Goal: Task Accomplishment & Management: Use online tool/utility

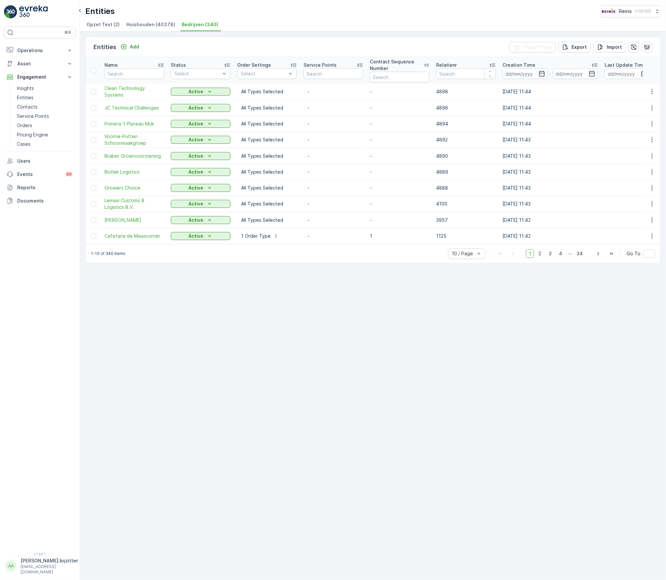
click at [138, 26] on span "Huishouden (40378)" at bounding box center [150, 24] width 49 height 7
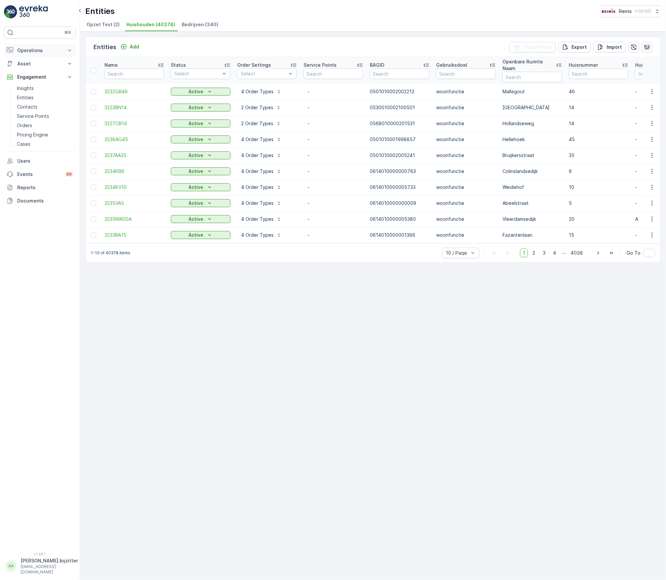
click at [32, 47] on p "Operations" at bounding box center [39, 50] width 45 height 7
click at [30, 82] on p "Routes & Tasks" at bounding box center [34, 80] width 34 height 7
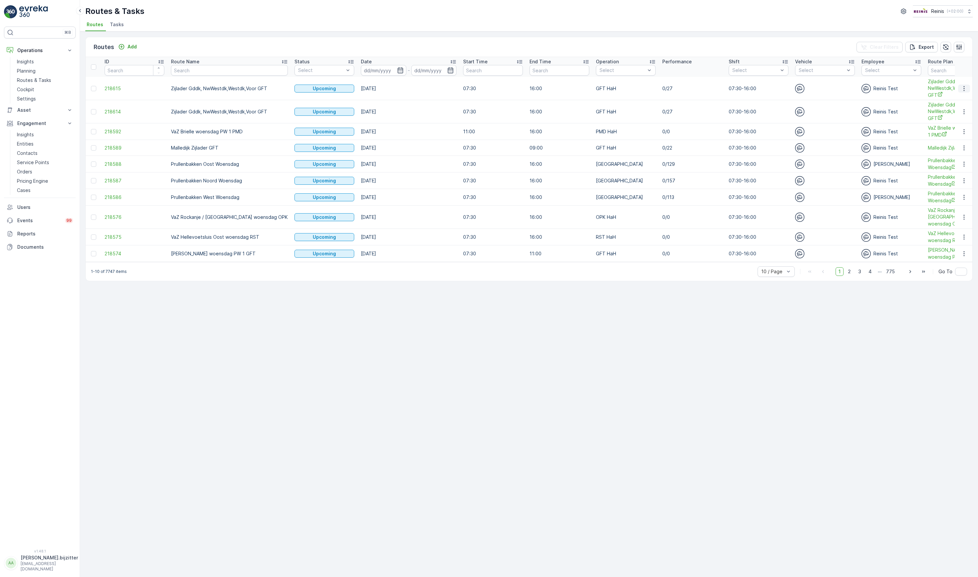
click at [666, 90] on icon "button" at bounding box center [963, 88] width 7 height 7
click at [666, 99] on span "See More Details" at bounding box center [948, 99] width 38 height 7
click at [666, 112] on icon "button" at bounding box center [963, 112] width 7 height 7
click at [666, 121] on span "See More Details" at bounding box center [948, 122] width 38 height 7
click at [666, 150] on icon "button" at bounding box center [963, 147] width 1 height 5
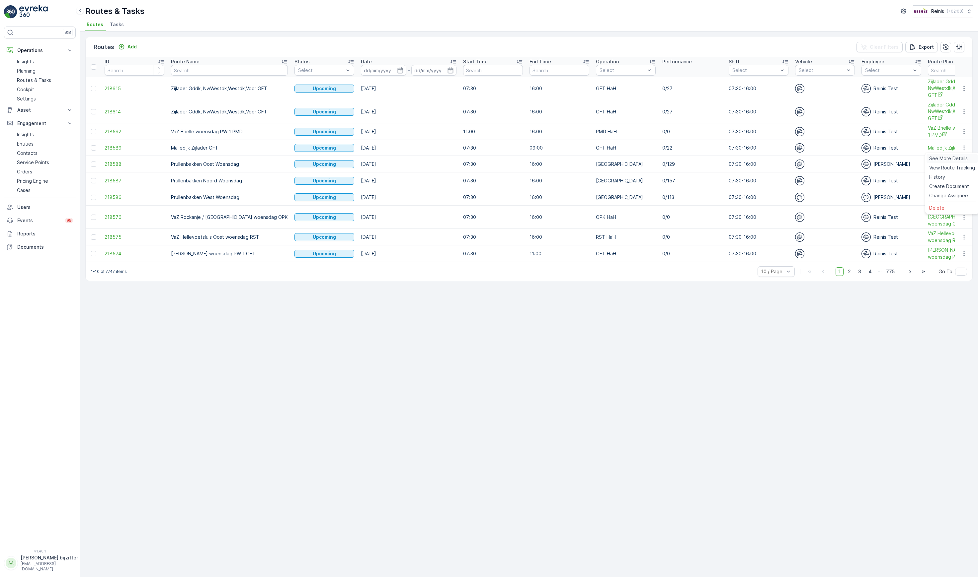
click at [666, 159] on span "See More Details" at bounding box center [948, 158] width 38 height 7
click at [666, 150] on icon "button" at bounding box center [963, 148] width 7 height 7
click at [666, 157] on span "See More Details" at bounding box center [948, 158] width 38 height 7
click at [600, 125] on div at bounding box center [602, 125] width 5 height 5
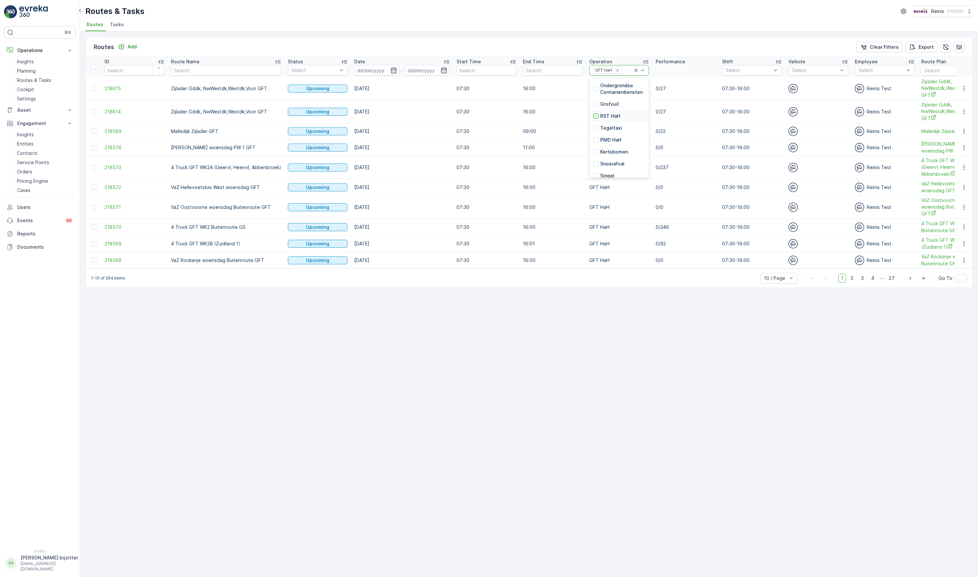
click at [593, 115] on div at bounding box center [595, 116] width 5 height 5
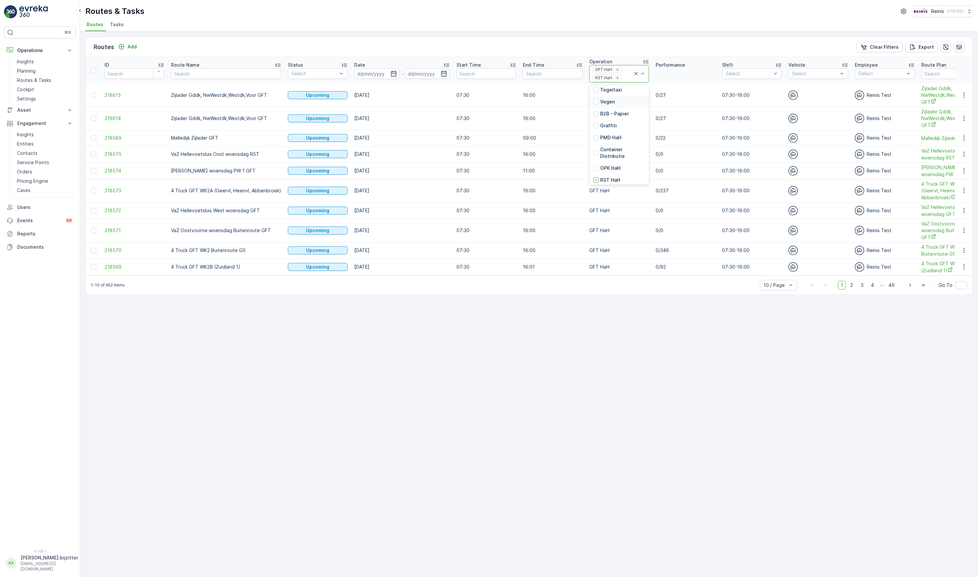
scroll to position [149, 0]
click at [593, 126] on div at bounding box center [595, 123] width 5 height 5
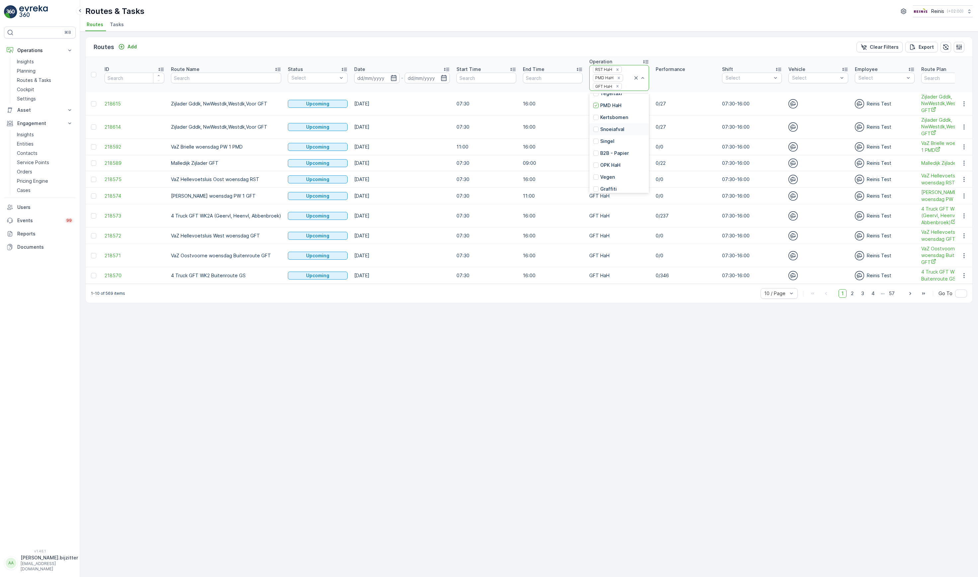
scroll to position [100, 0]
click at [595, 118] on div at bounding box center [595, 115] width 5 height 5
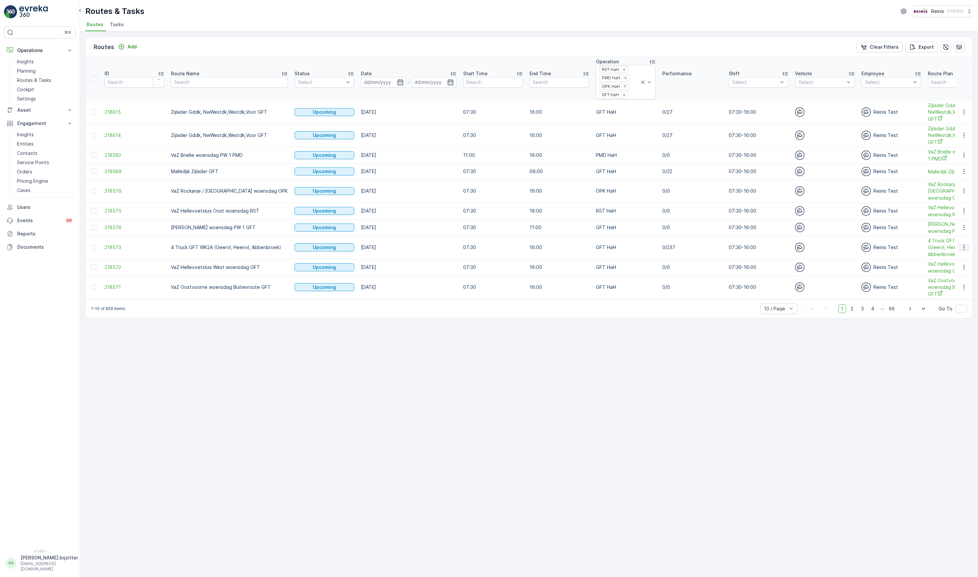
click at [666, 247] on button "button" at bounding box center [964, 248] width 12 height 8
click at [666, 254] on span "See More Details" at bounding box center [948, 254] width 38 height 7
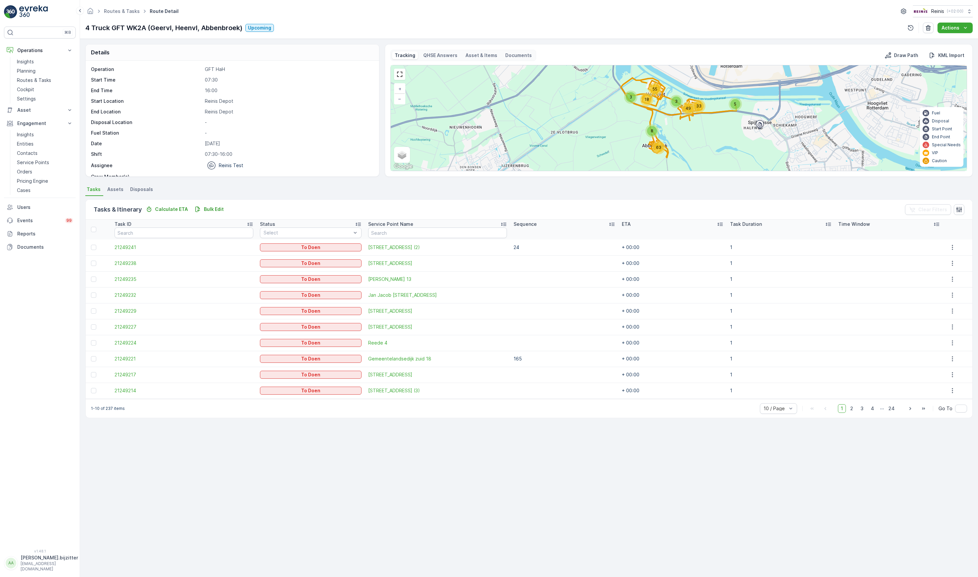
click at [608, 225] on icon at bounding box center [611, 224] width 7 height 7
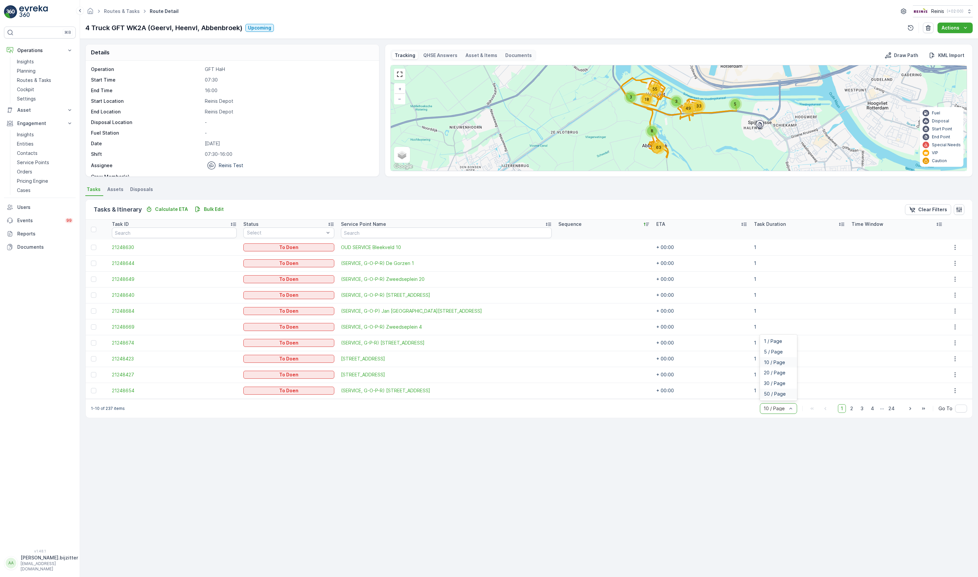
click at [666, 395] on span "50 / Page" at bounding box center [775, 394] width 22 height 5
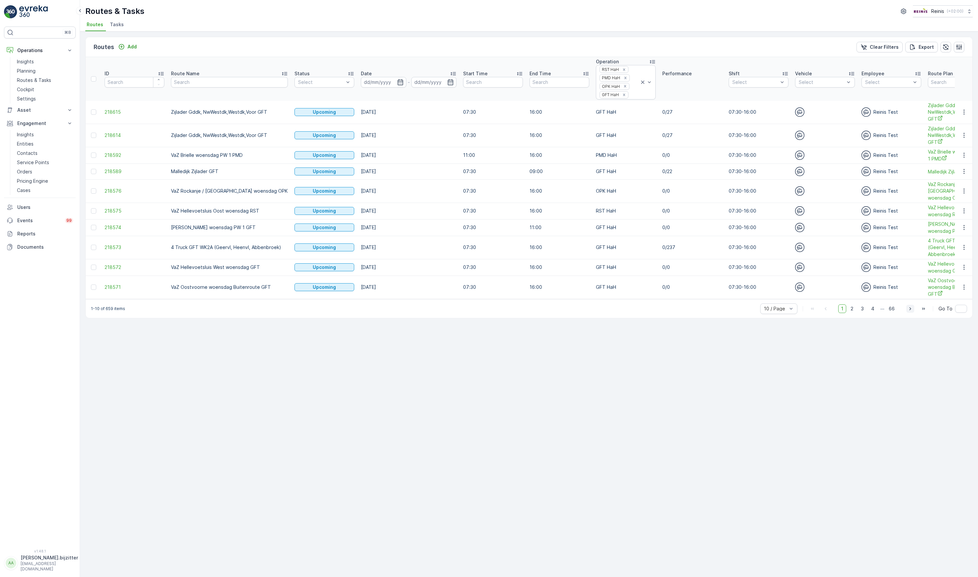
click at [666, 306] on icon "button" at bounding box center [910, 309] width 7 height 7
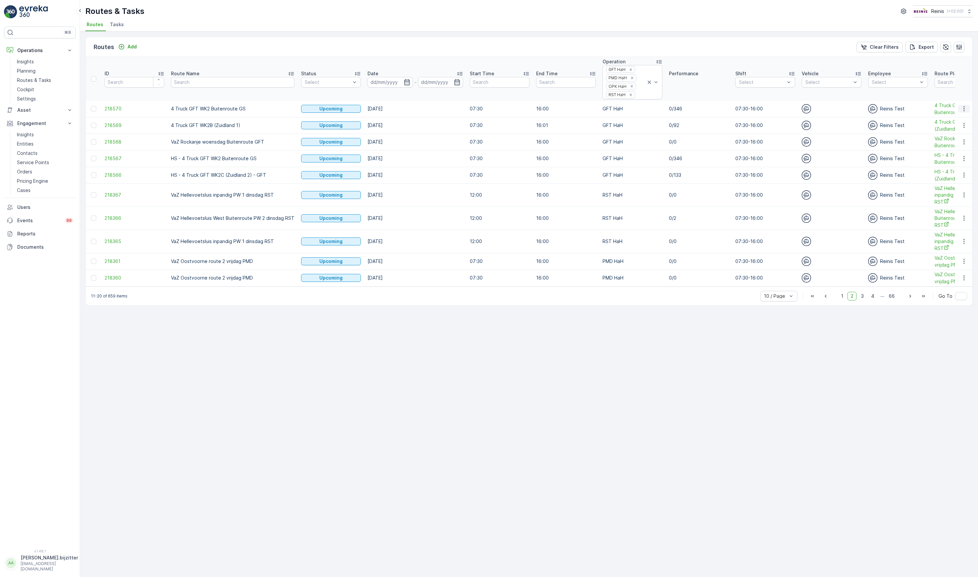
click at [666, 112] on icon "button" at bounding box center [963, 109] width 7 height 7
click at [666, 119] on span "See More Details" at bounding box center [948, 120] width 38 height 7
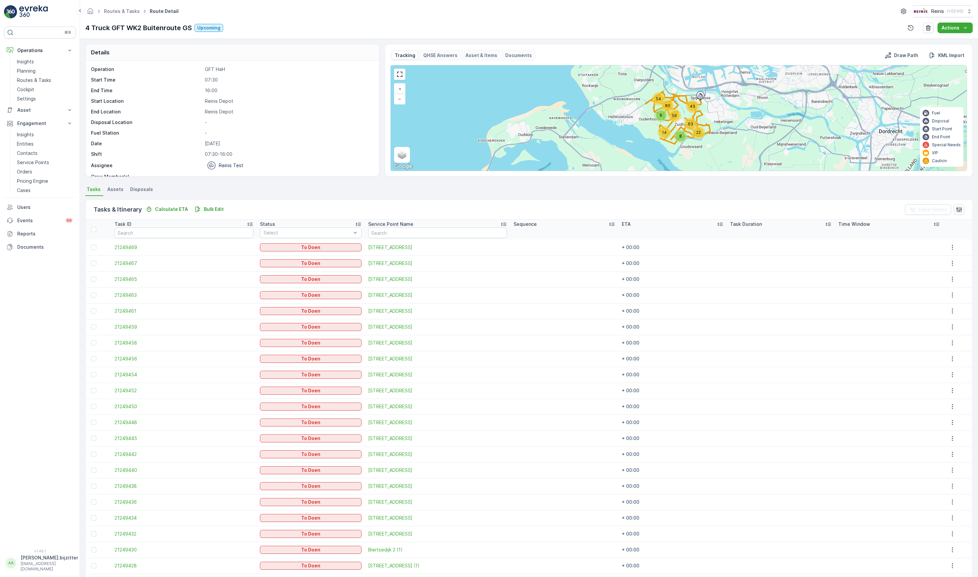
click at [608, 226] on icon at bounding box center [611, 224] width 7 height 7
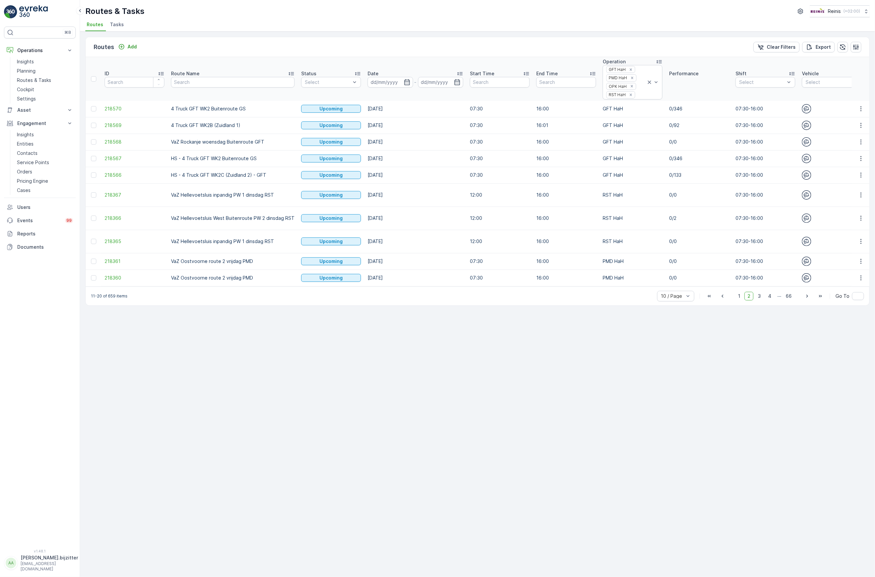
click at [237, 429] on div "Routes Add Clear Filters Export ID Route Name Status Select Date - Start Time E…" at bounding box center [477, 305] width 795 height 546
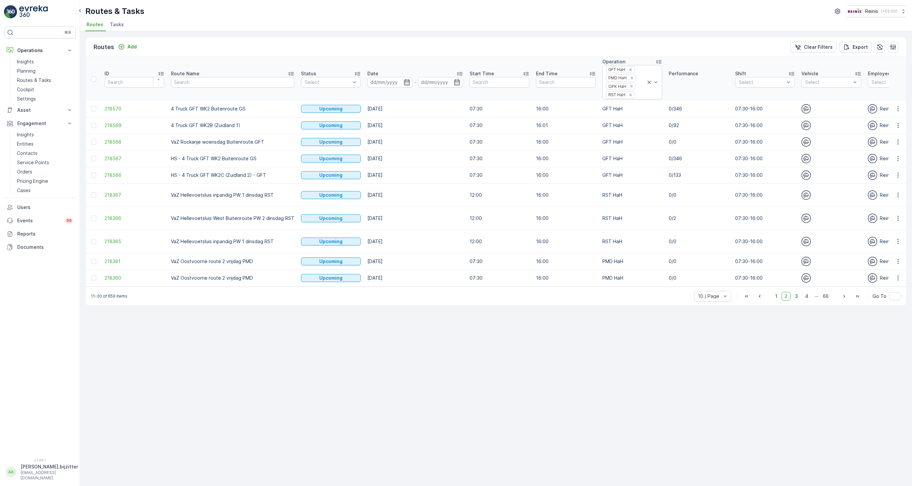
click at [203, 389] on div "Routes Add Clear Filters Export ID Route Name Status Select Date - Start Time E…" at bounding box center [496, 259] width 832 height 455
click at [232, 324] on div "Routes Add Clear Filters Export ID Route Name Status Select Date - Start Time E…" at bounding box center [496, 259] width 832 height 455
click at [666, 263] on span "20 / Page" at bounding box center [709, 260] width 22 height 5
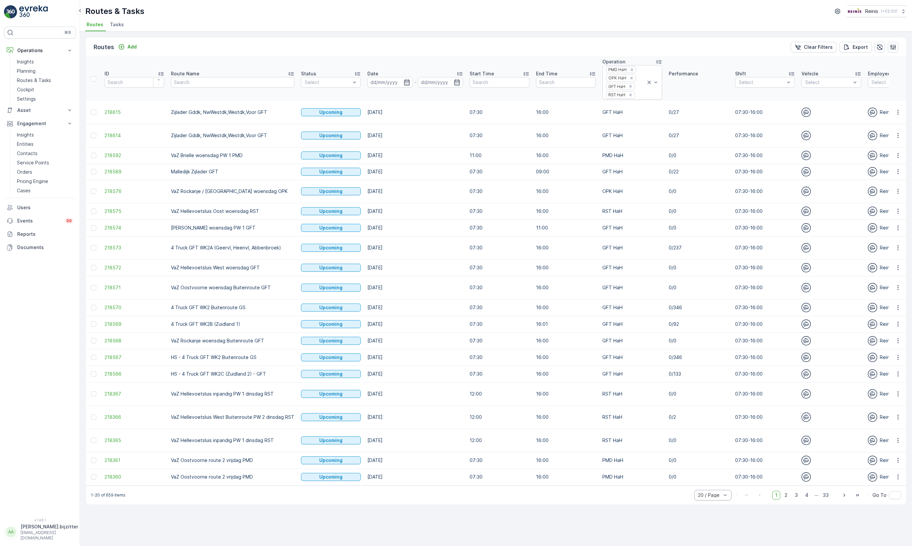
click at [126, 58] on th "ID" at bounding box center [134, 79] width 66 height 44
click at [127, 58] on th "ID" at bounding box center [134, 79] width 66 height 44
click at [29, 73] on p "Planning" at bounding box center [26, 71] width 19 height 7
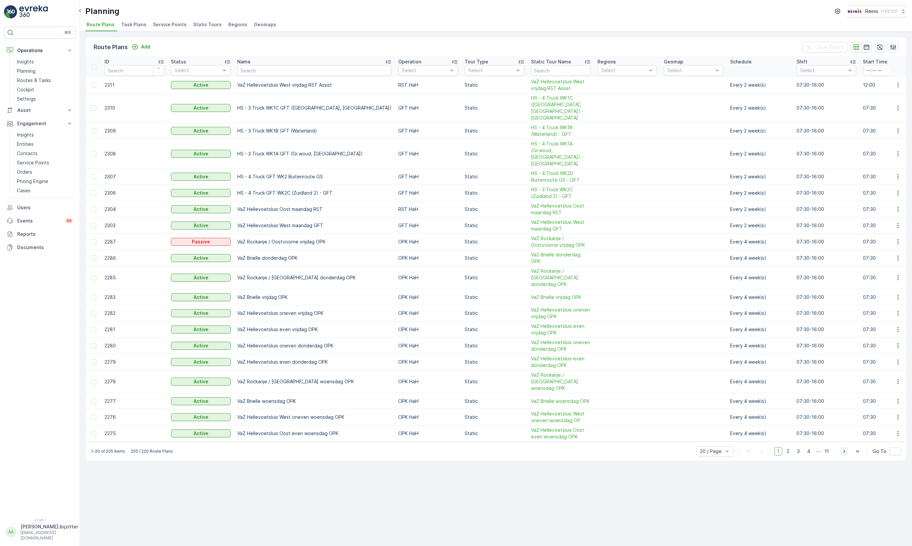
click at [666, 448] on icon "button" at bounding box center [844, 451] width 7 height 7
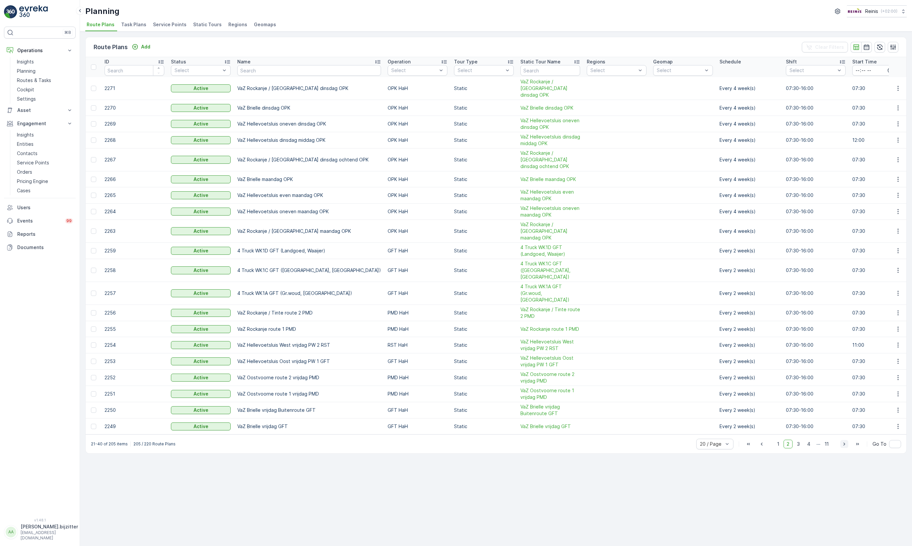
click at [666, 440] on icon "button" at bounding box center [844, 443] width 7 height 7
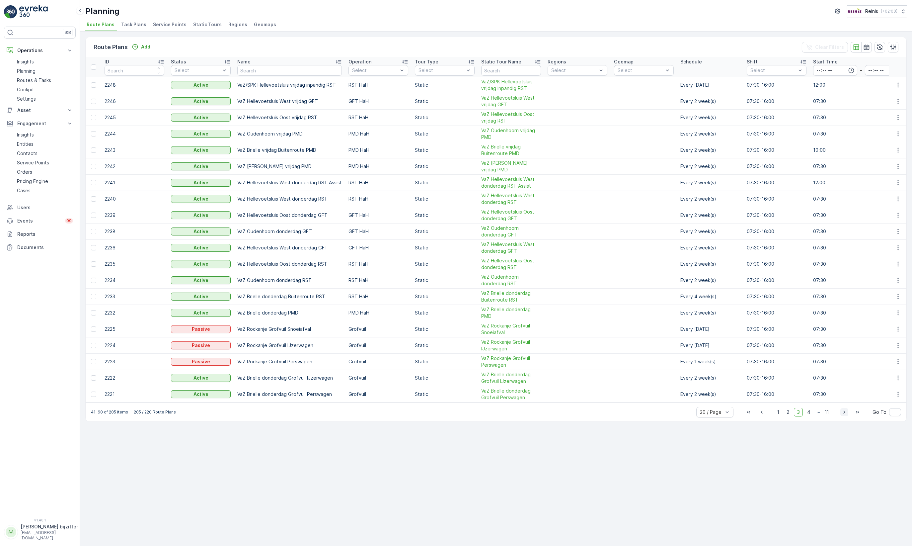
click at [666, 415] on icon "button" at bounding box center [844, 412] width 7 height 7
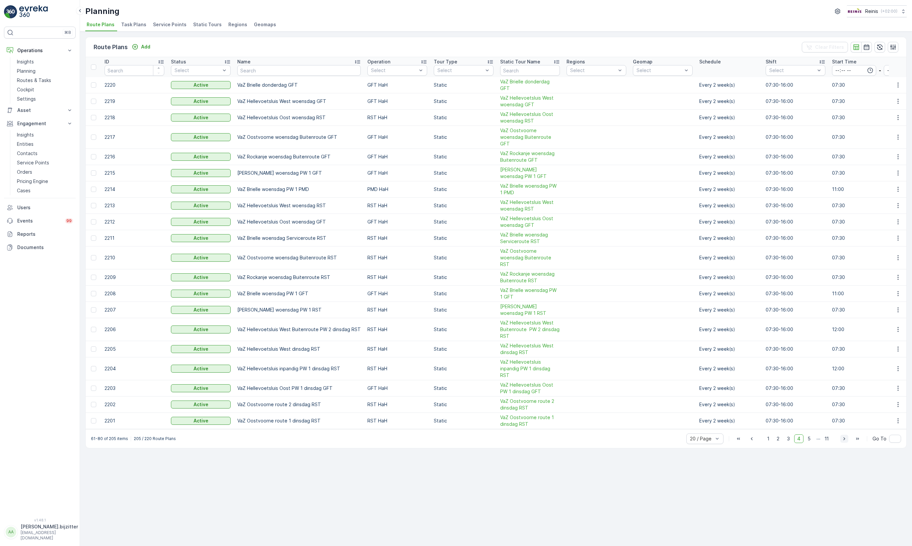
click at [666, 435] on icon "button" at bounding box center [844, 438] width 7 height 7
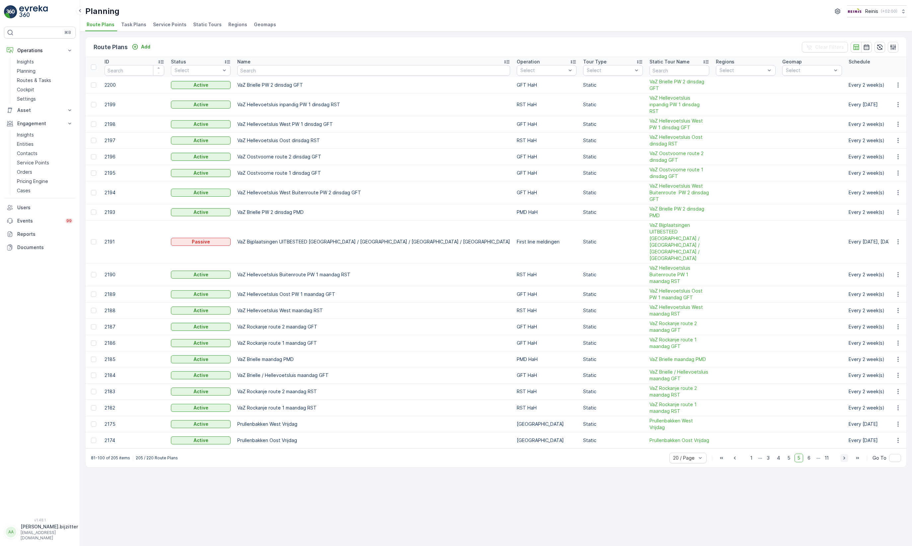
click at [666, 454] on icon "button" at bounding box center [844, 457] width 7 height 7
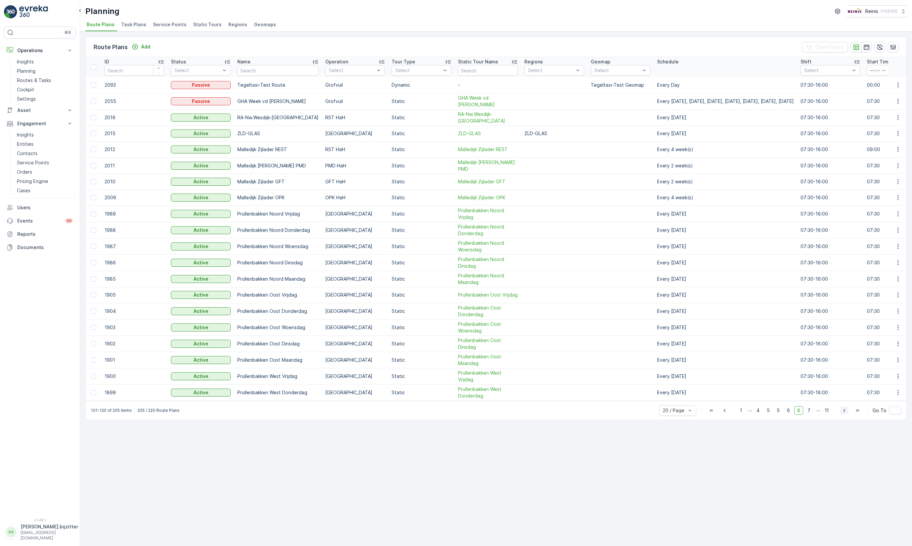
click at [666, 414] on icon "button" at bounding box center [844, 410] width 7 height 7
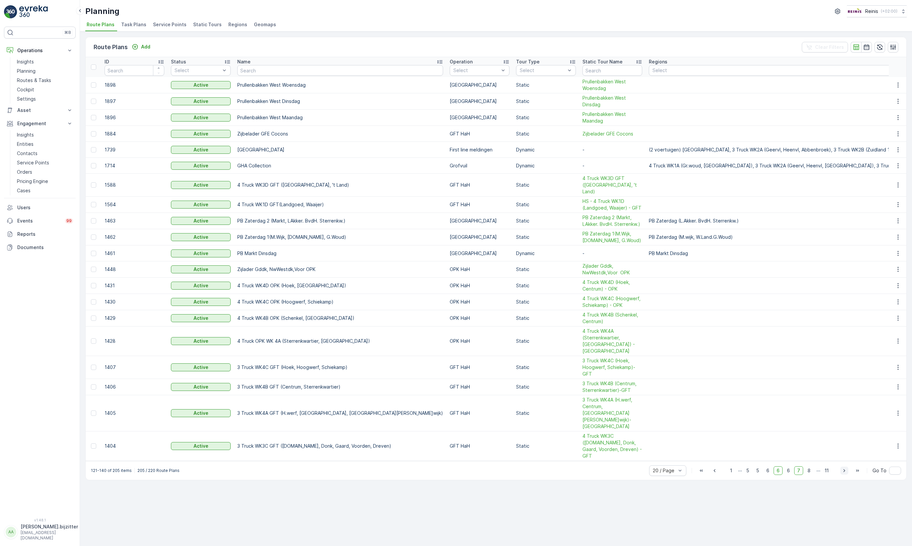
click at [666, 467] on icon "button" at bounding box center [844, 470] width 7 height 7
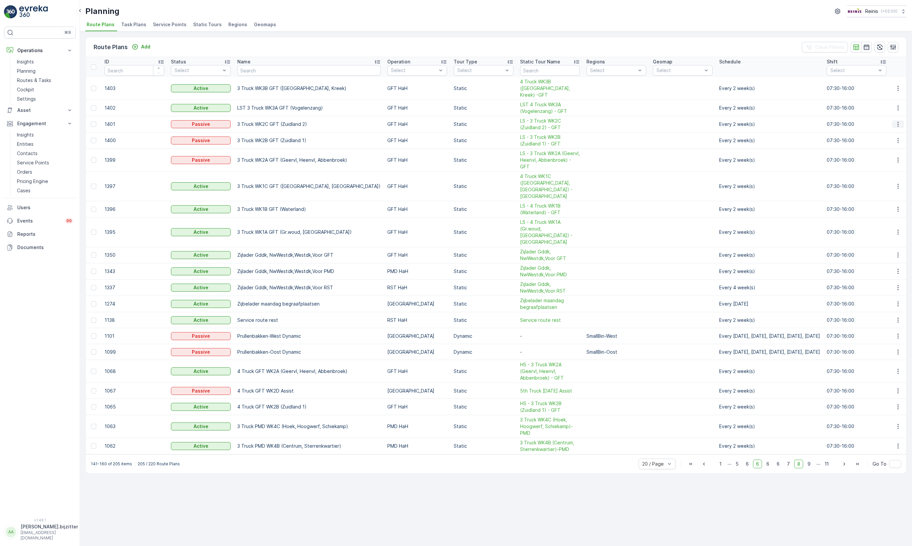
click at [666, 121] on icon "button" at bounding box center [898, 124] width 7 height 7
click at [666, 127] on span "Edit Route Plan" at bounding box center [892, 128] width 34 height 7
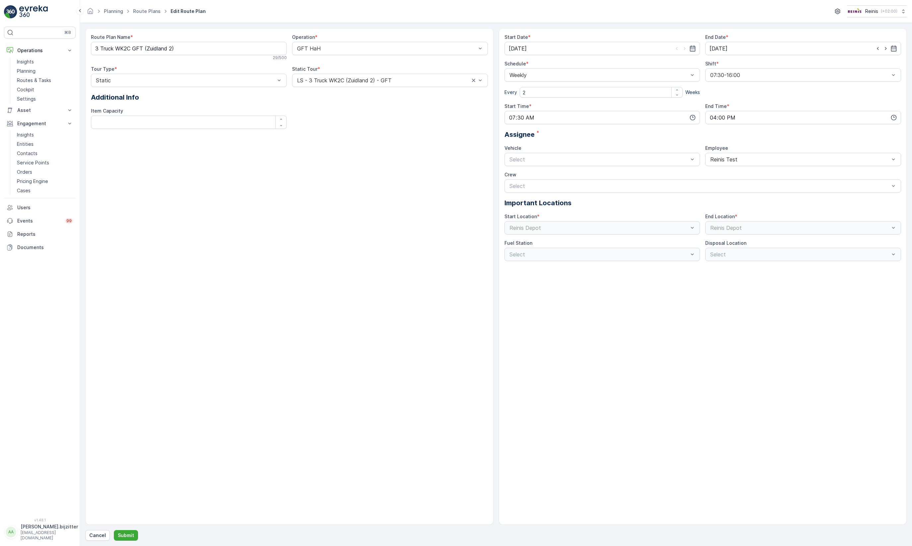
click at [339, 165] on div "Route Plan Name * 3 Truck WK2C GFT (Zuidland 2) 29 / 500 Operation * GFT HaH To…" at bounding box center [289, 276] width 408 height 496
click at [355, 79] on div at bounding box center [383, 80] width 174 height 6
click at [349, 131] on div "Route Plan Name * 3 Truck WK2C GFT (Zuidland 2) 29 / 500 Operation * GFT HaH To…" at bounding box center [289, 84] width 397 height 100
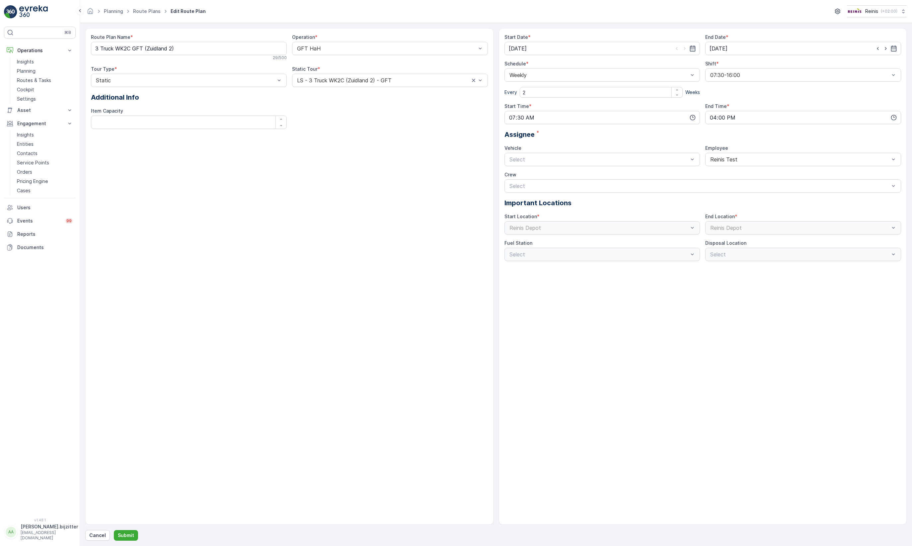
click at [349, 129] on div "Route Plan Name * 3 Truck WK2C GFT (Zuidland 2) 29 / 500 Operation * GFT HaH To…" at bounding box center [289, 84] width 397 height 100
click at [345, 129] on div "Route Plan Name * 3 Truck WK2C GFT (Zuidland 2) 29 / 500 Operation * GFT HaH To…" at bounding box center [289, 84] width 397 height 100
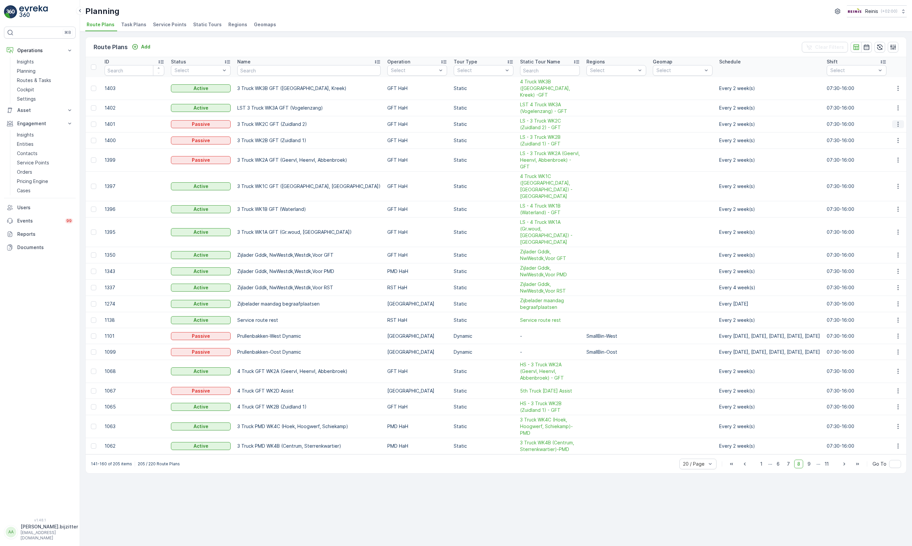
click at [666, 121] on icon "button" at bounding box center [898, 124] width 7 height 7
click at [666, 127] on span "Edit Route Plan" at bounding box center [892, 128] width 34 height 7
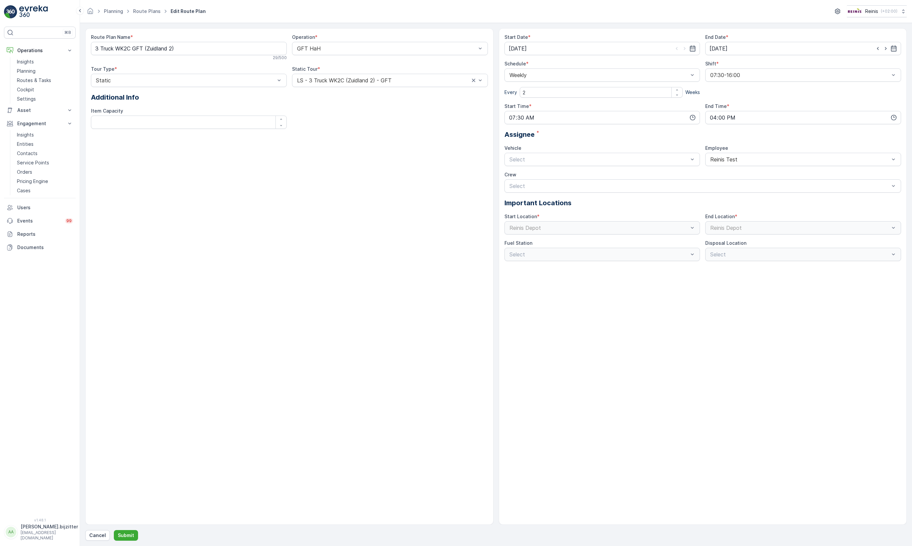
click at [415, 129] on div "Route Plan Name * 3 Truck WK2C GFT (Zuidland 2) 29 / 500 Operation * GFT HaH To…" at bounding box center [289, 84] width 397 height 100
click at [587, 227] on div "Reinis Depot" at bounding box center [602, 227] width 196 height 13
click at [153, 124] on Capacity "Item Capacity" at bounding box center [189, 121] width 196 height 13
click at [148, 164] on div "Route Plan Name * 3 Truck WK2C GFT (Zuidland 2) 29 / 500 Operation * GFT HaH To…" at bounding box center [289, 276] width 408 height 496
click at [441, 205] on div "Route Plan Name * 3 Truck WK2C GFT (Zuidland 2) 29 / 500 Operation * GFT HaH To…" at bounding box center [289, 276] width 408 height 496
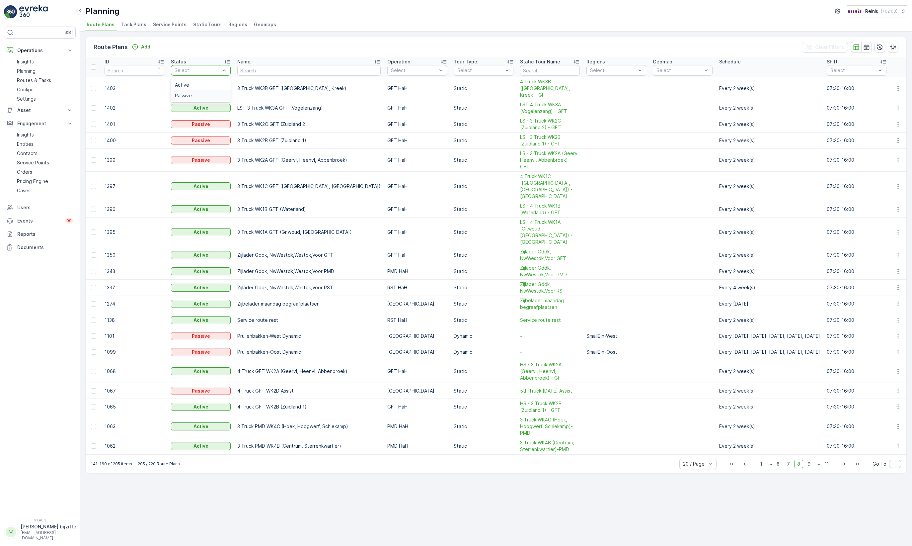
click at [183, 94] on span "Passive" at bounding box center [183, 95] width 17 height 5
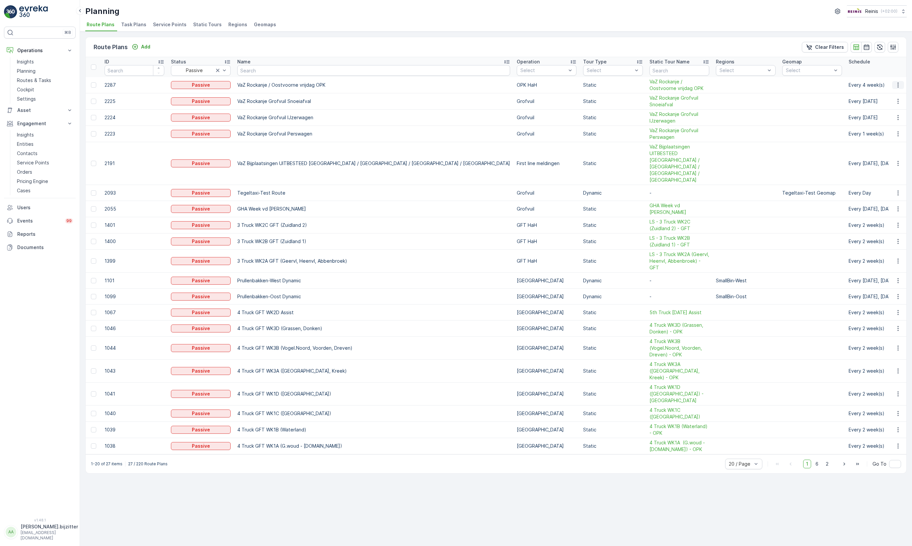
click at [666, 87] on icon "button" at bounding box center [898, 85] width 7 height 7
click at [666, 96] on span "Edit Route Plan" at bounding box center [892, 95] width 34 height 7
click at [113, 250] on td "1399" at bounding box center [134, 261] width 66 height 23
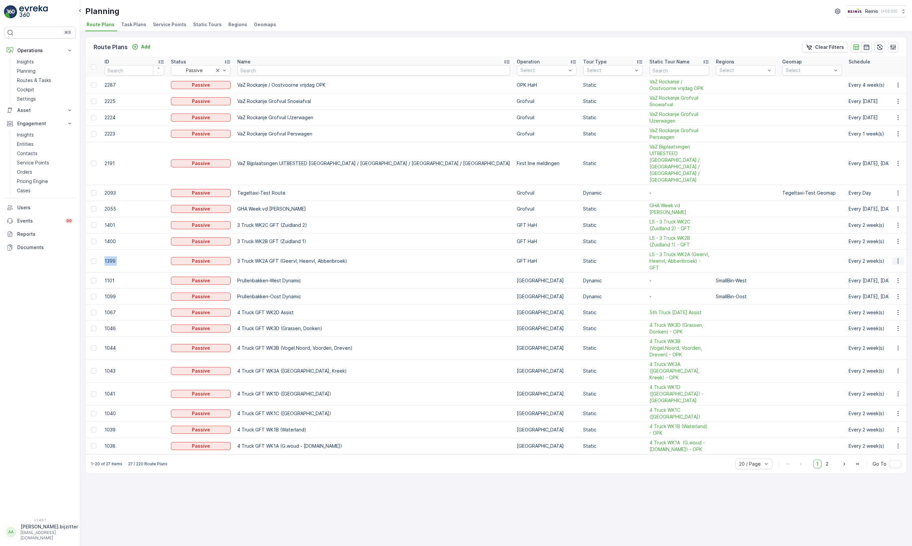
click at [666, 258] on icon "button" at bounding box center [898, 261] width 7 height 7
click at [666, 259] on span "Edit Route Plan" at bounding box center [892, 258] width 34 height 7
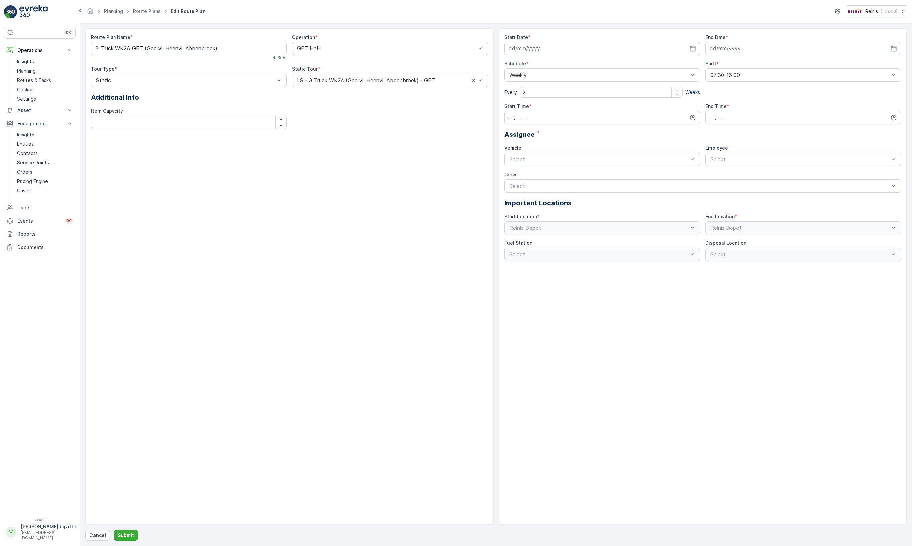
type input "08.11.2023"
type input "31.05.2025"
type input "07:30"
type input "16:00"
click at [122, 531] on button "Submit" at bounding box center [126, 535] width 24 height 11
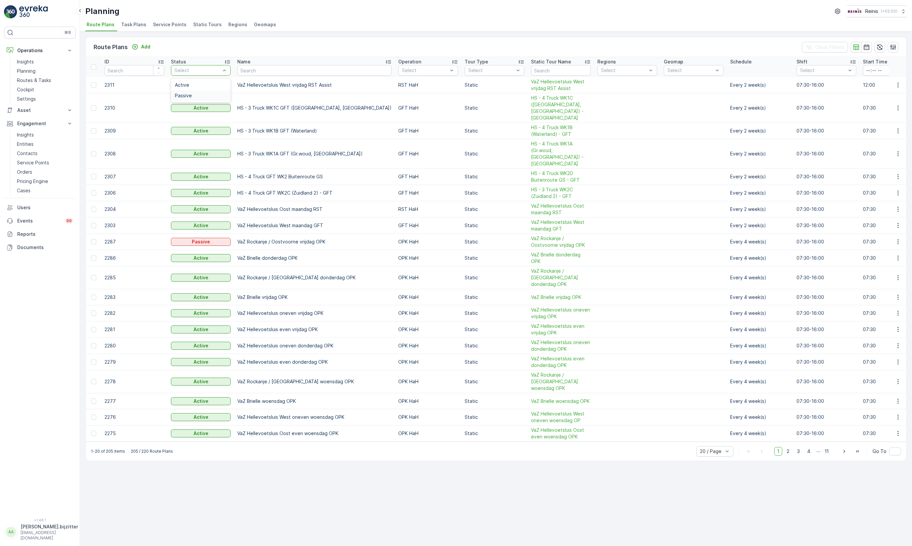
click at [184, 96] on span "Passive" at bounding box center [183, 95] width 17 height 5
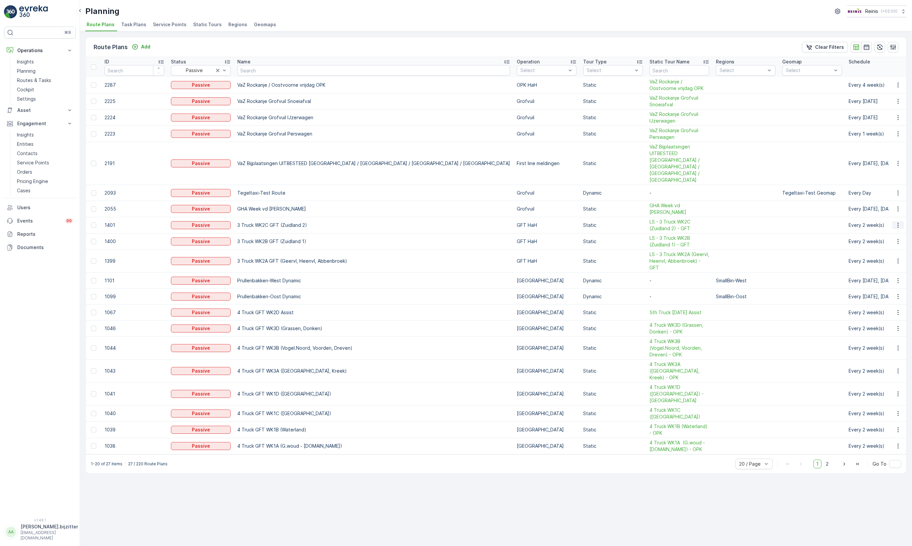
click at [666, 222] on icon "button" at bounding box center [898, 225] width 7 height 7
click at [666, 223] on span "Edit Route Plan" at bounding box center [892, 222] width 34 height 7
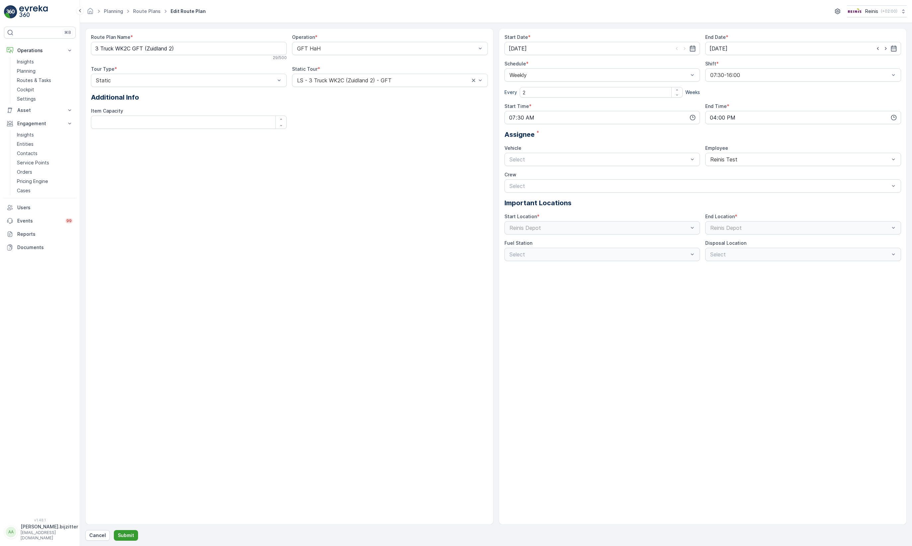
click at [130, 531] on button "Submit" at bounding box center [126, 535] width 24 height 11
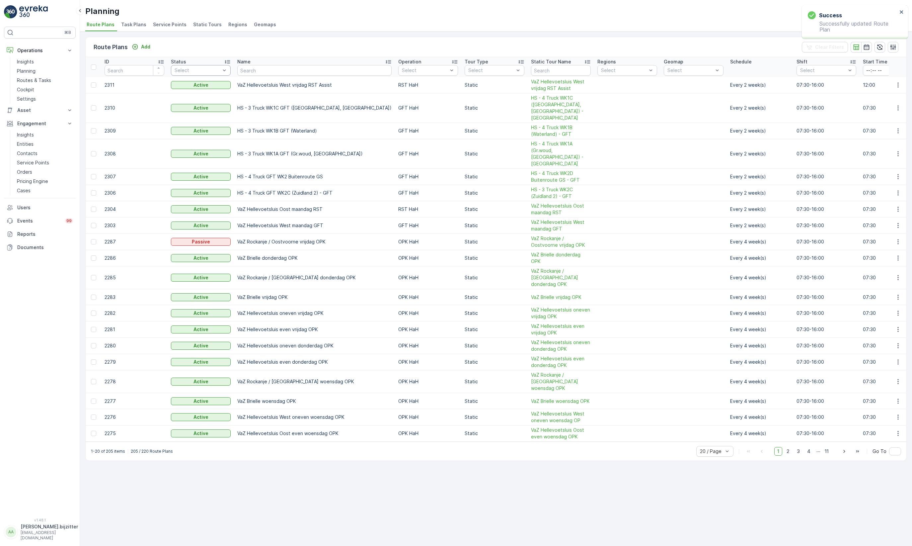
click at [228, 68] on div "Select" at bounding box center [201, 70] width 60 height 11
click at [191, 94] on span "Passive" at bounding box center [183, 95] width 17 height 5
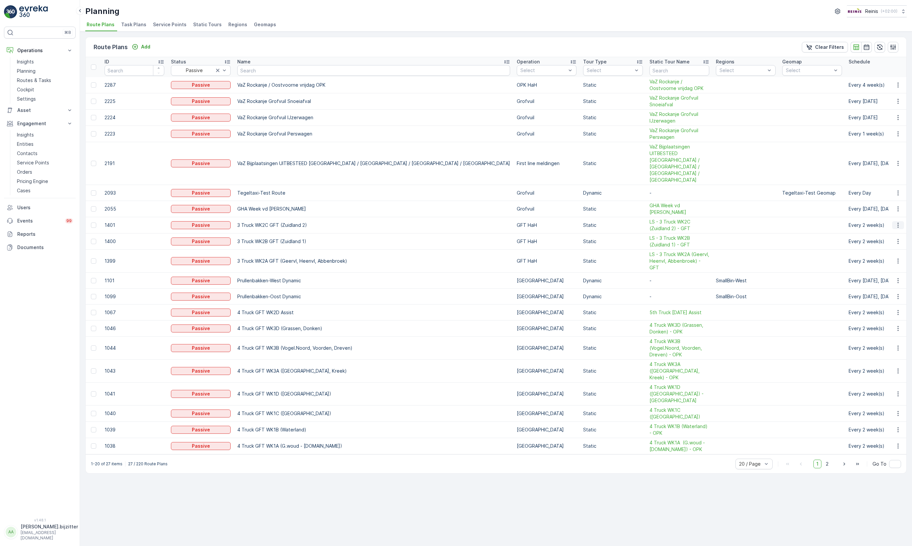
click at [666, 223] on icon "button" at bounding box center [897, 225] width 1 height 5
click at [666, 219] on span "Edit Route Plan" at bounding box center [892, 222] width 34 height 7
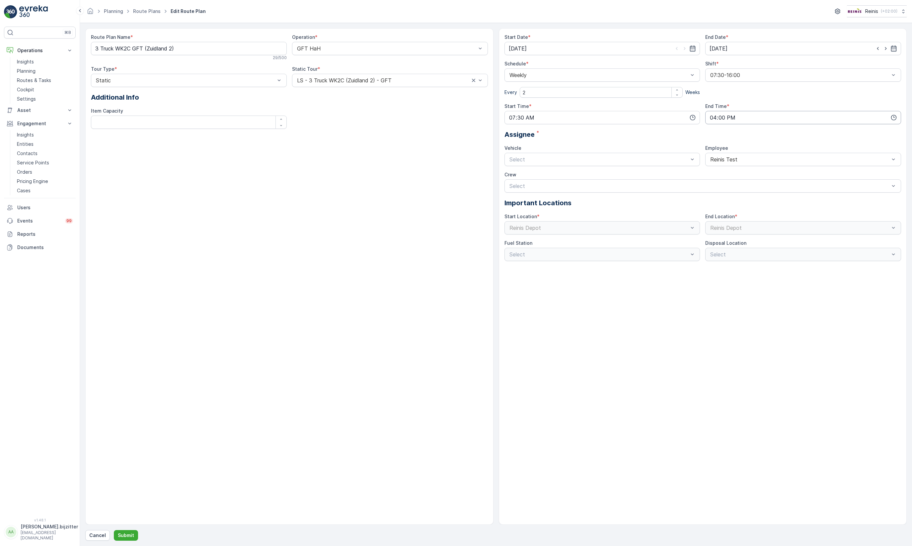
click at [666, 117] on input "16:00" at bounding box center [803, 117] width 196 height 13
click at [666, 116] on input "16:00" at bounding box center [803, 117] width 196 height 13
click at [666, 137] on span "01" at bounding box center [725, 139] width 5 height 7
type input "16:01"
click at [118, 533] on p "Submit" at bounding box center [126, 535] width 16 height 7
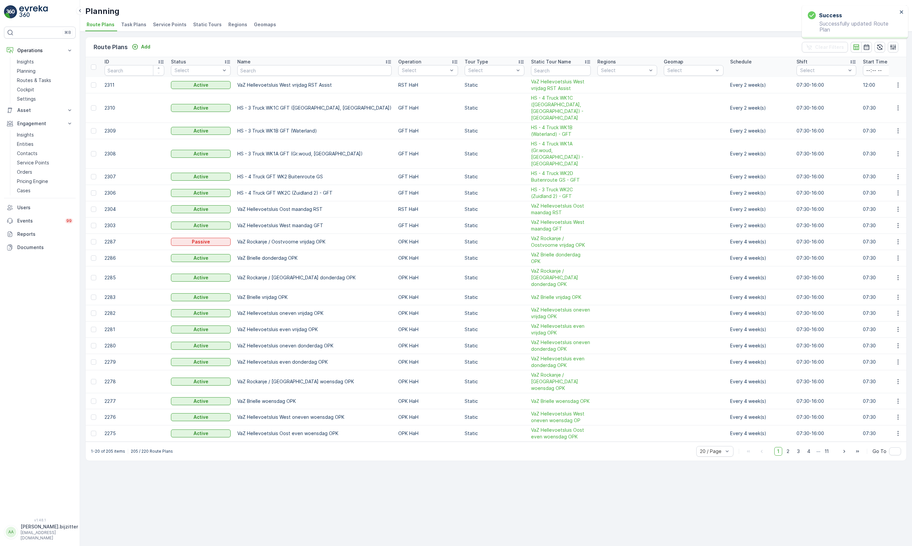
click at [138, 25] on span "Task Plans" at bounding box center [133, 24] width 25 height 7
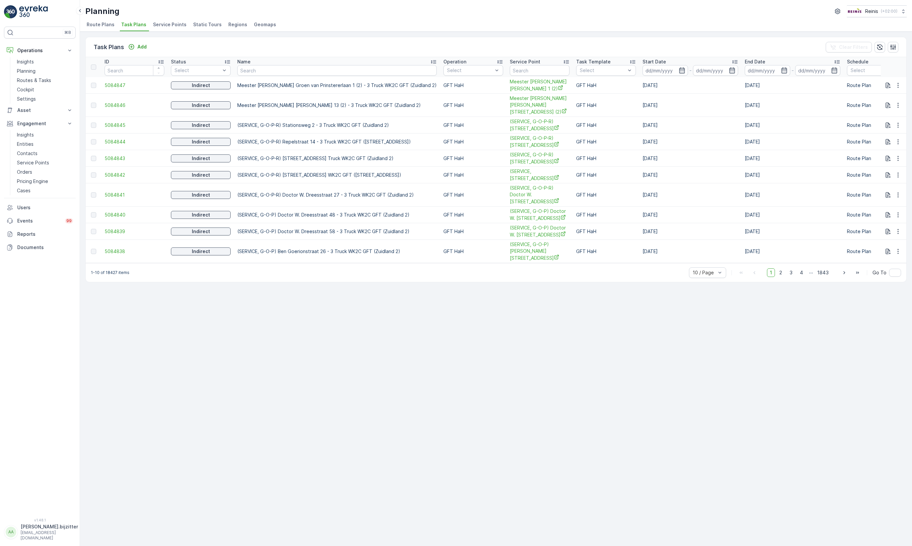
click at [96, 25] on span "Route Plans" at bounding box center [101, 24] width 28 height 7
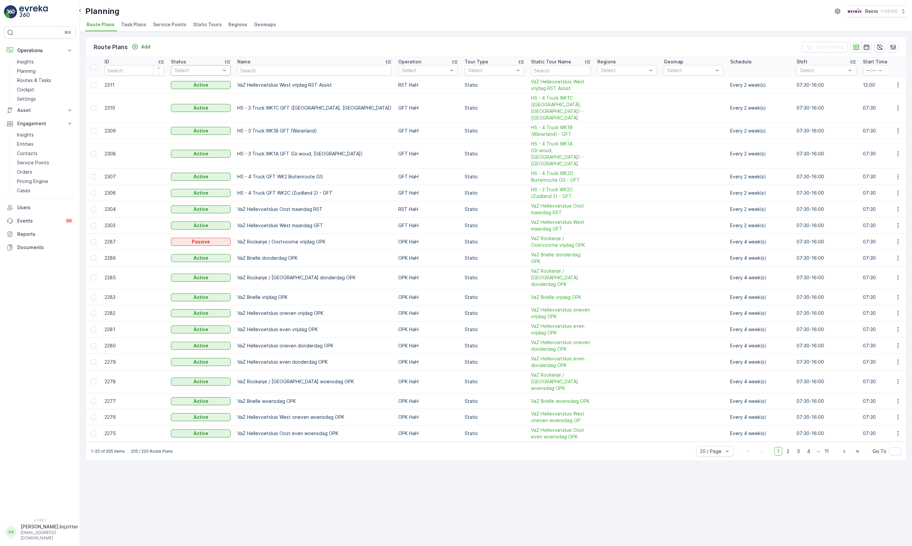
click at [200, 69] on div at bounding box center [197, 70] width 47 height 5
click at [183, 95] on span "Passive" at bounding box center [183, 95] width 17 height 5
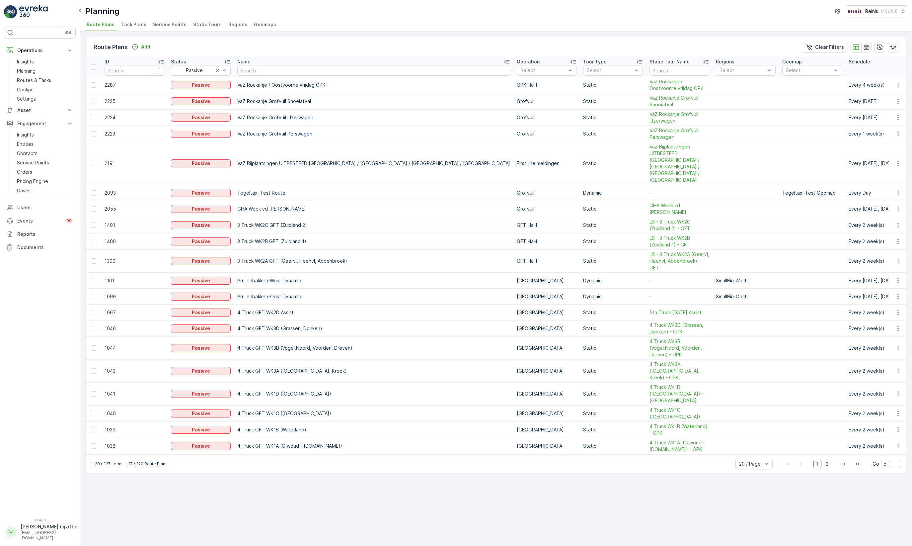
click at [666, 217] on td "Every 2 week(s)" at bounding box center [916, 225] width 143 height 16
click at [666, 222] on icon "button" at bounding box center [898, 225] width 7 height 7
click at [666, 223] on span "Edit Route Plan" at bounding box center [892, 222] width 34 height 7
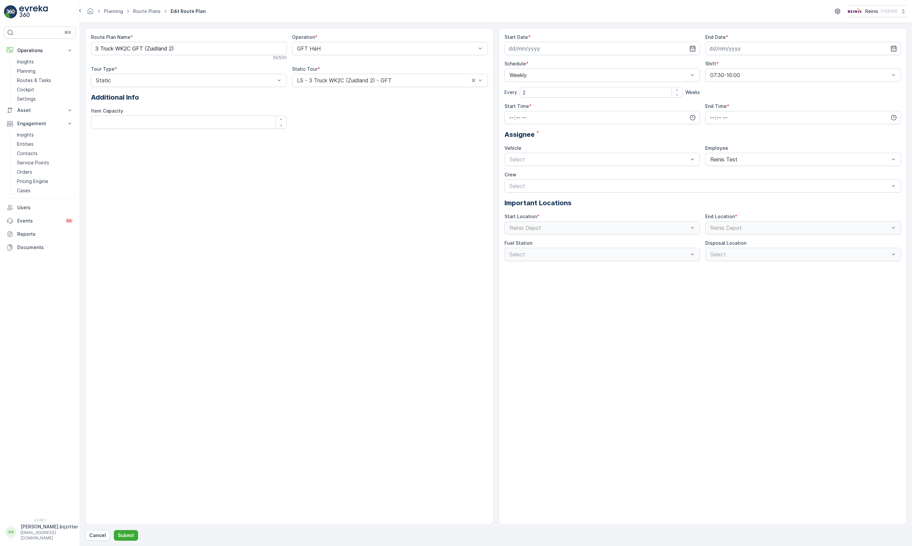
type input "08.11.2023"
type input "31.05.2025"
type input "07:30"
type input "16:01"
click at [666, 12] on icon "button" at bounding box center [837, 11] width 7 height 7
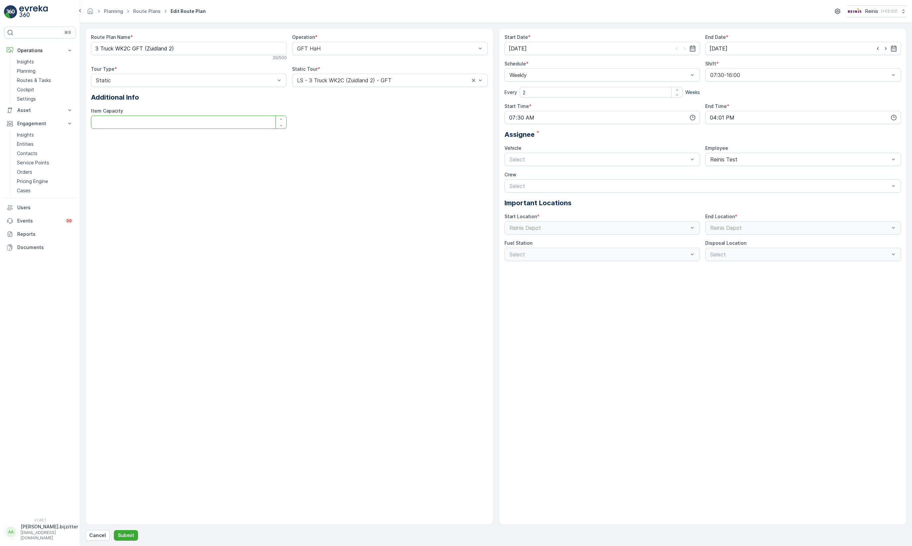
click at [342, 212] on div "Route Plan Name * 3 Truck WK2C GFT (Zuidland 2) 29 / 500 Operation * GFT HaH To…" at bounding box center [289, 276] width 408 height 496
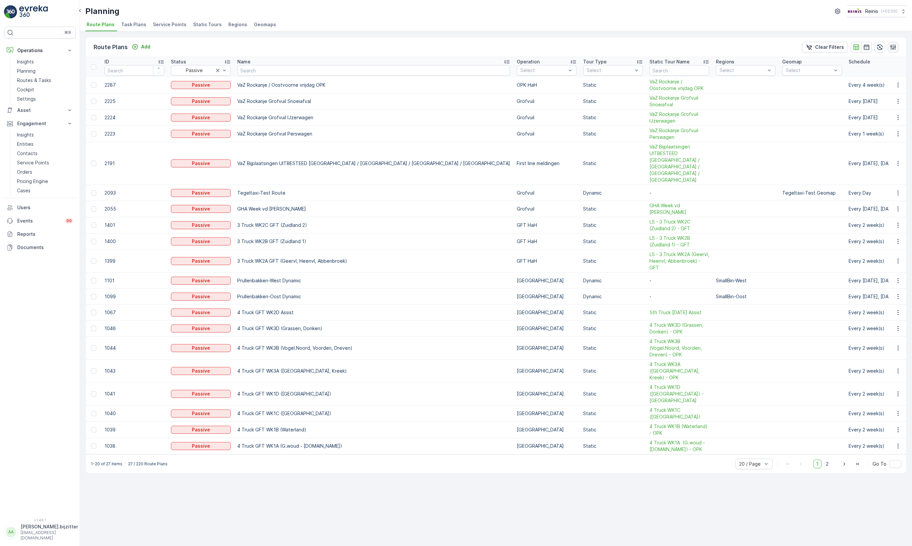
click at [666, 46] on icon "button" at bounding box center [893, 47] width 6 height 6
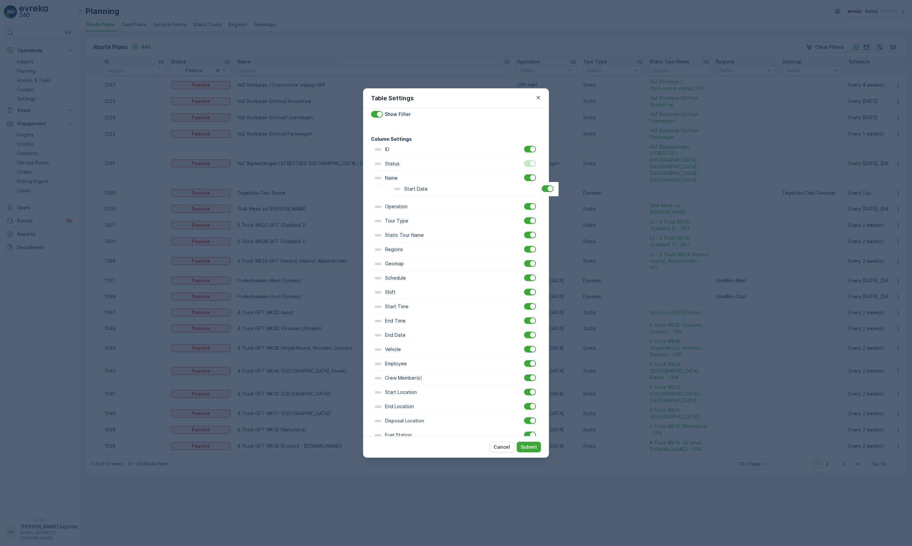
scroll to position [17, 0]
drag, startPoint x: 410, startPoint y: 310, endPoint x: 412, endPoint y: 212, distance: 97.9
click at [412, 212] on div "ID Status Name Operation Tour Type Static Tour Name Regions Geomap Schedule Shi…" at bounding box center [456, 294] width 170 height 300
drag, startPoint x: 402, startPoint y: 344, endPoint x: 402, endPoint y: 226, distance: 117.8
click at [402, 226] on div "ID Status Name Operation Start Date Tour Type Static Tour Name Regions Geomap S…" at bounding box center [456, 294] width 170 height 300
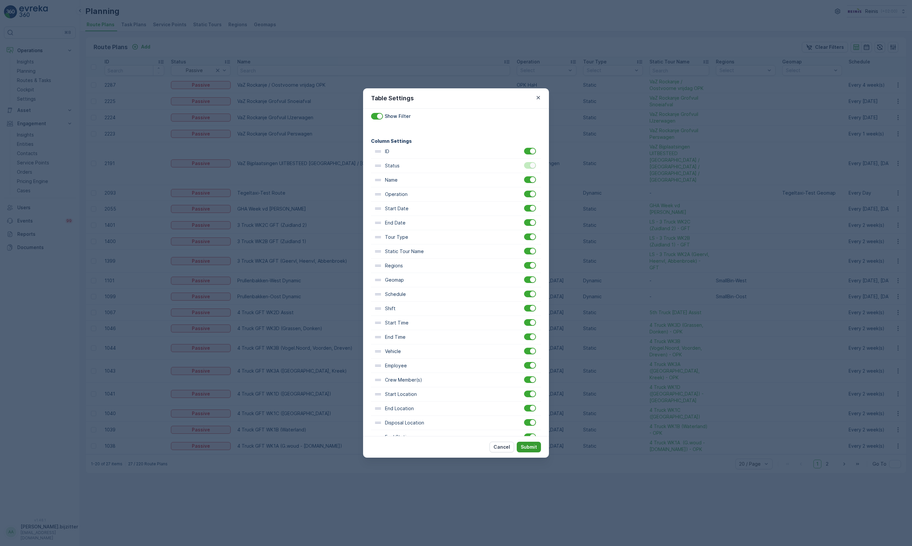
click at [537, 445] on p "Submit" at bounding box center [529, 446] width 16 height 7
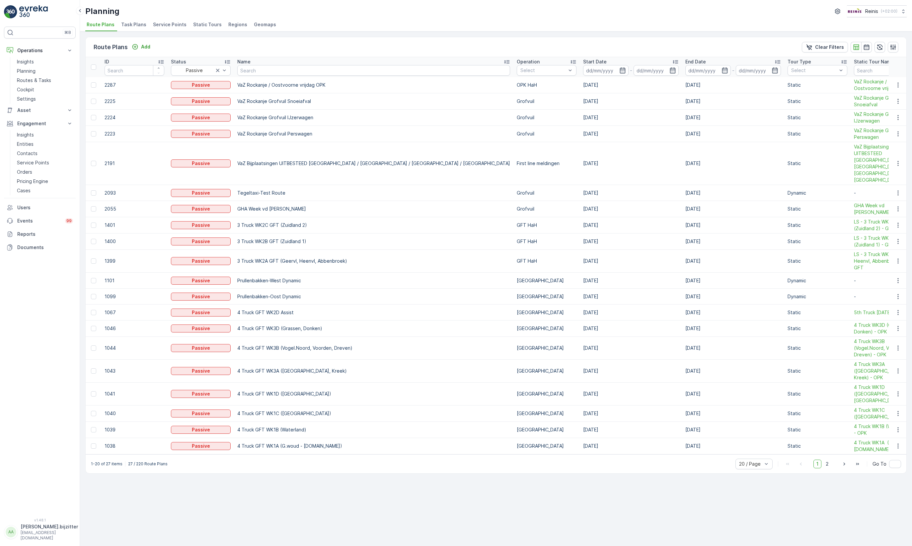
click at [453, 486] on div "Route Plans Add Clear Filters ID Status Passive Name Operation Select Start Dat…" at bounding box center [496, 289] width 832 height 514
click at [666, 459] on span "2" at bounding box center [827, 463] width 9 height 9
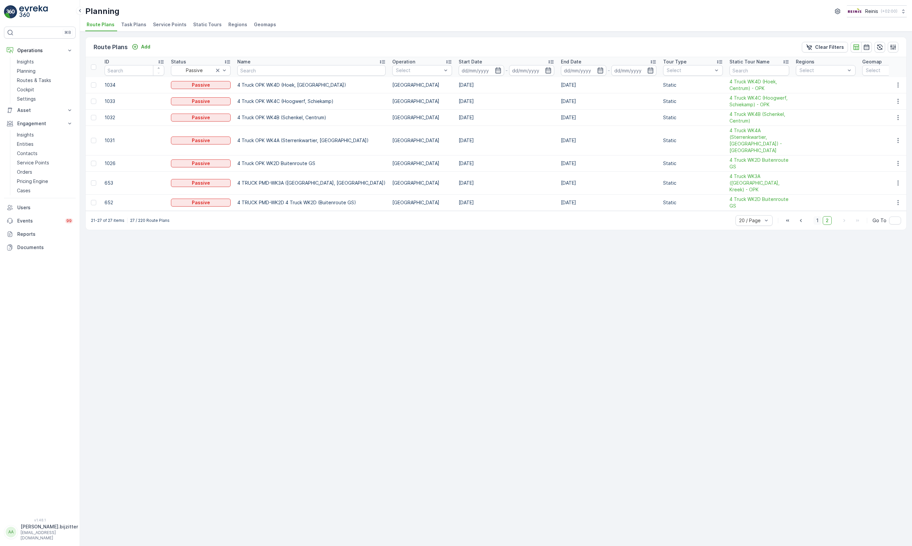
click at [666, 216] on span "1" at bounding box center [817, 220] width 8 height 9
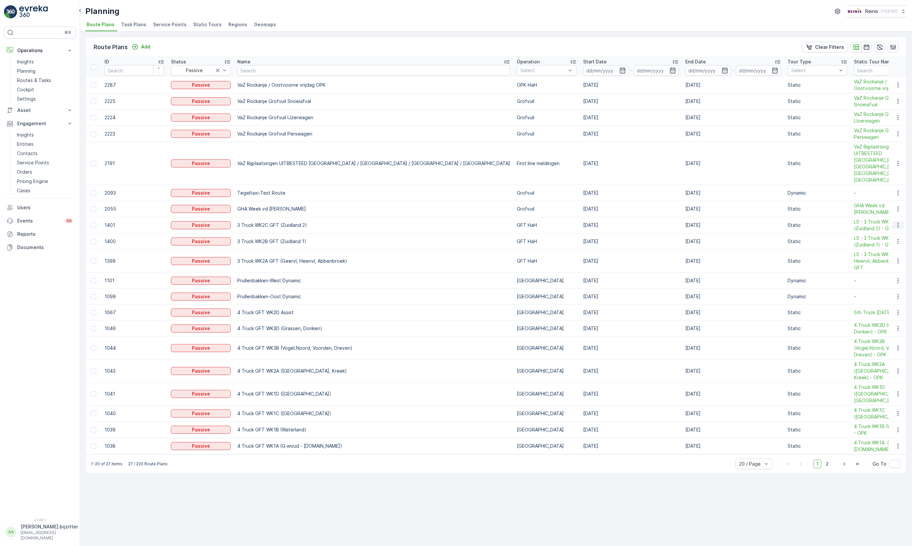
click at [666, 222] on icon "button" at bounding box center [898, 225] width 7 height 7
click at [666, 220] on span "Edit Route Plan" at bounding box center [892, 222] width 34 height 7
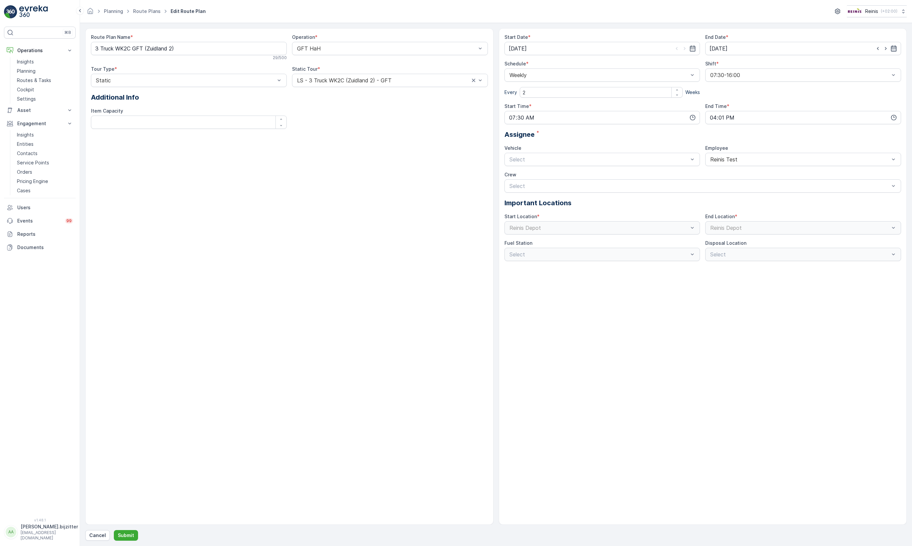
click at [666, 49] on icon "button" at bounding box center [893, 48] width 7 height 7
click at [666, 66] on icon at bounding box center [746, 65] width 7 height 7
click at [666, 97] on span "2027" at bounding box center [741, 98] width 11 height 7
click at [666, 66] on div "May" at bounding box center [722, 65] width 16 height 7
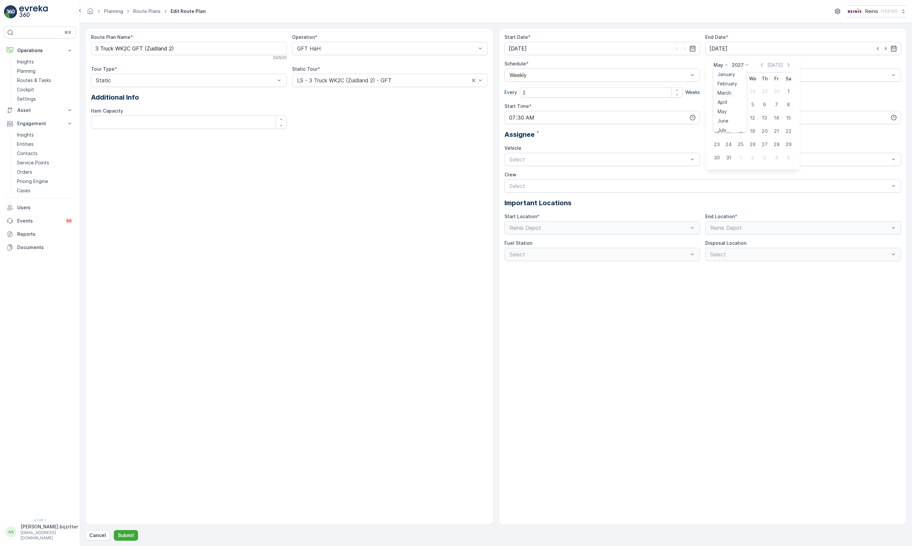
scroll to position [50, 0]
click at [666, 124] on span "December" at bounding box center [729, 126] width 23 height 7
click at [666, 143] on div "31" at bounding box center [776, 144] width 11 height 11
type input "31.12.2027"
click at [132, 533] on p "Submit" at bounding box center [126, 535] width 16 height 7
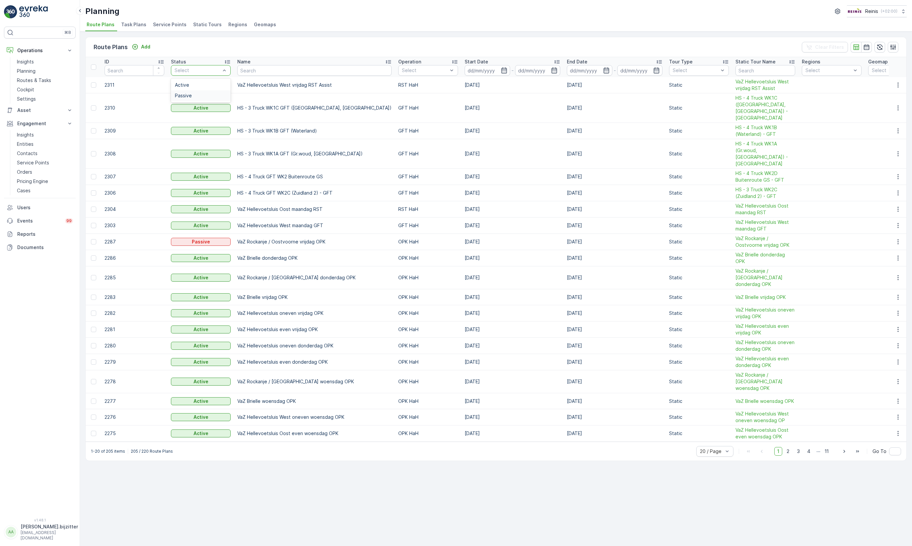
click at [190, 94] on span "Passive" at bounding box center [183, 95] width 17 height 5
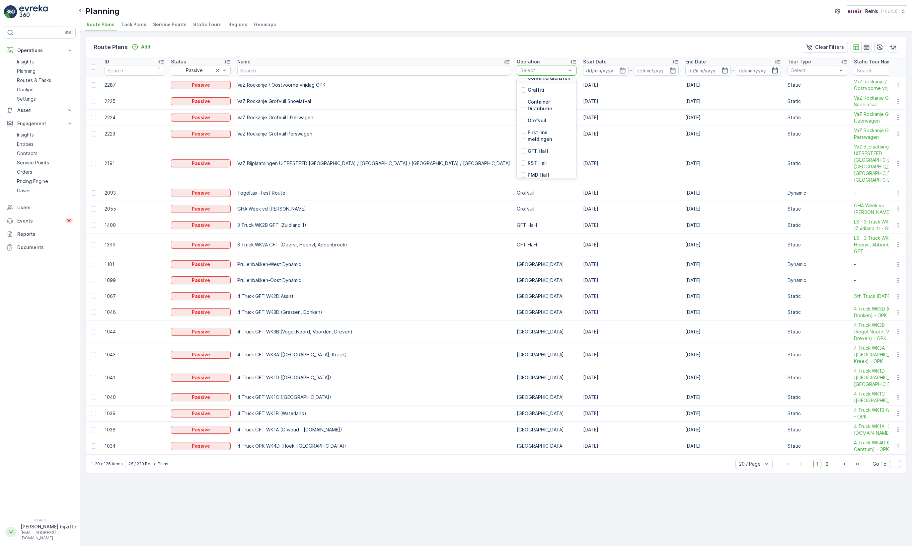
scroll to position [149, 0]
click at [521, 135] on div at bounding box center [523, 135] width 5 height 5
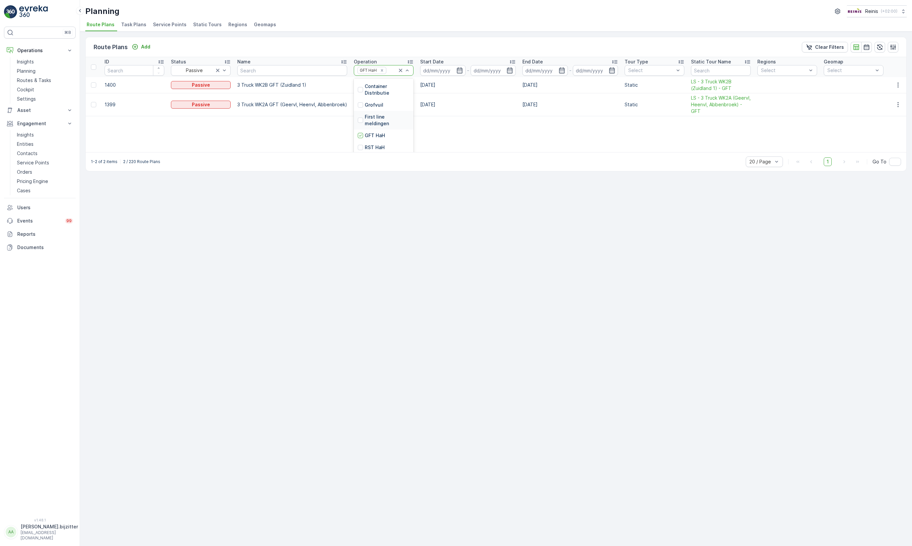
scroll to position [150, 0]
click at [361, 145] on div at bounding box center [360, 146] width 5 height 5
type input "op"
click at [365, 94] on p "OPK HaH" at bounding box center [375, 92] width 20 height 7
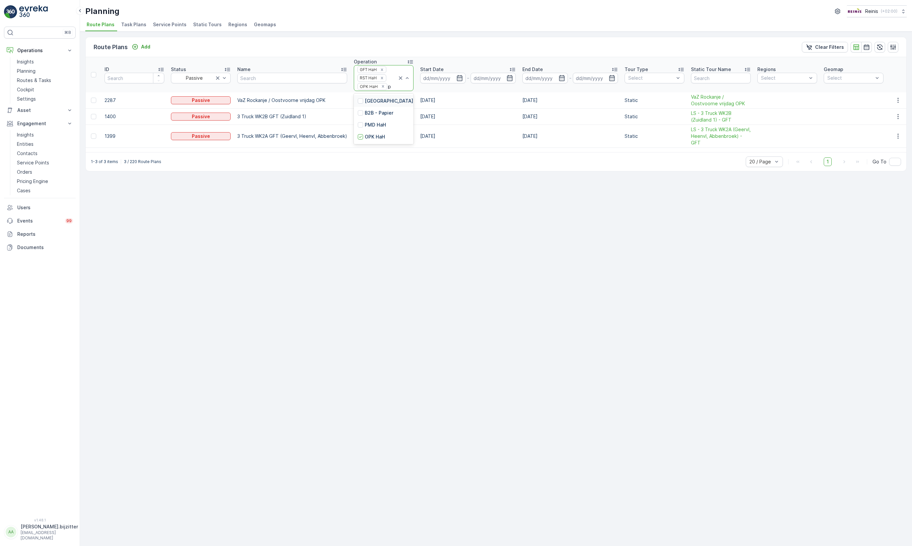
type input "pm"
click at [365, 103] on p "PMD HaH" at bounding box center [375, 101] width 21 height 7
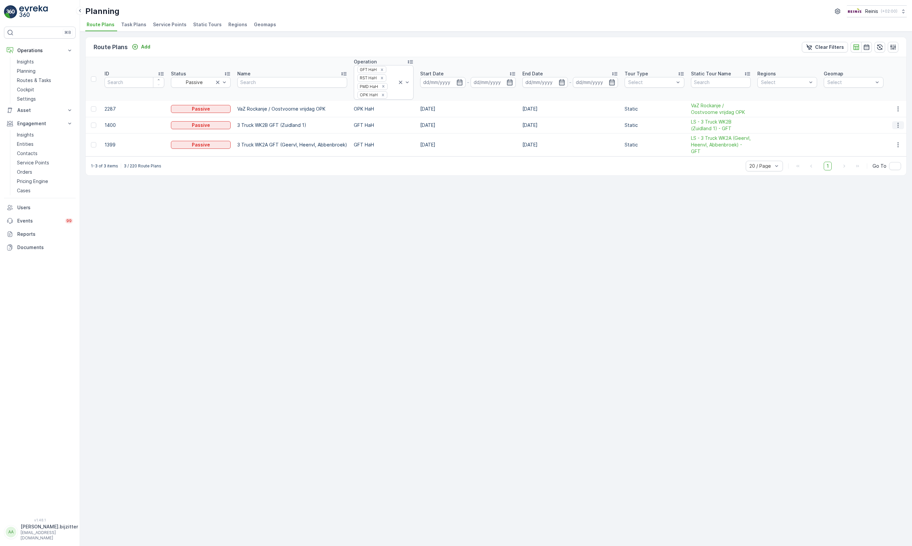
click at [666, 128] on icon "button" at bounding box center [898, 125] width 7 height 7
click at [666, 134] on span "Edit Route Plan" at bounding box center [892, 137] width 34 height 7
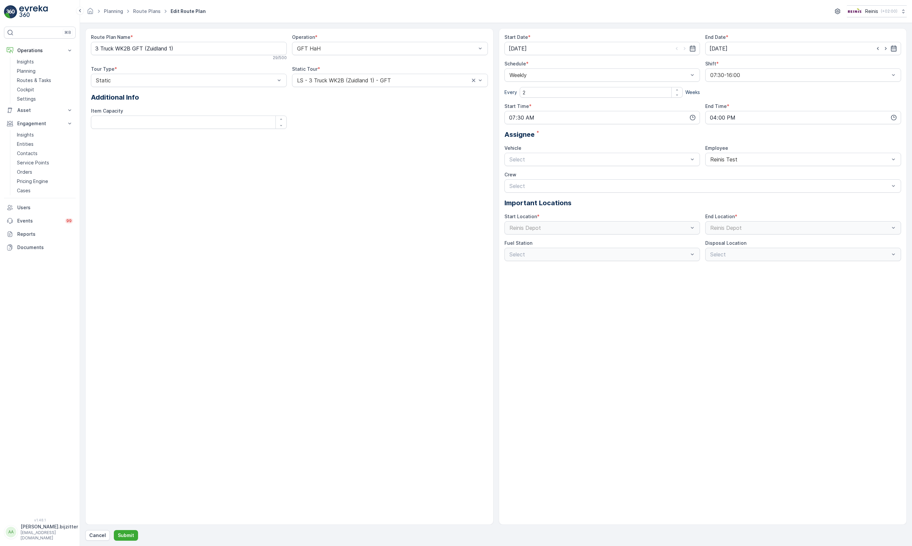
click at [666, 50] on icon "button" at bounding box center [893, 48] width 7 height 7
click at [666, 65] on icon at bounding box center [746, 65] width 7 height 7
click at [666, 99] on span "2027" at bounding box center [741, 98] width 11 height 7
click at [666, 49] on icon "button" at bounding box center [894, 48] width 6 height 6
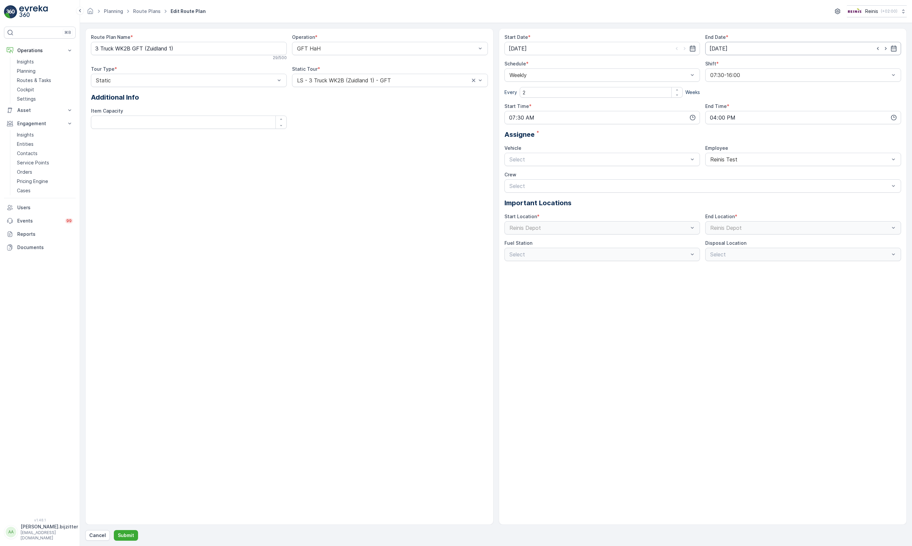
click at [666, 48] on input "31.05.2025" at bounding box center [803, 48] width 196 height 13
click at [666, 67] on p "May" at bounding box center [719, 65] width 10 height 7
click at [666, 124] on span "December" at bounding box center [729, 126] width 23 height 7
click at [666, 140] on div "31" at bounding box center [752, 144] width 11 height 11
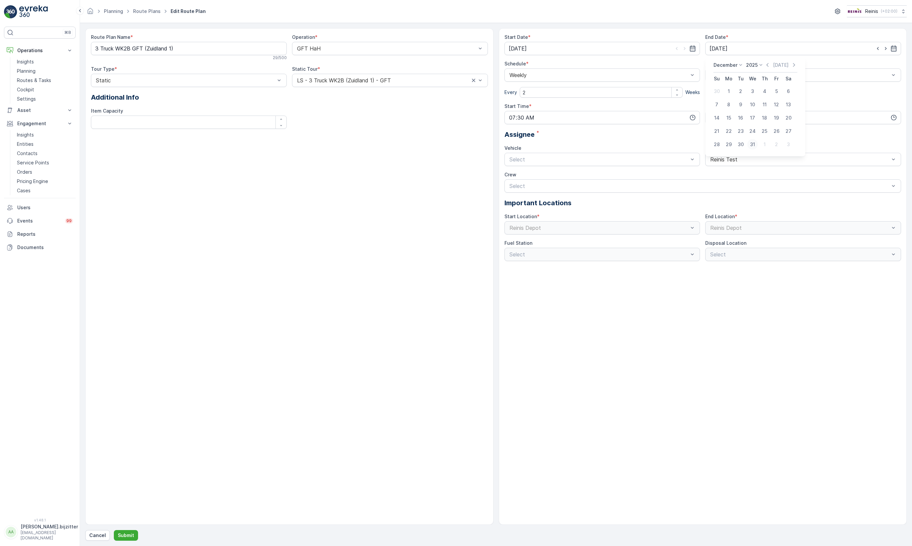
type input "[DATE]"
click at [129, 535] on p "Submit" at bounding box center [126, 535] width 16 height 7
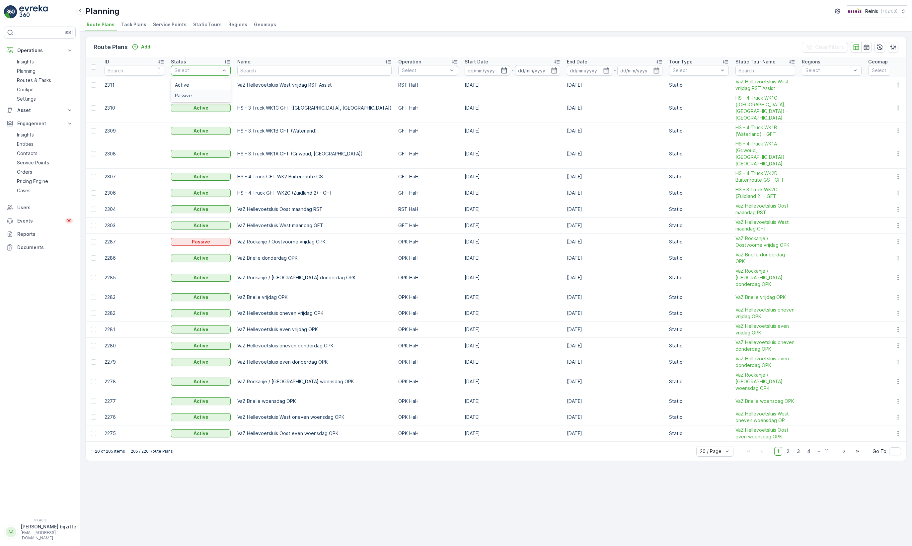
click at [189, 96] on span "Passive" at bounding box center [183, 95] width 17 height 5
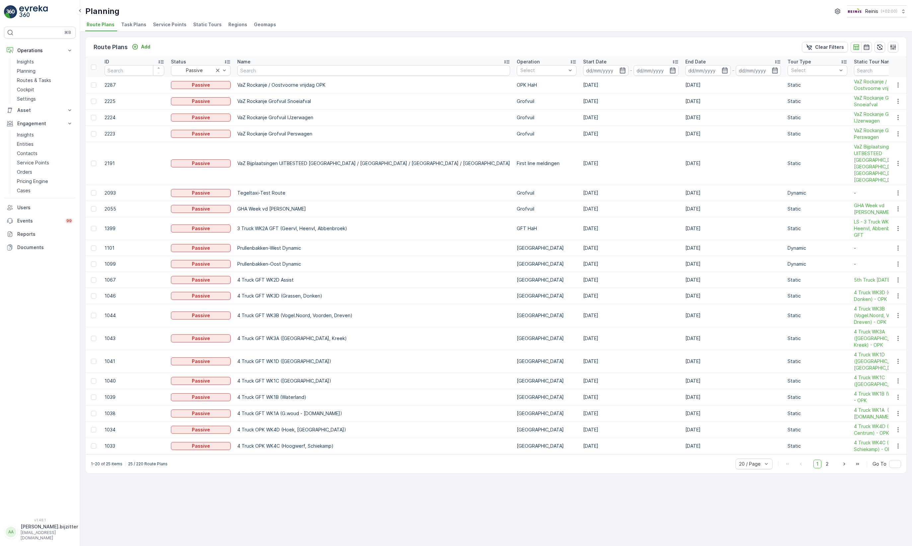
click at [570, 60] on icon at bounding box center [573, 61] width 7 height 7
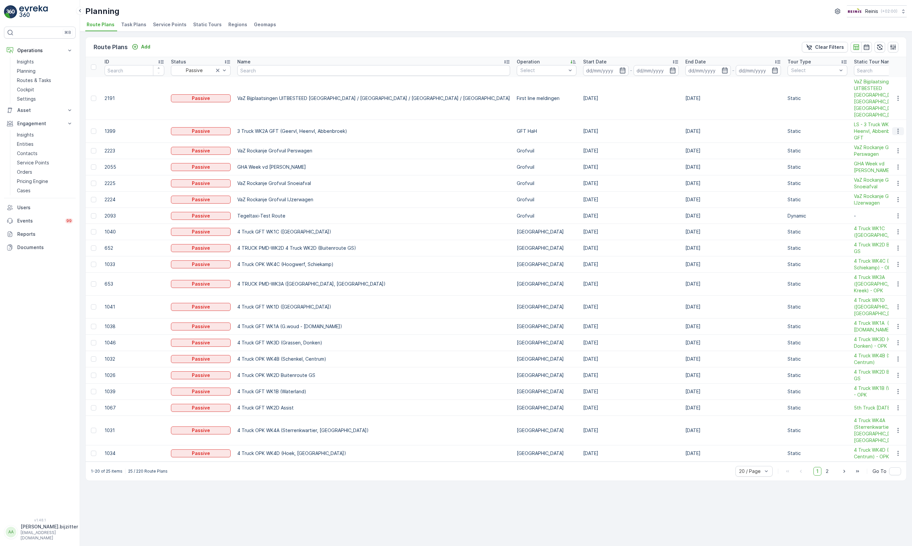
click at [666, 128] on icon "button" at bounding box center [898, 131] width 7 height 7
click at [666, 126] on span "Edit Route Plan" at bounding box center [892, 128] width 34 height 7
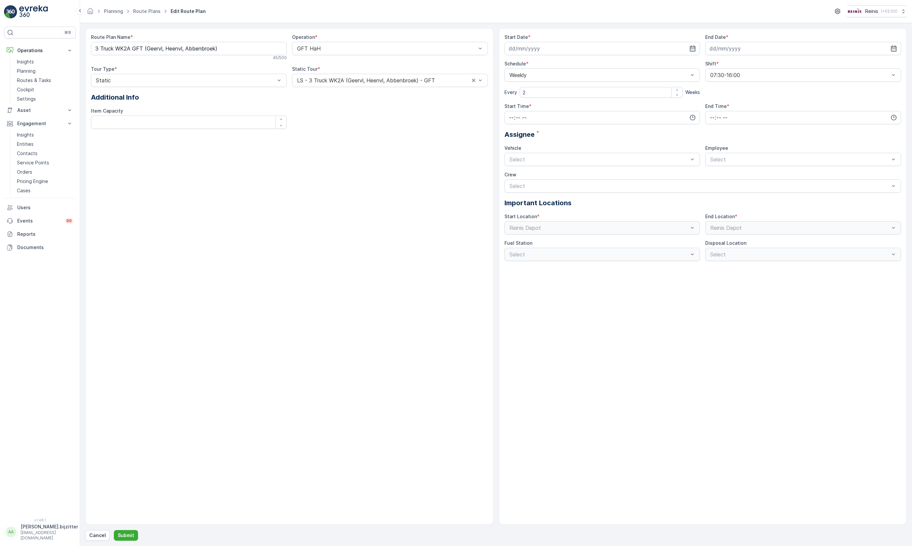
type input "[DATE]"
type input "31.05.2025"
type input "07:30"
type input "16:00"
click at [666, 44] on input "31.05.2025" at bounding box center [803, 48] width 196 height 13
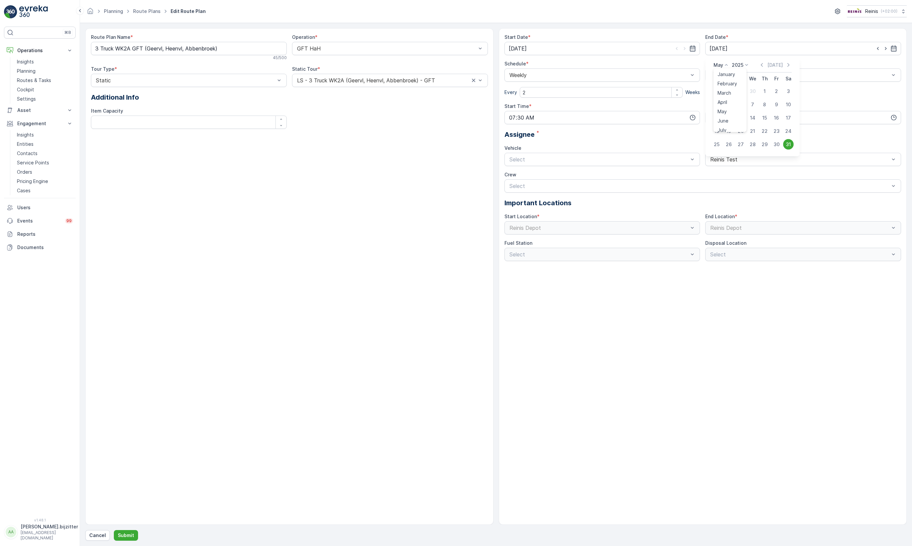
click at [666, 65] on icon at bounding box center [726, 65] width 7 height 7
click at [666, 124] on span "December" at bounding box center [729, 126] width 23 height 7
click at [666, 63] on p "2025" at bounding box center [752, 65] width 12 height 7
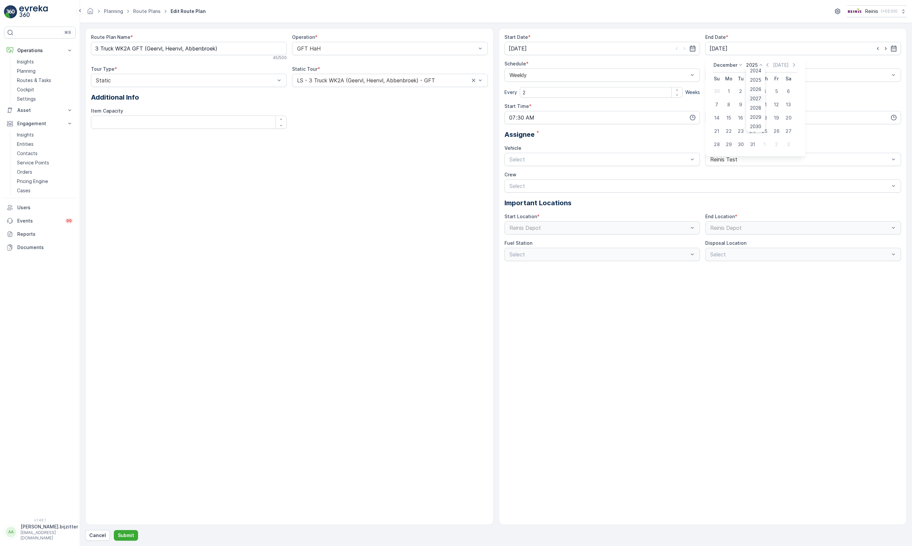
click at [666, 99] on span "2027" at bounding box center [755, 98] width 11 height 7
click at [666, 143] on div "31" at bounding box center [776, 144] width 11 height 11
type input "31.12.2027"
click at [119, 535] on p "Submit" at bounding box center [126, 535] width 16 height 7
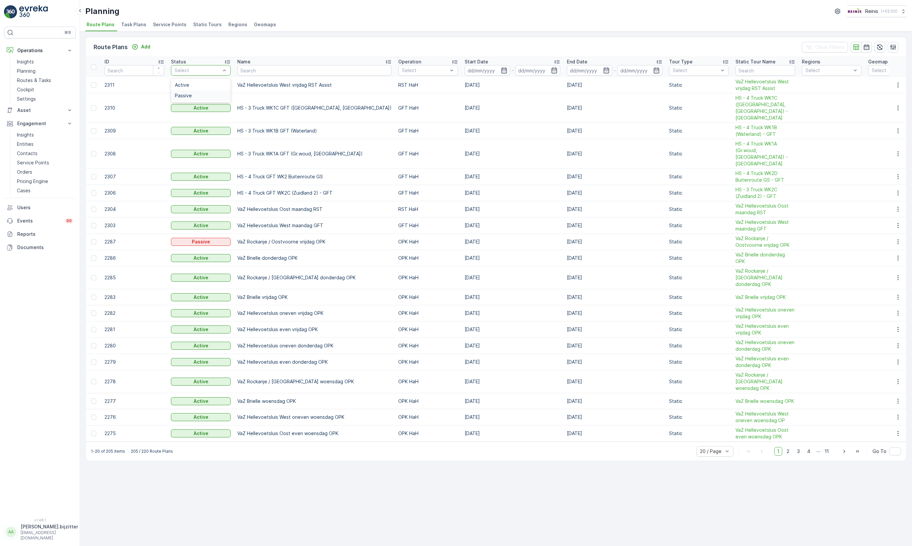
click at [191, 98] on span "Passive" at bounding box center [183, 95] width 17 height 5
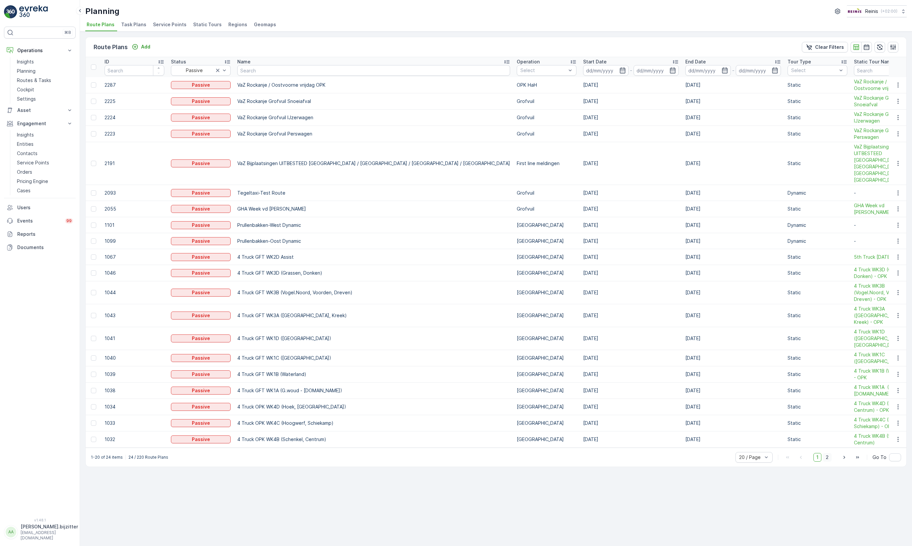
click at [666, 453] on span "2" at bounding box center [827, 457] width 9 height 9
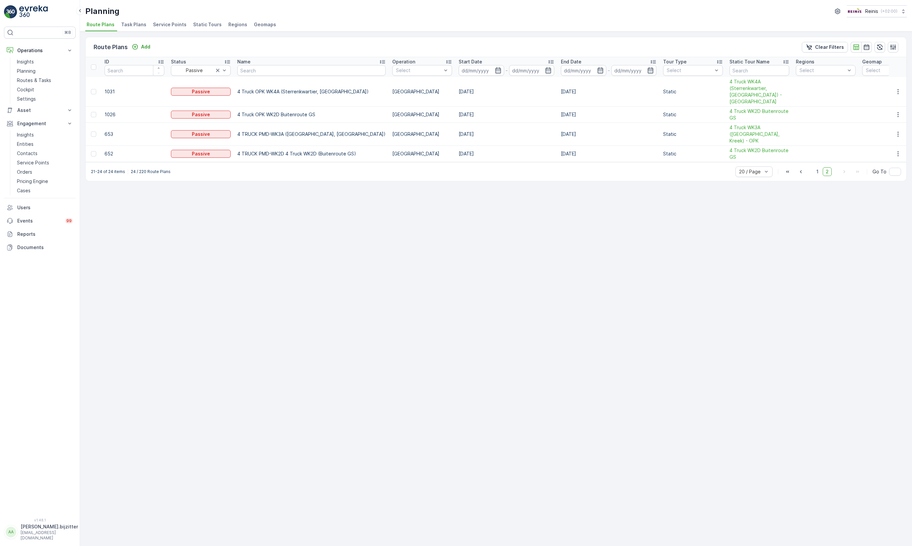
click at [186, 230] on div "Route Plans Add Clear Filters ID Status Passive Name Operation Select Start Dat…" at bounding box center [496, 289] width 832 height 514
click at [98, 25] on span "Route Plans" at bounding box center [101, 24] width 28 height 7
click at [135, 22] on span "Task Plans" at bounding box center [133, 24] width 25 height 7
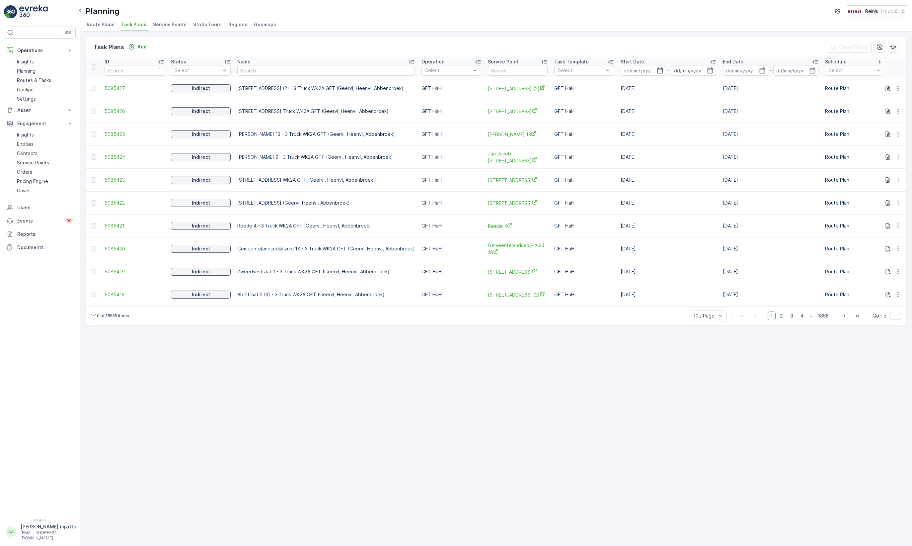
click at [97, 22] on span "Route Plans" at bounding box center [101, 24] width 28 height 7
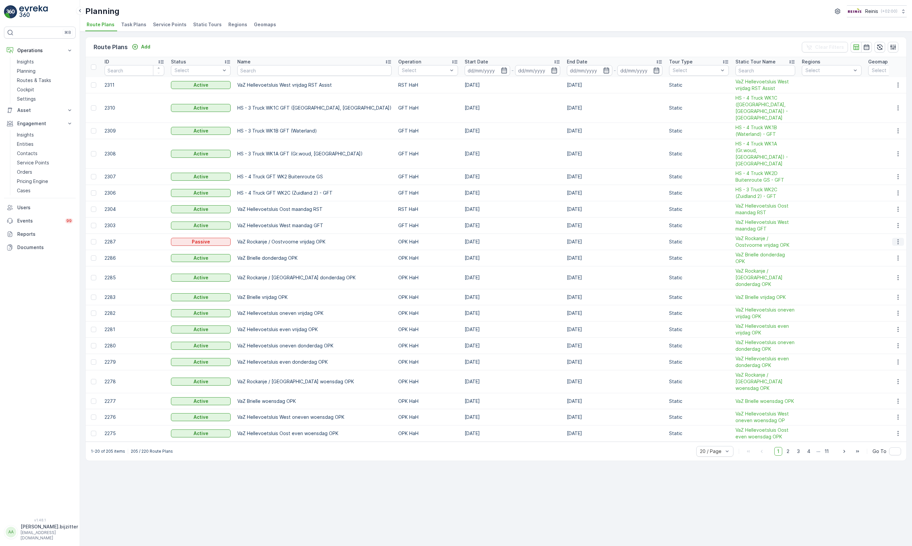
click at [666, 238] on icon "button" at bounding box center [898, 241] width 7 height 7
click at [666, 237] on span "Edit Route Plan" at bounding box center [892, 240] width 34 height 7
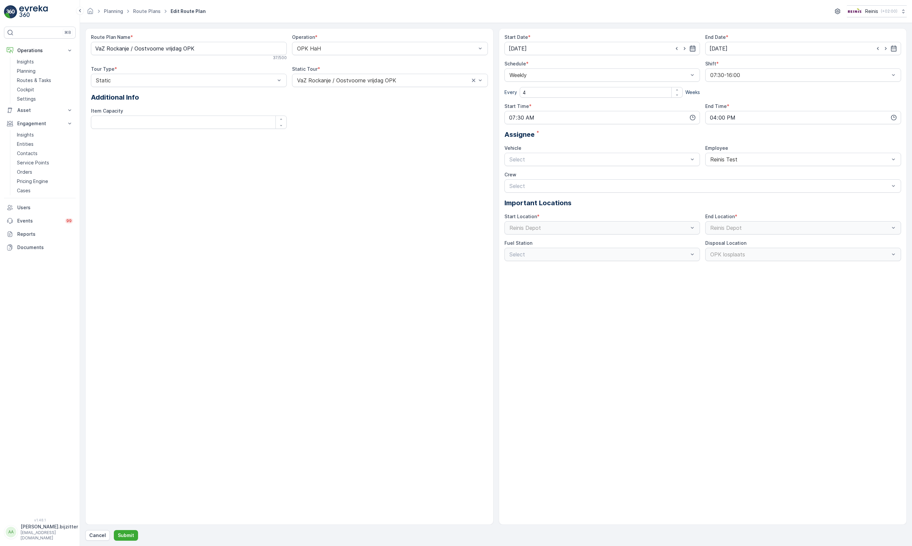
click at [666, 52] on icon "button" at bounding box center [692, 48] width 7 height 7
click at [626, 410] on div "Start Date * 29.08.2025 End Date * 31.12.2026 Schedule * Weekly Every 4 Weeks S…" at bounding box center [703, 276] width 408 height 496
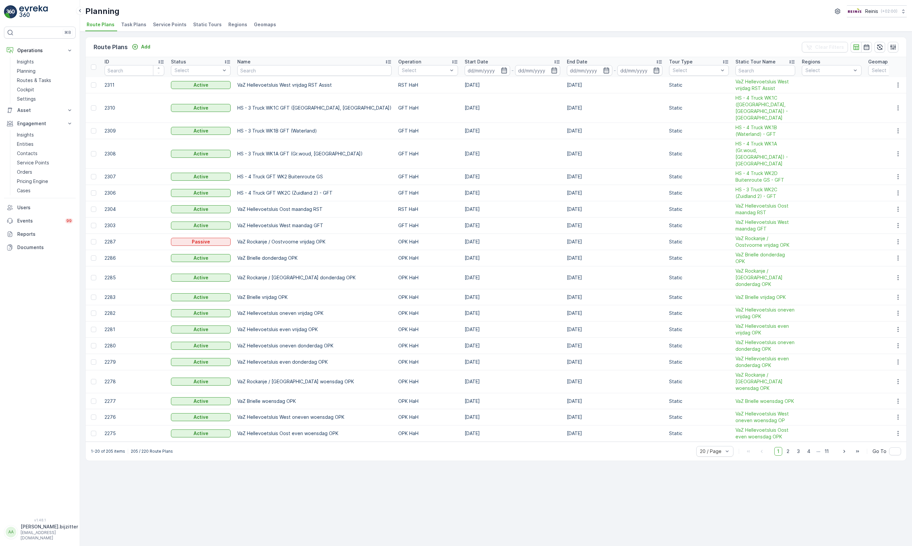
click at [269, 463] on div "Route Plans Add Clear Filters ID Status Select Name Operation Select Start Date…" at bounding box center [496, 289] width 832 height 514
click at [34, 62] on p "Insights" at bounding box center [25, 61] width 17 height 7
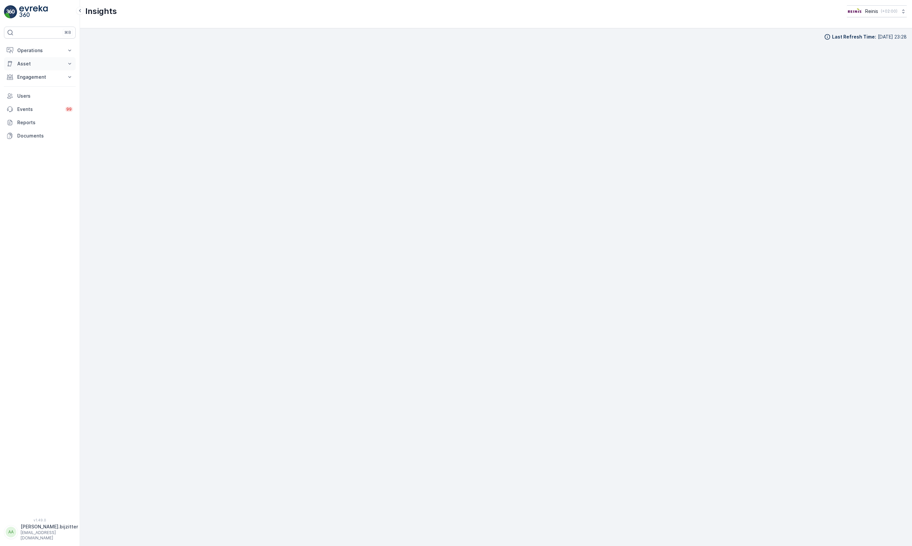
click at [30, 61] on p "Asset" at bounding box center [39, 63] width 45 height 7
click at [32, 51] on p "Operations" at bounding box center [39, 50] width 45 height 7
click at [30, 71] on p "Planning" at bounding box center [26, 71] width 19 height 7
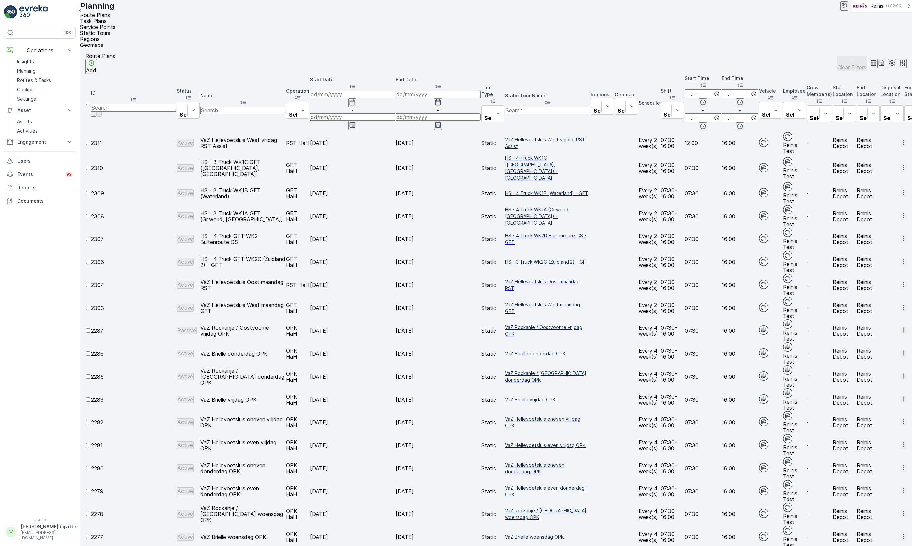
click at [213, 475] on div "Route Plans Add Clear Filters ID Status Select Name Operation Select Start Date…" at bounding box center [496, 297] width 832 height 498
click at [247, 470] on div "Route Plans Add Clear Filters ID Status Select Name Operation Select Start Date…" at bounding box center [496, 297] width 832 height 498
click at [28, 80] on p "Routes & Tasks" at bounding box center [34, 80] width 34 height 7
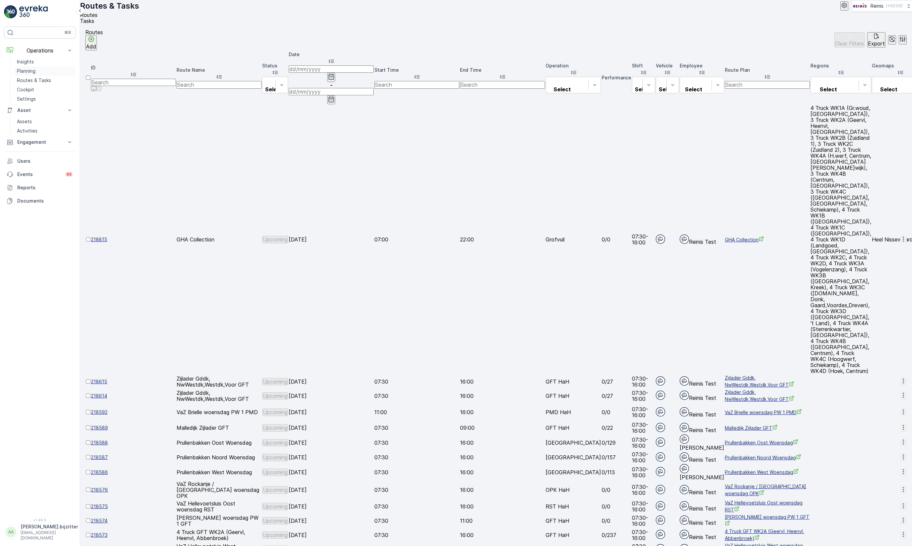
click at [34, 72] on p "Planning" at bounding box center [26, 71] width 19 height 7
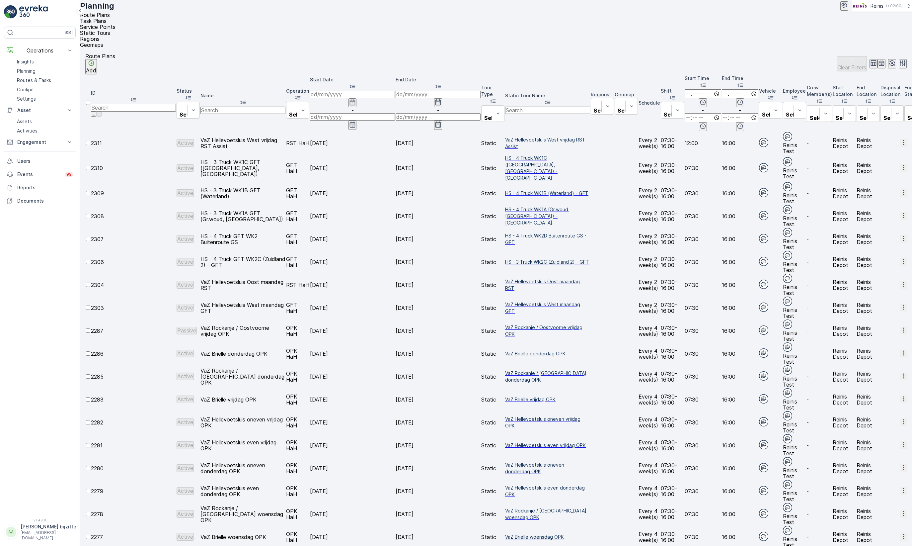
click at [110, 30] on span "Static Tours" at bounding box center [95, 33] width 30 height 7
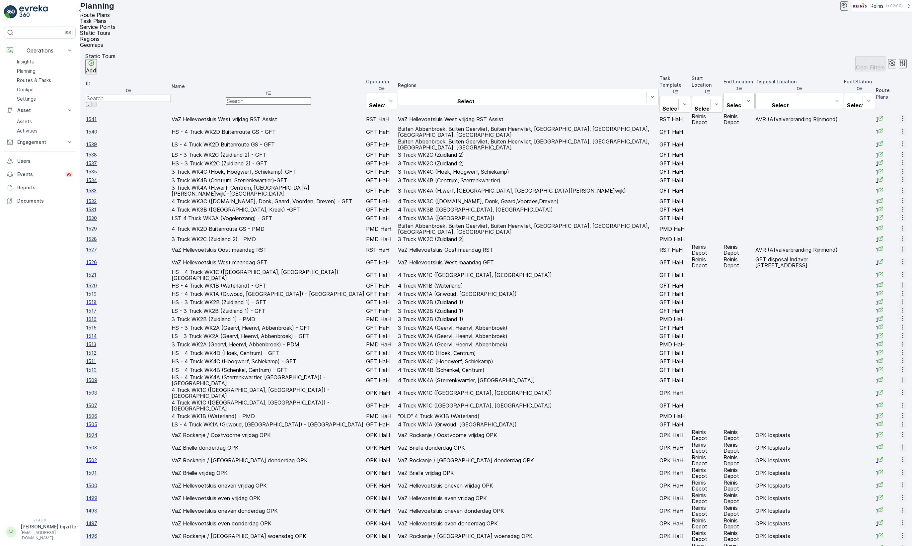
click at [113, 95] on input "number" at bounding box center [128, 98] width 85 height 7
type input "396"
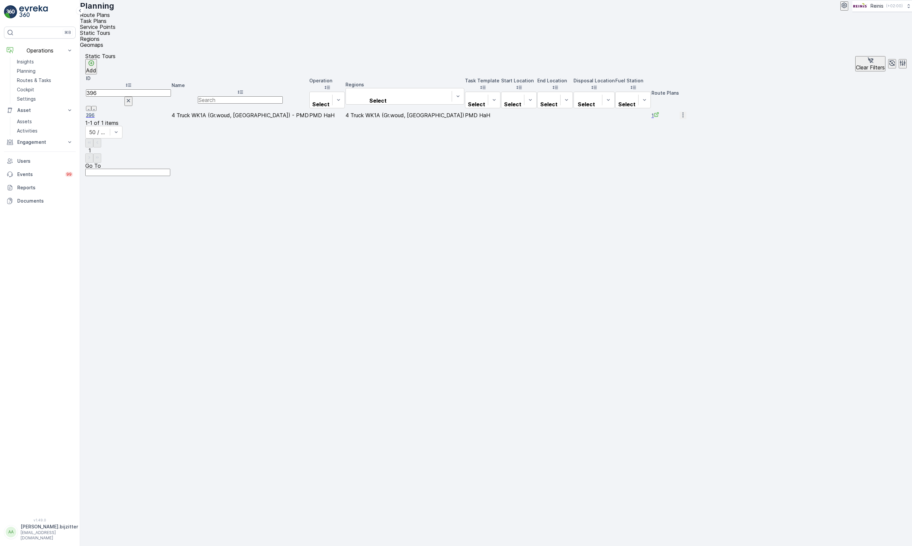
click at [686, 112] on icon "button" at bounding box center [683, 115] width 7 height 7
click at [886, 95] on span "See More Details" at bounding box center [890, 96] width 38 height 7
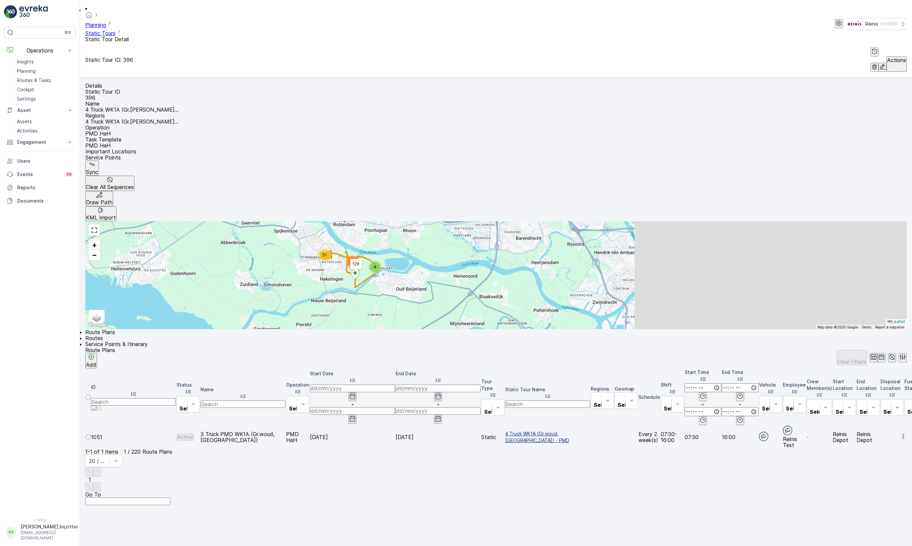
click at [148, 341] on span "Service Points & Itinerary" at bounding box center [116, 344] width 62 height 7
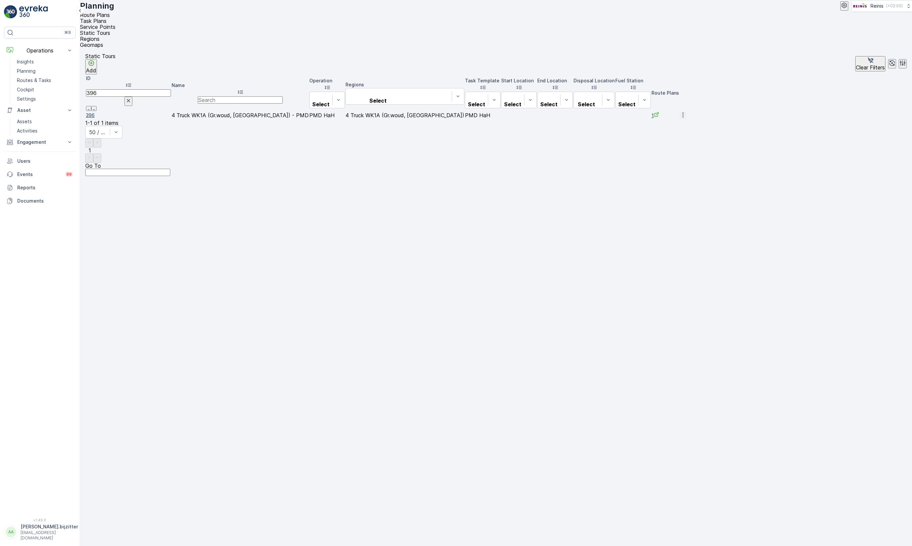
click at [126, 89] on input "396" at bounding box center [128, 92] width 85 height 7
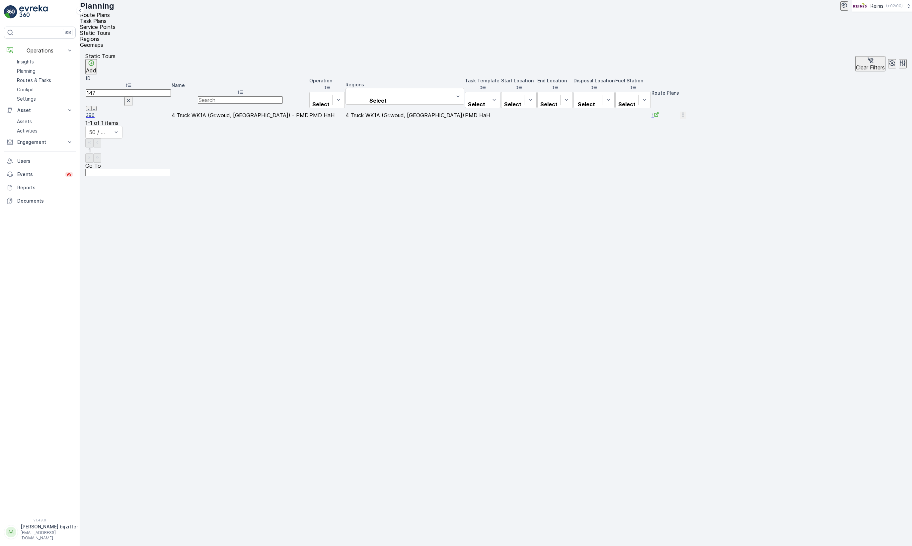
type input "1477"
click at [103, 112] on span "1477" at bounding box center [128, 115] width 85 height 7
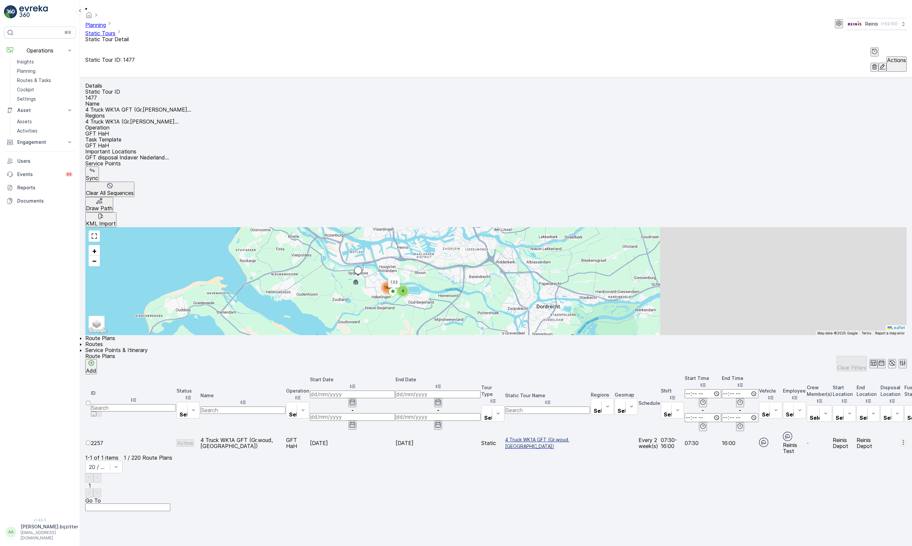
click at [148, 346] on span "Service Points & Itinerary" at bounding box center [116, 349] width 62 height 7
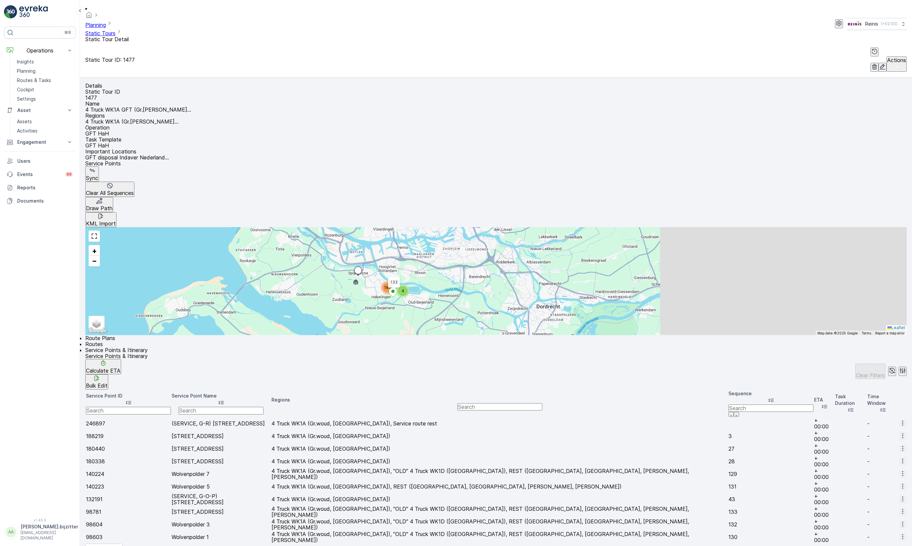
click at [768, 397] on icon at bounding box center [771, 400] width 7 height 7
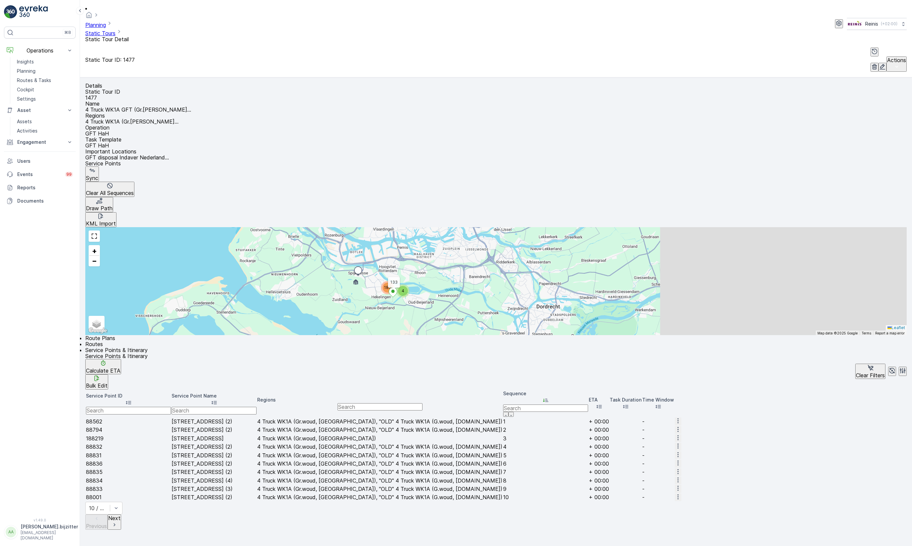
click at [545, 398] on icon at bounding box center [544, 399] width 2 height 3
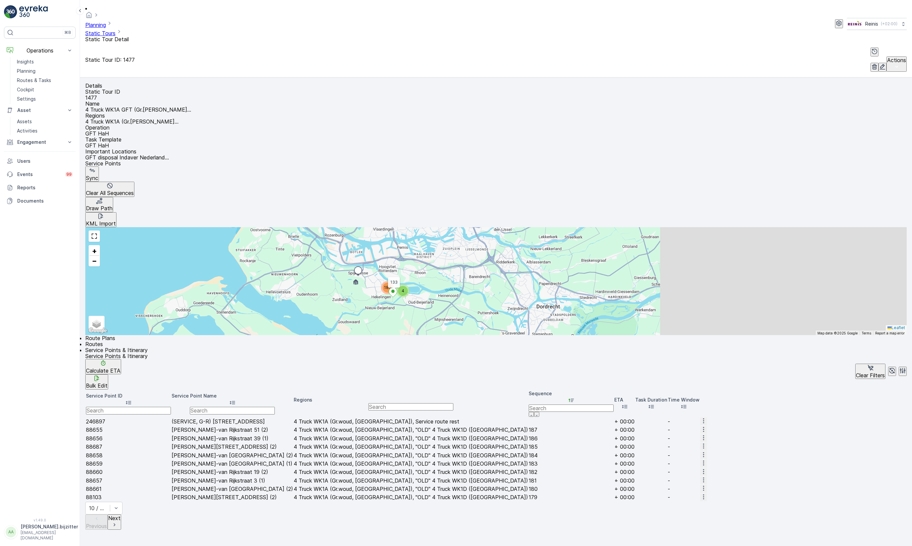
click at [620, 461] on div "Details Static Tour ID 1477 Name 4 Truck WK1A GFT (Gr.[PERSON_NAME]... Regions …" at bounding box center [496, 311] width 832 height 468
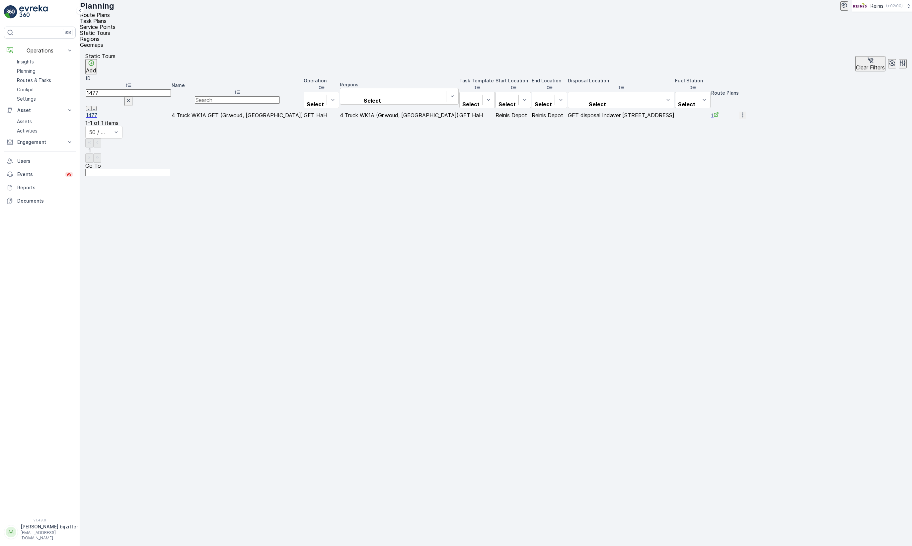
click at [115, 89] on input "1477" at bounding box center [128, 92] width 85 height 7
type input "245"
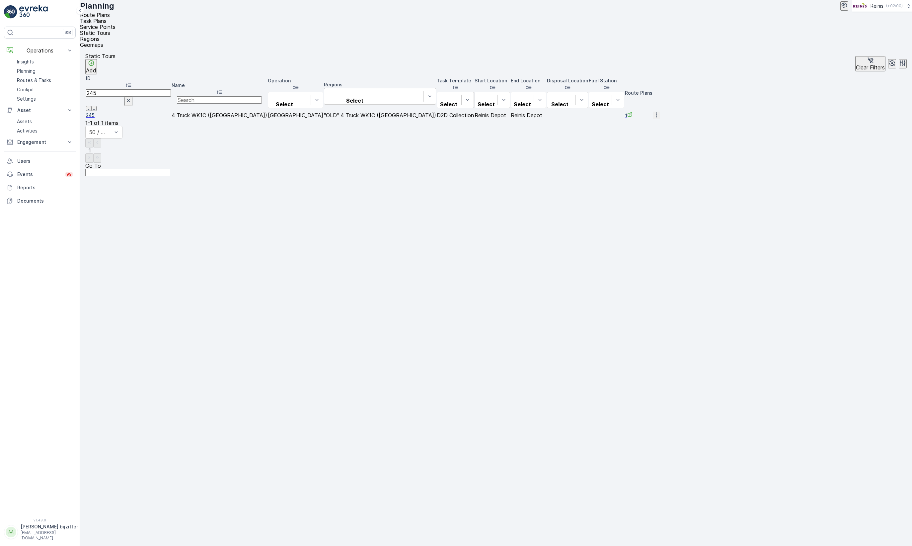
click at [103, 112] on span "245" at bounding box center [128, 115] width 85 height 7
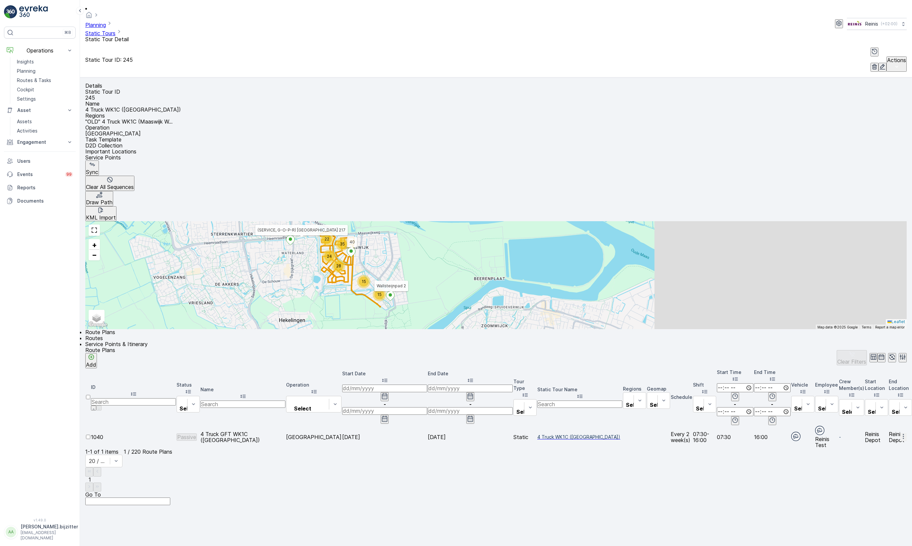
click at [148, 341] on span "Service Points & Itinerary" at bounding box center [116, 344] width 62 height 7
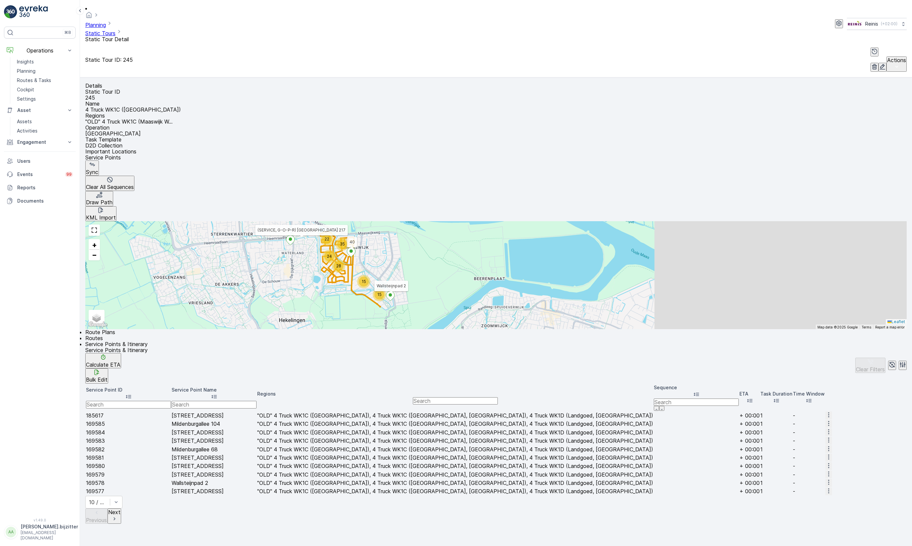
click at [694, 392] on icon at bounding box center [696, 393] width 5 height 3
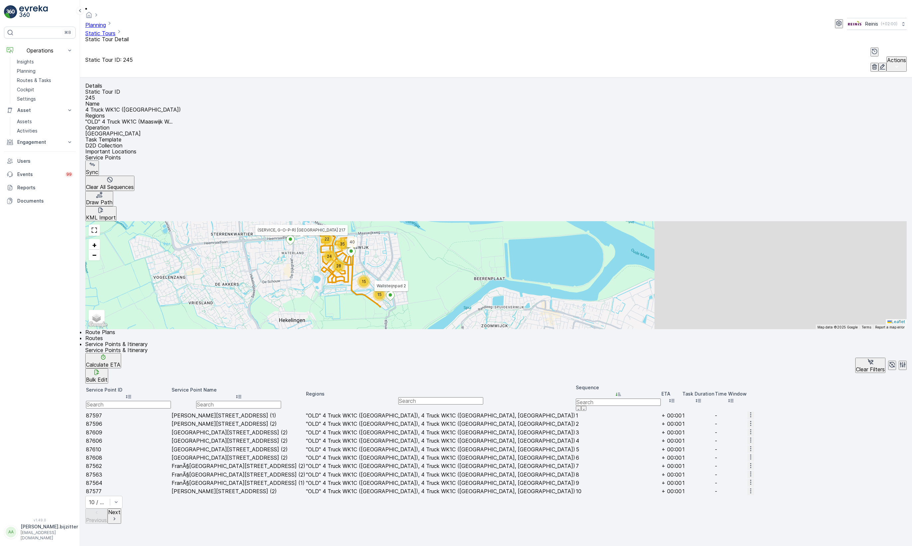
click at [621, 392] on icon at bounding box center [618, 393] width 5 height 3
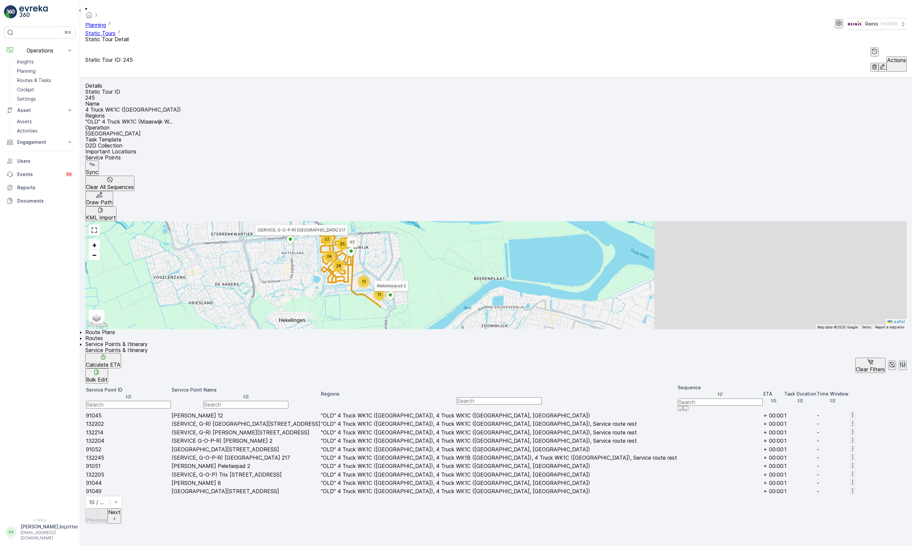
click at [120, 509] on p "Next" at bounding box center [114, 512] width 12 height 6
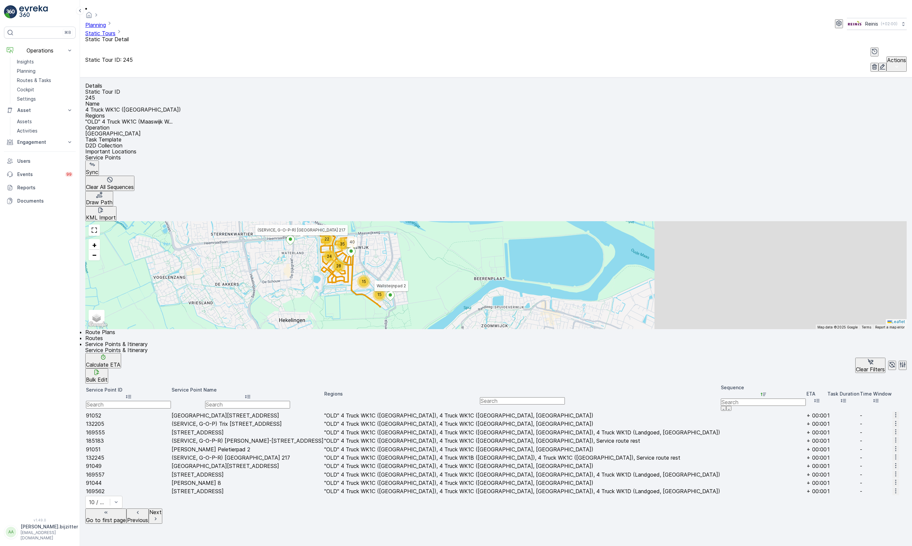
click at [162, 509] on p "Next" at bounding box center [155, 512] width 12 height 6
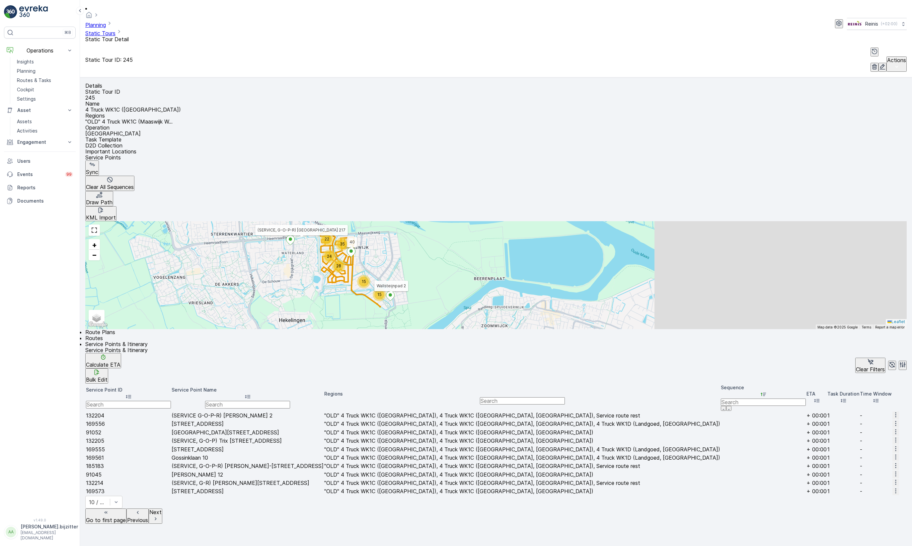
click at [162, 509] on p "Next" at bounding box center [155, 512] width 12 height 6
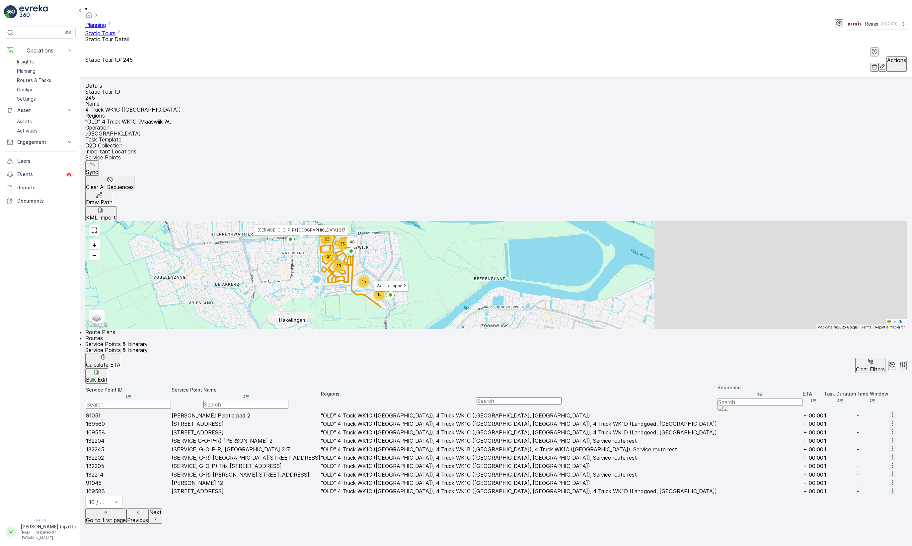
click at [162, 509] on p "Next" at bounding box center [155, 512] width 12 height 6
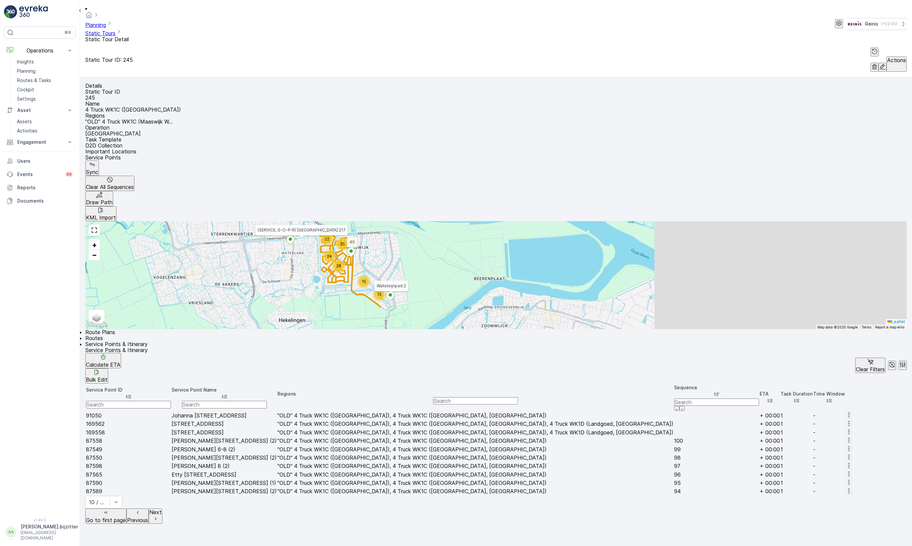
click at [700, 483] on div "Details Static Tour ID 245 Name 4 Truck WK1C ([GEOGRAPHIC_DATA]) Regions "OLD" …" at bounding box center [496, 311] width 832 height 468
click at [108, 329] on span "Route Plans" at bounding box center [100, 332] width 30 height 7
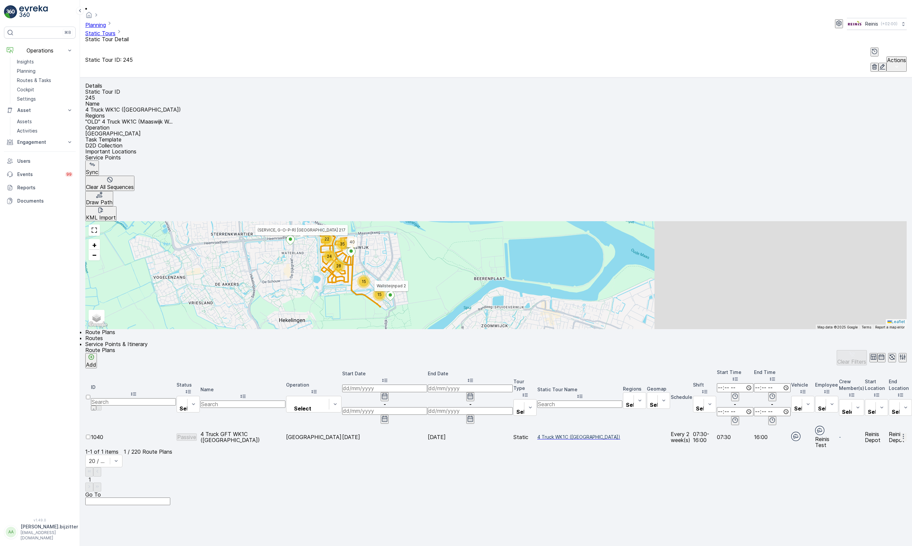
click at [246, 368] on div "ID Status Select Name Operation Select Start Date - End Date - Tour Type Select…" at bounding box center [495, 408] width 821 height 80
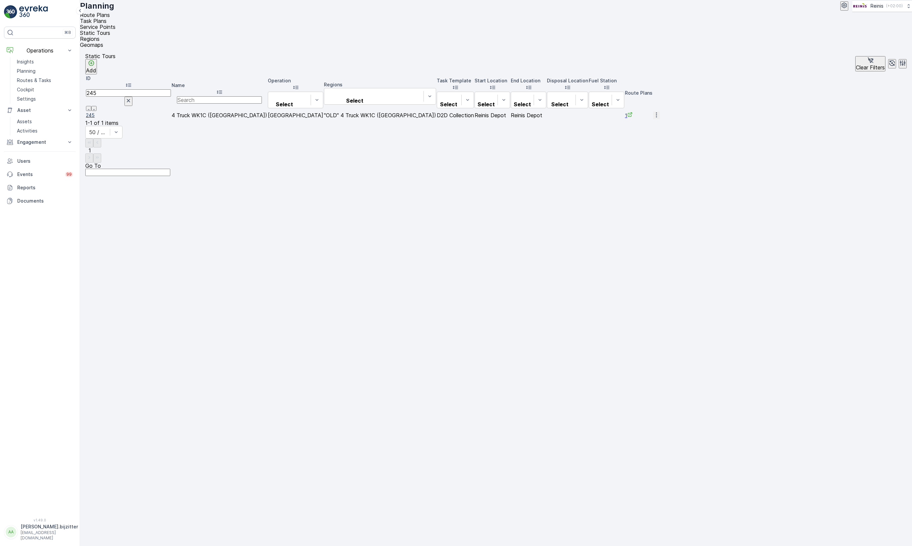
click at [112, 89] on input "245" at bounding box center [128, 92] width 85 height 7
type input "1507"
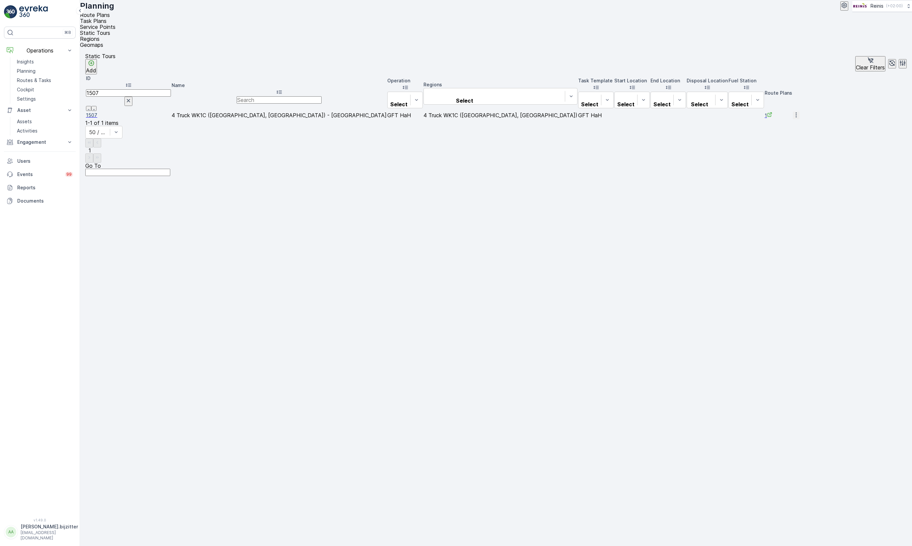
click at [98, 112] on span "1507" at bounding box center [128, 115] width 85 height 7
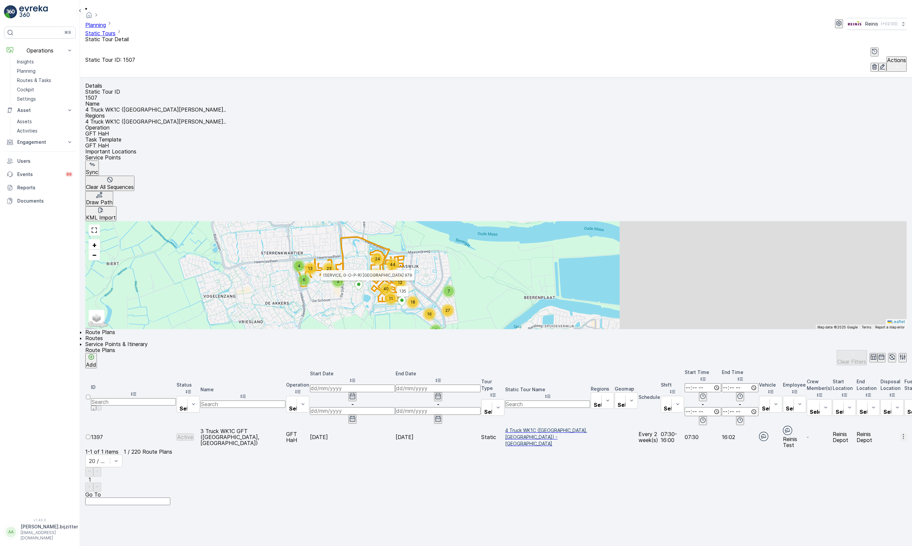
click at [148, 341] on span "Service Points & Itinerary" at bounding box center [116, 344] width 62 height 7
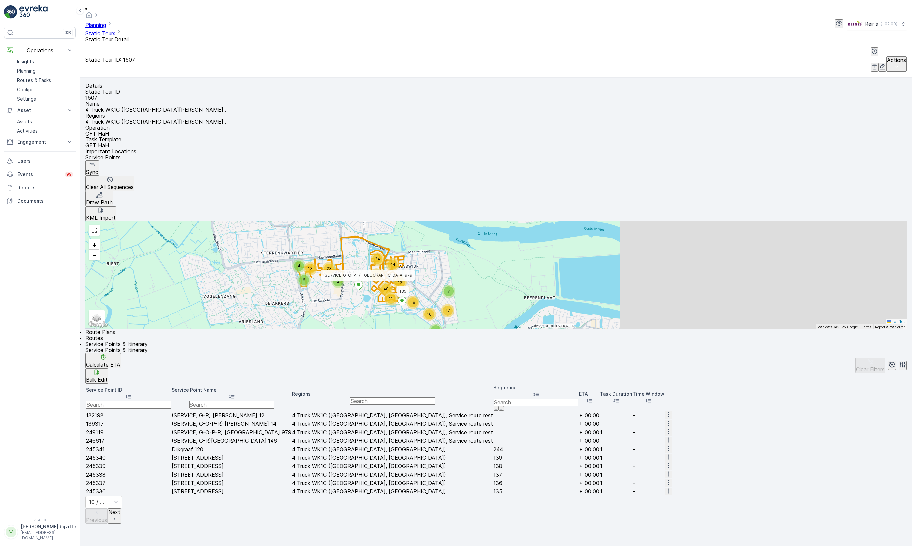
click at [539, 391] on icon at bounding box center [536, 394] width 7 height 7
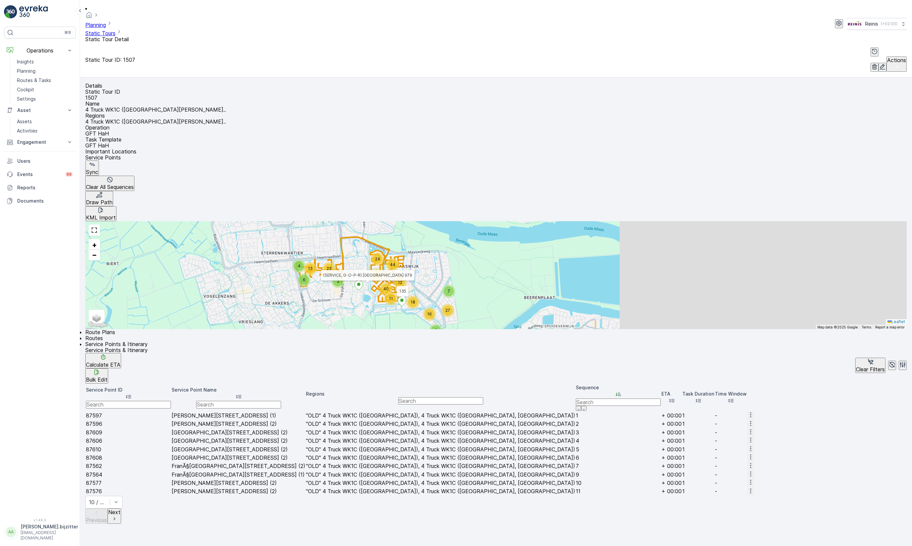
click at [622, 391] on icon at bounding box center [618, 394] width 7 height 7
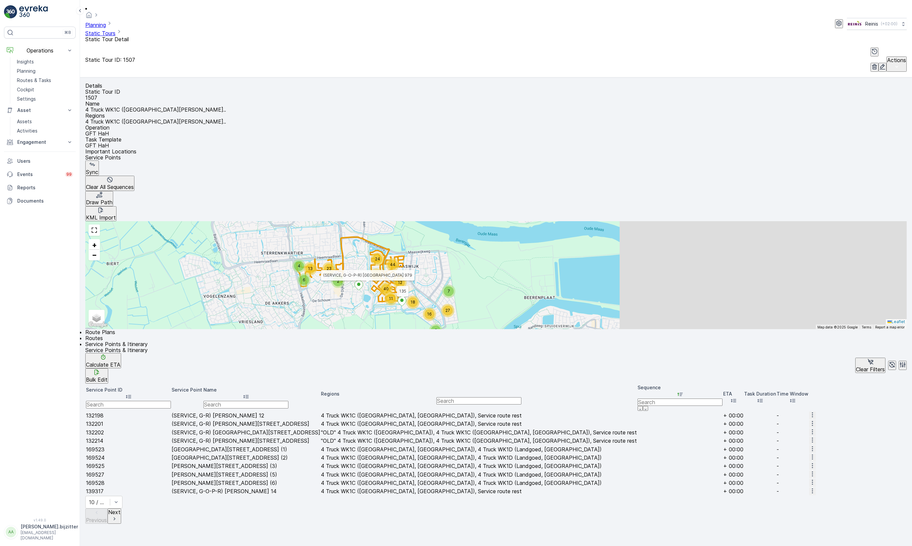
click at [120, 509] on p "Next" at bounding box center [114, 512] width 12 height 6
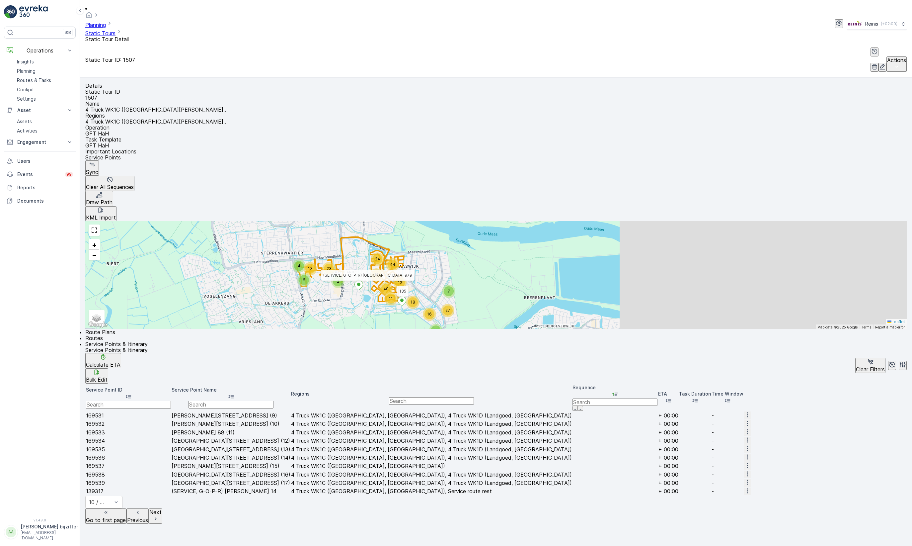
click at [162, 509] on p "Next" at bounding box center [155, 512] width 12 height 6
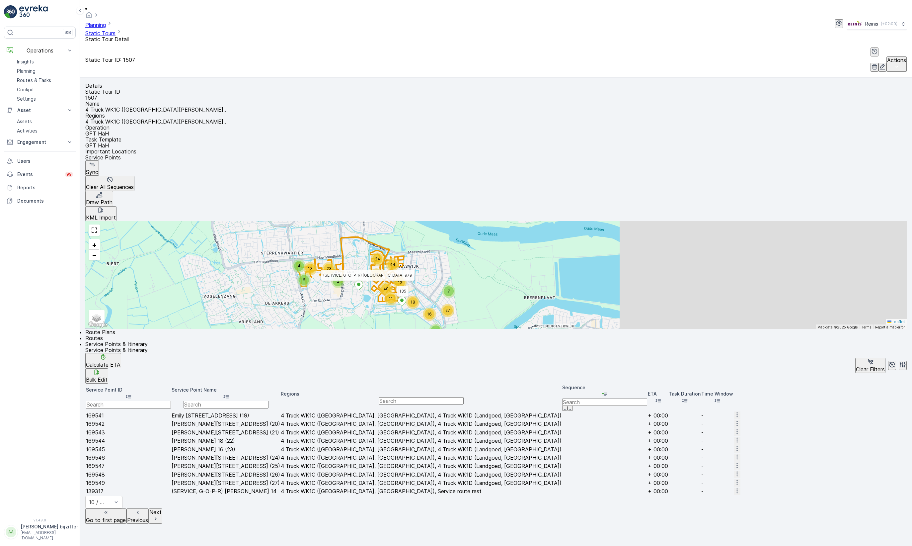
click at [162, 509] on p "Next" at bounding box center [155, 512] width 12 height 6
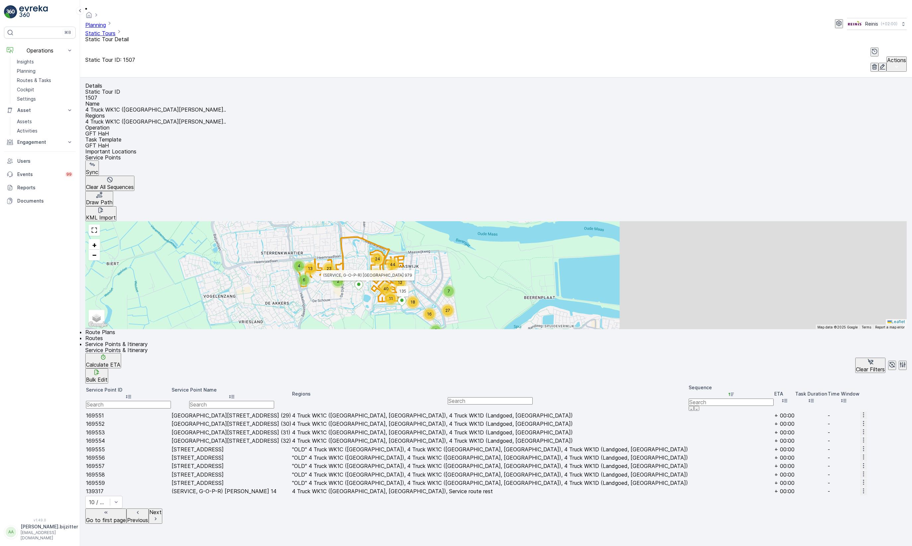
click at [162, 509] on p "Next" at bounding box center [155, 512] width 12 height 6
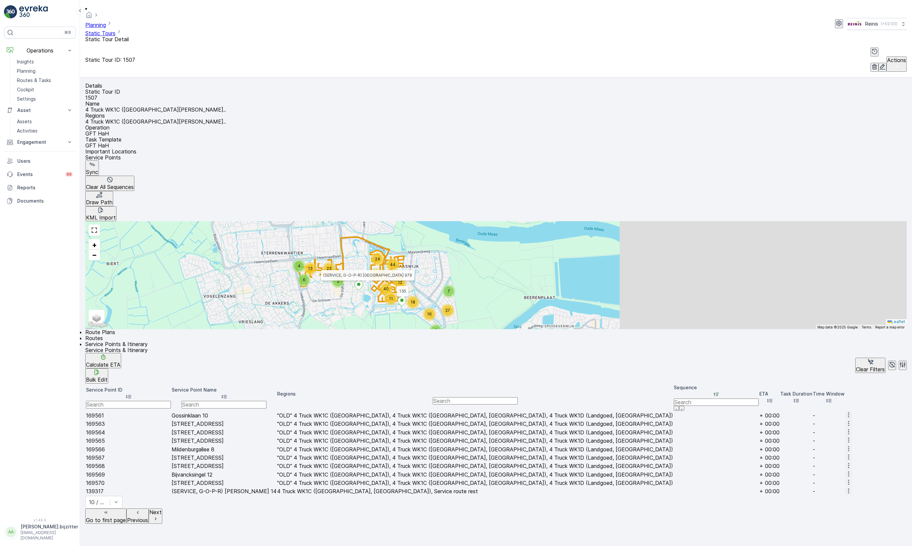
click at [162, 509] on p "Next" at bounding box center [155, 512] width 12 height 6
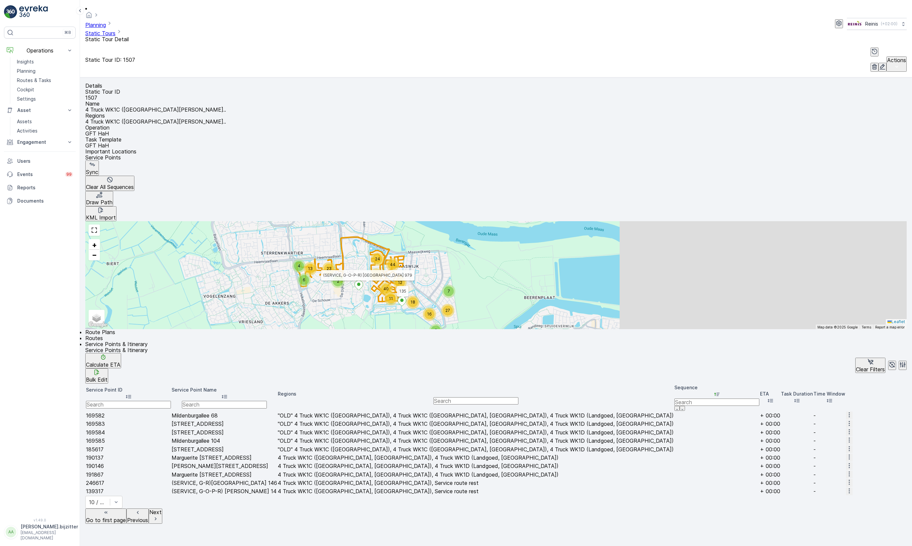
click at [162, 509] on p "Next" at bounding box center [155, 512] width 12 height 6
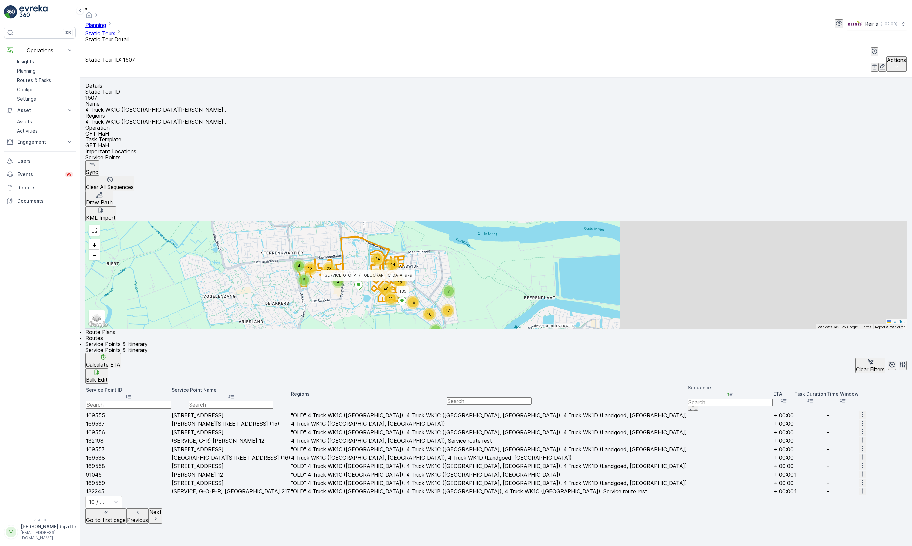
click at [162, 509] on p "Next" at bounding box center [155, 512] width 12 height 6
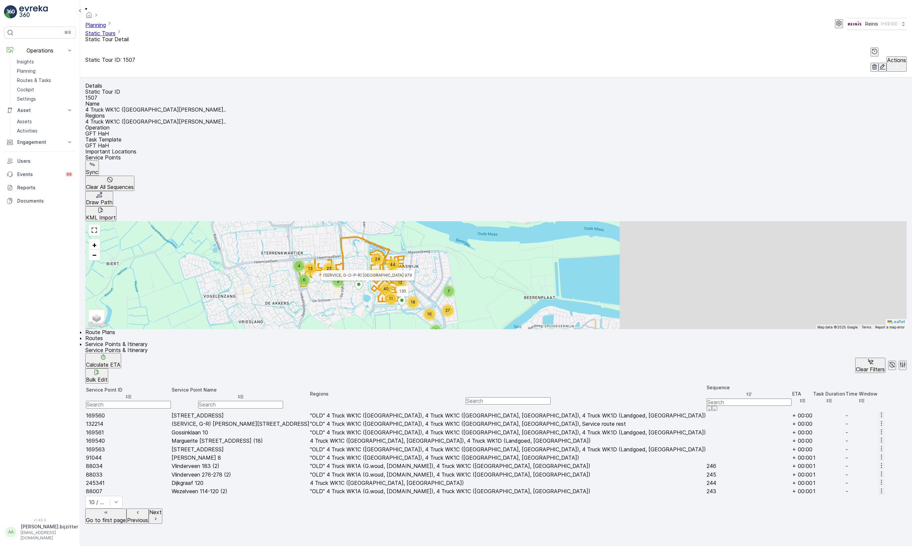
drag, startPoint x: 542, startPoint y: 467, endPoint x: 530, endPoint y: 446, distance: 24.1
click at [542, 467] on div "Details Static Tour ID 1507 Name 4 Truck WK1C ([GEOGRAPHIC_DATA][PERSON_NAME]..…" at bounding box center [496, 311] width 832 height 468
click at [355, 464] on div "Details Static Tour ID 1507 Name 4 Truck WK1C ([GEOGRAPHIC_DATA][PERSON_NAME]..…" at bounding box center [496, 311] width 832 height 468
click at [408, 476] on div "Details Static Tour ID 1507 Name 4 Truck WK1C ([GEOGRAPHIC_DATA][PERSON_NAME]..…" at bounding box center [496, 311] width 832 height 468
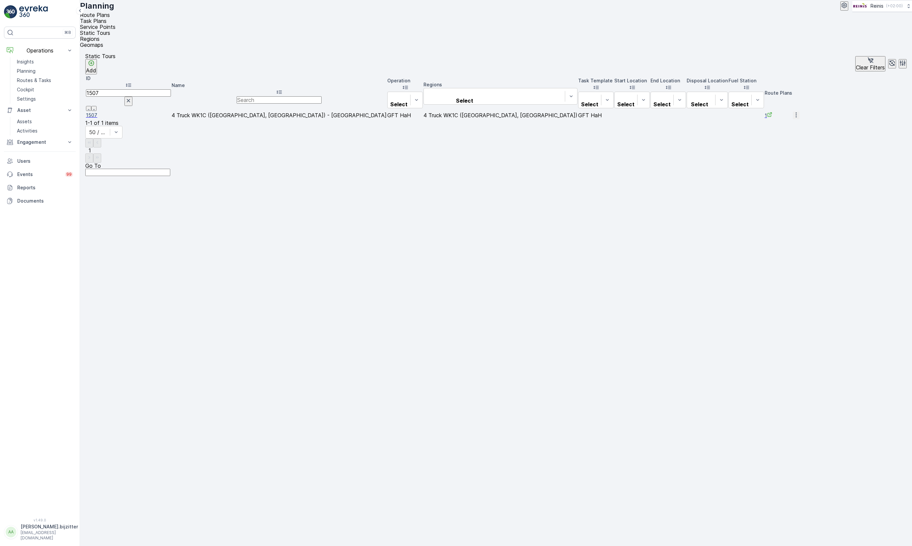
click at [115, 89] on input "1507" at bounding box center [128, 92] width 85 height 7
type input "399"
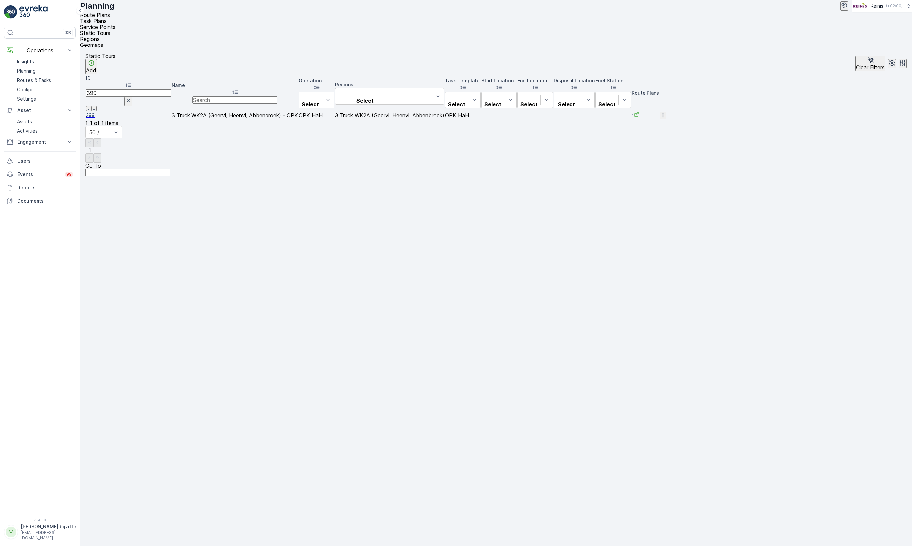
click at [101, 112] on span "399" at bounding box center [128, 115] width 85 height 7
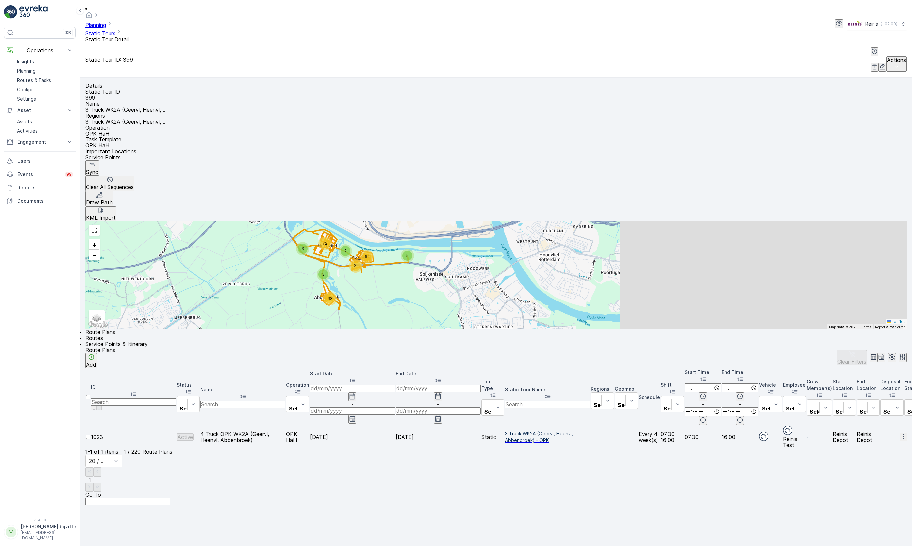
click at [148, 341] on span "Service Points & Itinerary" at bounding box center [116, 344] width 62 height 7
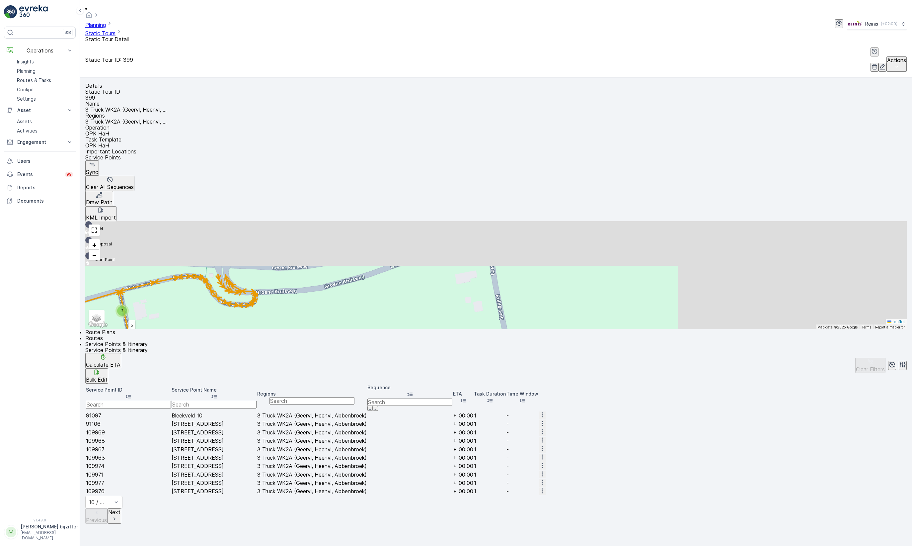
drag, startPoint x: 641, startPoint y: 105, endPoint x: 651, endPoint y: 167, distance: 63.6
click at [651, 221] on div "2 2 2 2 2 2 2 2 2 2 2 2 2 3 2 2 2 7 3 3 3 2 2 2 2 3 2 2 2 3 2 3 2 4 65 86 3 76 …" at bounding box center [495, 275] width 821 height 108
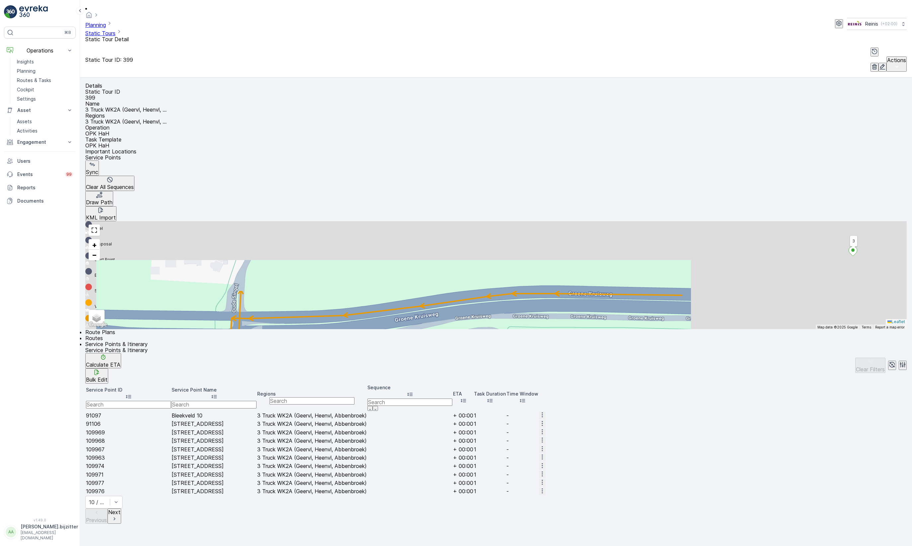
drag, startPoint x: 639, startPoint y: 159, endPoint x: 641, endPoint y: 192, distance: 32.9
click at [641, 192] on div "Details Static Tour ID 399 Name 3 Truck WK2A (Geervl, Heenvl, ... Regions 3 Tru…" at bounding box center [496, 311] width 832 height 468
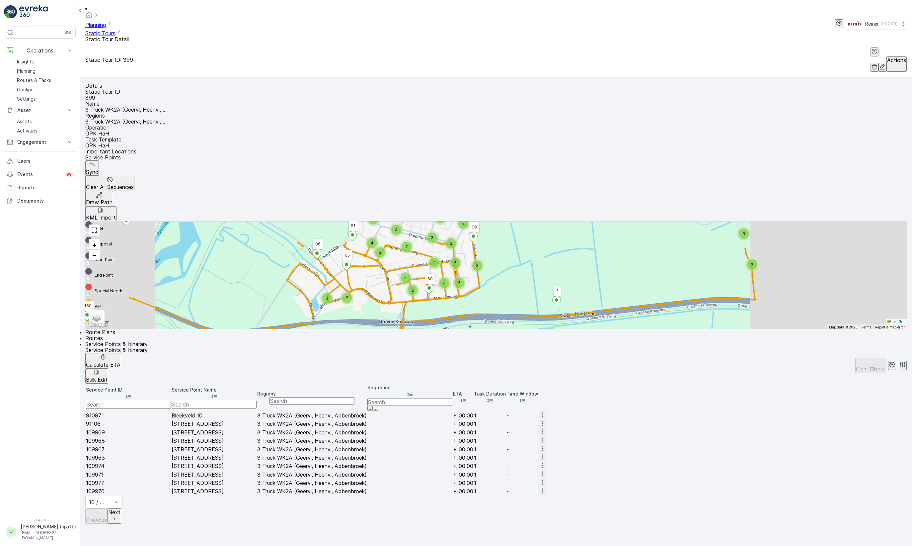
drag, startPoint x: 573, startPoint y: 105, endPoint x: 709, endPoint y: 149, distance: 142.6
click at [709, 221] on div "6 4 3 2 3 2 2 2 2 2 3 5 3 4 2 5 4 3 4 4 3 3 4 2 3 3 15 4 4 4 2 4 4 4 3 3 6 2 2 …" at bounding box center [495, 275] width 821 height 108
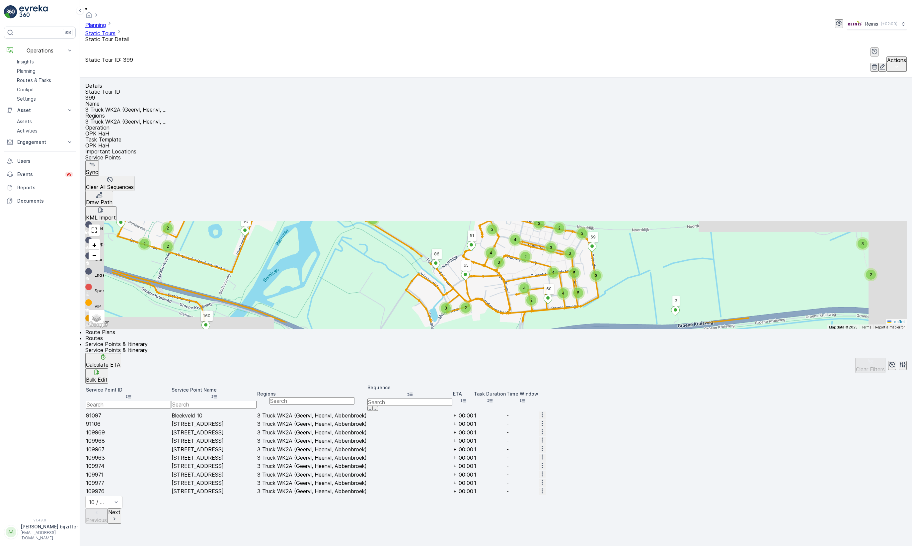
drag, startPoint x: 546, startPoint y: 126, endPoint x: 687, endPoint y: 122, distance: 141.5
click at [687, 221] on div "6 4 3 2 3 2 2 2 2 2 3 5 3 4 2 5 4 3 4 4 3 3 4 2 3 3 15 4 4 4 2 4 4 4 3 3 6 2 2 …" at bounding box center [495, 275] width 821 height 108
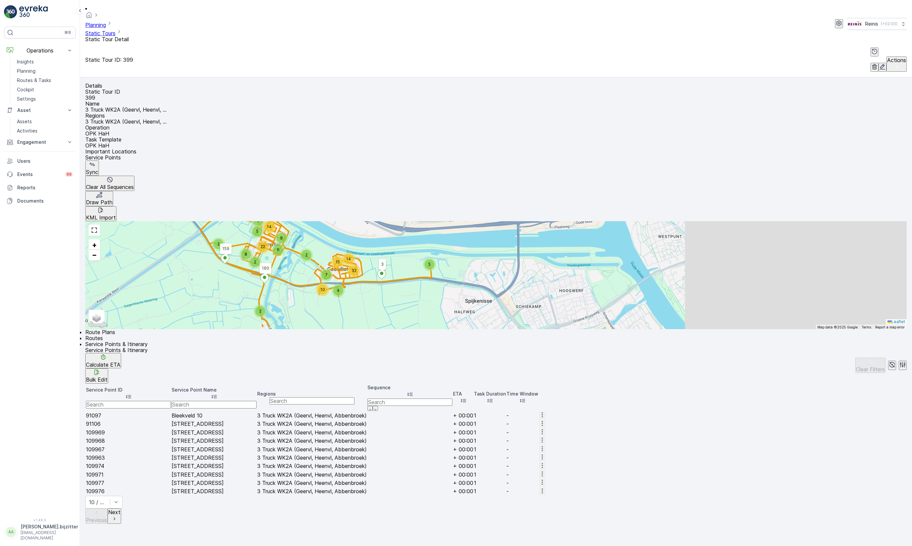
drag, startPoint x: 518, startPoint y: 147, endPoint x: 512, endPoint y: 23, distance: 123.6
click at [514, 77] on div "Details Static Tour ID 399 Name 3 Truck WK2A (Geervl, Heenvl, ... Regions 3 Tru…" at bounding box center [496, 311] width 832 height 468
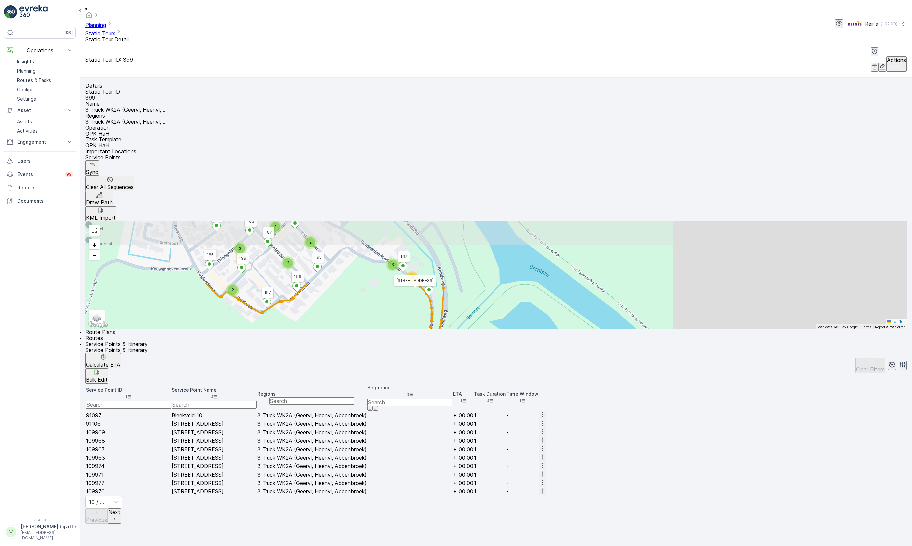
drag, startPoint x: 562, startPoint y: 97, endPoint x: 562, endPoint y: 169, distance: 71.7
click at [562, 221] on div "2 4 3 3 2 2 2 2 2 3 2 2 3 2 3 2 2 2 2 2 3 2 3 3 13 4 2 2 2 2 3 3 3 2 2 3 2 2 2 …" at bounding box center [495, 275] width 821 height 108
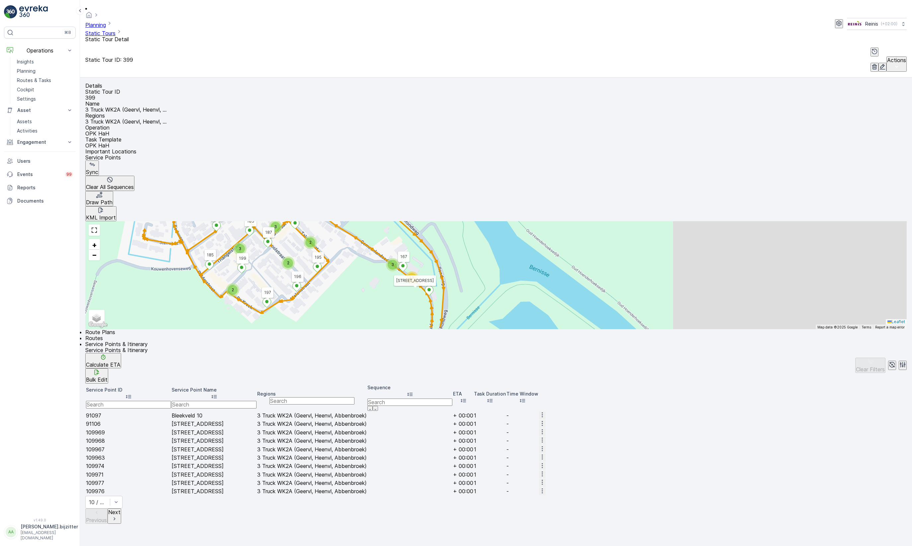
click at [413, 391] on icon at bounding box center [410, 394] width 7 height 7
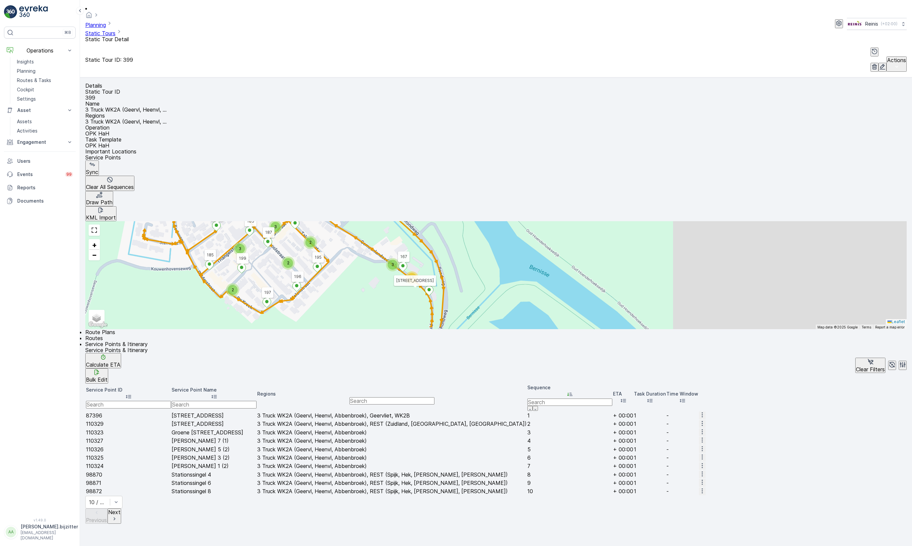
click at [612, 384] on div "Sequence" at bounding box center [569, 391] width 85 height 14
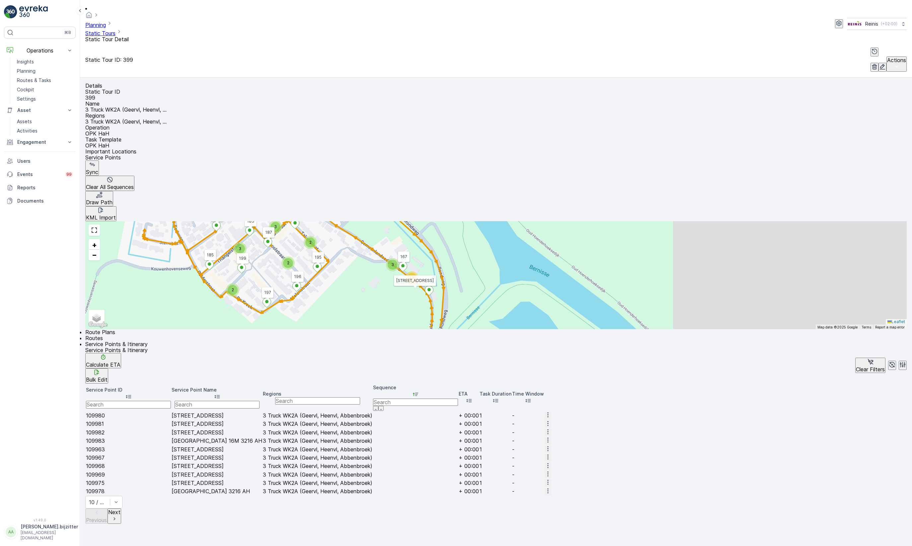
click at [120, 509] on p "Next" at bounding box center [114, 512] width 12 height 6
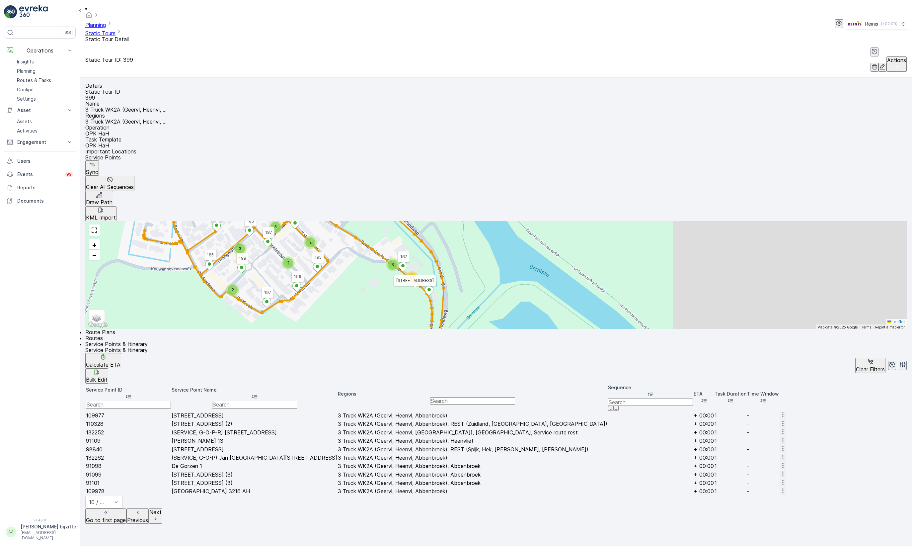
click at [162, 509] on p "Next" at bounding box center [155, 512] width 12 height 6
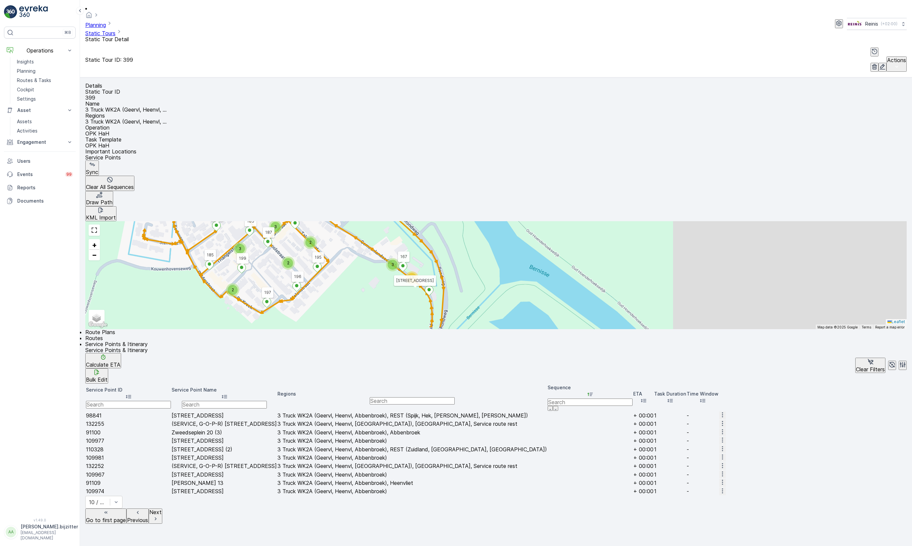
click at [162, 509] on p "Next" at bounding box center [155, 512] width 12 height 6
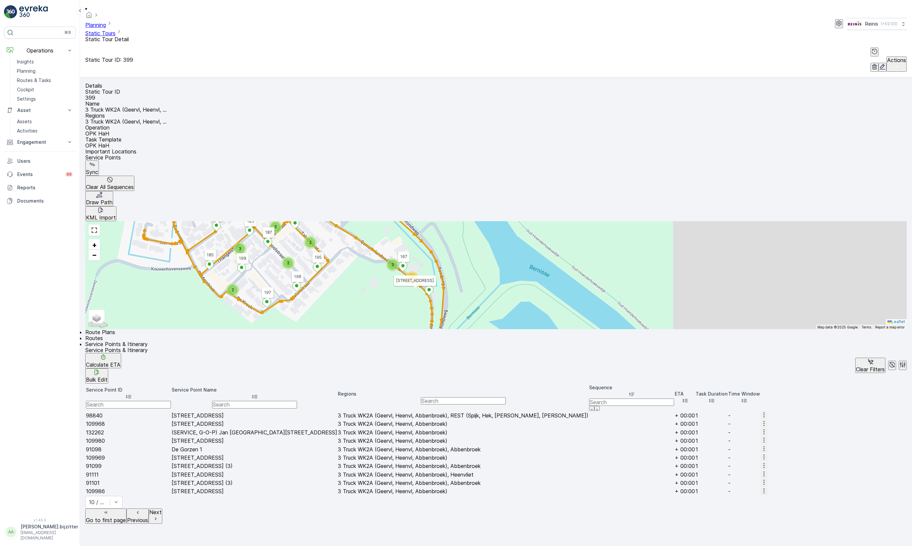
click at [162, 509] on p "Next" at bounding box center [155, 512] width 12 height 6
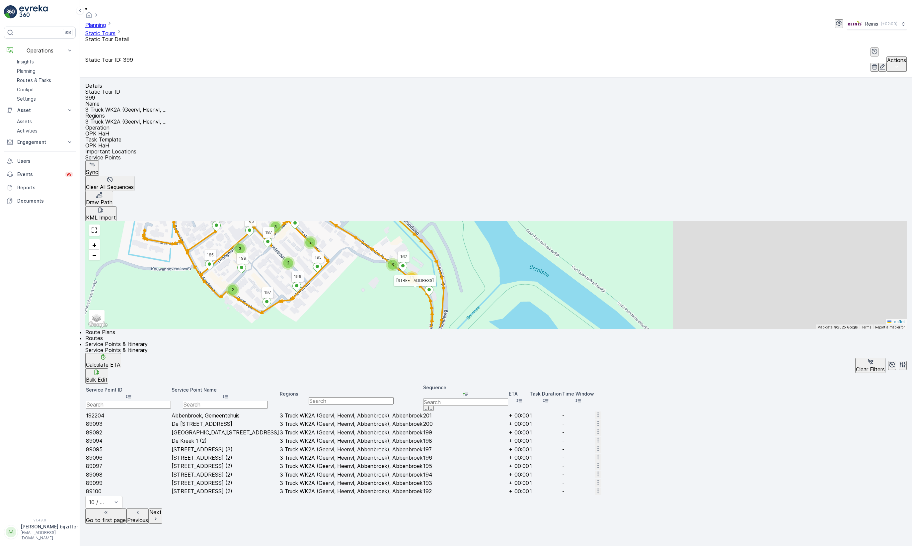
click at [148, 517] on p "Previous" at bounding box center [137, 520] width 21 height 6
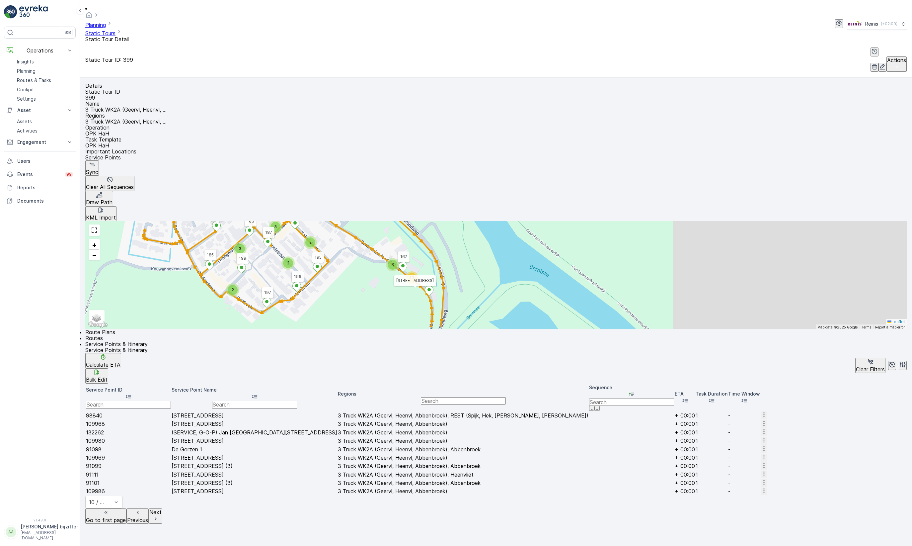
click at [148, 517] on p "Previous" at bounding box center [137, 520] width 21 height 6
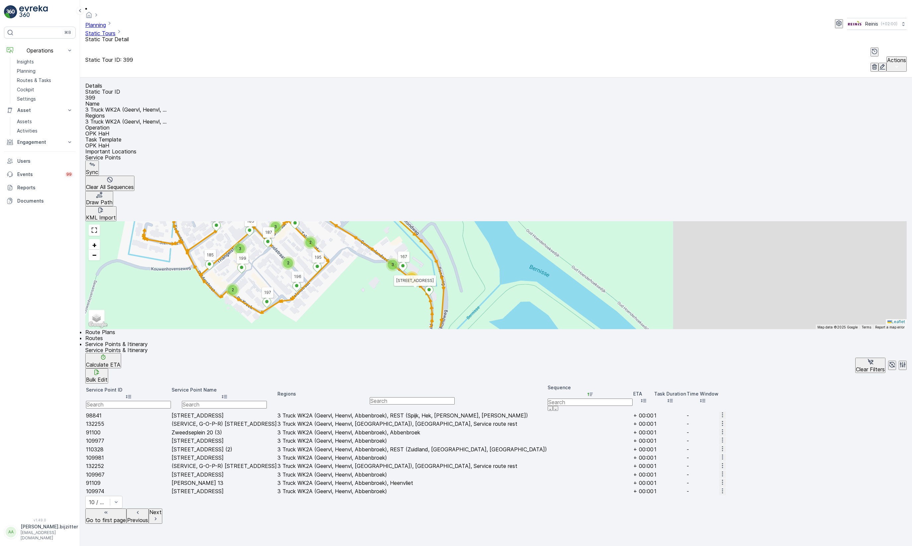
click at [148, 517] on p "Previous" at bounding box center [137, 520] width 21 height 6
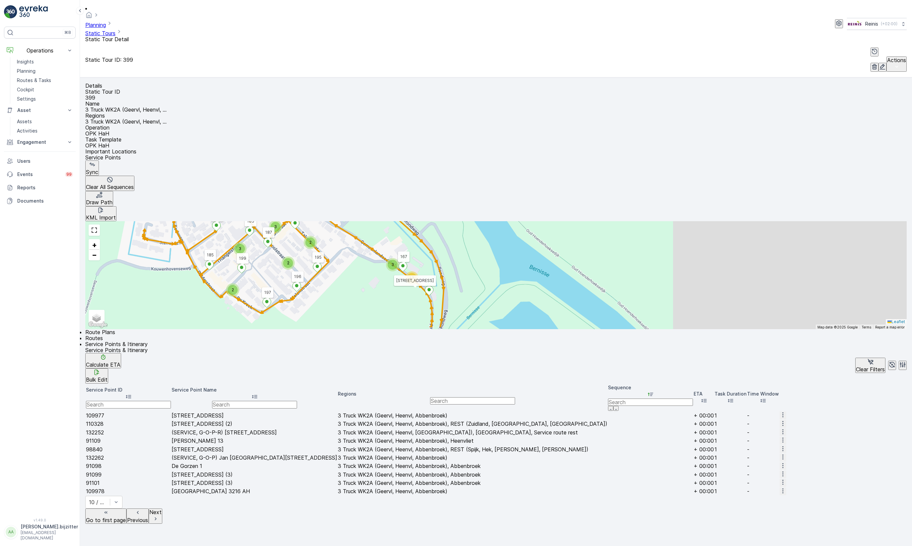
click at [148, 517] on p "Previous" at bounding box center [137, 520] width 21 height 6
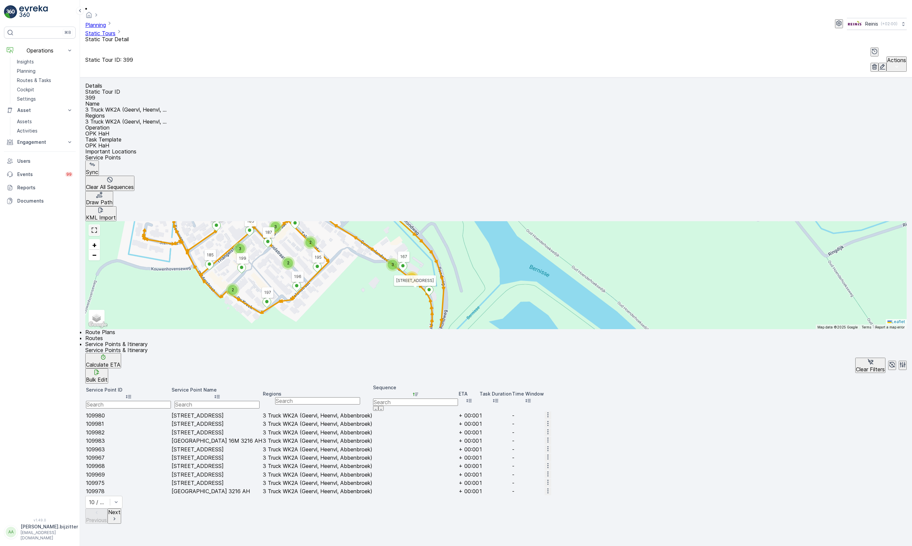
click at [99, 225] on link at bounding box center [94, 230] width 10 height 10
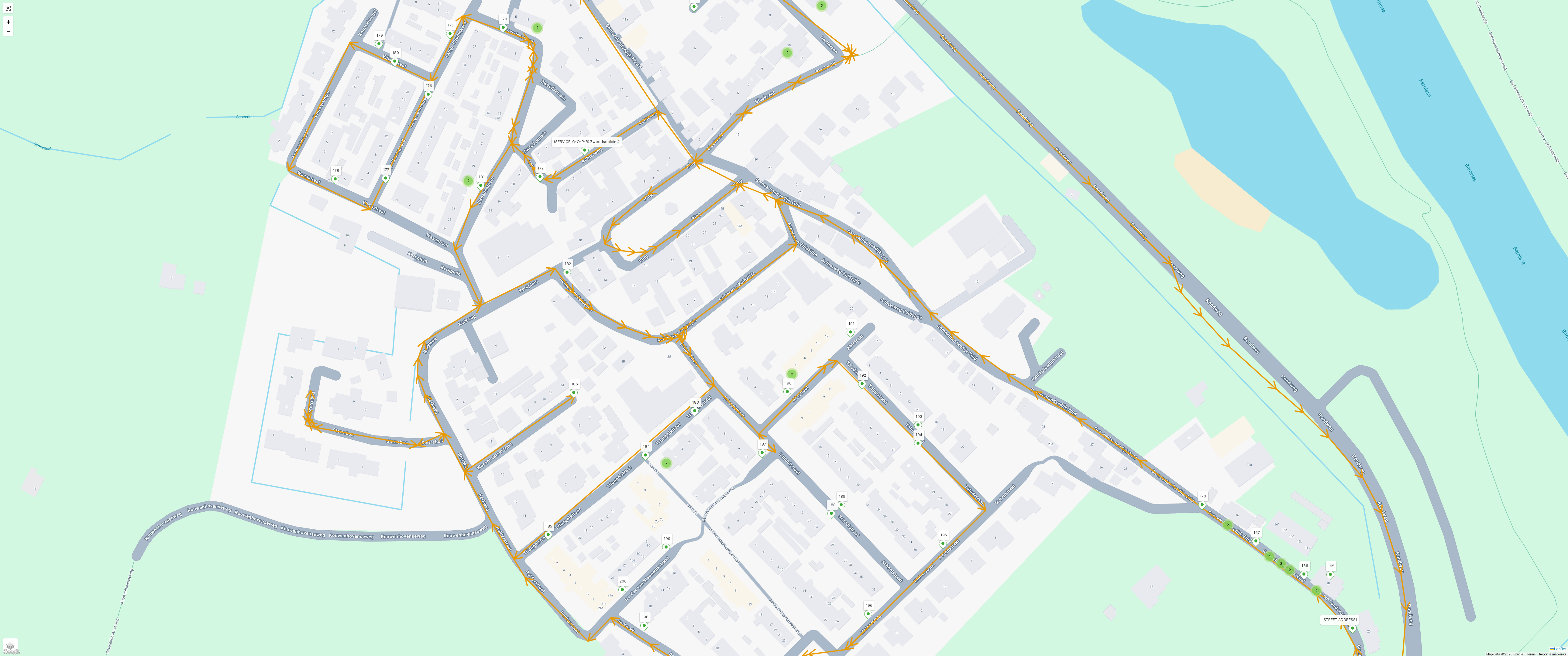
click at [795, 372] on div "2" at bounding box center [792, 374] width 9 height 9
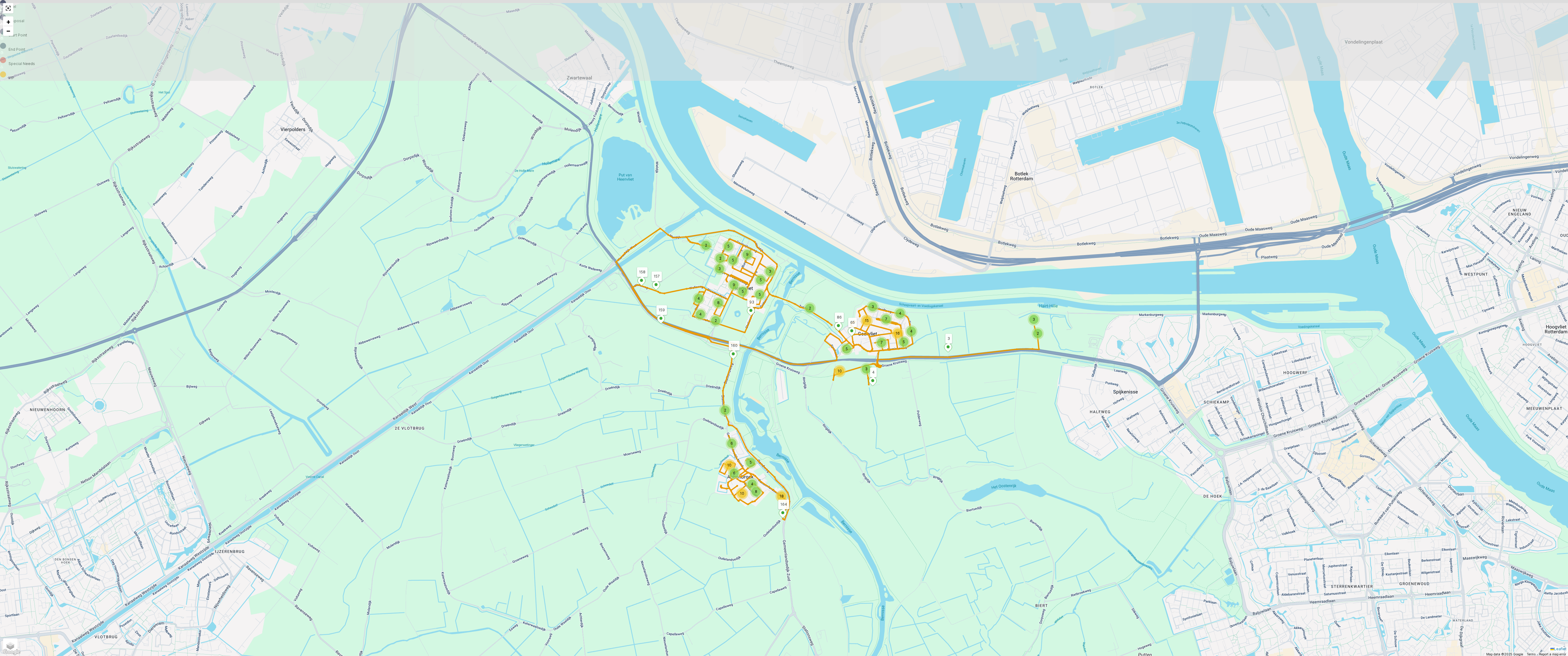
drag, startPoint x: 886, startPoint y: 286, endPoint x: 806, endPoint y: 450, distance: 182.5
click at [806, 450] on div "10 3 5 3 4 7 5 4 7 16 15 2 3 18 6 5 10 6 4 8 10 2 2 2 4 4 5 2 5 2 3 3 5 8 5 9 5…" at bounding box center [784, 328] width 1568 height 656
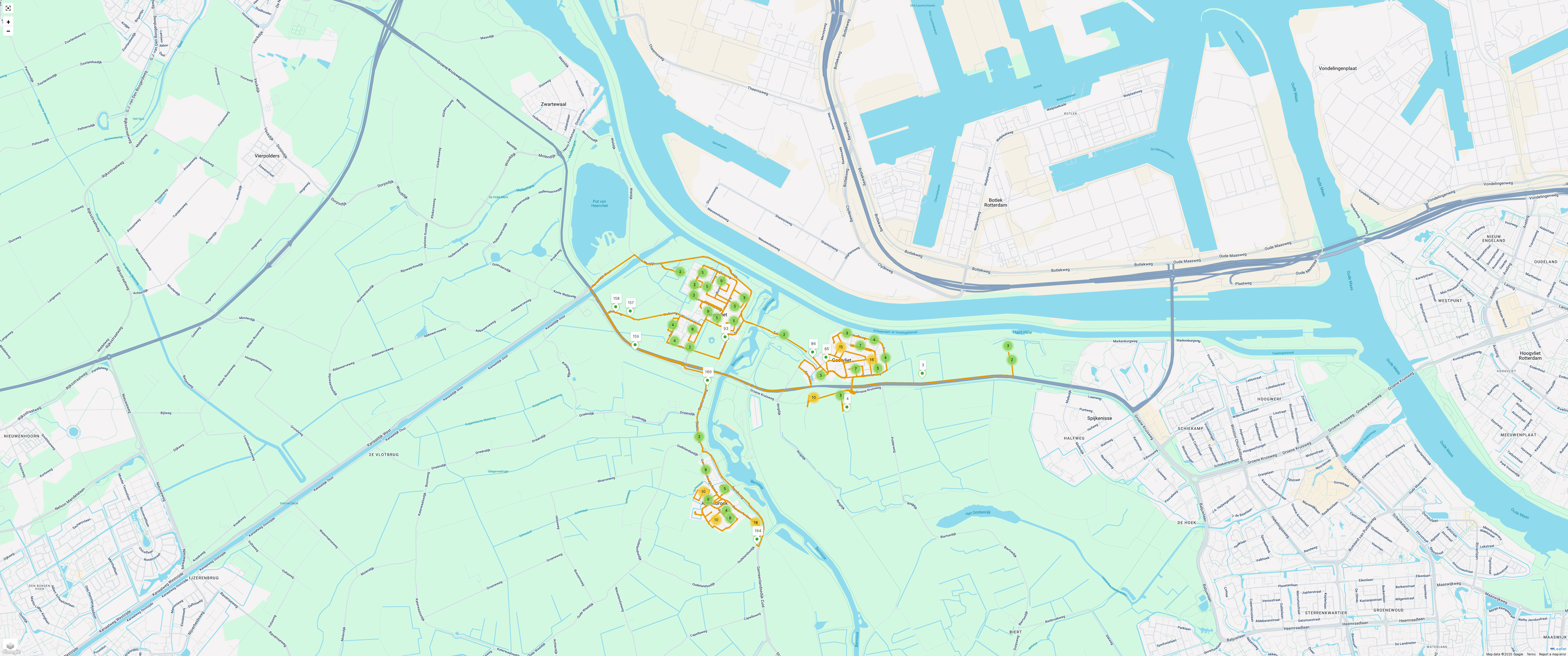
click at [835, 359] on div "2" at bounding box center [1011, 360] width 9 height 9
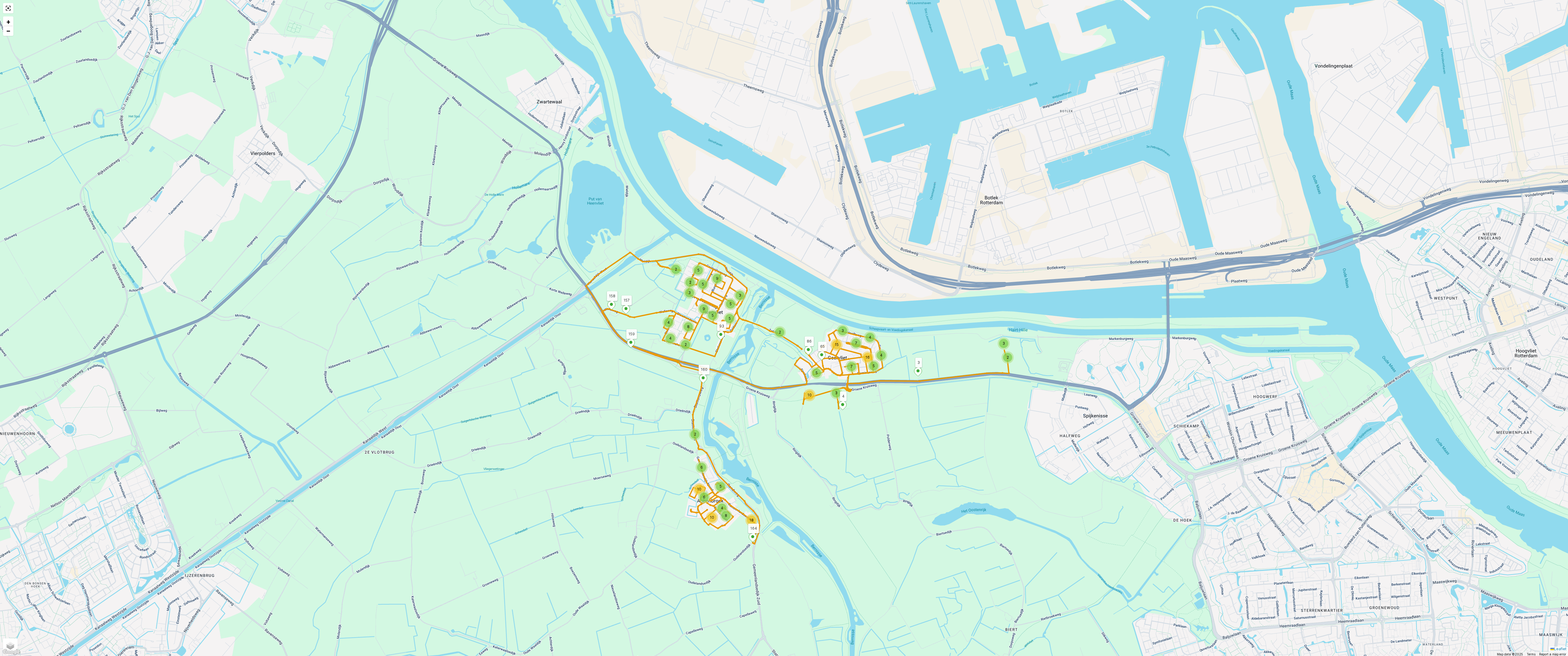
click at [835, 357] on div "2" at bounding box center [1008, 358] width 9 height 9
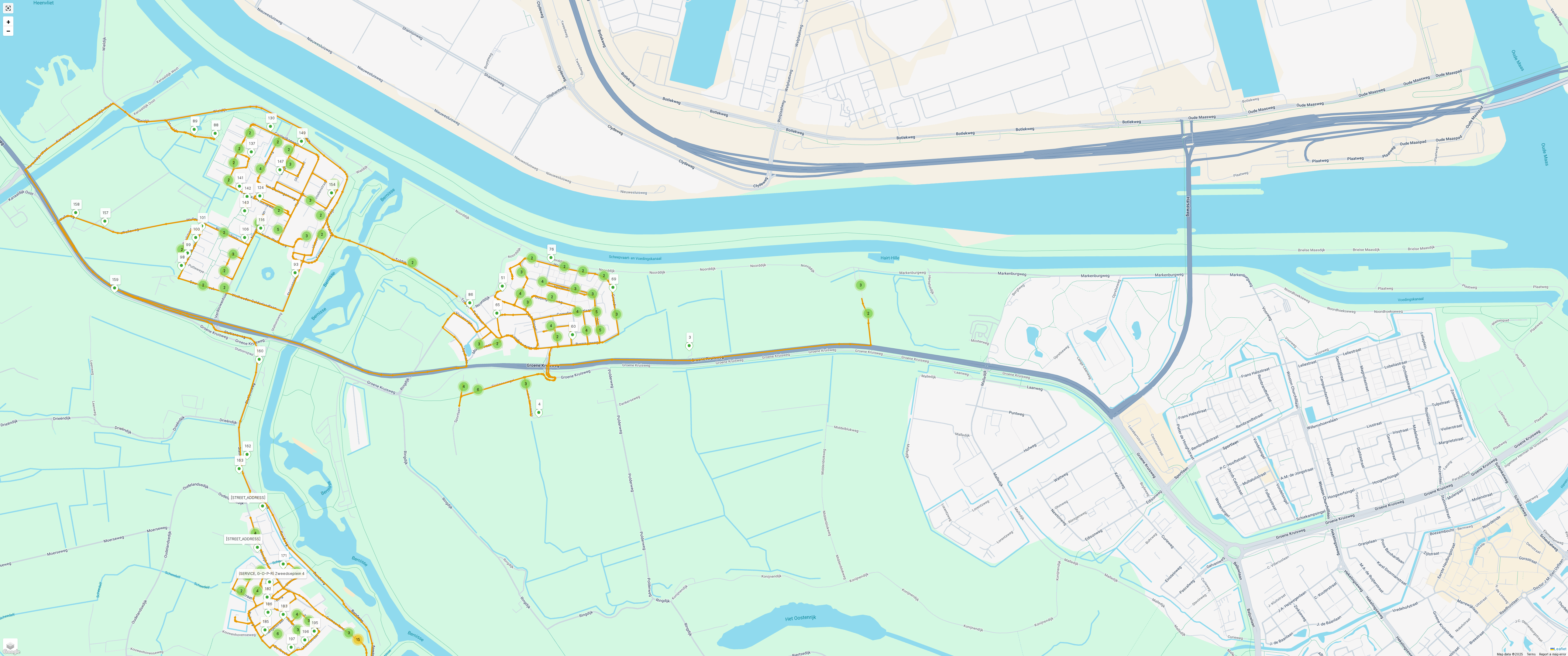
click at [6, 5] on link at bounding box center [8, 8] width 9 height 9
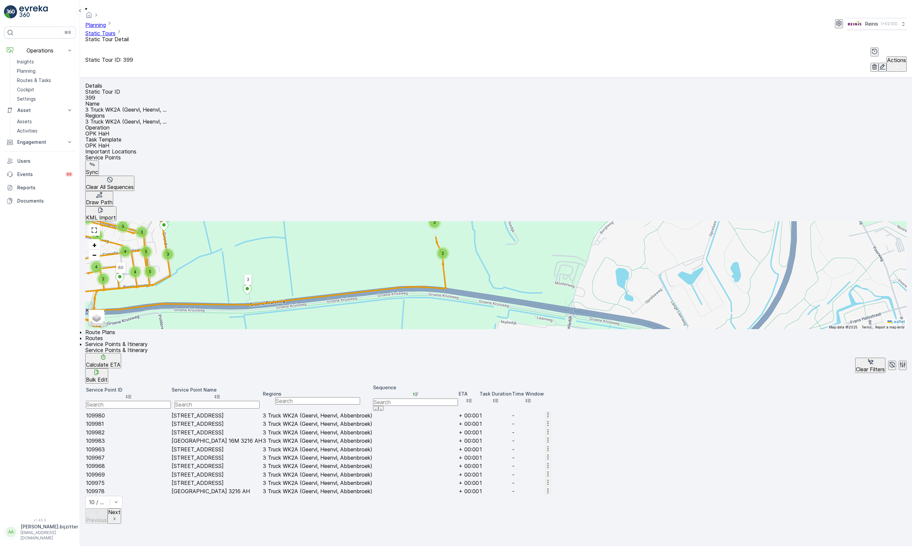
drag, startPoint x: 480, startPoint y: 26, endPoint x: 549, endPoint y: 34, distance: 68.8
click at [549, 36] on div "Planning Static Tours Static Tour Detail Reinis ( +02:00 ) Static Tour ID: 399 …" at bounding box center [496, 38] width 832 height 77
click at [99, 225] on link at bounding box center [94, 230] width 10 height 10
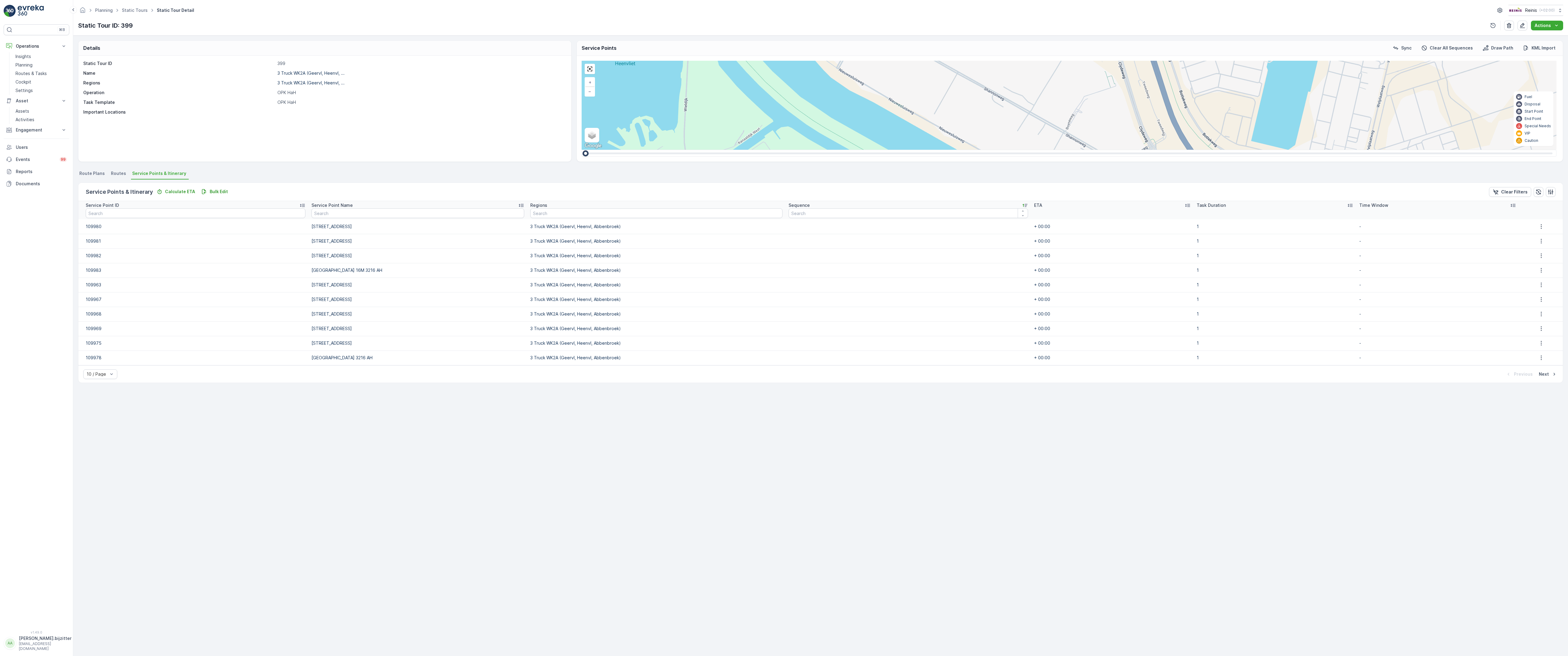
click at [585, 64] on div at bounding box center [589, 69] width 10 height 10
click at [581, 60] on div "6 4 3 2 3 2 2 2 2 2 3 5 3 4 2 5 4 3 4 4 3 3 4 2 3 3 15 4 4 4 2 4 4 4 3 3 6 2 2 …" at bounding box center [1068, 104] width 975 height 89
click at [585, 64] on link at bounding box center [589, 69] width 9 height 9
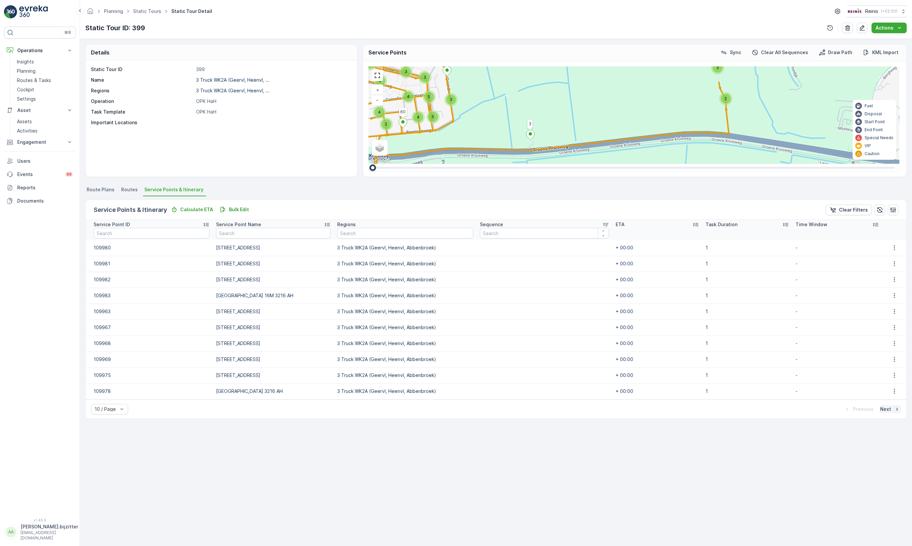
click at [885, 408] on p "Next" at bounding box center [885, 409] width 11 height 7
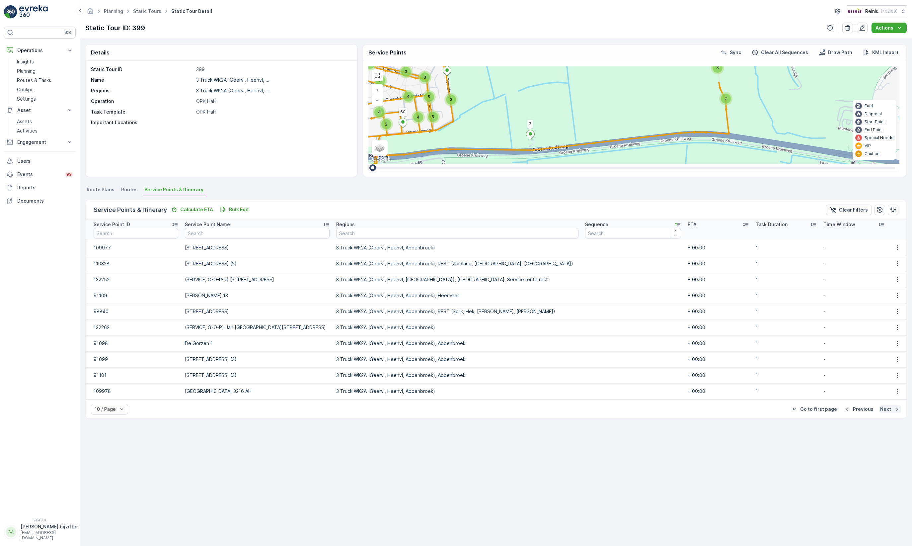
click at [883, 409] on p "Next" at bounding box center [885, 409] width 11 height 7
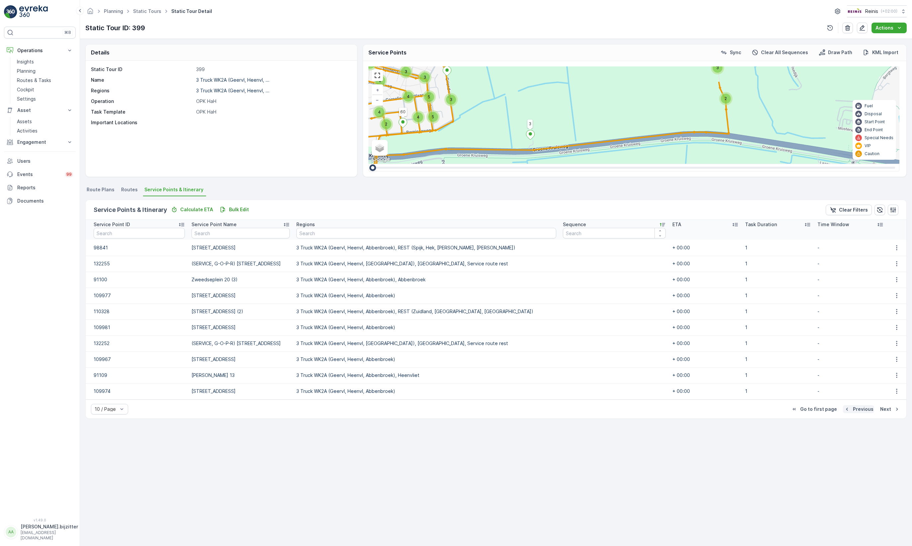
click at [866, 410] on p "Previous" at bounding box center [863, 409] width 21 height 7
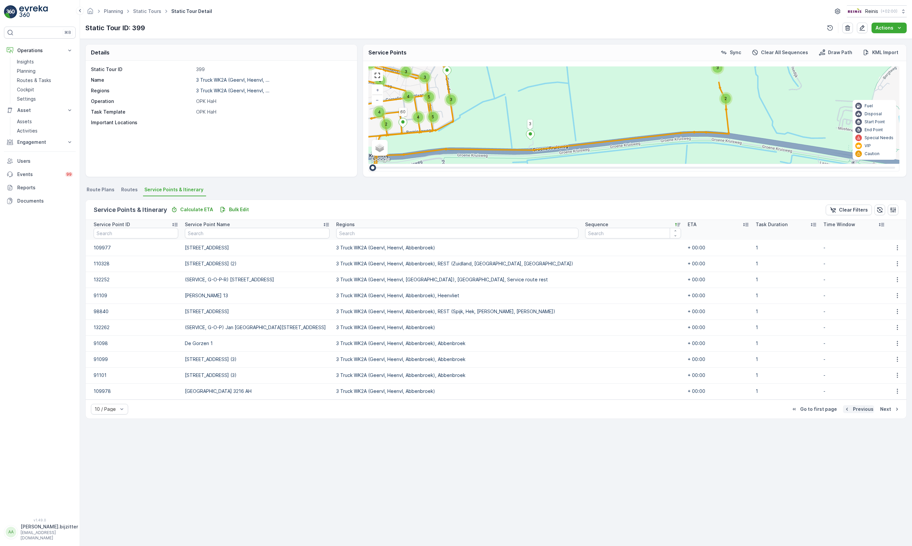
click at [866, 410] on p "Previous" at bounding box center [863, 409] width 21 height 7
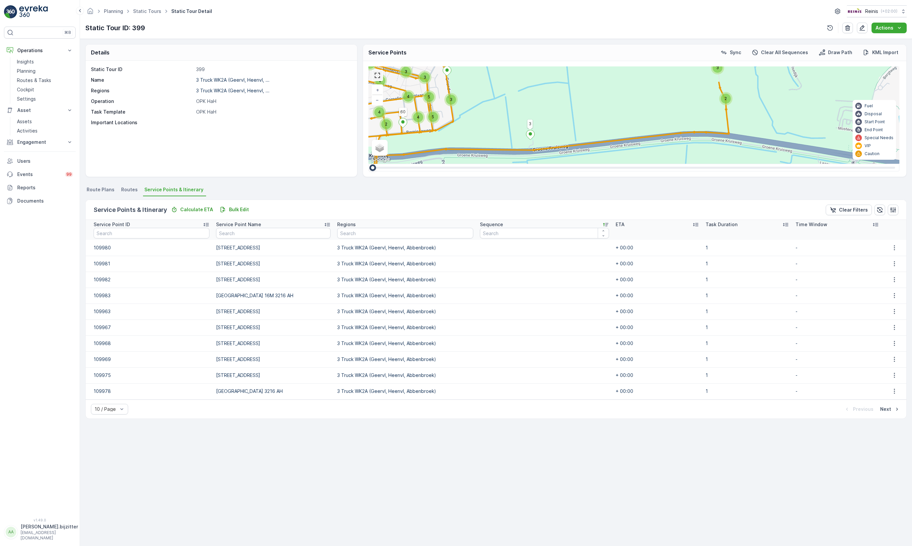
click at [380, 76] on link at bounding box center [377, 75] width 10 height 10
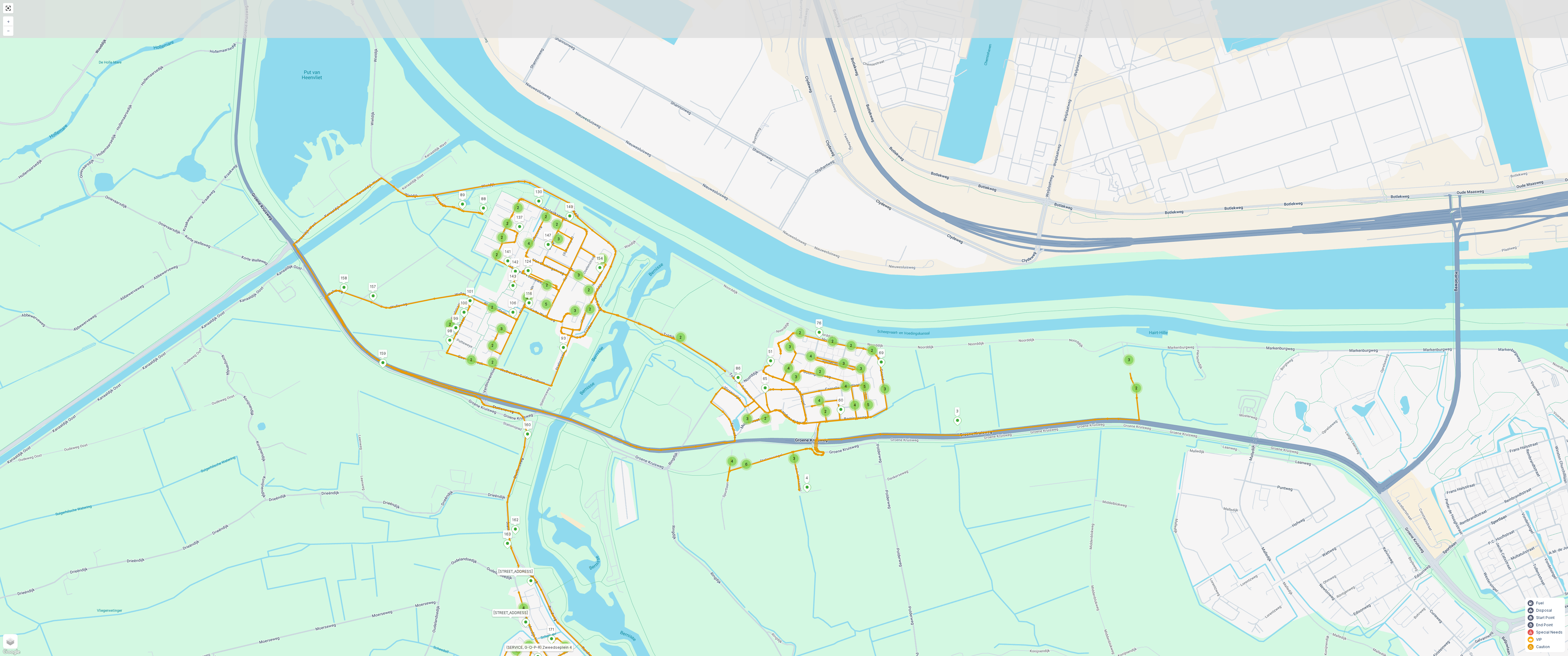
drag, startPoint x: 459, startPoint y: 259, endPoint x: 727, endPoint y: 334, distance: 278.3
click at [727, 334] on div "6 4 3 2 3 2 2 2 2 2 3 5 3 4 2 5 4 3 4 4 3 3 4 2 3 3 15 4 4 4 2 4 4 4 3 3 6 2 2 …" at bounding box center [784, 328] width 1568 height 656
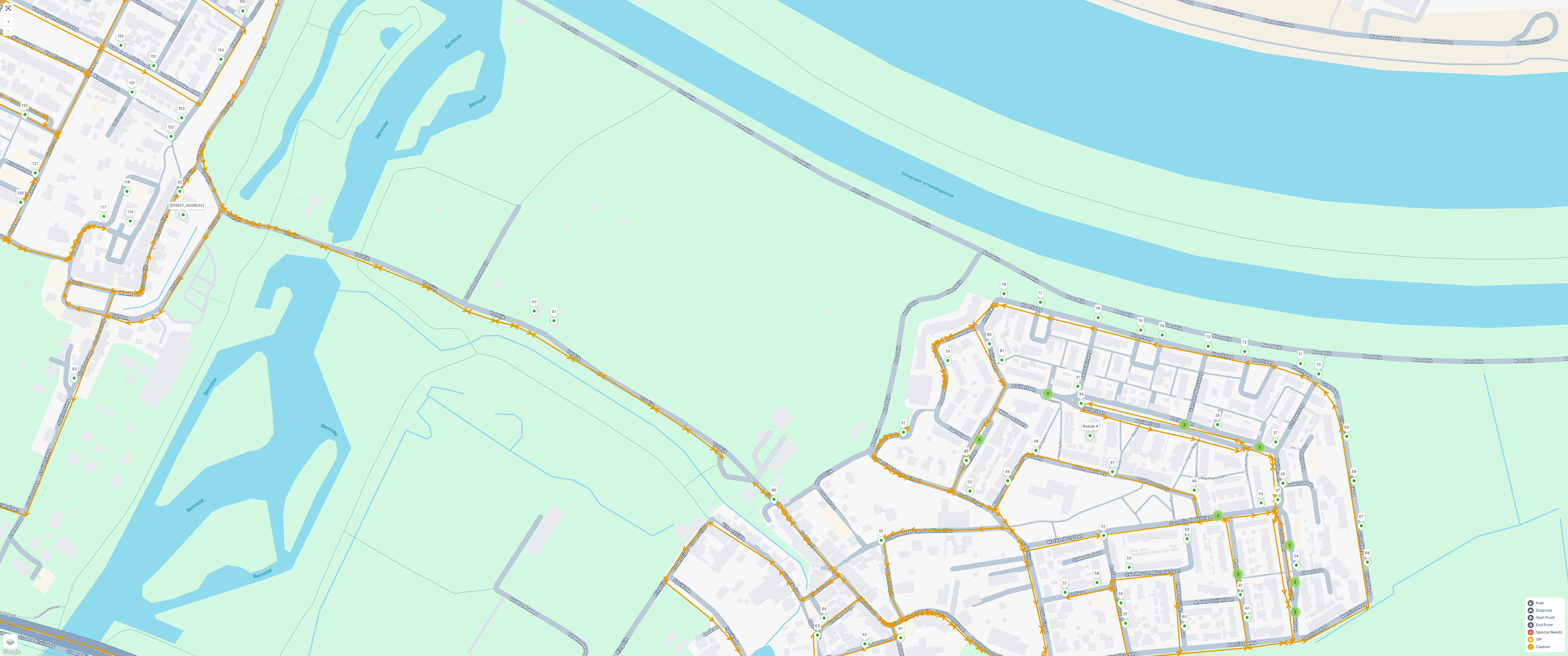
drag, startPoint x: 727, startPoint y: 334, endPoint x: 729, endPoint y: 261, distance: 73.0
click at [729, 261] on div "2 2 2 2 2 2 2 2 2 2 2 2 2 3 2 2 2 7 3 3 3 2 2 2 2 3 2 2 2 3 2 3 2 4 65 86 3 164…" at bounding box center [784, 328] width 1568 height 656
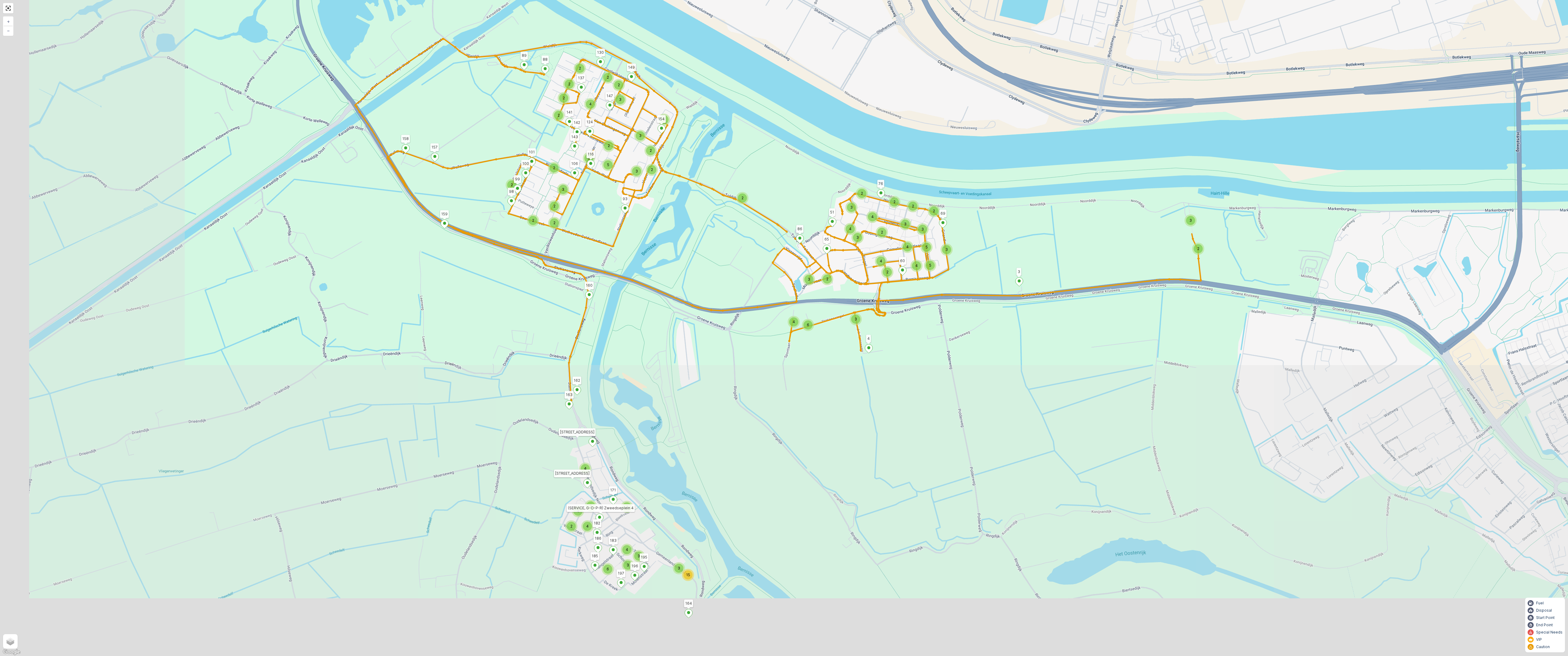
drag, startPoint x: 494, startPoint y: 546, endPoint x: 719, endPoint y: 230, distance: 387.9
click at [719, 230] on div "6 4 3 2 3 2 2 2 2 2 3 5 3 4 2 5 4 3 4 4 3 3 4 2 3 3 15 4 4 4 2 4 4 4 3 3 6 2 2 …" at bounding box center [784, 328] width 1568 height 656
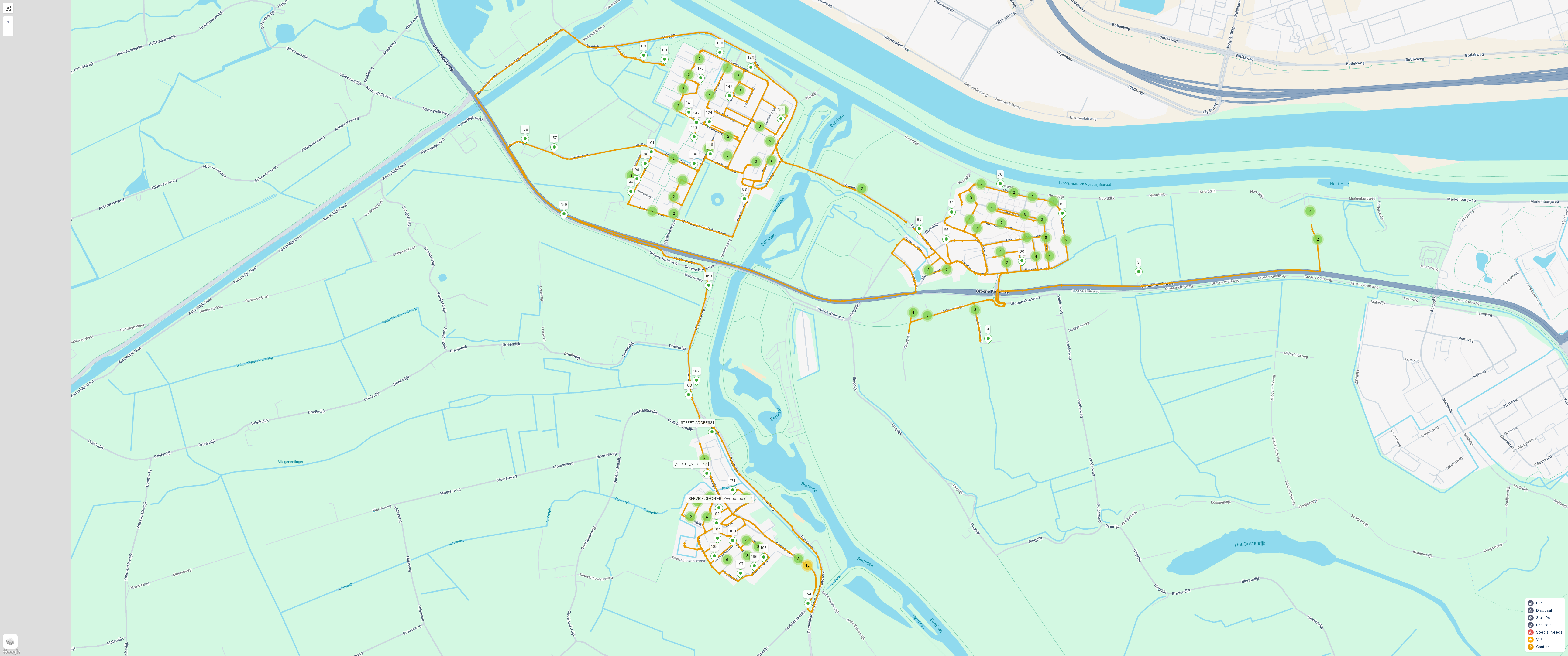
drag, startPoint x: 709, startPoint y: 477, endPoint x: 877, endPoint y: 457, distance: 169.2
click at [877, 457] on div "6 4 3 2 3 2 2 2 2 2 3 5 3 4 2 5 4 3 4 4 3 3 4 2 3 3 15 4 4 4 2 4 4 4 3 3 6 2 2 …" at bounding box center [784, 328] width 1568 height 656
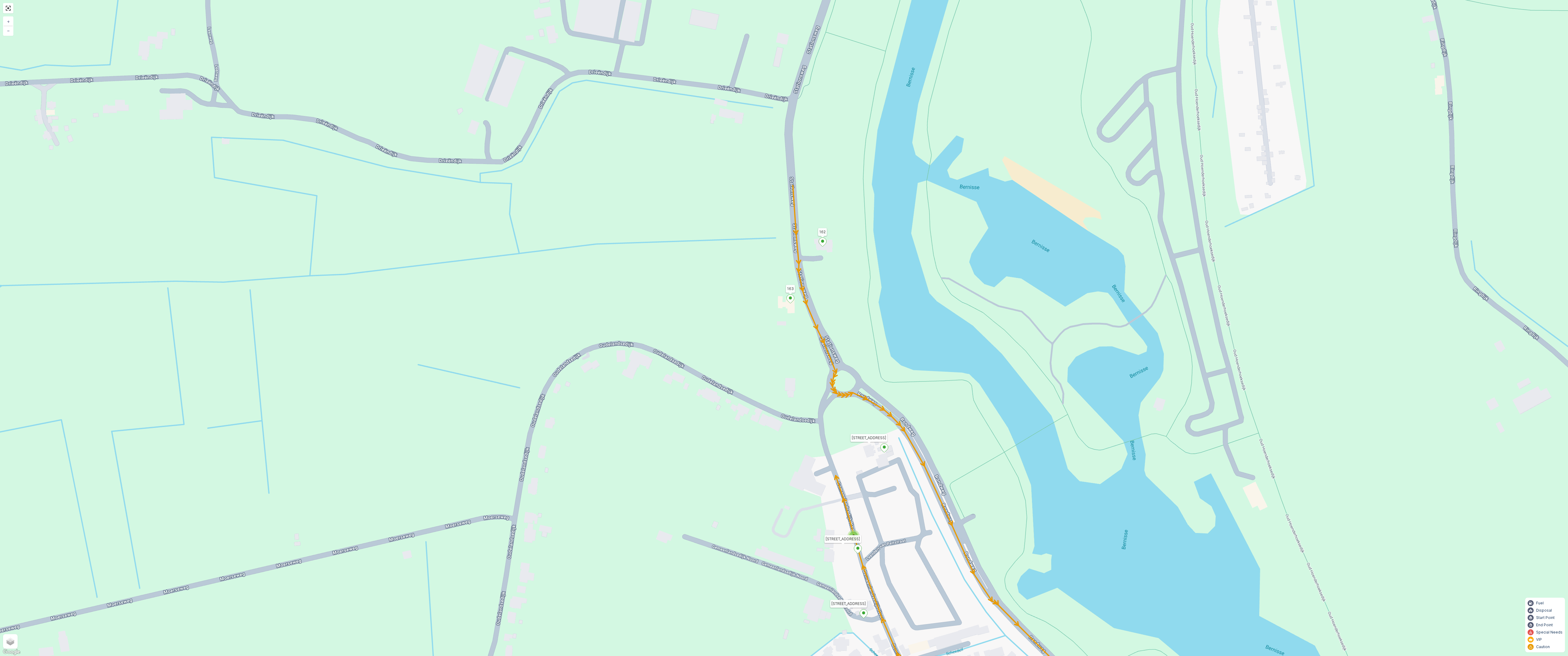
drag, startPoint x: 742, startPoint y: 362, endPoint x: 718, endPoint y: 612, distance: 251.1
click at [718, 612] on div "2 2 2 2 2 2 2 2 2 2 2 2 2 3 2 2 2 7 3 3 3 2 2 2 2 3 2 2 2 3 2 3 2 3 160 159 4 6…" at bounding box center [784, 328] width 1568 height 656
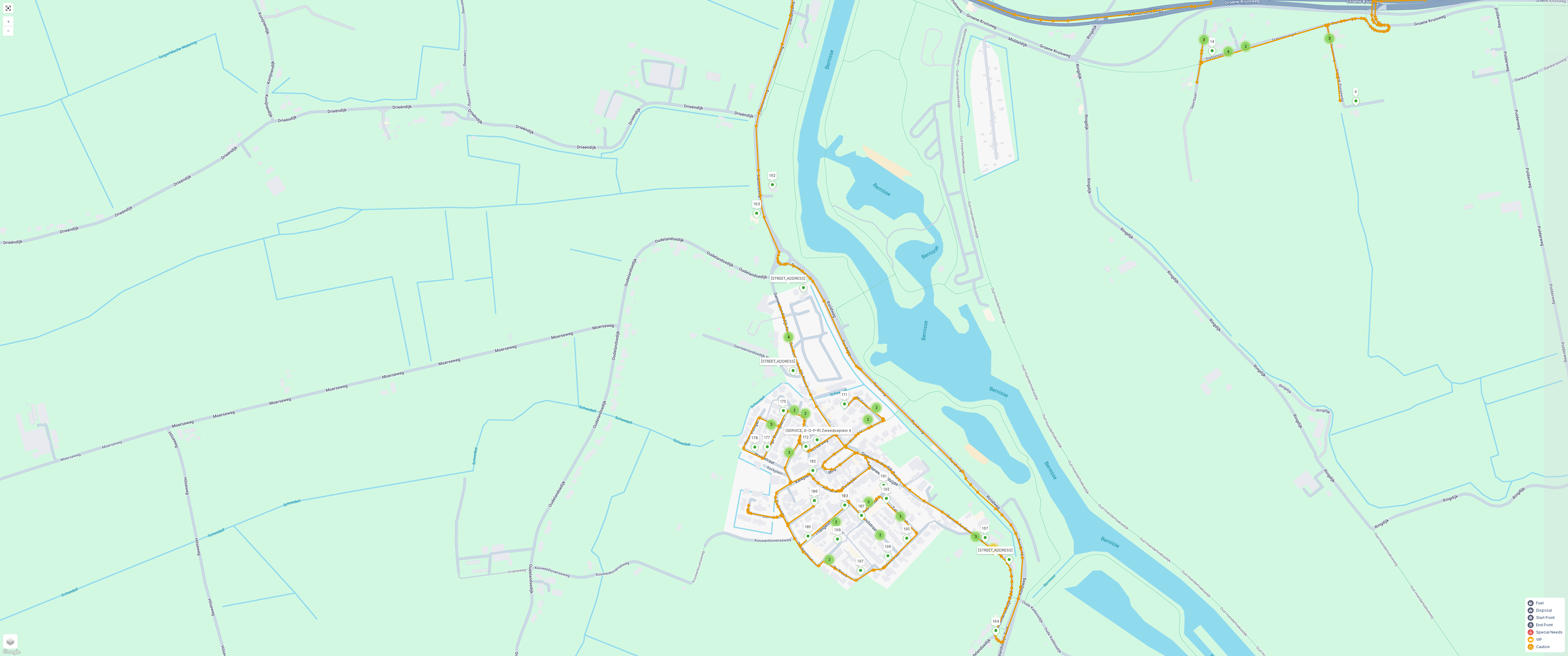
drag, startPoint x: 795, startPoint y: 409, endPoint x: 735, endPoint y: 348, distance: 85.6
click at [735, 348] on div "2 4 3 3 2 2 2 2 2 3 2 2 3 2 3 2 2 2 2 2 3 2 3 3 13 4 2 2 2 2 3 3 3 2 2 3 2 2 2 …" at bounding box center [784, 328] width 1568 height 656
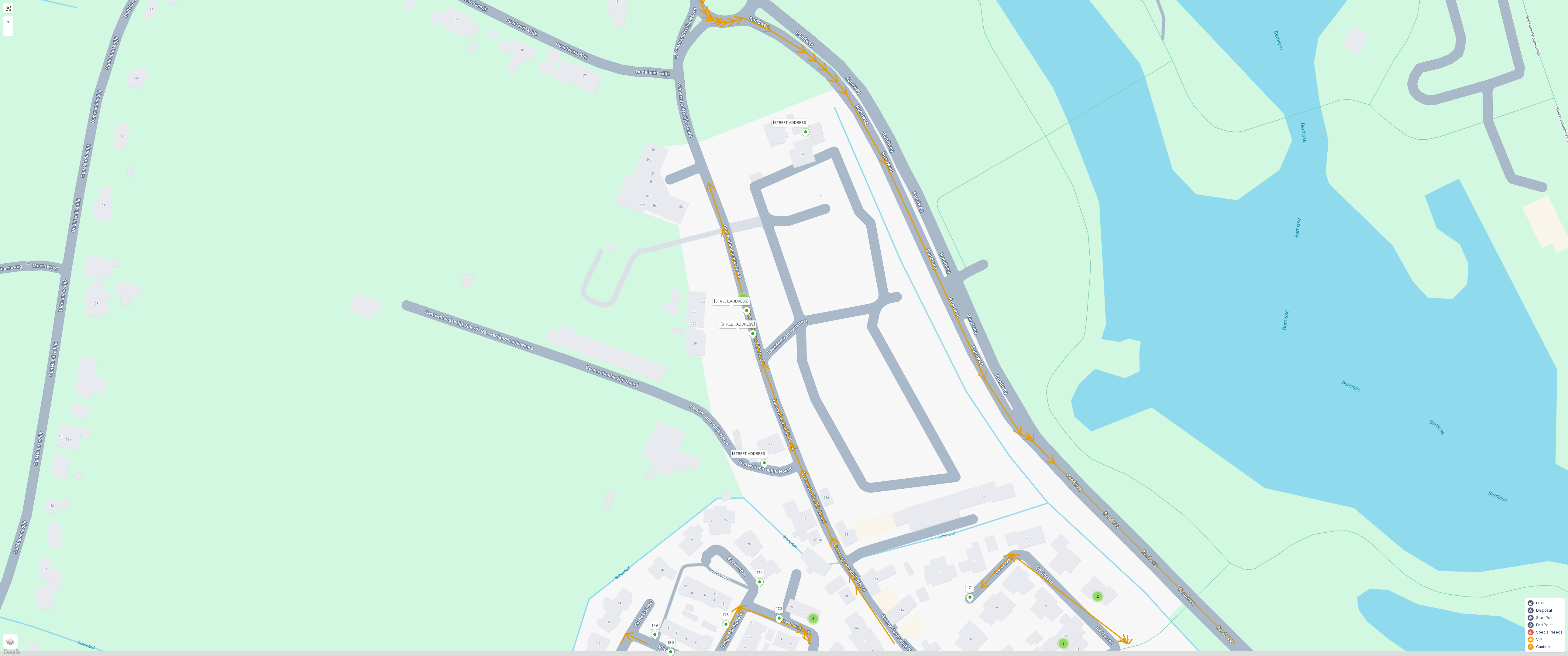
drag, startPoint x: 795, startPoint y: 565, endPoint x: 773, endPoint y: 466, distance: 101.4
click at [773, 466] on div "2 2 2 2 2 3 2 2 2 4 3 2 2 2 2 2 2 2 2 2 2 2 2 3 160 159 4 65 86 76 69 60 51 164…" at bounding box center [784, 328] width 1568 height 656
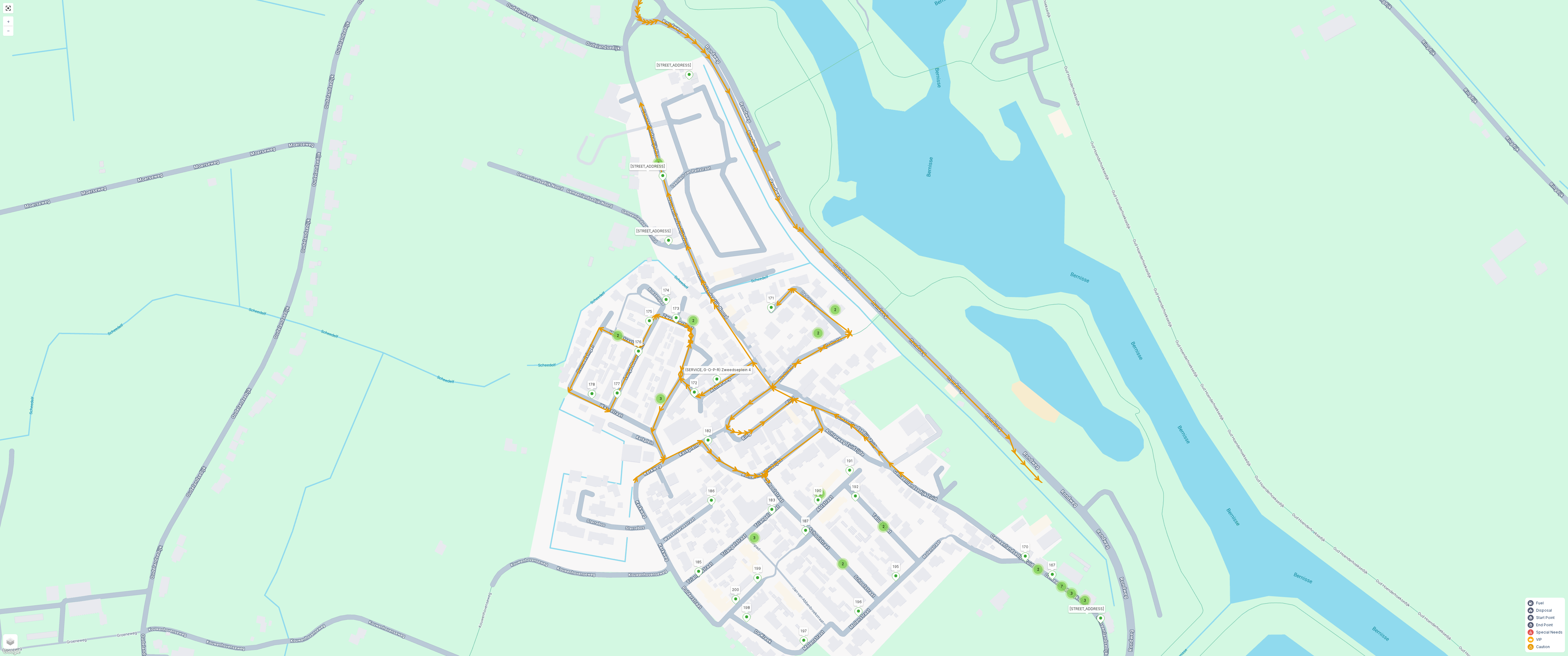
drag, startPoint x: 644, startPoint y: 496, endPoint x: 547, endPoint y: 257, distance: 257.9
click at [547, 257] on div "2 2 2 2 2 2 2 2 2 2 2 2 2 3 2 2 2 7 3 3 3 2 2 2 2 3 2 2 2 3 2 3 2 3 160 159 4 6…" at bounding box center [784, 328] width 1568 height 656
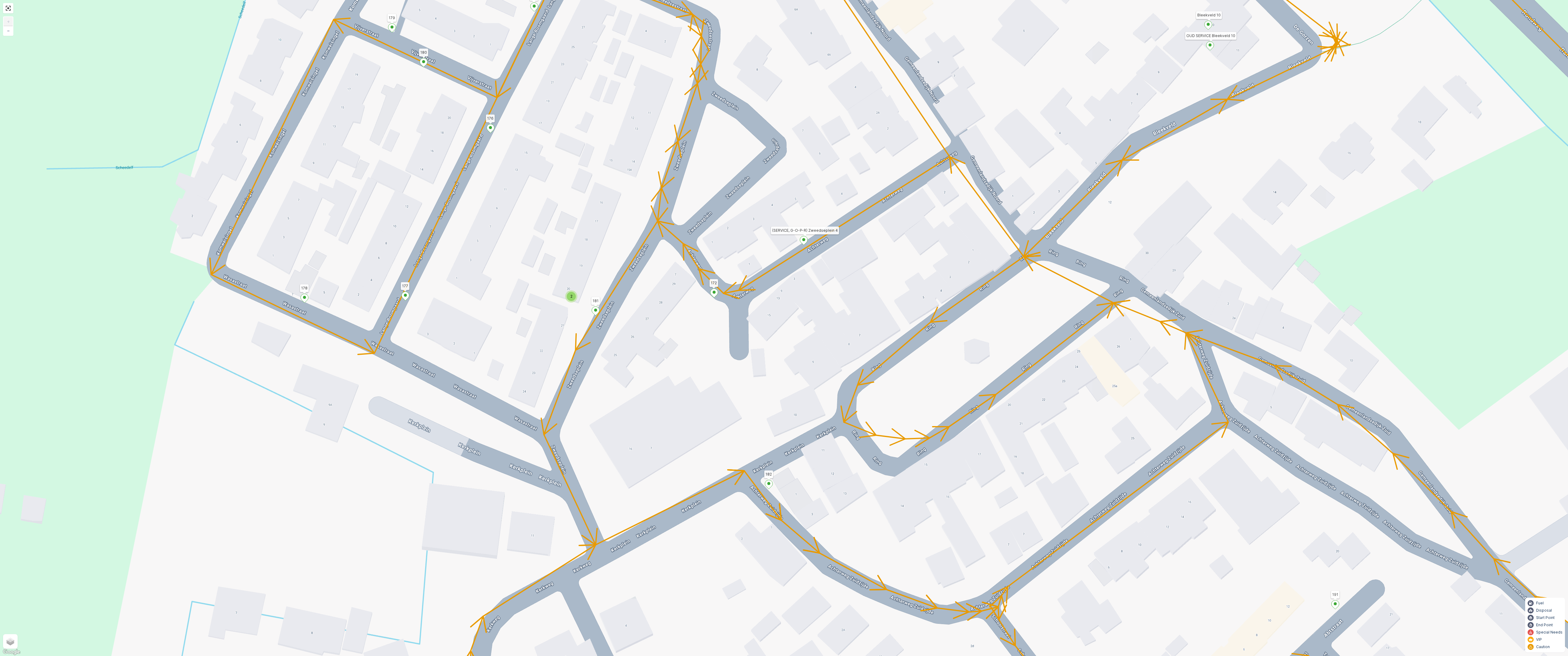
click at [571, 298] on span "2" at bounding box center [571, 296] width 2 height 5
click at [643, 383] on div "2 2 2 2 2 3 2 2 2 2 2 2 2 2 3 160 159 4 65 86 76 69 60 51 164 Gemeenlandsedijk …" at bounding box center [784, 328] width 1568 height 656
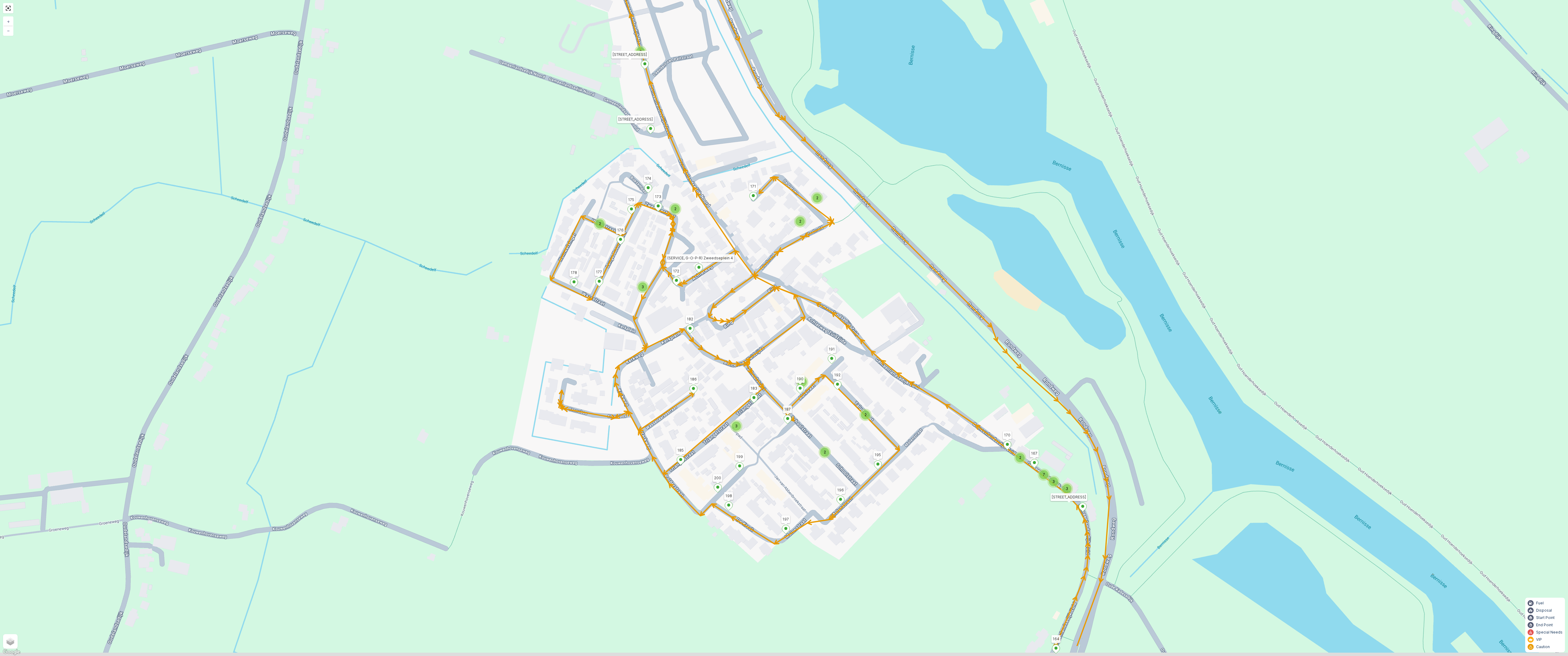
drag, startPoint x: 789, startPoint y: 433, endPoint x: 812, endPoint y: 314, distance: 121.2
click at [811, 322] on div "2 2 2 2 2 2 2 2 2 2 2 2 2 3 2 2 2 7 3 3 3 2 2 2 2 3 2 2 2 3 2 3 2 3 160 159 4 6…" at bounding box center [784, 328] width 1568 height 656
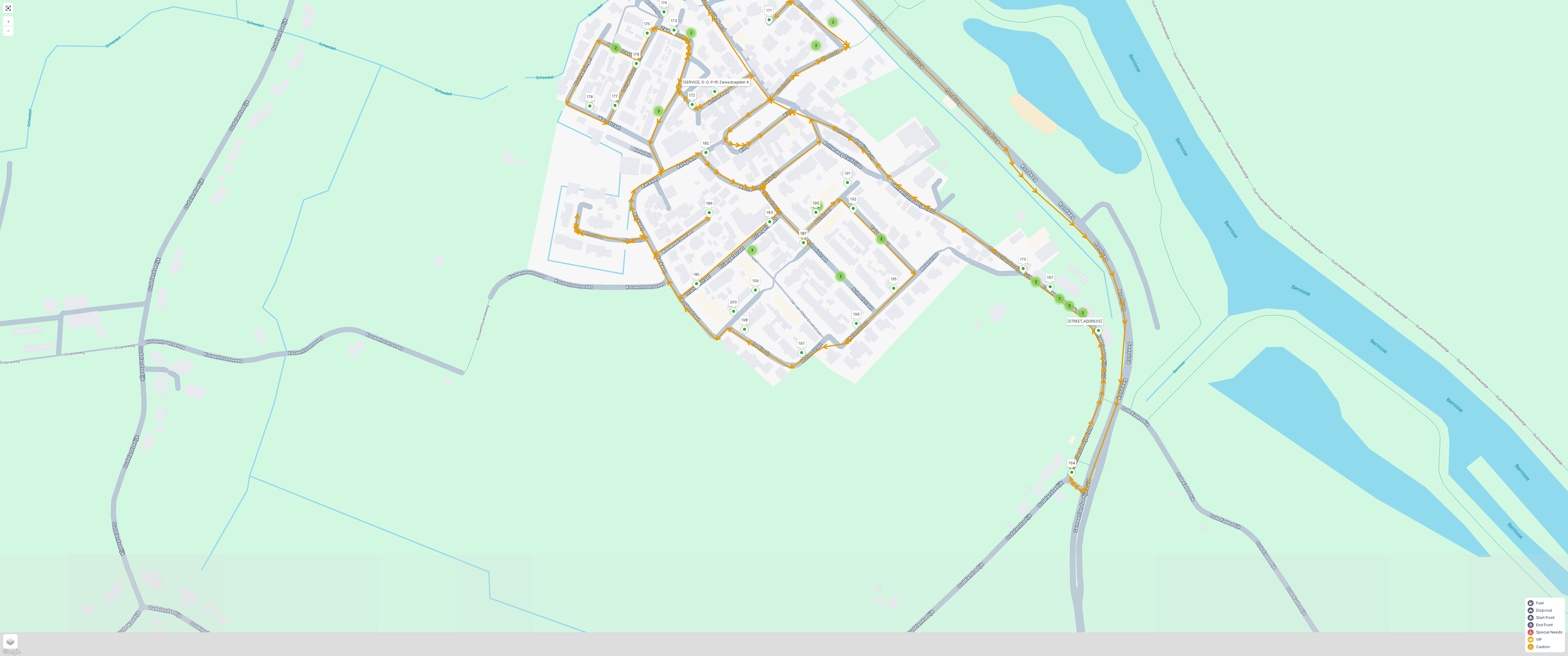
drag, startPoint x: 1008, startPoint y: 552, endPoint x: 1016, endPoint y: 413, distance: 139.2
click at [1016, 413] on div "2 2 2 2 2 2 2 2 2 2 2 2 2 3 2 2 2 7 3 3 3 2 2 2 2 3 2 2 2 3 2 3 2 3 160 159 4 6…" at bounding box center [784, 328] width 1568 height 656
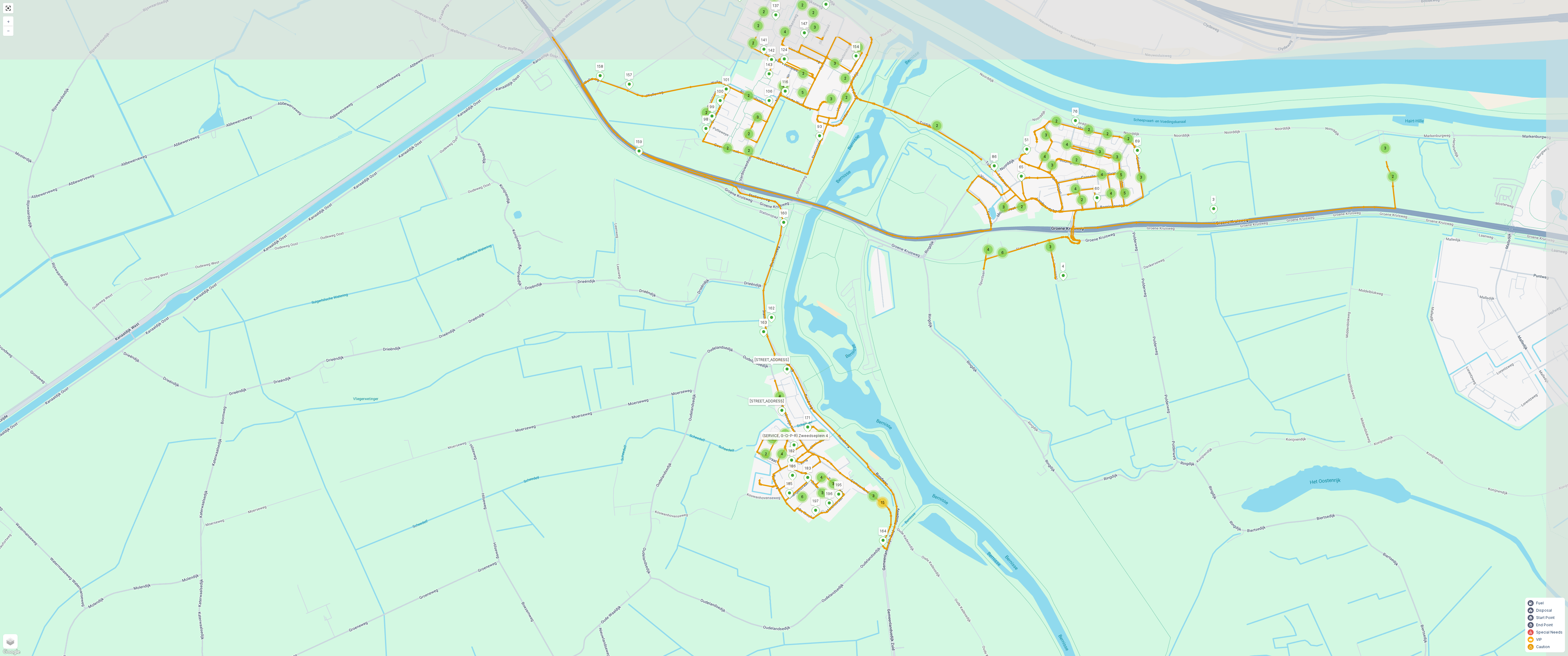
drag, startPoint x: 1170, startPoint y: 308, endPoint x: 1077, endPoint y: 410, distance: 138.0
click at [1077, 410] on div "6 4 3 2 3 2 2 2 2 2 3 5 3 4 2 5 4 3 4 4 3 3 4 2 3 3 15 4 4 4 2 4 4 4 3 3 6 2 2 …" at bounding box center [784, 328] width 1568 height 656
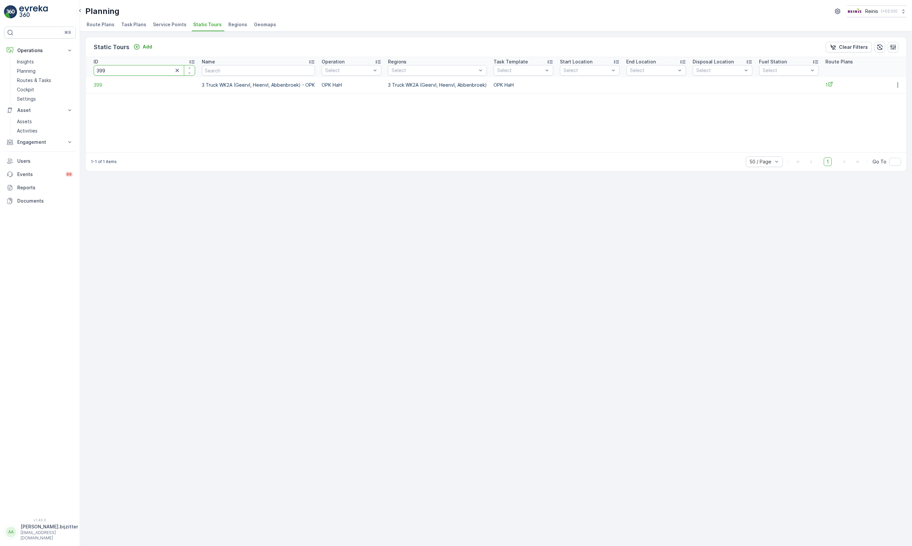
click at [114, 72] on input "399" at bounding box center [145, 70] width 102 height 11
type input "1515"
click at [102, 86] on span "1515" at bounding box center [139, 85] width 91 height 7
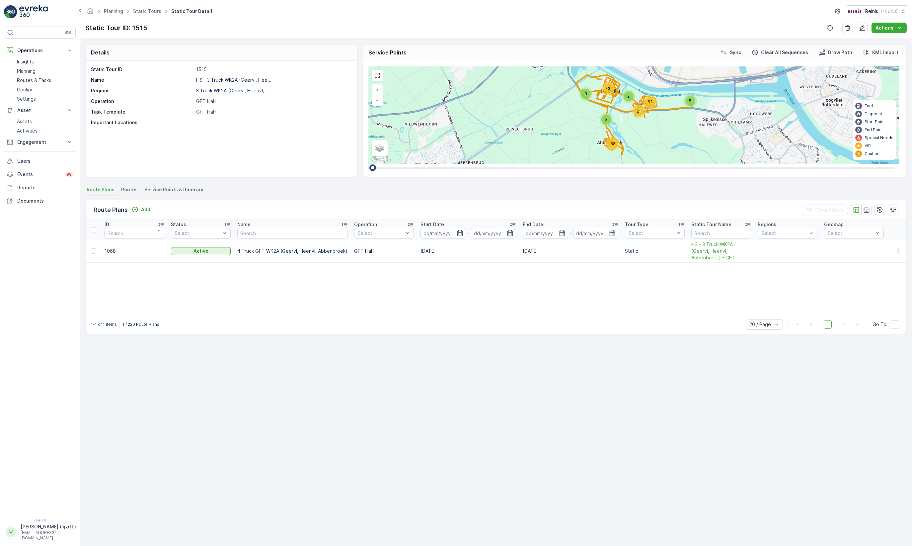
click at [187, 193] on span "Service Points & Itinerary" at bounding box center [173, 189] width 59 height 7
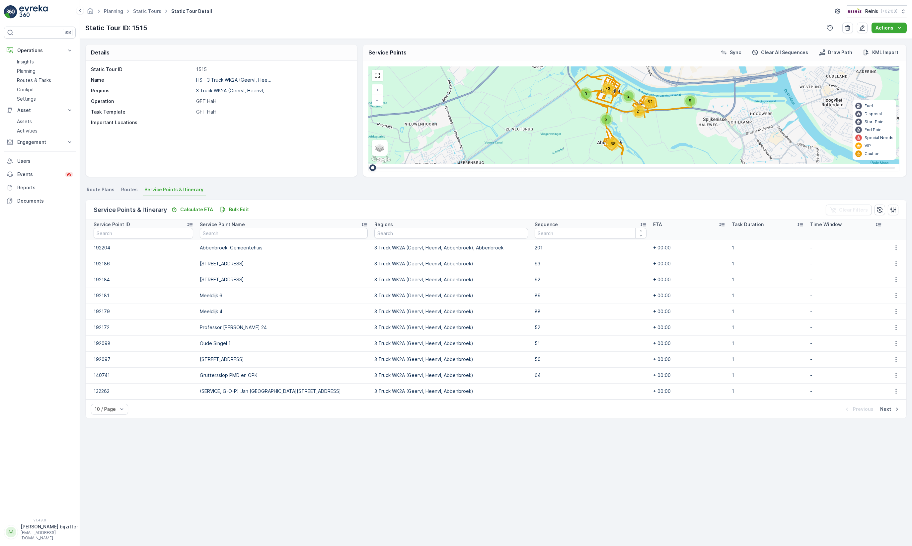
click at [641, 223] on icon at bounding box center [643, 224] width 5 height 3
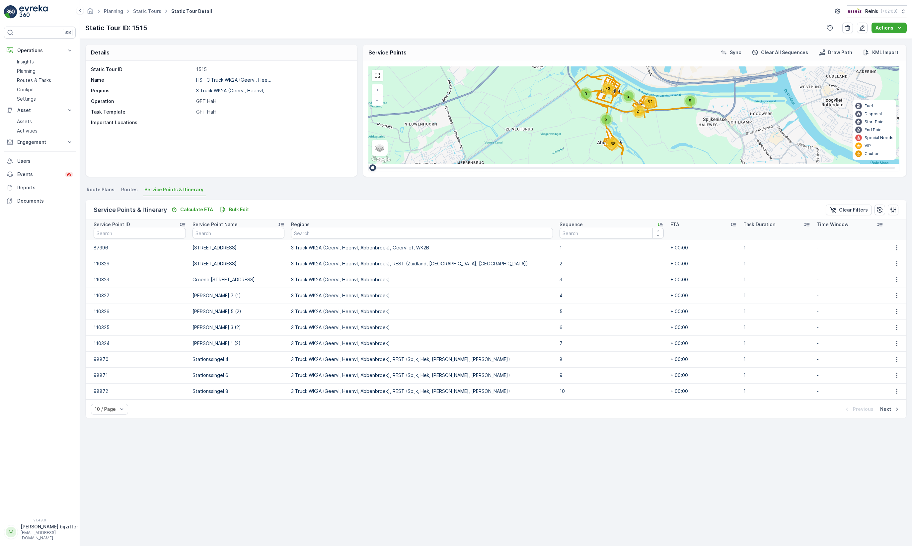
click at [624, 223] on div "Sequence" at bounding box center [612, 224] width 104 height 7
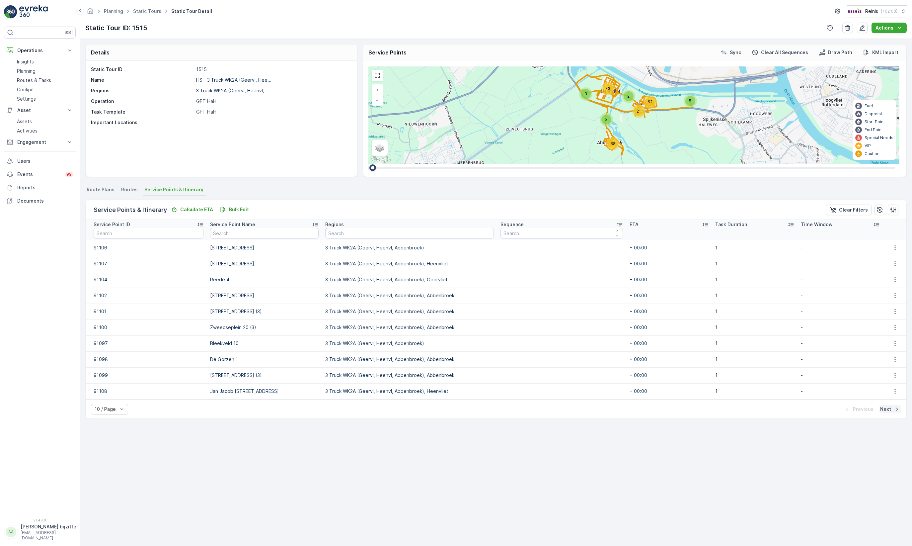
click at [895, 412] on icon "Next" at bounding box center [897, 409] width 7 height 7
click at [891, 411] on div "Next" at bounding box center [890, 409] width 20 height 7
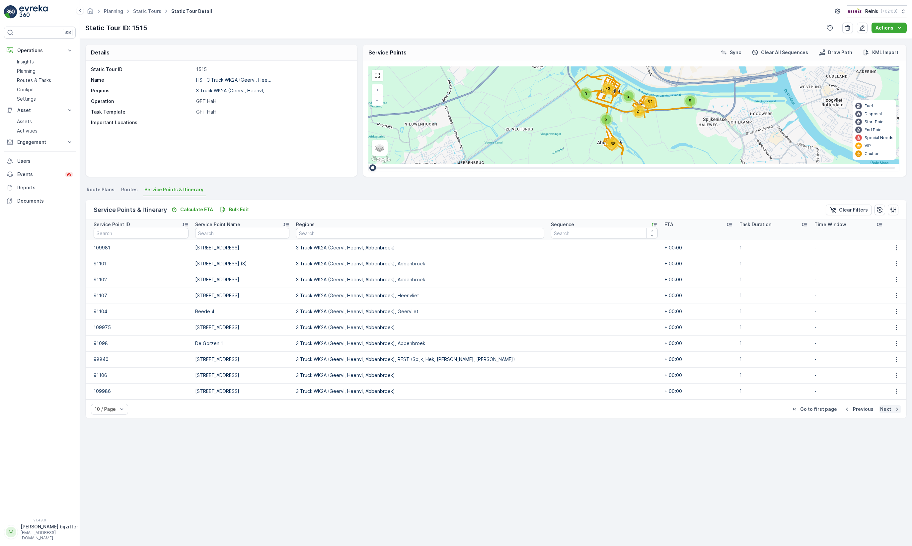
click at [891, 411] on div "Next" at bounding box center [890, 409] width 20 height 7
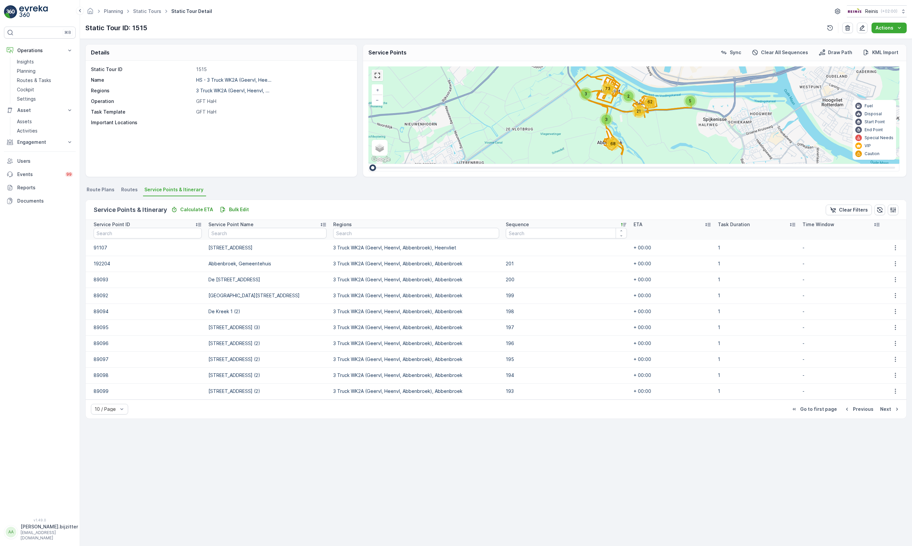
drag, startPoint x: 378, startPoint y: 76, endPoint x: 1068, endPoint y: 159, distance: 695.0
click at [378, 76] on link at bounding box center [377, 75] width 10 height 10
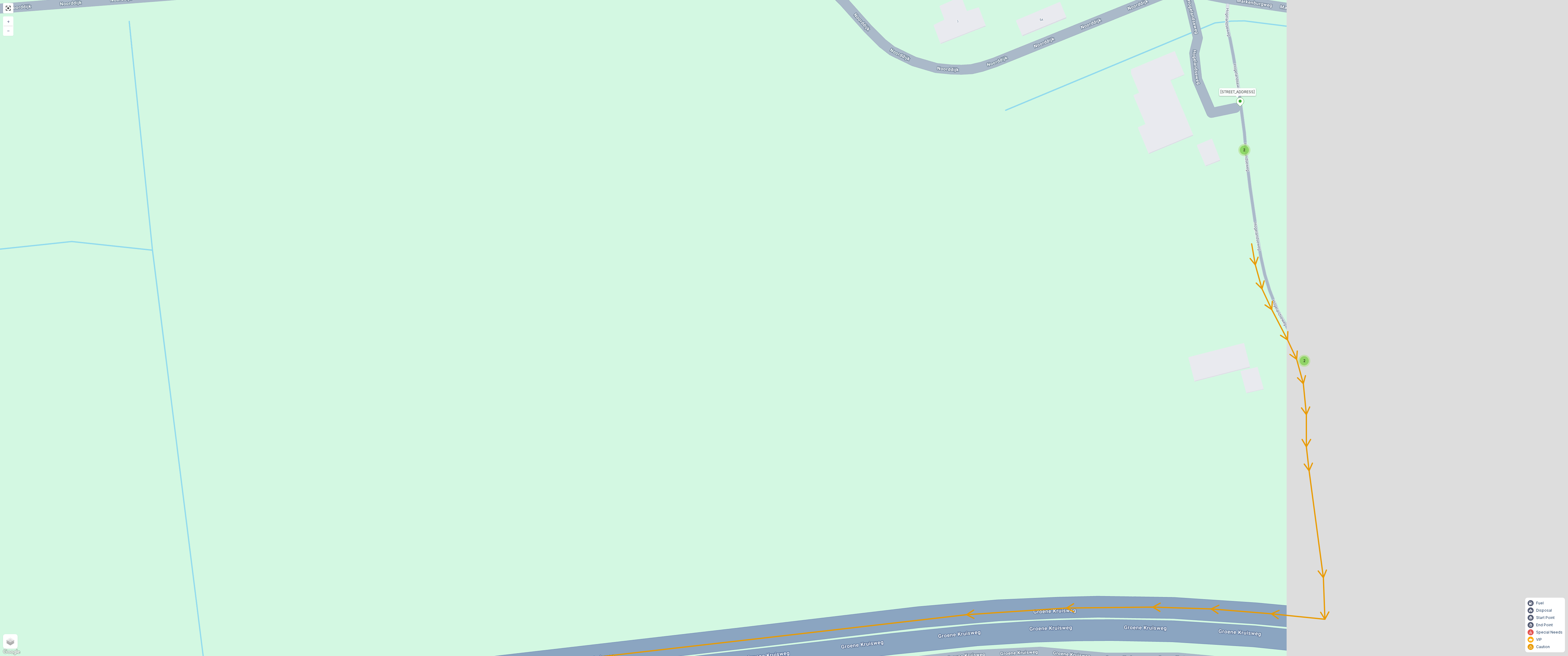
drag, startPoint x: 1221, startPoint y: 317, endPoint x: 893, endPoint y: 320, distance: 328.0
click at [835, 320] on div "2 2 2 2 2 3 2 2 2 4 3 2 2 2 2 2 2 2 2 2 2 2 2 4 65 86 3 76 69 60 51 164 Gemeenl…" at bounding box center [784, 328] width 1568 height 656
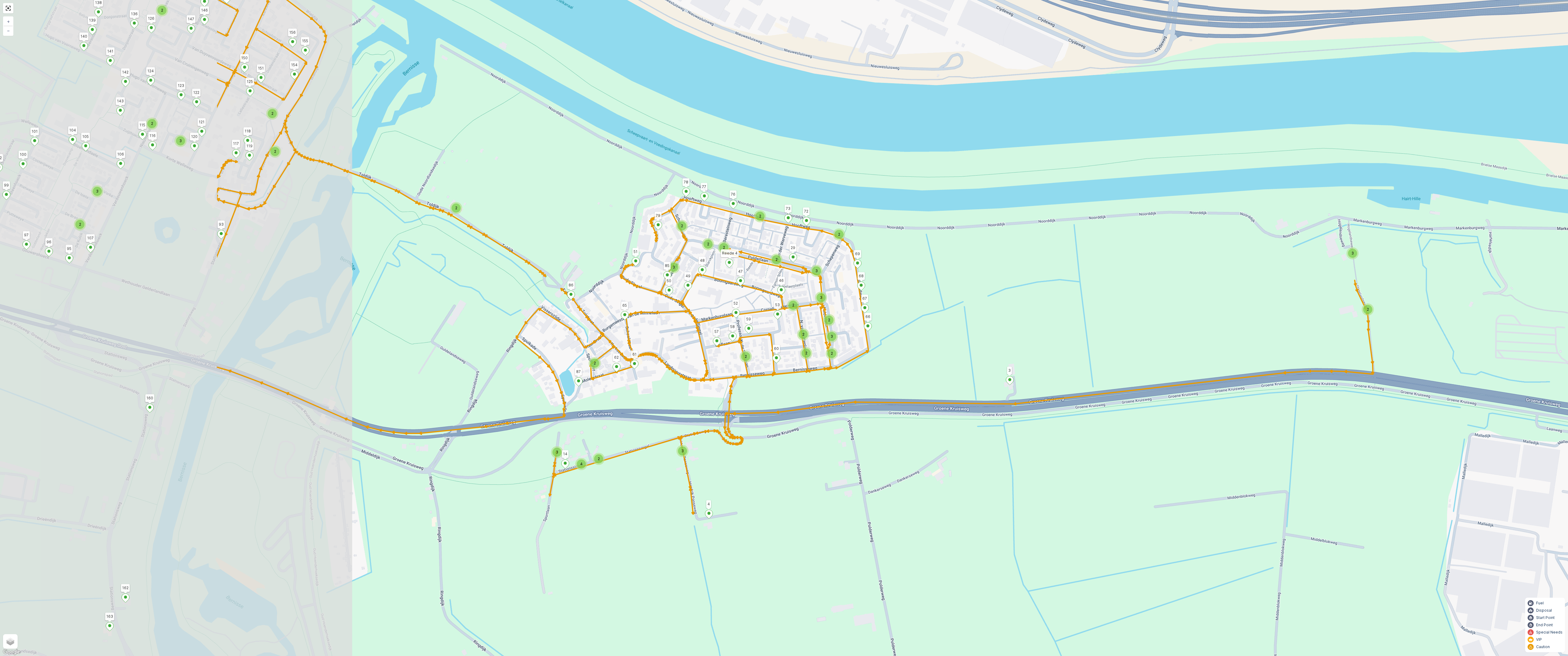
drag, startPoint x: 764, startPoint y: 317, endPoint x: 1214, endPoint y: 313, distance: 450.0
click at [835, 310] on div "2 4 3 3 2 2 2 2 2 3 2 2 3 2 3 2 2 2 2 2 3 2 3 3 13 4 2 2 2 2 3 3 3 2 2 3 2 2 2 …" at bounding box center [784, 328] width 1568 height 656
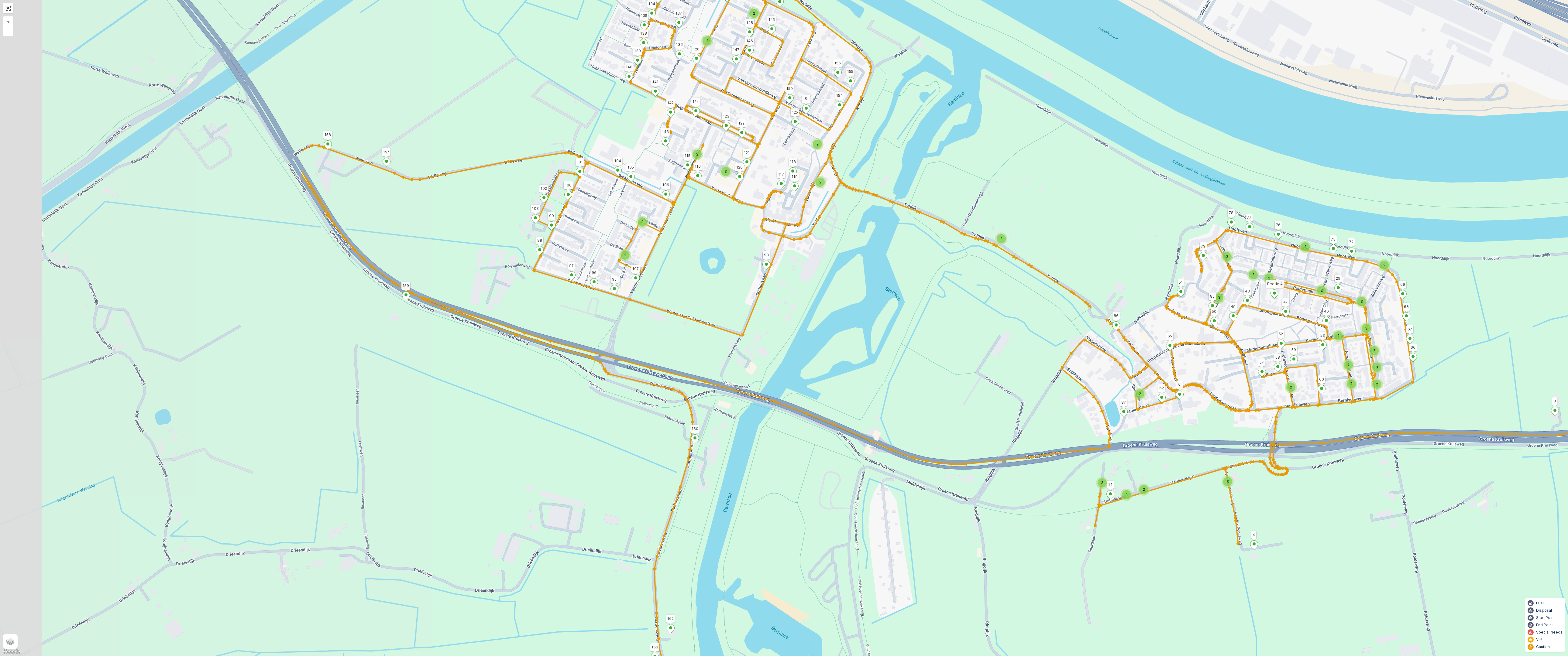
drag, startPoint x: 524, startPoint y: 263, endPoint x: 983, endPoint y: 281, distance: 459.4
click at [835, 281] on div "2 4 3 3 2 2 2 2 2 3 2 2 3 2 3 2 2 2 2 2 3 2 3 3 13 4 2 2 2 2 3 3 3 2 2 3 2 2 2 …" at bounding box center [784, 328] width 1568 height 656
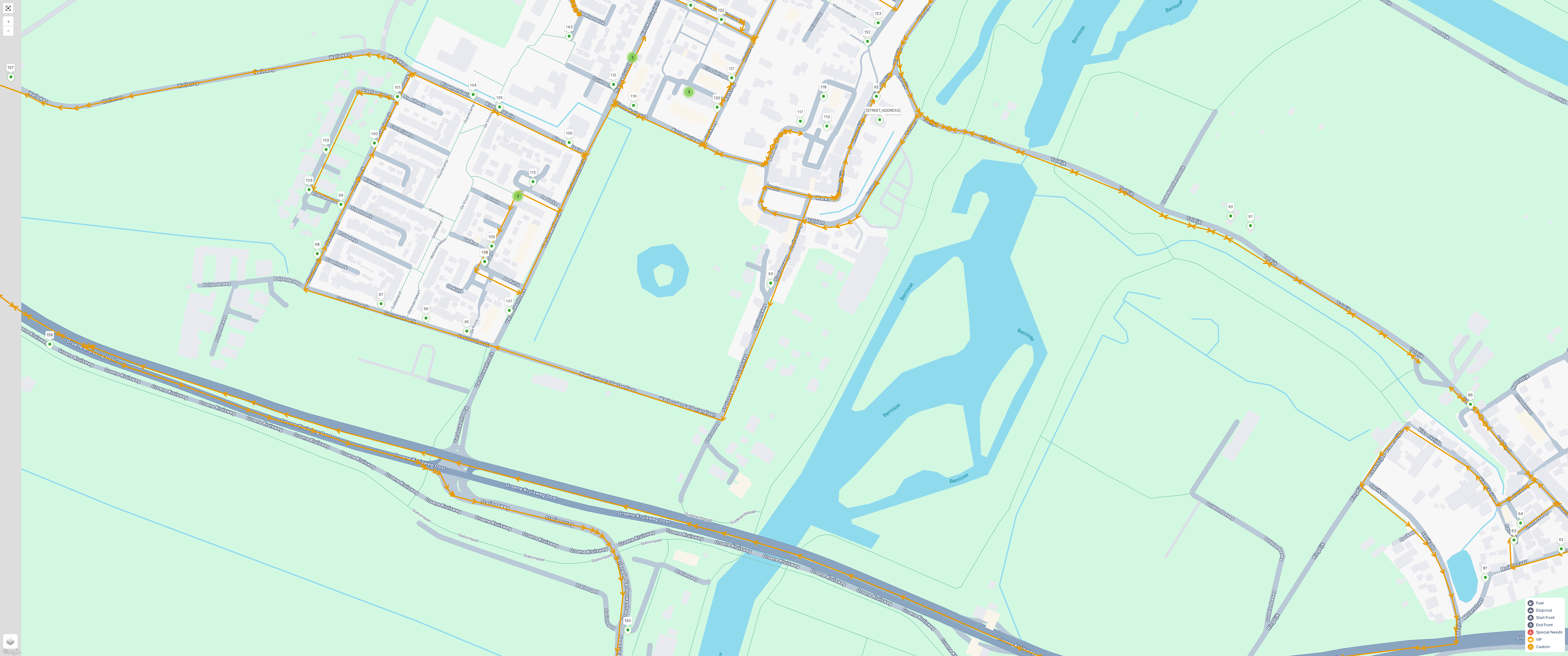
drag, startPoint x: 827, startPoint y: 338, endPoint x: 1015, endPoint y: 166, distance: 254.8
click at [835, 169] on div "2 2 2 2 2 2 2 2 2 2 2 2 2 3 2 2 2 7 3 3 3 2 2 2 2 3 2 2 2 3 2 3 2 4 65 86 3 76 …" at bounding box center [784, 328] width 1568 height 656
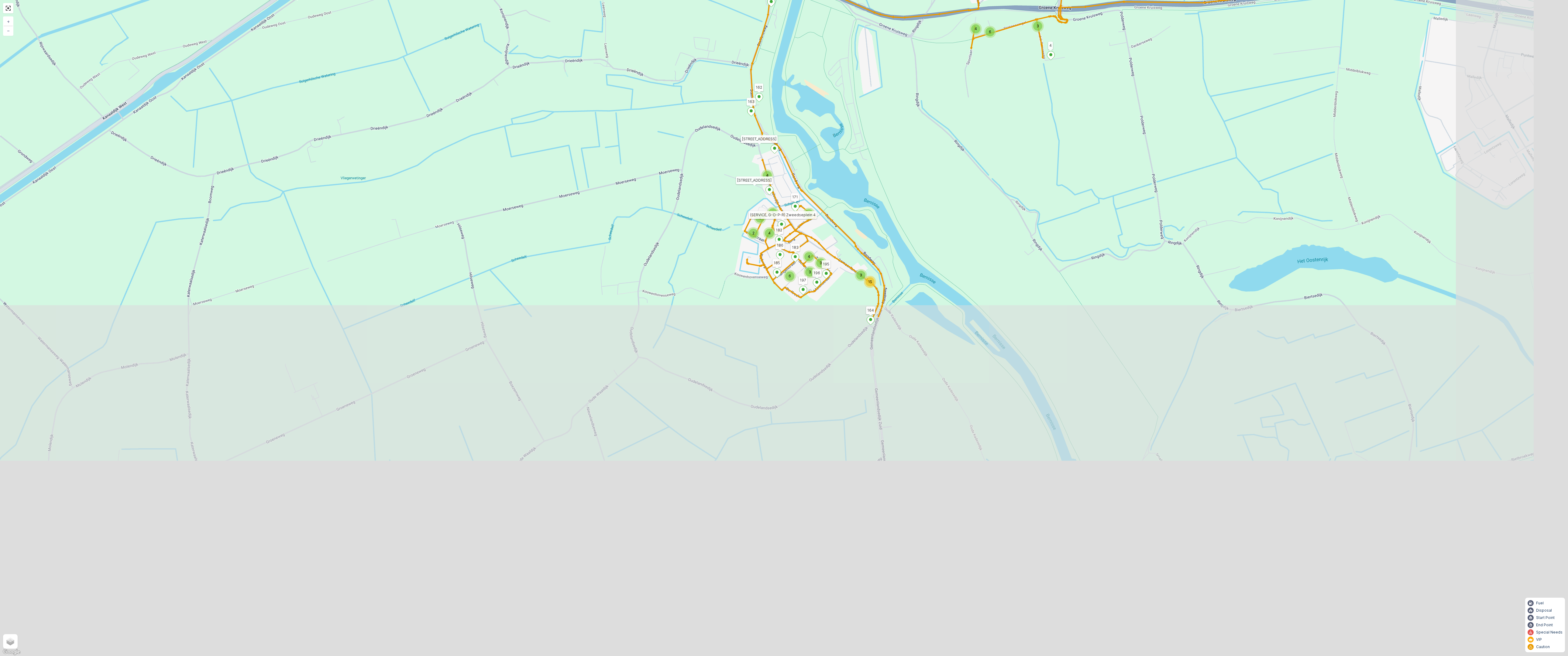
drag, startPoint x: 929, startPoint y: 481, endPoint x: 670, endPoint y: 0, distance: 546.3
click at [670, 0] on div "6 4 3 2 3 2 2 2 2 2 3 5 3 4 2 5 4 3 4 4 3 3 4 2 3 3 15 4 4 4 2 4 4 4 3 3 6 2 2 …" at bounding box center [784, 328] width 1568 height 656
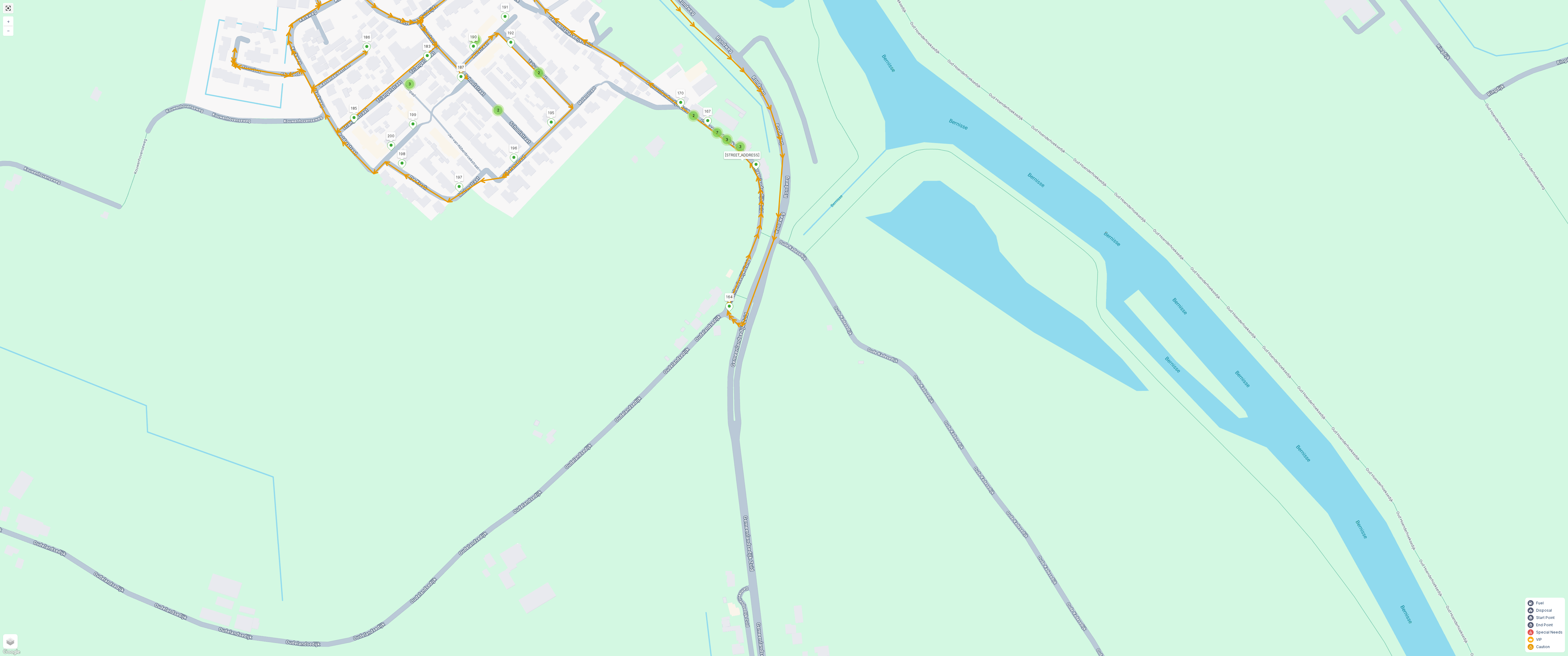
click at [8, 9] on link at bounding box center [8, 8] width 9 height 9
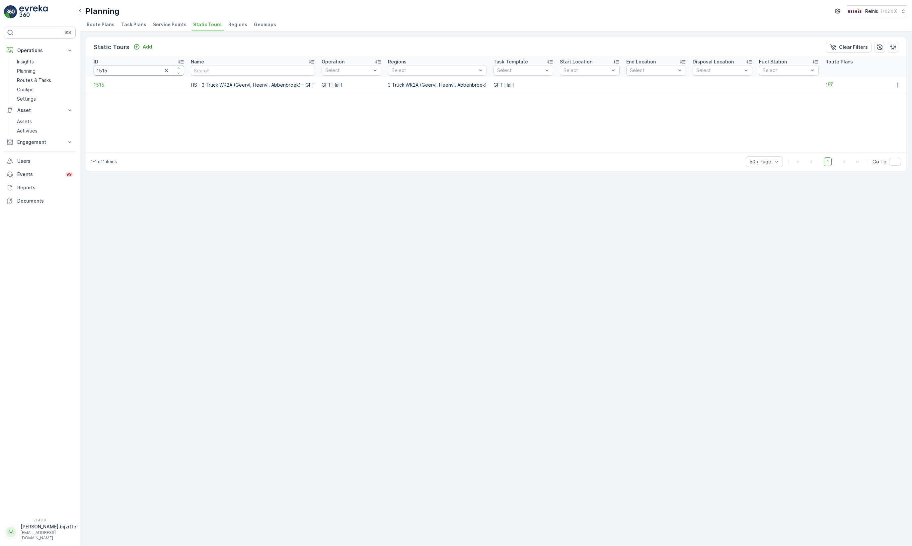
click at [120, 71] on input "1515" at bounding box center [139, 70] width 91 height 11
type input "1514"
click at [94, 85] on span "1514" at bounding box center [140, 85] width 92 height 7
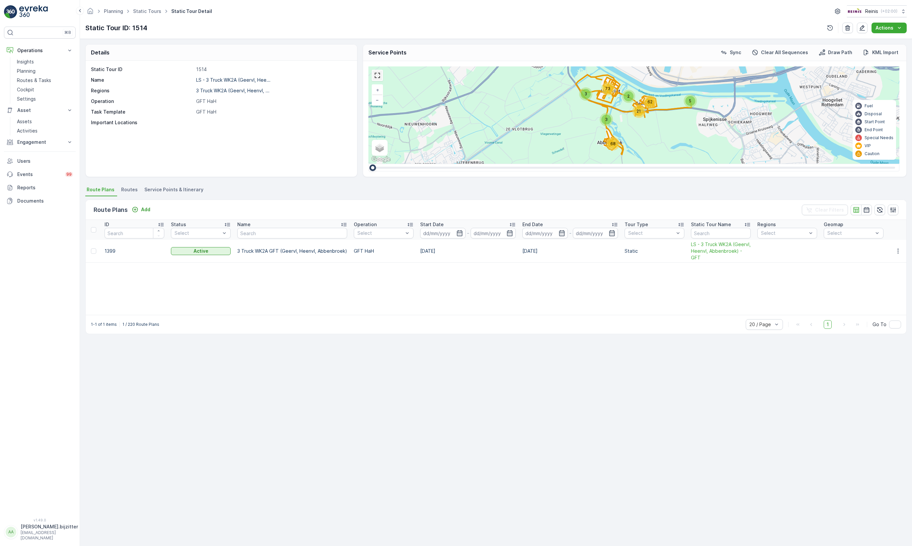
click at [379, 79] on link at bounding box center [377, 75] width 10 height 10
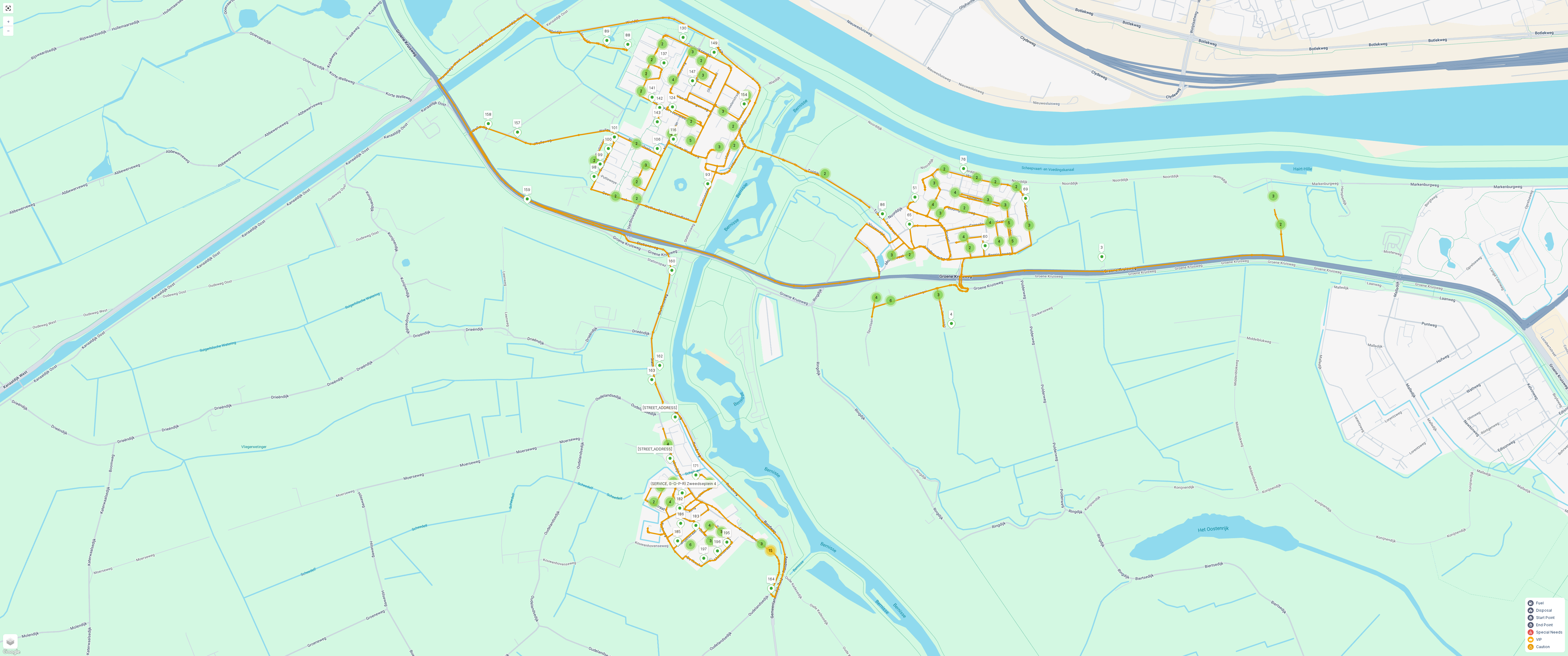
click at [835, 228] on div "2" at bounding box center [1280, 224] width 12 height 12
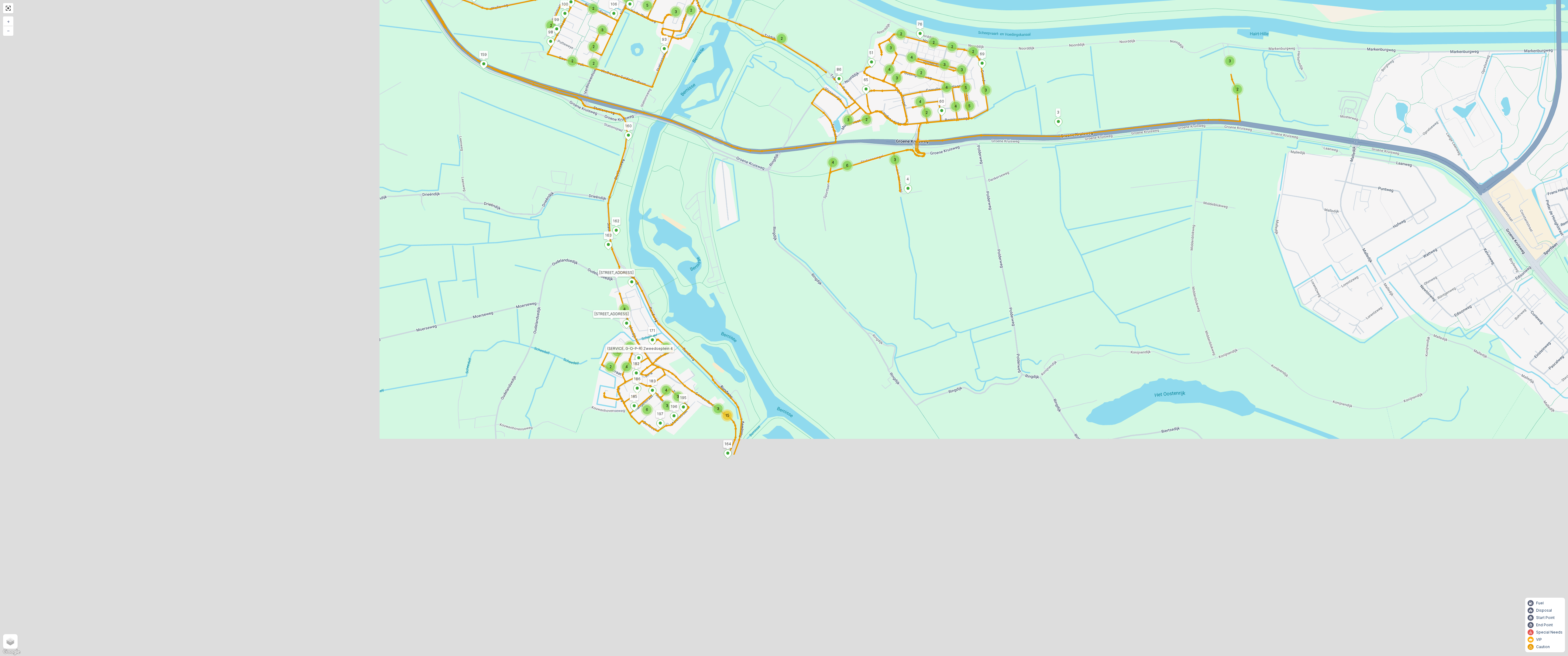
drag, startPoint x: 609, startPoint y: 481, endPoint x: 1140, endPoint y: 149, distance: 626.2
click at [835, 149] on div "6 4 3 2 3 2 2 2 2 2 3 5 3 4 2 5 4 3 4 4 3 3 4 2 3 3 15 4 4 4 2 4 4 4 3 3 6 2 2 …" at bounding box center [784, 328] width 1568 height 656
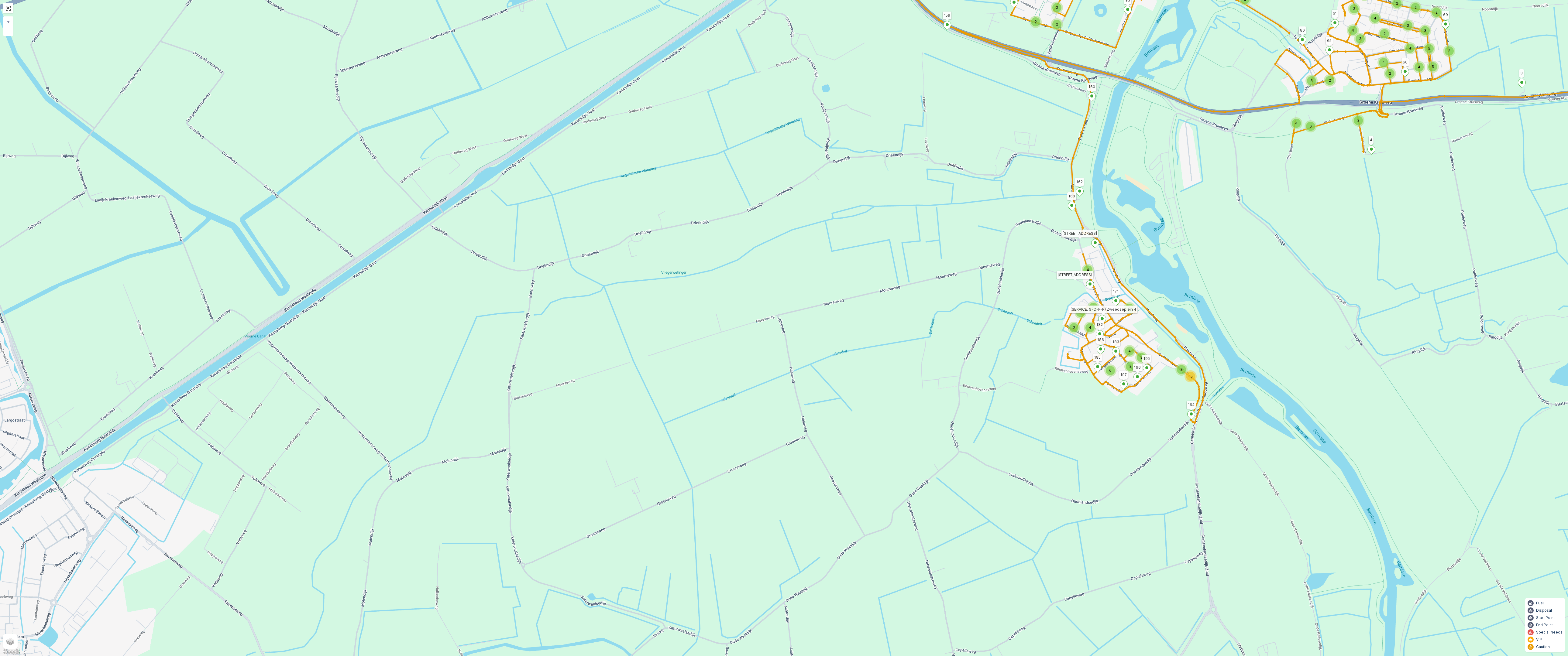
click at [624, 151] on div "6 4 3 2 3 2 2 2 2 2 3 5 3 4 2 5 4 3 4 4 3 3 4 2 3 3 15 4 4 4 2 4 4 4 3 3 6 2 2 …" at bounding box center [784, 328] width 1568 height 656
click at [5, 7] on link at bounding box center [8, 8] width 9 height 9
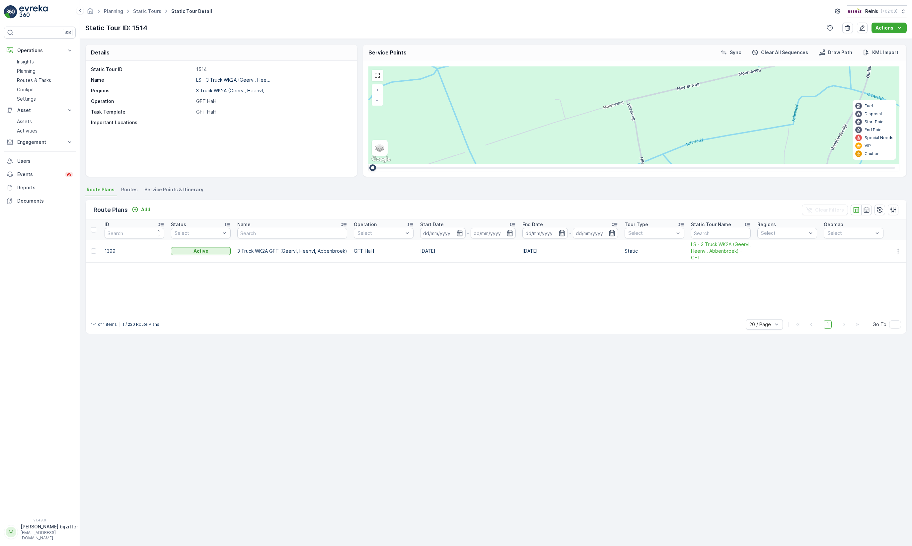
drag, startPoint x: 352, startPoint y: 401, endPoint x: 344, endPoint y: 389, distance: 14.7
click at [352, 401] on div "Details Static Tour ID 1514 Name LS - 3 Truck WK2A (Geervl, Hee... Regions 3 Tr…" at bounding box center [496, 292] width 832 height 507
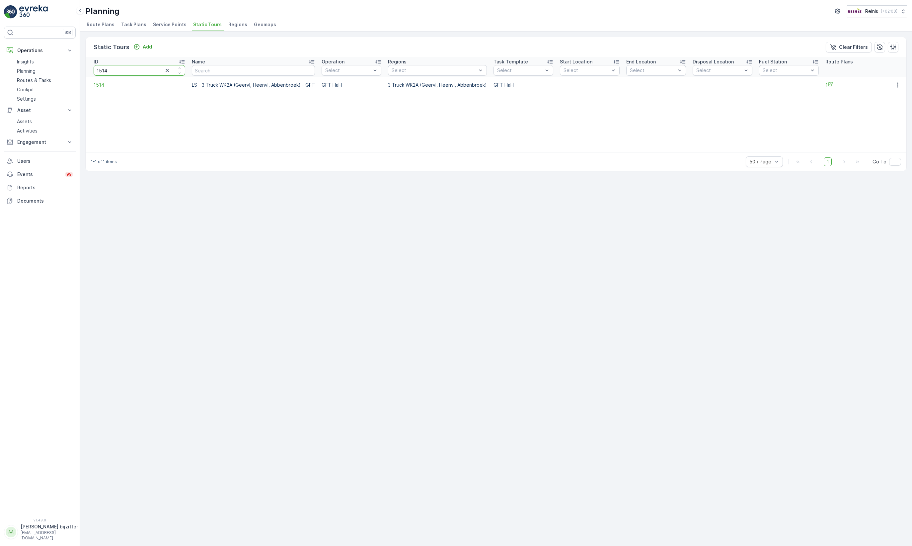
click at [118, 73] on input "1514" at bounding box center [140, 70] width 92 height 11
type input "260"
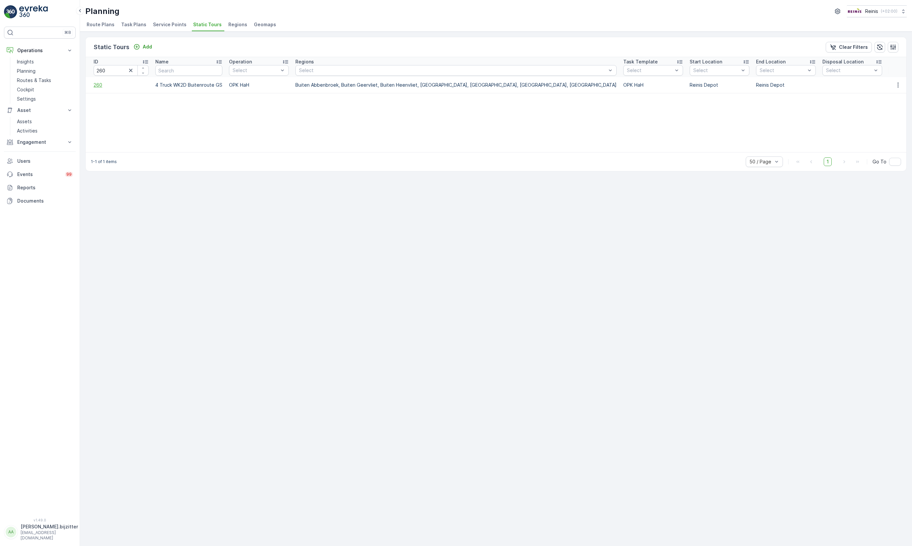
click at [100, 87] on span "260" at bounding box center [121, 85] width 55 height 7
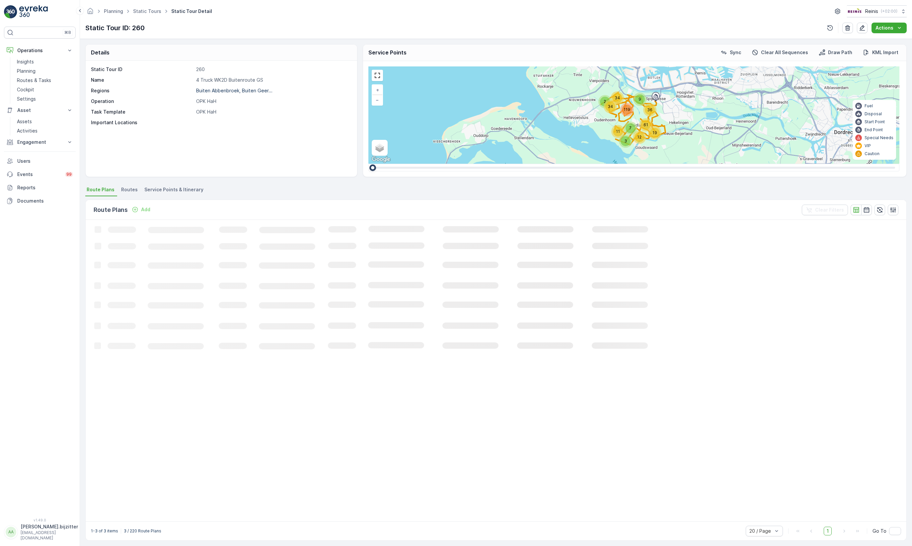
click at [155, 190] on span "Service Points & Itinerary" at bounding box center [173, 189] width 59 height 7
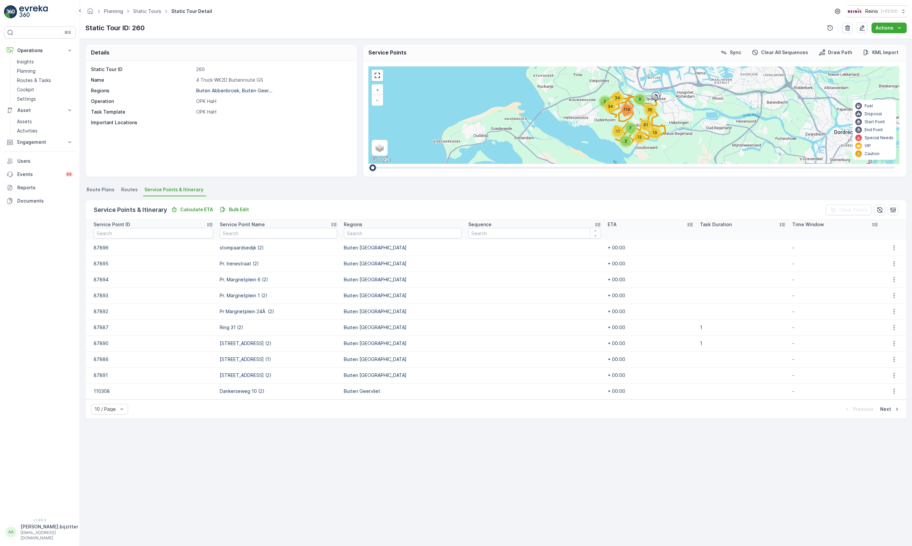
click at [594, 224] on icon at bounding box center [597, 224] width 7 height 7
click at [594, 223] on icon at bounding box center [597, 224] width 7 height 7
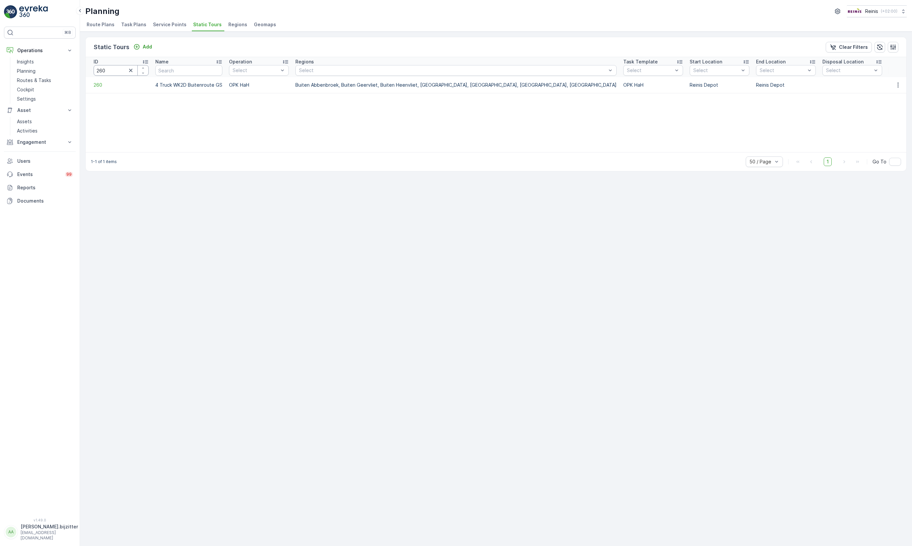
click at [106, 71] on input "260" at bounding box center [121, 70] width 55 height 11
type input "1529"
click at [100, 85] on span "1529" at bounding box center [121, 85] width 55 height 7
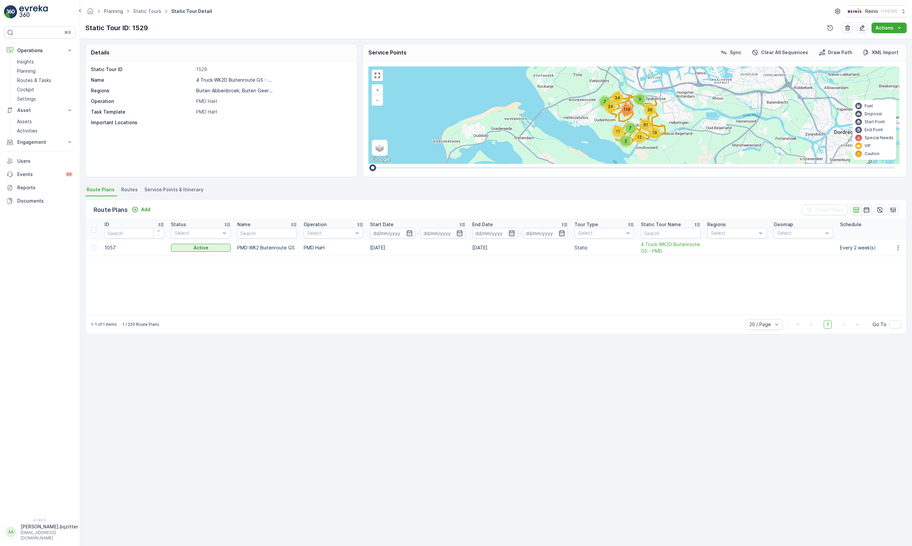
click at [188, 190] on span "Service Points & Itinerary" at bounding box center [173, 189] width 59 height 7
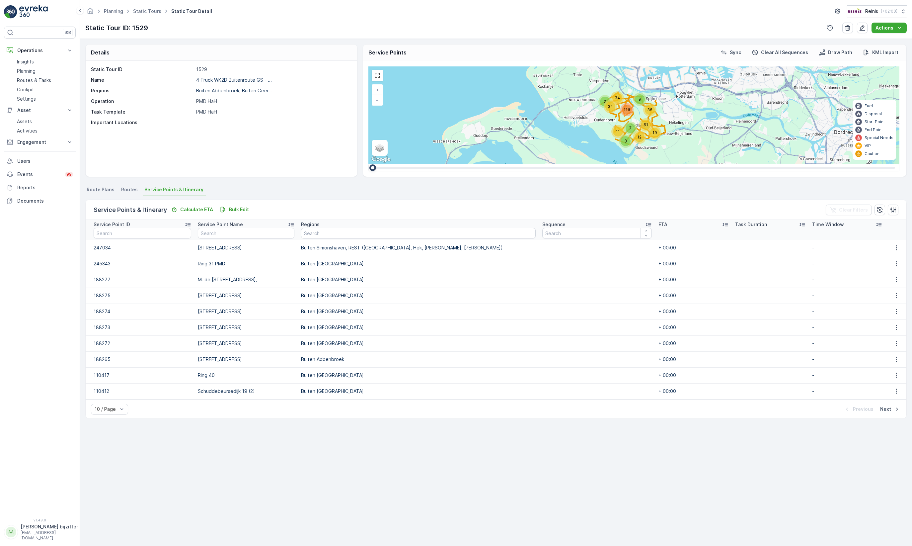
click at [645, 223] on icon at bounding box center [648, 224] width 7 height 7
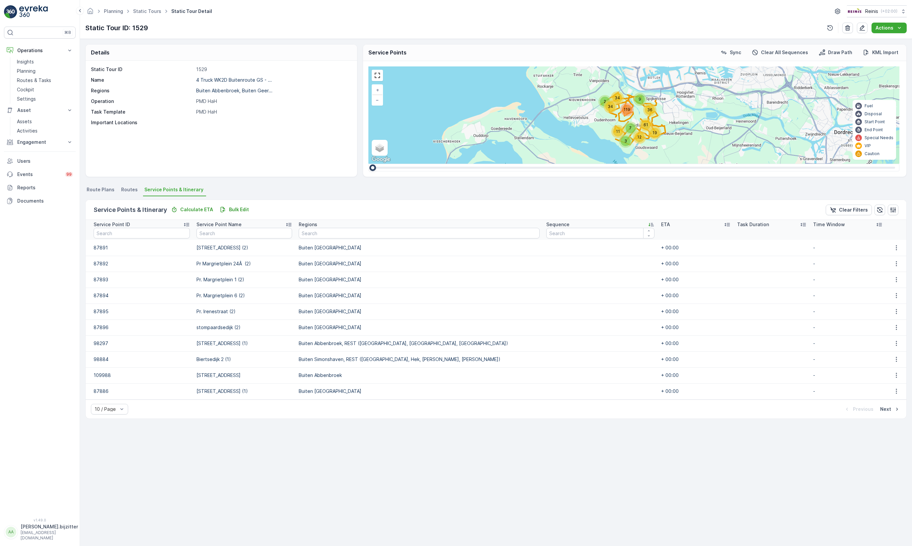
click at [648, 223] on icon at bounding box center [651, 224] width 7 height 7
click at [180, 133] on div "Static Tour ID 1529 Name 4 Truck WK2D Buitenroute GS - ... Regions [GEOGRAPHIC_…" at bounding box center [221, 119] width 271 height 116
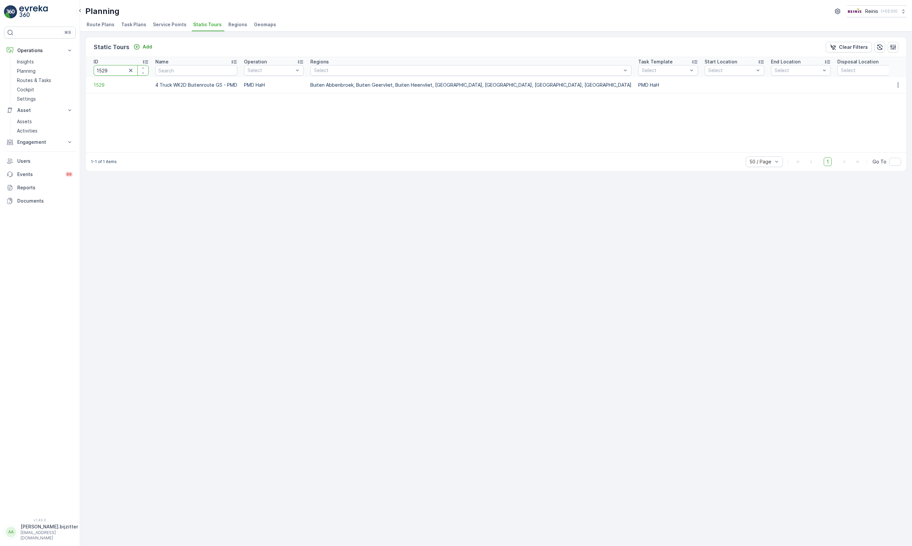
click at [111, 72] on input "1529" at bounding box center [121, 70] width 55 height 11
type input "40"
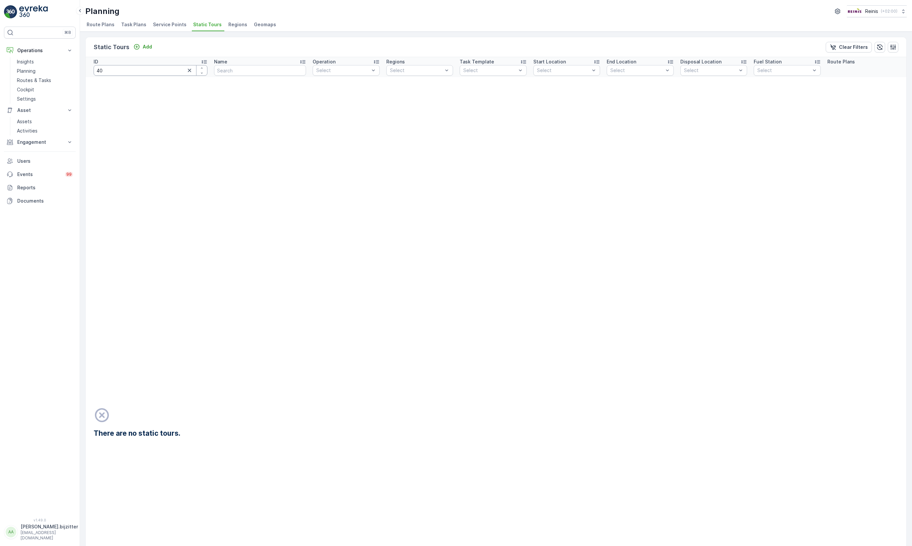
click at [111, 72] on input "40" at bounding box center [151, 70] width 114 height 11
type input "400"
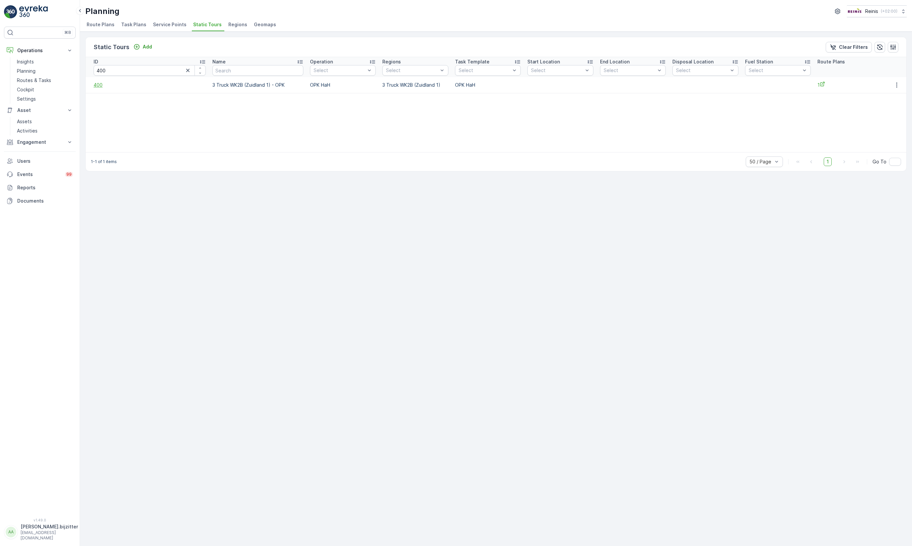
click at [101, 83] on span "400" at bounding box center [150, 85] width 112 height 7
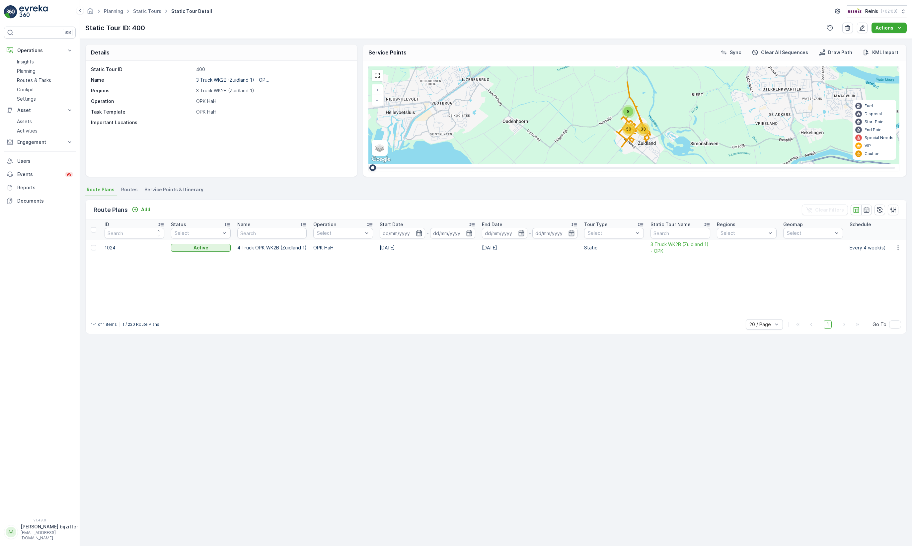
click at [164, 191] on span "Service Points & Itinerary" at bounding box center [173, 189] width 59 height 7
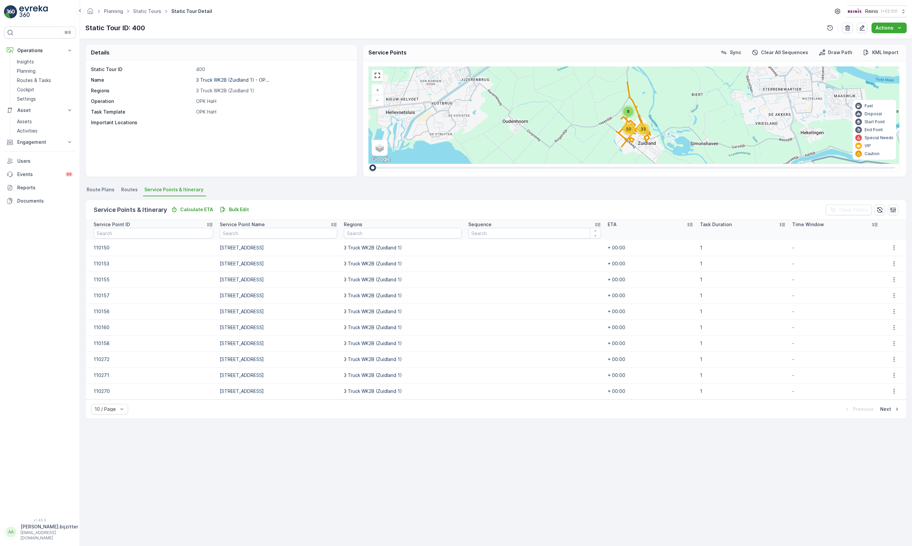
click at [594, 224] on icon at bounding box center [597, 224] width 7 height 7
click at [594, 223] on icon at bounding box center [597, 224] width 7 height 7
click at [883, 410] on p "Next" at bounding box center [885, 409] width 11 height 7
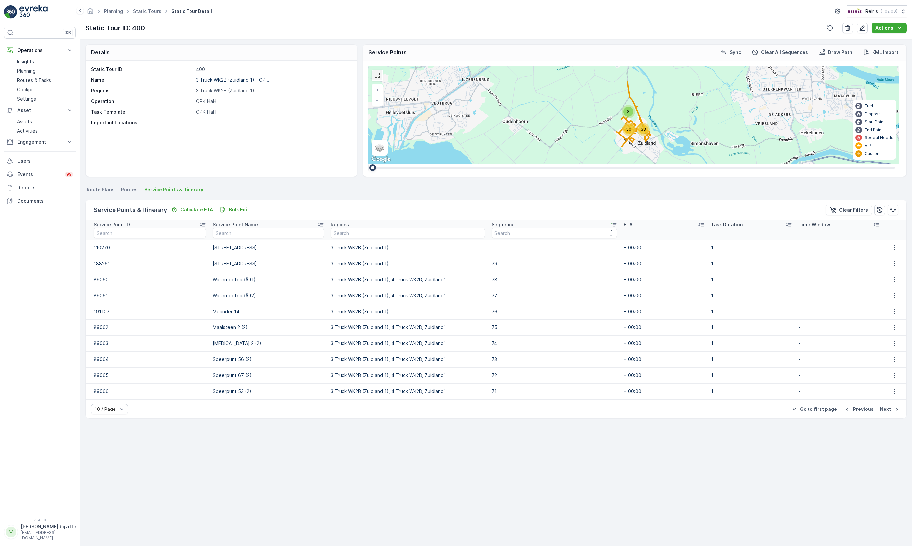
click at [378, 77] on link at bounding box center [377, 75] width 10 height 10
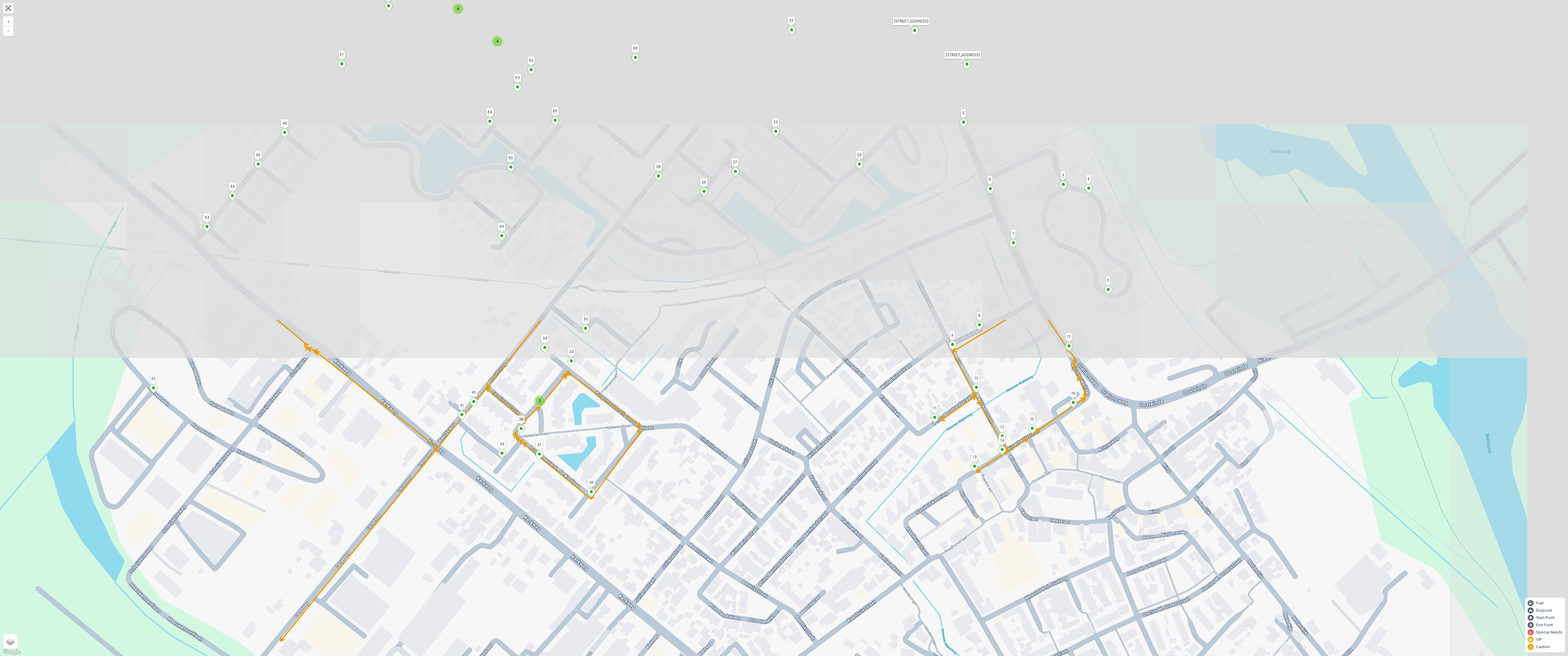
drag, startPoint x: 871, startPoint y: 247, endPoint x: 746, endPoint y: 655, distance: 426.7
click at [746, 499] on div "2 2 2 4 4 2 Tra 6 5 Stationsweg 69 3214 VJ Stationsweg 51 3214 VJ 42 52 77 78 4…" at bounding box center [784, 328] width 1568 height 656
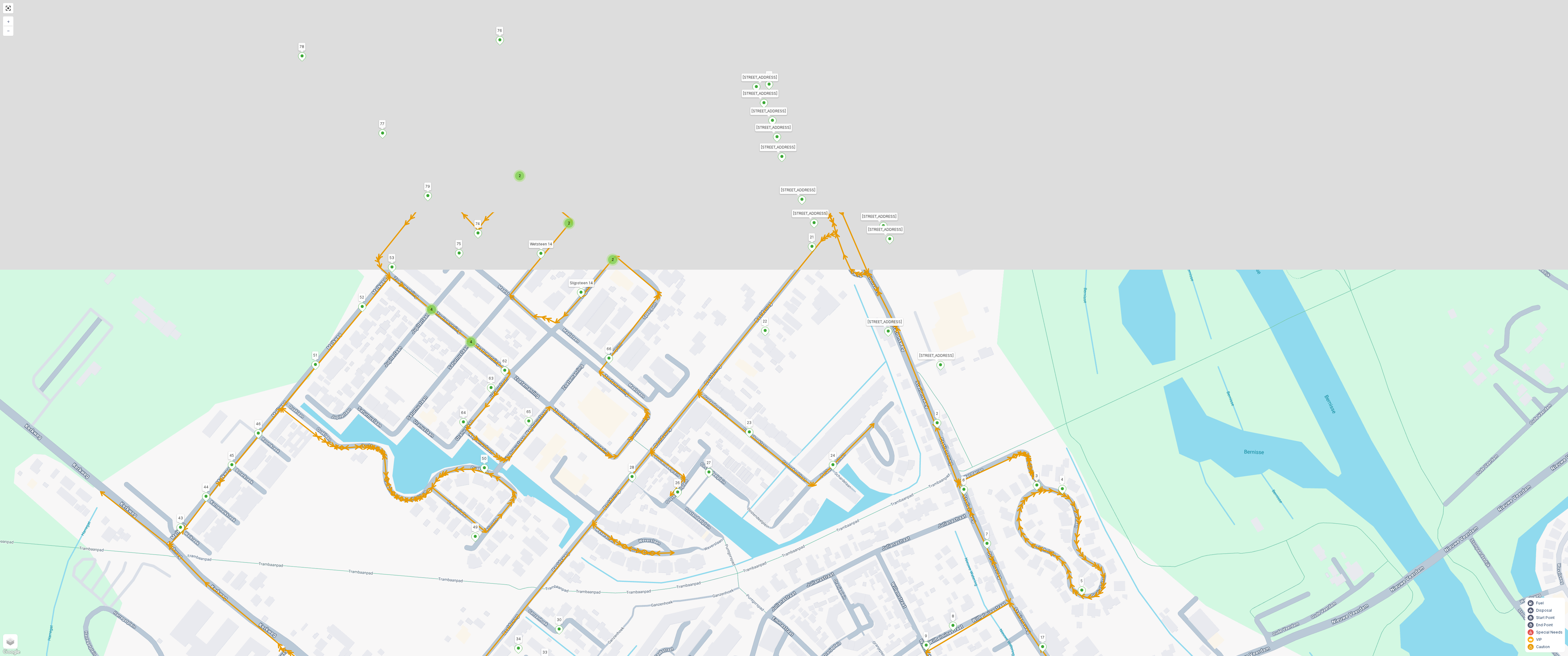
drag, startPoint x: 794, startPoint y: 368, endPoint x: 773, endPoint y: 655, distance: 287.8
click at [773, 499] on div "2 2 2 4 4 2 Tra 6 5 Stationsweg 69 3214 VJ Stationsweg 51 3214 VJ 42 52 77 78 4…" at bounding box center [784, 328] width 1568 height 656
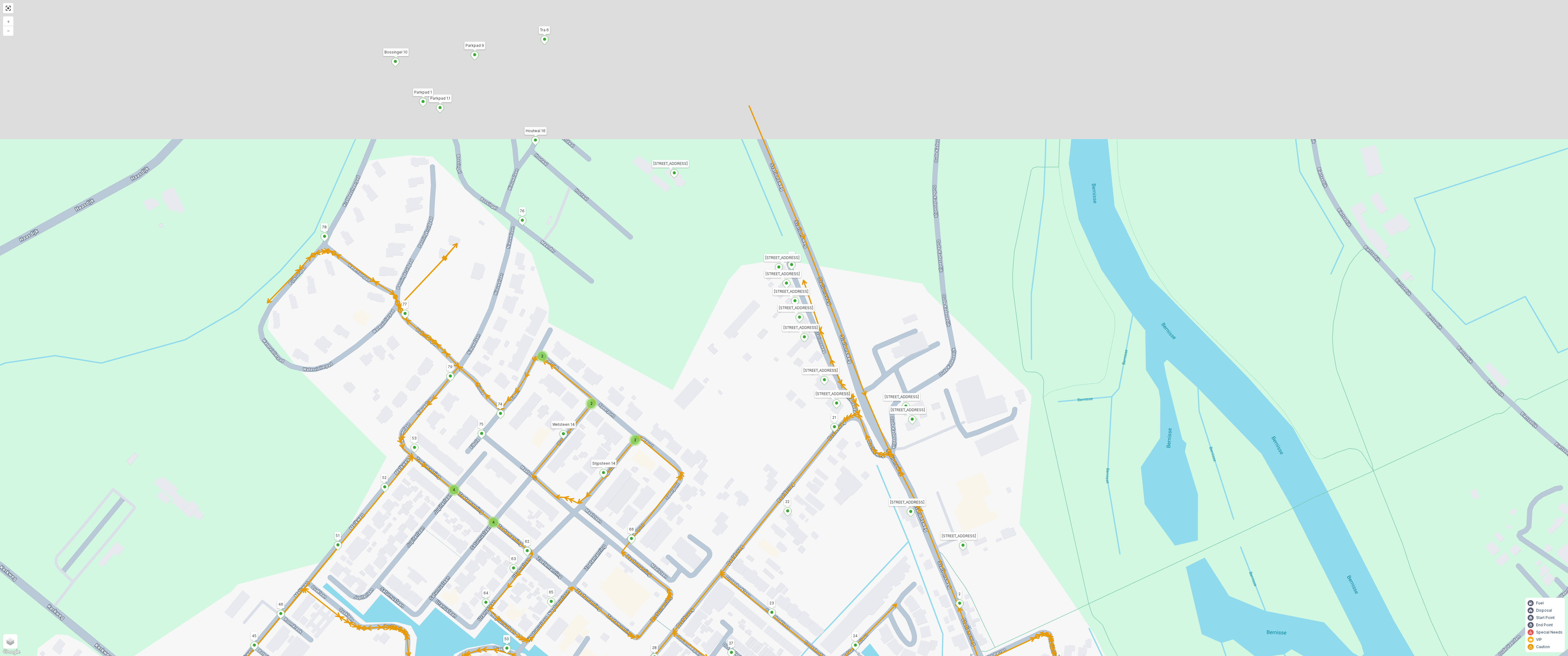
drag, startPoint x: 775, startPoint y: 345, endPoint x: 802, endPoint y: 553, distance: 209.7
click at [802, 499] on div "2 2 2 4 4 2 Tra 6 5 Stationsweg 69 3214 VJ Stationsweg 51 3214 VJ 42 52 77 78 4…" at bounding box center [784, 328] width 1568 height 656
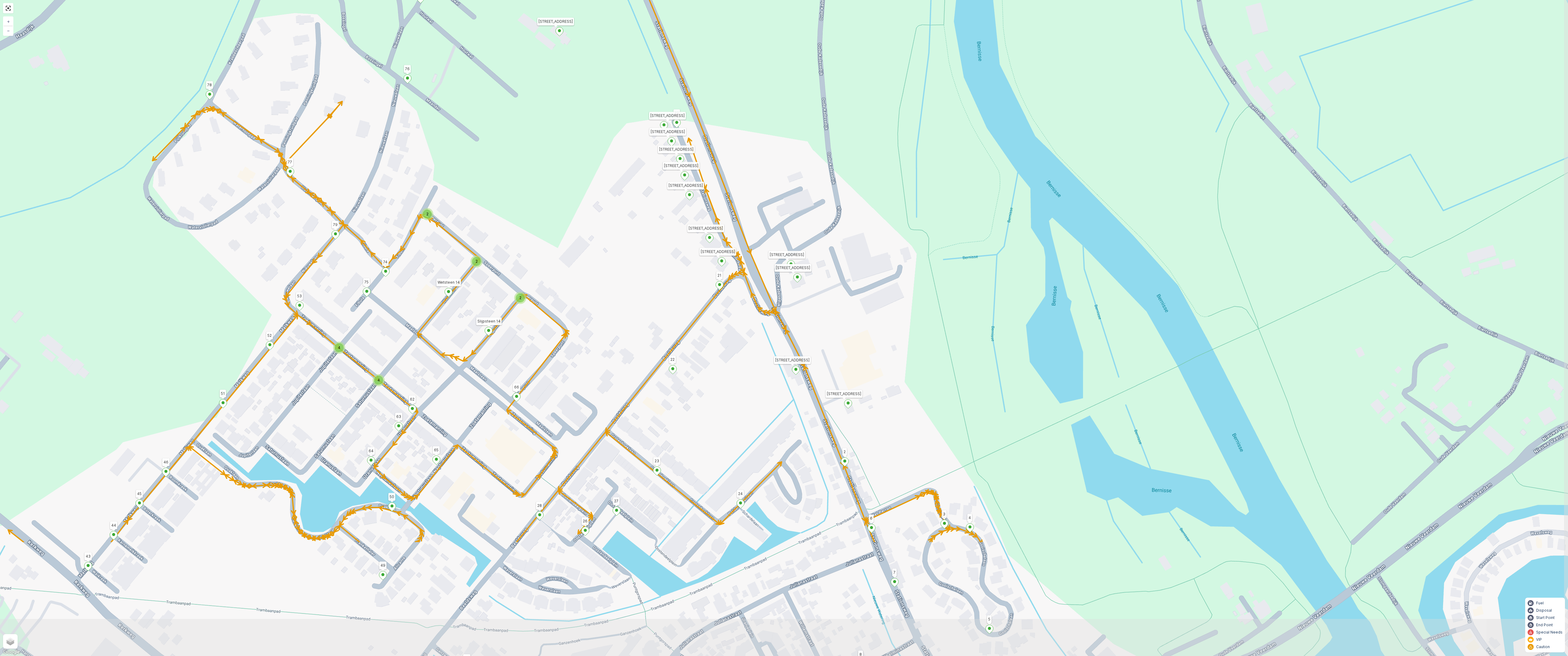
drag, startPoint x: 763, startPoint y: 443, endPoint x: 642, endPoint y: 263, distance: 216.9
click at [642, 263] on div "2 2 2 4 4 2 Tra 6 5 Stationsweg 69 3214 VJ Stationsweg 51 3214 VJ 42 52 77 78 4…" at bounding box center [784, 328] width 1568 height 656
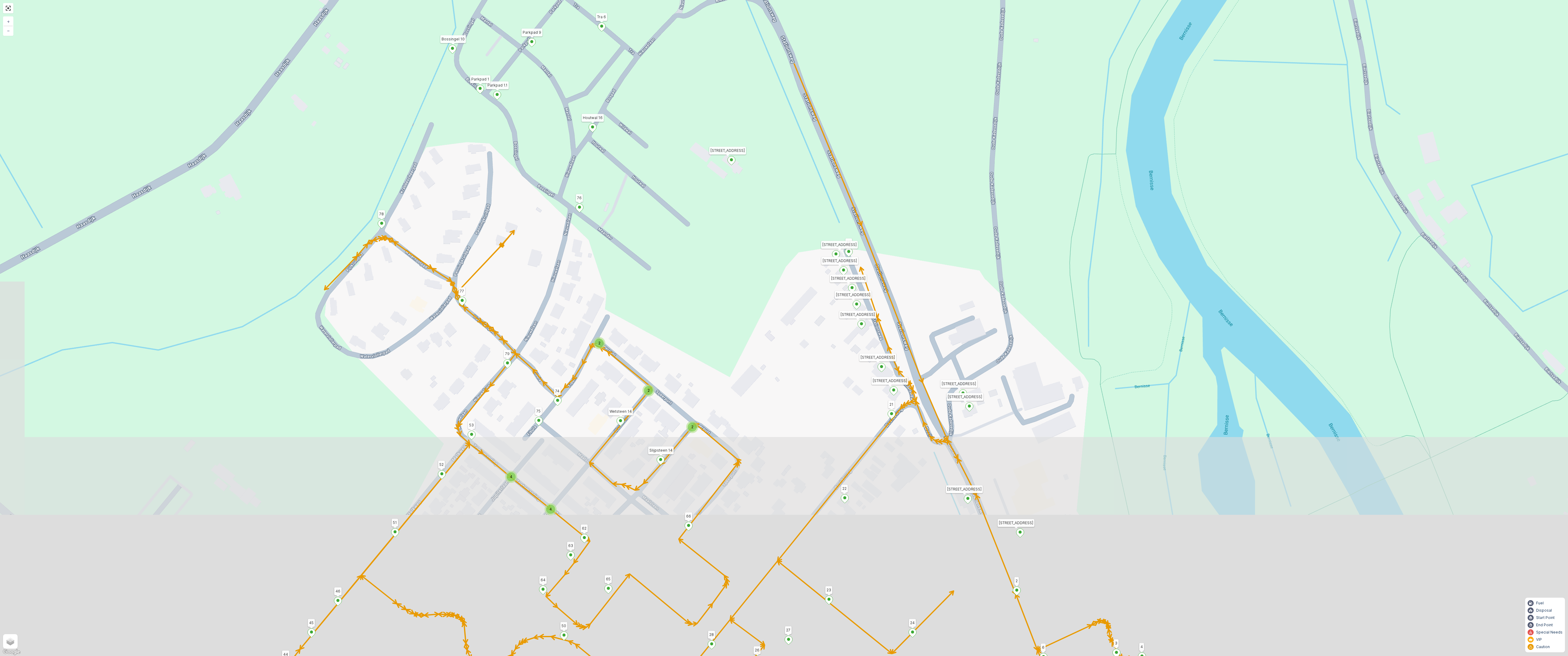
drag, startPoint x: 564, startPoint y: 112, endPoint x: 720, endPoint y: 203, distance: 180.6
click at [720, 203] on div "2 2 2 4 4 2 Tra 6 5 Stationsweg 69 3214 VJ Stationsweg 51 3214 VJ 42 52 77 78 4…" at bounding box center [784, 328] width 1568 height 656
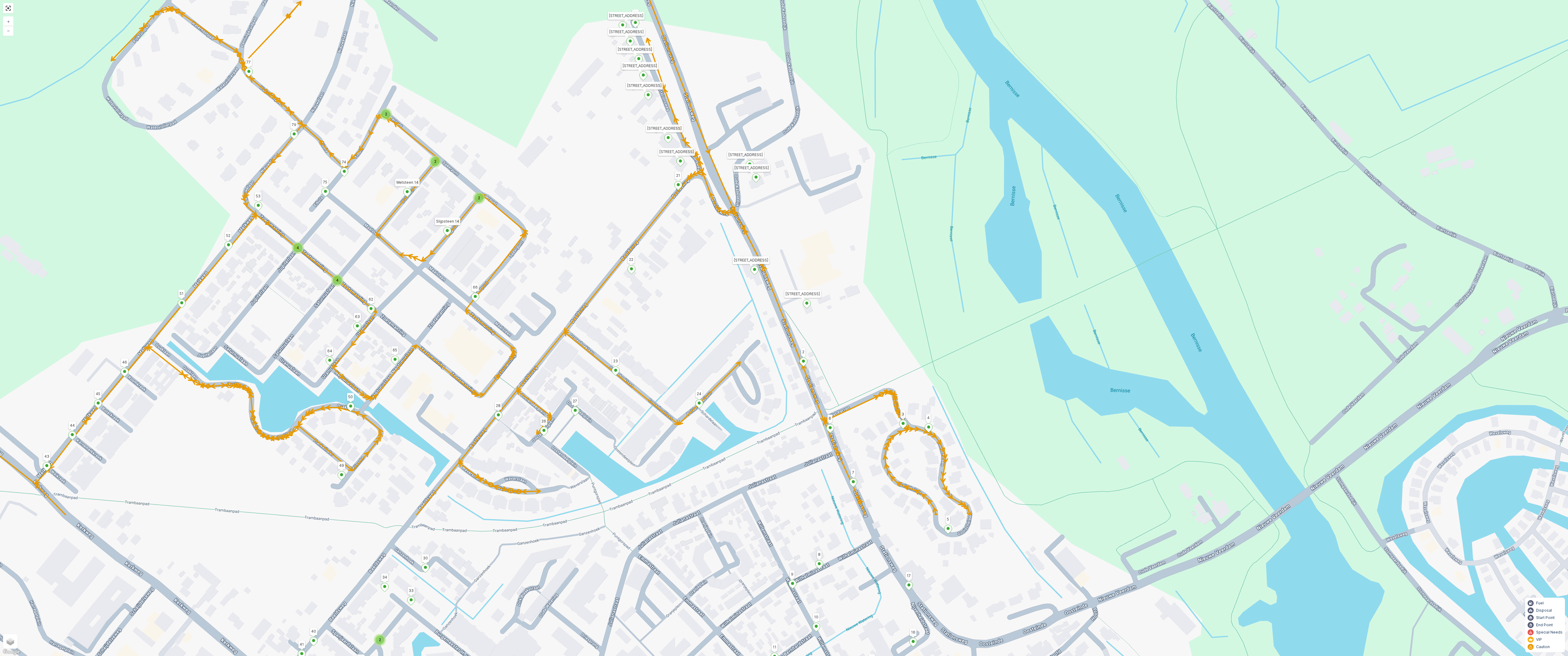
drag, startPoint x: 907, startPoint y: 539, endPoint x: 698, endPoint y: 333, distance: 293.5
click at [698, 333] on div "2 2 2 4 4 2 Tra 6 5 Stationsweg 69 3214 VJ Stationsweg 51 3214 VJ 42 52 77 78 4…" at bounding box center [784, 328] width 1568 height 656
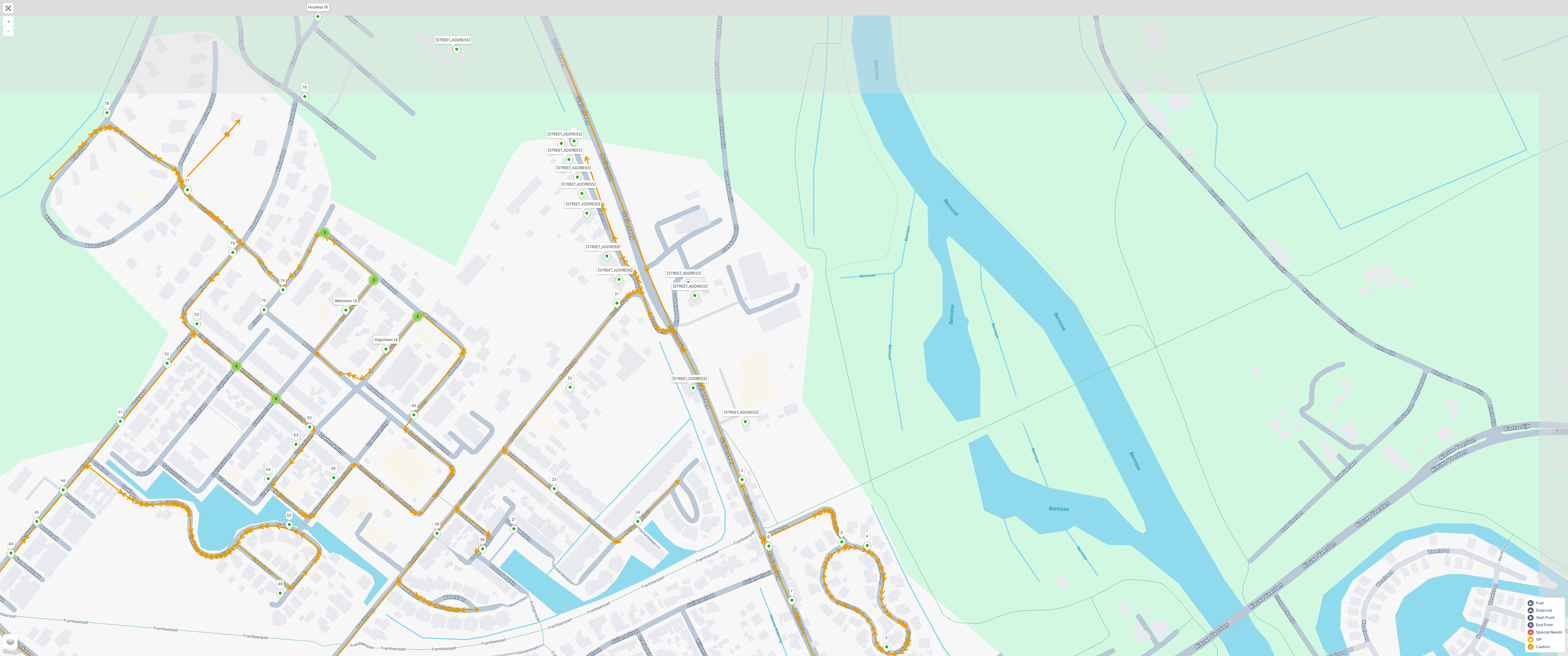
drag, startPoint x: 703, startPoint y: 281, endPoint x: 642, endPoint y: 400, distance: 133.7
click at [642, 400] on div "2 2 2 4 4 2 Tra 6 5 Stationsweg 69 3214 VJ Stationsweg 51 3214 VJ 42 52 77 78 4…" at bounding box center [784, 328] width 1568 height 656
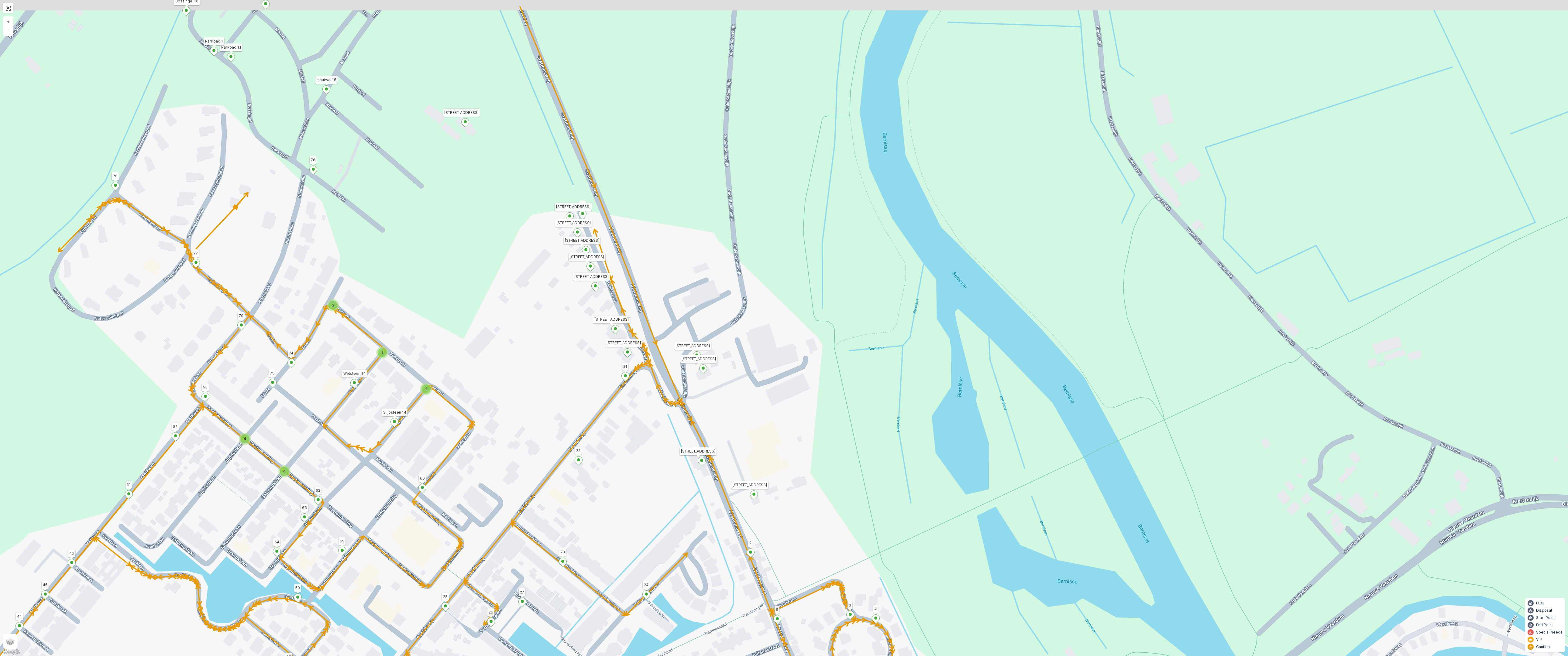
drag, startPoint x: 773, startPoint y: 461, endPoint x: 784, endPoint y: 543, distance: 82.7
click at [784, 499] on div "2 2 2 4 4 2 Tra 6 5 Stationsweg 69 3214 VJ Stationsweg 51 3214 VJ 42 52 77 78 4…" at bounding box center [784, 328] width 1568 height 656
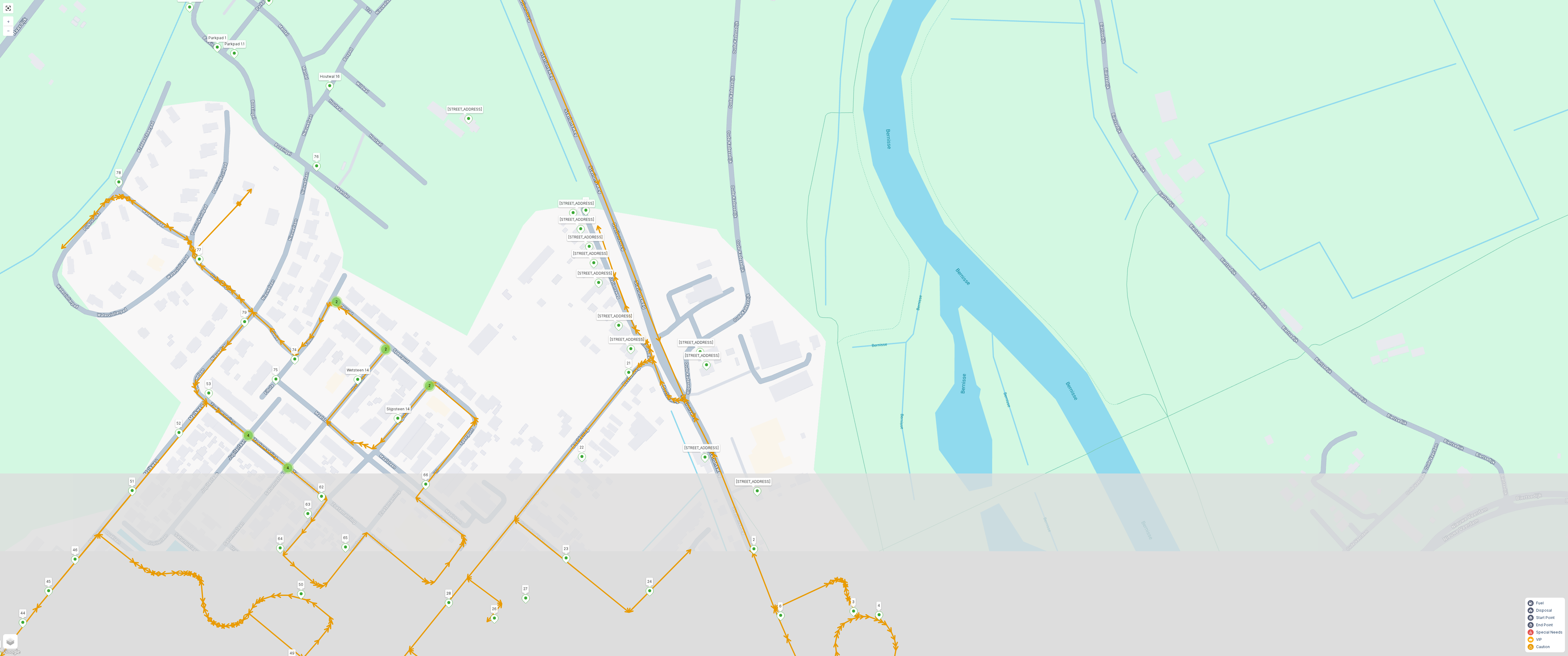
drag, startPoint x: 688, startPoint y: 281, endPoint x: 693, endPoint y: 205, distance: 76.2
click at [693, 205] on div "2 2 2 4 4 2 Tra 6 5 Stationsweg 69 3214 VJ Stationsweg 51 3214 VJ 42 52 77 78 4…" at bounding box center [784, 328] width 1568 height 656
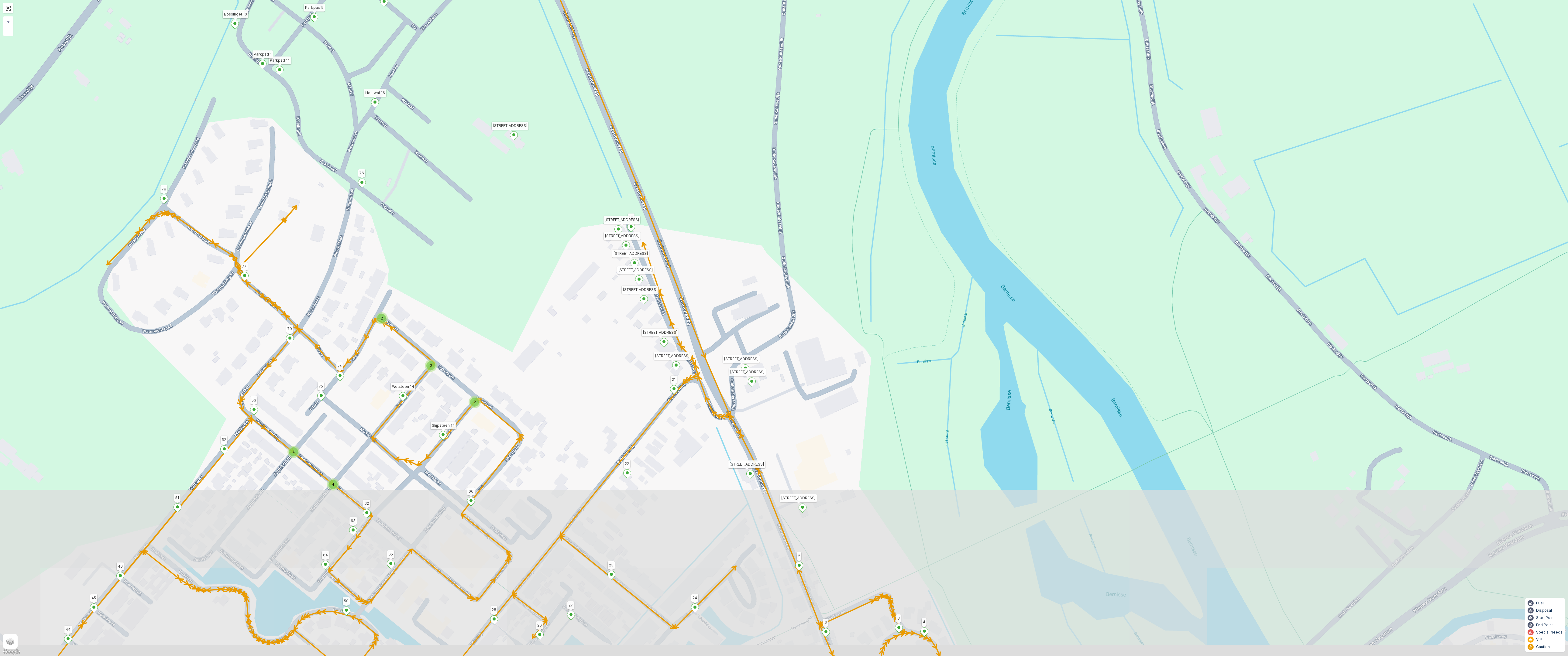
drag, startPoint x: 674, startPoint y: 215, endPoint x: 719, endPoint y: 239, distance: 51.0
click at [719, 239] on div "2 2 2 4 4 2 Tra 6 5 Stationsweg 69 3214 VJ Stationsweg 51 3214 VJ 42 52 77 78 4…" at bounding box center [784, 328] width 1568 height 656
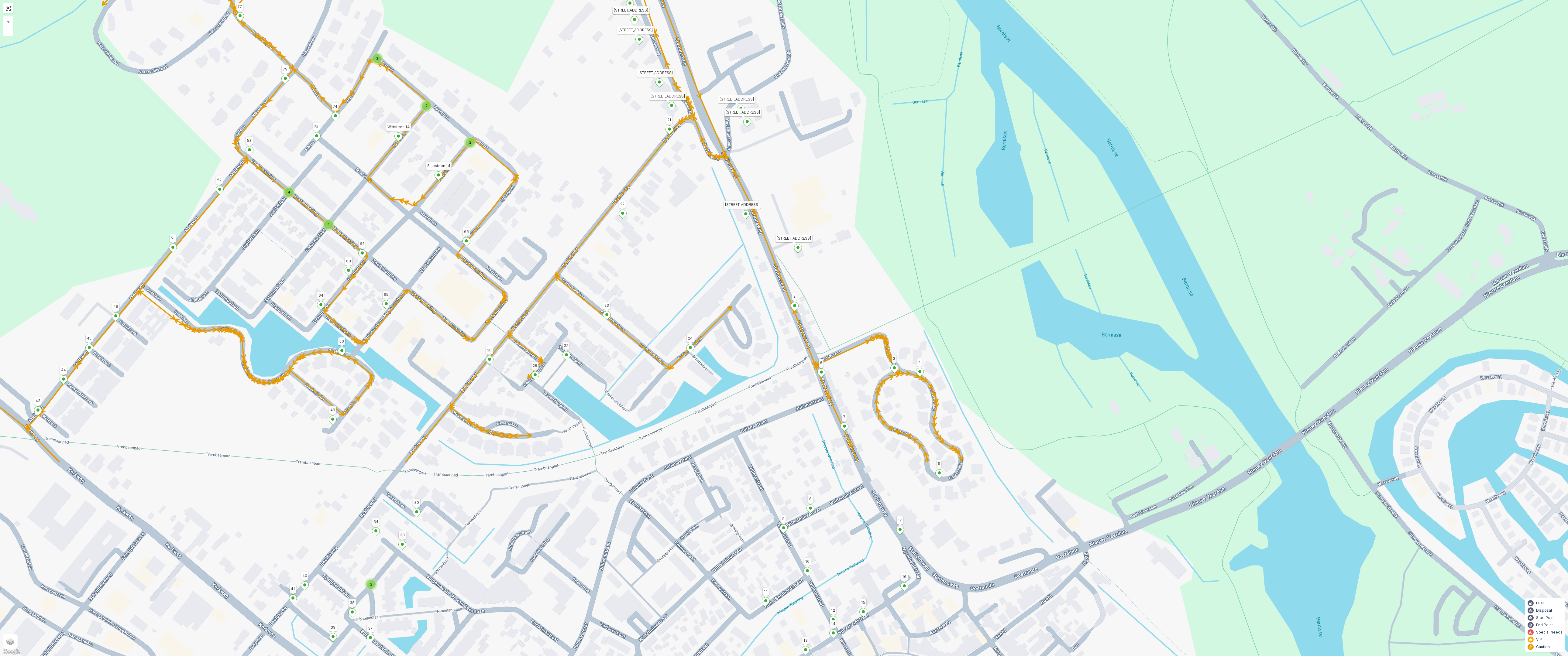
drag, startPoint x: 919, startPoint y: 514, endPoint x: 914, endPoint y: 254, distance: 260.0
click at [835, 254] on div "2 2 2 4 4 2 Tra 6 5 Stationsweg 69 3214 VJ Stationsweg 51 3214 VJ 42 52 77 78 4…" at bounding box center [784, 328] width 1568 height 656
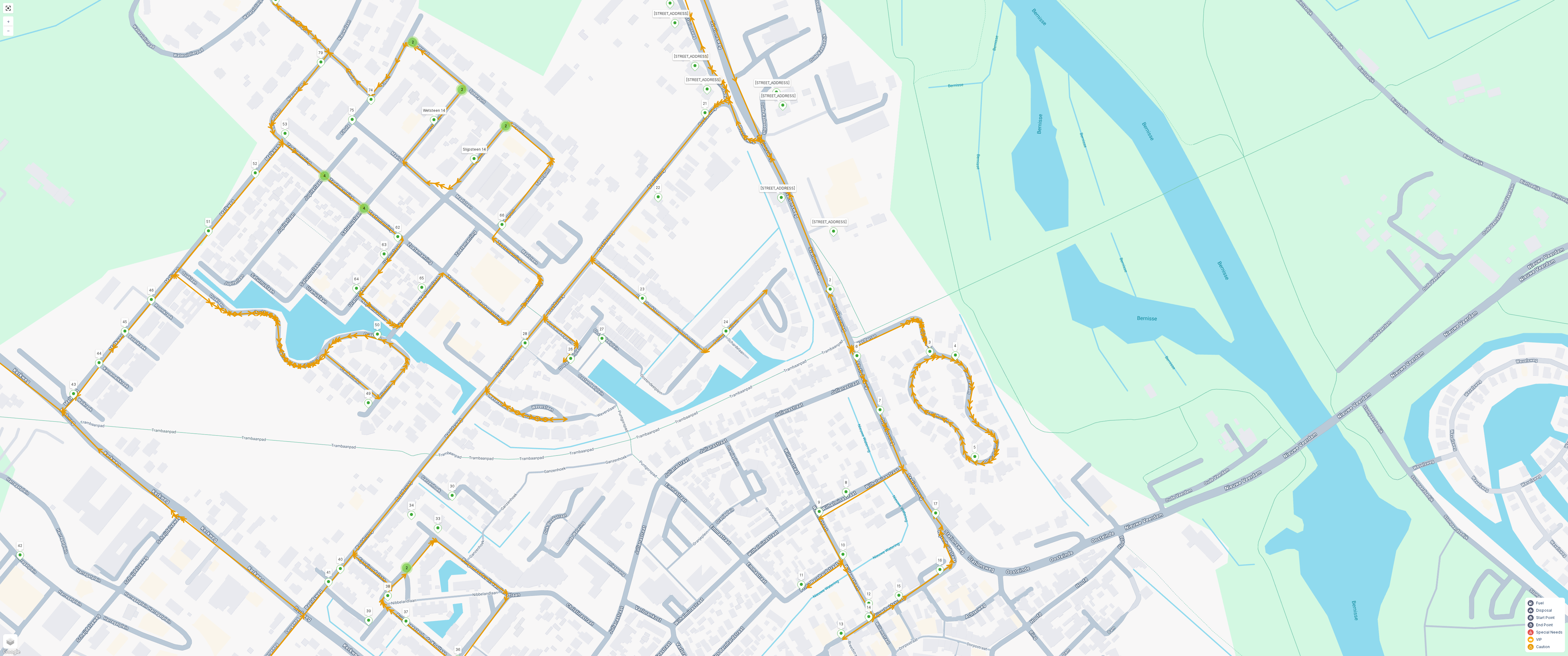
drag, startPoint x: 968, startPoint y: 516, endPoint x: 1000, endPoint y: 533, distance: 36.2
click at [835, 499] on div "2 2 2 4 4 2 Tra 6 5 Stationsweg 69 3214 VJ Stationsweg 51 3214 VJ 42 52 77 78 4…" at bounding box center [784, 328] width 1568 height 656
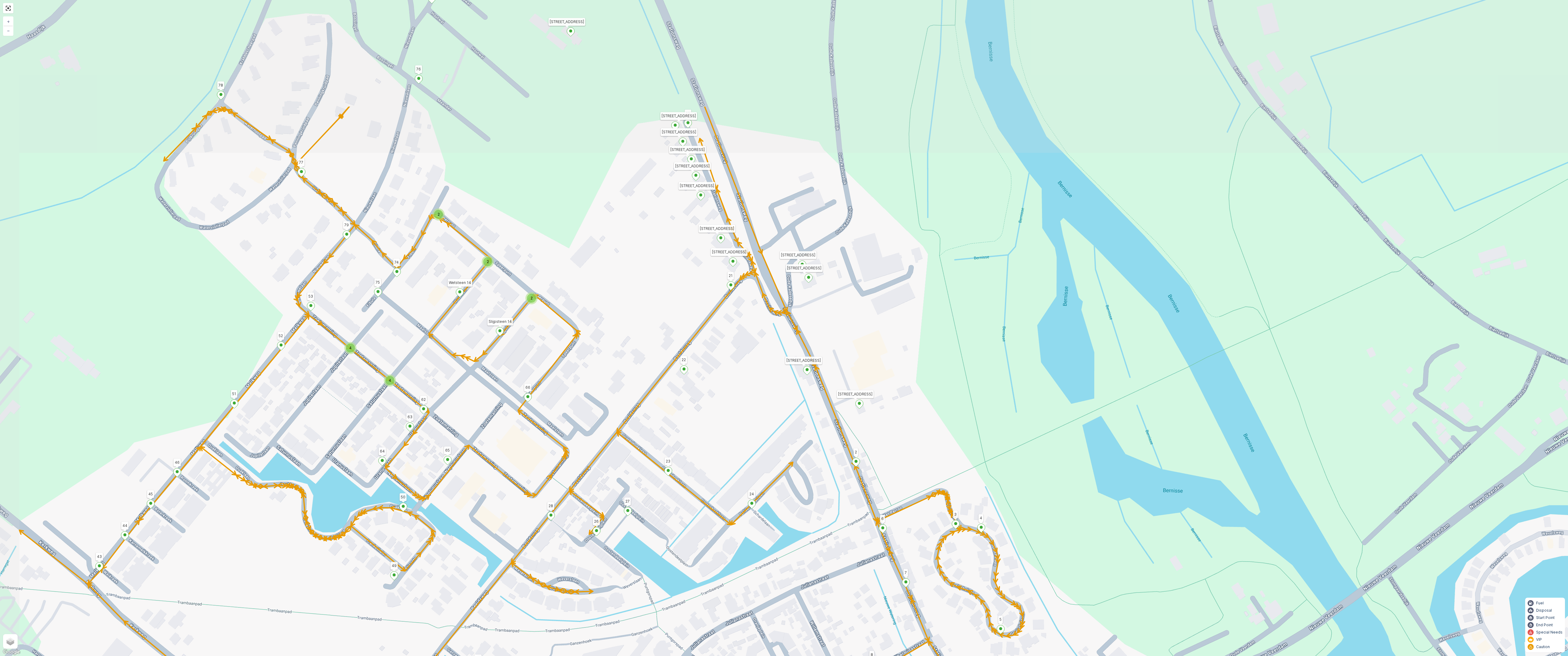
drag, startPoint x: 881, startPoint y: 246, endPoint x: 906, endPoint y: 418, distance: 173.8
click at [835, 418] on div "2 2 2 4 4 2 Tra 6 5 Stationsweg 69 3214 VJ Stationsweg 51 3214 VJ 42 52 77 78 4…" at bounding box center [784, 328] width 1568 height 656
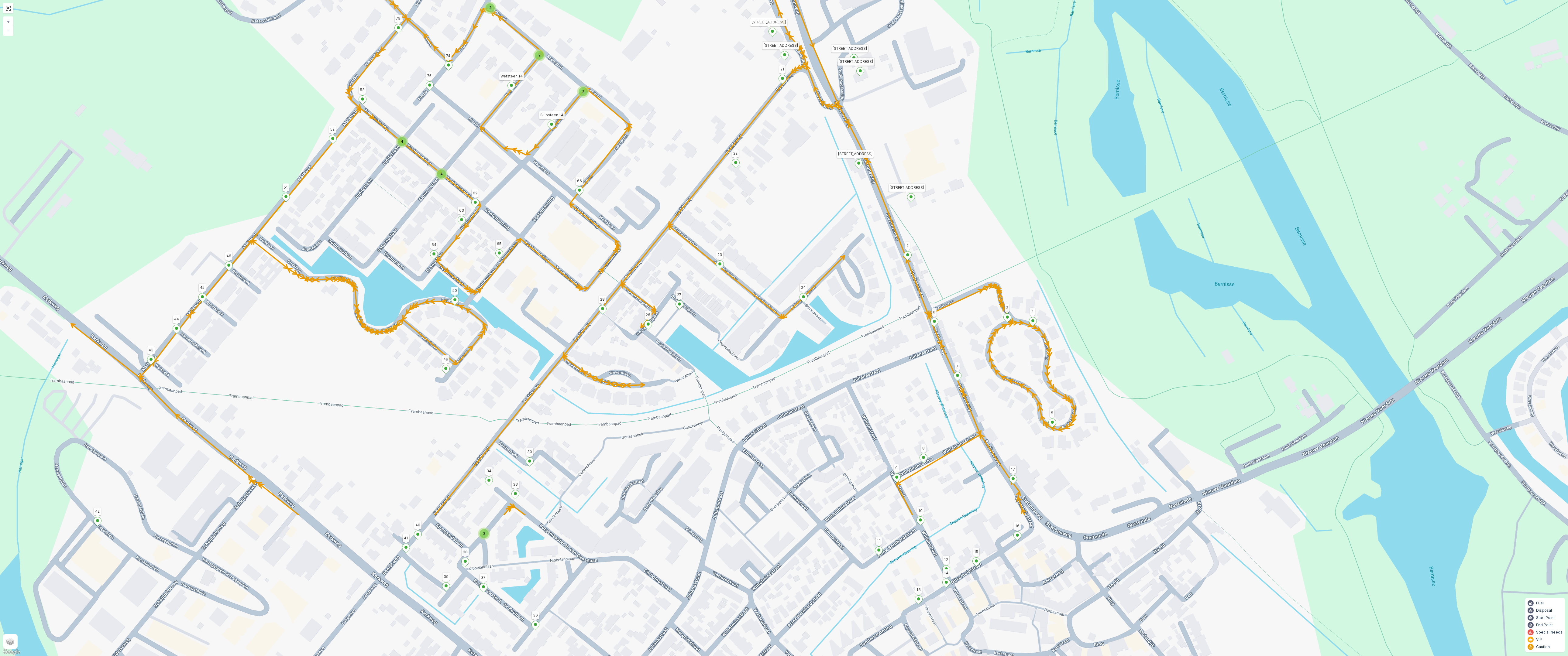
drag, startPoint x: 906, startPoint y: 418, endPoint x: 957, endPoint y: 211, distance: 213.2
click at [835, 211] on div "2 2 2 4 4 2 Tra 6 5 Stationsweg 69 3214 VJ Stationsweg 51 3214 VJ 42 52 77 78 4…" at bounding box center [784, 328] width 1568 height 656
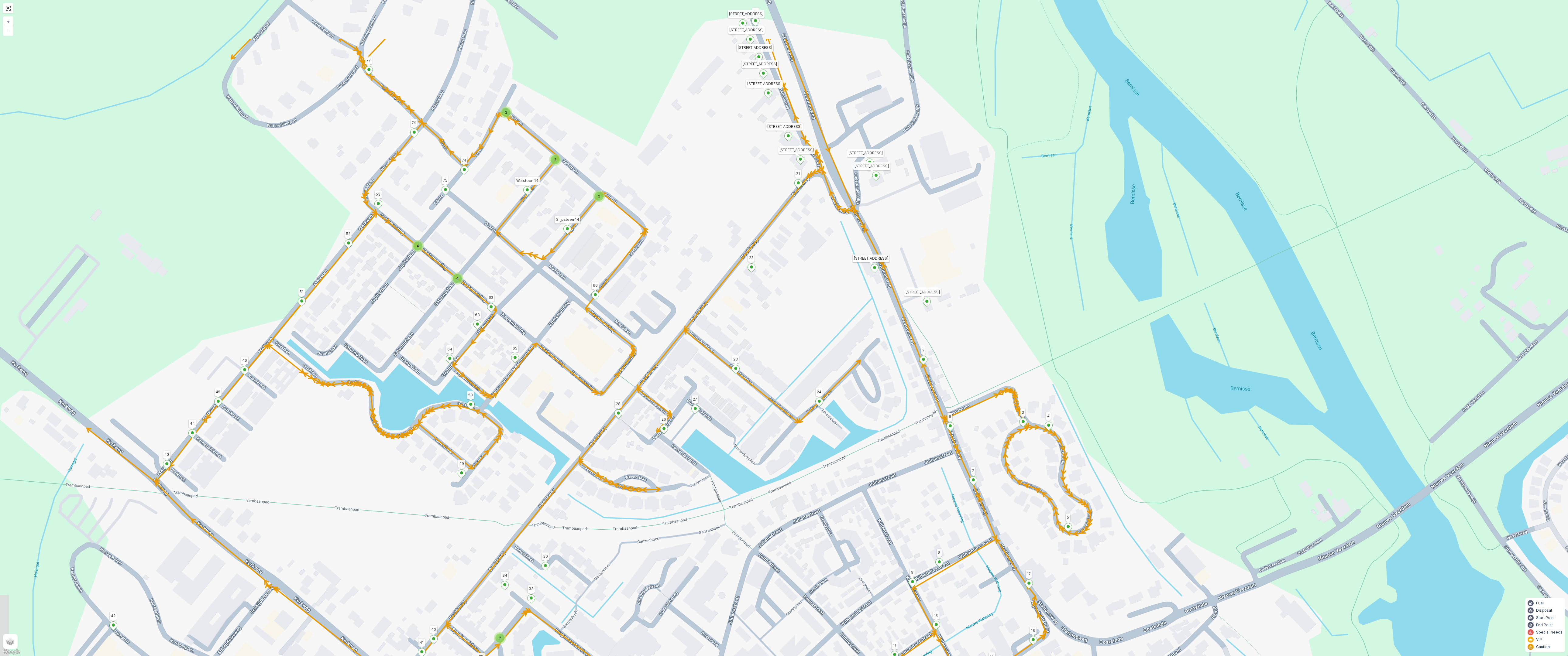
drag, startPoint x: 957, startPoint y: 211, endPoint x: 973, endPoint y: 313, distance: 103.2
click at [835, 313] on div "2 2 2 4 4 2 Tra 6 5 Stationsweg 69 3214 VJ Stationsweg 51 3214 VJ 42 52 77 78 4…" at bounding box center [784, 328] width 1568 height 656
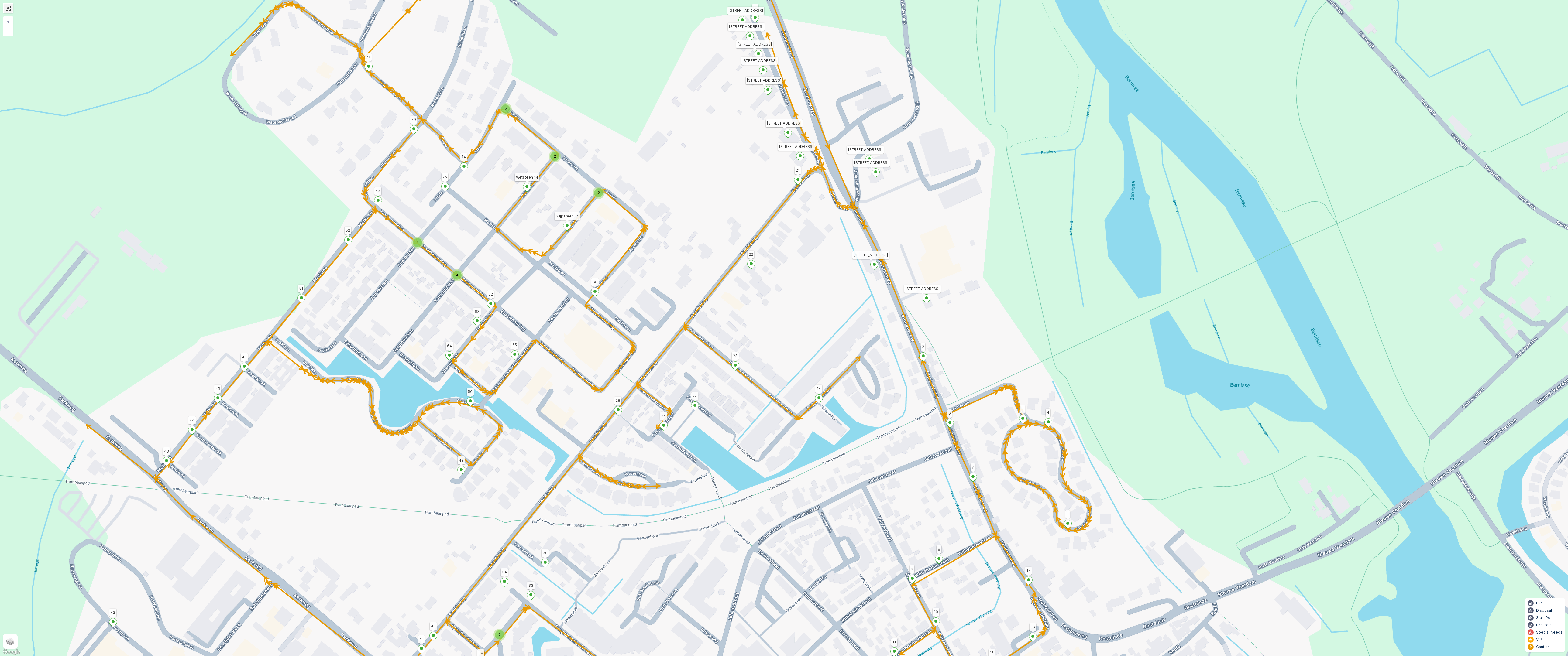
click at [9, 8] on link at bounding box center [8, 8] width 9 height 9
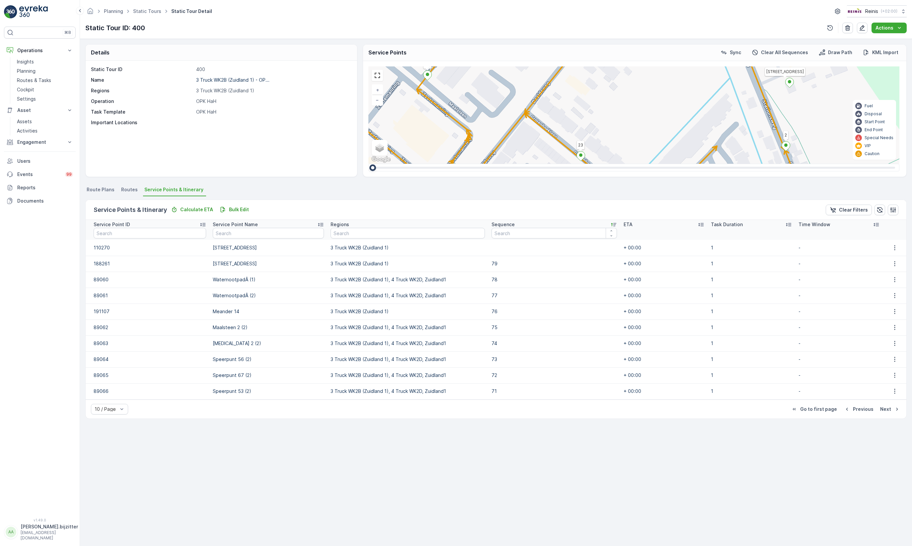
click at [374, 83] on div "2 2 2 4 4 2 Tra 6 5 Stationsweg 69 3214 VJ Stationsweg 51 3214 VJ 42 52 77 78 4…" at bounding box center [633, 114] width 531 height 97
click at [376, 80] on link at bounding box center [377, 75] width 10 height 10
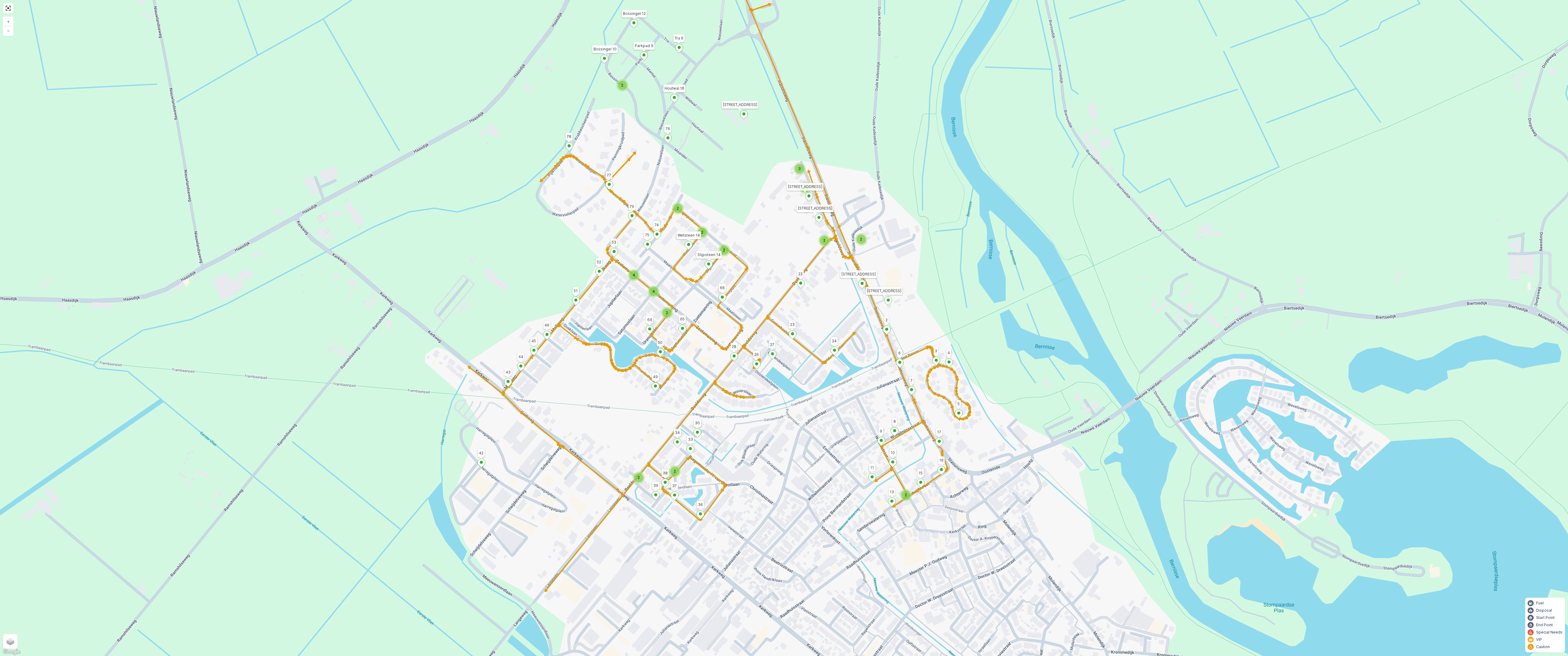
click at [330, 188] on div "2 2 2 2 2 3 2 2 2 4 4 2 2 2 Tra 6 5 Stationsweg 69 3214 VJ Stationsweg 51 3214 …" at bounding box center [784, 328] width 1568 height 656
click at [5, 9] on link at bounding box center [8, 8] width 9 height 9
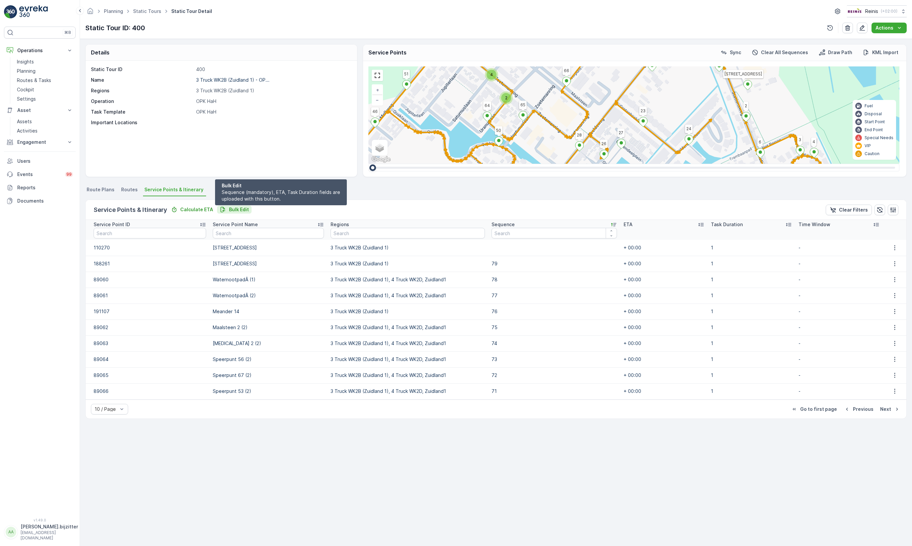
click at [229, 209] on p "Bulk Edit" at bounding box center [239, 209] width 20 height 7
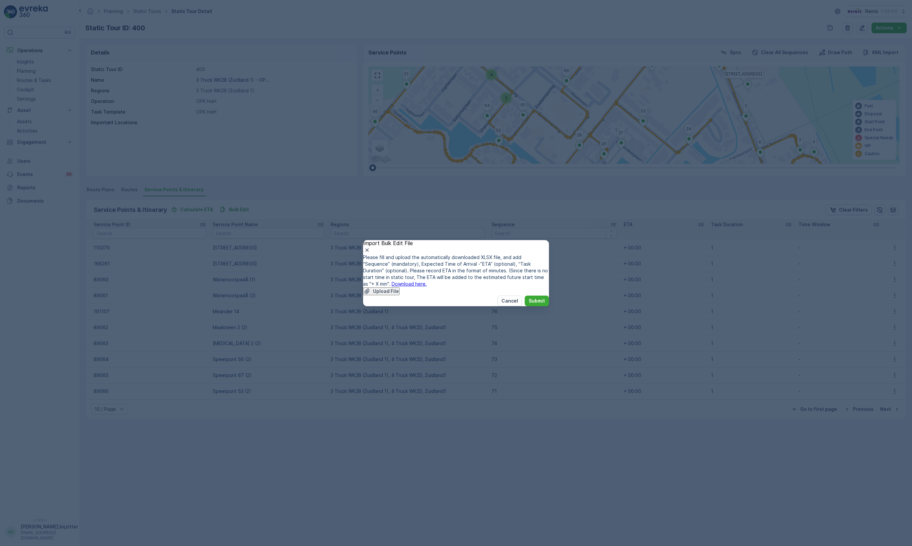
click at [427, 281] on link "Download here." at bounding box center [409, 284] width 35 height 6
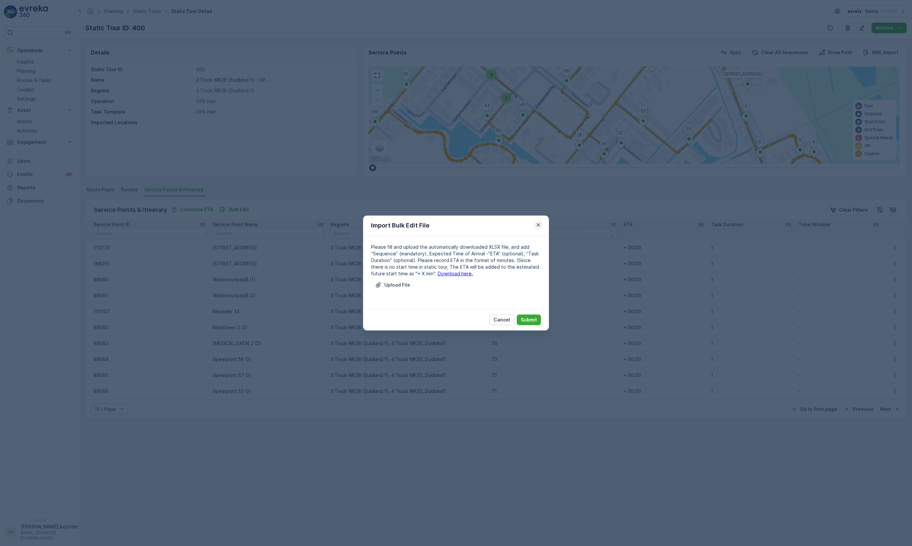
click at [536, 223] on icon "button" at bounding box center [538, 224] width 7 height 7
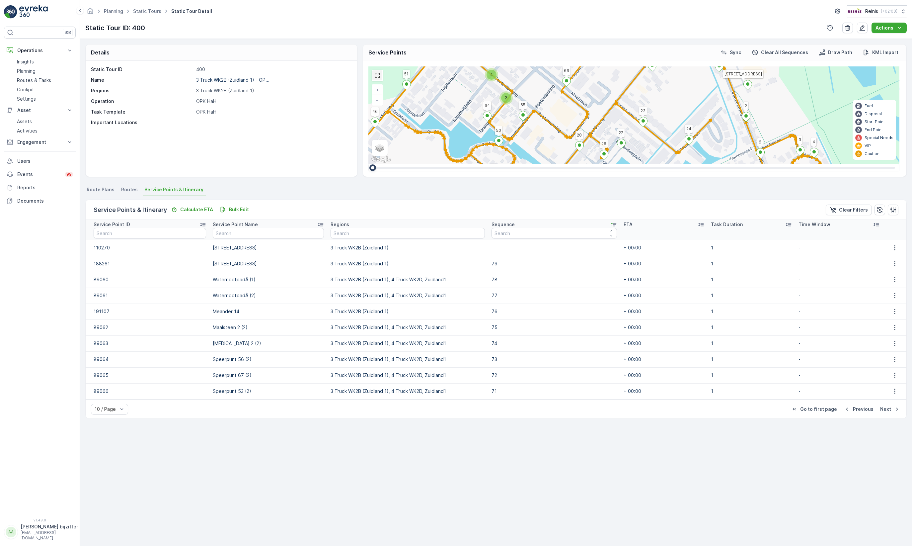
drag, startPoint x: 380, startPoint y: 79, endPoint x: 1070, endPoint y: 163, distance: 695.0
click at [380, 79] on link at bounding box center [377, 75] width 10 height 10
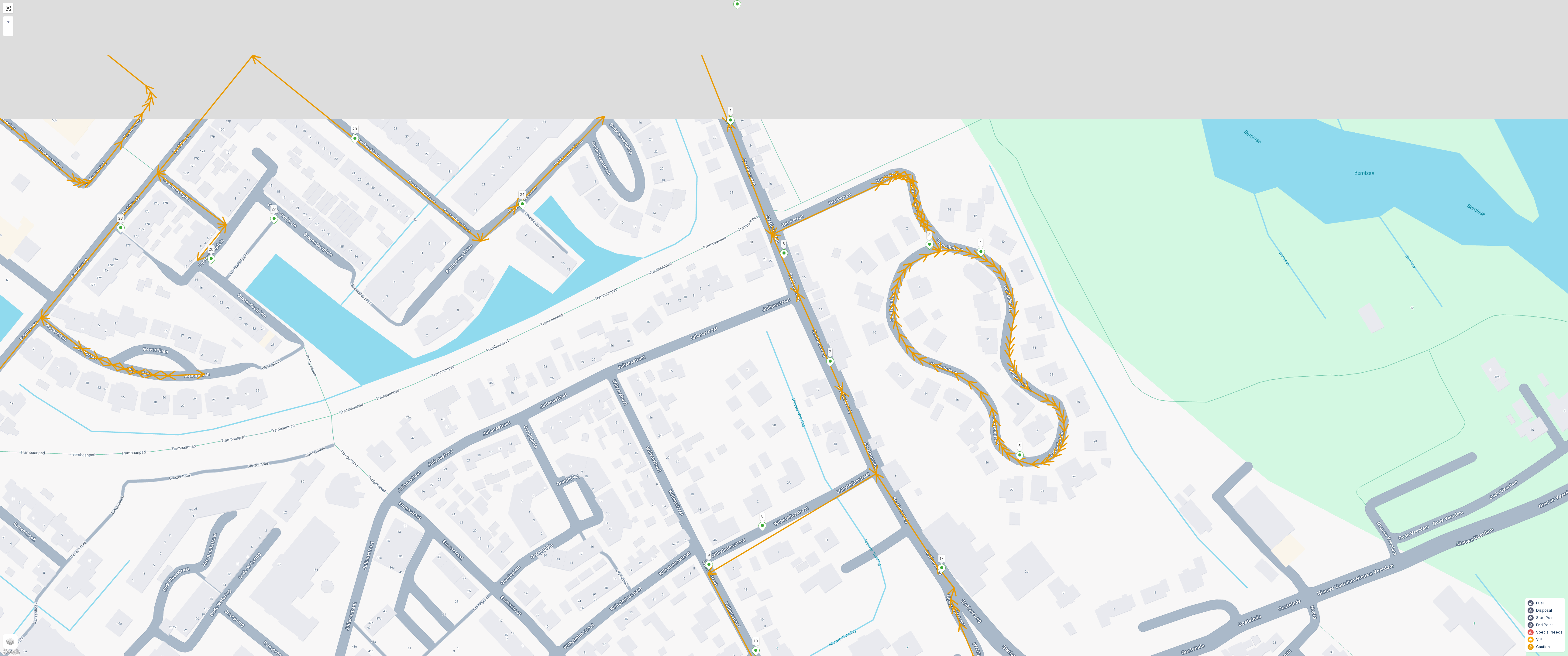
drag, startPoint x: 879, startPoint y: 369, endPoint x: 955, endPoint y: 545, distance: 191.7
click at [835, 499] on div "[GEOGRAPHIC_DATA] 51 3214 VJ 42 52 77 78 49 66 [GEOGRAPHIC_DATA] 12 11 10 17 6 …" at bounding box center [784, 328] width 1568 height 656
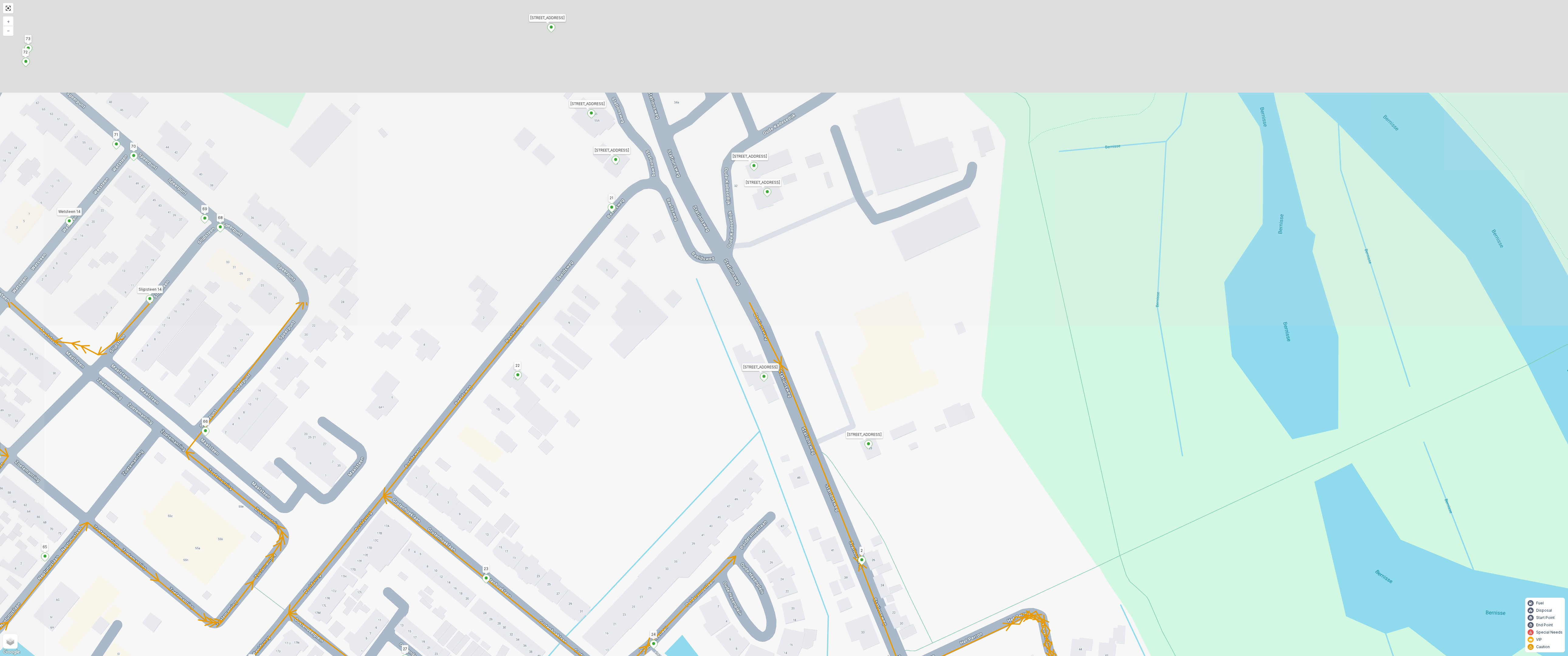
drag, startPoint x: 799, startPoint y: 196, endPoint x: 896, endPoint y: 564, distance: 380.6
click at [835, 499] on div "[GEOGRAPHIC_DATA] 51 3214 VJ 42 52 77 78 49 66 [GEOGRAPHIC_DATA] 12 11 10 17 6 …" at bounding box center [784, 328] width 1568 height 656
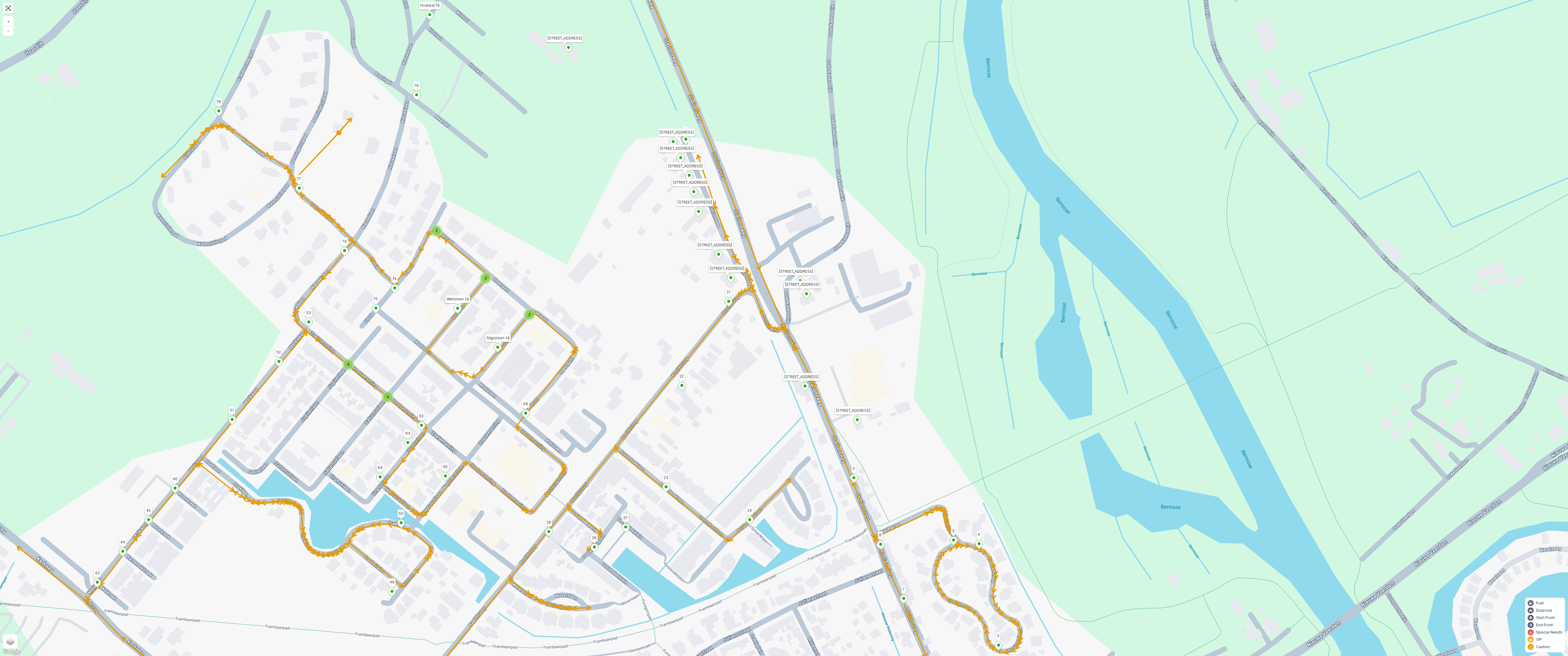
click at [685, 139] on ellipse at bounding box center [685, 138] width 3 height 3
click at [642, 163] on div "2 2 2 4 4 2 Tra 6 5 Stationsweg 69 3214 VJ Stationsweg 51 3214 VJ 42 52 77 78 4…" at bounding box center [784, 328] width 1568 height 656
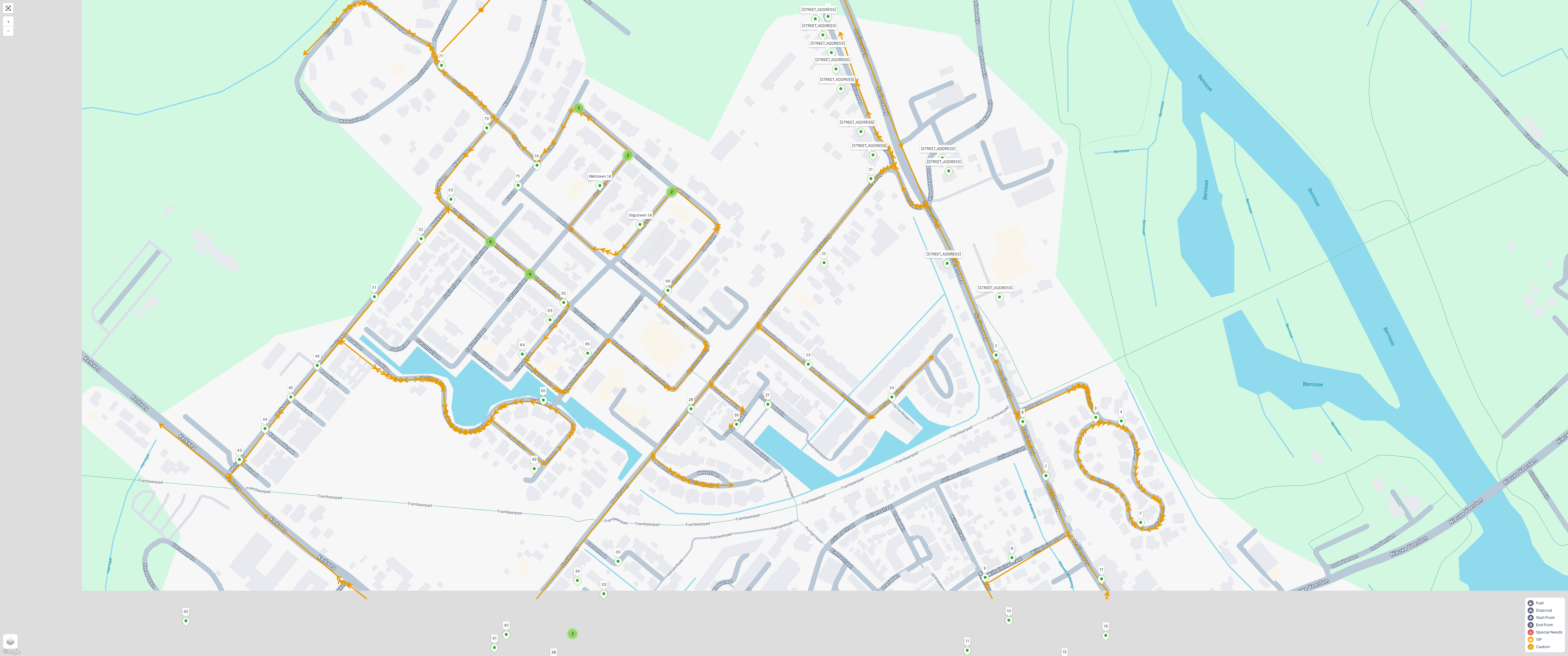
drag, startPoint x: 615, startPoint y: 232, endPoint x: 757, endPoint y: 108, distance: 188.5
click at [757, 108] on div "2 2 2 4 4 2 Tra 6 5 Stationsweg 69 3214 VJ Stationsweg 51 3214 VJ 42 52 77 78 4…" at bounding box center [784, 328] width 1568 height 656
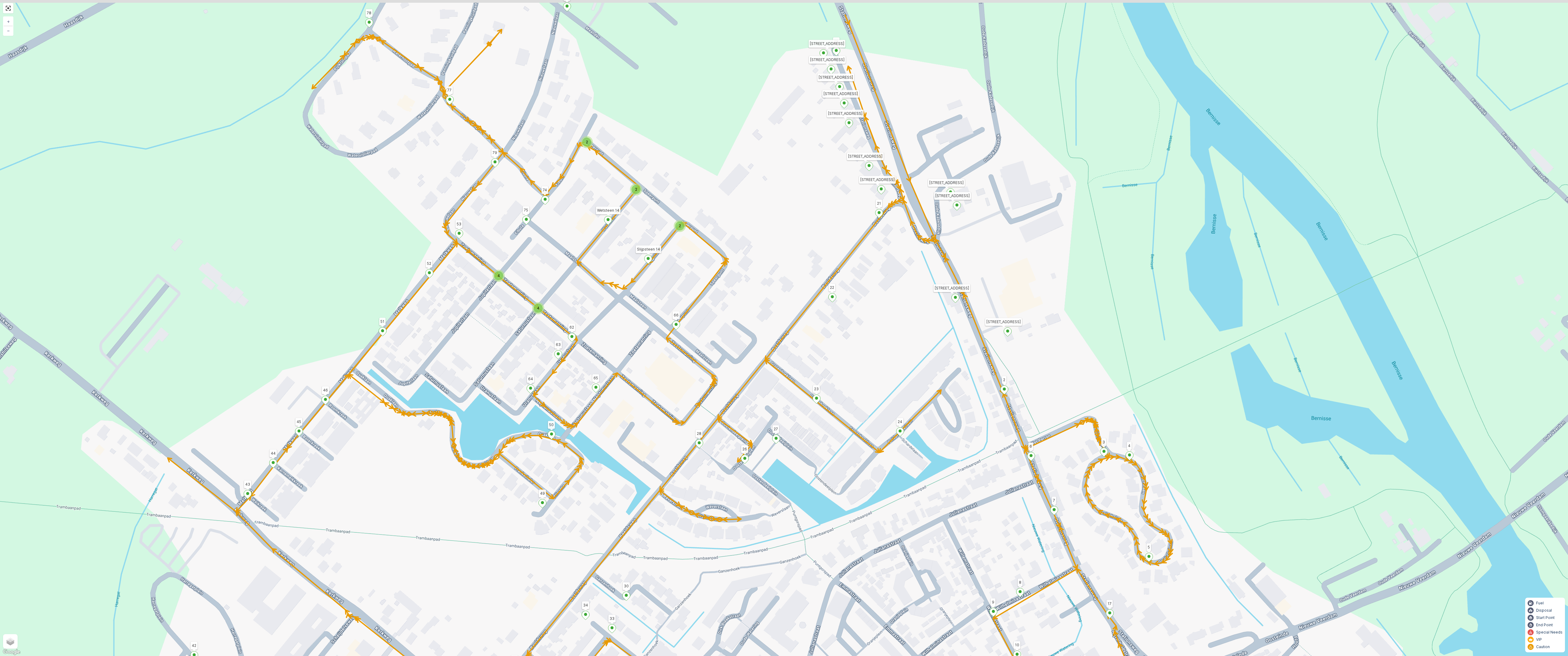
drag, startPoint x: 655, startPoint y: 222, endPoint x: 584, endPoint y: 331, distance: 130.1
click at [584, 331] on div "2 2 2 4 4 2 [GEOGRAPHIC_DATA] VJ 42 52 77 78 49 [GEOGRAPHIC_DATA] 12 11 10 17 6…" at bounding box center [784, 328] width 1568 height 656
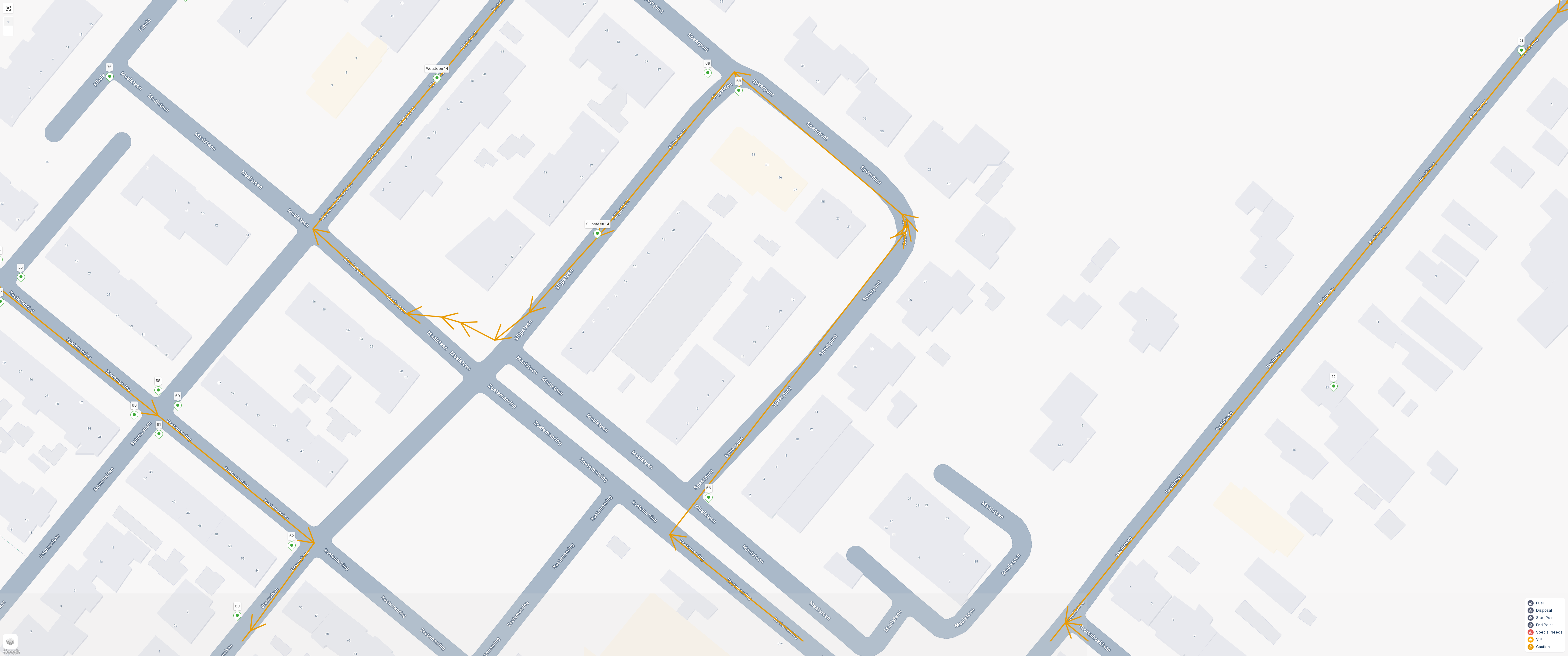
drag, startPoint x: 664, startPoint y: 306, endPoint x: 708, endPoint y: 226, distance: 91.3
click at [708, 226] on div "Tra 6 5 Stationsweg 69 3214 VJ Stationsweg 51 3214 VJ 42 52 77 78 49 66 36 Hout…" at bounding box center [784, 328] width 1568 height 656
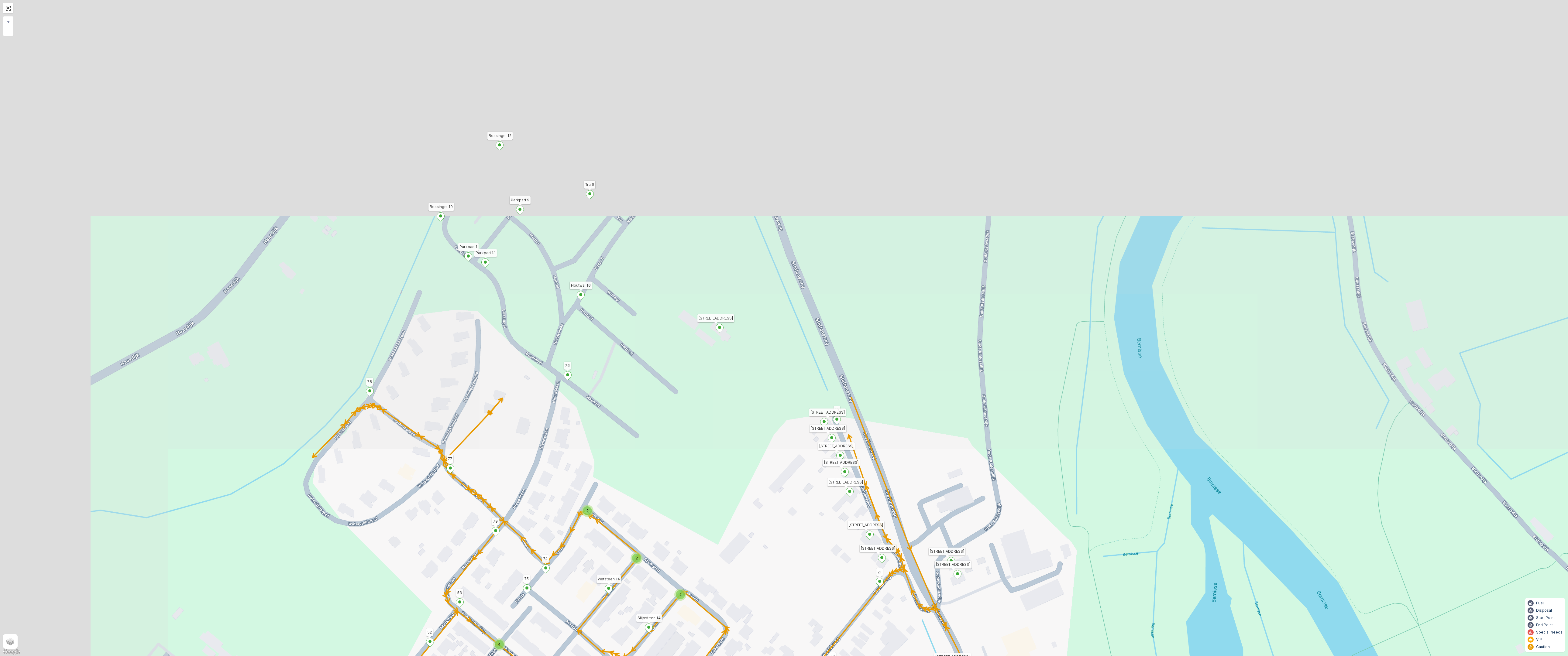
drag, startPoint x: 365, startPoint y: 134, endPoint x: 567, endPoint y: 607, distance: 514.3
click at [567, 499] on div "2 2 2 4 4 2 Tra 6 5 Stationsweg 69 3214 VJ Stationsweg 51 3214 VJ 42 52 77 78 4…" at bounding box center [784, 328] width 1568 height 656
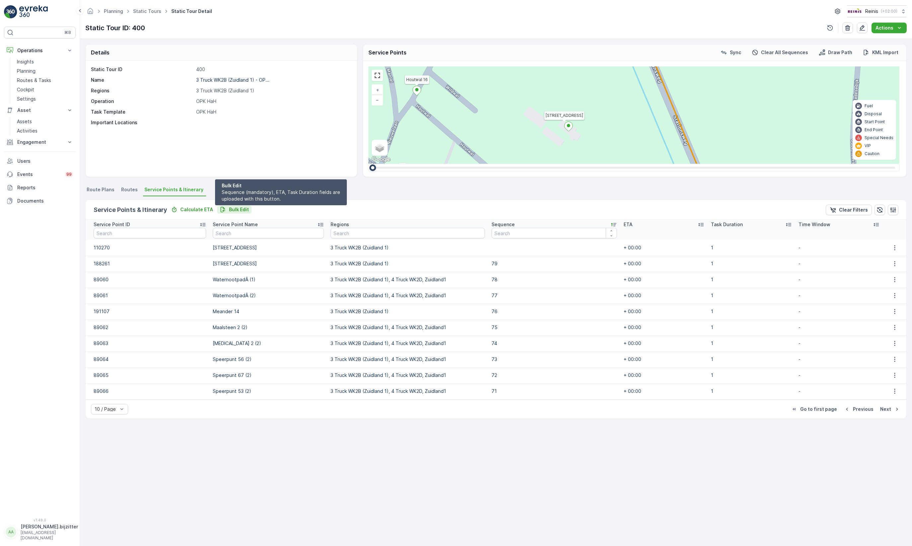
click at [238, 207] on p "Bulk Edit" at bounding box center [239, 209] width 20 height 7
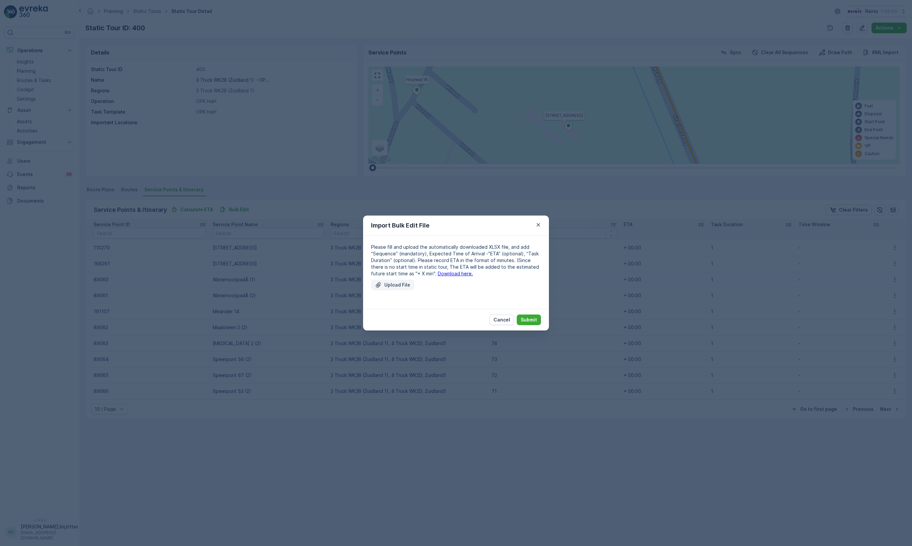
click at [397, 287] on p "Upload File" at bounding box center [397, 284] width 26 height 7
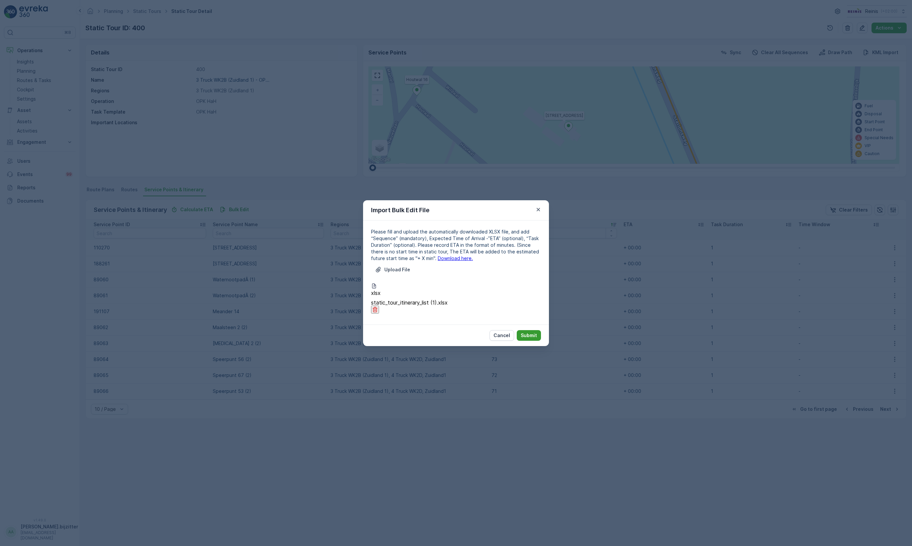
click at [526, 332] on p "Submit" at bounding box center [529, 335] width 16 height 7
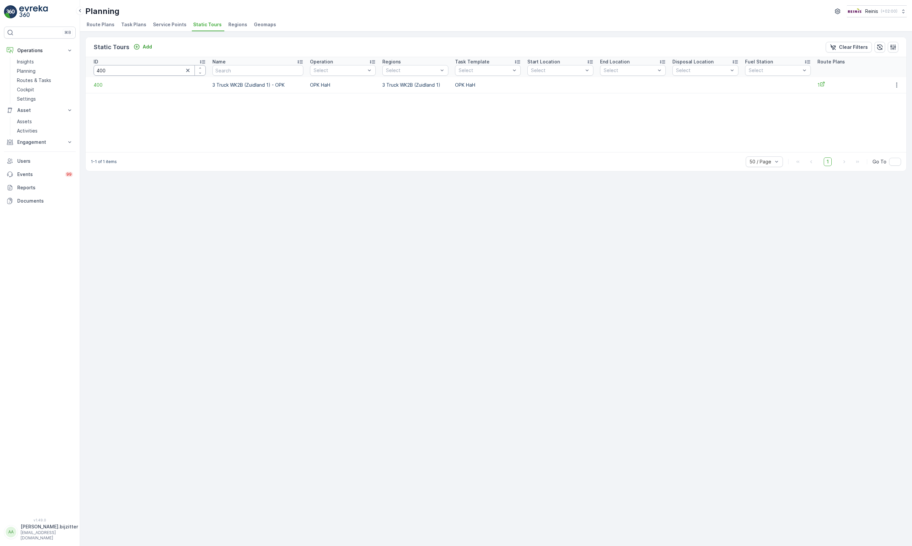
click at [101, 69] on input "400" at bounding box center [150, 70] width 112 height 11
type input "1518"
click at [99, 87] on span "1518" at bounding box center [150, 85] width 112 height 7
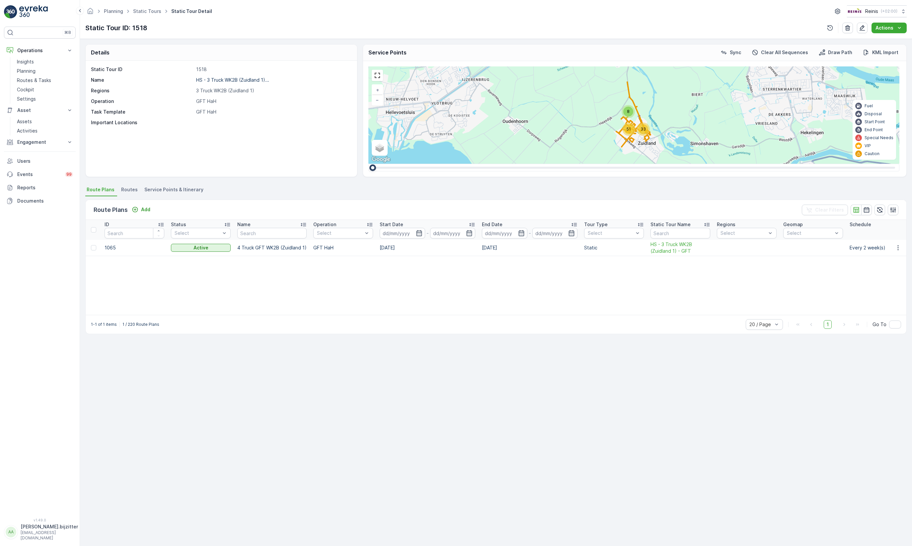
click at [175, 187] on span "Service Points & Itinerary" at bounding box center [173, 189] width 59 height 7
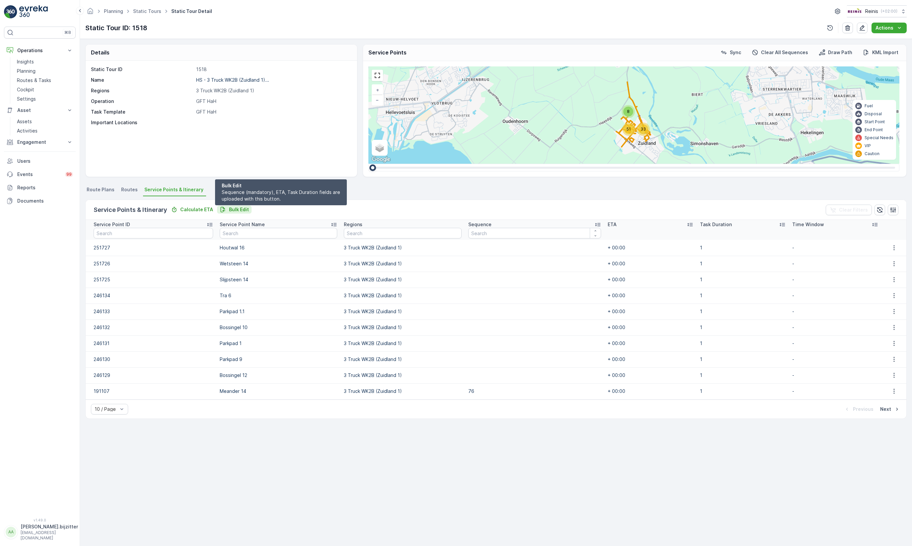
click at [231, 209] on p "Bulk Edit" at bounding box center [239, 209] width 20 height 7
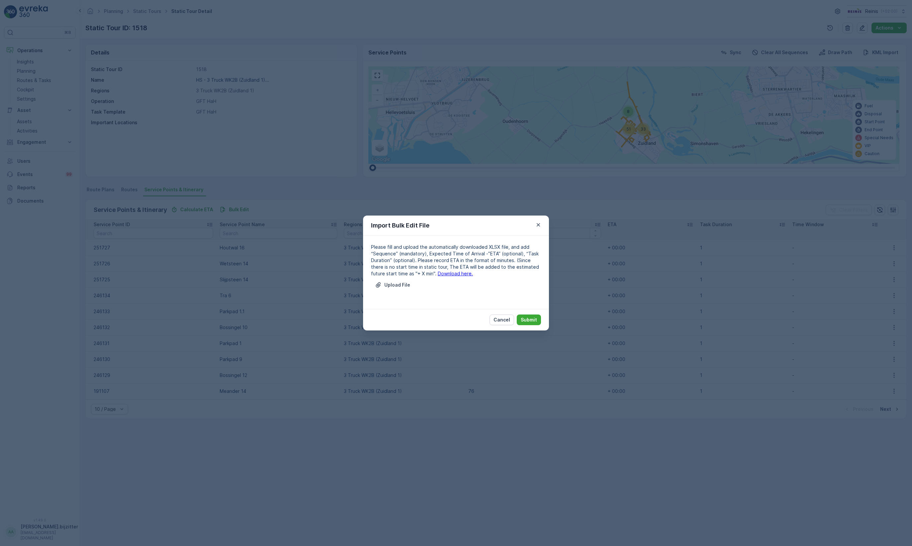
click at [438, 273] on link "Download here." at bounding box center [455, 273] width 35 height 6
click at [493, 319] on button "Cancel" at bounding box center [502, 319] width 25 height 11
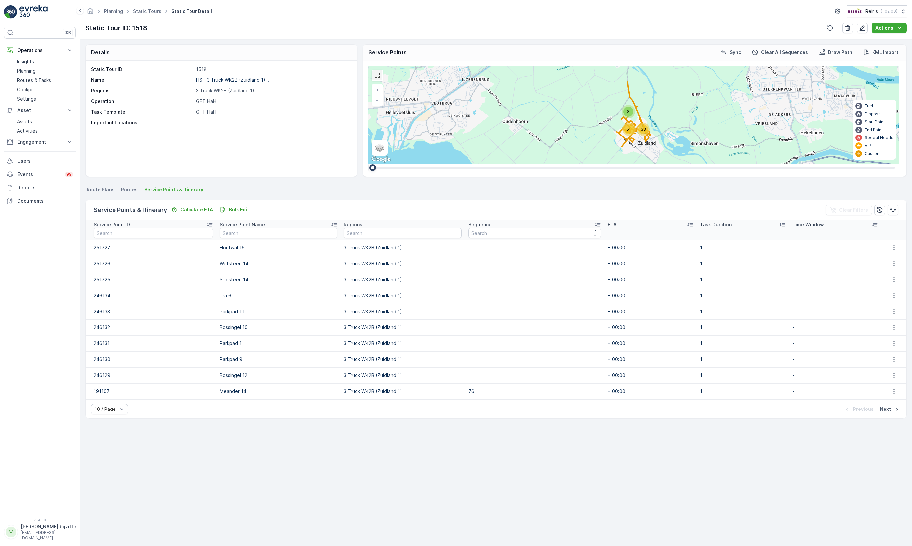
drag, startPoint x: 380, startPoint y: 76, endPoint x: 1070, endPoint y: 159, distance: 695.0
click at [380, 76] on link at bounding box center [377, 75] width 10 height 10
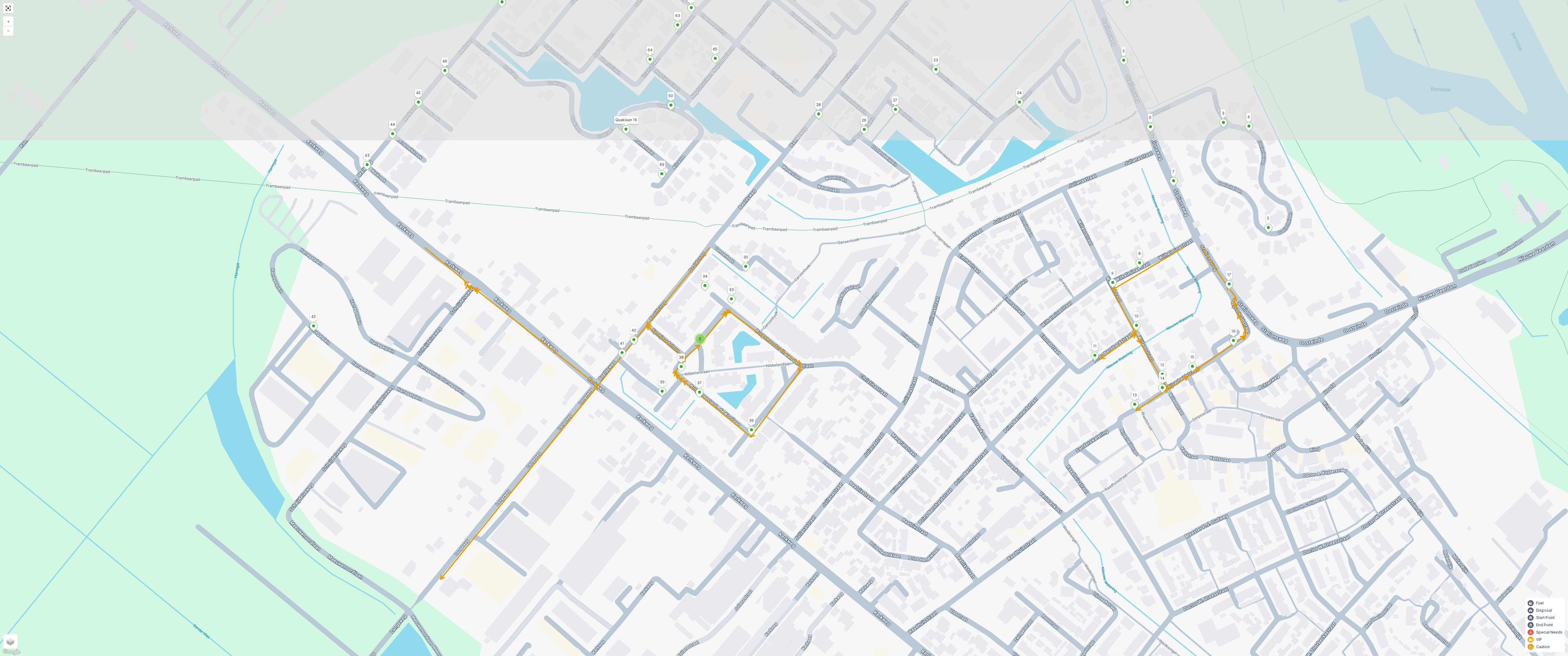
drag, startPoint x: 700, startPoint y: 266, endPoint x: 662, endPoint y: 579, distance: 315.3
click at [662, 579] on div "2 2 2 4 4 2 [GEOGRAPHIC_DATA] 3214 VJ 42 52 77 78 [GEOGRAPHIC_DATA] 12 11 10 8 …" at bounding box center [784, 328] width 1568 height 656
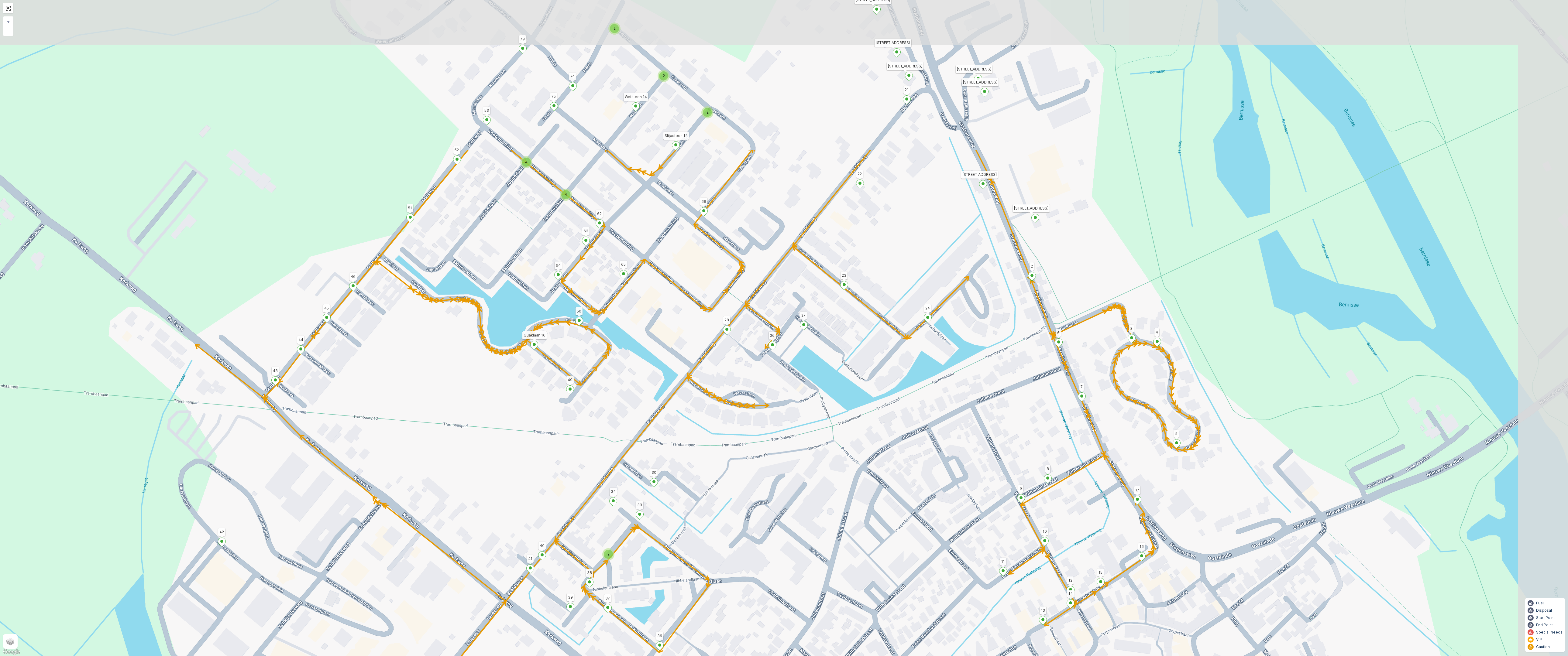
drag, startPoint x: 847, startPoint y: 266, endPoint x: 740, endPoint y: 480, distance: 239.3
click at [740, 480] on div "2 2 2 4 4 2 [GEOGRAPHIC_DATA] 3214 VJ 42 52 77 78 [GEOGRAPHIC_DATA] 12 11 10 8 …" at bounding box center [784, 328] width 1568 height 656
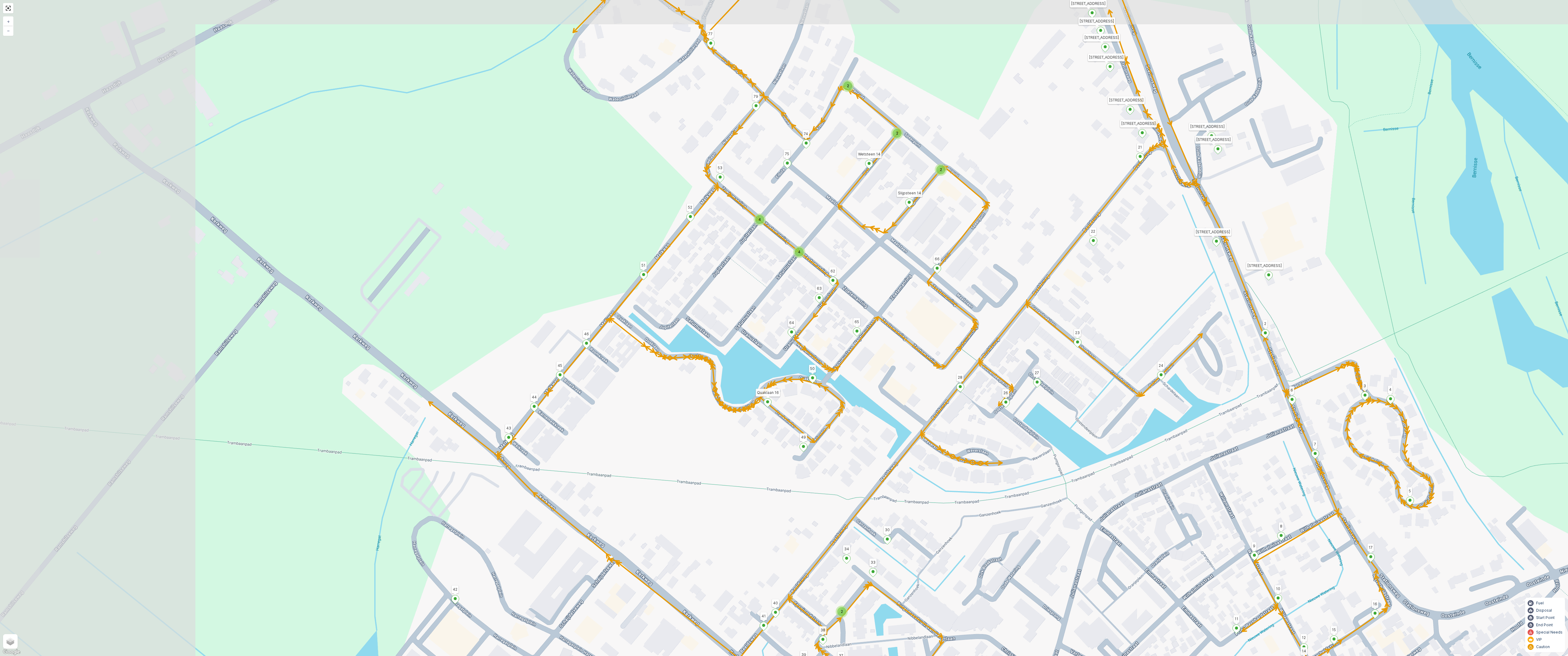
drag, startPoint x: 548, startPoint y: 435, endPoint x: 783, endPoint y: 493, distance: 242.1
click at [783, 493] on div "2 2 2 4 4 2 [GEOGRAPHIC_DATA] 3214 VJ 42 52 77 78 [GEOGRAPHIC_DATA] 12 11 10 8 …" at bounding box center [784, 328] width 1568 height 656
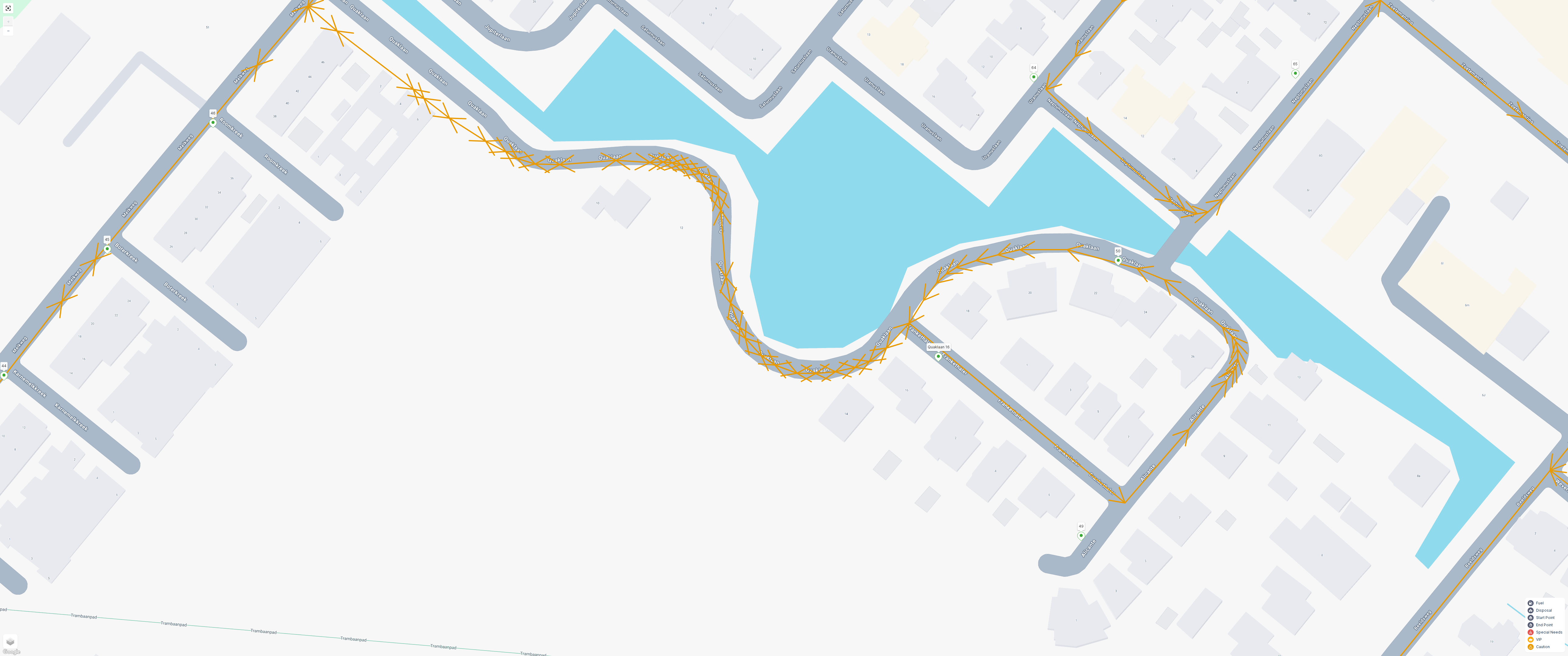
drag, startPoint x: 279, startPoint y: 220, endPoint x: 433, endPoint y: 198, distance: 155.6
click at [433, 198] on div "Tra 6 5 Stationsweg 69 3214 VJ Stationsweg 51 3214 VJ 42 52 77 78 66 36 Houtwal…" at bounding box center [784, 328] width 1568 height 656
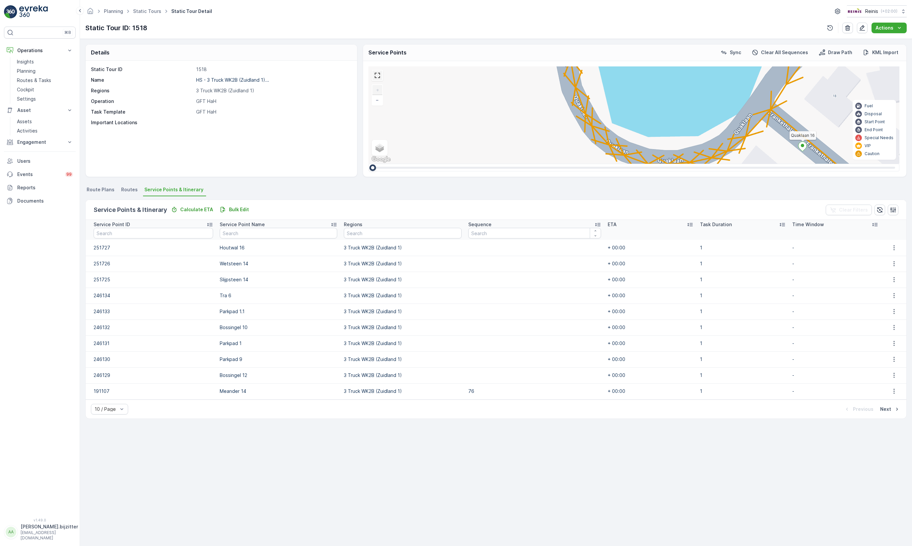
click at [375, 78] on link at bounding box center [377, 75] width 10 height 10
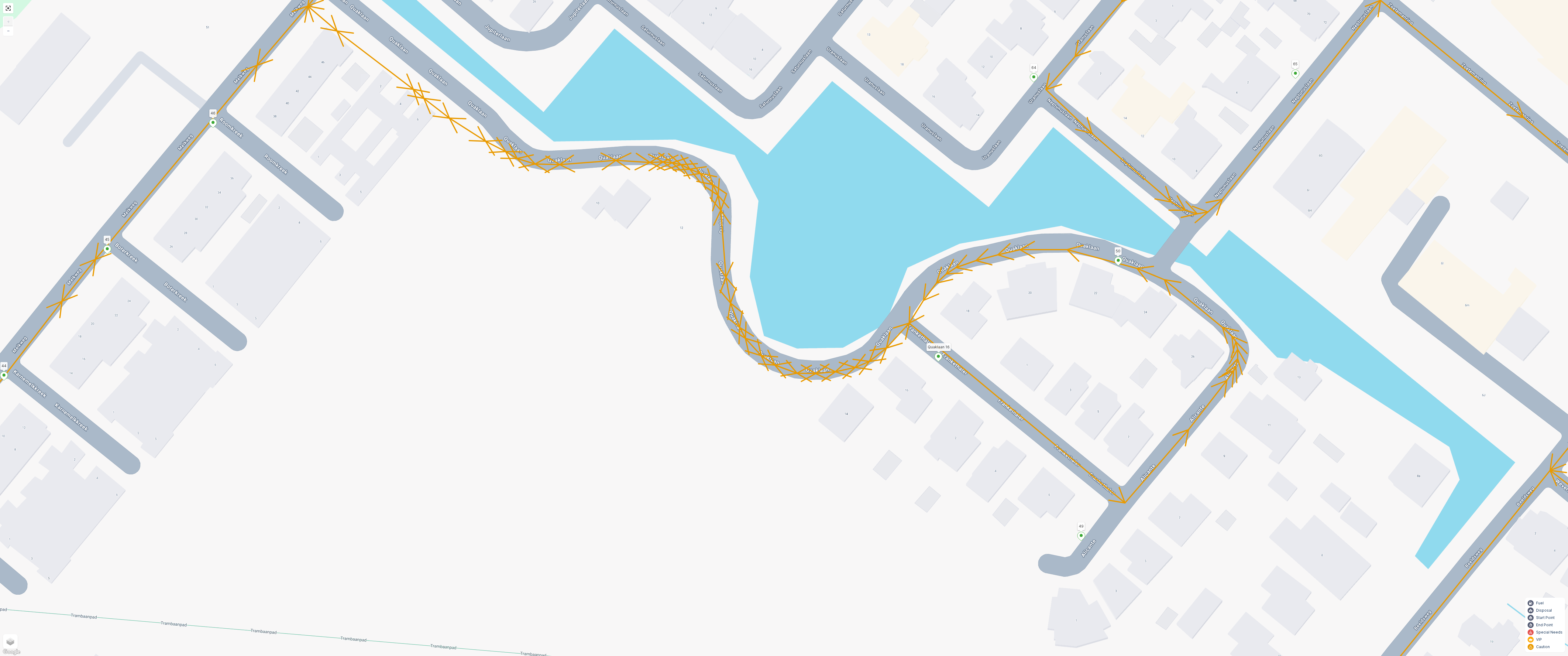
click at [1119, 262] on icon at bounding box center [1118, 262] width 7 height 9
click at [1080, 534] on ellipse at bounding box center [1080, 534] width 3 height 3
click at [958, 488] on div "Tra 6 5 Stationsweg 69 3214 VJ Stationsweg 51 3214 VJ 42 52 77 78 66 36 Houtwal…" at bounding box center [784, 328] width 1568 height 656
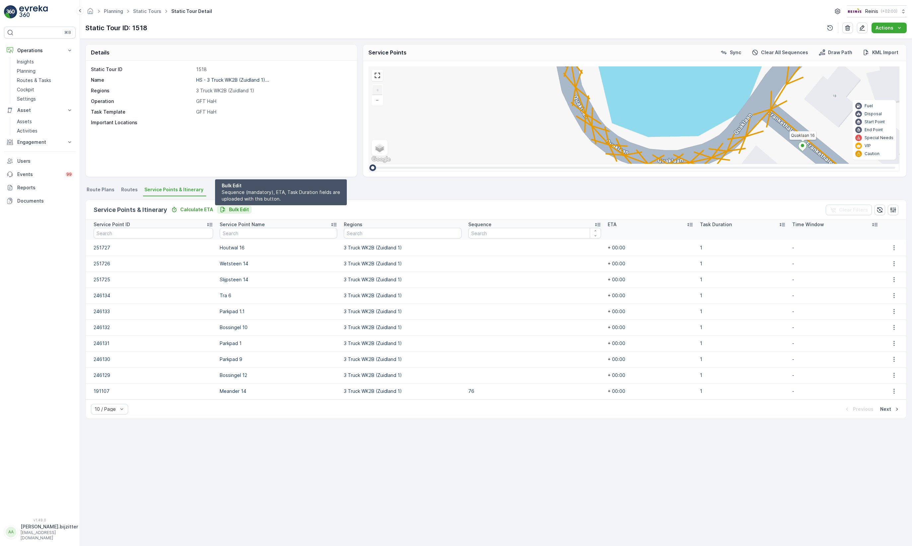
click at [229, 206] on p "Bulk Edit" at bounding box center [239, 209] width 20 height 7
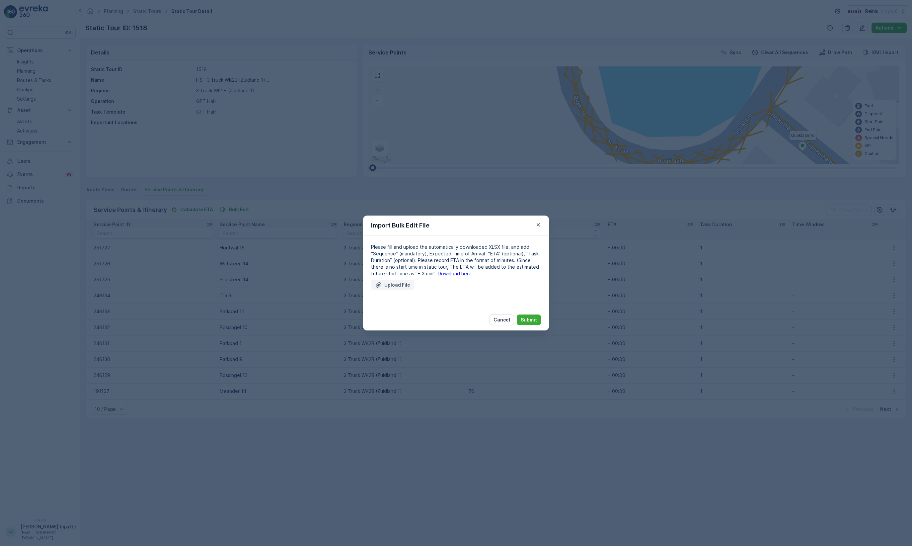
click at [393, 285] on p "Upload File" at bounding box center [397, 284] width 26 height 7
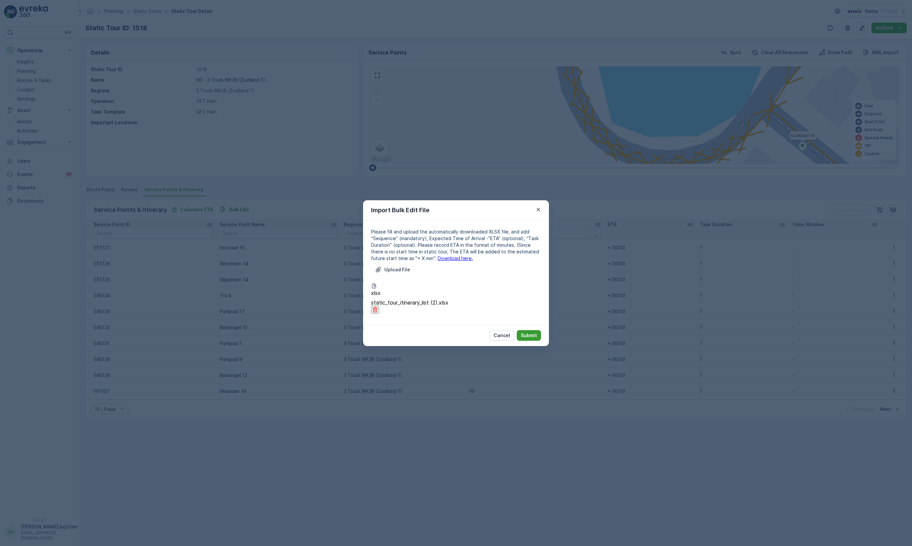
click at [523, 332] on p "Submit" at bounding box center [529, 335] width 16 height 7
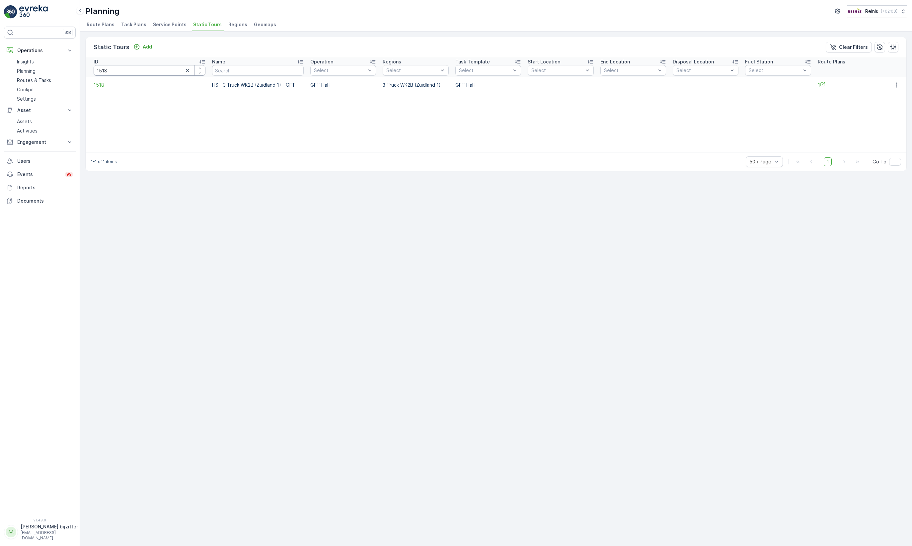
click at [157, 71] on input "1518" at bounding box center [150, 70] width 112 height 11
type input "1517"
click at [254, 87] on td "LS - 3 Truck WK2B (Zuidland 1) - GFT" at bounding box center [258, 85] width 98 height 16
click at [101, 85] on span "1517" at bounding box center [150, 85] width 112 height 7
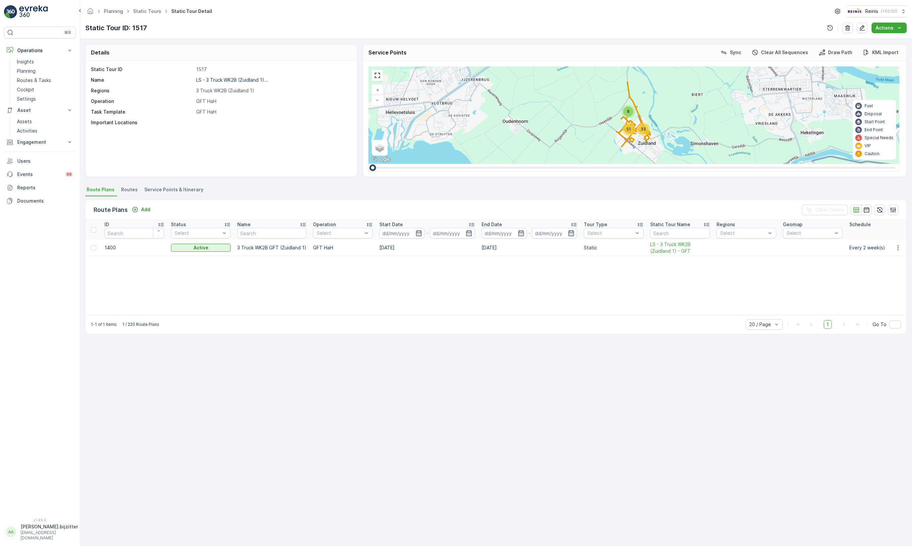
click at [160, 190] on span "Service Points & Itinerary" at bounding box center [173, 189] width 59 height 7
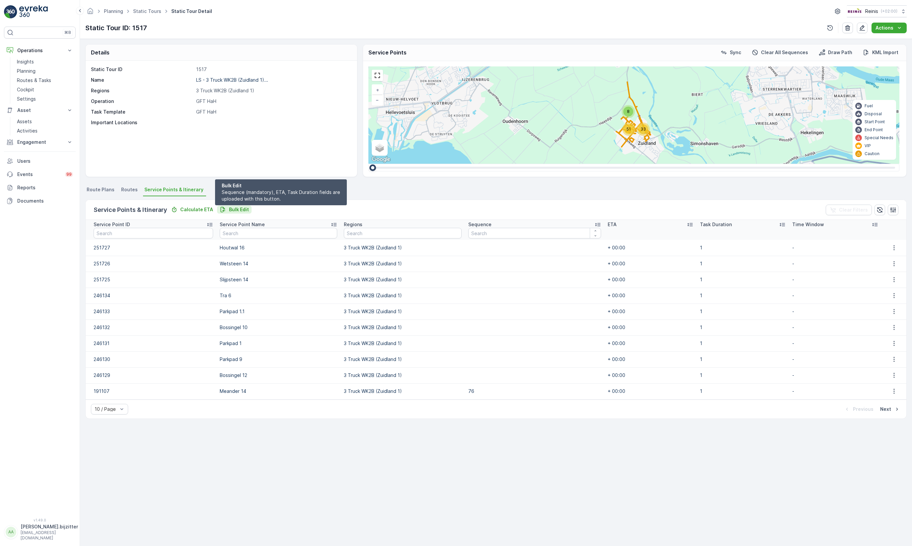
click at [224, 206] on div "Bulk Edit" at bounding box center [234, 209] width 29 height 7
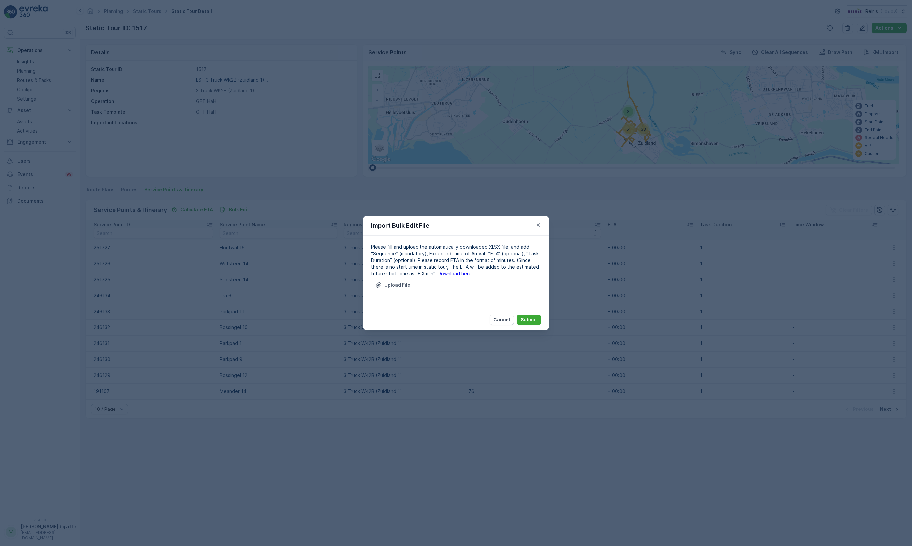
click at [455, 275] on link "Download here." at bounding box center [455, 273] width 35 height 6
click at [392, 283] on p "Upload File" at bounding box center [397, 284] width 26 height 7
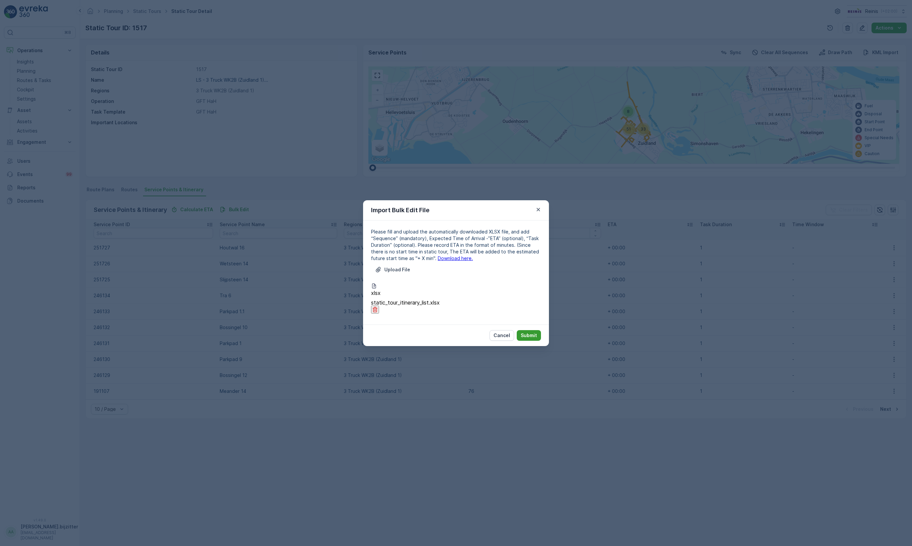
click at [527, 332] on p "Submit" at bounding box center [529, 335] width 16 height 7
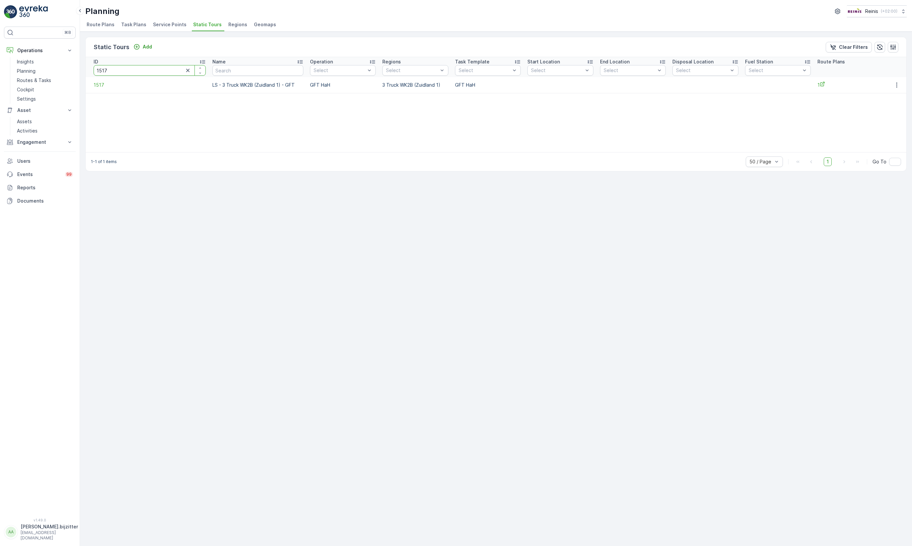
click at [118, 70] on input "1517" at bounding box center [150, 70] width 112 height 11
click at [117, 70] on input "1517" at bounding box center [150, 70] width 112 height 11
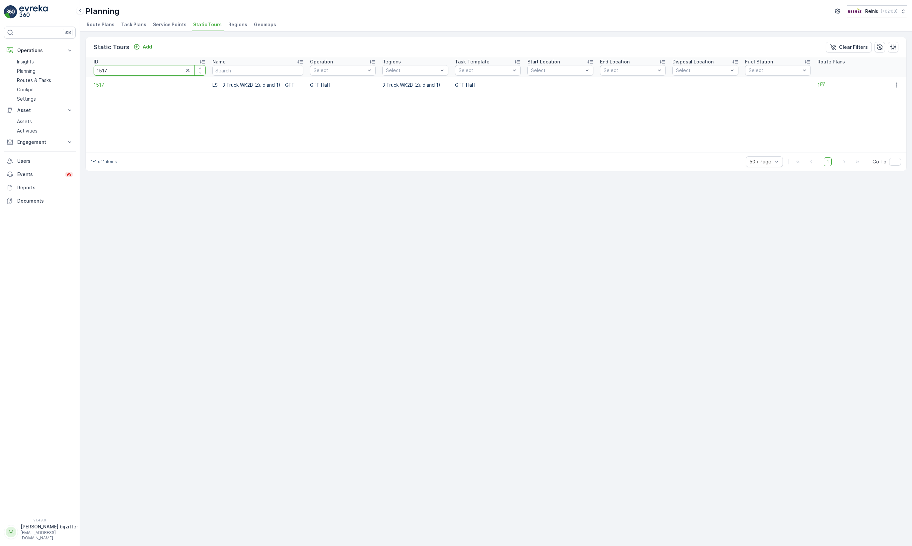
click at [117, 70] on input "1517" at bounding box center [150, 70] width 112 height 11
type input "401"
click at [98, 85] on span "401" at bounding box center [150, 85] width 112 height 7
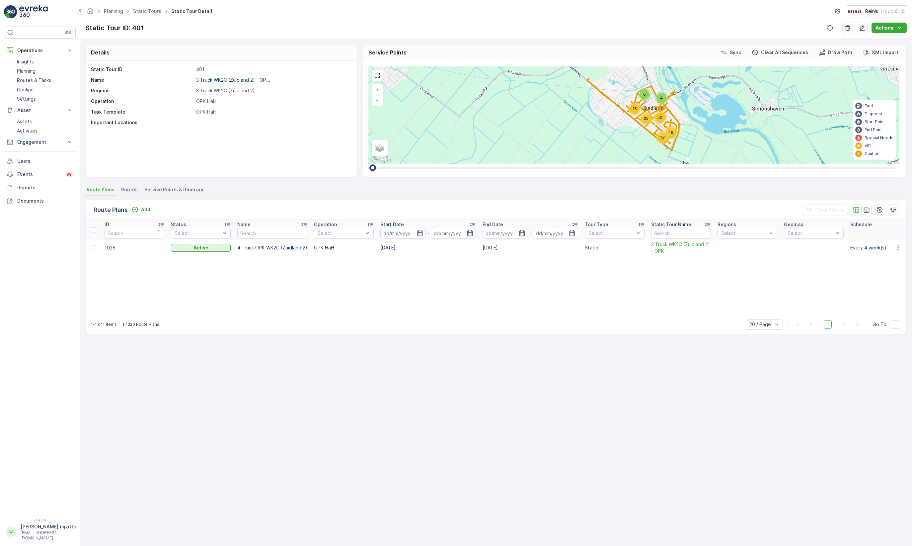
click at [187, 191] on span "Service Points & Itinerary" at bounding box center [173, 189] width 59 height 7
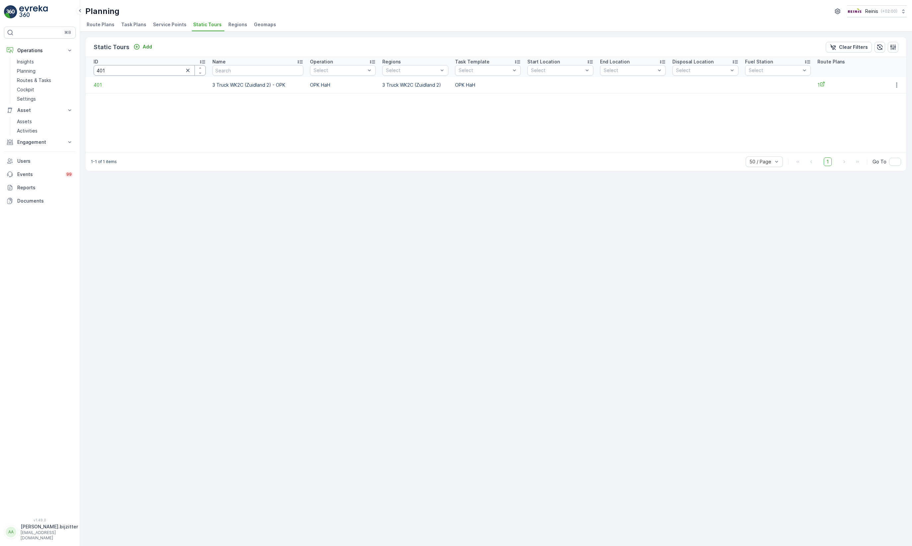
click at [128, 70] on input "401" at bounding box center [150, 70] width 112 height 11
type input "1528"
click at [102, 86] on span "1528" at bounding box center [150, 85] width 112 height 7
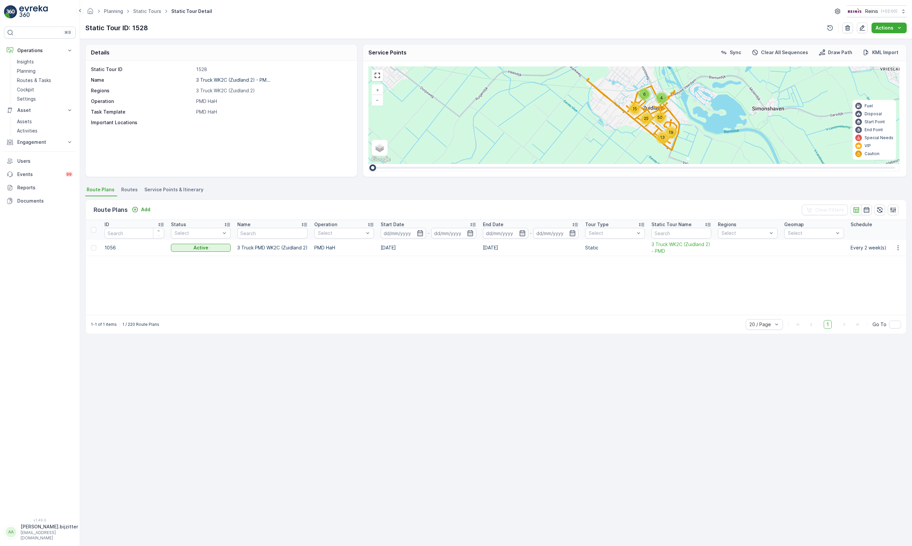
click at [188, 187] on span "Service Points & Itinerary" at bounding box center [173, 189] width 59 height 7
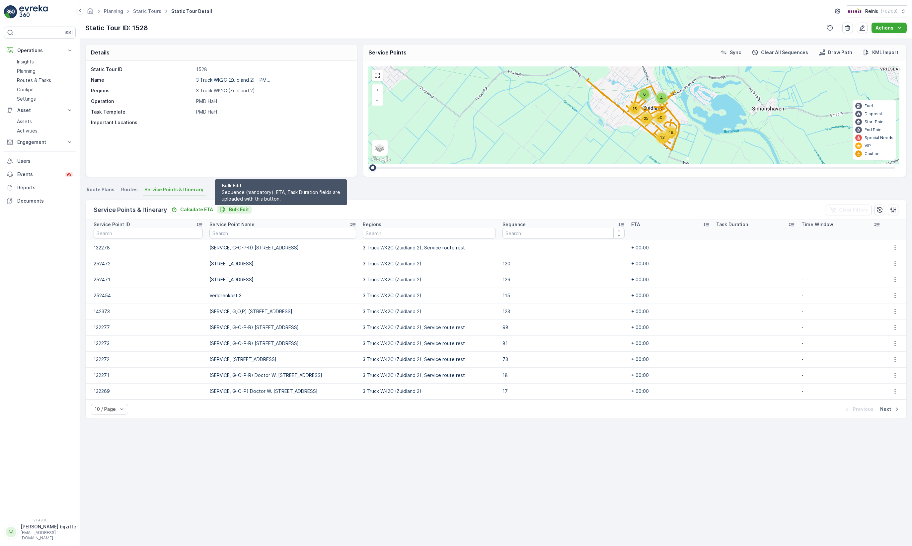
click at [237, 211] on p "Bulk Edit" at bounding box center [239, 209] width 20 height 7
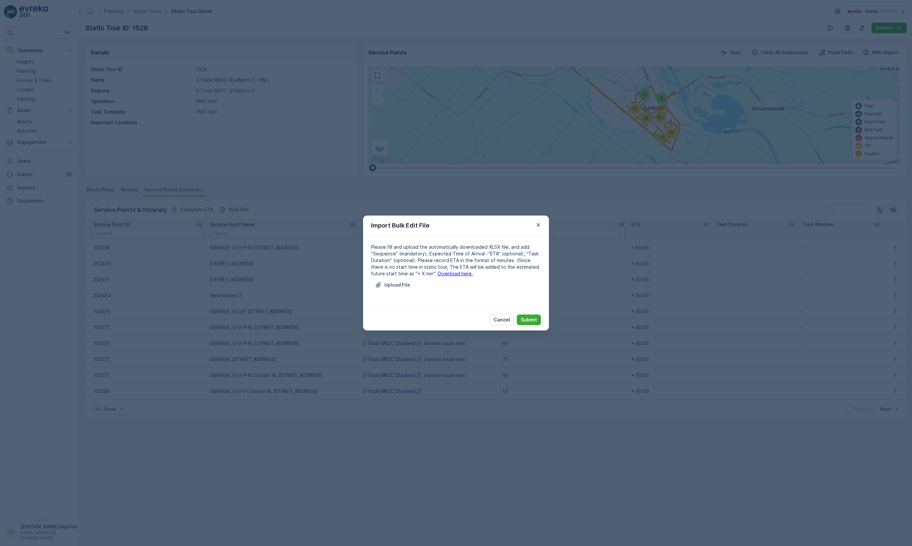
click at [441, 274] on link "Download here." at bounding box center [455, 273] width 35 height 6
click at [535, 223] on icon "button" at bounding box center [538, 224] width 7 height 7
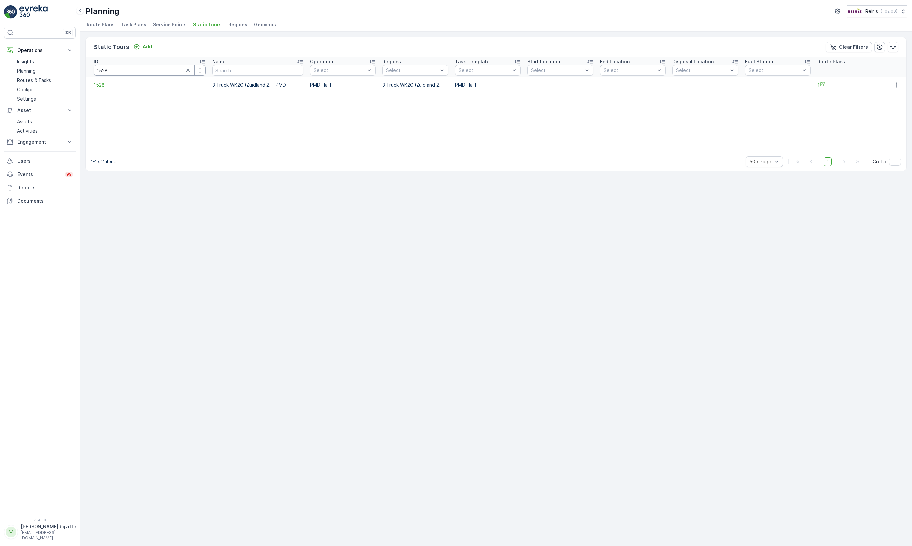
click at [116, 68] on input "1528" at bounding box center [150, 70] width 112 height 11
type input "401"
click at [102, 87] on span "401" at bounding box center [150, 85] width 112 height 7
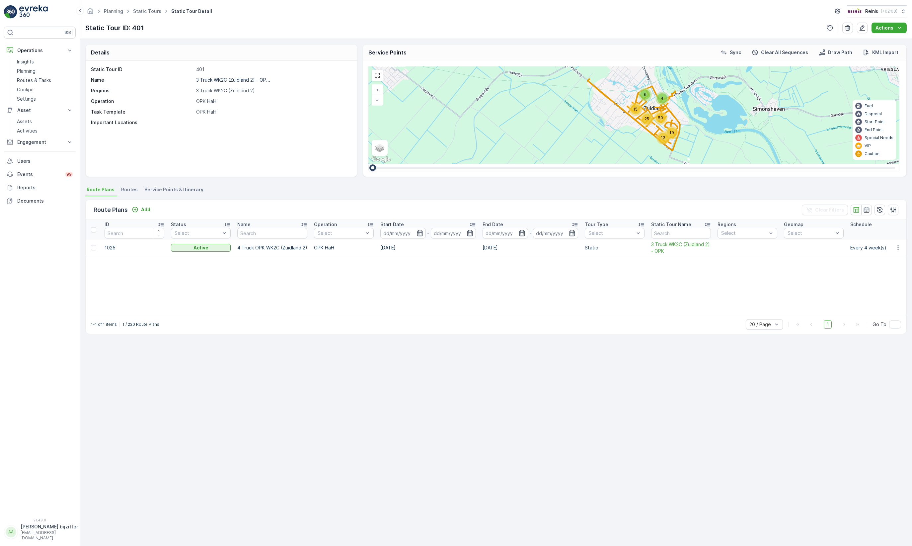
click at [182, 191] on span "Service Points & Itinerary" at bounding box center [173, 189] width 59 height 7
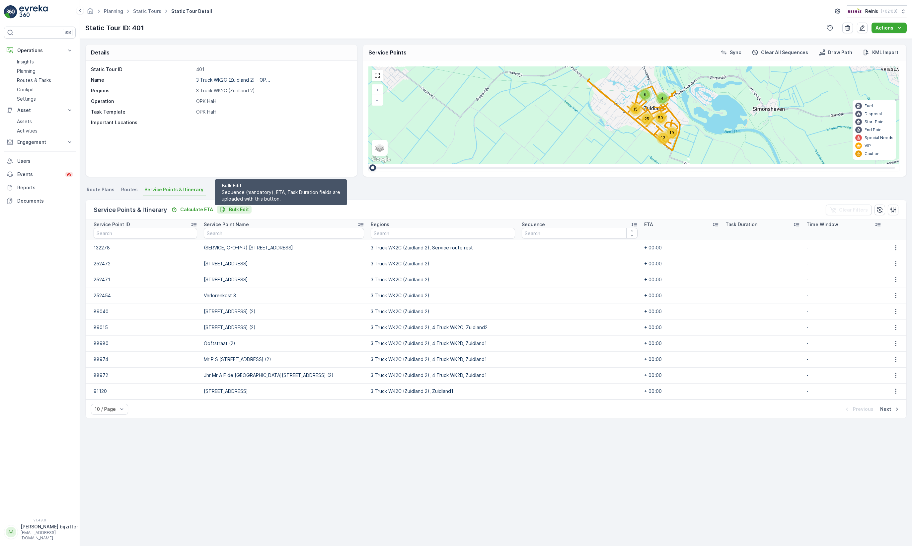
click at [243, 212] on p "Bulk Edit" at bounding box center [239, 209] width 20 height 7
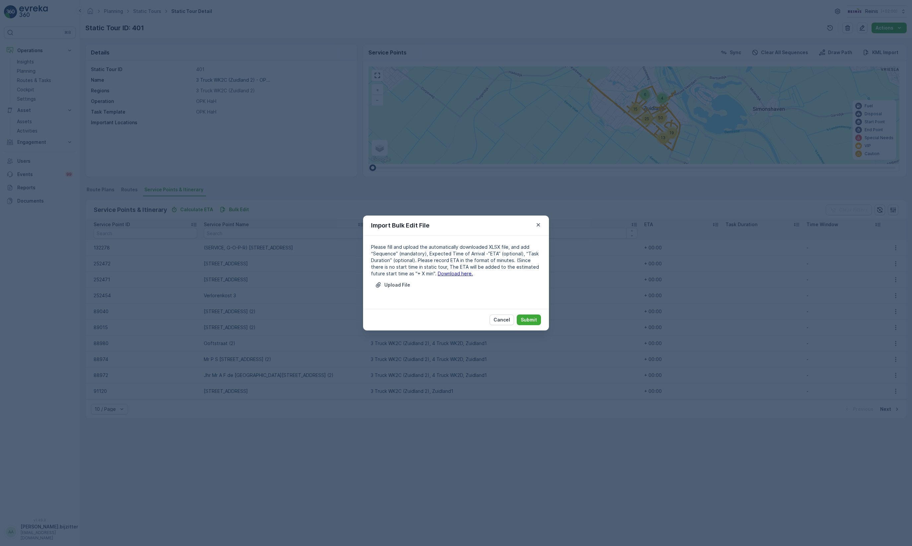
click at [438, 275] on link "Download here." at bounding box center [455, 273] width 35 height 6
click at [386, 286] on p "Upload File" at bounding box center [397, 284] width 26 height 7
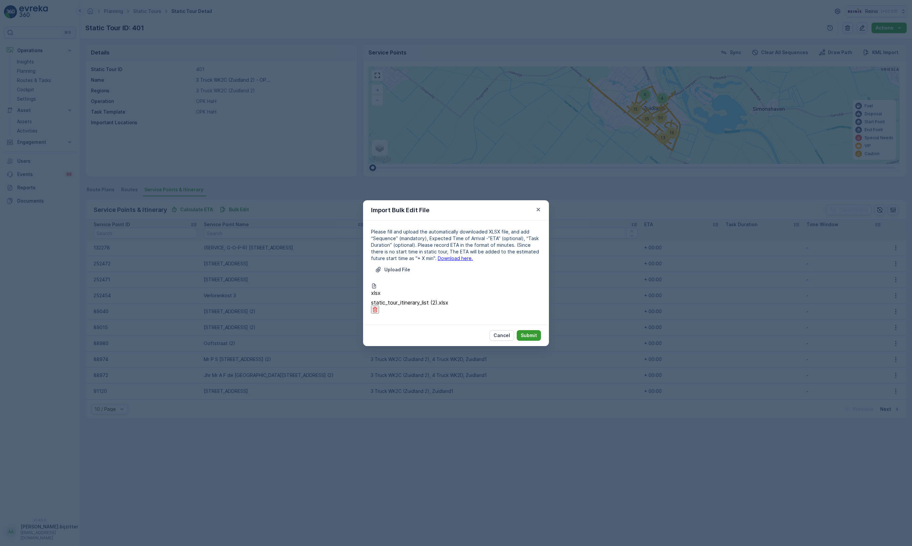
click at [524, 332] on p "Submit" at bounding box center [529, 335] width 16 height 7
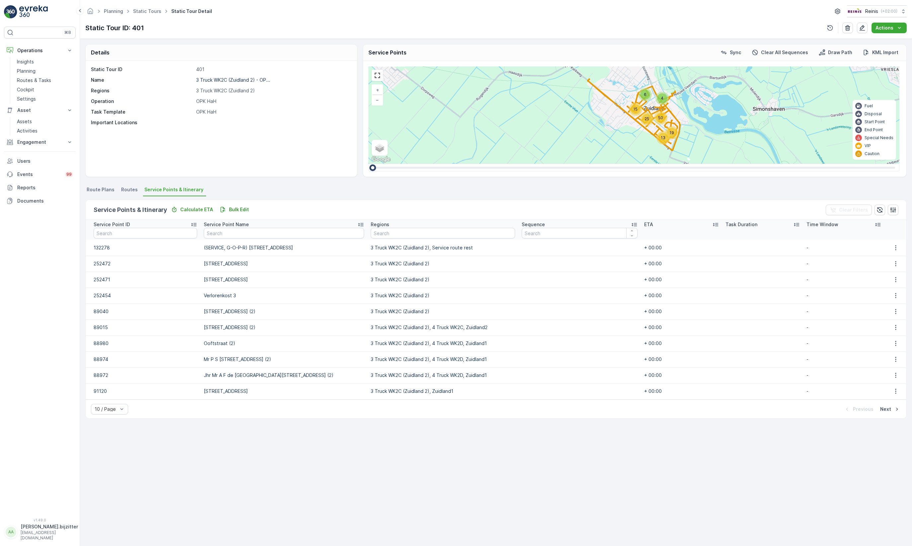
click at [631, 226] on icon at bounding box center [634, 224] width 7 height 7
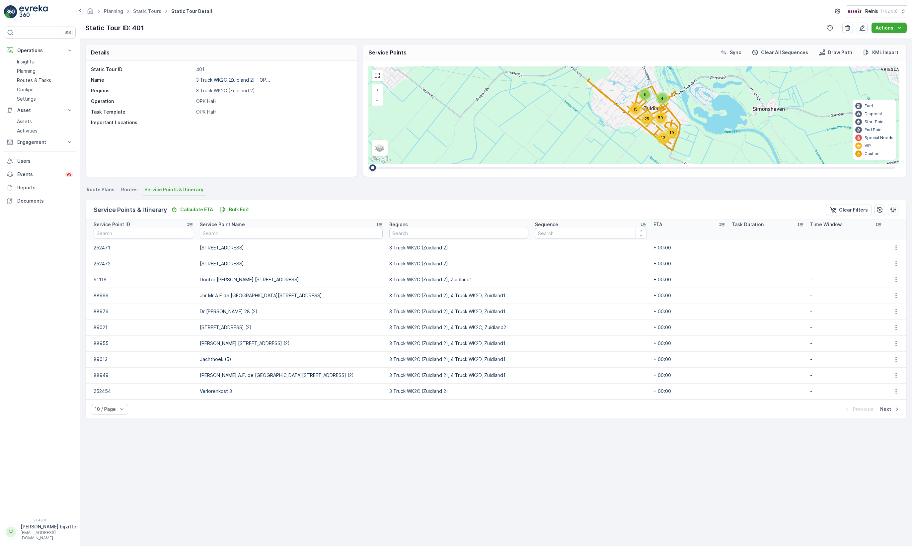
click at [640, 224] on icon at bounding box center [643, 224] width 7 height 7
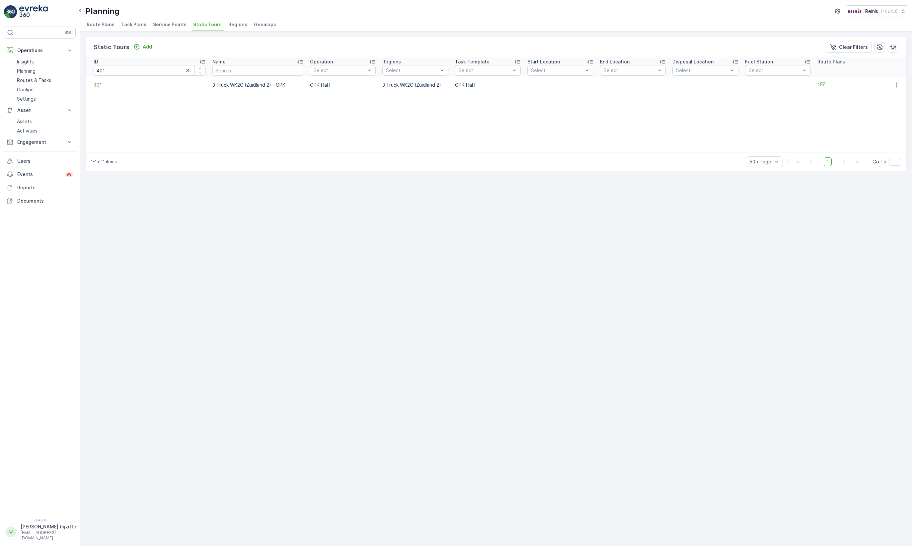
click at [96, 83] on span "401" at bounding box center [150, 85] width 112 height 7
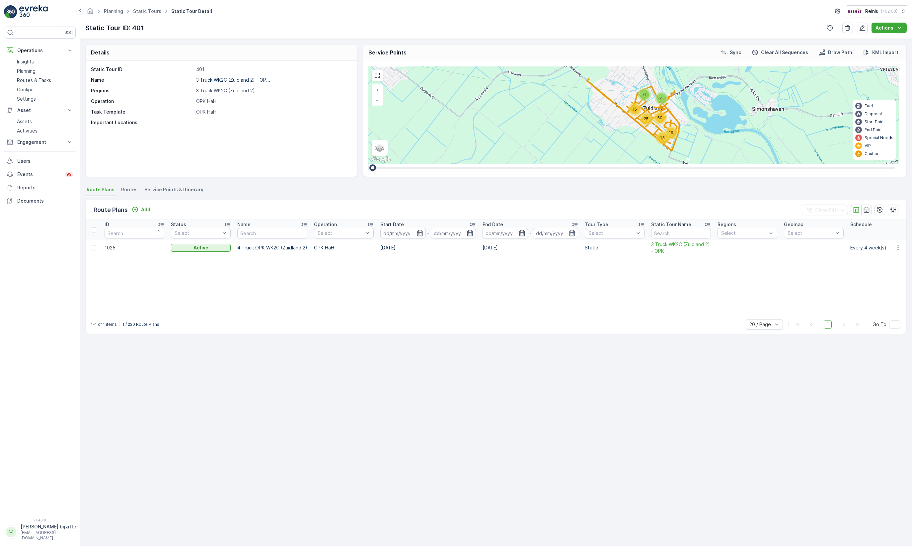
click at [195, 190] on span "Service Points & Itinerary" at bounding box center [173, 189] width 59 height 7
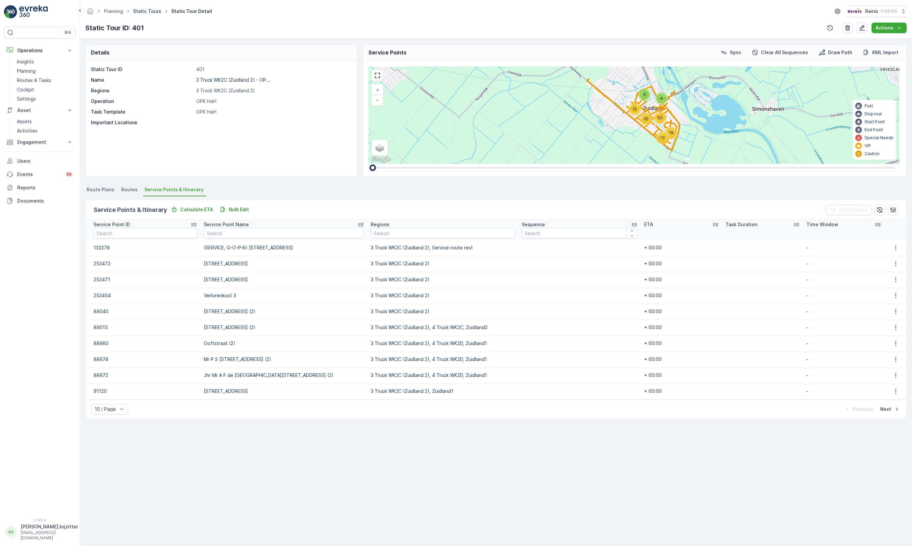
click at [146, 11] on link "Static Tours" at bounding box center [147, 11] width 28 height 6
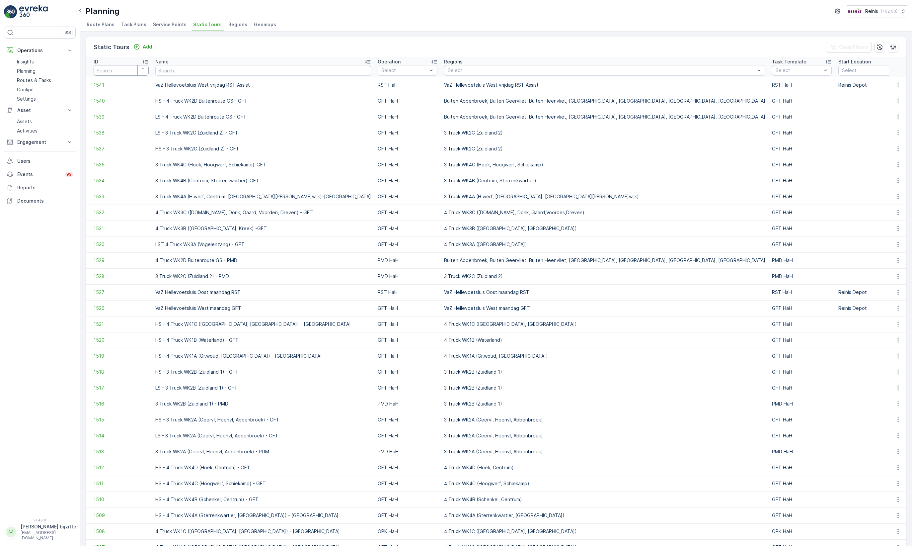
click at [114, 69] on input "number" at bounding box center [121, 70] width 55 height 11
type input "15"
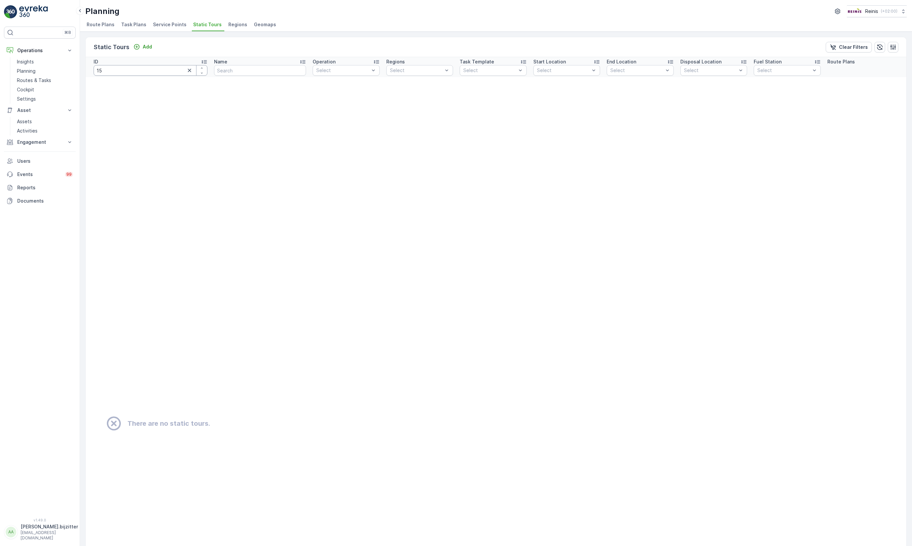
click at [154, 74] on input "15" at bounding box center [151, 70] width 114 height 11
type input "1528"
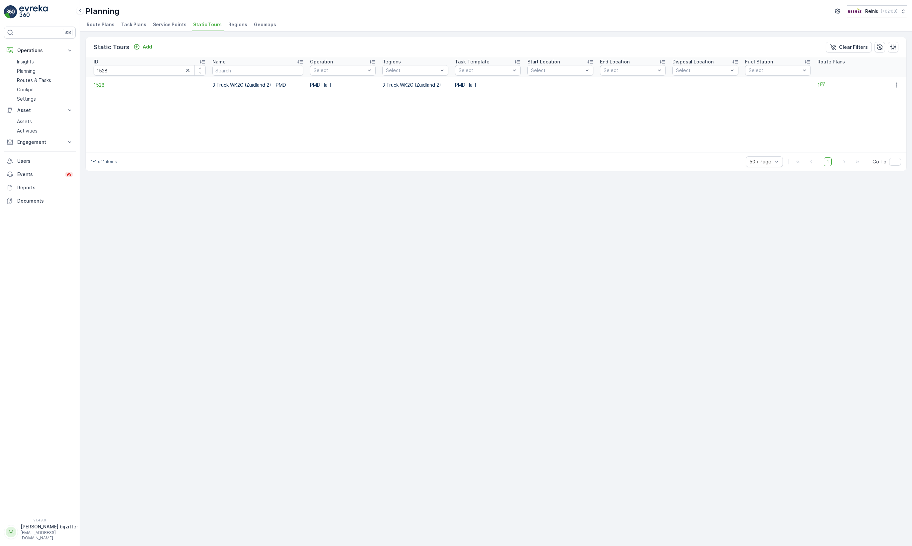
click at [99, 85] on span "1528" at bounding box center [150, 85] width 112 height 7
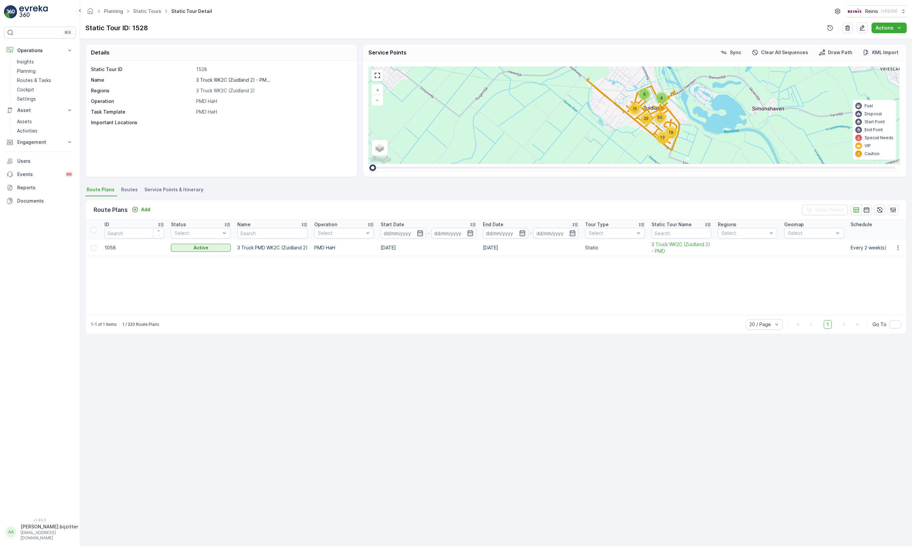
click at [190, 187] on span "Service Points & Itinerary" at bounding box center [173, 189] width 59 height 7
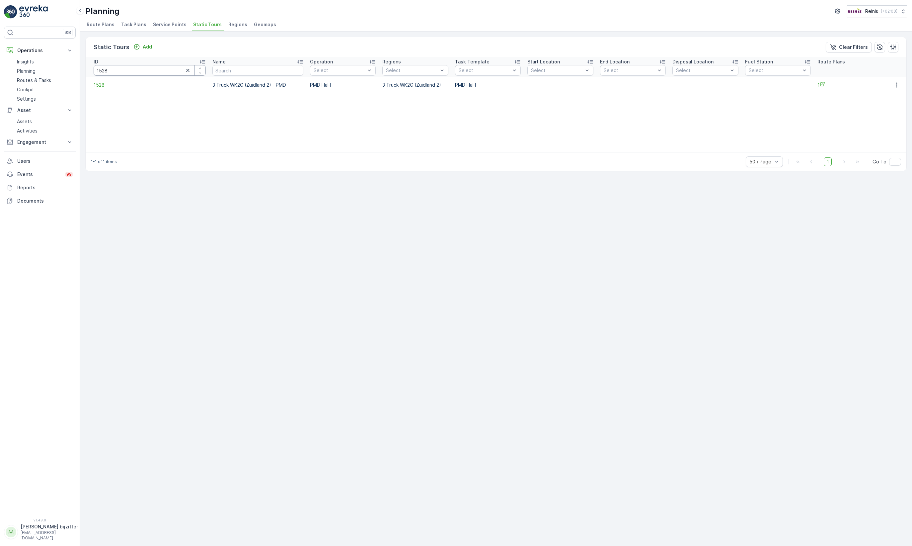
click at [154, 73] on input "1528" at bounding box center [150, 70] width 112 height 11
type input "401"
click at [98, 85] on span "401" at bounding box center [150, 85] width 112 height 7
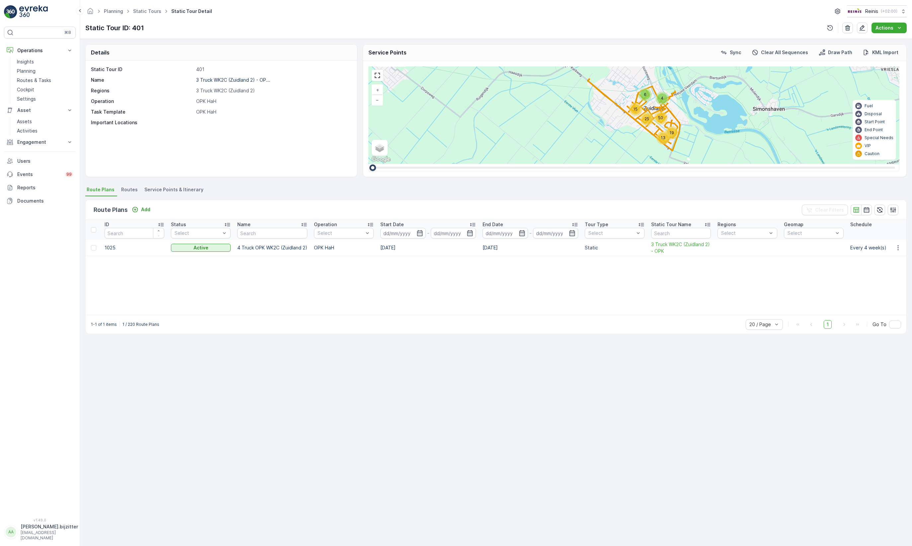
click at [190, 192] on span "Service Points & Itinerary" at bounding box center [173, 189] width 59 height 7
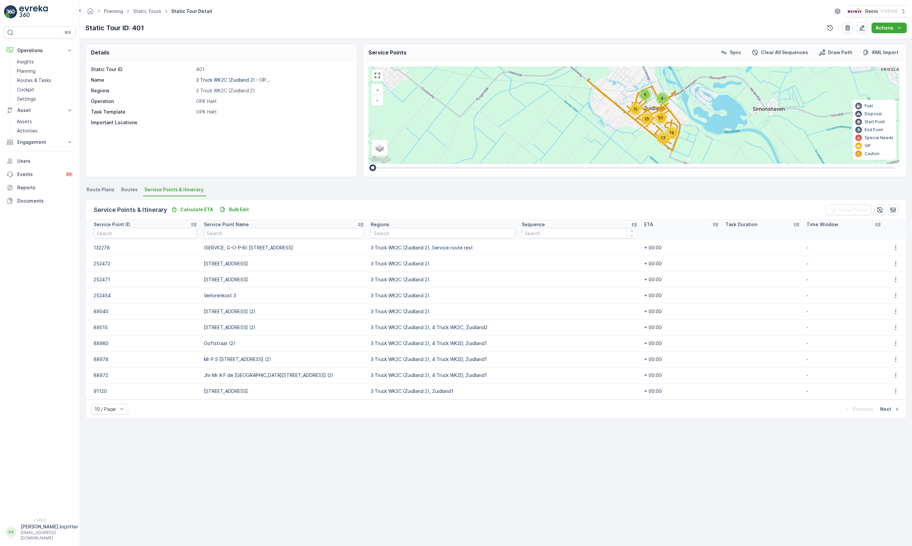
click at [37, 530] on p "[PERSON_NAME].bijzitter" at bounding box center [49, 526] width 57 height 7
click at [34, 519] on div "Log Out" at bounding box center [39, 521] width 69 height 9
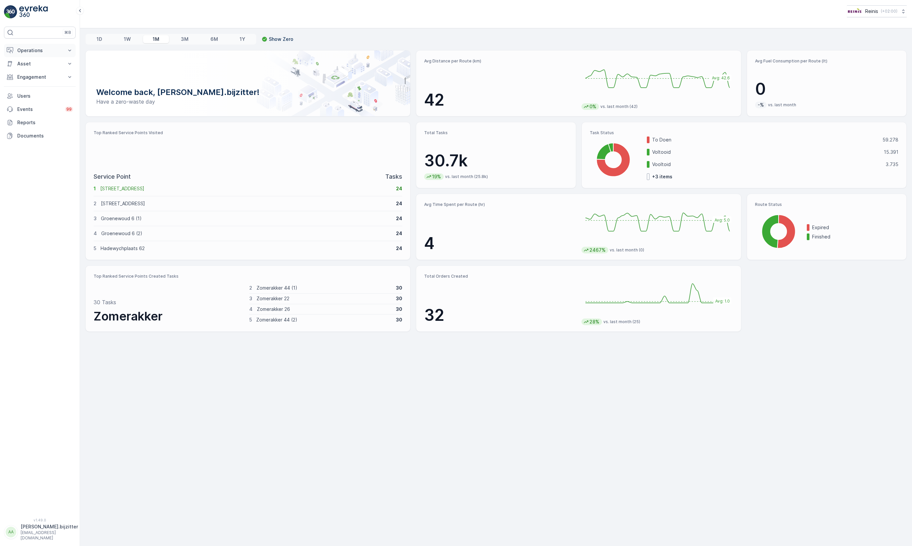
click at [23, 49] on p "Operations" at bounding box center [39, 50] width 45 height 7
click at [25, 74] on p "Planning" at bounding box center [26, 71] width 19 height 7
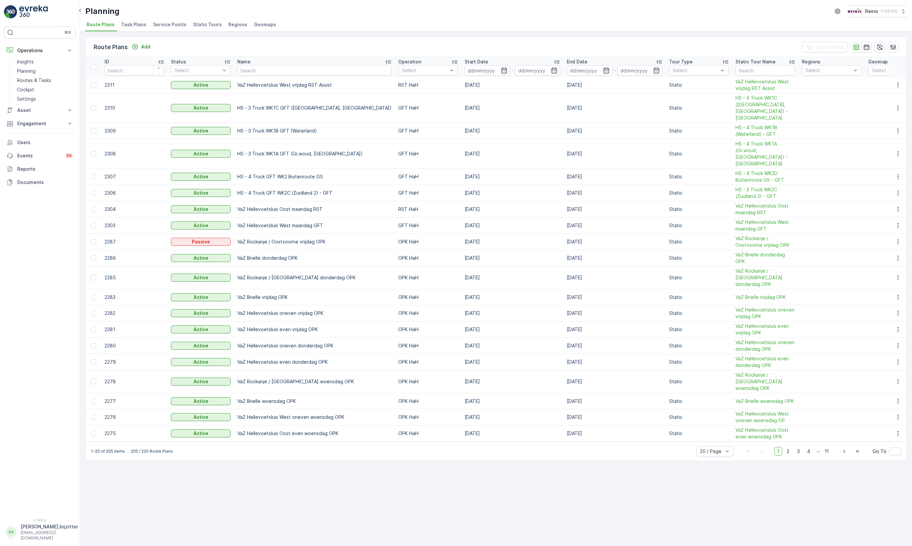
click at [201, 27] on span "Static Tours" at bounding box center [207, 24] width 29 height 7
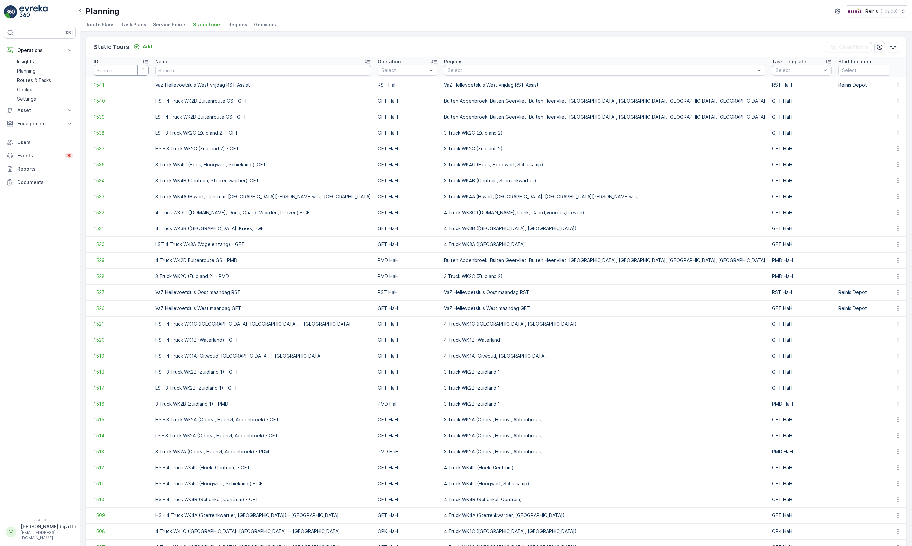
click at [120, 69] on input "number" at bounding box center [121, 70] width 55 height 11
type input "401"
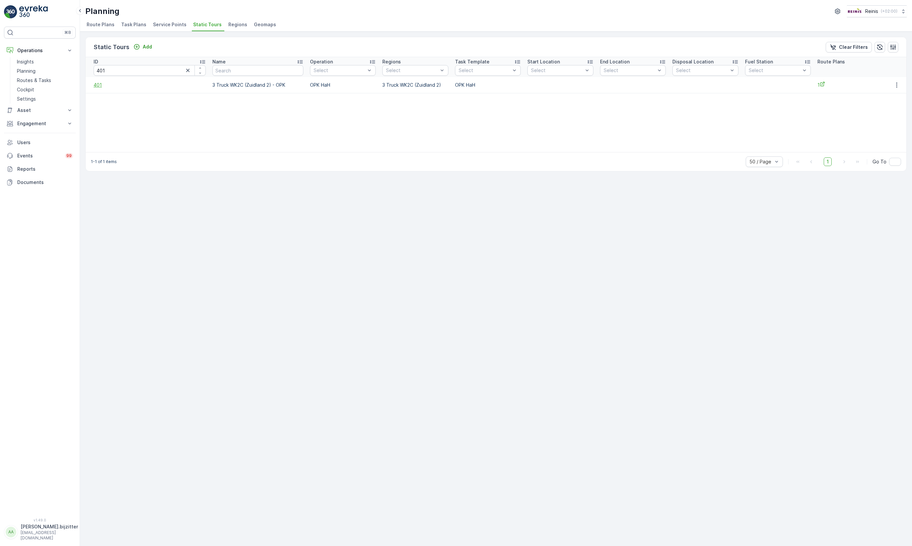
click at [97, 84] on span "401" at bounding box center [150, 85] width 112 height 7
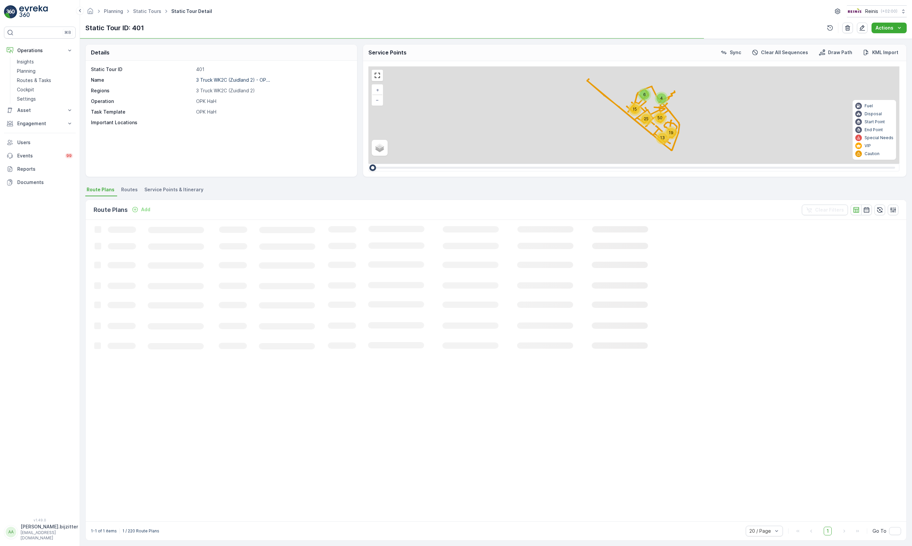
click at [166, 186] on span "Service Points & Itinerary" at bounding box center [173, 189] width 59 height 7
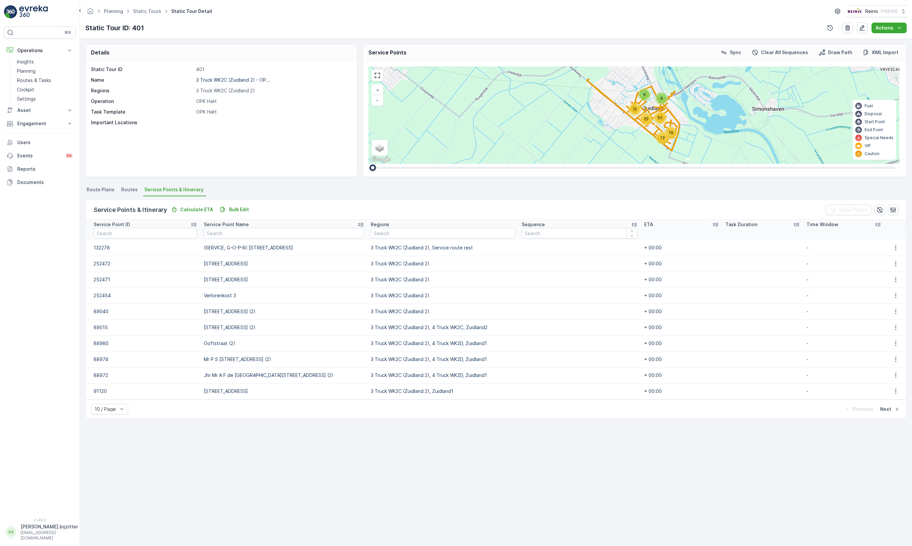
click at [355, 474] on div "Details Static Tour ID 401 Name 3 Truck WK2C (Zuidland 2) - OP... Regions 3 Tru…" at bounding box center [496, 292] width 832 height 507
click at [242, 210] on p "Bulk Edit" at bounding box center [239, 209] width 20 height 7
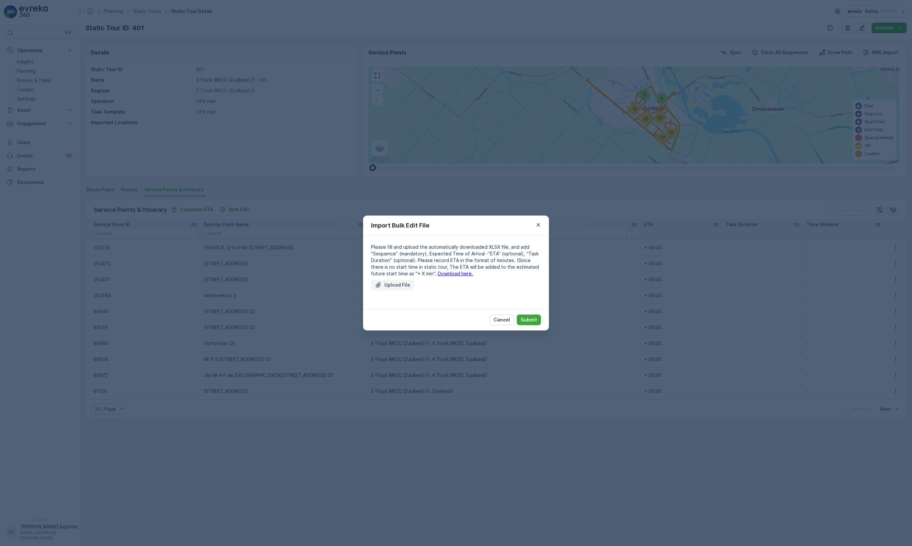
click at [390, 283] on p "Upload File" at bounding box center [397, 284] width 26 height 7
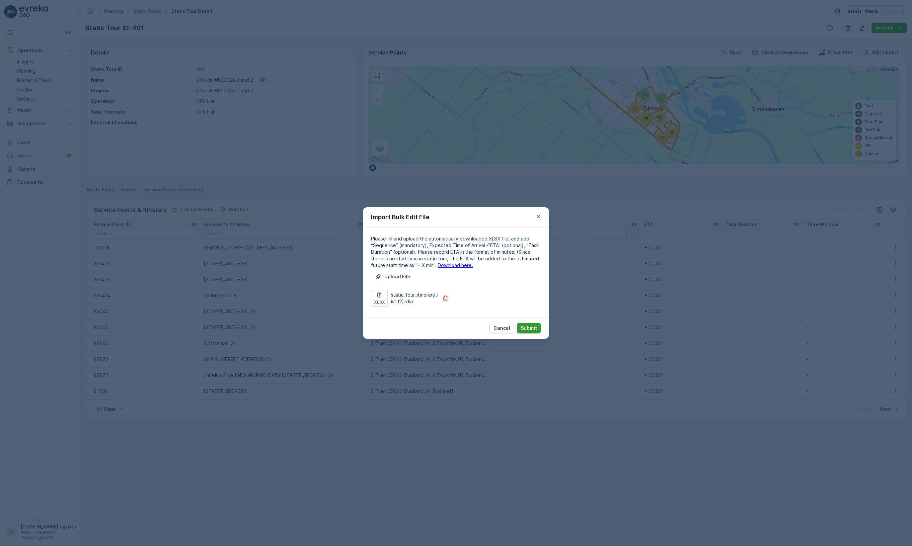
click at [526, 330] on p "Submit" at bounding box center [529, 328] width 16 height 7
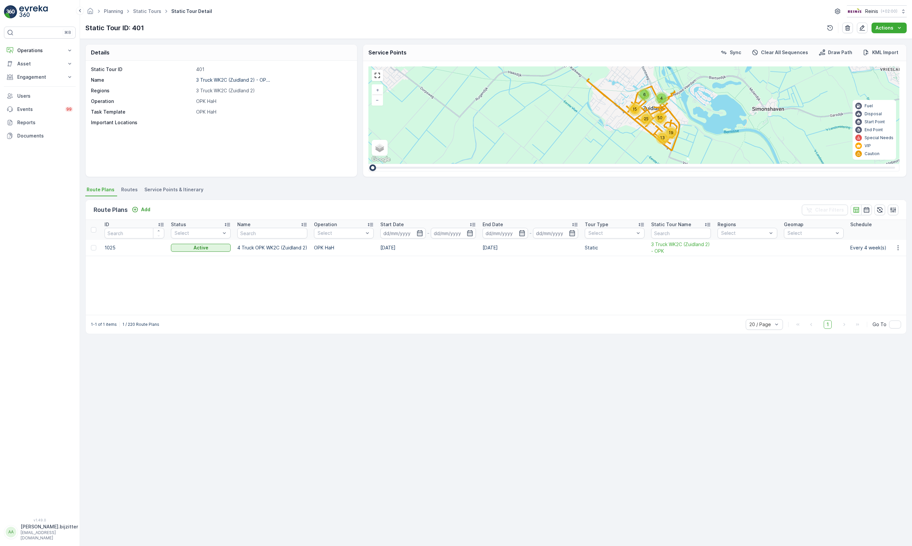
click at [190, 189] on span "Service Points & Itinerary" at bounding box center [173, 189] width 59 height 7
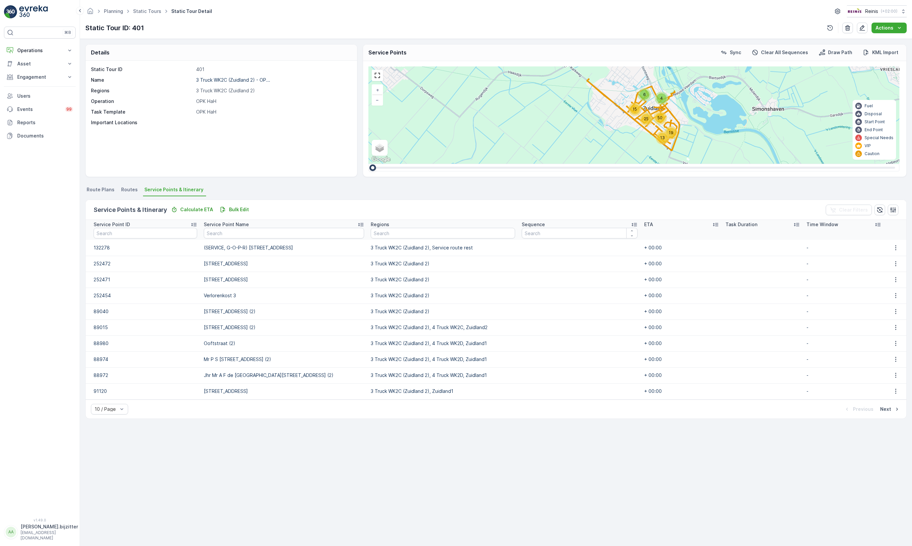
click at [561, 266] on td at bounding box center [579, 264] width 122 height 16
click at [888, 410] on p "Next" at bounding box center [885, 409] width 11 height 7
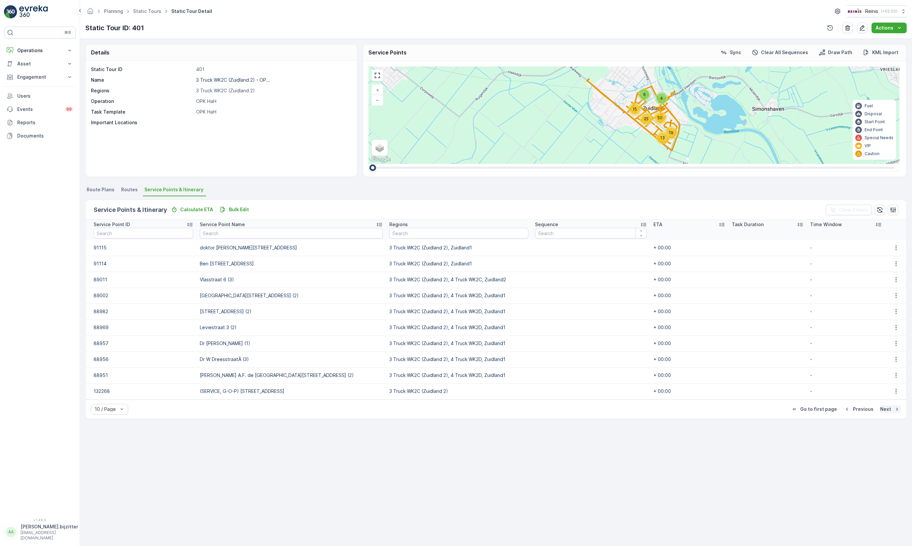
click at [888, 410] on p "Next" at bounding box center [885, 409] width 11 height 7
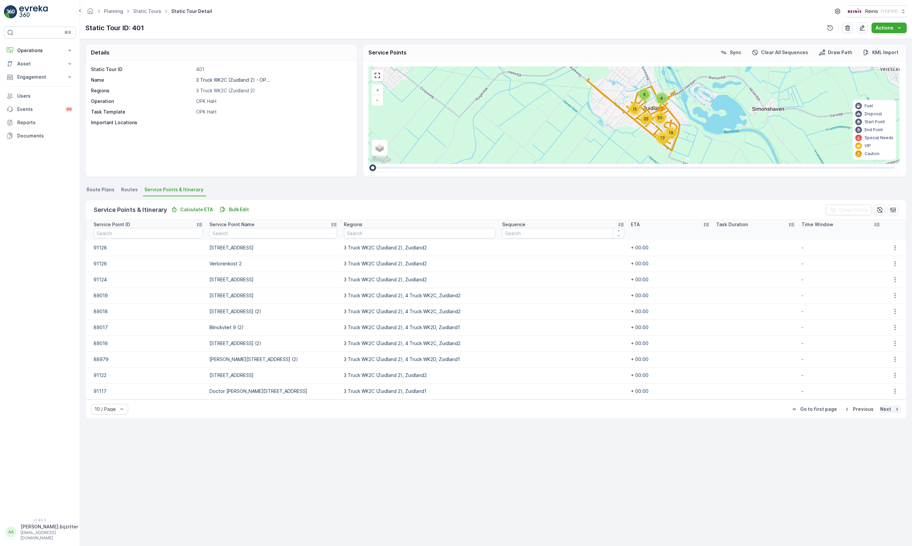
click at [888, 410] on p "Next" at bounding box center [885, 409] width 11 height 7
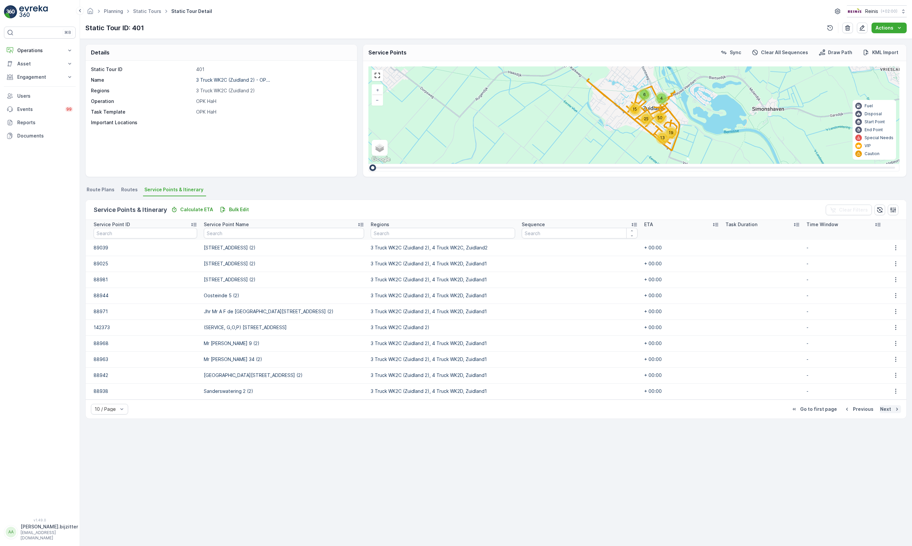
click at [888, 410] on p "Next" at bounding box center [885, 409] width 11 height 7
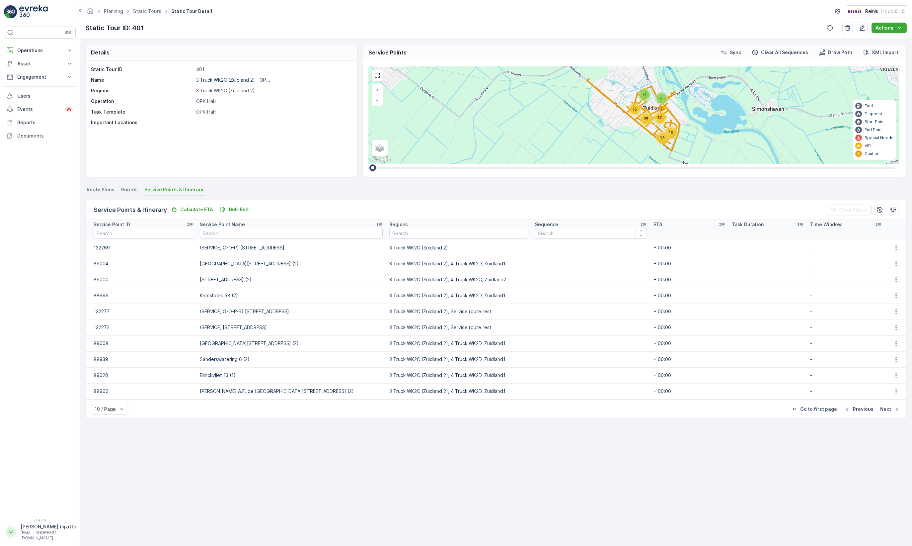
click at [283, 194] on ul "Route Plans Routes Service Points & Itinerary" at bounding box center [495, 190] width 821 height 11
click at [28, 50] on p "Operations" at bounding box center [39, 50] width 45 height 7
click at [27, 72] on p "Planning" at bounding box center [26, 71] width 19 height 7
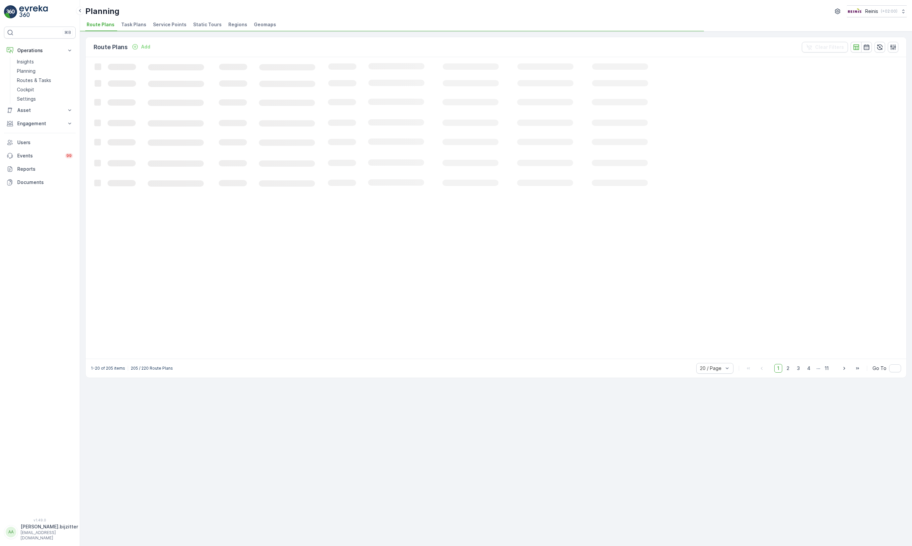
click at [207, 28] on span "Static Tours" at bounding box center [207, 24] width 29 height 7
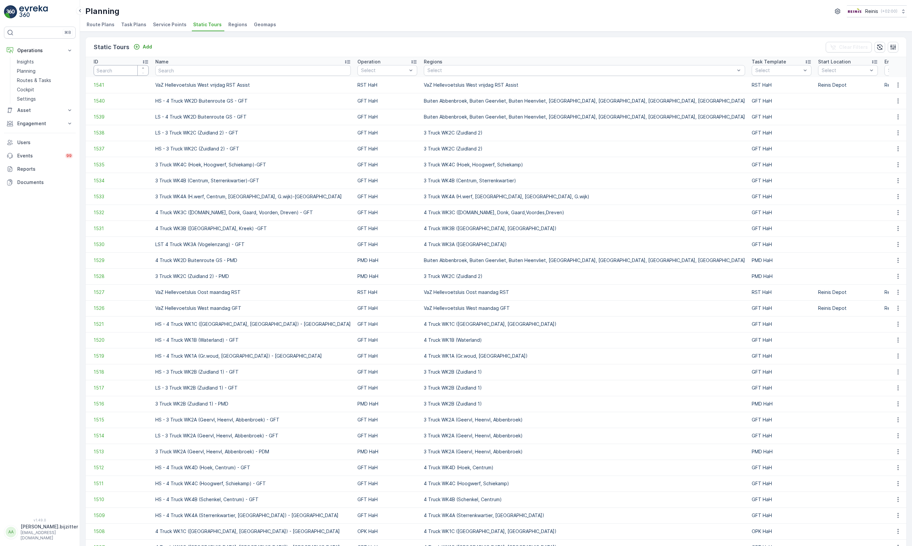
click at [122, 70] on input "number" at bounding box center [121, 70] width 55 height 11
type input "400"
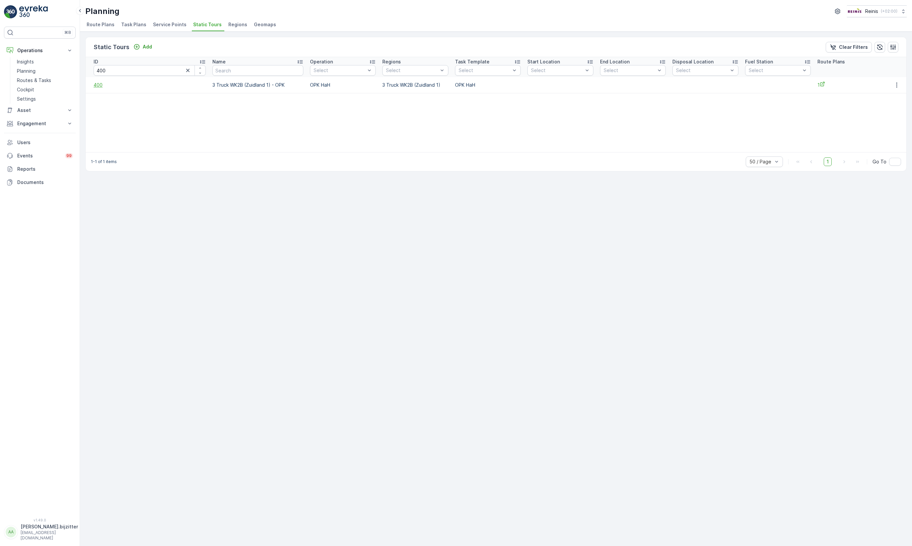
click at [100, 88] on span "400" at bounding box center [150, 85] width 112 height 7
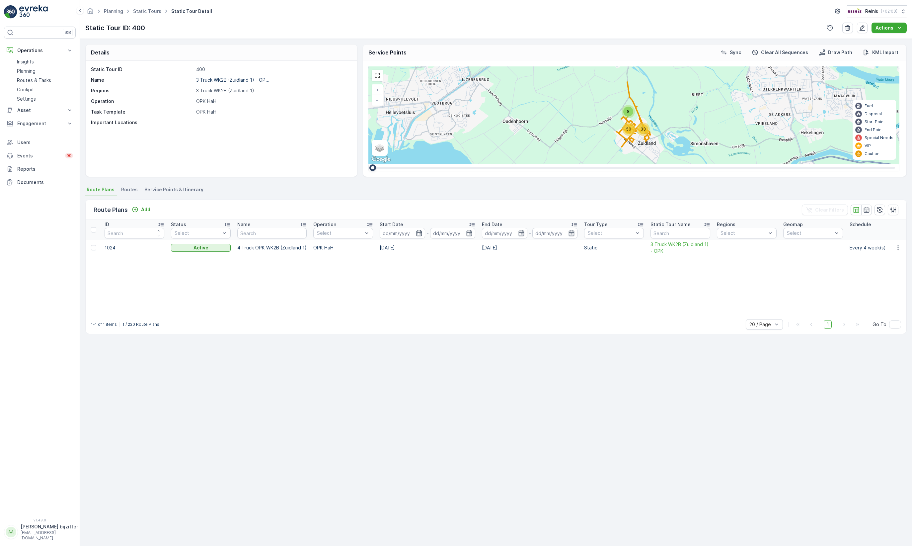
click at [194, 192] on span "Service Points & Itinerary" at bounding box center [173, 189] width 59 height 7
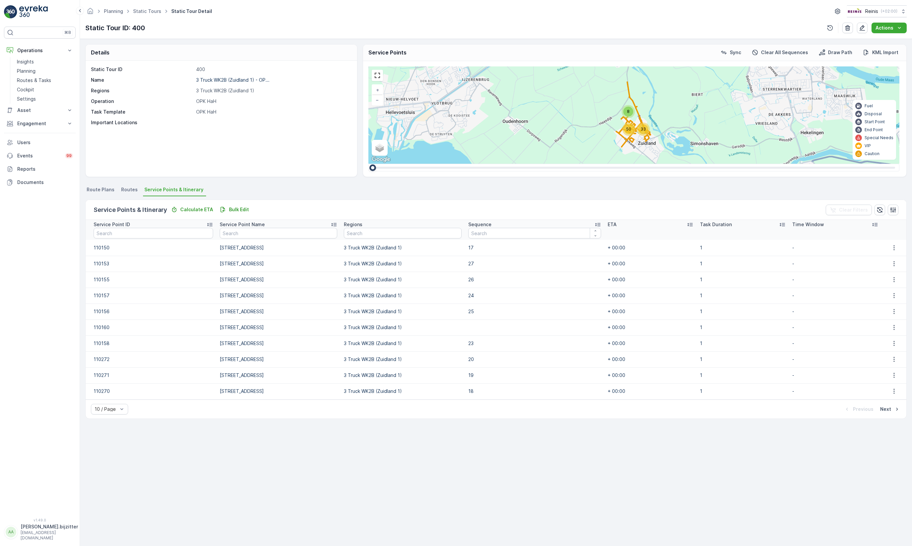
click at [594, 224] on icon at bounding box center [597, 224] width 7 height 7
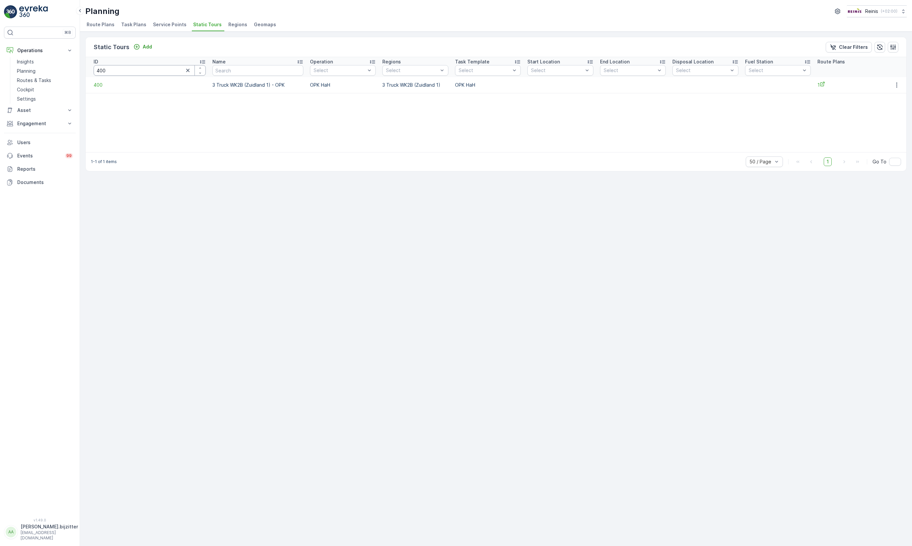
drag, startPoint x: 105, startPoint y: 71, endPoint x: 113, endPoint y: 68, distance: 8.3
click at [105, 71] on input "400" at bounding box center [150, 70] width 112 height 11
type input "401"
click at [99, 84] on span "401" at bounding box center [150, 85] width 112 height 7
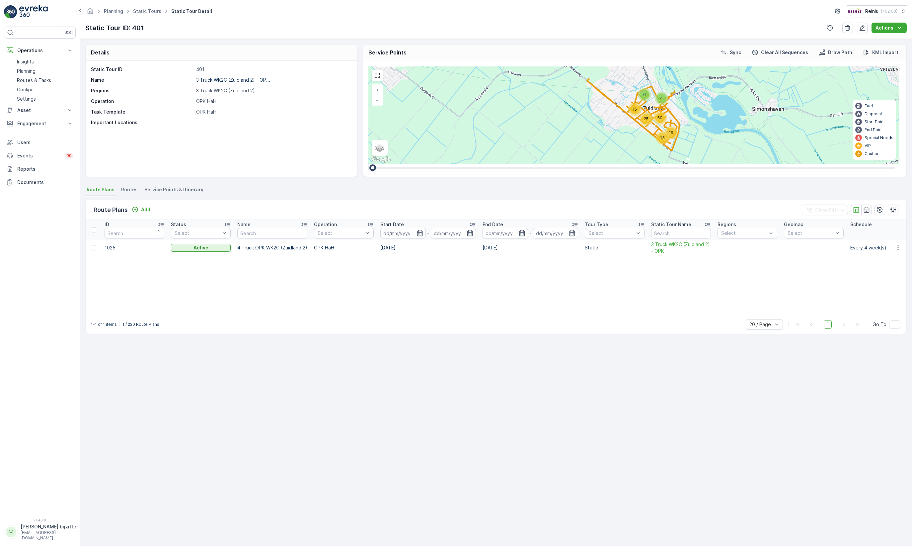
click at [194, 189] on span "Service Points & Itinerary" at bounding box center [173, 189] width 59 height 7
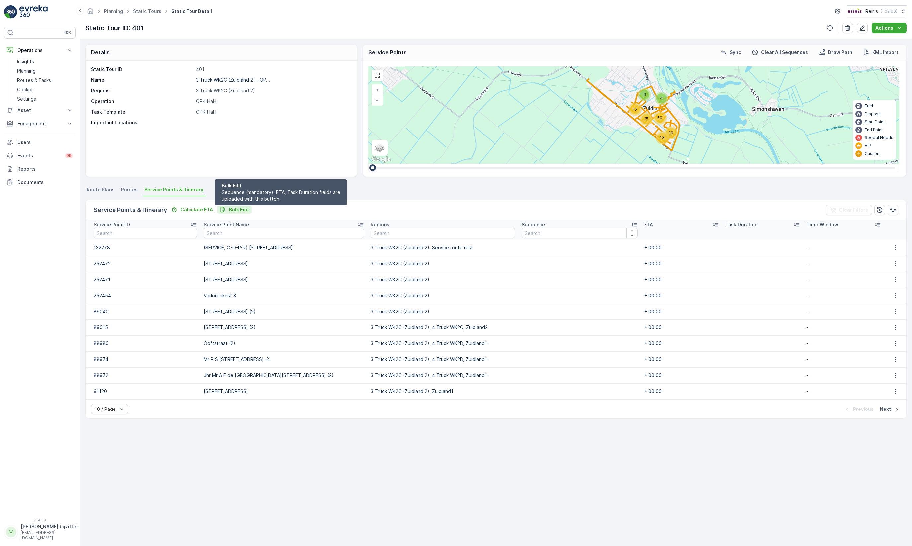
click at [226, 210] on div "Bulk Edit" at bounding box center [234, 209] width 29 height 7
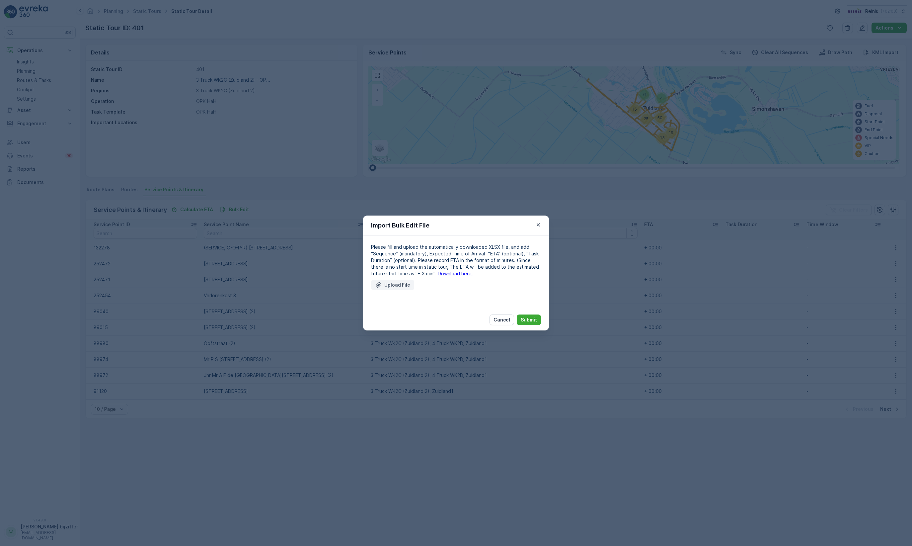
click at [399, 282] on p "Upload File" at bounding box center [397, 284] width 26 height 7
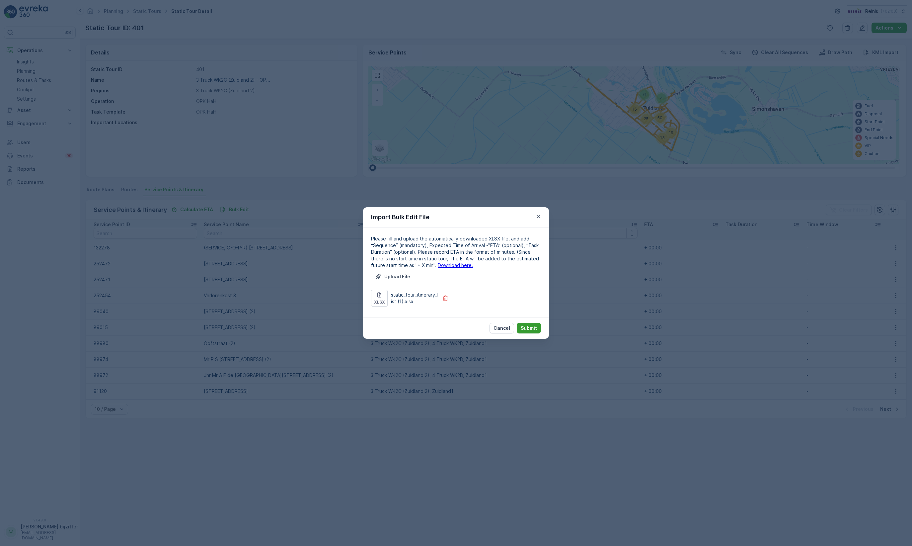
click at [522, 329] on p "Submit" at bounding box center [529, 328] width 16 height 7
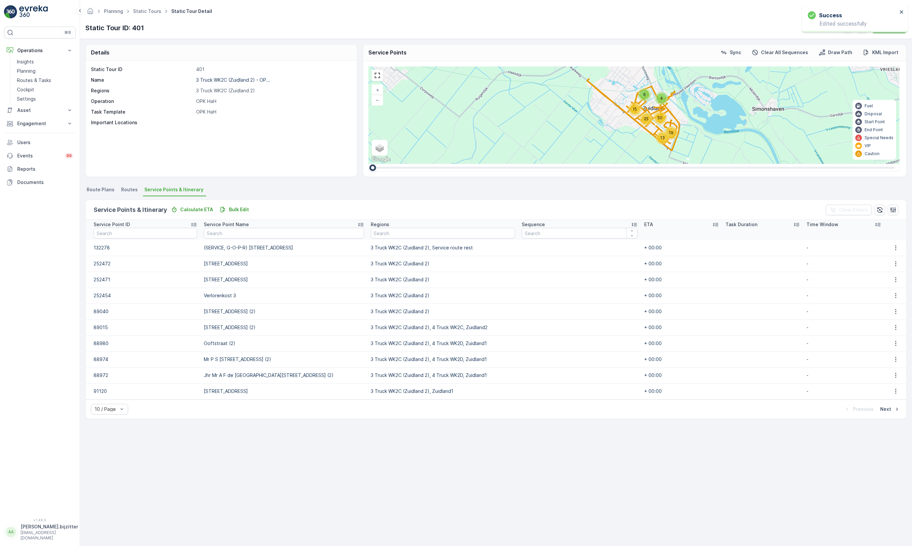
click at [522, 329] on td at bounding box center [579, 327] width 122 height 16
click at [518, 322] on td at bounding box center [579, 327] width 122 height 16
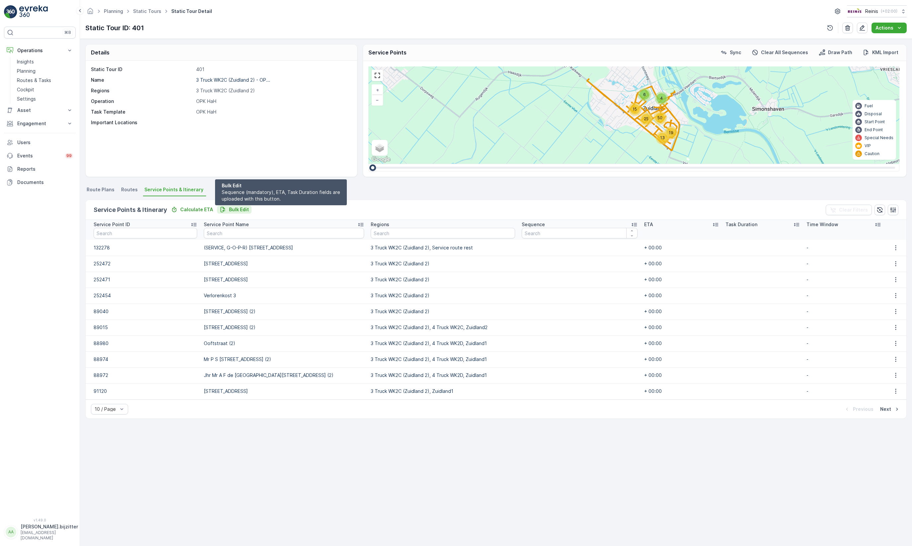
click at [243, 209] on p "Bulk Edit" at bounding box center [239, 209] width 20 height 7
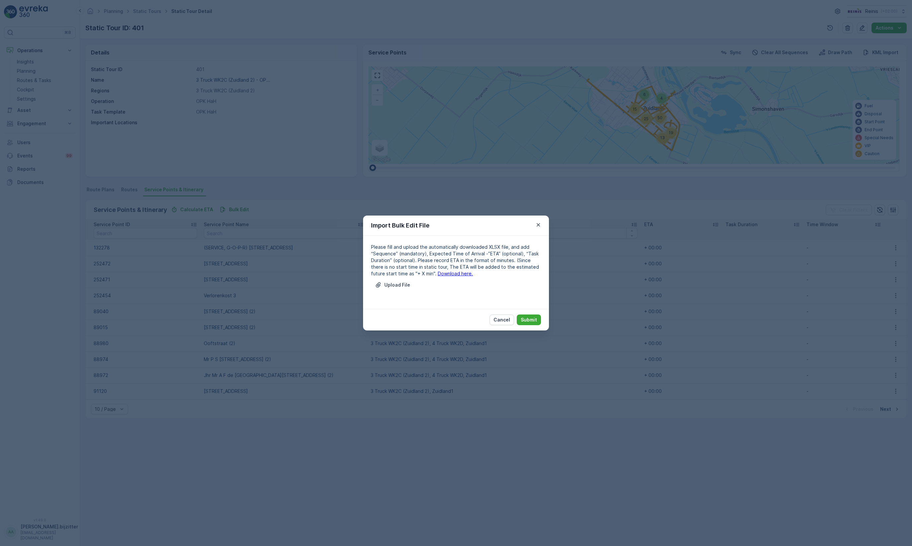
click at [445, 271] on link "Download here." at bounding box center [455, 273] width 35 height 6
click at [389, 284] on p "Upload File" at bounding box center [397, 284] width 26 height 7
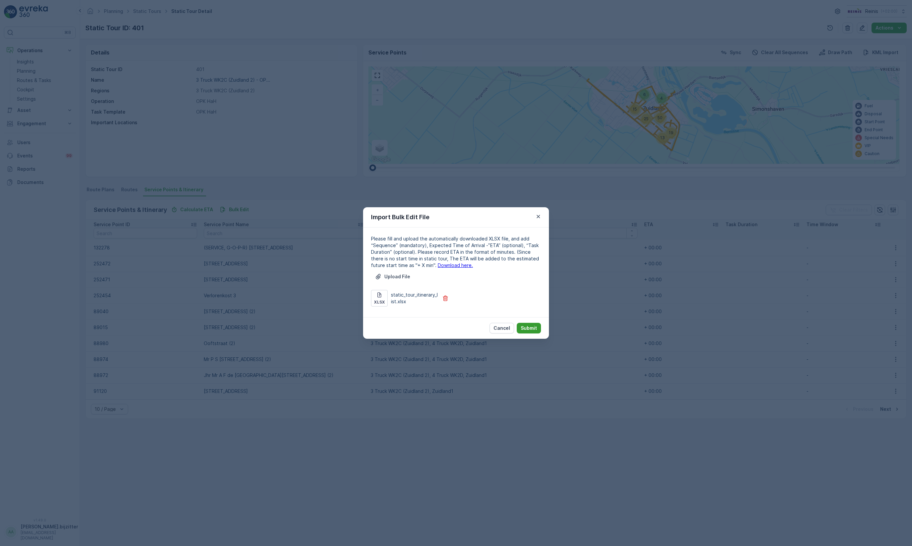
click at [529, 323] on button "Submit" at bounding box center [529, 328] width 24 height 11
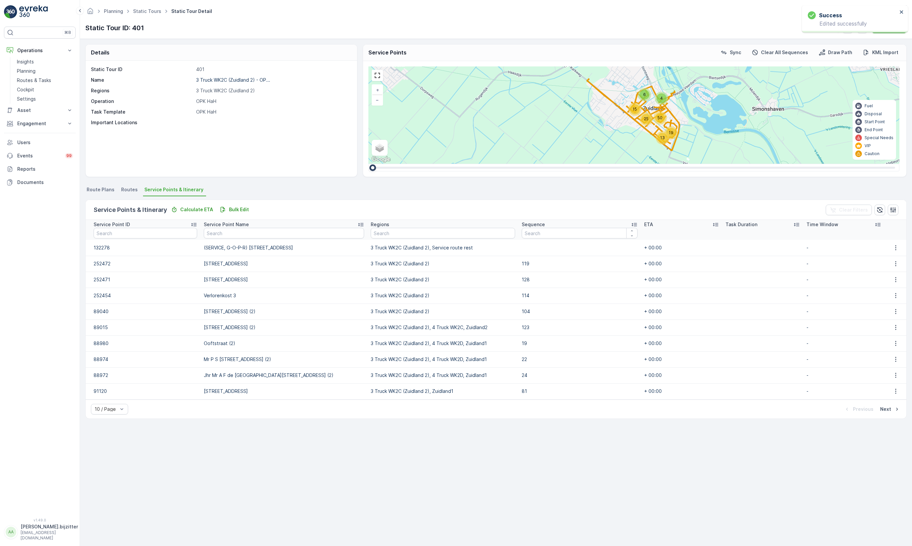
click at [281, 159] on div "Static Tour ID 401 Name 3 Truck WK2C (Zuidland 2) - OP... Regions 3 Truck WK2C …" at bounding box center [221, 119] width 271 height 116
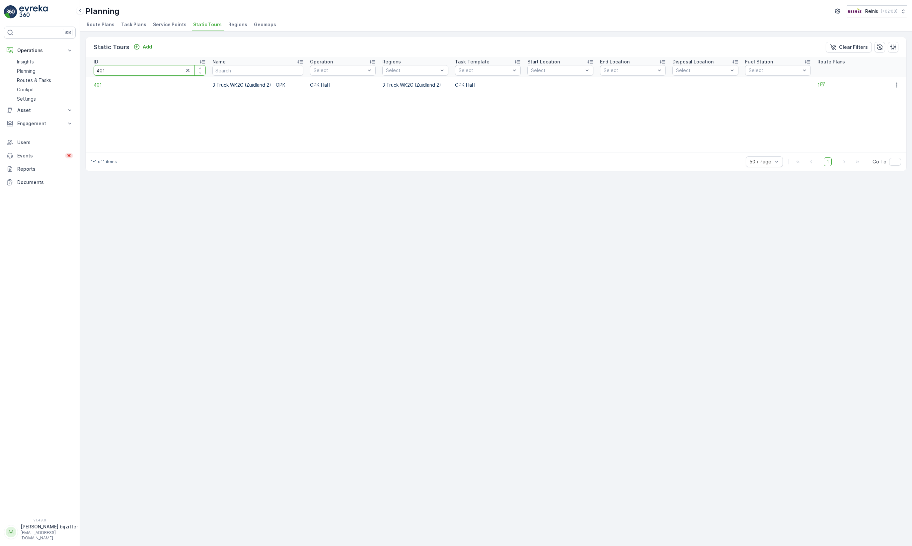
click at [156, 72] on input "401" at bounding box center [150, 70] width 112 height 11
type input "1528"
click at [96, 86] on span "1528" at bounding box center [150, 85] width 112 height 7
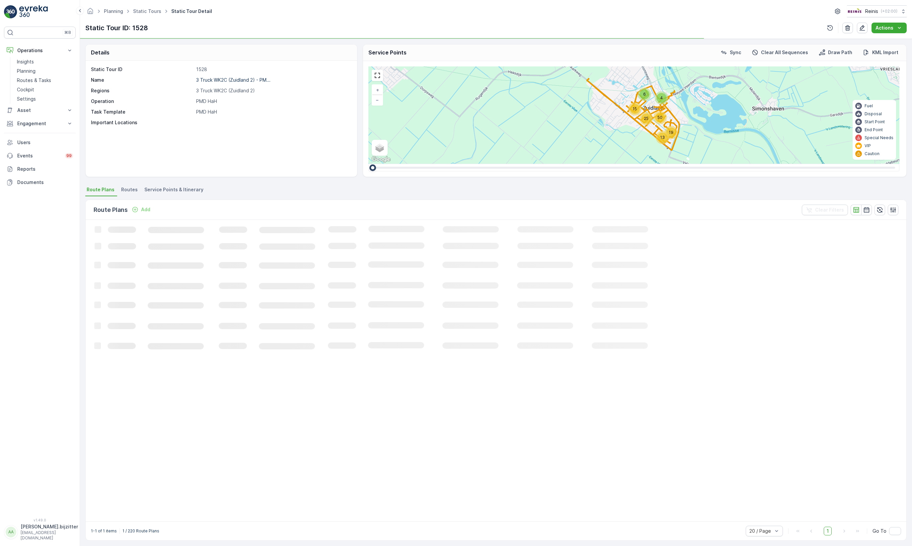
click at [180, 190] on span "Service Points & Itinerary" at bounding box center [173, 189] width 59 height 7
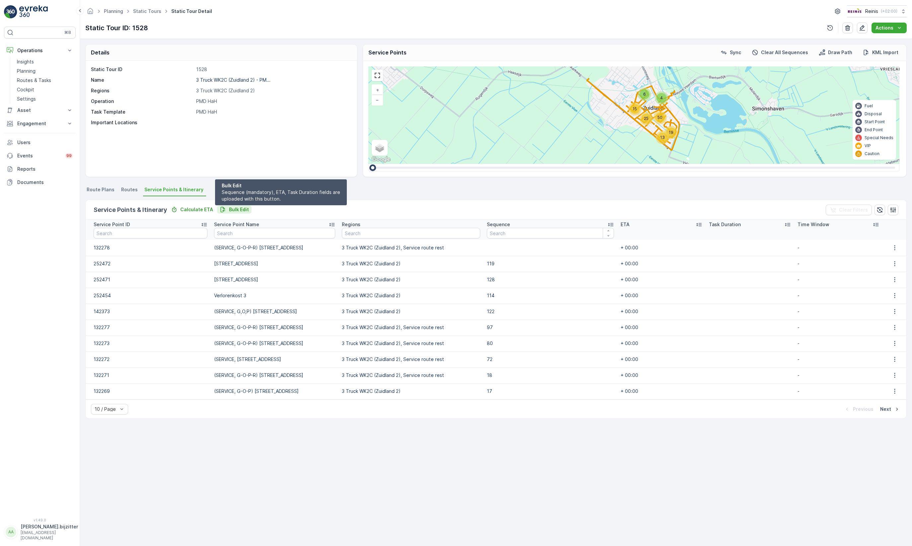
click at [232, 210] on p "Bulk Edit" at bounding box center [239, 209] width 20 height 7
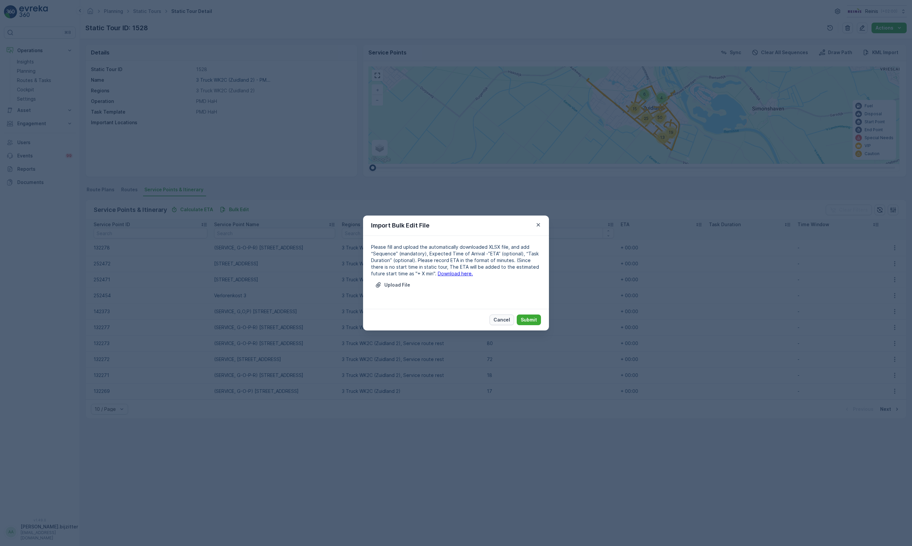
click at [510, 318] on p "Cancel" at bounding box center [502, 319] width 17 height 7
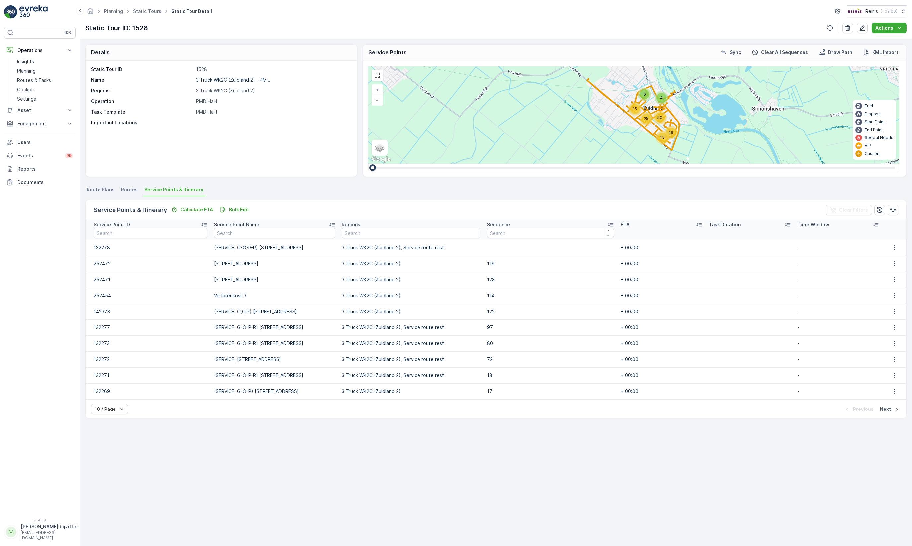
click at [607, 223] on icon at bounding box center [610, 224] width 7 height 7
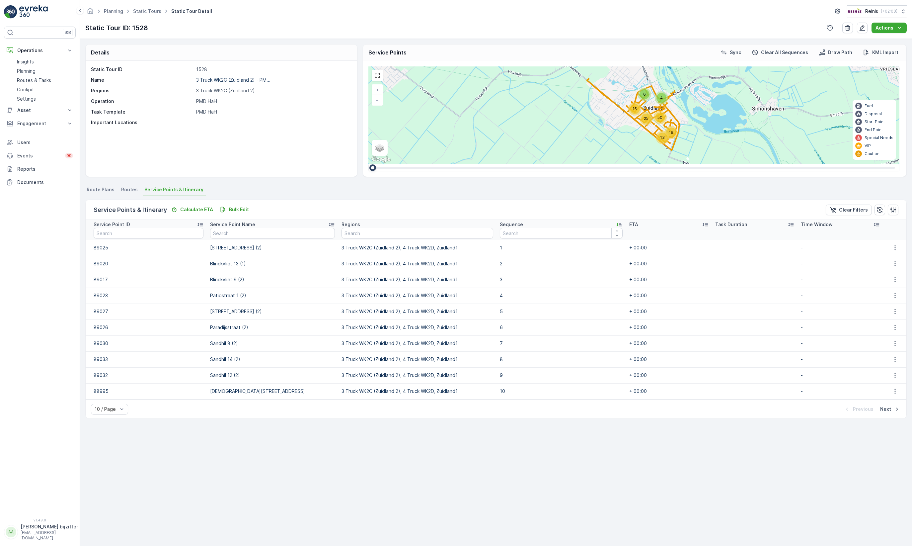
click at [616, 224] on icon at bounding box center [619, 224] width 7 height 7
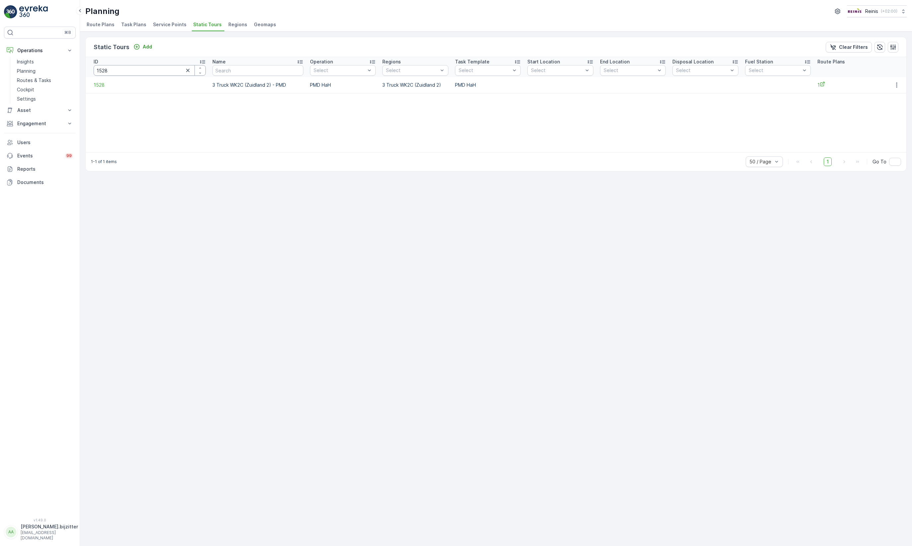
click at [107, 71] on input "1528" at bounding box center [150, 70] width 112 height 11
type input "236"
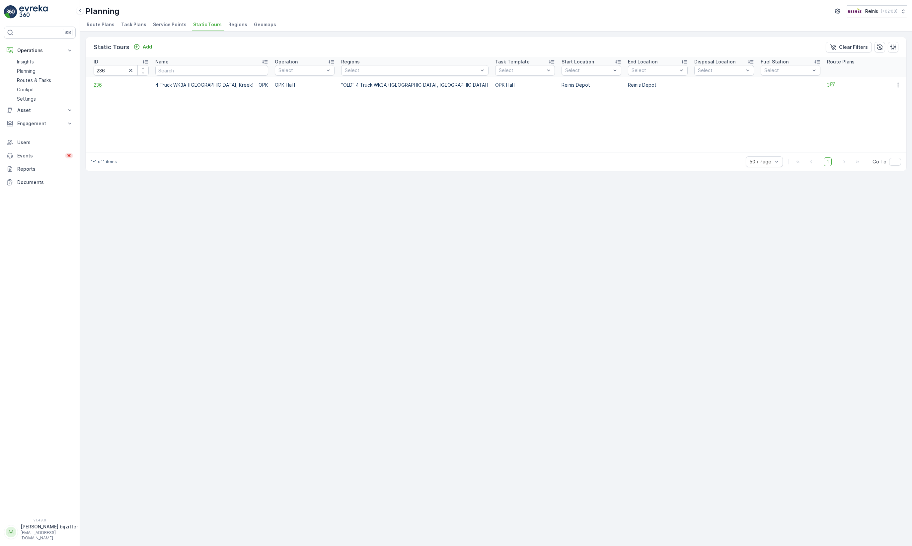
click at [97, 83] on span "236" at bounding box center [121, 85] width 55 height 7
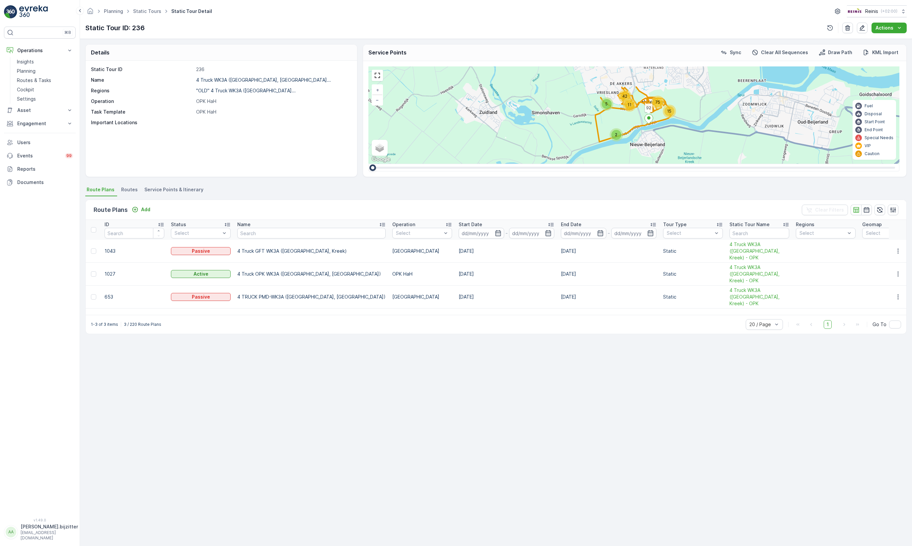
click at [177, 193] on span "Service Points & Itinerary" at bounding box center [173, 189] width 59 height 7
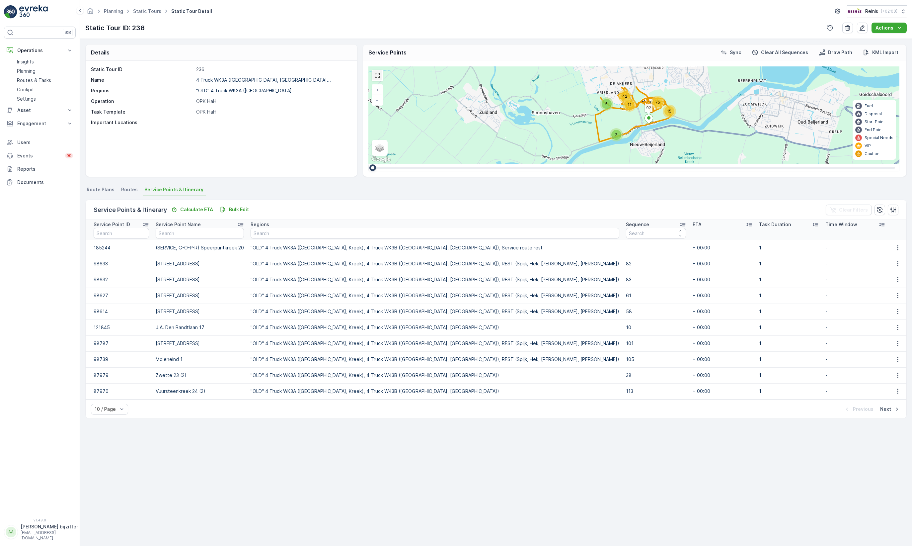
click at [378, 77] on link at bounding box center [377, 75] width 10 height 10
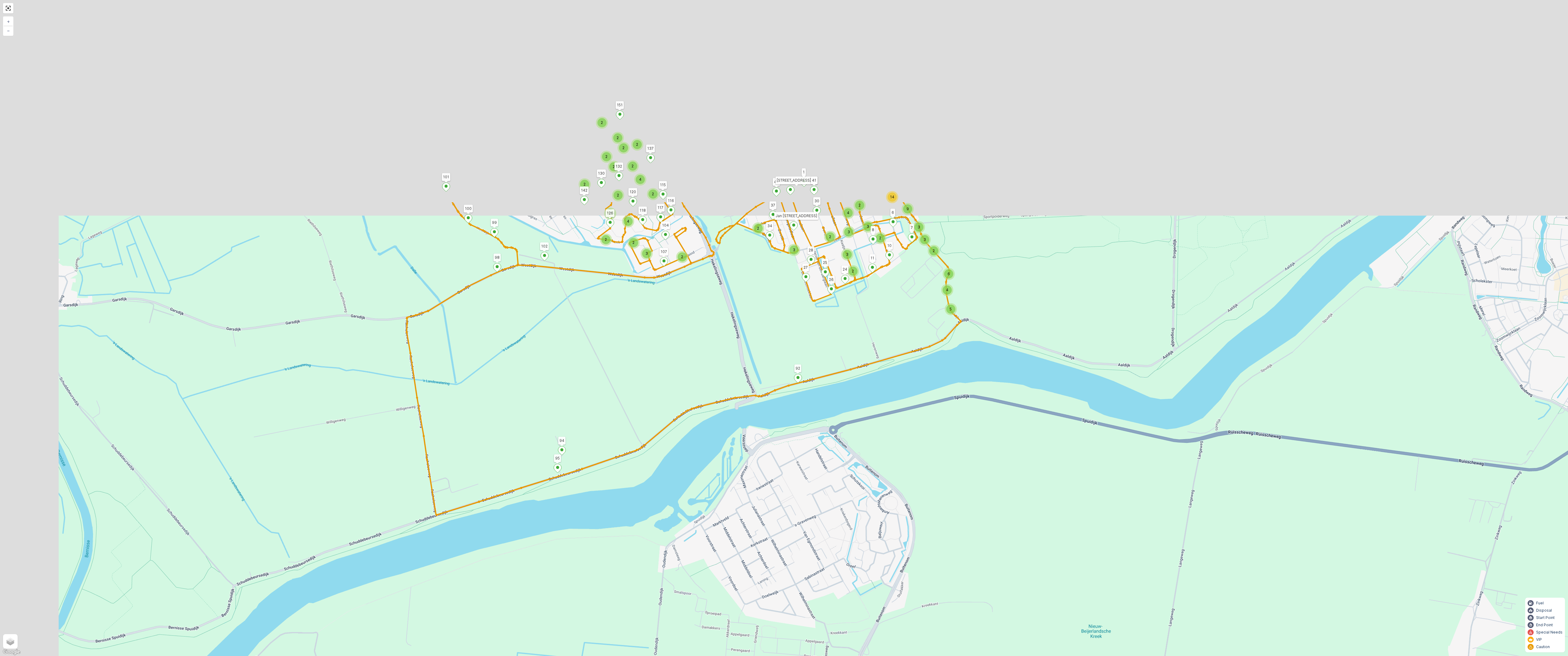
drag, startPoint x: 768, startPoint y: 186, endPoint x: 865, endPoint y: 544, distance: 370.9
click at [835, 499] on div "2 3 2 2 2 2 2 2 2 4 2 2 2 3 2 4 2 6 4 5 2 3 9 14 2 2 3 3 2 2 3 2 3 3 4 92 95 94…" at bounding box center [784, 328] width 1568 height 656
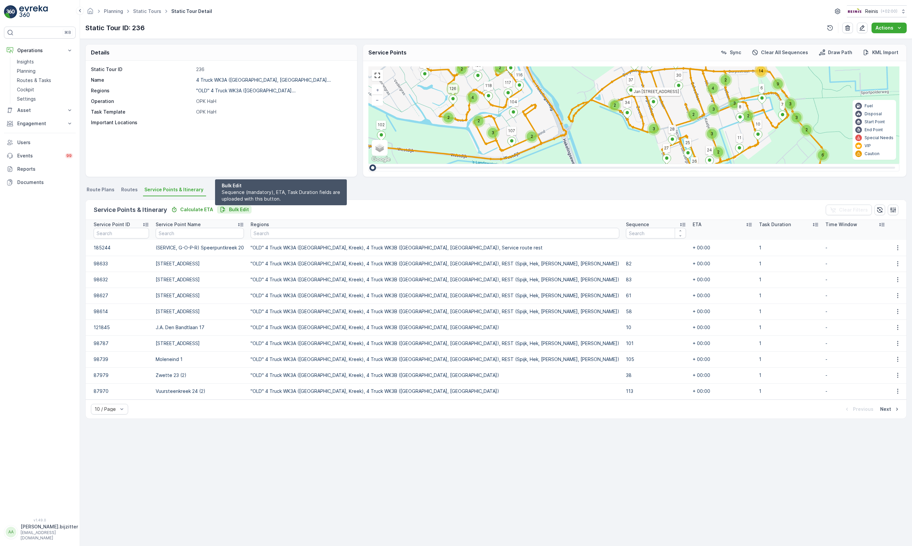
click at [229, 206] on p "Bulk Edit" at bounding box center [239, 209] width 20 height 7
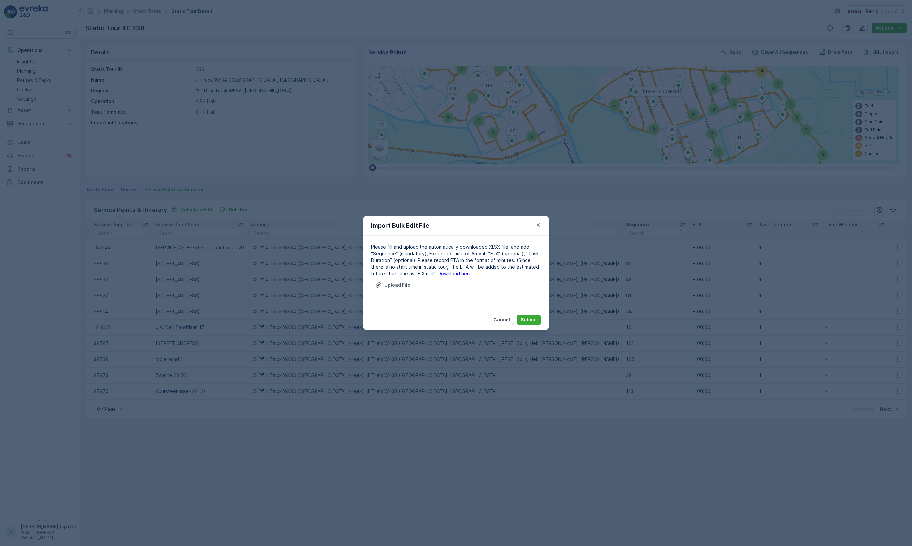
click at [448, 272] on link "Download here." at bounding box center [455, 273] width 35 height 6
click at [491, 320] on button "Cancel" at bounding box center [502, 319] width 25 height 11
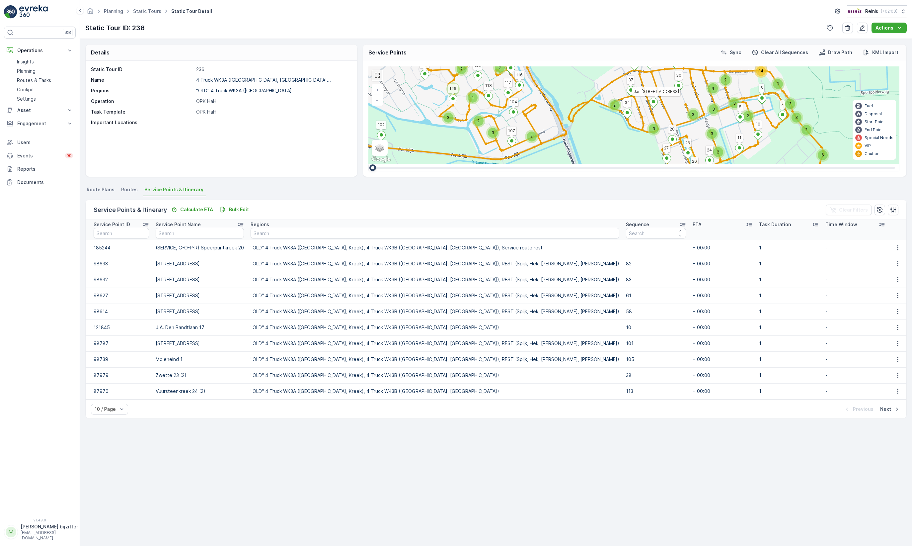
click at [375, 80] on link at bounding box center [377, 75] width 10 height 10
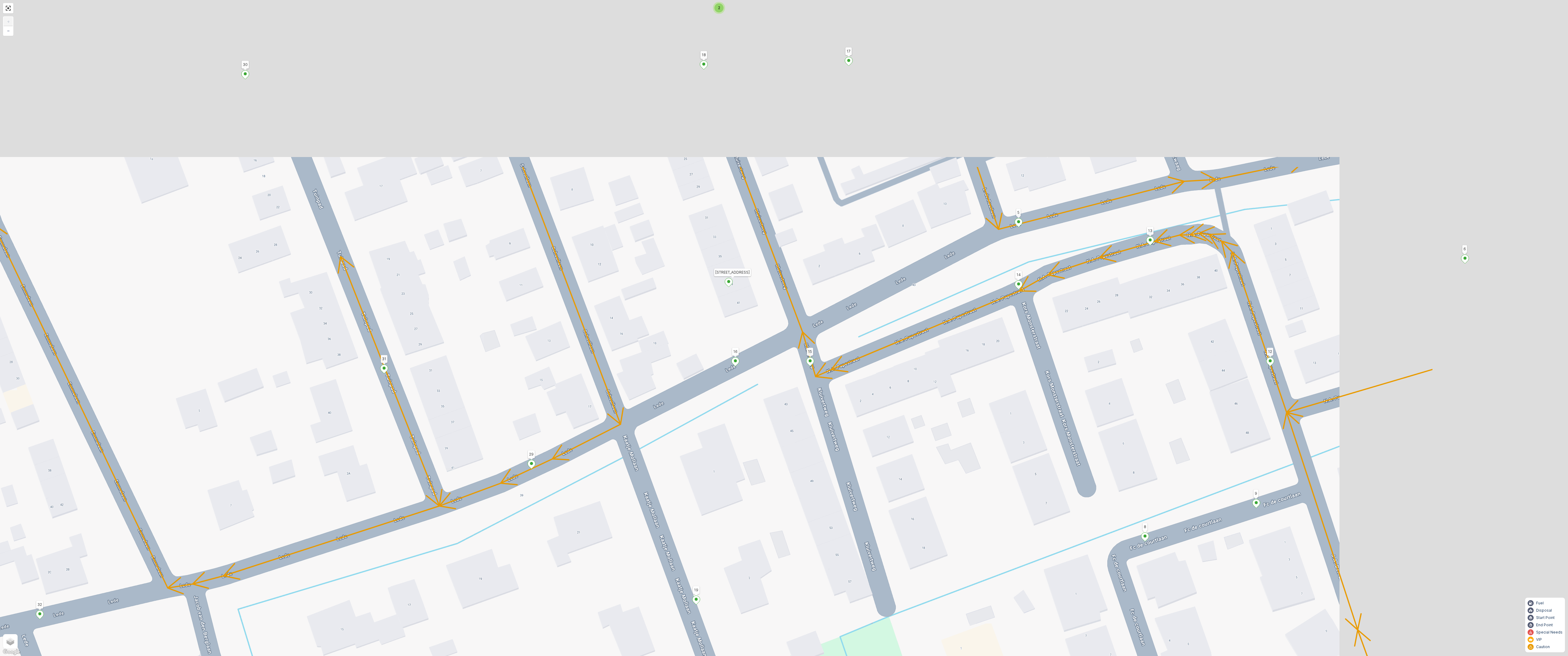
drag, startPoint x: 1292, startPoint y: 284, endPoint x: 1006, endPoint y: 508, distance: 363.3
click at [835, 499] on div "2 2 2 2 2 2 2 92 95 94 102 99 98 100 101 104 117 116 107 137 115 120 151 130 13…" at bounding box center [784, 328] width 1568 height 656
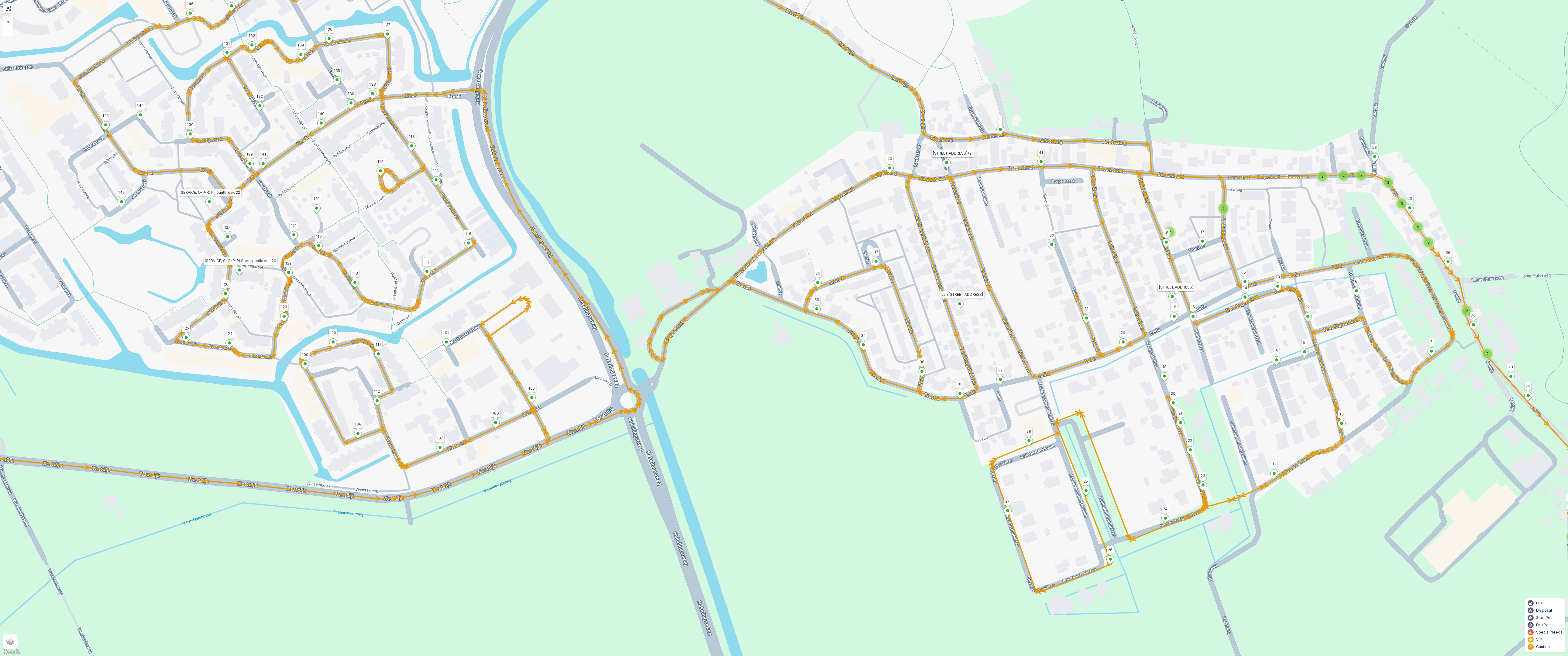
drag, startPoint x: 1337, startPoint y: 300, endPoint x: 1389, endPoint y: 296, distance: 52.2
click at [835, 296] on div "2 2 2 2 2 2 2 3 2 3 3 2 5 3 2 2 2 92 95 94 102 99 98 100 101 104 117 116 107 13…" at bounding box center [784, 328] width 1568 height 656
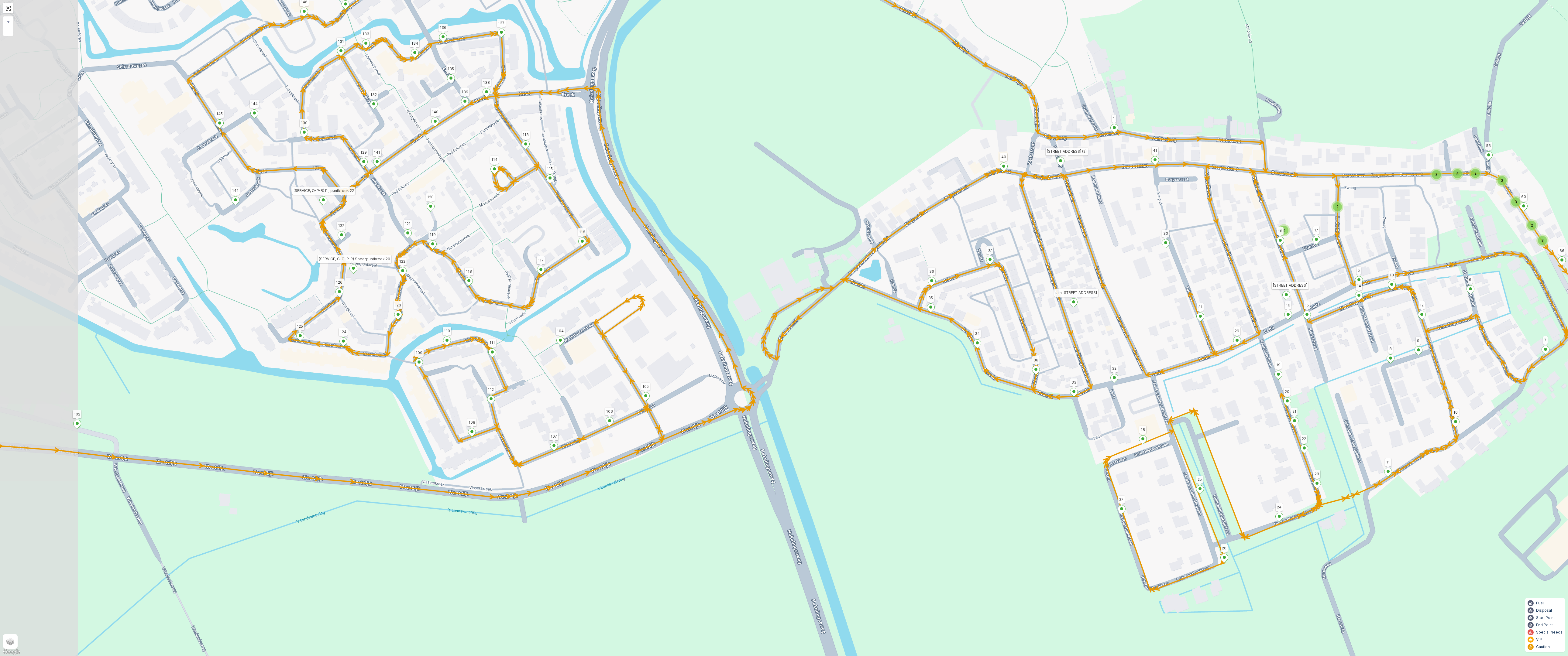
drag, startPoint x: 1246, startPoint y: 360, endPoint x: 1303, endPoint y: 358, distance: 57.0
click at [835, 358] on div "2 2 2 2 2 2 2 3 2 3 3 2 5 3 2 2 2 92 95 94 102 99 98 100 101 104 117 116 107 13…" at bounding box center [784, 328] width 1568 height 656
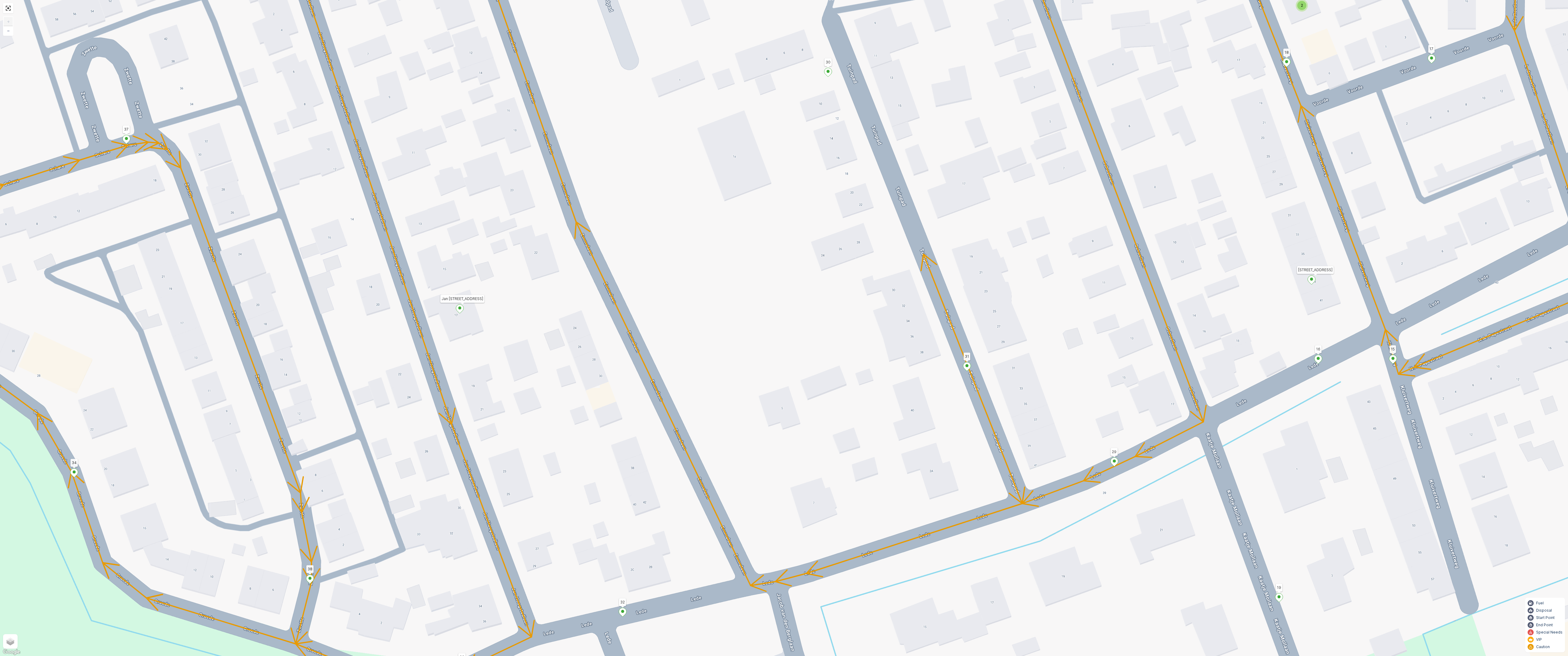
click at [835, 277] on icon at bounding box center [1311, 280] width 7 height 9
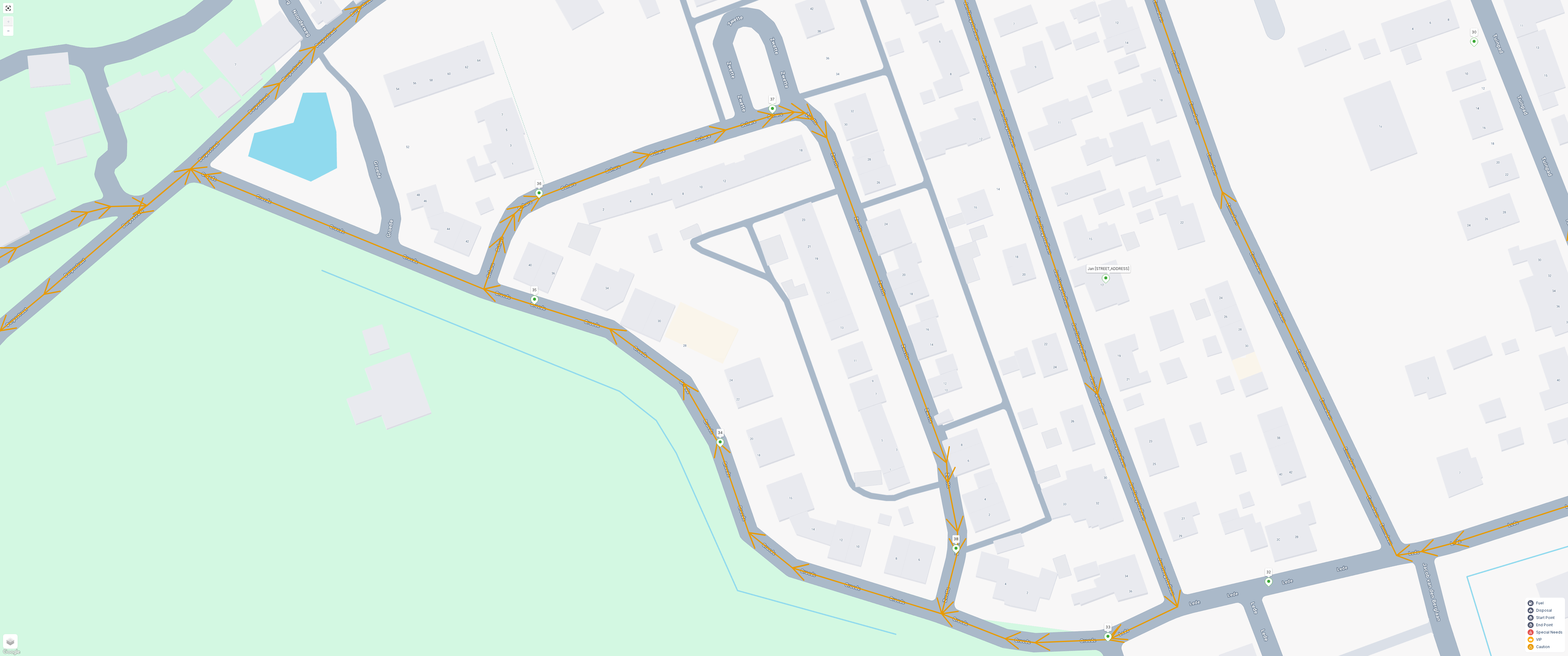
click at [835, 278] on ellipse at bounding box center [1105, 277] width 3 height 3
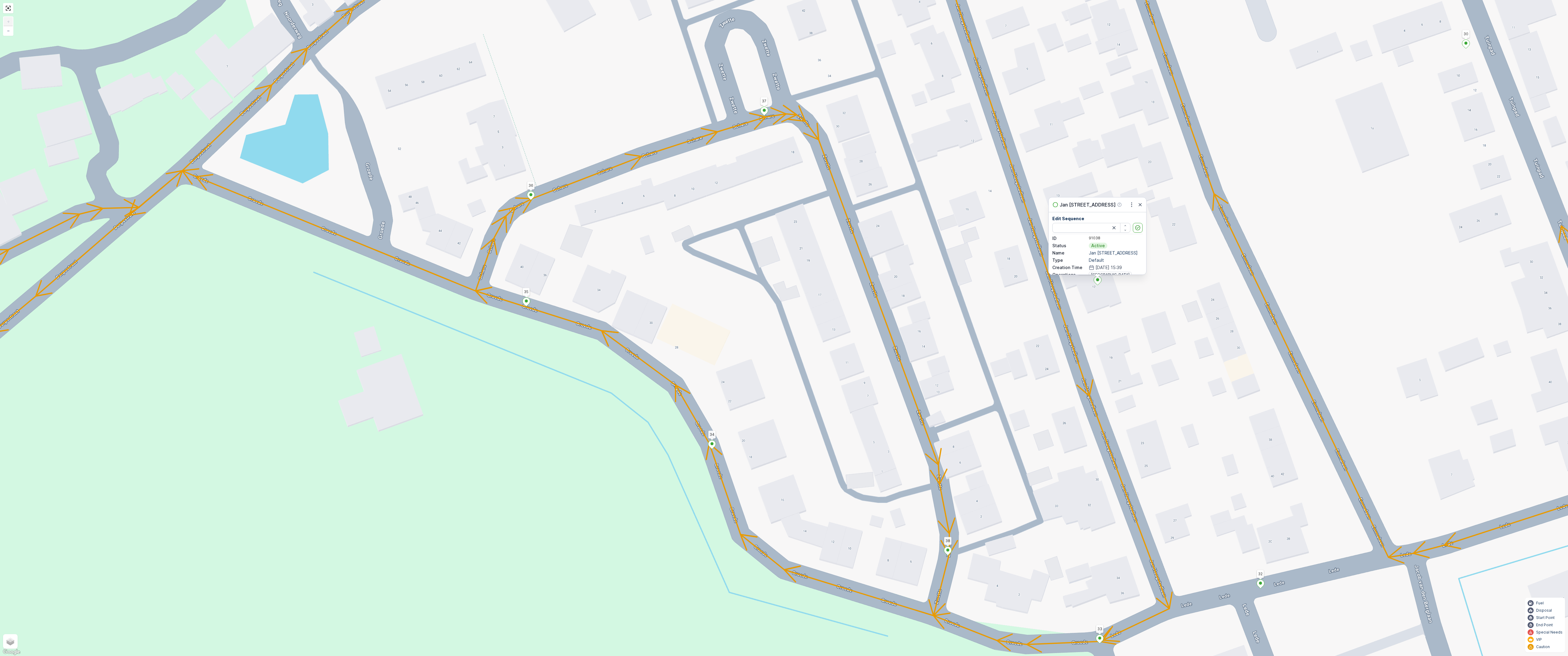
drag, startPoint x: 1106, startPoint y: 278, endPoint x: 1098, endPoint y: 280, distance: 8.2
click at [835, 280] on ellipse at bounding box center [1097, 279] width 3 height 3
click at [835, 309] on div "2 2 2 2 2 2 2 92 95 94 102 99 98 100 101 104 117 116 107 137 115 120 151 130 13…" at bounding box center [784, 328] width 1568 height 656
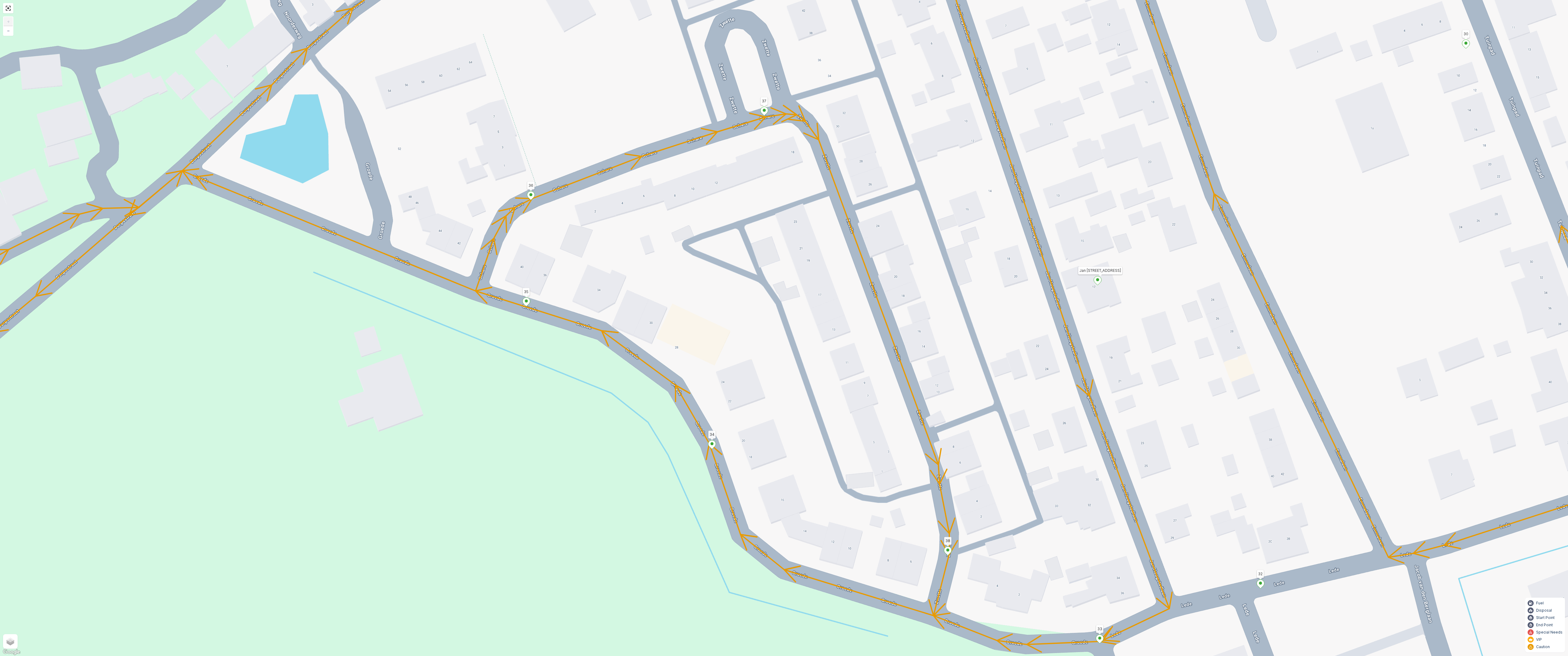
click at [835, 499] on icon at bounding box center [1260, 585] width 7 height 9
click at [835, 441] on div "2 2 2 2 2 2 2 92 95 94 102 99 98 100 101 104 117 116 107 137 115 120 151 130 13…" at bounding box center [784, 328] width 1568 height 656
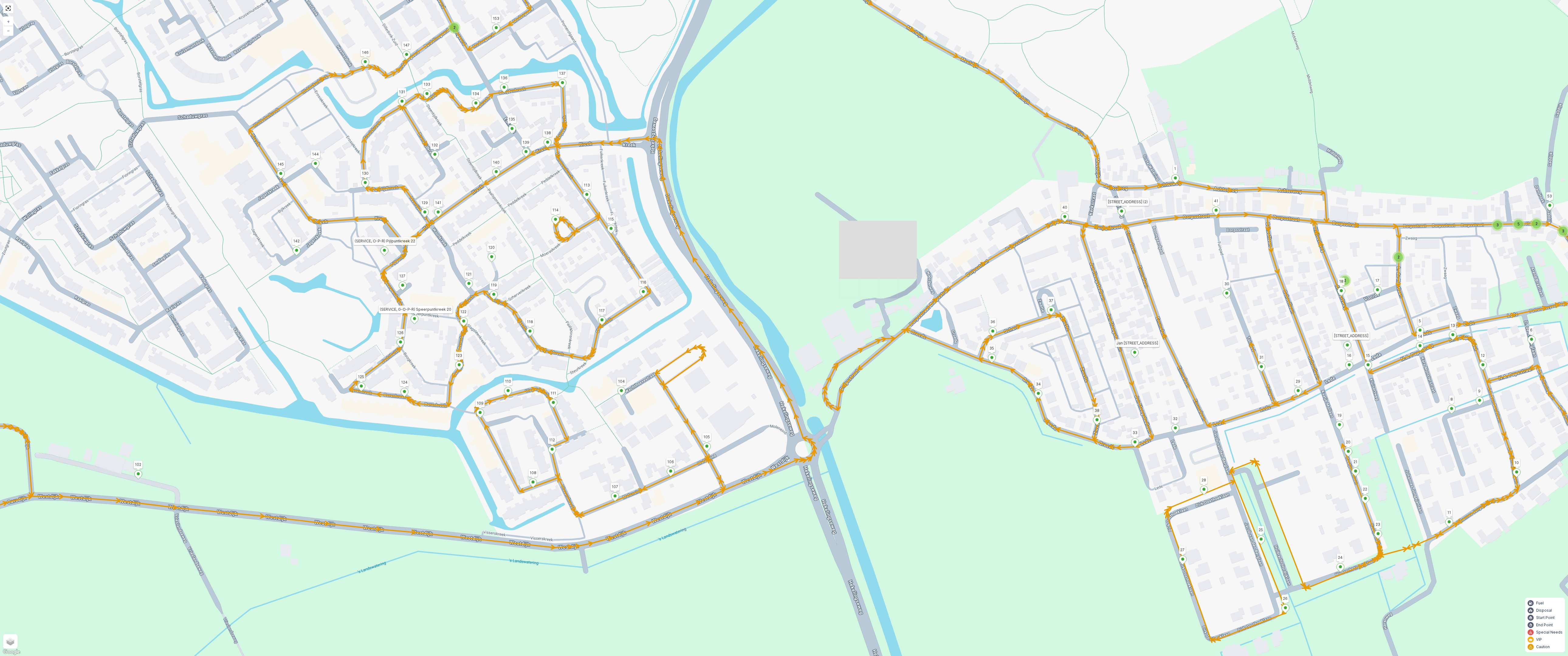
drag, startPoint x: 1076, startPoint y: 393, endPoint x: 1133, endPoint y: 366, distance: 63.1
click at [835, 366] on div "2 2 2 2 2 2 2 3 2 3 3 2 5 3 2 2 2 92 95 94 102 99 98 100 101 104 117 116 107 13…" at bounding box center [784, 328] width 1568 height 656
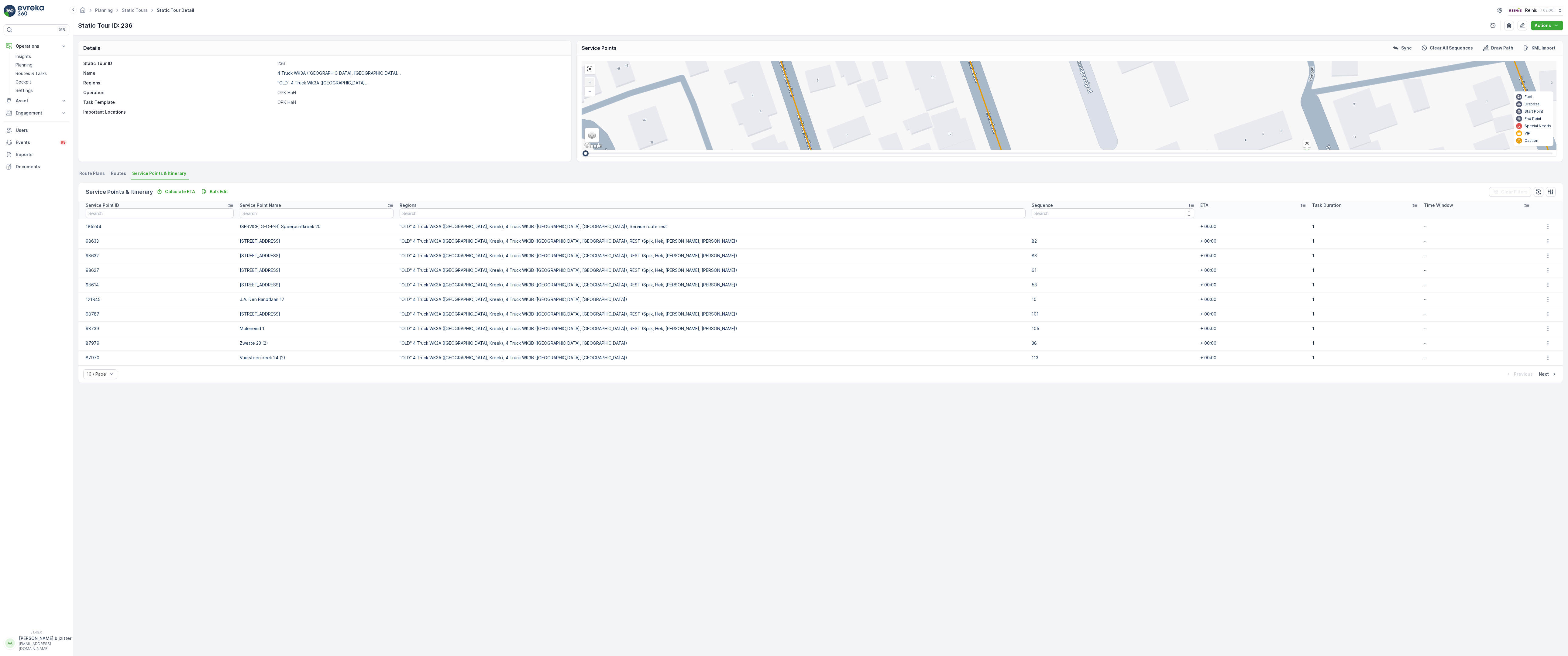
drag, startPoint x: 1405, startPoint y: 361, endPoint x: 1266, endPoint y: 356, distance: 139.1
click at [1273, 150] on div "2 2 2 2 2 2 2 92 95 94 102 99 98 100 101 104 117 116 107 137 115 120 151 130 13…" at bounding box center [1068, 104] width 975 height 89
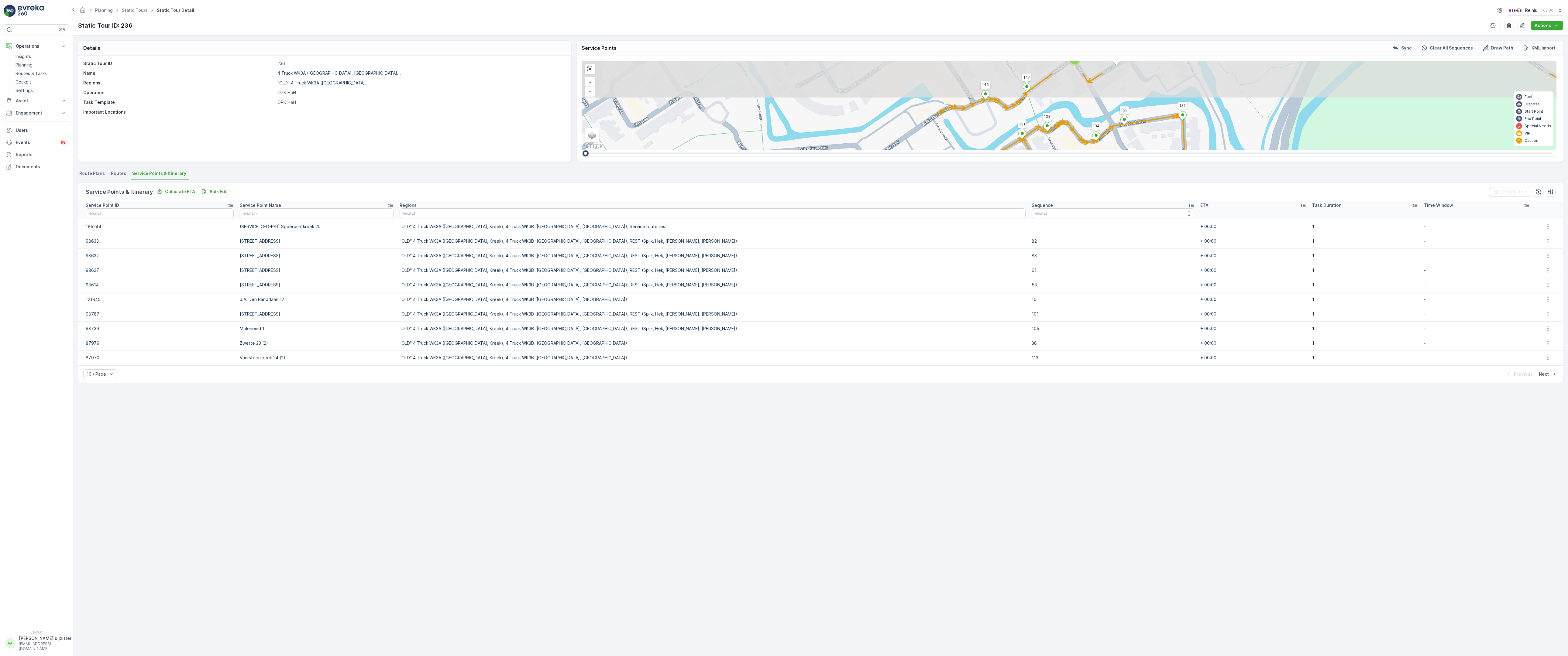
drag, startPoint x: 505, startPoint y: 356, endPoint x: 1014, endPoint y: 434, distance: 514.9
click at [1014, 150] on div "2 2 2 2 2 2 2 3 2 3 3 2 5 3 2 2 2 92 95 94 102 99 98 100 101 104 117 116 107 13…" at bounding box center [1068, 104] width 975 height 89
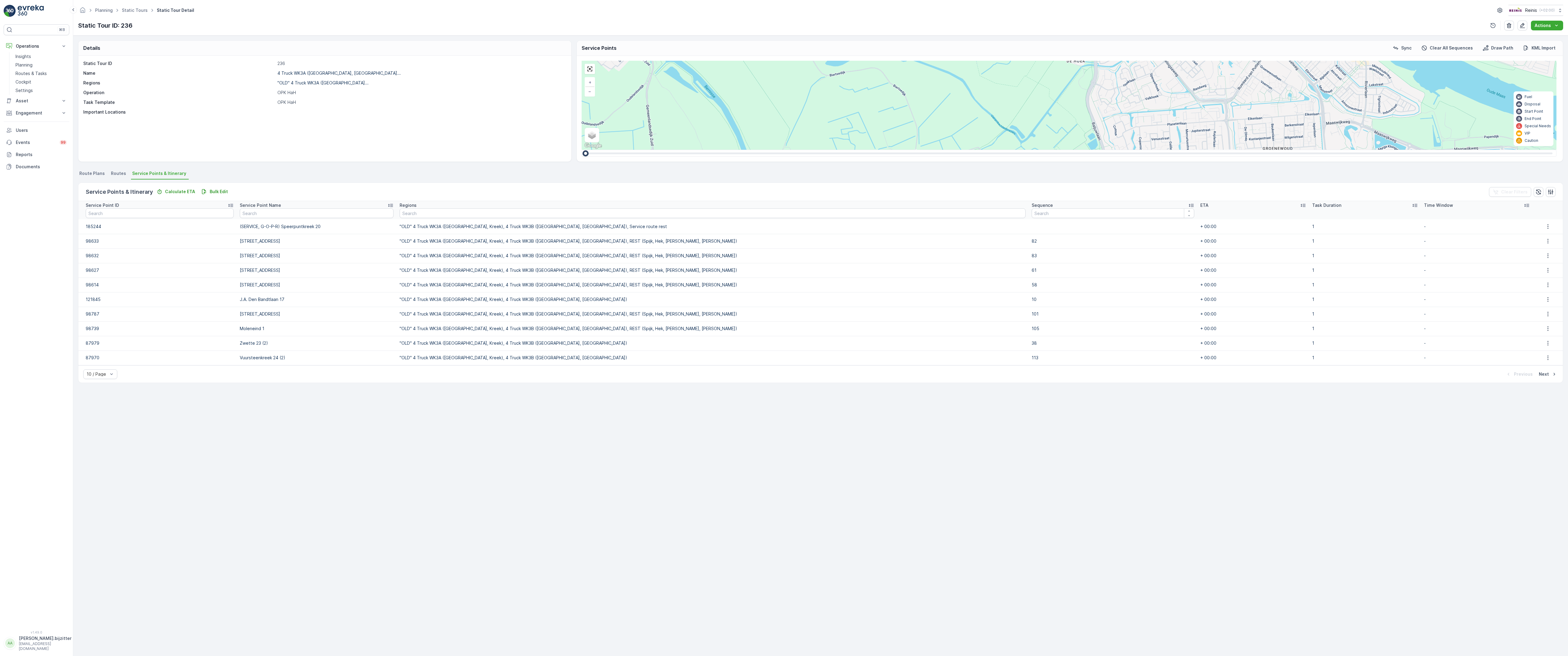
drag, startPoint x: 1051, startPoint y: 477, endPoint x: 741, endPoint y: 309, distance: 352.6
click at [741, 150] on div "2 6 2 3 4 4 5 12 2 3 3 7 6 9 5 23 3 3 2 4 4 4 2 7 2 15 92 102 99 98 100 101 137…" at bounding box center [1068, 104] width 975 height 89
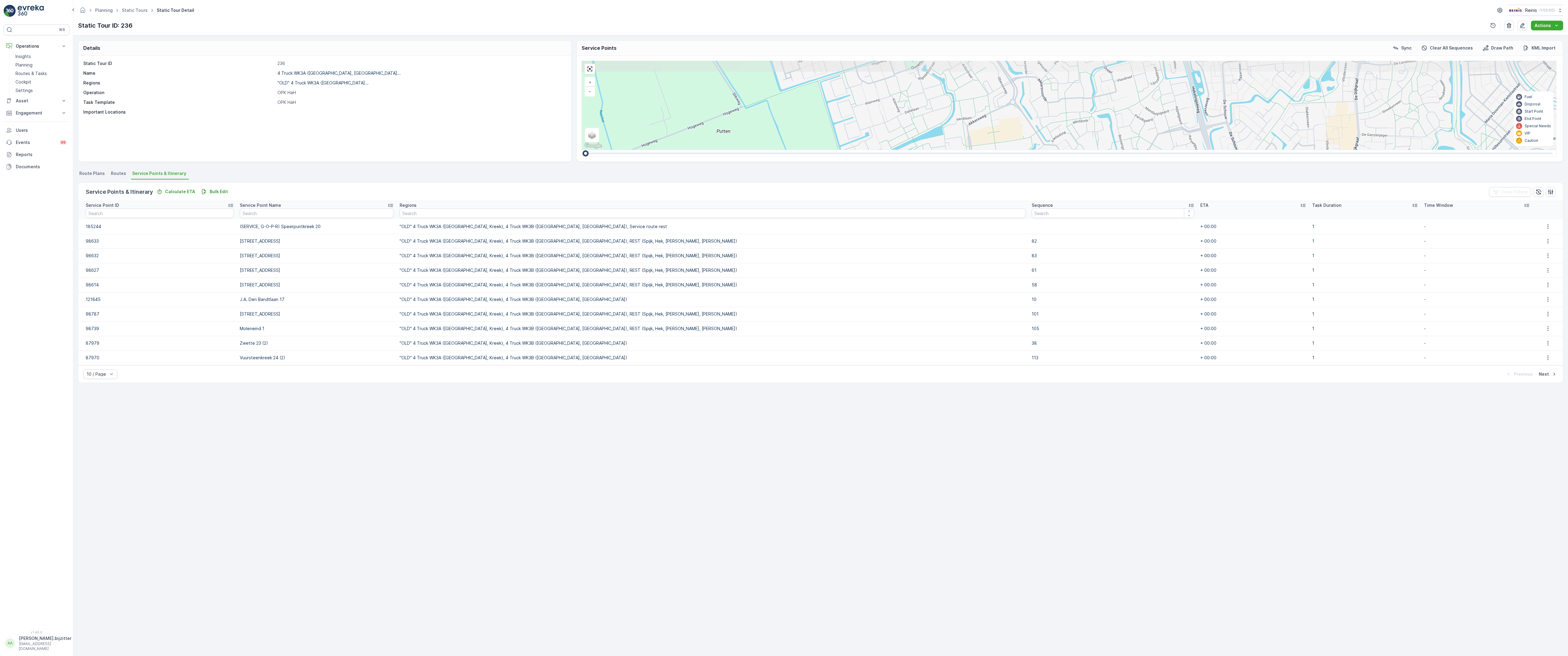
drag, startPoint x: 868, startPoint y: 222, endPoint x: 770, endPoint y: 349, distance: 160.4
click at [770, 150] on div "2 3 2 2 2 2 2 2 2 4 2 2 2 3 2 4 2 6 4 5 2 3 9 14 2 2 3 3 2 2 3 2 3 3 4 92 102 9…" at bounding box center [1068, 104] width 975 height 89
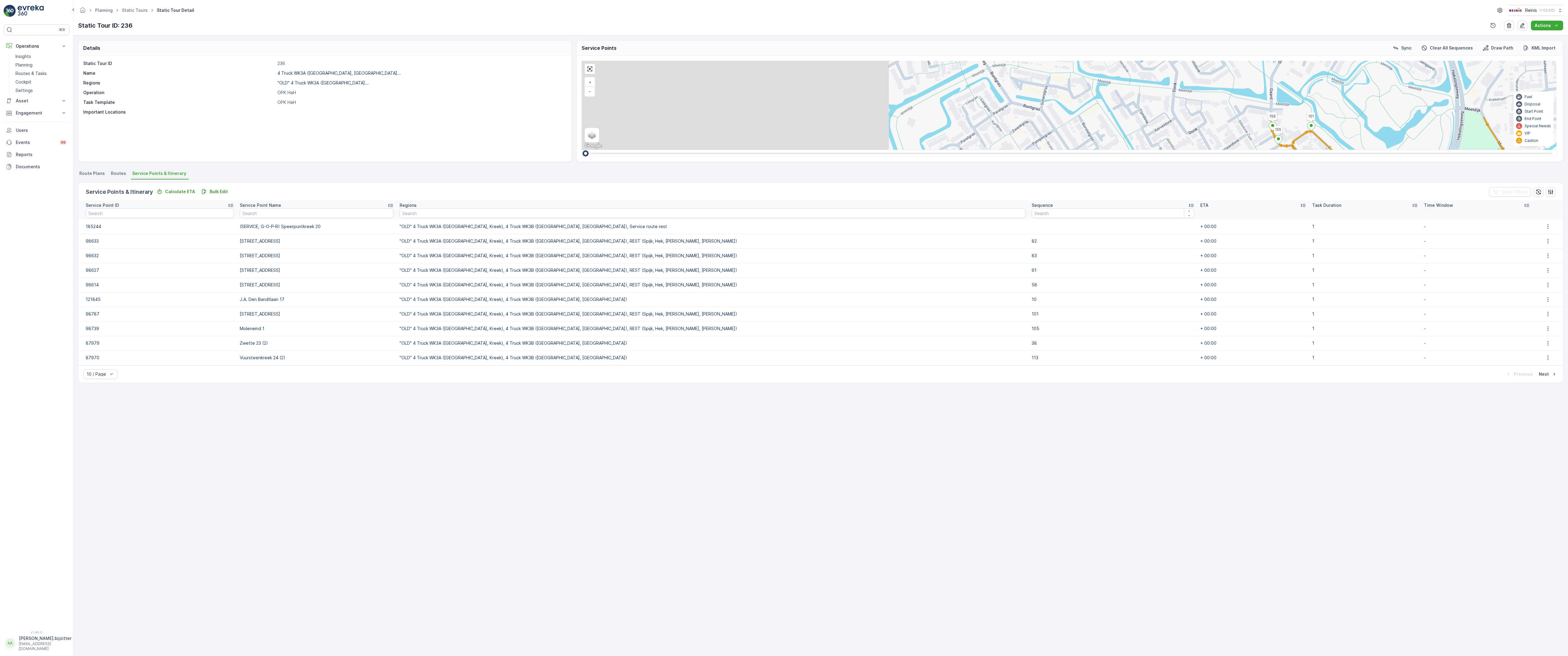
drag, startPoint x: 515, startPoint y: 287, endPoint x: 886, endPoint y: 203, distance: 380.4
click at [886, 150] on div "2 2 2 2 2 4 4 3 2 3 5 4 4 10 2 2 2 2 2 3 92 102 99 98 100 101 137 118 40 95 94 …" at bounding box center [1068, 104] width 975 height 89
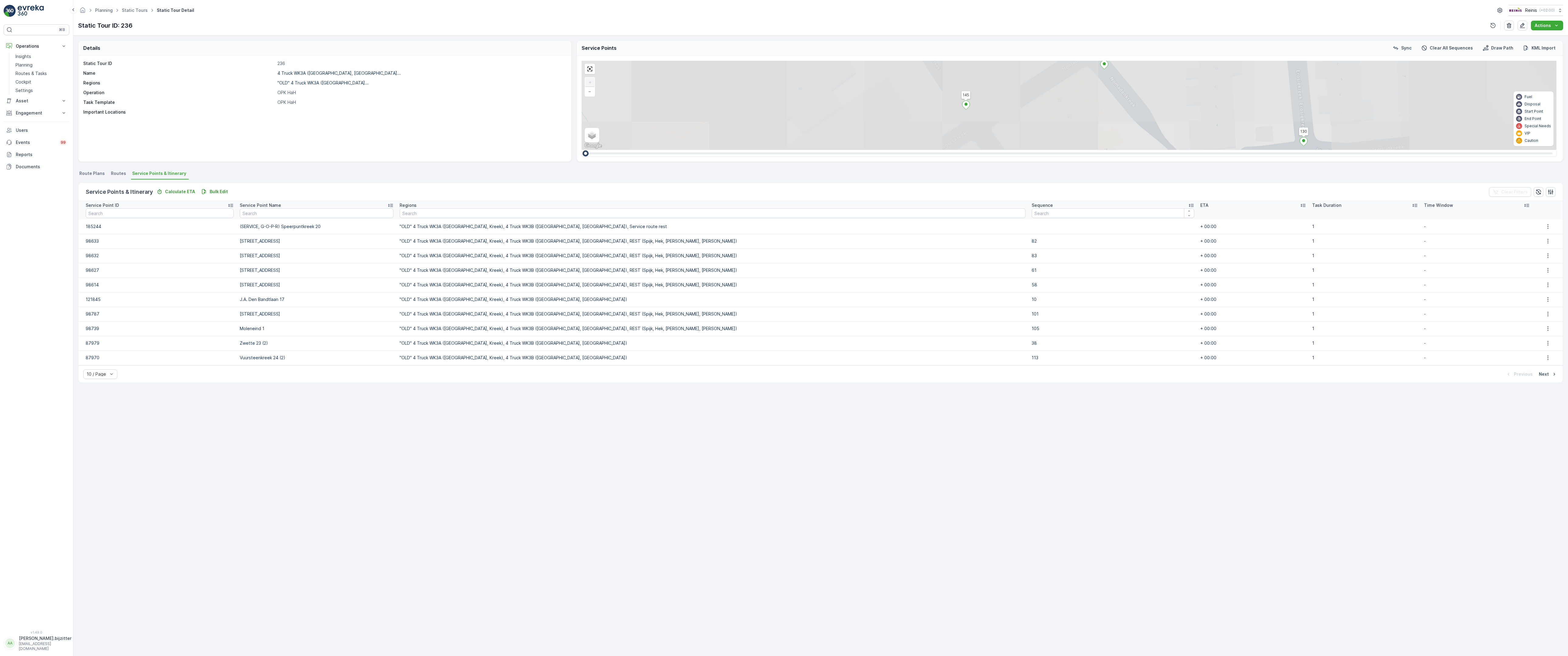
drag, startPoint x: 832, startPoint y: 195, endPoint x: 935, endPoint y: 571, distance: 389.9
click at [935, 150] on div "2 2 2 2 2 2 2 92 102 99 98 100 101 137 118 40 95 94 104 117 116 107 115 120 151…" at bounding box center [1068, 104] width 975 height 89
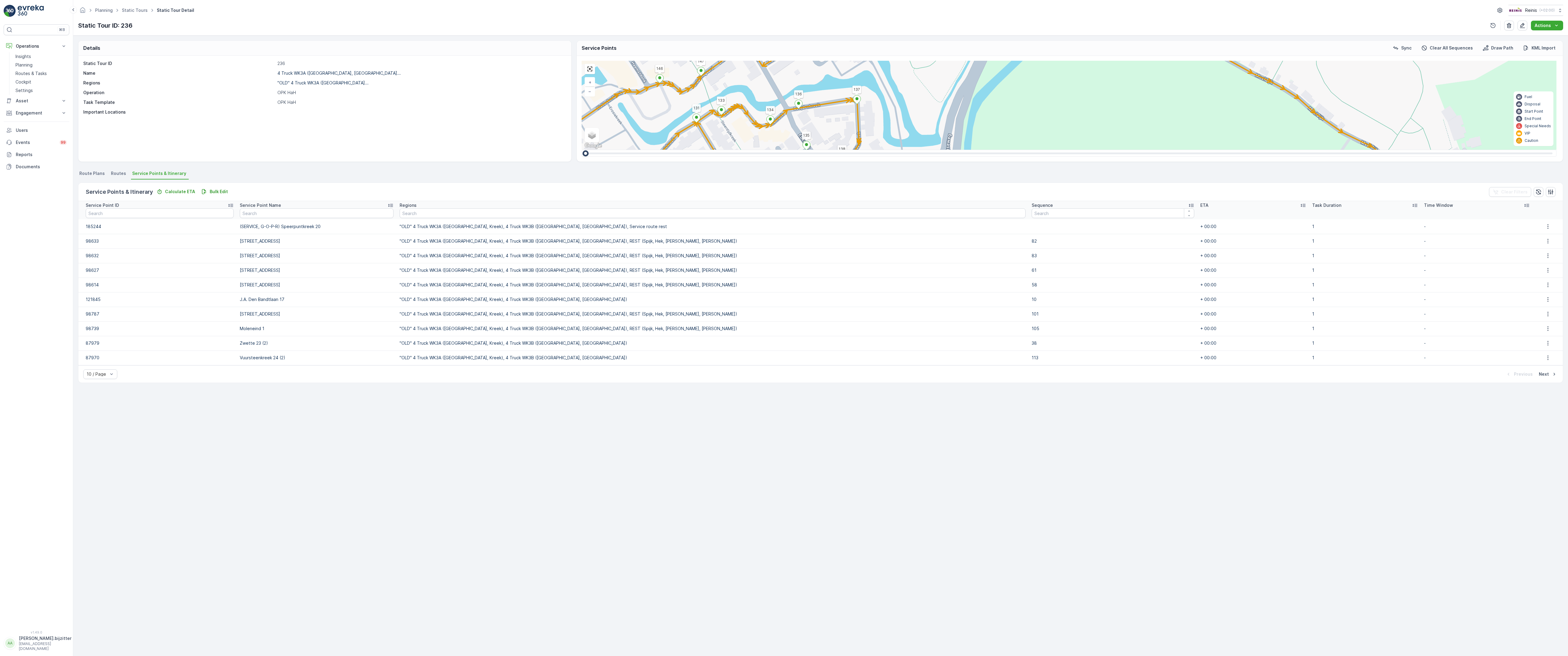
drag, startPoint x: 1195, startPoint y: 263, endPoint x: 419, endPoint y: 247, distance: 776.2
click at [581, 150] on div "2 2 2 2 2 2 2 3 2 3 3 2 5 3 2 2 2 92 102 99 98 100 101 137 118 40 95 94 104 117…" at bounding box center [1068, 104] width 975 height 89
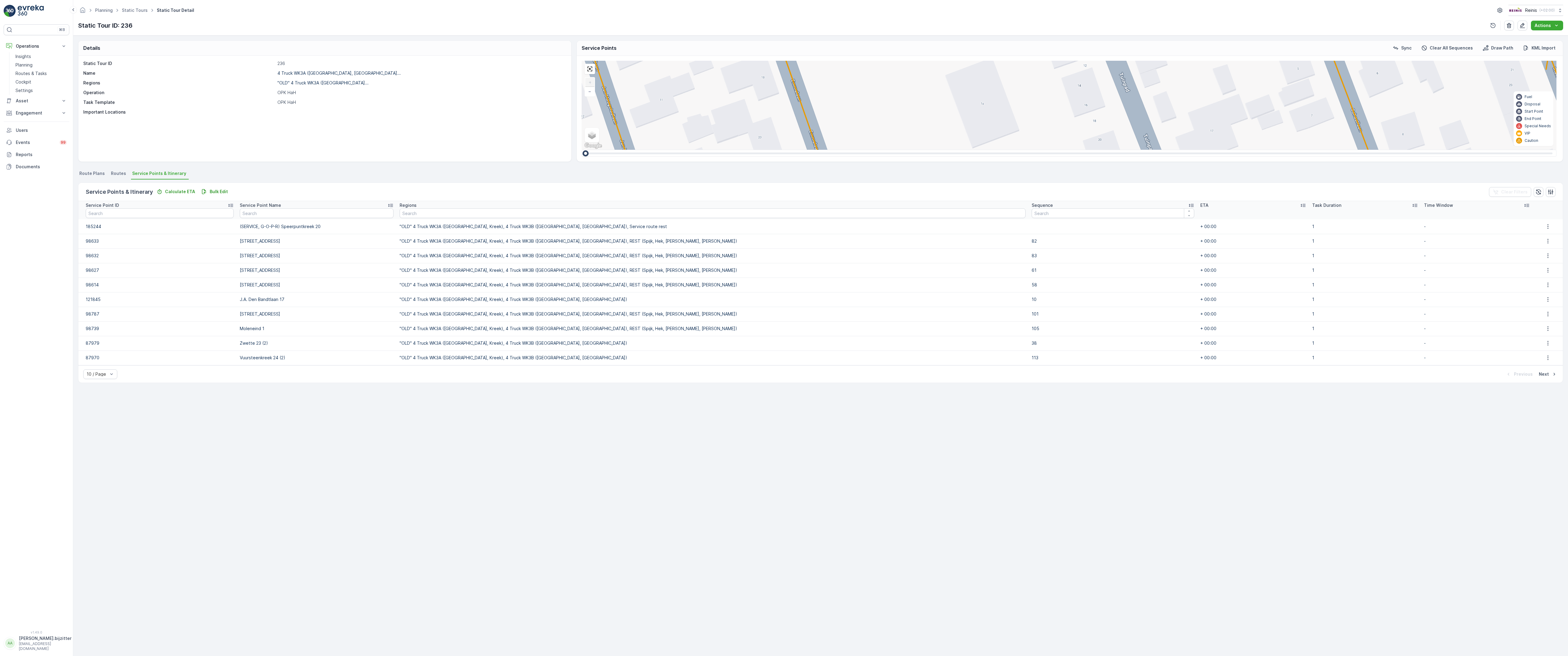
click at [1555, 223] on icon at bounding box center [1559, 228] width 7 height 9
click at [1000, 150] on div "2 2 2 2 2 2 2 92 102 99 98 100 101 137 118 40 95 94 104 117 116 107 115 120 151…" at bounding box center [1068, 104] width 975 height 89
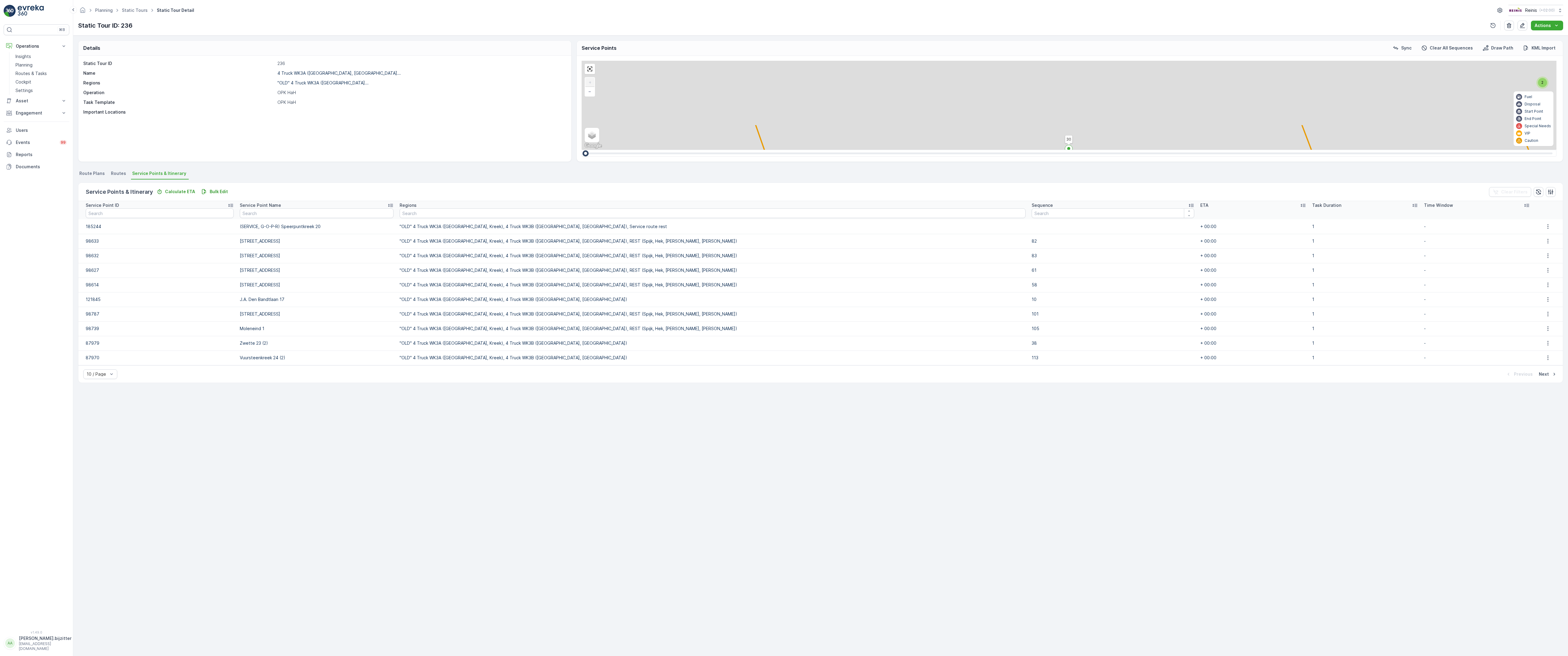
drag, startPoint x: 990, startPoint y: 351, endPoint x: 983, endPoint y: 481, distance: 130.2
click at [983, 150] on div "2 2 2 2 2 2 2 92 102 99 98 100 101 137 118 40 95 94 104 117 116 107 115 120 151…" at bounding box center [1068, 104] width 975 height 89
drag, startPoint x: 883, startPoint y: 119, endPoint x: 951, endPoint y: 546, distance: 432.4
click at [951, 150] on div "2 2 2 2 2 2 2 92 102 99 98 100 101 137 118 40 95 94 104 117 116 107 115 120 151…" at bounding box center [1068, 104] width 975 height 89
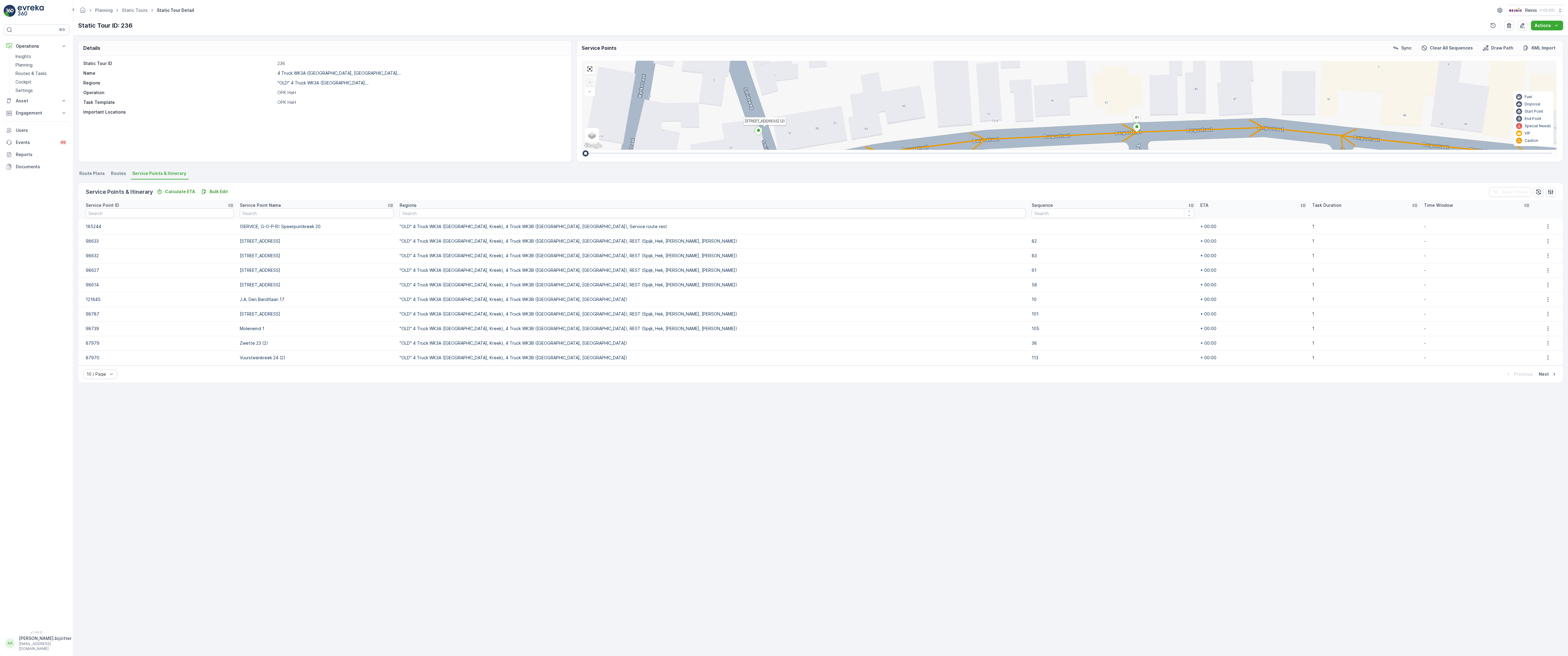
drag, startPoint x: 1054, startPoint y: 491, endPoint x: 1096, endPoint y: 374, distance: 124.3
click at [1096, 150] on div "2 2 2 2 2 2 2 92 102 99 98 100 101 137 118 40 95 94 104 117 116 107 115 120 151…" at bounding box center [1068, 104] width 975 height 89
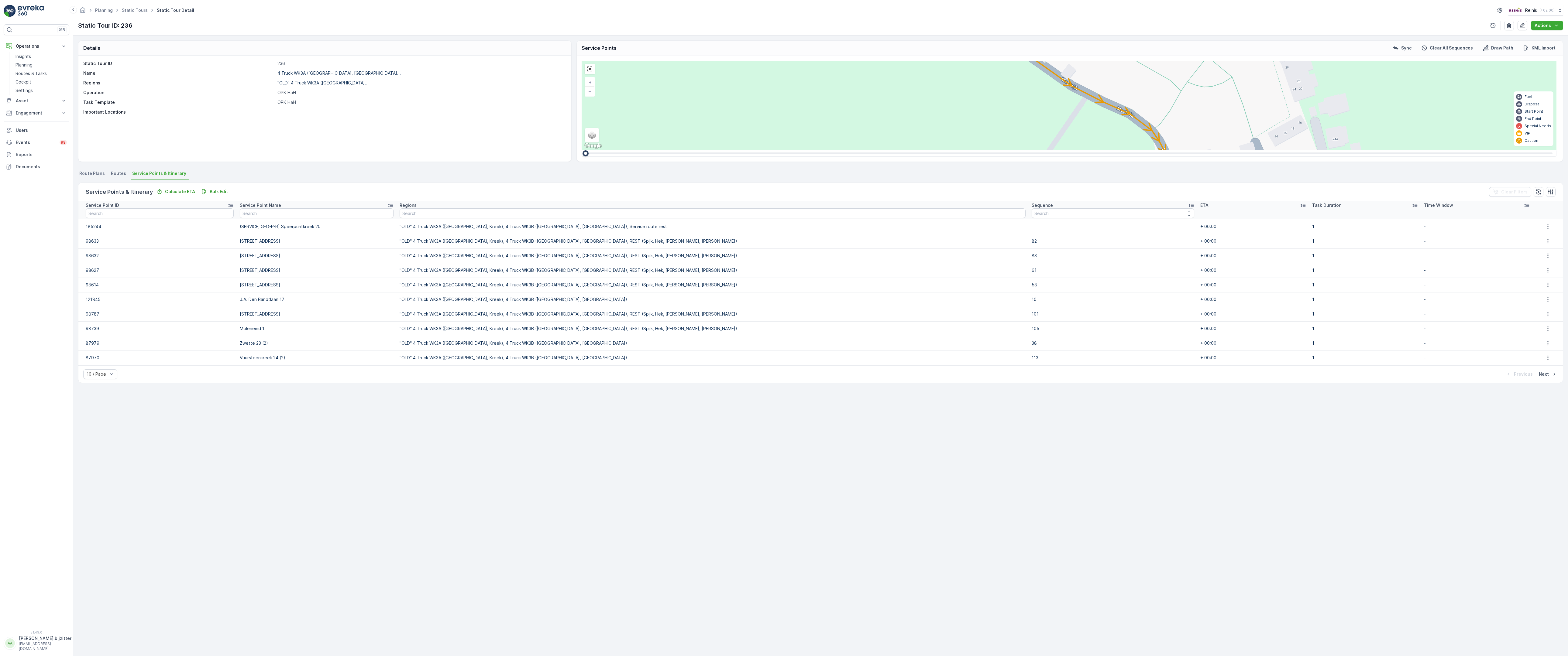
click at [769, 60] on div "2 2 2 2 2 2 5 3 2 92 102 99 98 100 101 137 118 40 95 94 104 117 116 107 115 120…" at bounding box center [1068, 104] width 975 height 89
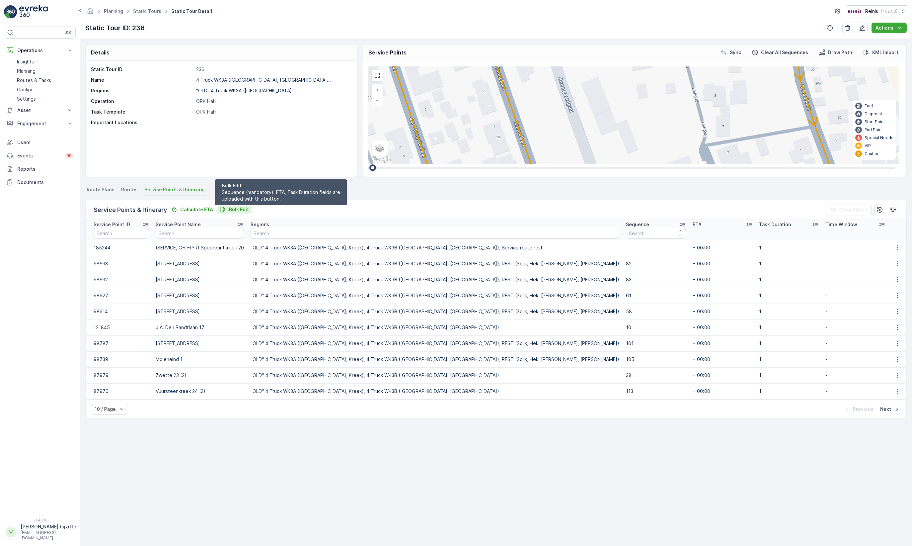
click at [244, 207] on p "Bulk Edit" at bounding box center [239, 209] width 20 height 7
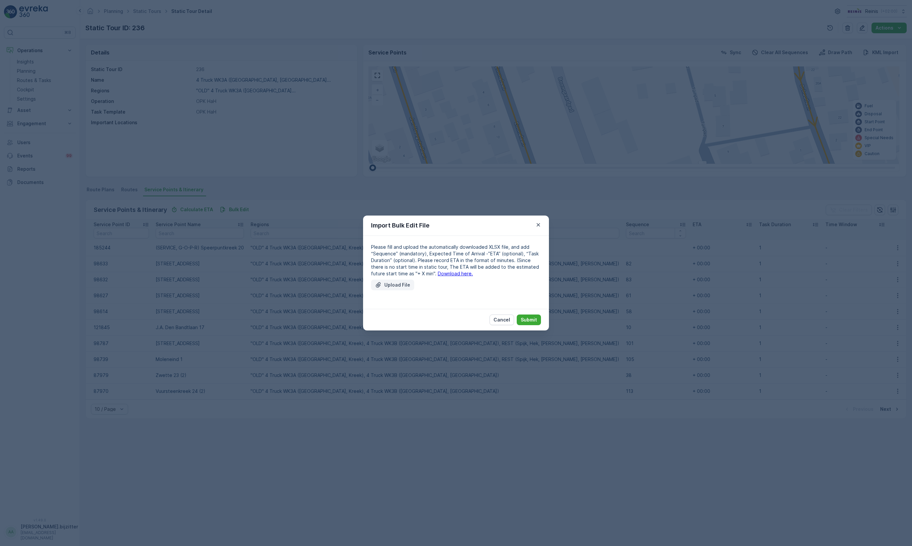
click at [387, 284] on p "Upload File" at bounding box center [397, 284] width 26 height 7
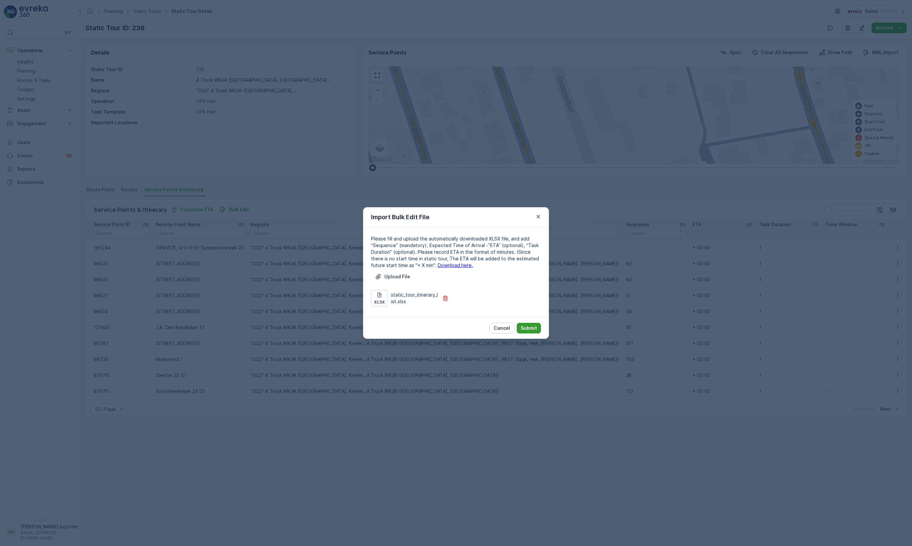
click at [524, 326] on p "Submit" at bounding box center [529, 328] width 16 height 7
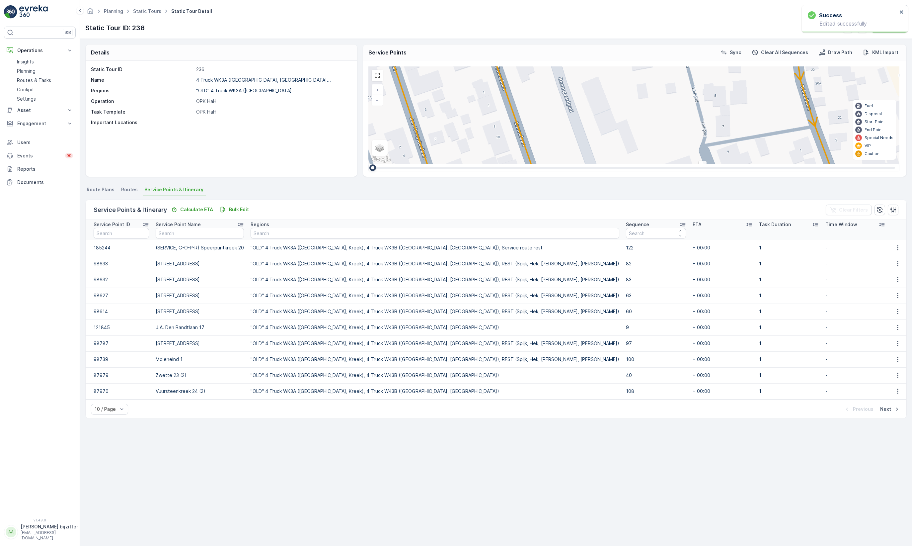
click at [679, 223] on icon at bounding box center [682, 224] width 7 height 7
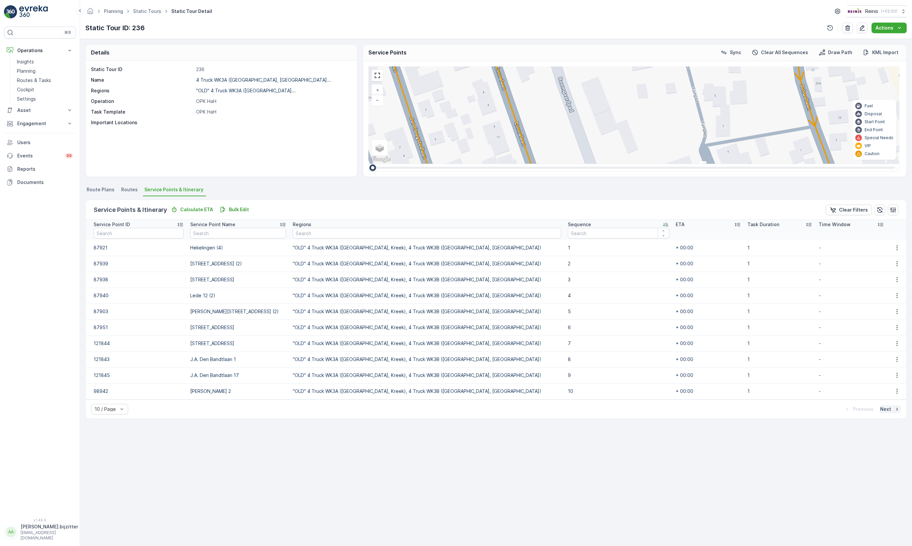
click at [886, 412] on p "Next" at bounding box center [885, 409] width 11 height 7
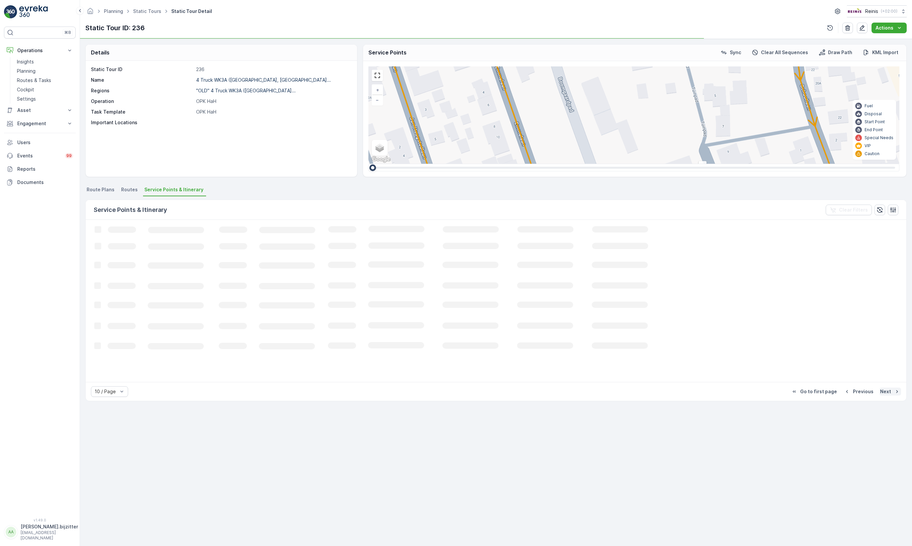
click at [886, 395] on p "Next" at bounding box center [885, 391] width 11 height 7
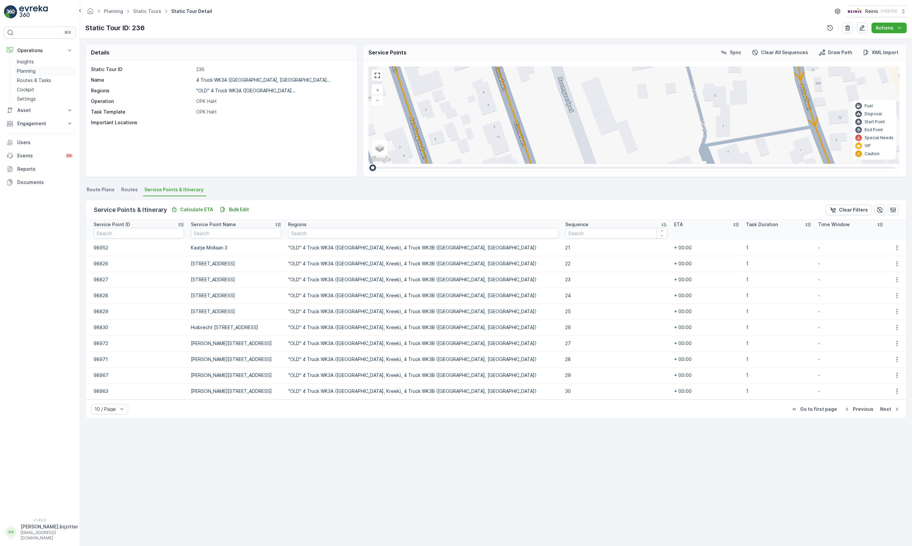
click at [29, 70] on p "Planning" at bounding box center [26, 71] width 19 height 7
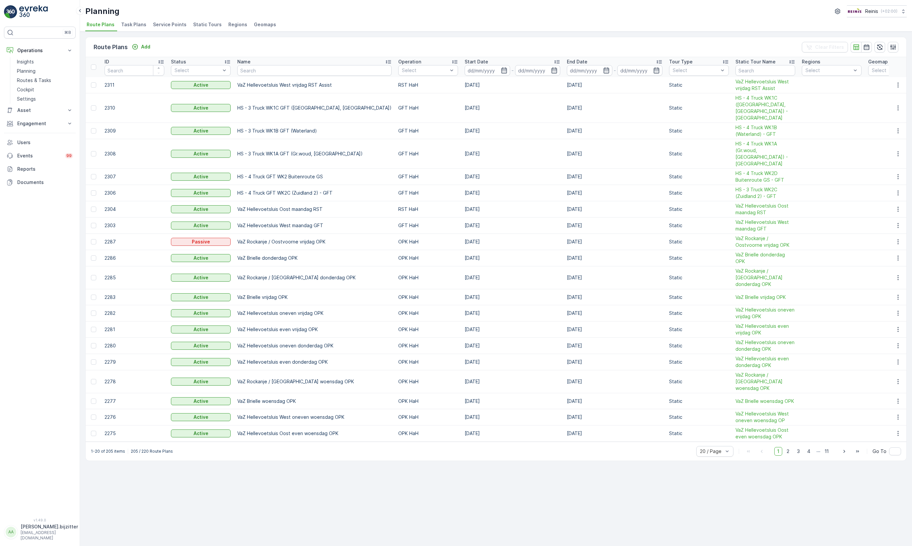
click at [202, 24] on span "Static Tours" at bounding box center [207, 24] width 29 height 7
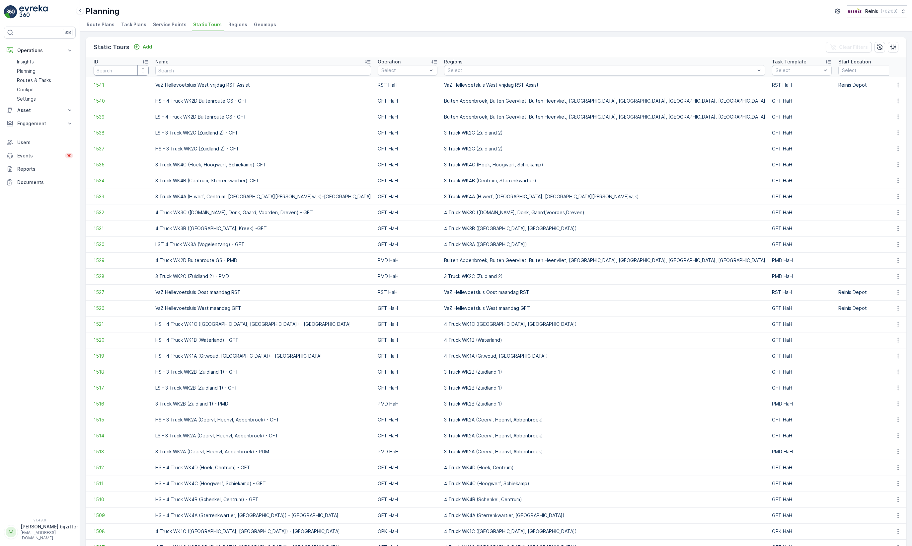
click at [126, 68] on input "number" at bounding box center [121, 70] width 55 height 11
type input "237"
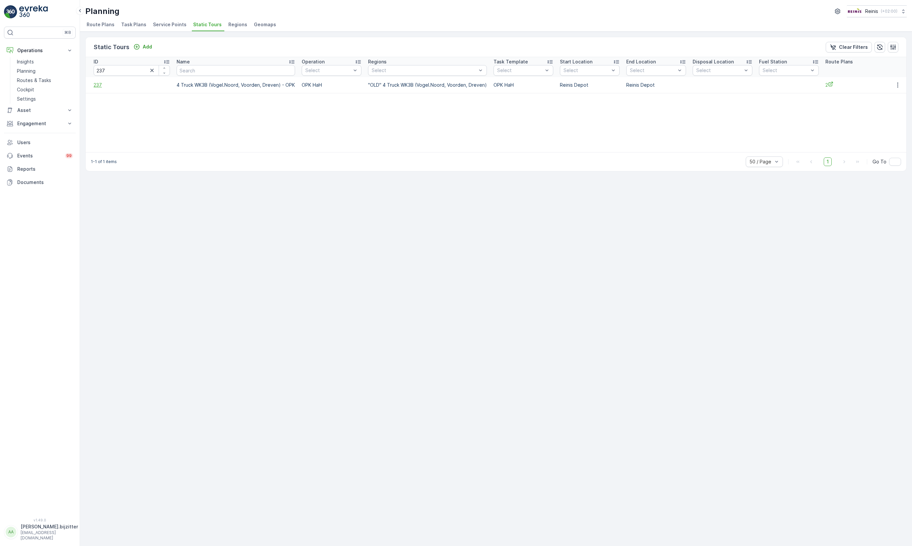
click at [96, 87] on span "237" at bounding box center [132, 85] width 76 height 7
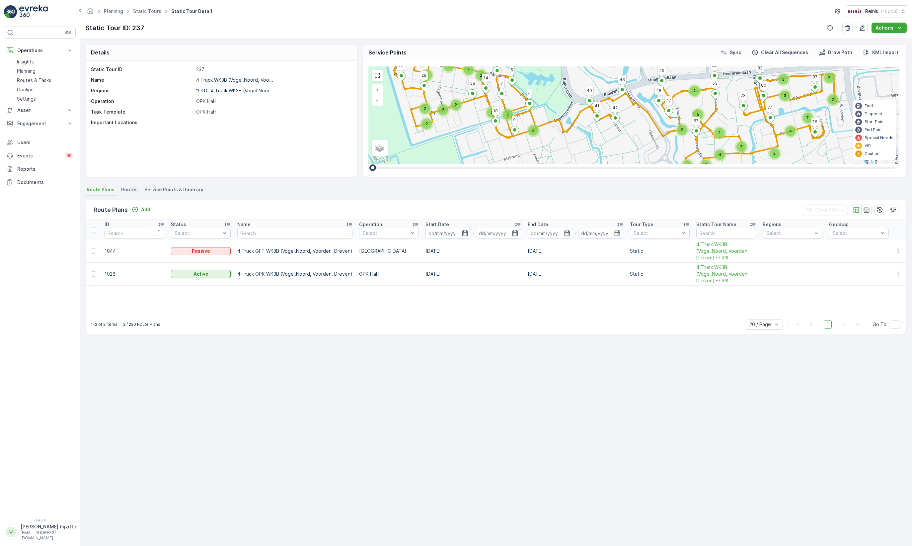
click at [179, 188] on span "Service Points & Itinerary" at bounding box center [173, 189] width 59 height 7
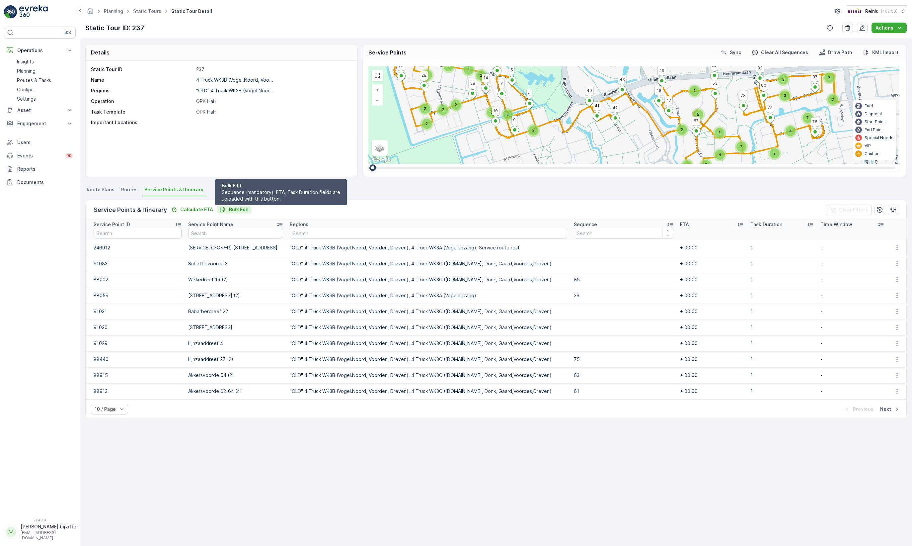
click at [242, 209] on p "Bulk Edit" at bounding box center [239, 209] width 20 height 7
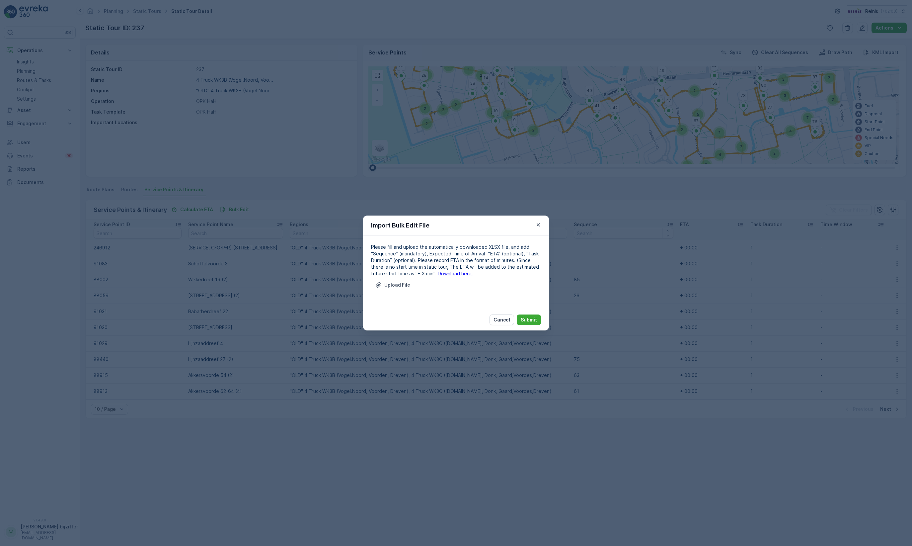
click at [438, 273] on link "Download here." at bounding box center [455, 273] width 35 height 6
click at [498, 321] on p "Cancel" at bounding box center [502, 319] width 17 height 7
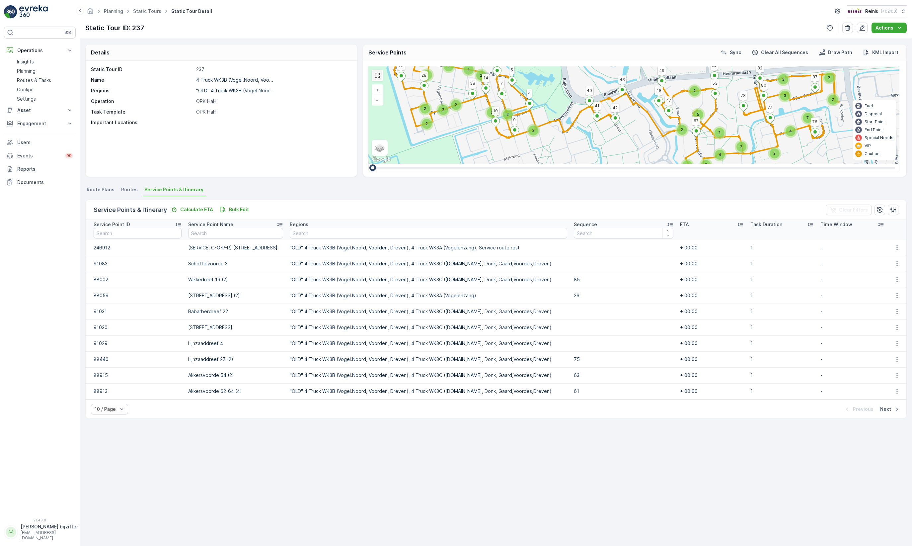
click at [373, 75] on link at bounding box center [377, 75] width 10 height 10
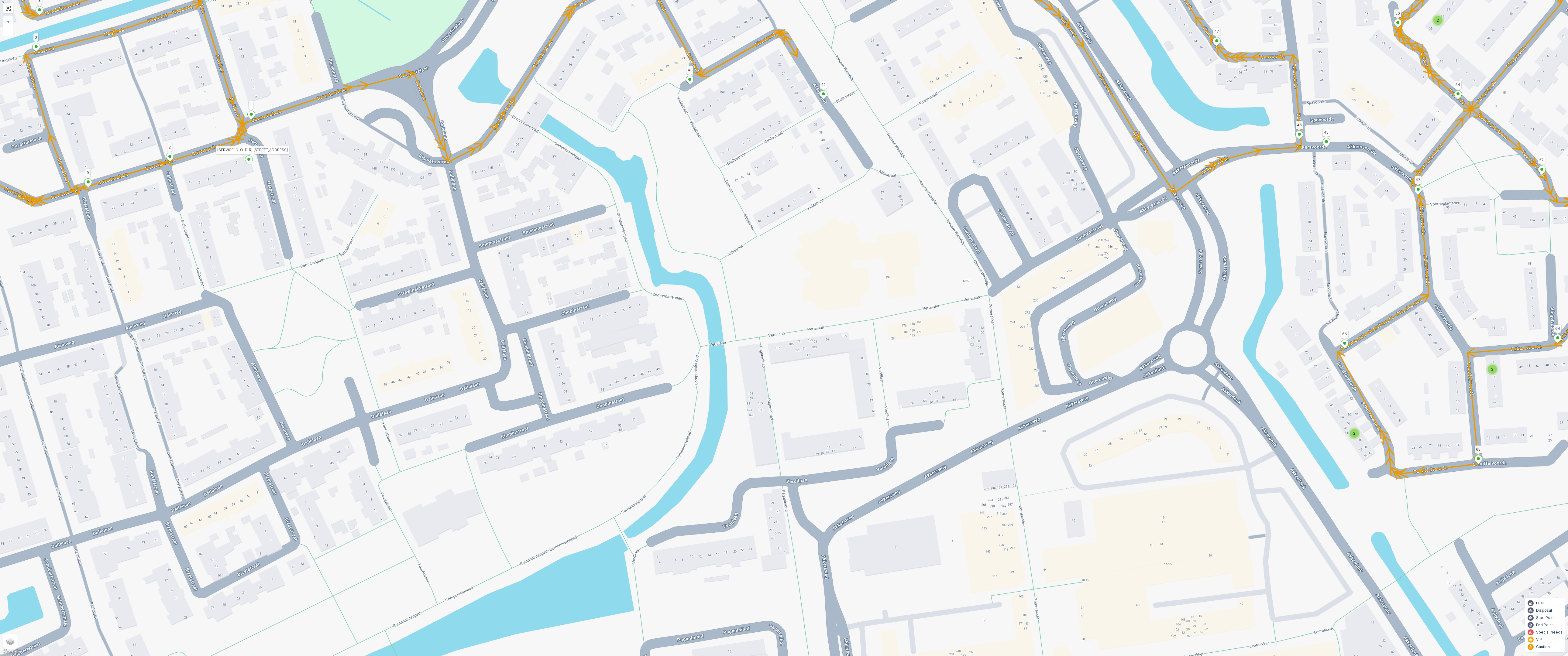
click at [1355, 436] on div "2" at bounding box center [1354, 434] width 9 height 9
click at [1322, 449] on div "2 4 2 2 2 2 2 2 42 43 10 26 52 49 78 77 87 76 9 4 41 40 7 6 5 14 38 28 80 82 48…" at bounding box center [784, 328] width 1568 height 656
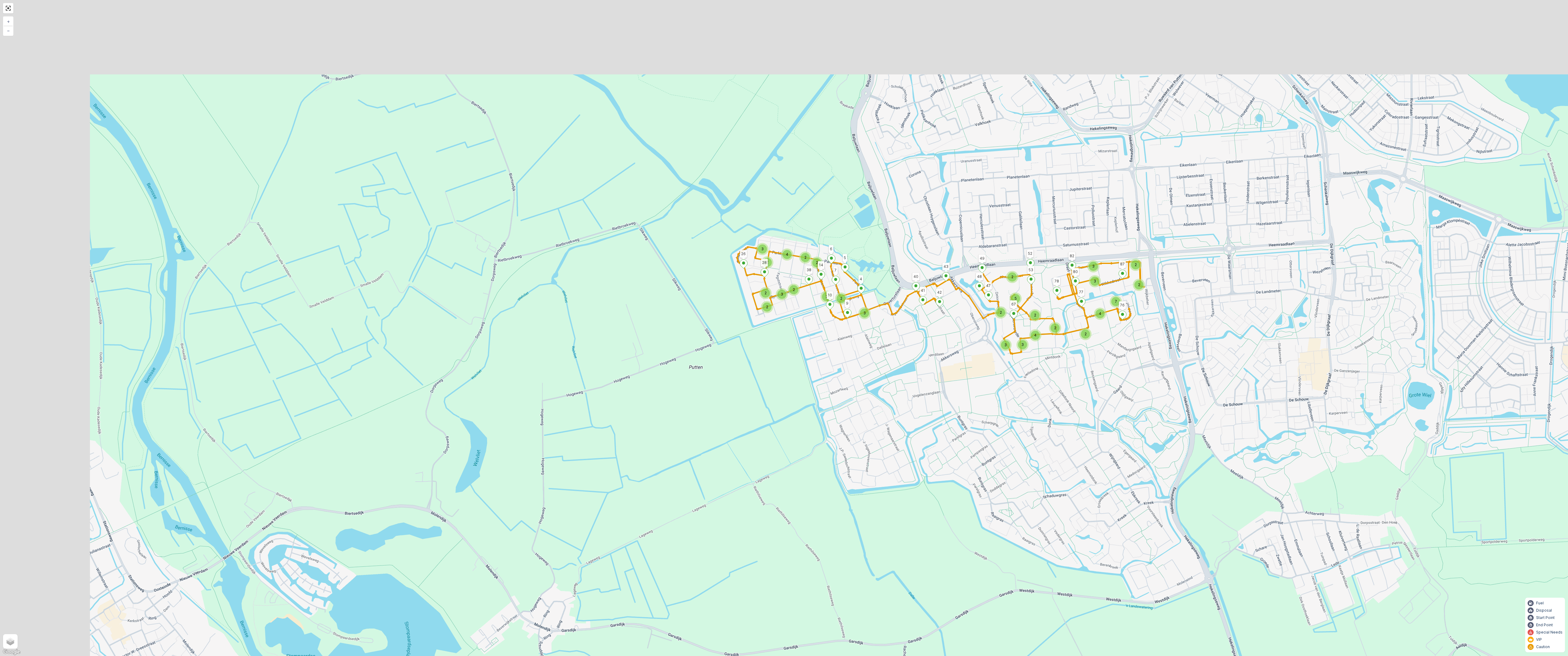
drag, startPoint x: 765, startPoint y: 320, endPoint x: 820, endPoint y: 360, distance: 68.0
click at [820, 360] on div "2 4 2 2 7 3 2 2 2 2 2 4 2 3 2 2 3 3 3 2 2 2 2 5 4 3 3 42 43 10 26 52 49 78 77 8…" at bounding box center [784, 328] width 1568 height 656
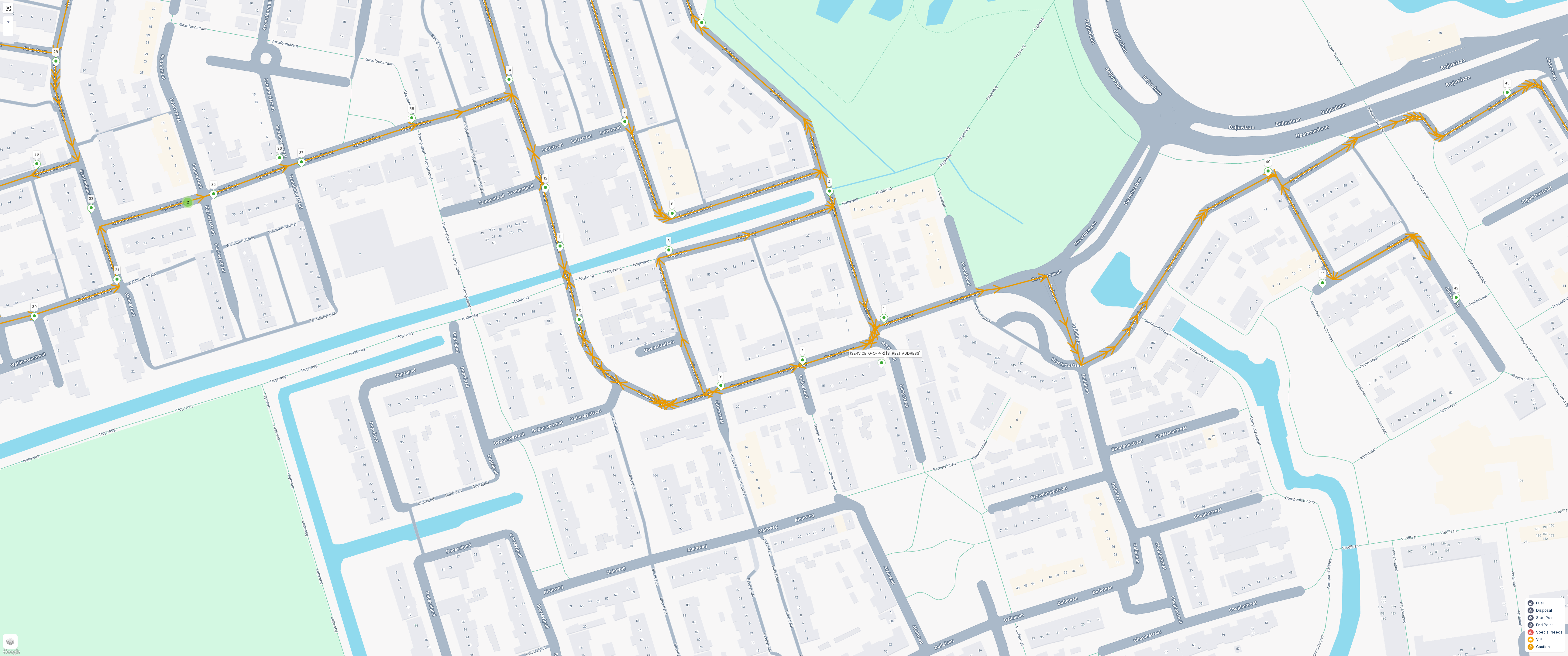
click at [879, 365] on icon at bounding box center [881, 364] width 7 height 9
click at [871, 382] on div "2 4 2 2 2 2 2 2 42 43 10 26 52 49 78 77 87 76 9 4 41 40 7 6 5 14 38 28 80 82 48…" at bounding box center [784, 328] width 1568 height 656
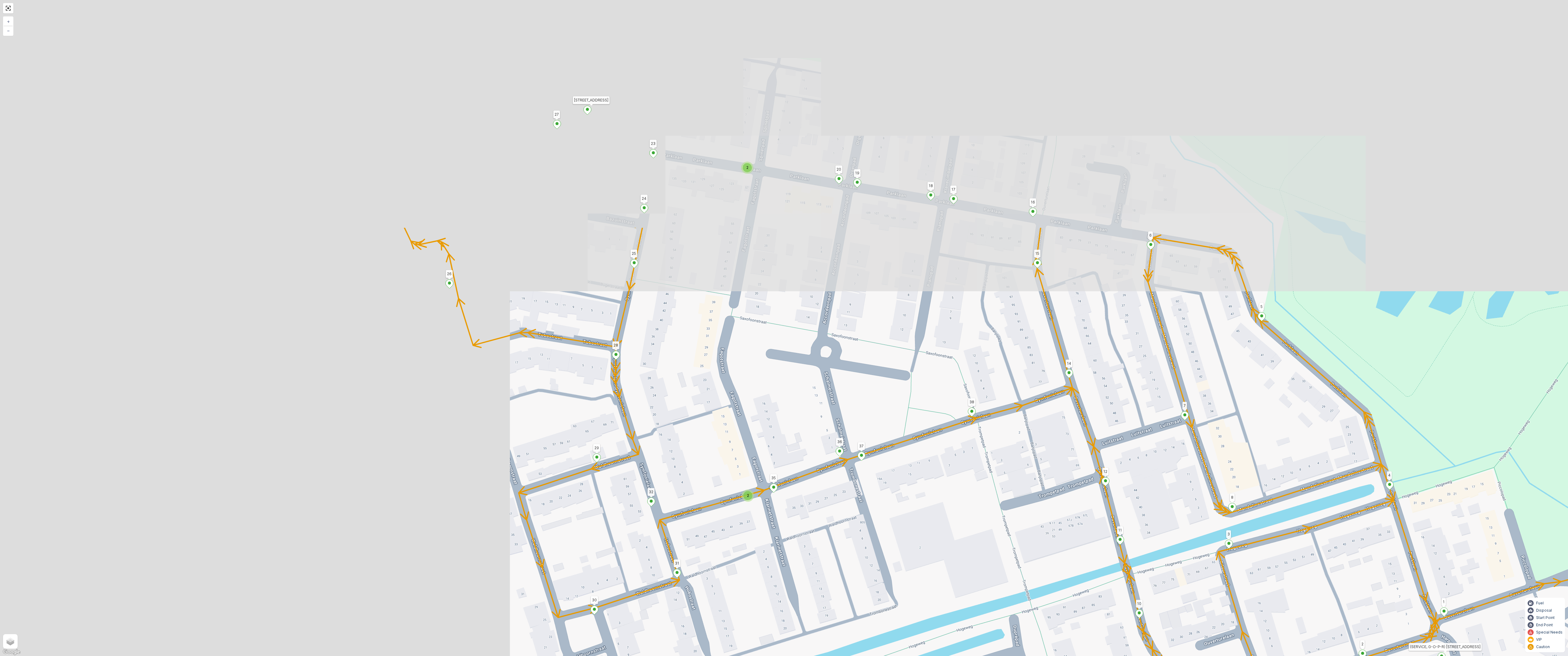
drag, startPoint x: 355, startPoint y: 220, endPoint x: 915, endPoint y: 513, distance: 632.0
click at [915, 513] on div "2 4 2 2 2 2 2 2 42 43 10 26 52 49 78 77 87 76 9 4 41 40 7 6 5 14 38 28 80 82 48…" at bounding box center [784, 328] width 1568 height 656
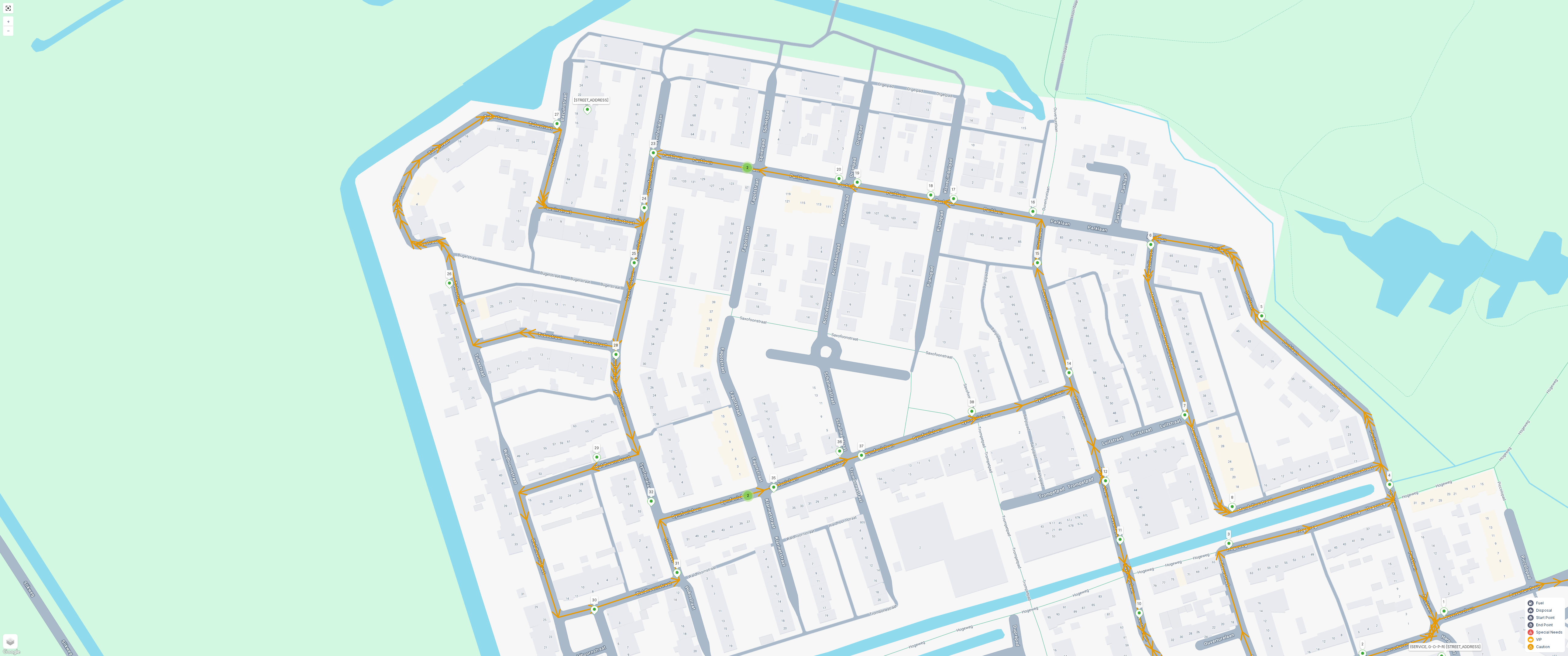
click at [749, 494] on div "2" at bounding box center [748, 496] width 9 height 9
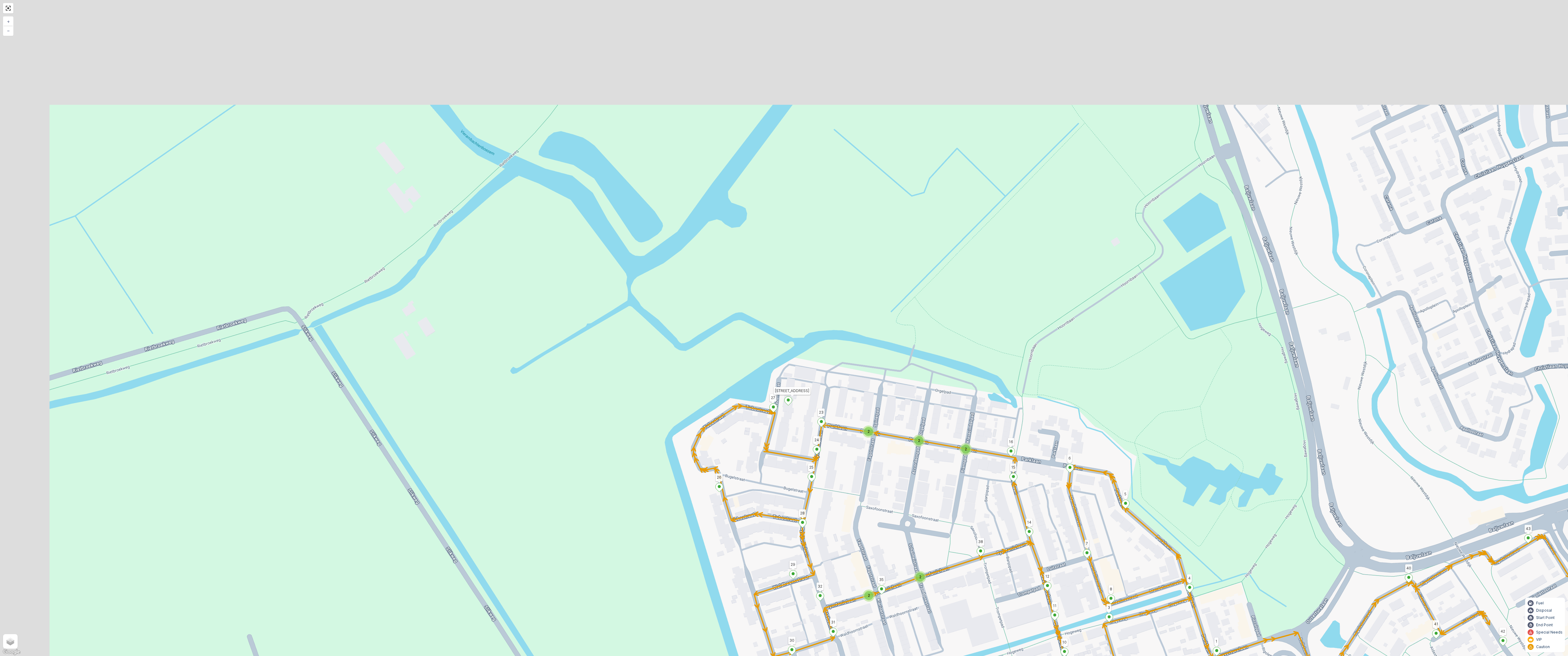
drag, startPoint x: 693, startPoint y: 280, endPoint x: 824, endPoint y: 450, distance: 214.6
click at [824, 450] on div "2 2 4 2 2 2 2 2 2 2 2 2 2 2 42 43 10 26 52 49 78 77 87 76 9 4 41 40 7 6 5 14 38…" at bounding box center [784, 328] width 1568 height 656
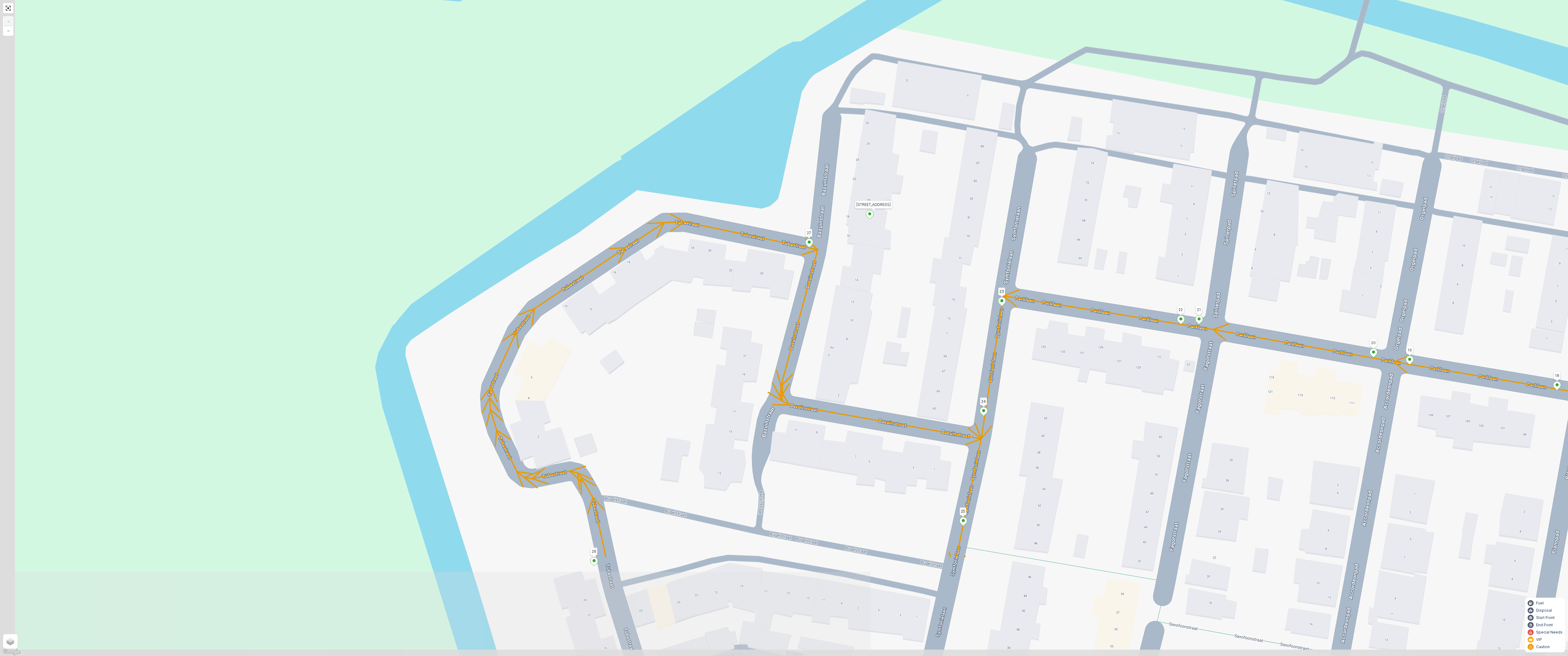
drag, startPoint x: 784, startPoint y: 403, endPoint x: 859, endPoint y: 279, distance: 144.9
click at [859, 279] on div "2 2 2 2 2 2 42 43 10 26 52 49 78 77 87 76 9 4 41 40 7 6 5 14 38 28 80 82 48 47 …" at bounding box center [784, 328] width 1568 height 656
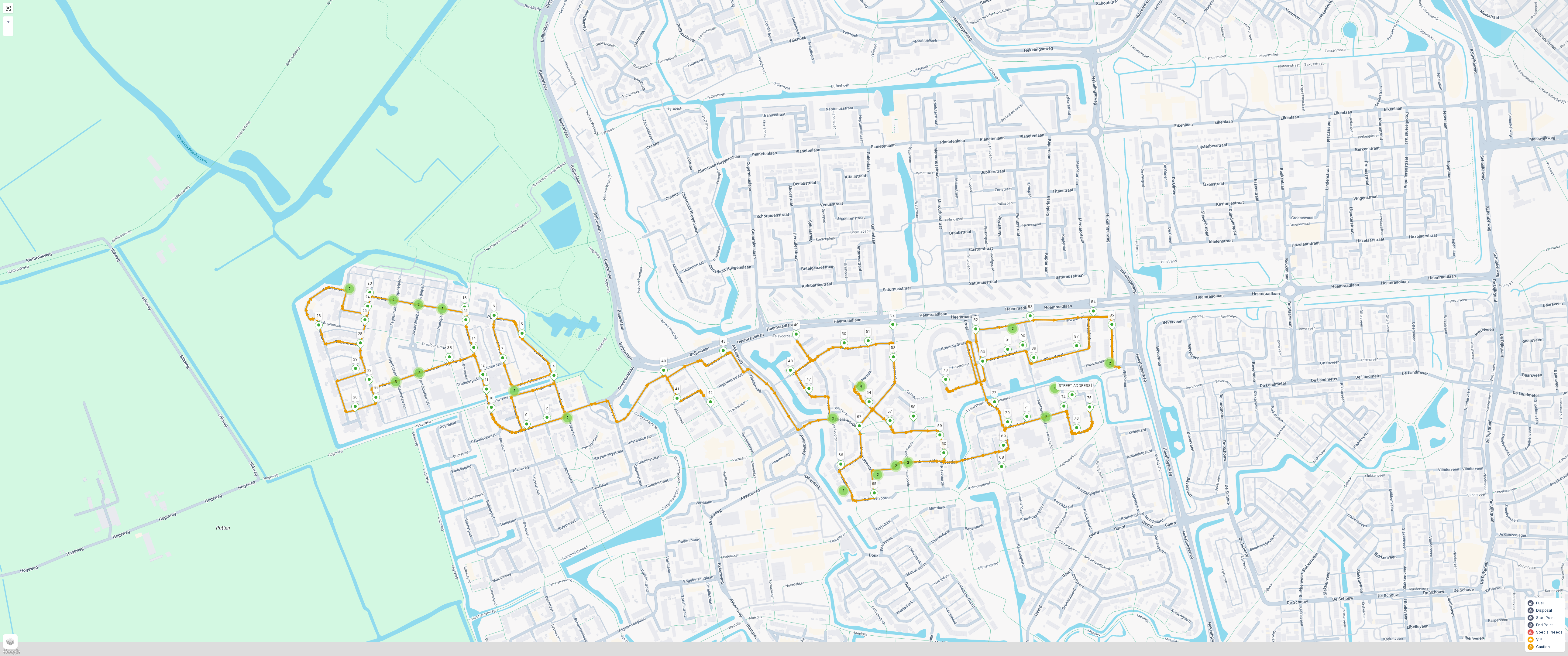
drag, startPoint x: 1194, startPoint y: 453, endPoint x: 1119, endPoint y: 382, distance: 103.3
click at [1119, 382] on div "2 2 4 2 2 2 2 2 2 2 3 2 2 4 2 2 2 2 42 43 10 26 52 49 78 77 87 76 9 4 41 40 7 6…" at bounding box center [784, 328] width 1568 height 656
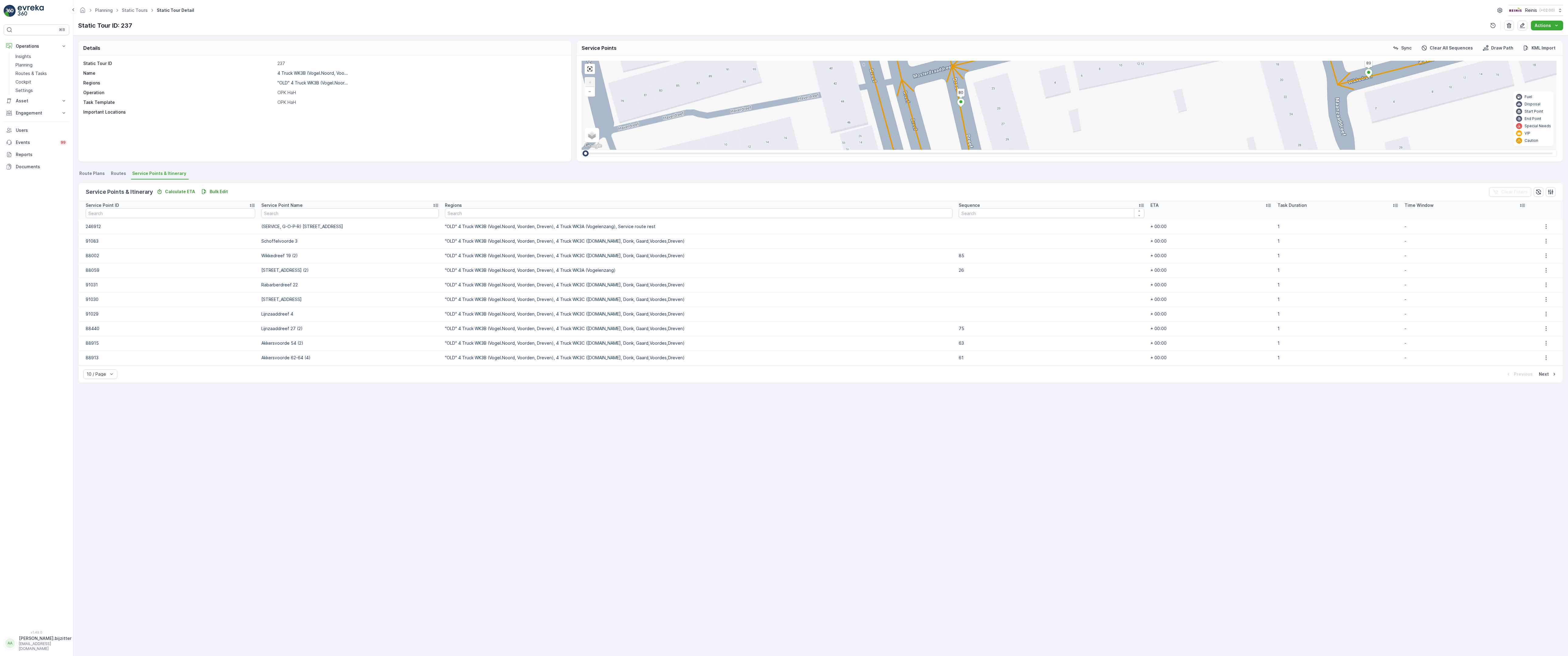
click at [928, 150] on div "2 2 2 2 2 2 42 43 10 26 52 49 78 77 87 76 9 4 41 40 7 6 5 14 38 28 80 82 48 47 …" at bounding box center [1068, 104] width 975 height 89
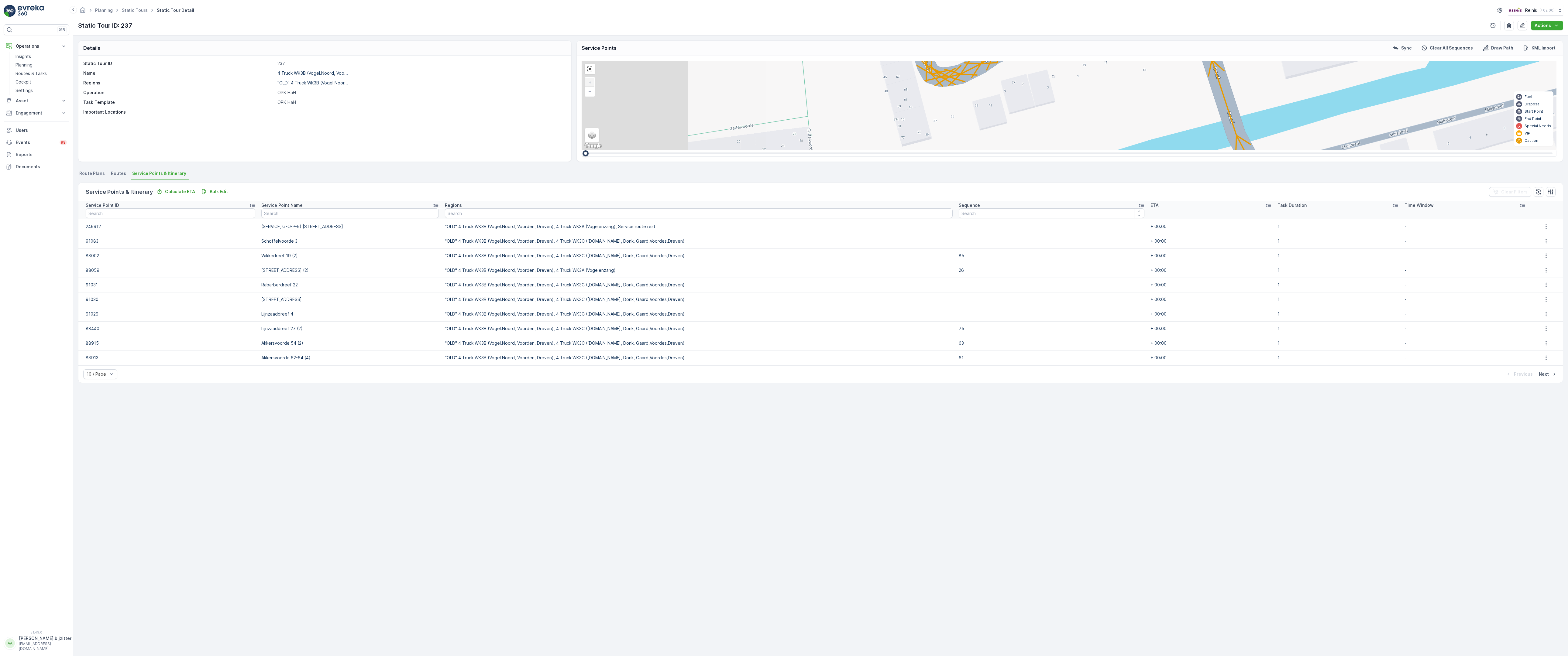
drag, startPoint x: 639, startPoint y: 402, endPoint x: 889, endPoint y: 172, distance: 339.7
click at [889, 150] on div "2 2 2 2 2 2 42 43 10 26 52 49 78 77 87 76 9 4 41 40 7 6 5 14 38 28 80 82 48 47 …" at bounding box center [1068, 104] width 975 height 89
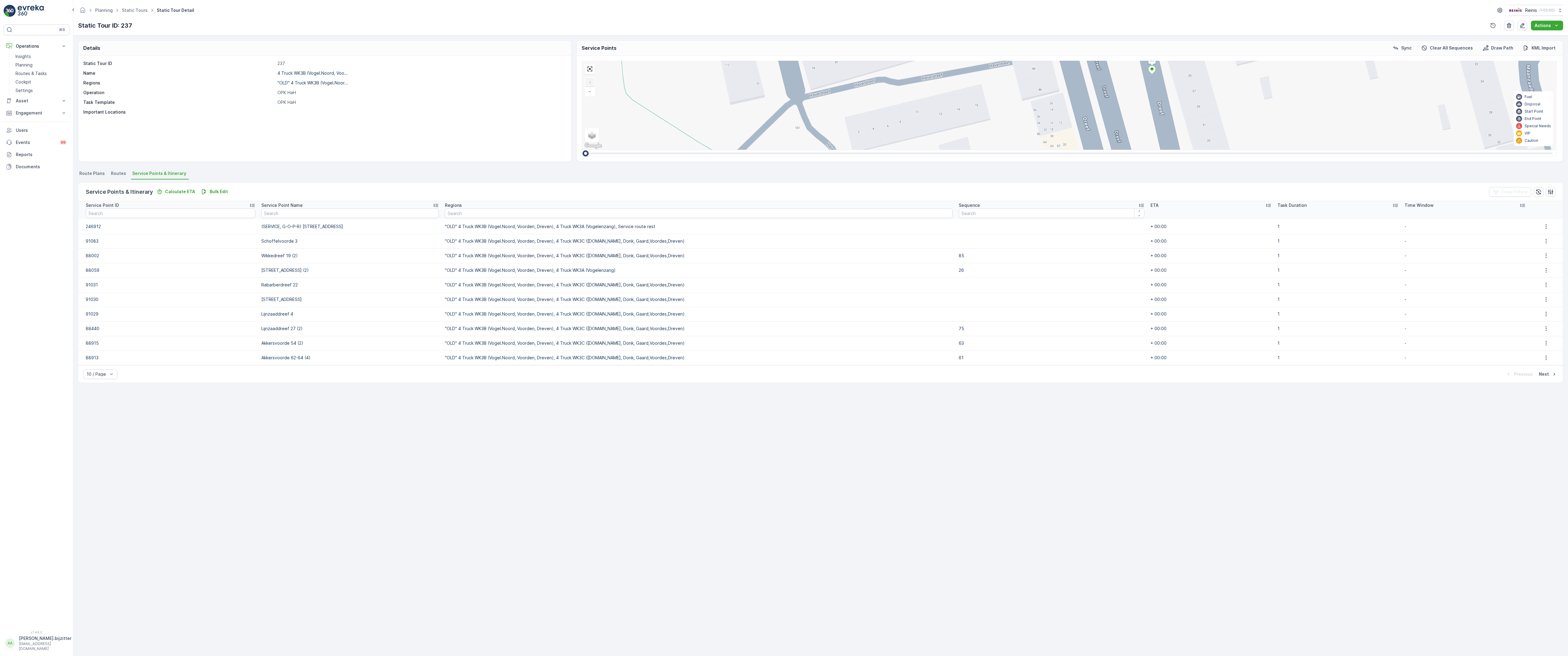
drag, startPoint x: 887, startPoint y: 173, endPoint x: 828, endPoint y: 371, distance: 206.6
click at [828, 150] on div "2 2 2 2 2 2 42 43 10 26 52 49 78 77 87 76 9 4 41 40 7 6 5 14 38 28 80 82 48 47 …" at bounding box center [1068, 104] width 975 height 89
click at [1133, 150] on div "2 2 2 2 2 2 42 43 10 26 52 49 78 77 87 76 9 4 41 40 7 6 5 14 38 28 80 82 48 47 …" at bounding box center [1068, 104] width 975 height 89
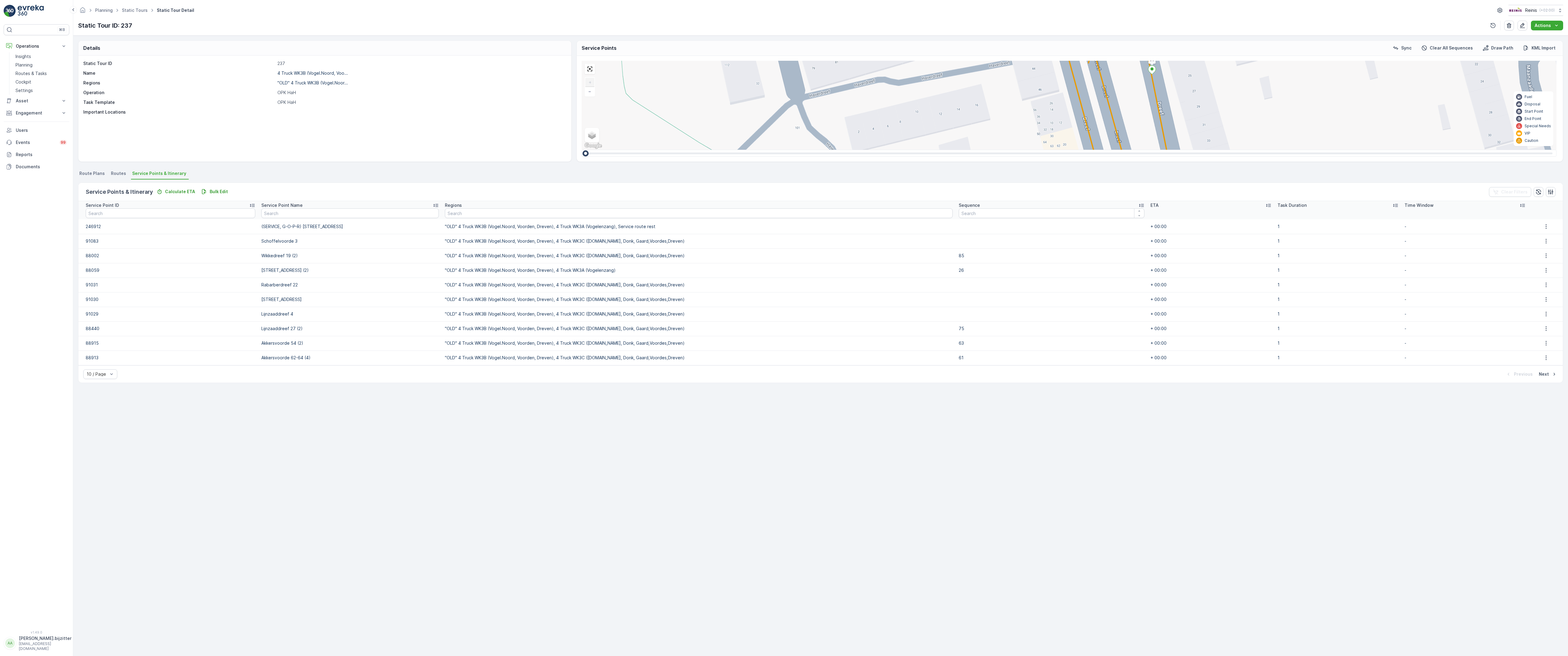
click at [1118, 150] on div "2 2 2 2 2 2 42 43 10 26 52 49 78 77 87 76 9 4 41 40 7 6 5 14 38 28 80 82 48 47 …" at bounding box center [1068, 104] width 975 height 89
click at [1116, 150] on div "2 2 2 2 2 2 42 43 10 26 52 49 78 77 87 76 9 4 41 40 7 6 5 14 38 28 80 82 48 47 …" at bounding box center [1068, 104] width 975 height 89
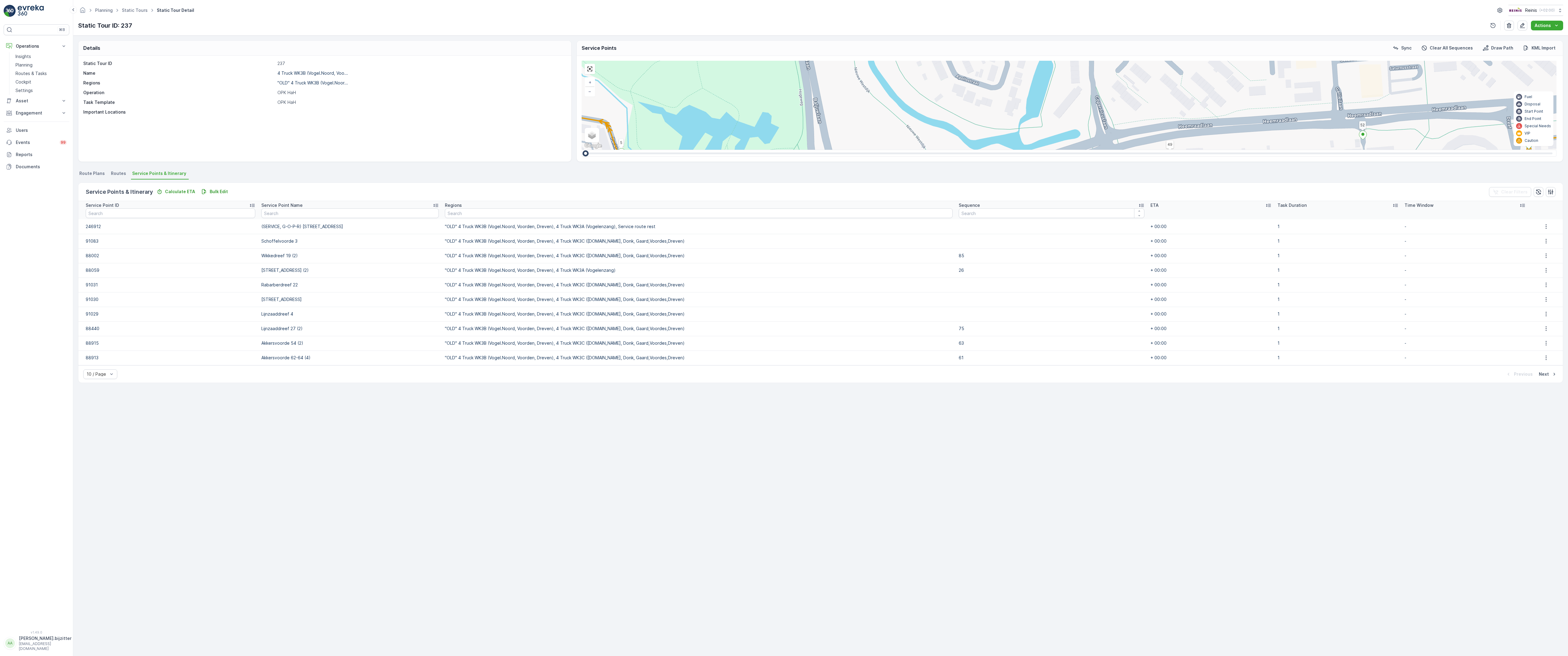
drag, startPoint x: 1359, startPoint y: 543, endPoint x: 1128, endPoint y: 349, distance: 301.7
click at [1128, 150] on div "2 2 4 2 2 2 2 2 2 2 2 2 2 2 42 43 10 26 52 49 78 77 87 76 9 4 41 40 7 6 5 14 38…" at bounding box center [1068, 104] width 975 height 89
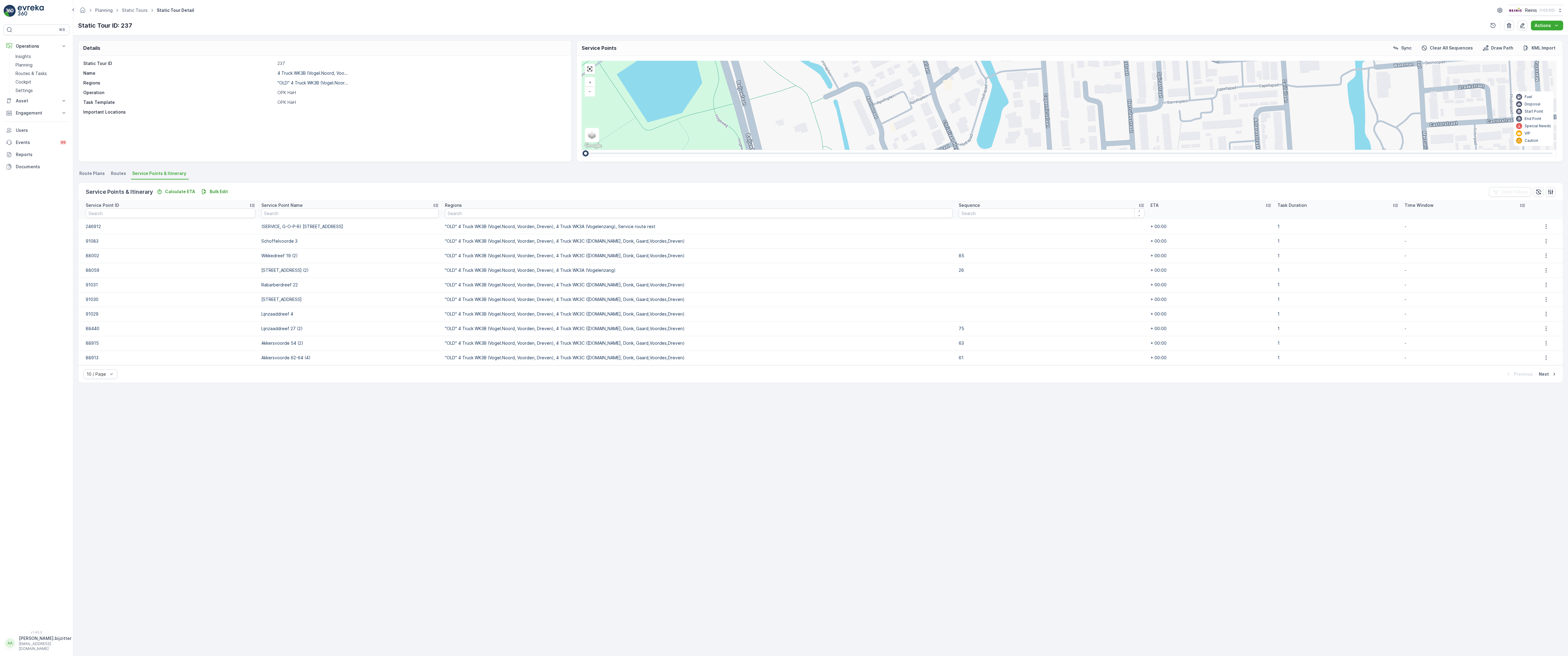
drag, startPoint x: 1077, startPoint y: 316, endPoint x: 1038, endPoint y: 458, distance: 147.3
click at [1038, 150] on div "2 2 4 2 2 2 2 2 2 2 2 2 2 2 42 43 10 26 52 49 78 77 87 76 9 4 41 40 7 6 5 14 38…" at bounding box center [1068, 104] width 975 height 89
click at [1558, 274] on div "2" at bounding box center [1563, 279] width 12 height 12
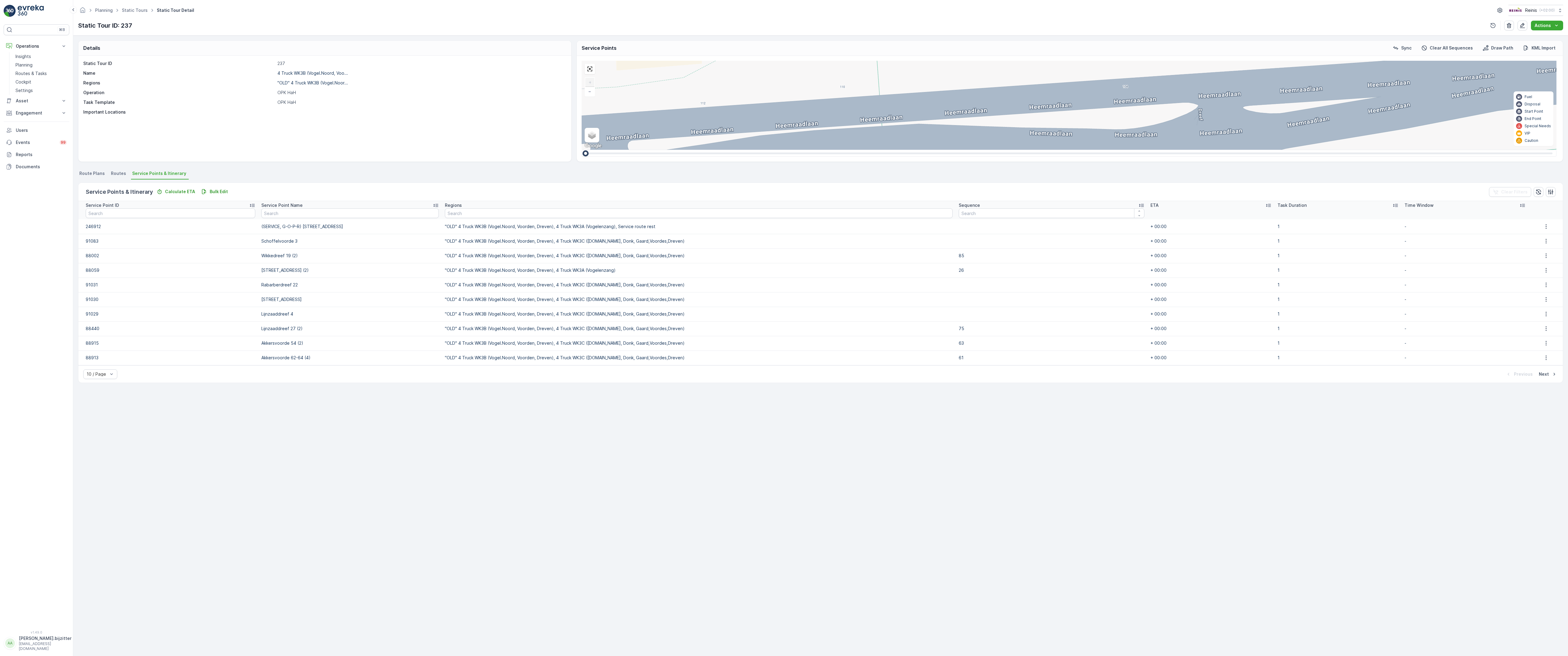
click at [1567, 224] on span "2" at bounding box center [1580, 226] width 2 height 5
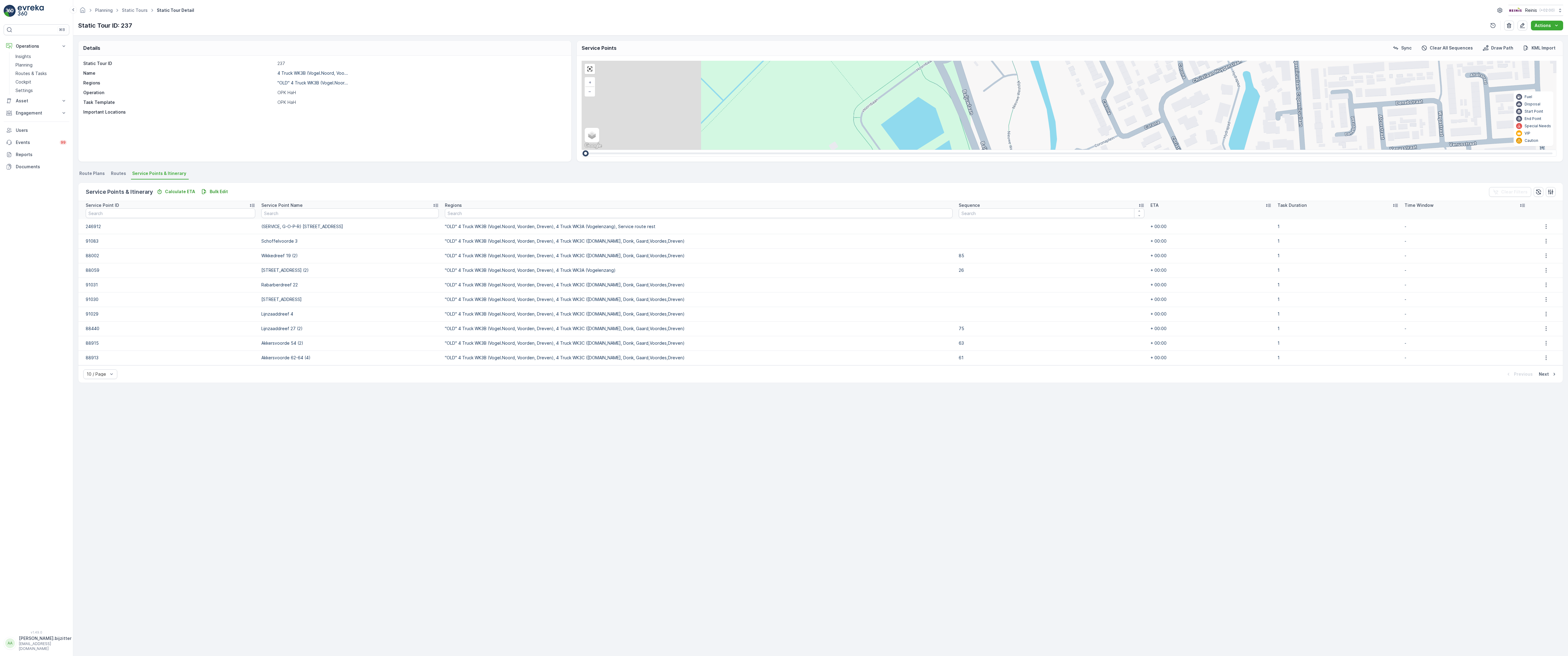
drag, startPoint x: 831, startPoint y: 518, endPoint x: 989, endPoint y: 458, distance: 169.0
click at [989, 150] on div "2 2 4 2 2 2 2 2 2 2 2 2 2 2 42 43 10 26 52 49 78 77 87 76 9 4 41 40 7 6 5 14 38…" at bounding box center [1068, 104] width 975 height 89
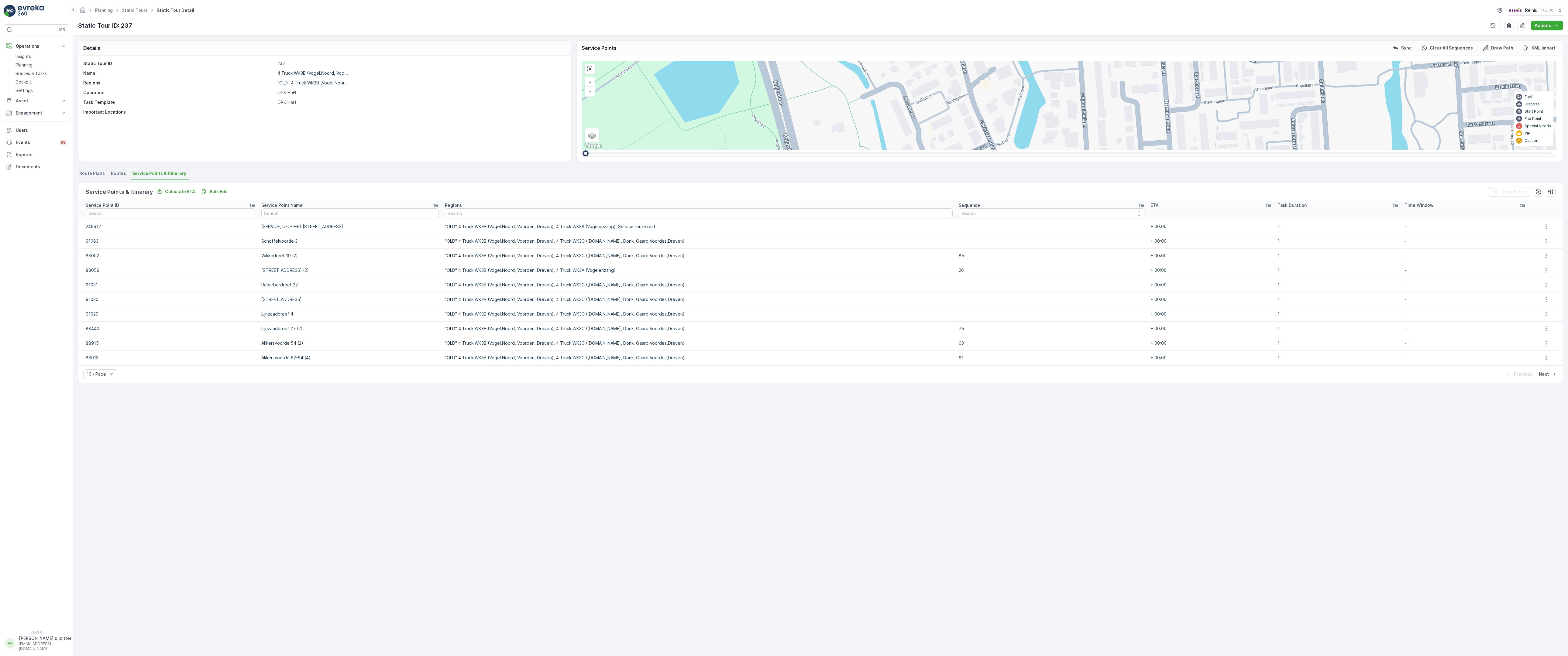
drag, startPoint x: 1227, startPoint y: 451, endPoint x: 1003, endPoint y: 339, distance: 250.4
click at [1003, 150] on div "2 2 4 2 2 2 2 2 2 2 2 2 2 2 42 43 10 26 52 49 78 77 87 76 9 4 41 40 7 6 5 14 38…" at bounding box center [1068, 104] width 975 height 89
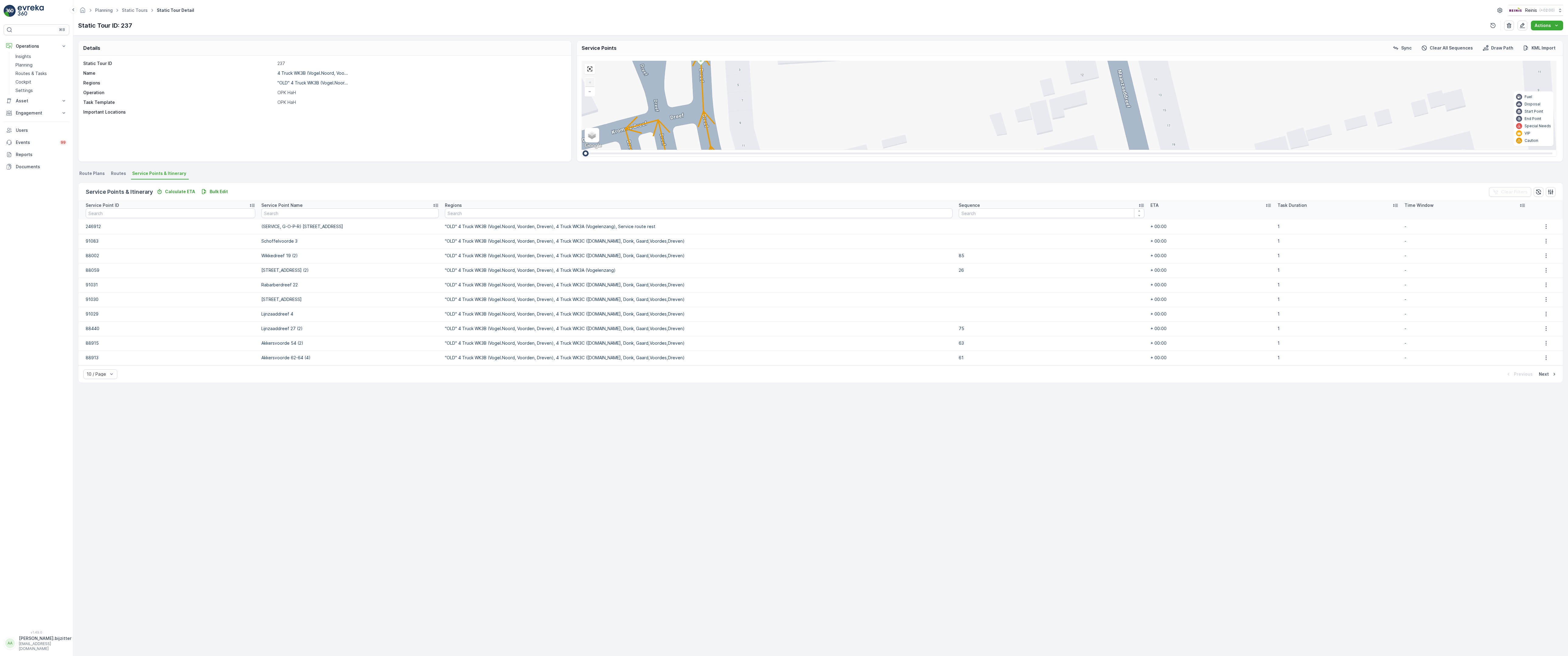
click at [1195, 150] on div "2 2 2 2 2 2 42 43 10 26 52 49 78 77 87 76 9 4 41 40 7 6 5 14 38 28 80 82 48 47 …" at bounding box center [1068, 104] width 975 height 89
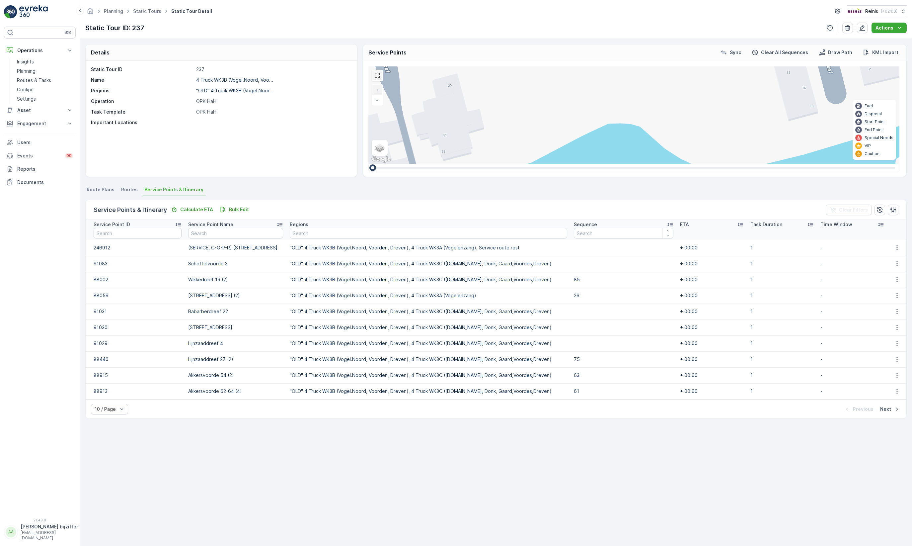
click at [373, 76] on link at bounding box center [377, 75] width 10 height 10
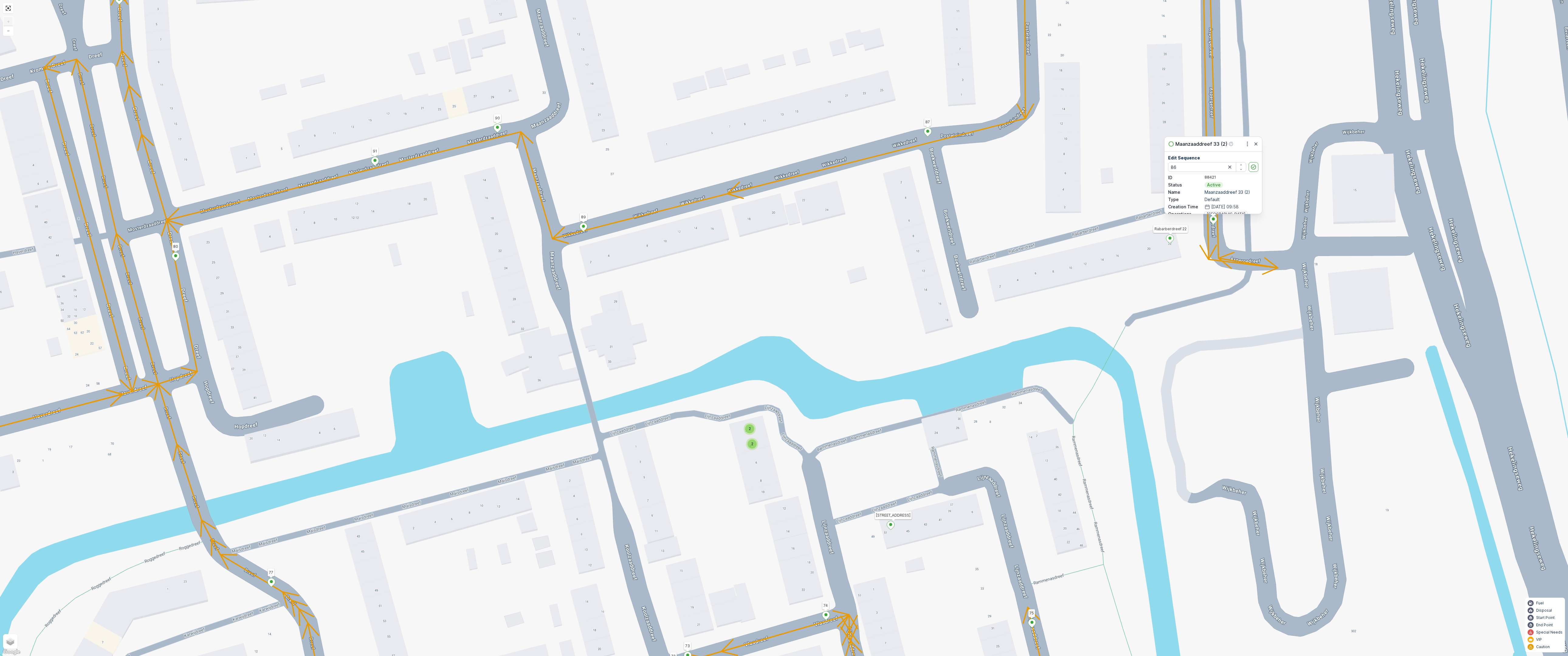
click at [875, 282] on div "2 2 2 2 2 2 42 43 10 26 52 49 78 77 87 76 9 4 41 40 7 6 5 14 38 28 80 82 48 47 …" at bounding box center [784, 328] width 1568 height 656
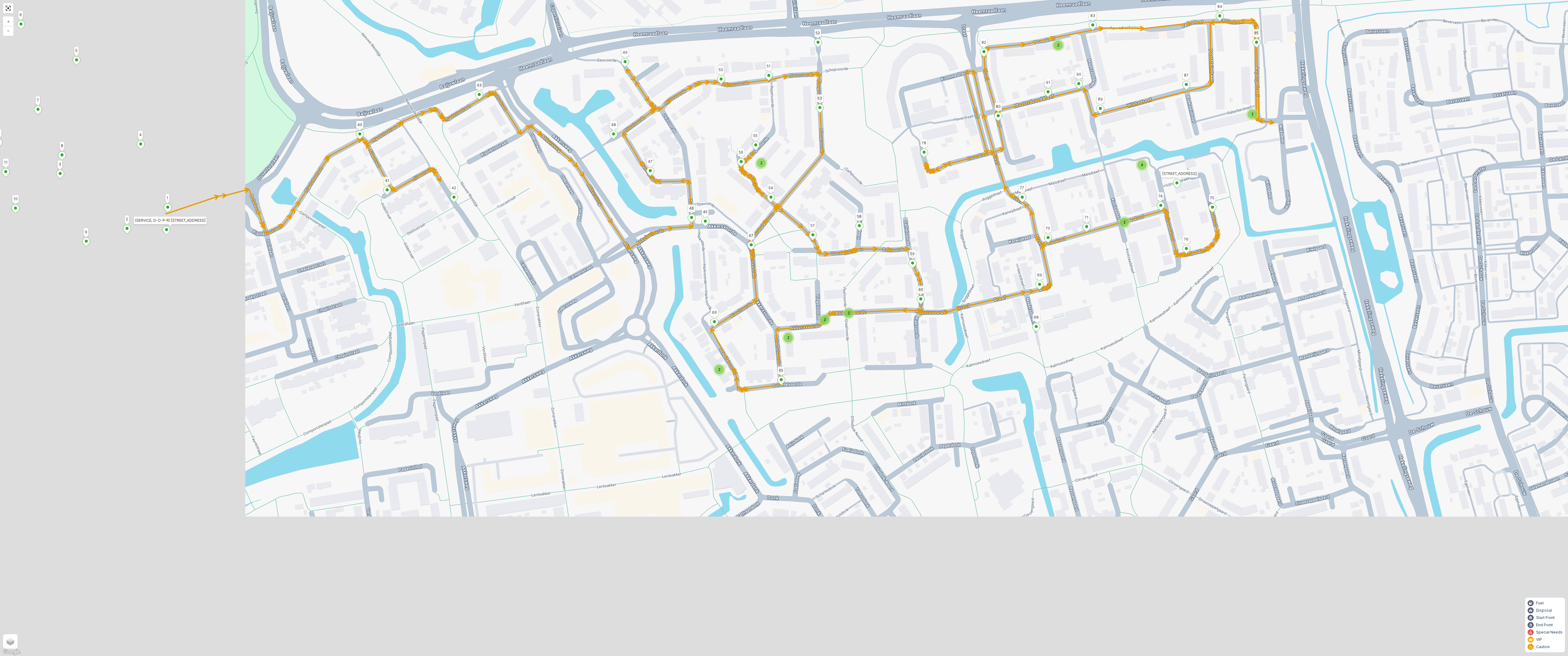
drag, startPoint x: 572, startPoint y: 383, endPoint x: 907, endPoint y: 164, distance: 400.2
click at [907, 164] on div "2 2 4 2 2 2 2 2 2 2 2 2 2 2 42 43 10 26 52 49 78 77 87 76 9 4 41 40 7 6 5 14 38…" at bounding box center [784, 328] width 1568 height 656
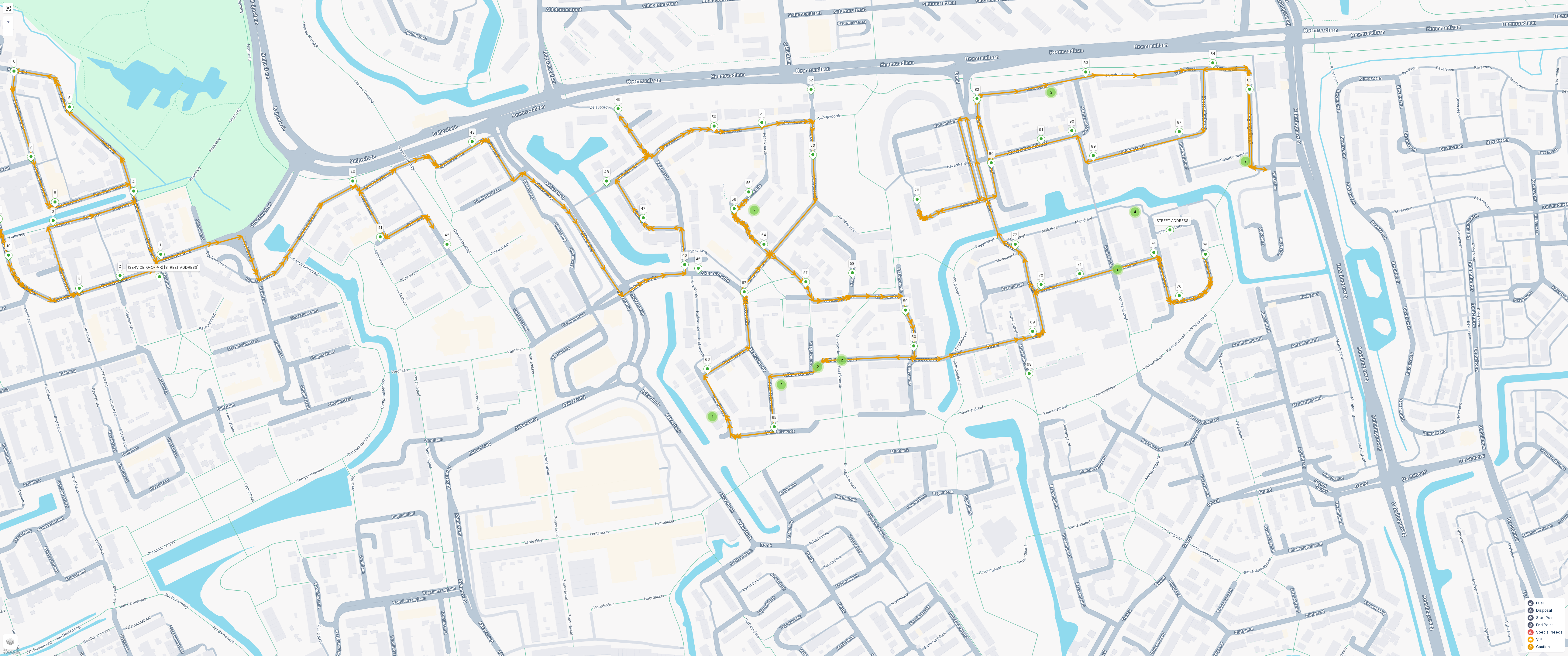
drag, startPoint x: 853, startPoint y: 274, endPoint x: 833, endPoint y: 332, distance: 61.4
click at [833, 332] on div "2 2 4 2 2 2 2 2 2 2 2 2 2 2 42 43 10 26 52 49 78 77 87 76 9 4 41 40 7 6 5 14 38…" at bounding box center [784, 328] width 1568 height 656
click at [753, 208] on span "2" at bounding box center [754, 210] width 2 height 5
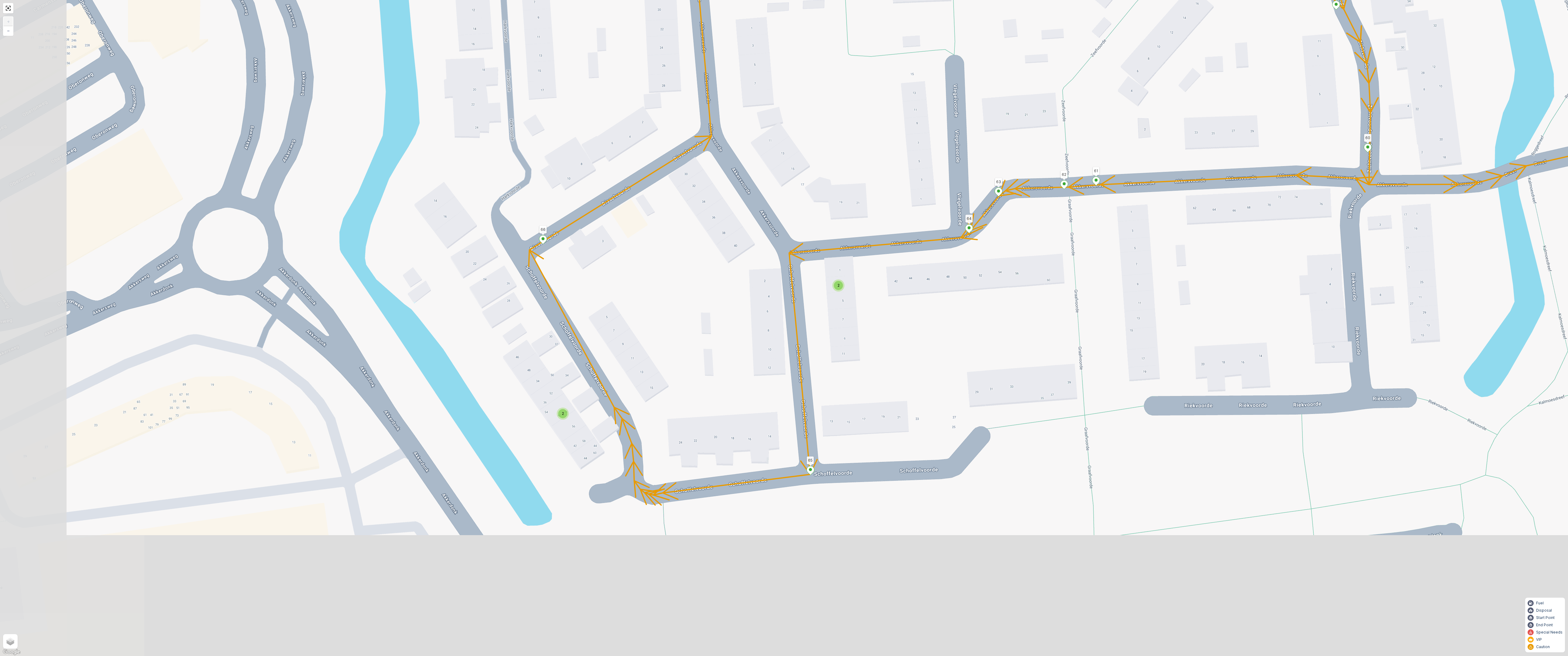
drag, startPoint x: 577, startPoint y: 483, endPoint x: 724, endPoint y: 336, distance: 207.9
click at [720, 339] on div "2 2 2 2 2 2 42 43 10 26 52 49 78 77 87 76 9 4 41 40 7 6 5 14 38 28 80 82 48 47 …" at bounding box center [784, 328] width 1568 height 656
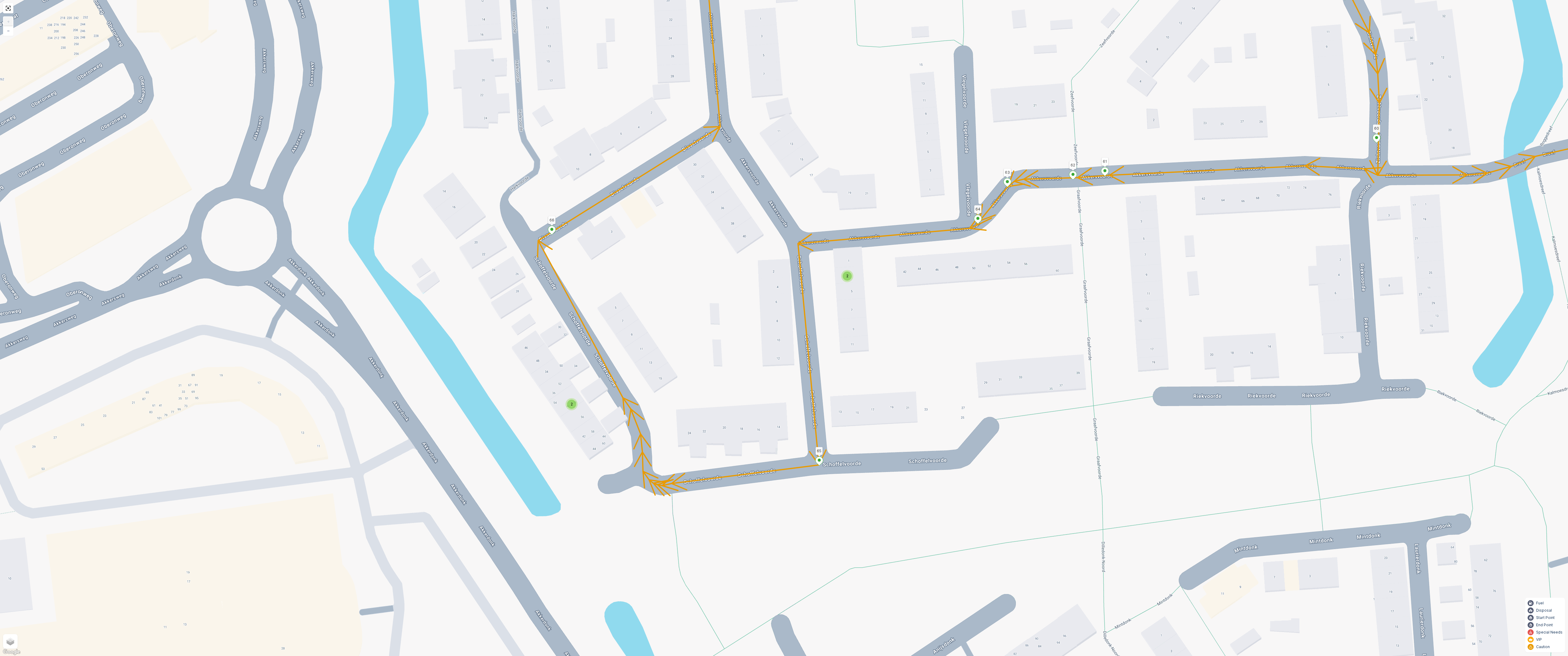
click at [575, 408] on div "2" at bounding box center [571, 403] width 12 height 12
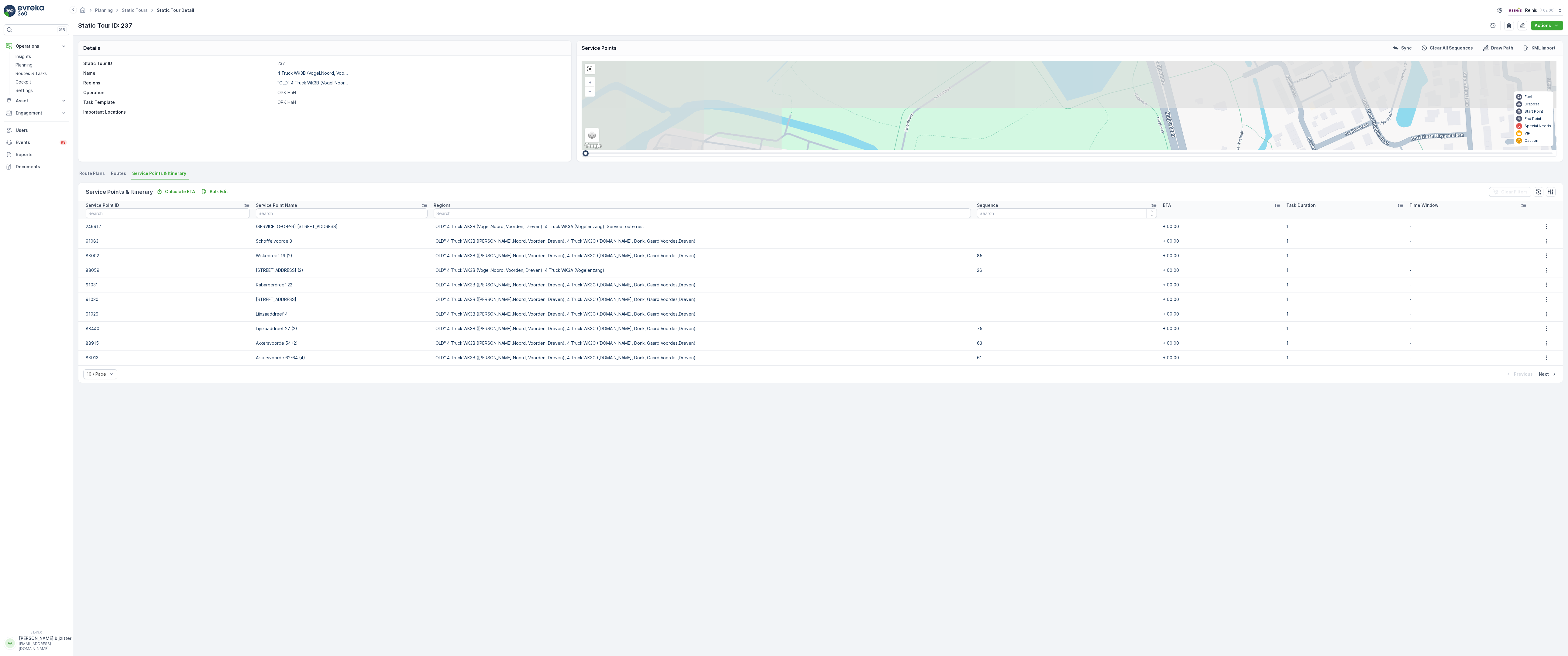
drag, startPoint x: 803, startPoint y: 167, endPoint x: 1024, endPoint y: 290, distance: 252.9
click at [1024, 150] on div "2 2 4 2 2 2 2 2 2 2 2 2 2 2 42 43 10 26 52 49 78 77 87 76 9 4 41 40 7 6 5 14 38…" at bounding box center [1068, 104] width 975 height 89
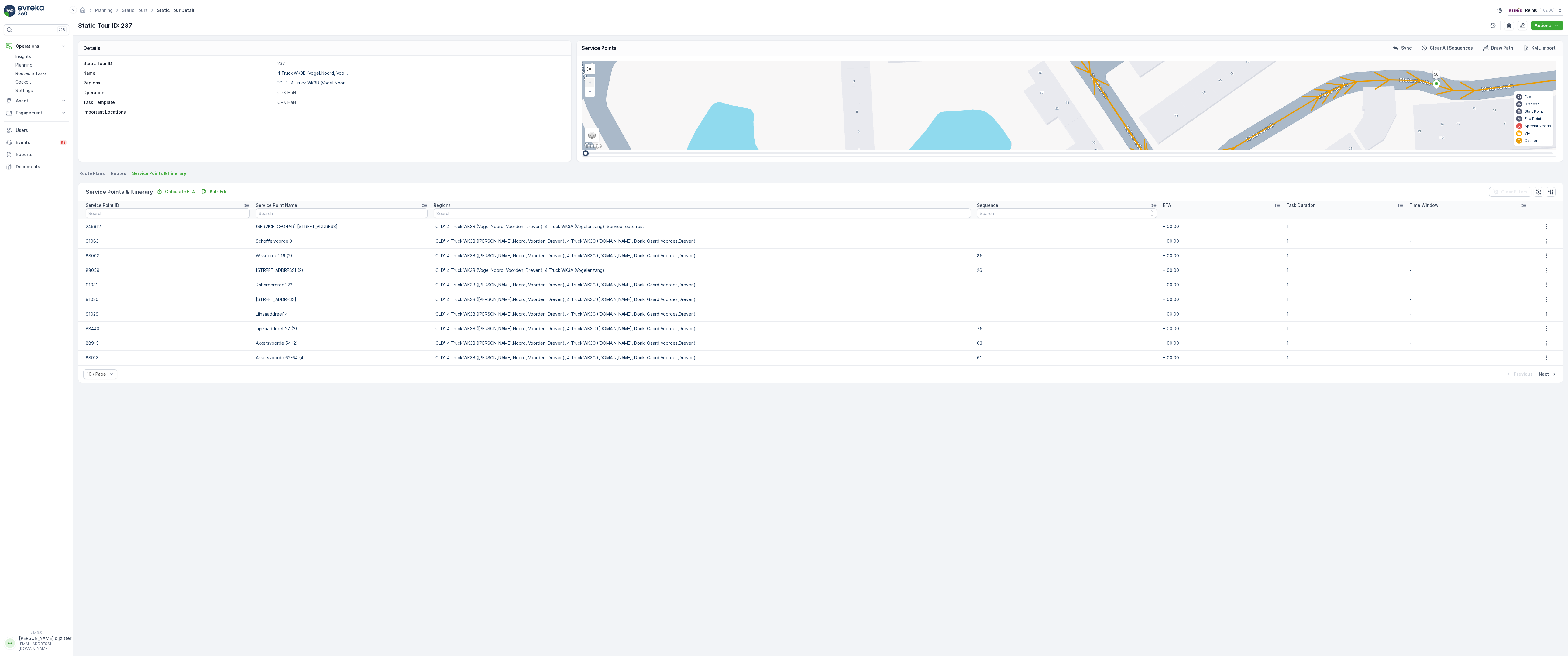
click at [1567, 399] on div "2" at bounding box center [1595, 403] width 9 height 9
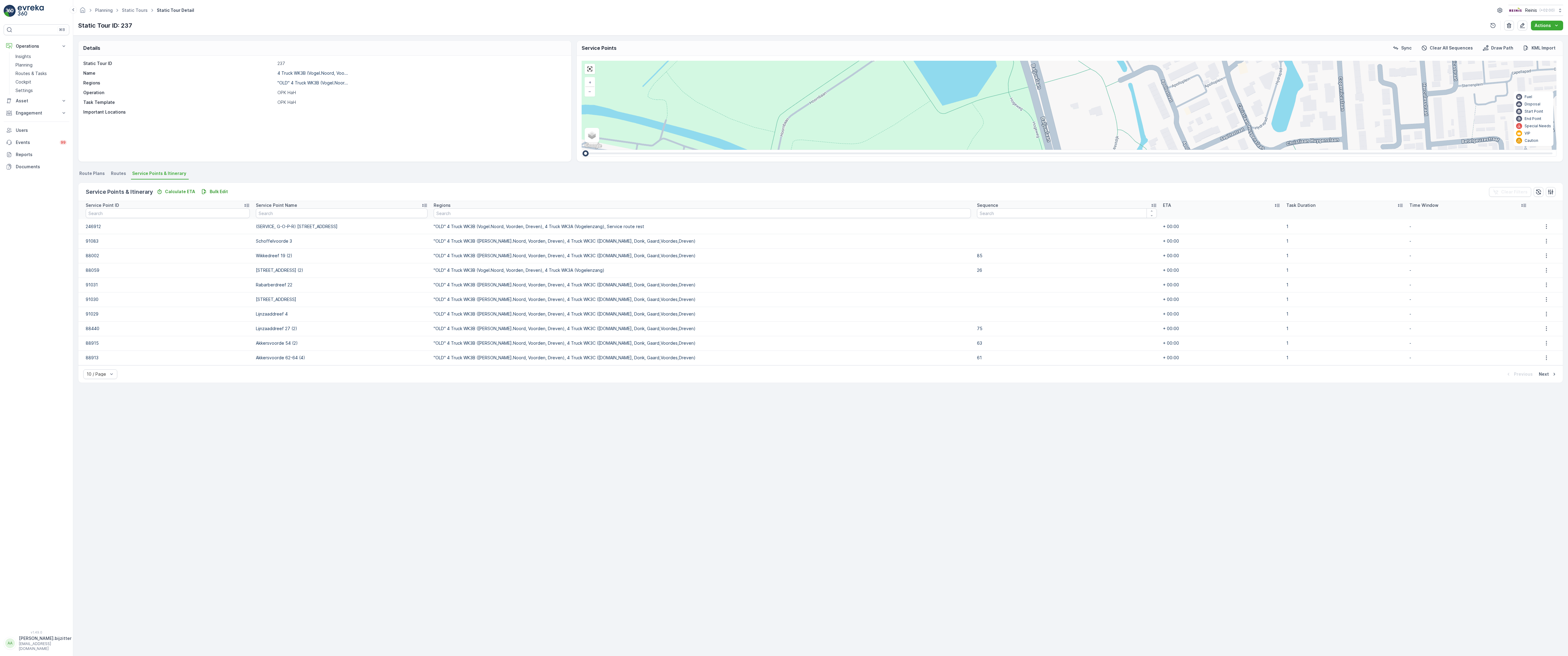
drag, startPoint x: 997, startPoint y: 473, endPoint x: 1007, endPoint y: 439, distance: 35.4
click at [1007, 150] on div "2 2 4 2 2 2 2 2 2 2 2 2 2 2 42 43 10 26 52 49 78 77 87 76 9 4 41 40 7 6 5 14 38…" at bounding box center [1068, 104] width 975 height 89
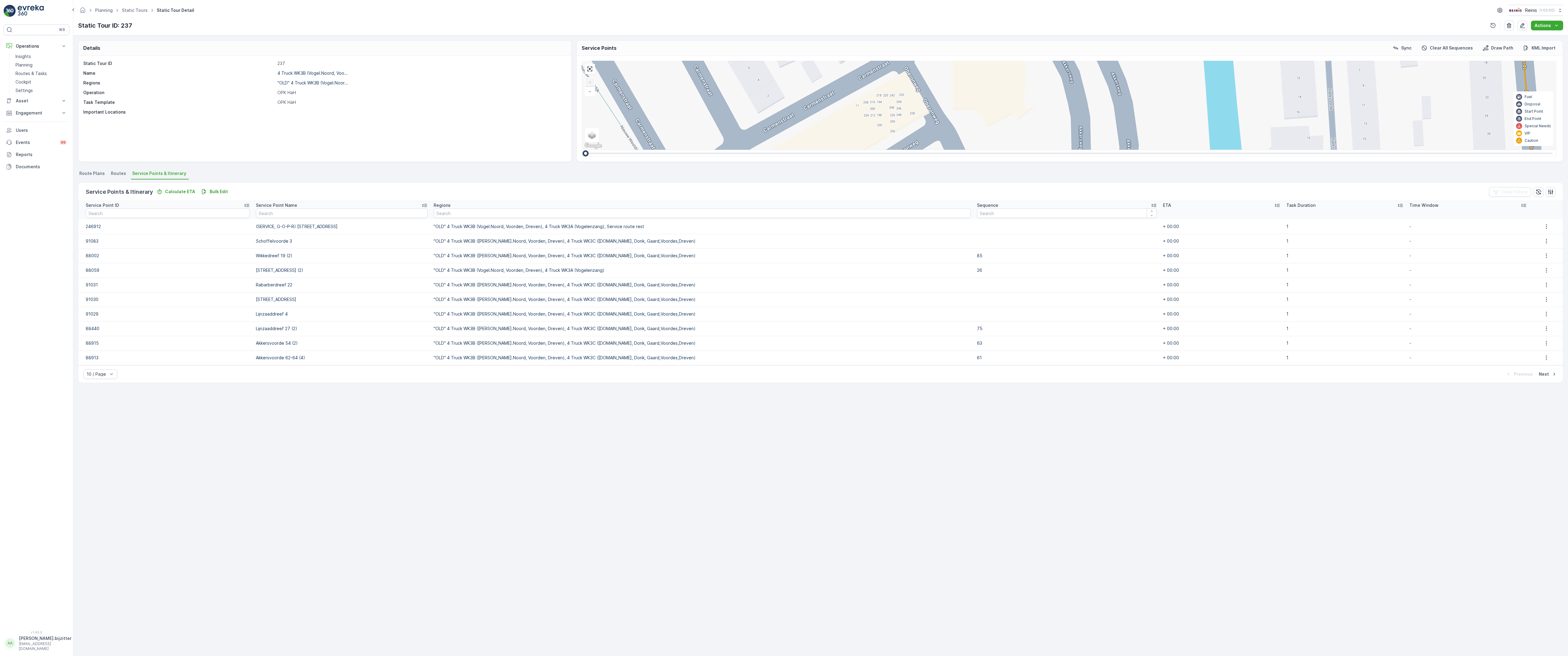
drag, startPoint x: 996, startPoint y: 522, endPoint x: 1118, endPoint y: 339, distance: 219.9
click at [1118, 150] on div "2 2 2 2 2 2 42 43 10 26 52 49 78 77 87 76 9 4 41 40 7 6 5 14 38 28 80 82 48 47 …" at bounding box center [1068, 104] width 975 height 89
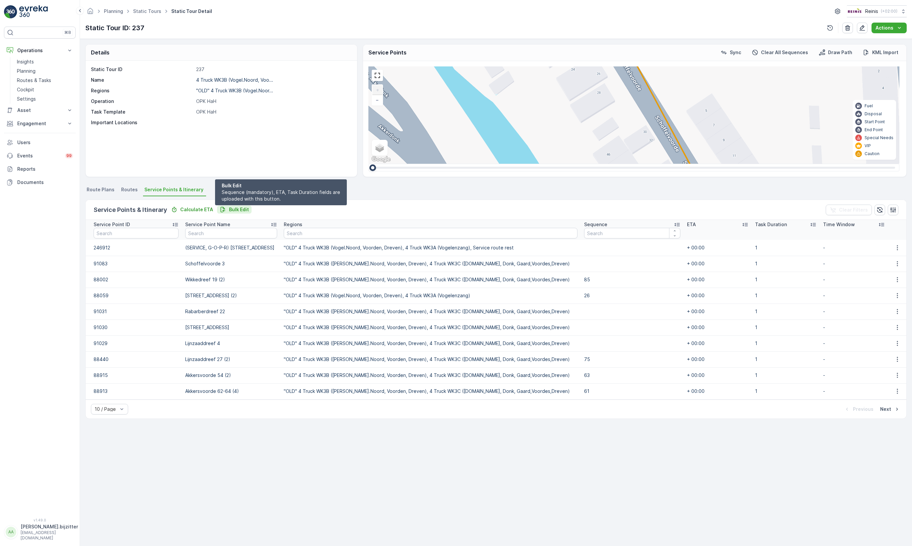
click at [236, 211] on p "Bulk Edit" at bounding box center [239, 209] width 20 height 7
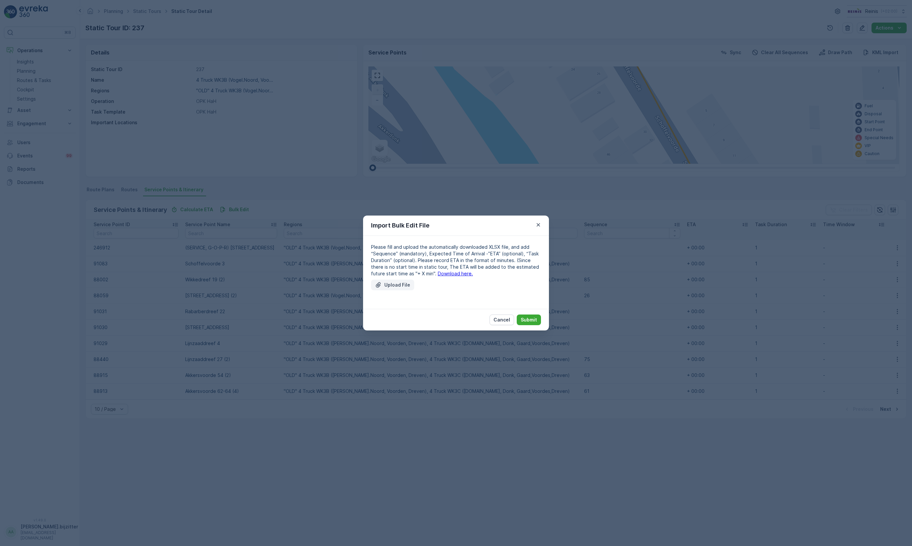
click at [397, 283] on p "Upload File" at bounding box center [397, 284] width 26 height 7
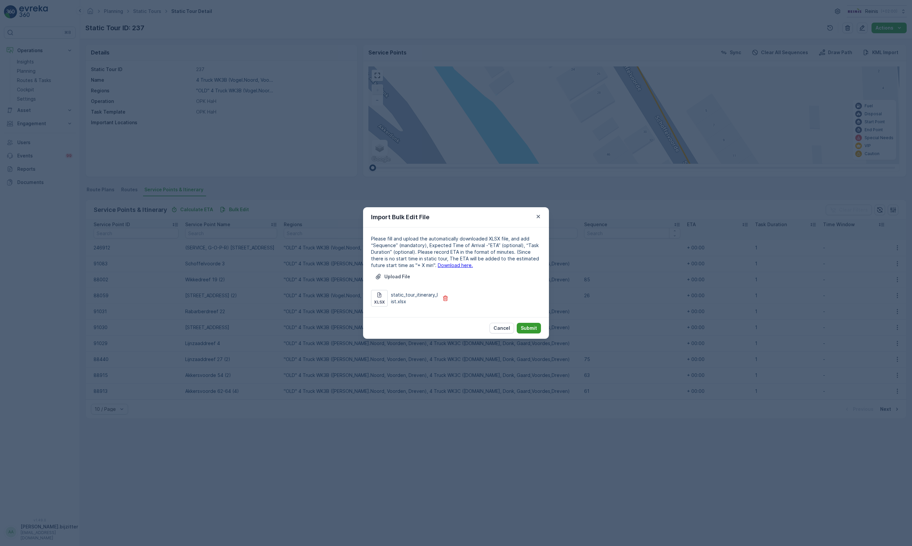
click at [534, 327] on p "Submit" at bounding box center [529, 328] width 16 height 7
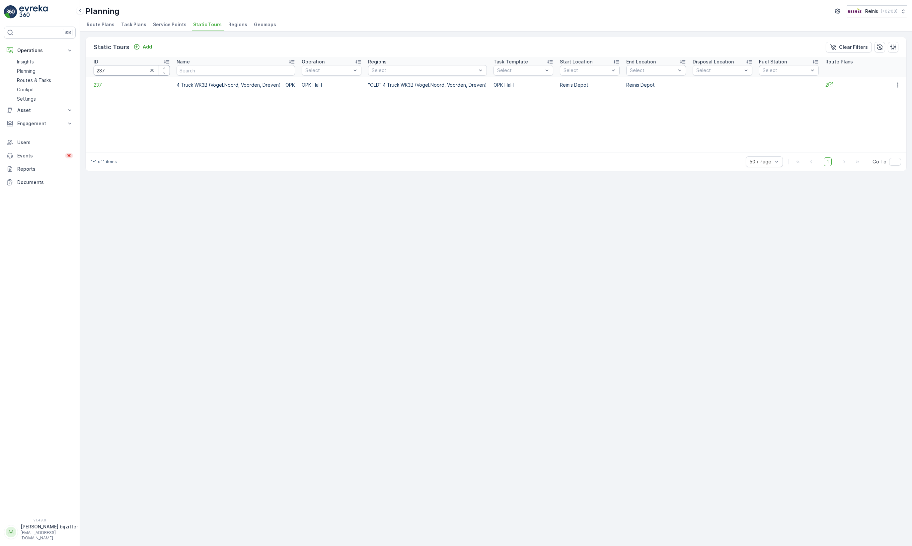
click at [120, 68] on input "237" at bounding box center [132, 70] width 76 height 11
type input "244"
click at [98, 85] on span "244" at bounding box center [147, 85] width 106 height 7
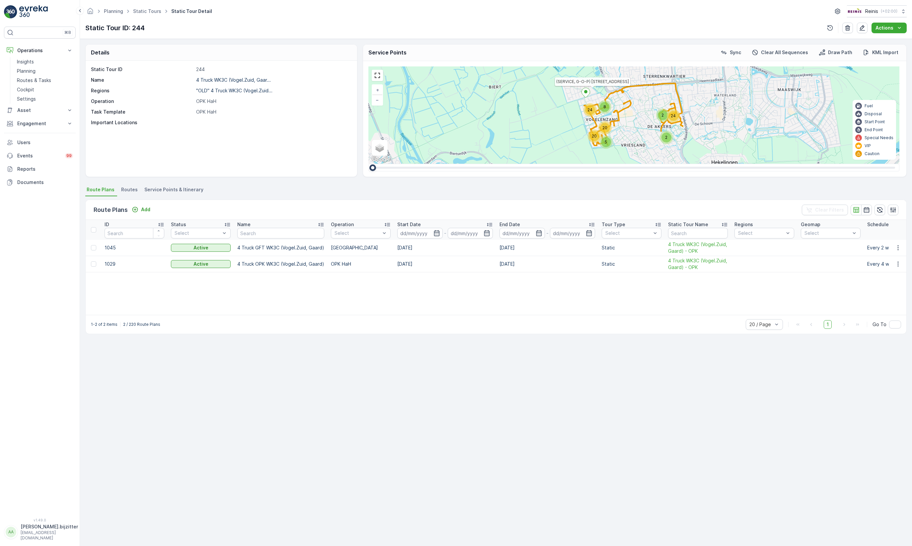
click at [177, 191] on span "Service Points & Itinerary" at bounding box center [173, 189] width 59 height 7
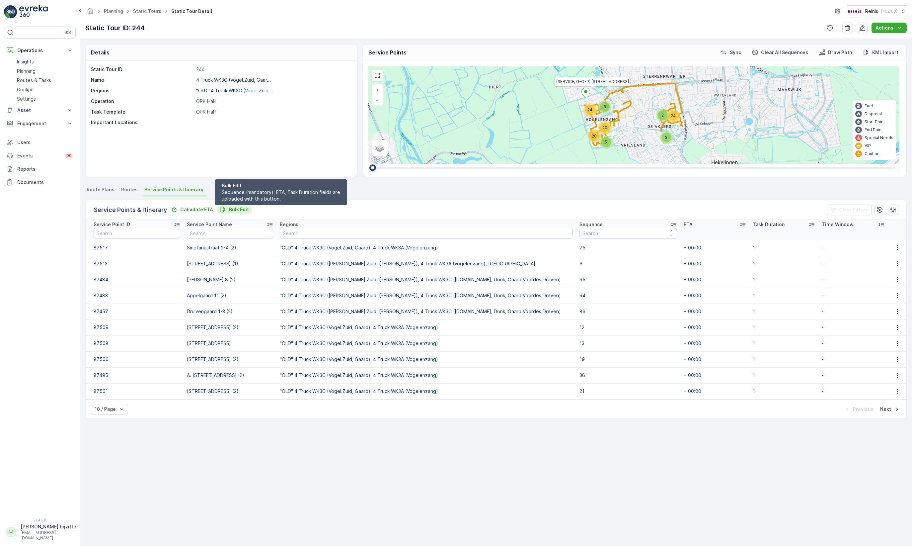
click at [226, 209] on div "Bulk Edit" at bounding box center [234, 209] width 29 height 7
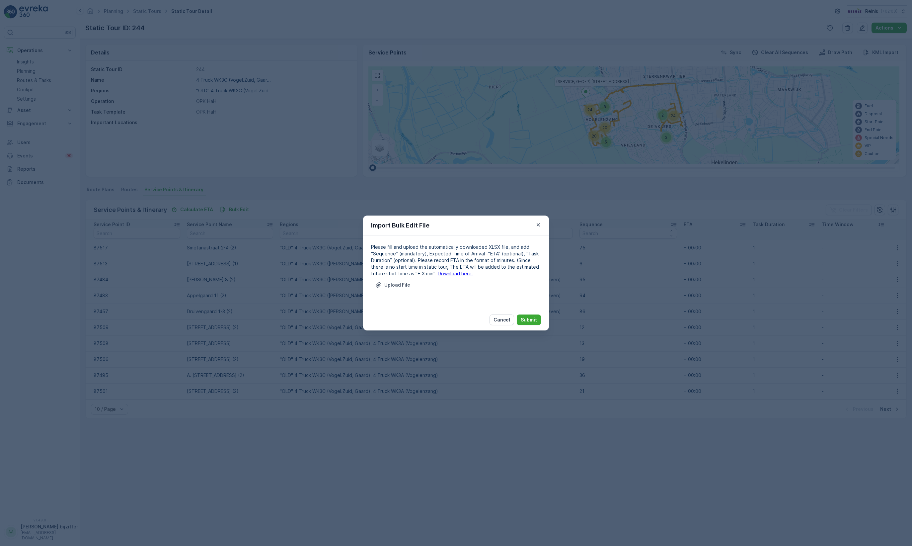
click at [443, 274] on link "Download here." at bounding box center [455, 273] width 35 height 6
click at [512, 315] on button "Cancel" at bounding box center [502, 319] width 25 height 11
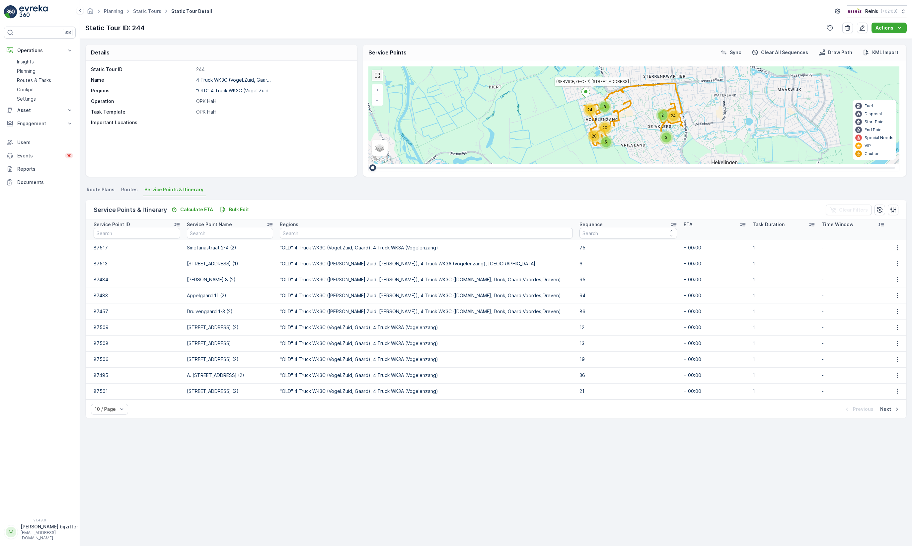
drag, startPoint x: 377, startPoint y: 76, endPoint x: 1067, endPoint y: 159, distance: 695.0
click at [377, 76] on link at bounding box center [377, 75] width 10 height 10
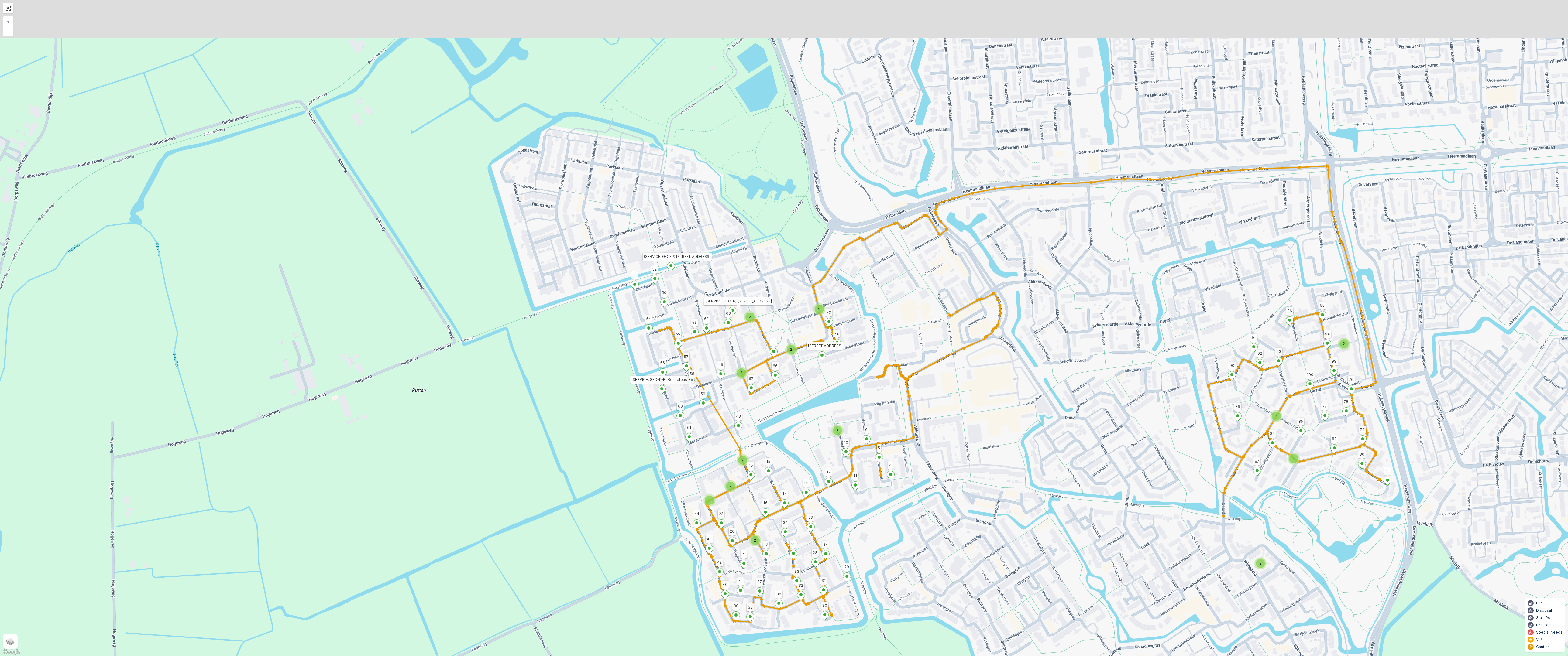
drag, startPoint x: 703, startPoint y: 234, endPoint x: 680, endPoint y: 310, distance: 79.4
click at [680, 310] on div "2 2 2 2 2 3 2 2 2 2 2 2 2 Voorweg 3 (SERVICE, G-O-P) Hogeweg 89 89 90 80 81 95 …" at bounding box center [784, 328] width 1568 height 656
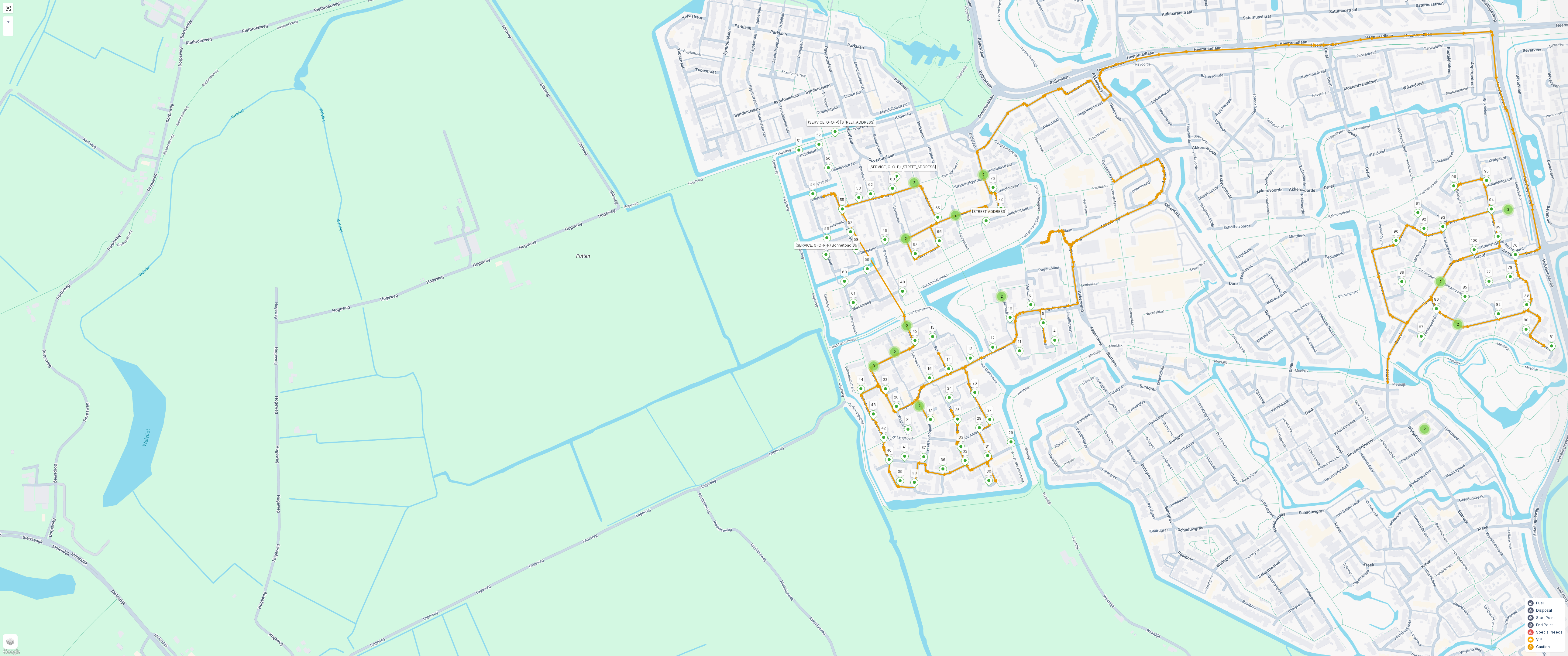
drag, startPoint x: 1280, startPoint y: 443, endPoint x: 1106, endPoint y: 305, distance: 222.1
click at [1106, 305] on div "2 2 2 2 2 3 2 2 2 2 2 2 2 Voorweg 3 (SERVICE, G-O-P) Hogeweg 89 89 90 80 81 95 …" at bounding box center [784, 328] width 1568 height 656
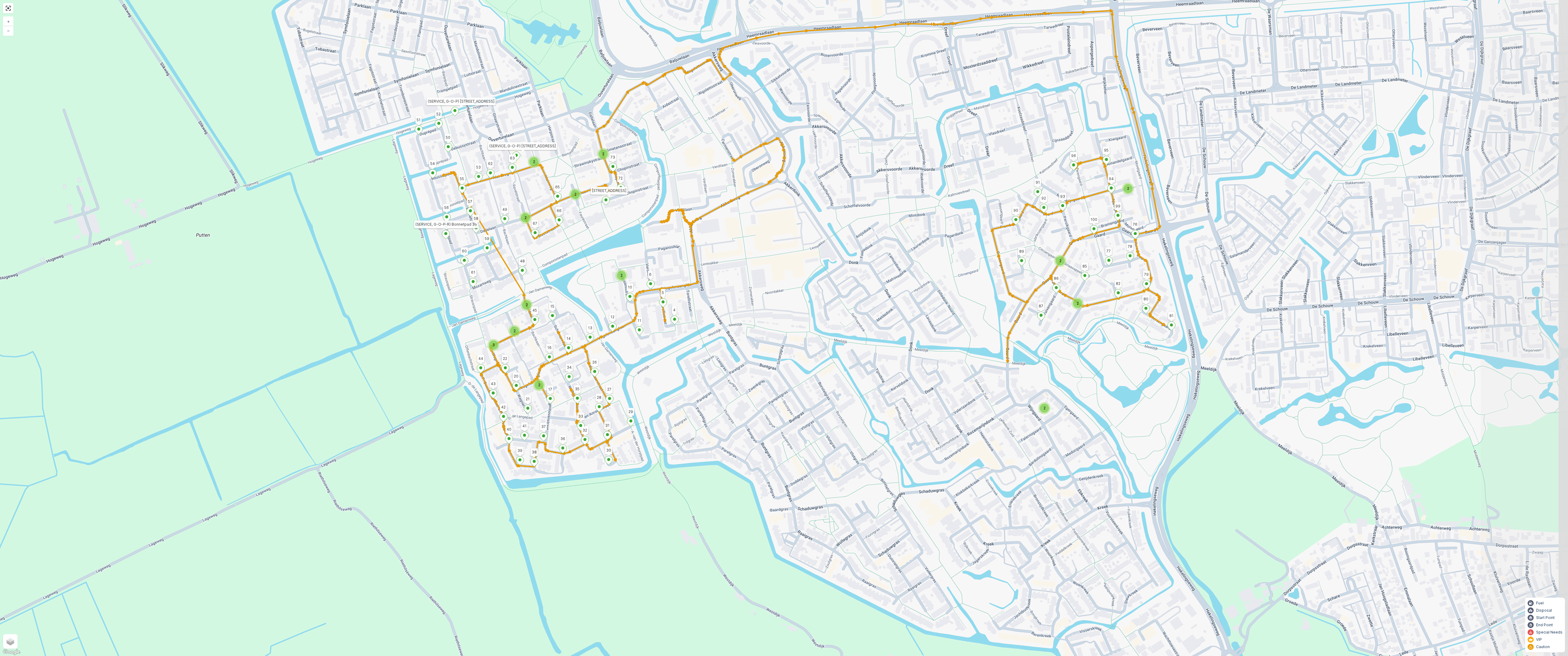
drag, startPoint x: 1315, startPoint y: 347, endPoint x: 935, endPoint y: 326, distance: 380.6
click at [935, 326] on div "2 2 2 2 2 3 2 2 2 2 2 2 2 Voorweg 3 (SERVICE, G-O-P) Hogeweg 89 89 90 80 81 95 …" at bounding box center [784, 328] width 1568 height 656
click at [1044, 409] on span "2" at bounding box center [1044, 407] width 2 height 5
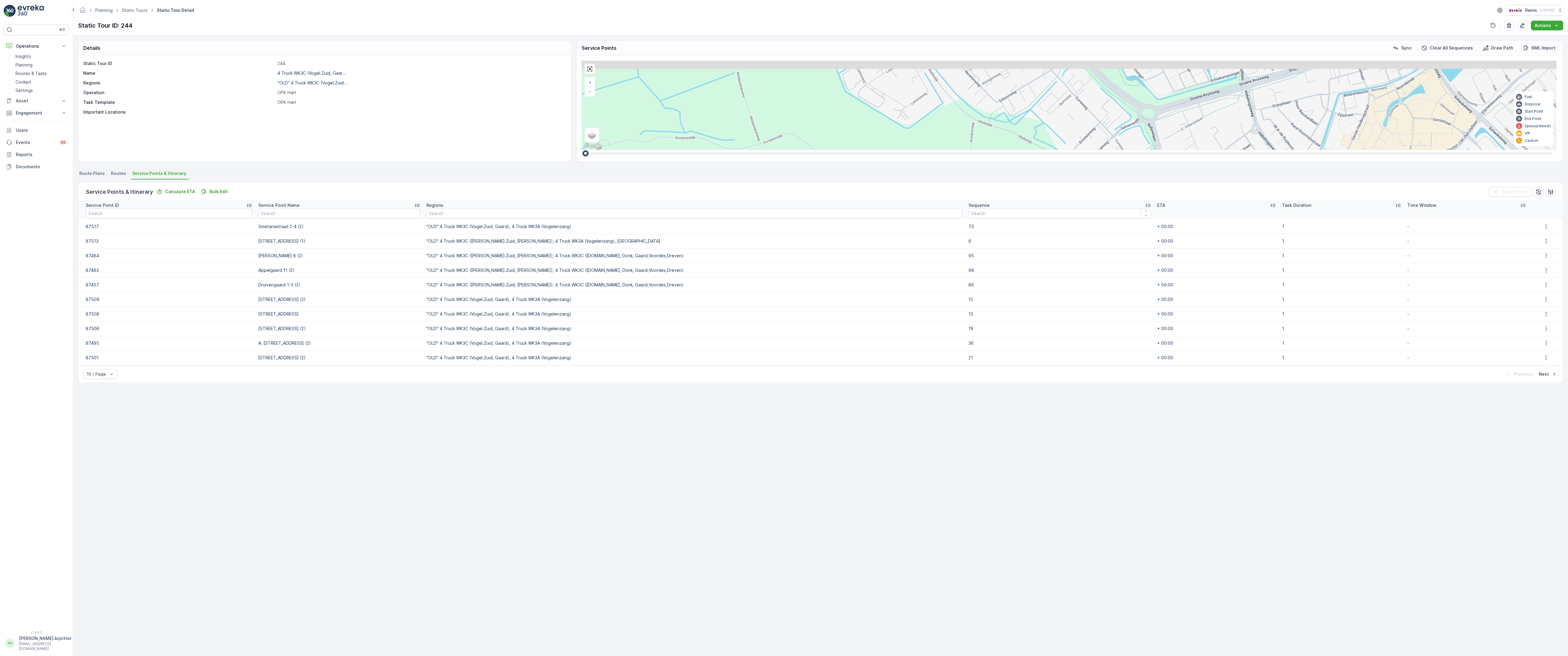
drag, startPoint x: 774, startPoint y: 235, endPoint x: 766, endPoint y: 476, distance: 241.1
click at [766, 150] on div "2 3 2 2 3 3 3 3 2 2 5 3 2 3 2 3 3 2 2 2 2 3 2 2 2 2 2 2 2 2 2 Voorweg 3 (SERVIC…" at bounding box center [1068, 104] width 975 height 89
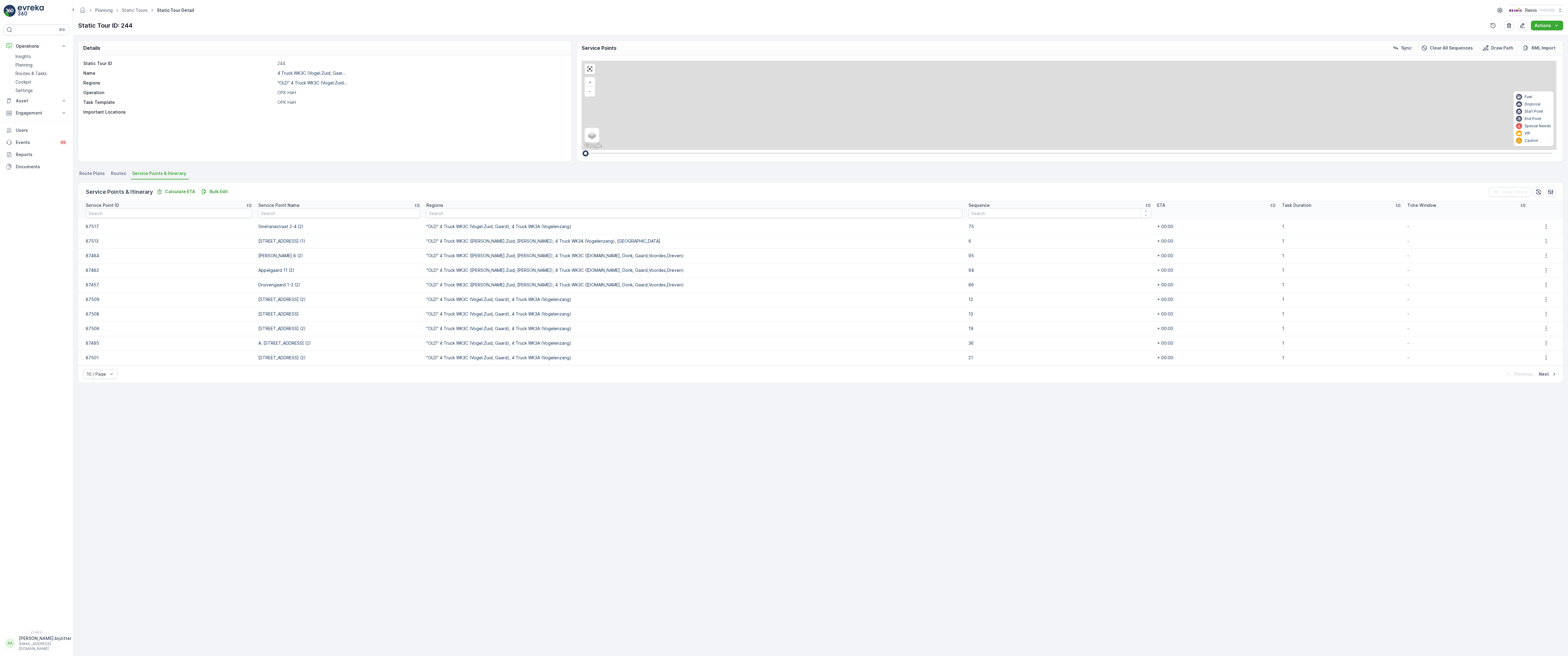
drag, startPoint x: 757, startPoint y: 239, endPoint x: 750, endPoint y: 588, distance: 349.1
click at [750, 150] on div "2 3 2 2 3 3 3 3 2 2 5 3 2 3 2 3 3 2 2 2 2 3 2 2 2 2 2 2 2 2 2 Voorweg 3 (SERVIC…" at bounding box center [1068, 104] width 975 height 89
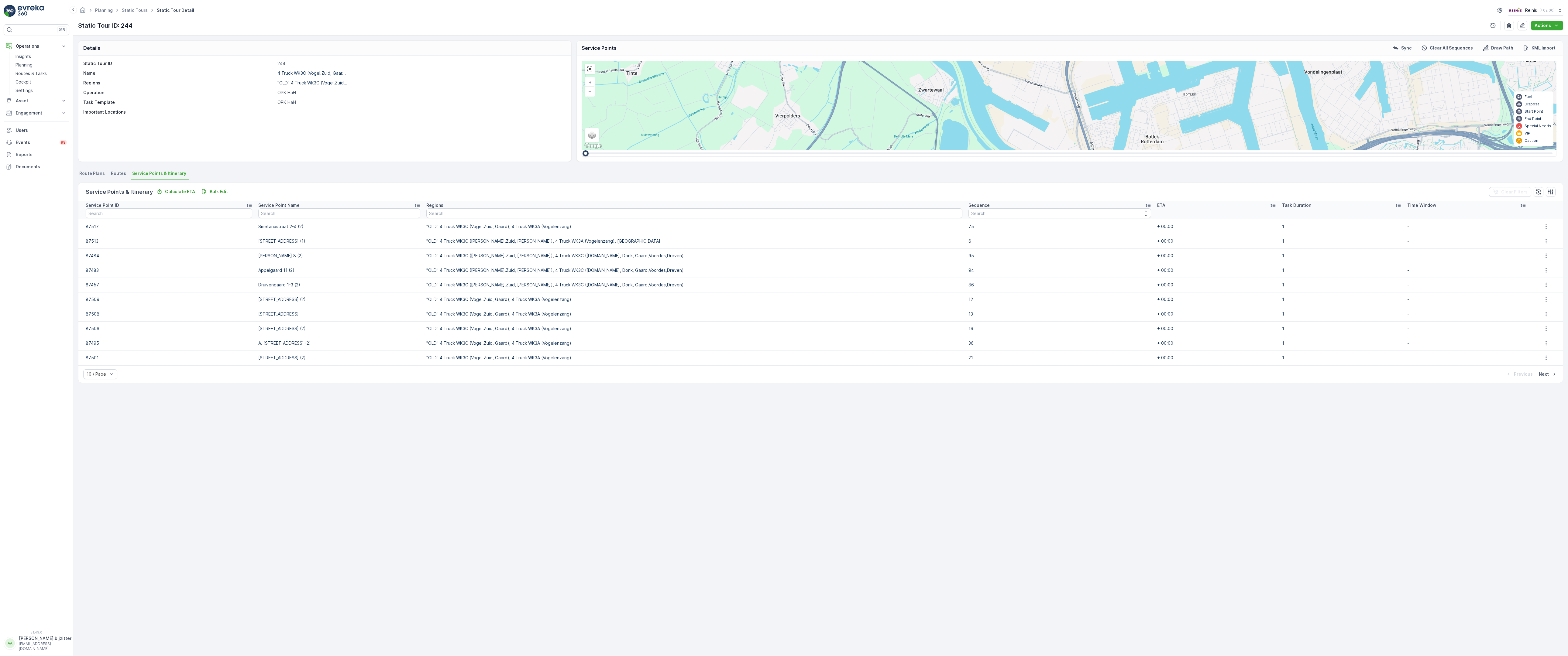
drag, startPoint x: 714, startPoint y: 427, endPoint x: 715, endPoint y: 275, distance: 152.0
click at [715, 150] on div "2 2 24 5 20 8 24 20 Voorweg 3 (SERVICE, G-O-P) [STREET_ADDRESS] + − Satellite R…" at bounding box center [1068, 104] width 975 height 89
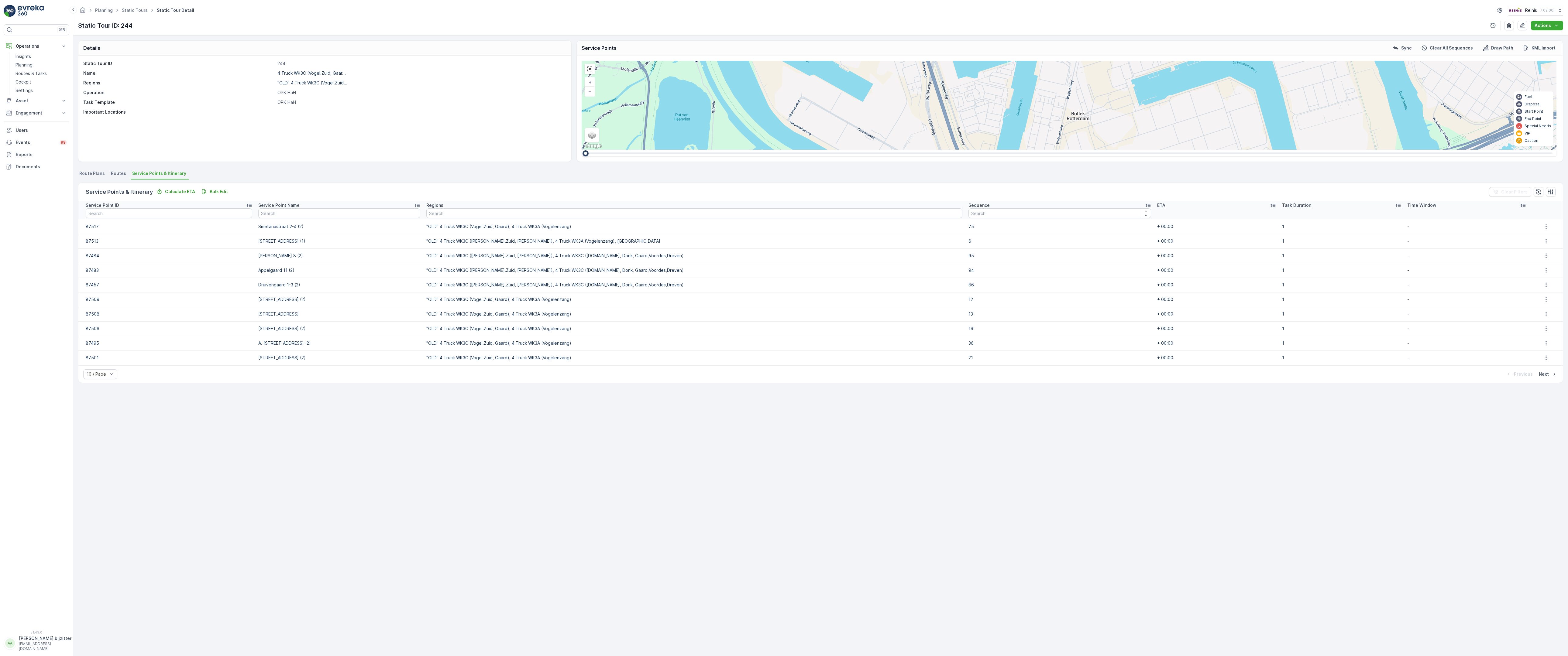
drag, startPoint x: 783, startPoint y: 231, endPoint x: 788, endPoint y: 517, distance: 286.0
click at [788, 150] on div "2 2 2 5 5 7 5 5 5 15 3 5 5 3 8 8 3 6 6 5 Voorweg 3 (SERVICE, G-O-P) [STREET_ADD…" at bounding box center [1068, 104] width 975 height 89
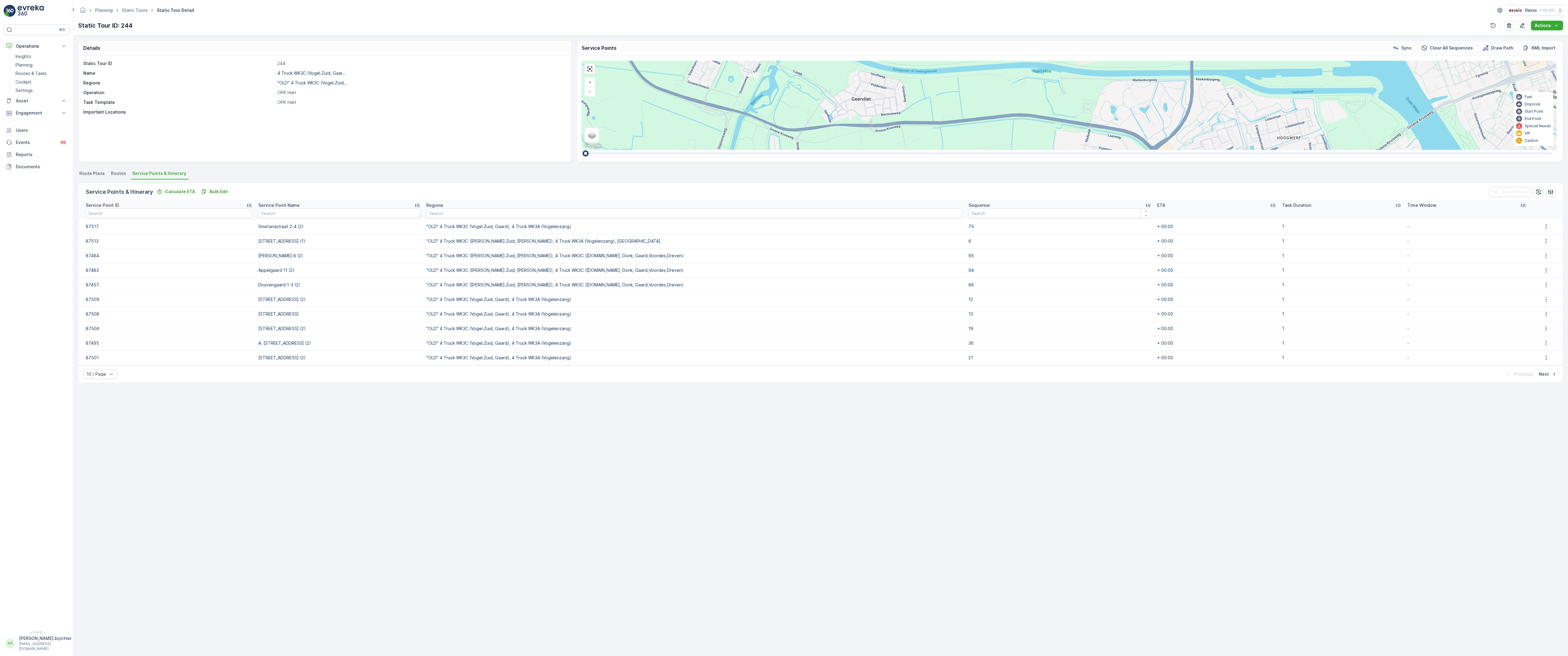
drag, startPoint x: 778, startPoint y: 428, endPoint x: 716, endPoint y: 253, distance: 185.7
click at [716, 150] on div "2 2 2 5 5 7 5 5 5 15 3 5 5 3 8 8 3 6 6 5 Voorweg 3 (SERVICE, G-O-P) Hogeweg 89 …" at bounding box center [1068, 104] width 975 height 89
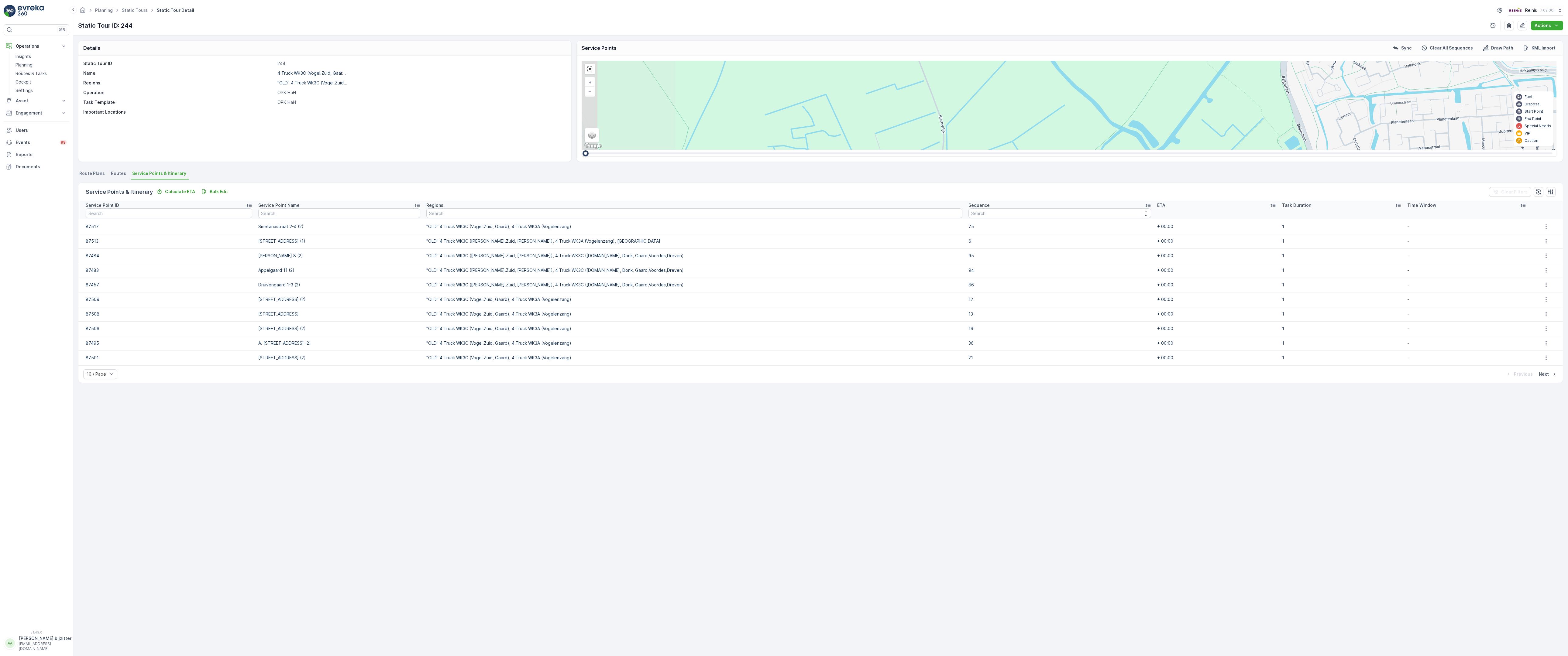
drag, startPoint x: 560, startPoint y: 403, endPoint x: 722, endPoint y: 263, distance: 214.1
click at [722, 150] on div "2 3 2 2 3 3 3 3 2 2 5 3 2 3 2 3 3 2 2 2 2 3 2 2 2 2 2 2 2 2 2 Voorweg 3 (SERVIC…" at bounding box center [1068, 104] width 975 height 89
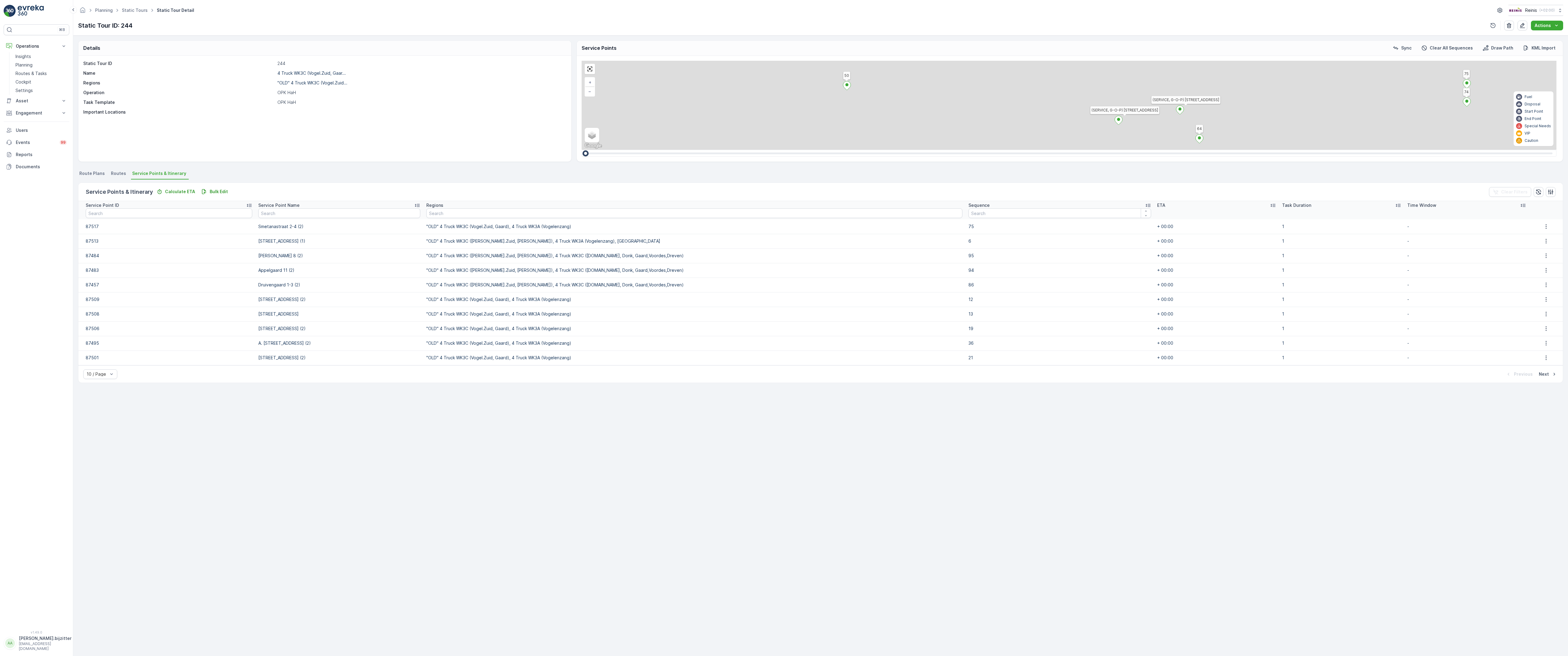
drag, startPoint x: 702, startPoint y: 234, endPoint x: 788, endPoint y: 654, distance: 428.7
click at [788, 150] on div "2 2 2 2 Voorweg 3 (SERVICE, G-O-P) Hogeweg 89 89 90 80 81 95 99 100 96 93 86 87…" at bounding box center [1068, 104] width 975 height 89
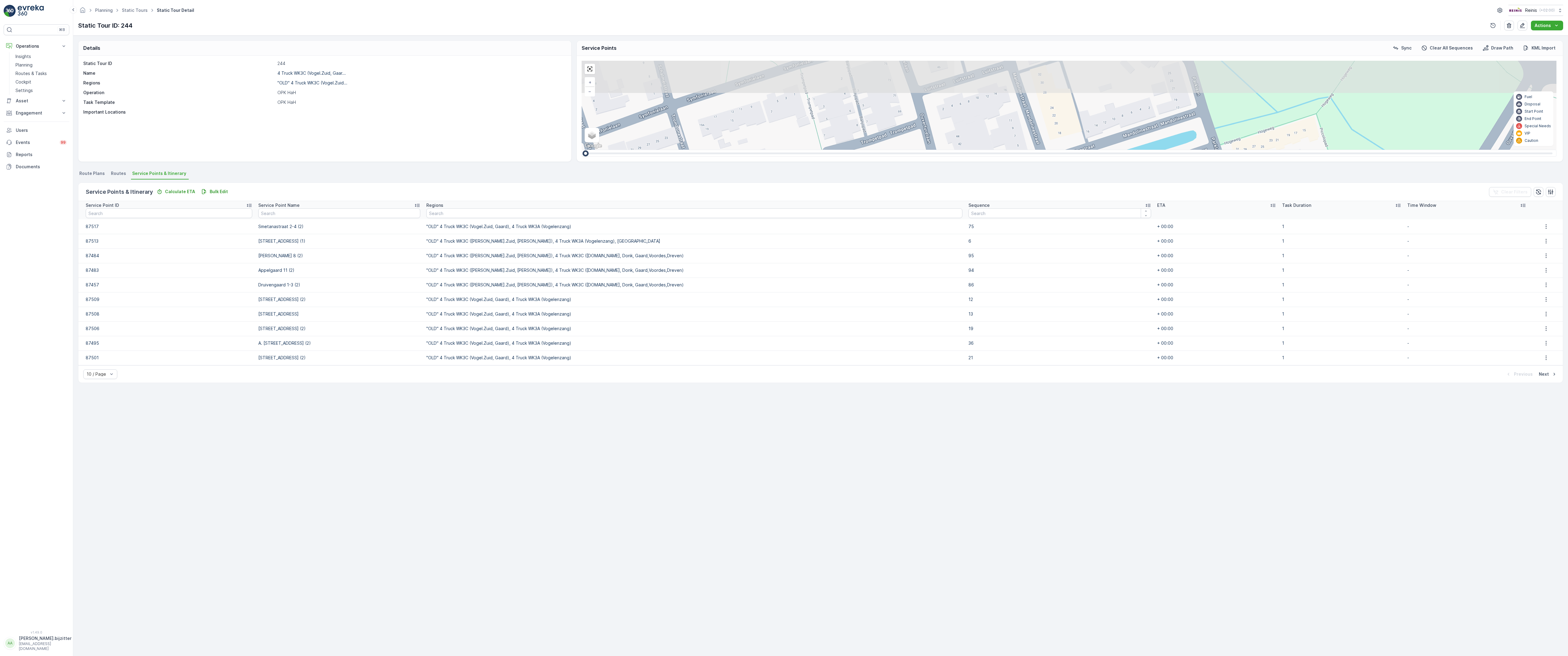
drag, startPoint x: 760, startPoint y: 328, endPoint x: 782, endPoint y: 630, distance: 302.8
click at [782, 150] on div "2 2 2 2 Voorweg 3 (SERVICE, G-O-P) Hogeweg 89 89 90 80 81 95 99 100 96 93 86 87…" at bounding box center [1068, 104] width 975 height 89
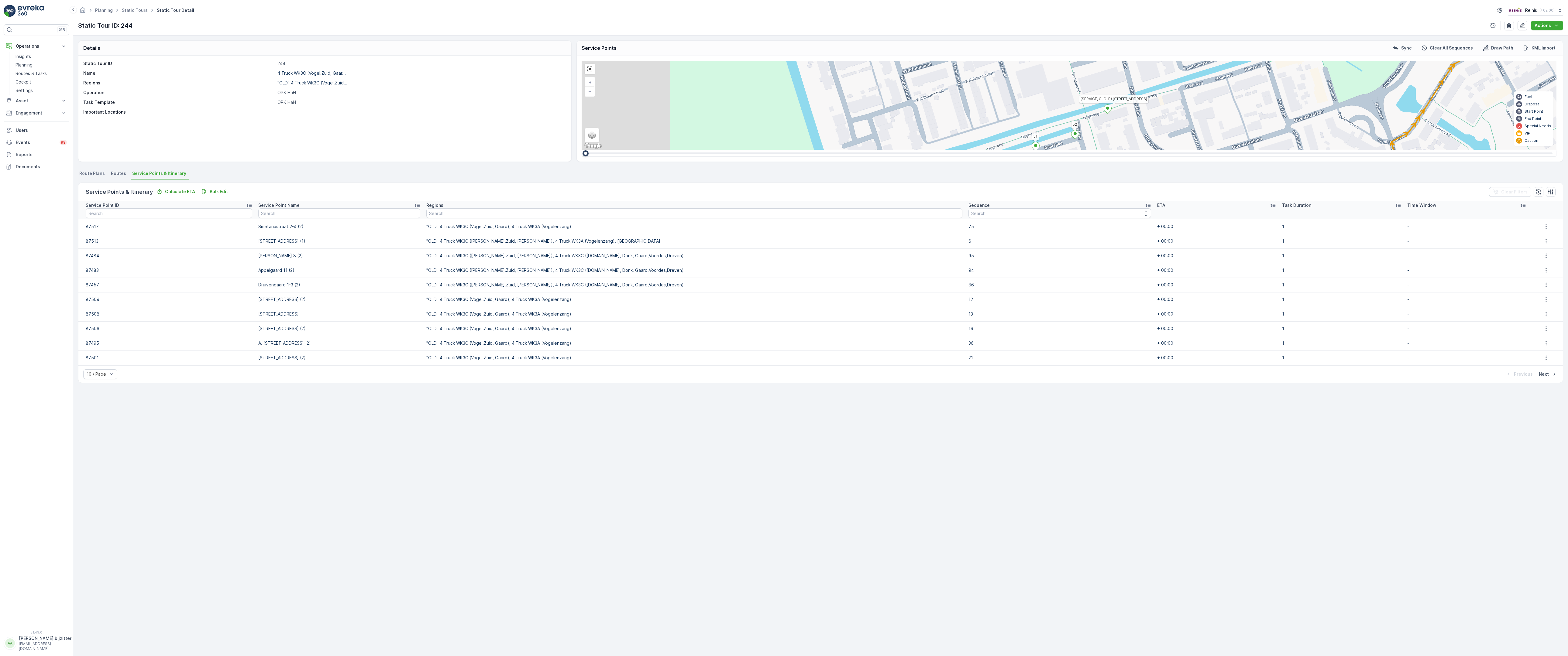
drag, startPoint x: 634, startPoint y: 532, endPoint x: 773, endPoint y: 299, distance: 271.3
click at [773, 150] on div "2 2 2 2 2 2 2 2 2 Voorweg 3 (SERVICE, G-O-P) Hogeweg 89 89 90 80 81 95 99 100 9…" at bounding box center [1068, 104] width 975 height 89
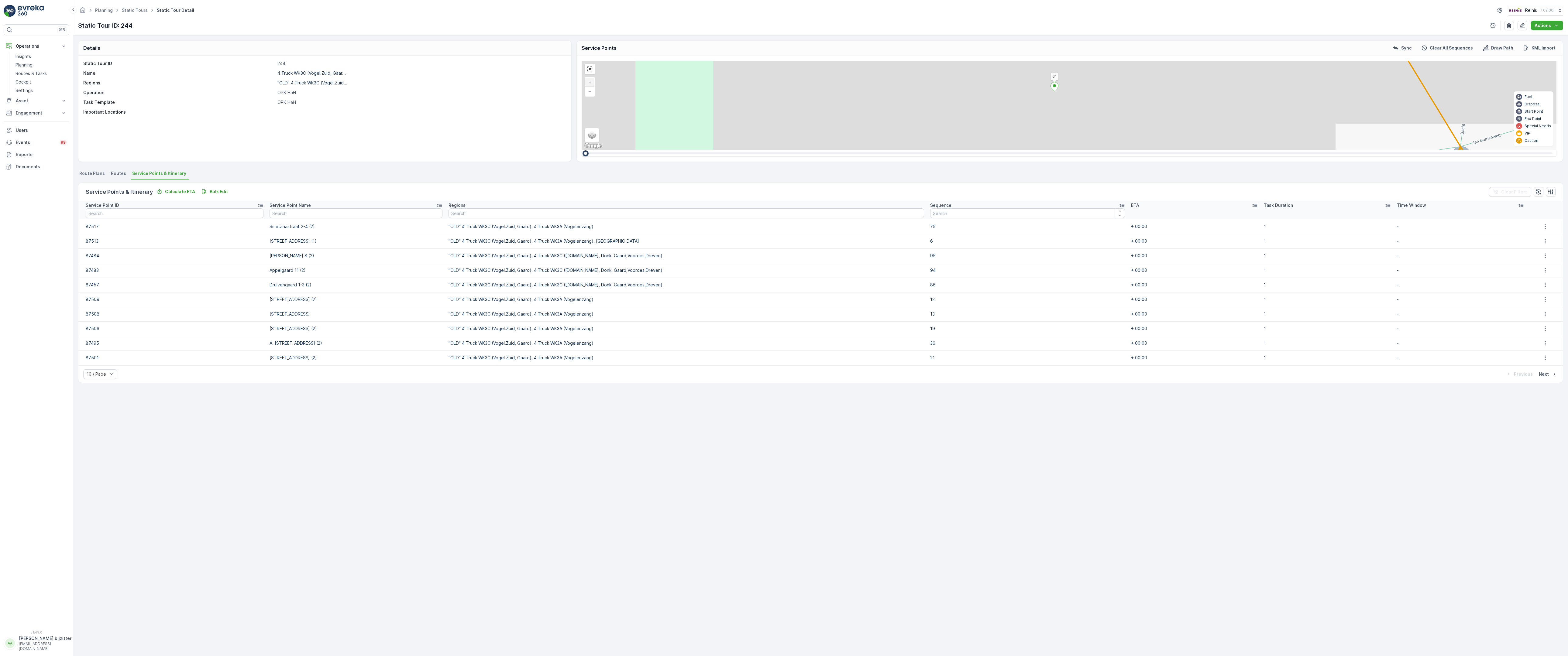
drag, startPoint x: 720, startPoint y: 518, endPoint x: 849, endPoint y: 423, distance: 160.2
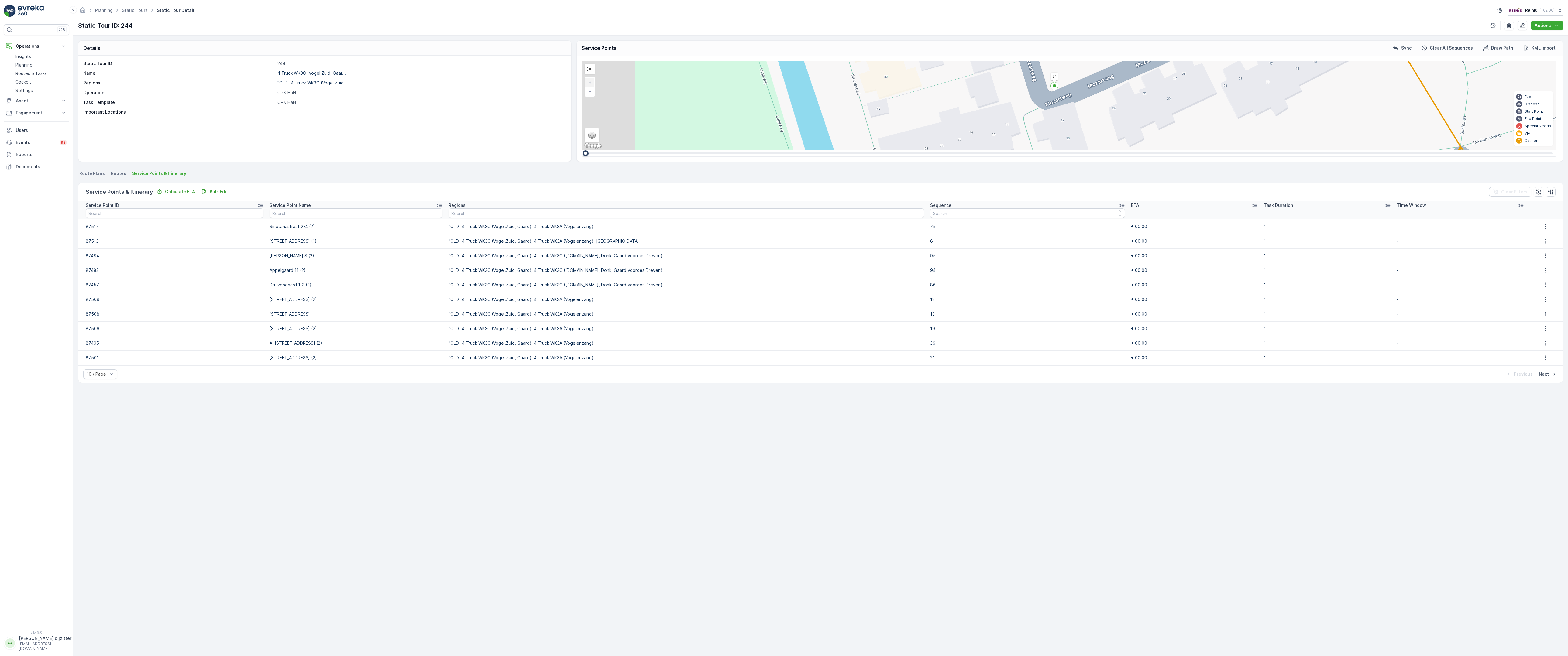
click at [849, 150] on div "Voorweg 3 (SERVICE, G-O-P) Hogeweg 89 89 90 80 81 95 99 100 96 93 86 87 79 82 2…" at bounding box center [1068, 104] width 975 height 89
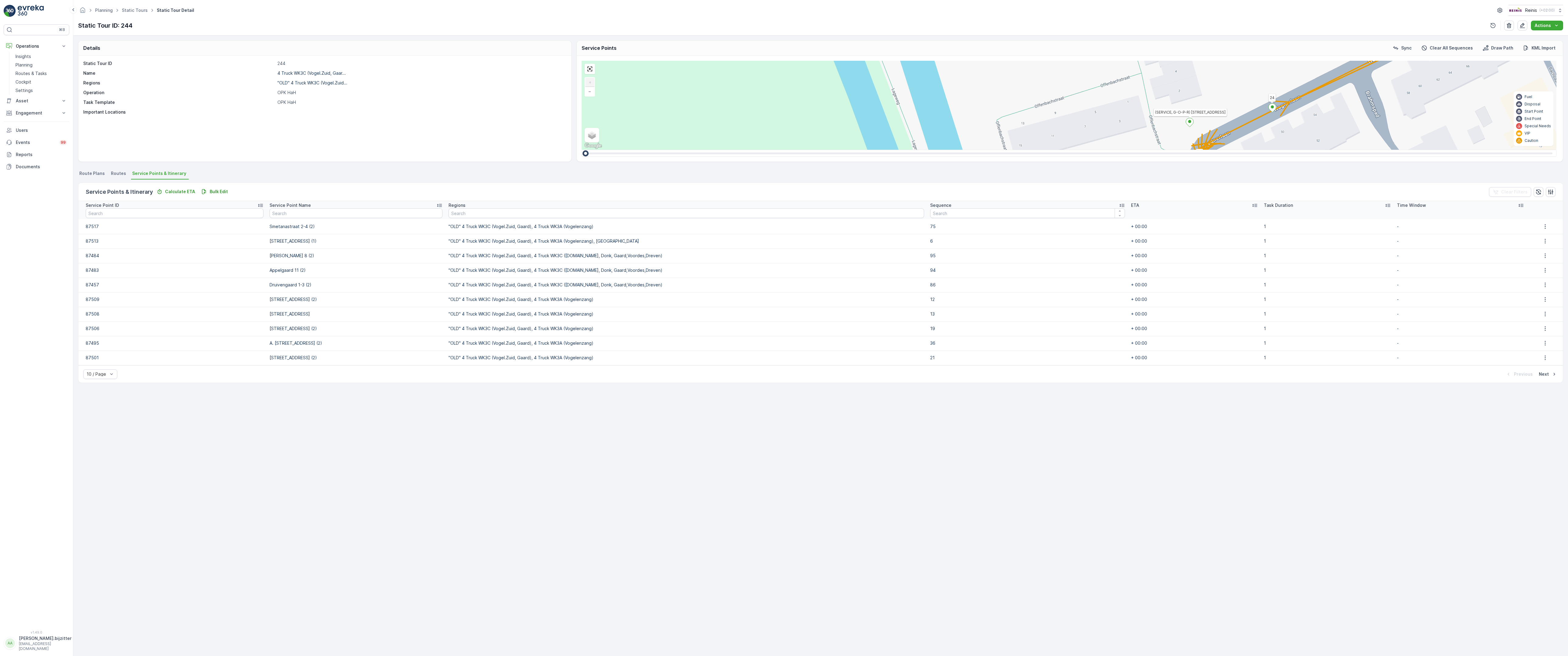
drag, startPoint x: 784, startPoint y: 505, endPoint x: 790, endPoint y: 83, distance: 422.0
click at [790, 83] on div "Voorweg 3 (SERVICE, G-O-P) Hogeweg 89 89 90 80 81 95 99 100 96 93 86 87 79 82 2…" at bounding box center [1068, 104] width 975 height 89
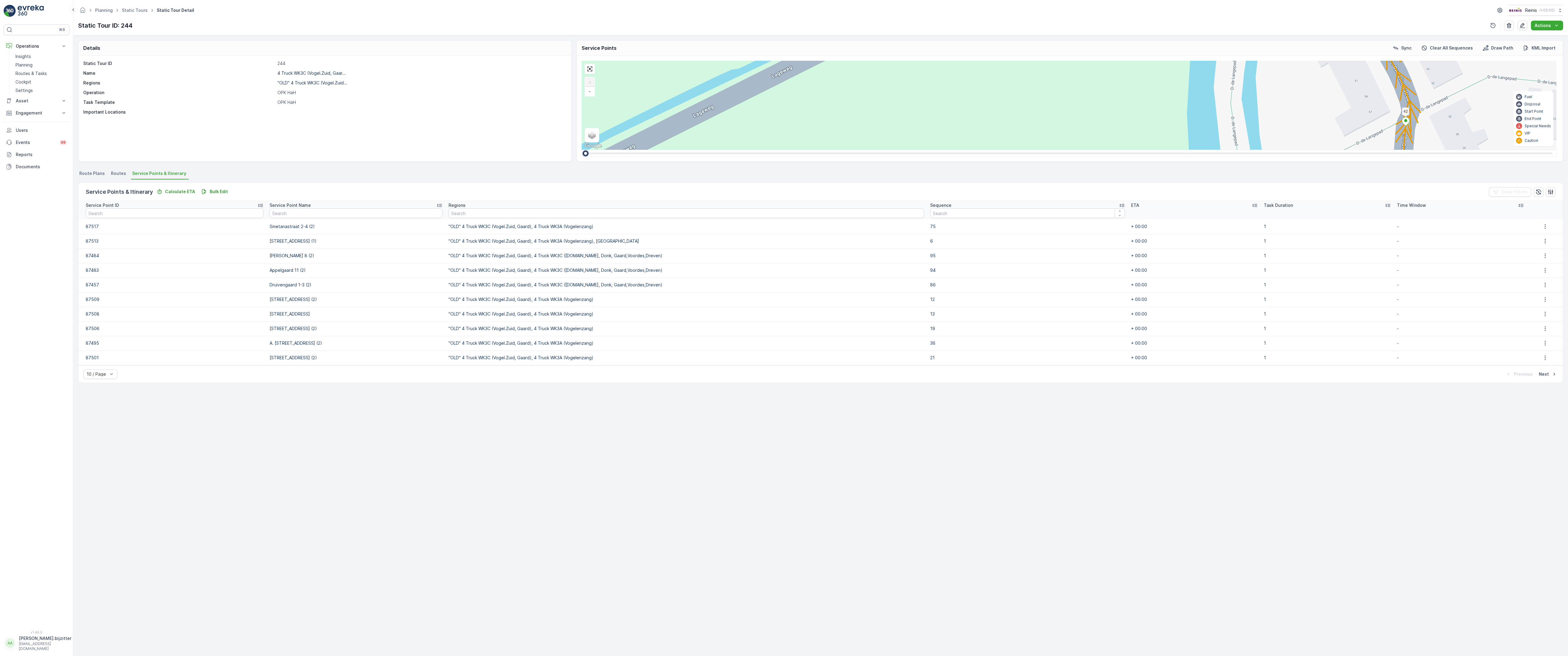
drag, startPoint x: 1209, startPoint y: 565, endPoint x: 1355, endPoint y: 0, distance: 583.6
click at [1355, 60] on div "Voorweg 3 (SERVICE, G-O-P) Hogeweg 89 89 90 80 81 95 99 100 96 93 86 87 79 82 2…" at bounding box center [1068, 104] width 975 height 89
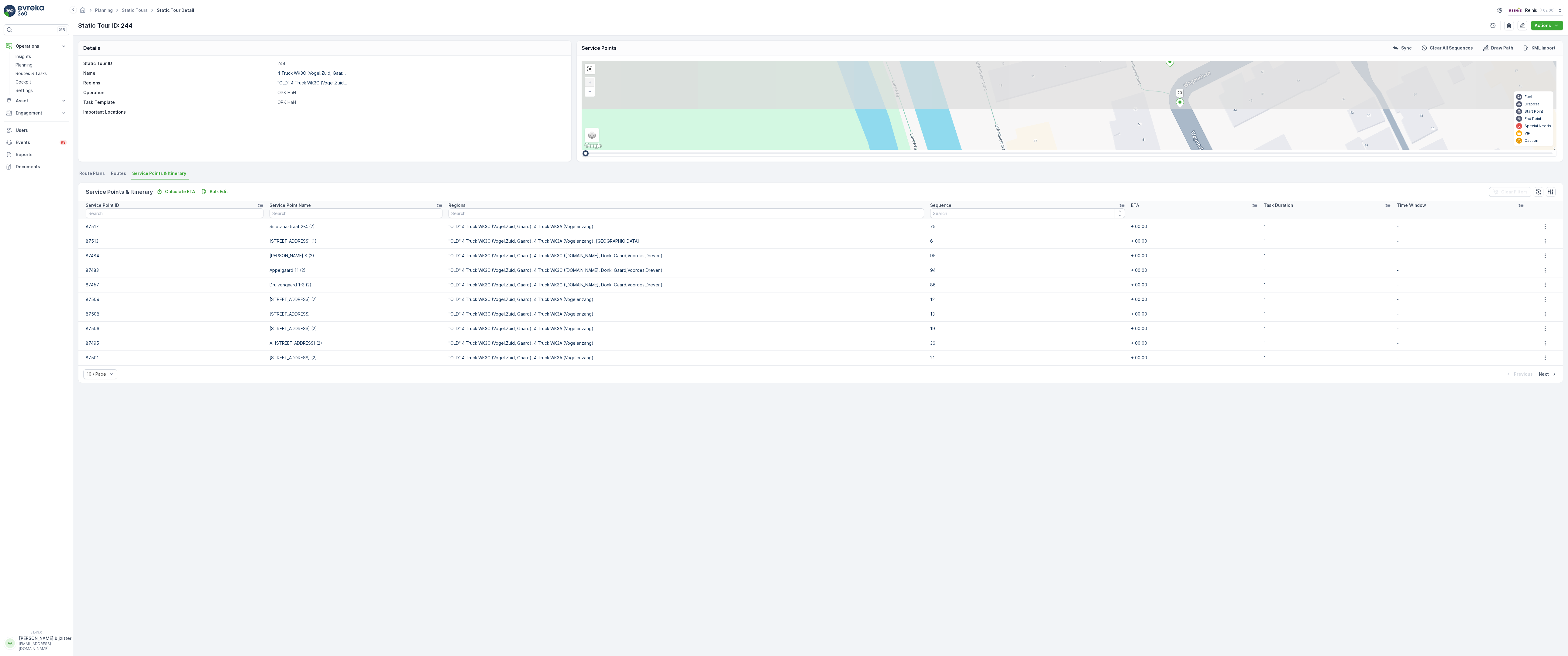
drag, startPoint x: 1307, startPoint y: 84, endPoint x: 1184, endPoint y: 648, distance: 577.3
click at [1184, 150] on div "Voorweg 3 (SERVICE, G-O-P) Hogeweg 89 89 90 80 81 95 99 100 96 93 86 87 79 82 2…" at bounding box center [1068, 104] width 975 height 89
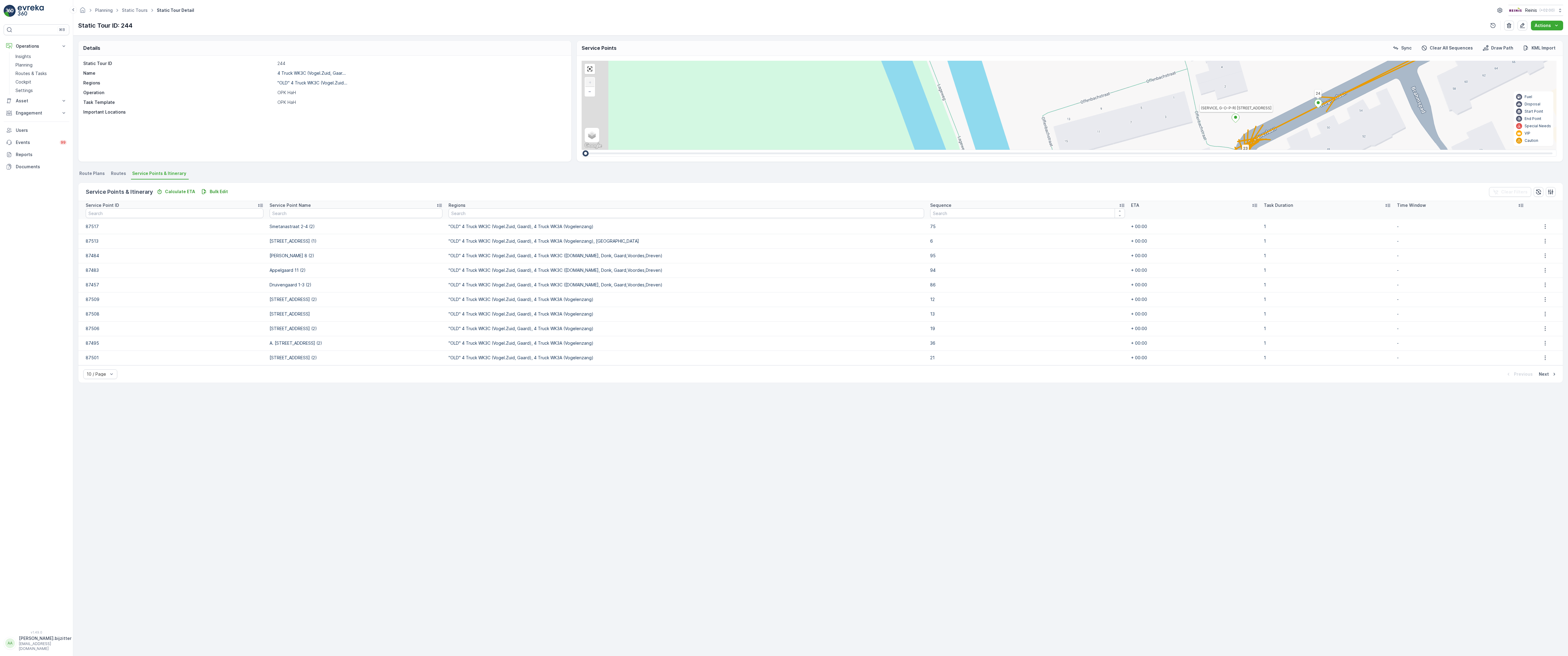
drag, startPoint x: 700, startPoint y: 143, endPoint x: 859, endPoint y: 22, distance: 199.8
click at [832, 60] on div "Voorweg 3 (SERVICE, G-O-P) Hogeweg 89 89 90 80 81 95 99 100 96 93 86 87 79 82 2…" at bounding box center [1068, 104] width 975 height 89
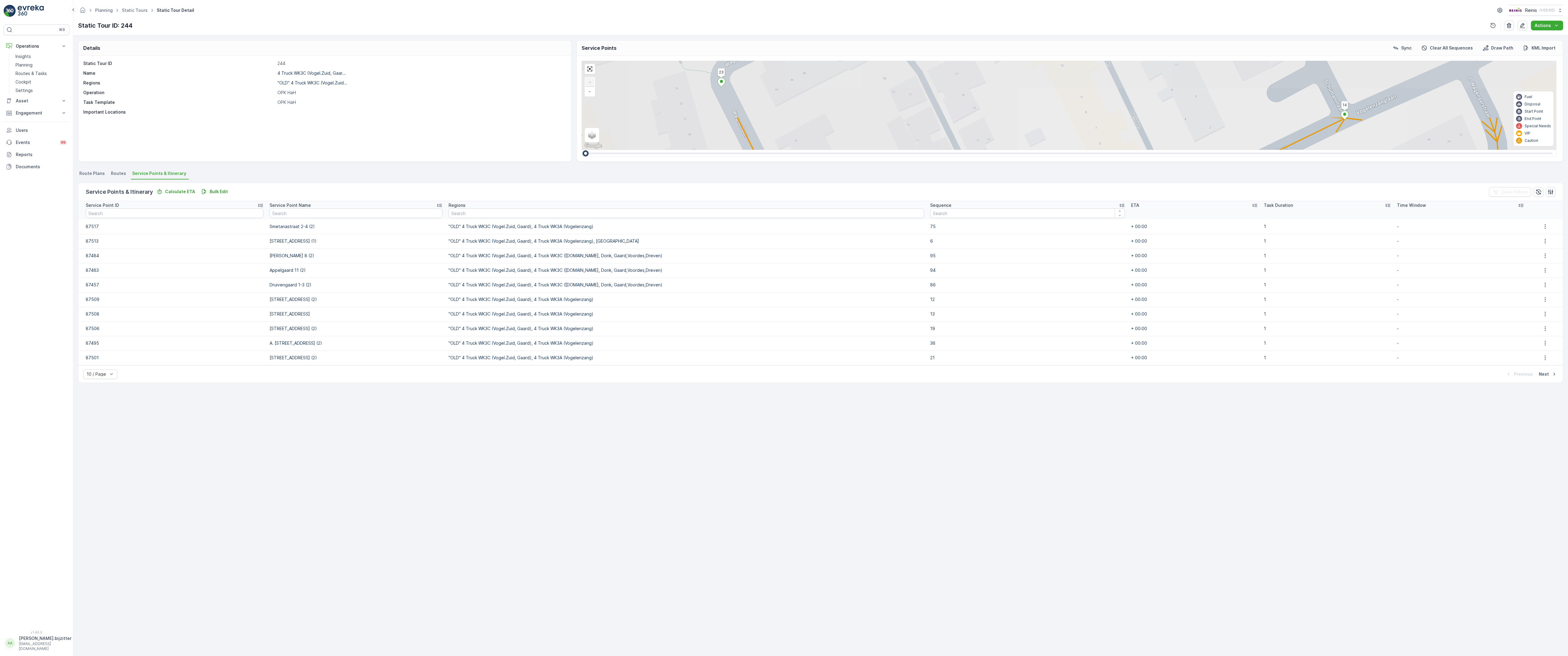
drag, startPoint x: 1285, startPoint y: 403, endPoint x: 694, endPoint y: 565, distance: 612.8
click at [694, 150] on div "Voorweg 3 (SERVICE, G-O-P) Hogeweg 89 89 90 80 81 95 99 100 96 93 86 87 79 82 2…" at bounding box center [1068, 104] width 975 height 89
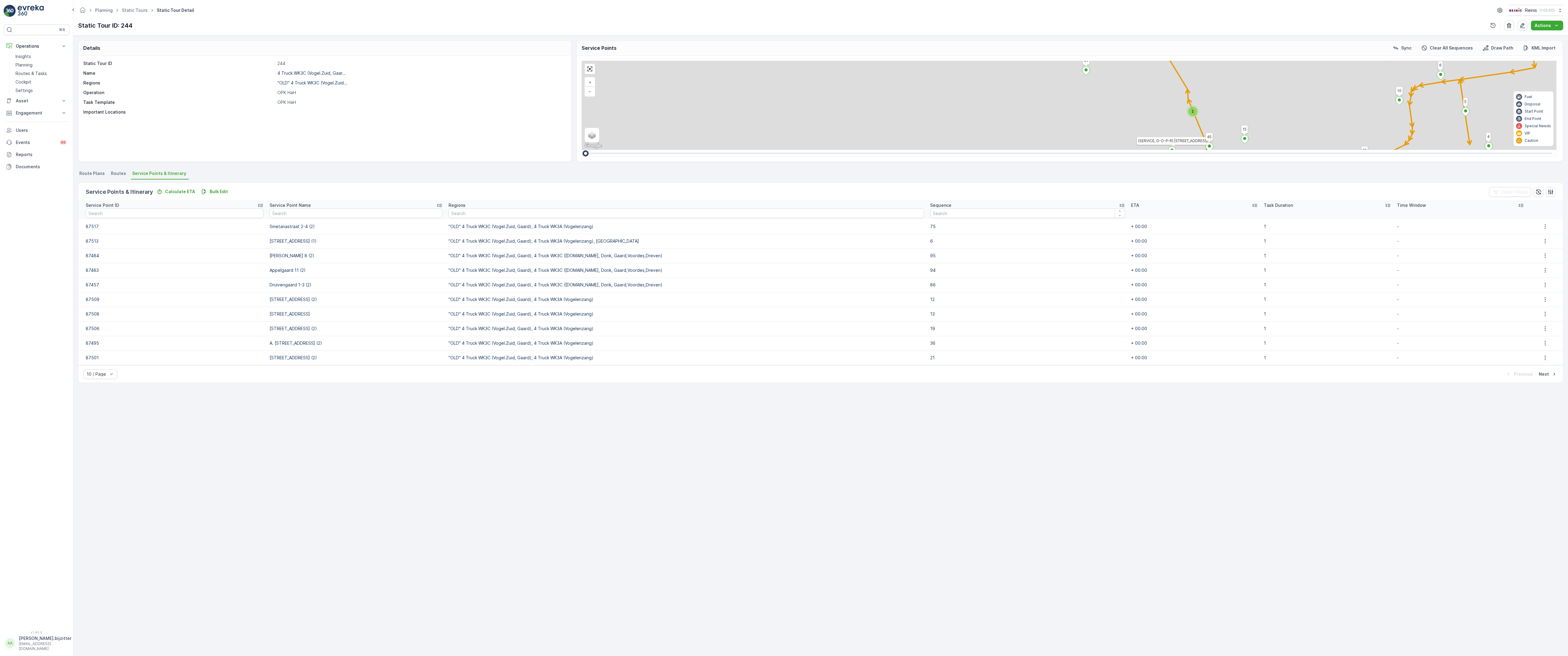
drag, startPoint x: 611, startPoint y: 141, endPoint x: 672, endPoint y: 317, distance: 186.3
click at [672, 150] on div "2 2 2 2 2 2 2 2 2 Voorweg 3 (SERVICE, G-O-P) Hogeweg 89 89 90 80 81 95 99 100 9…" at bounding box center [1068, 104] width 975 height 89
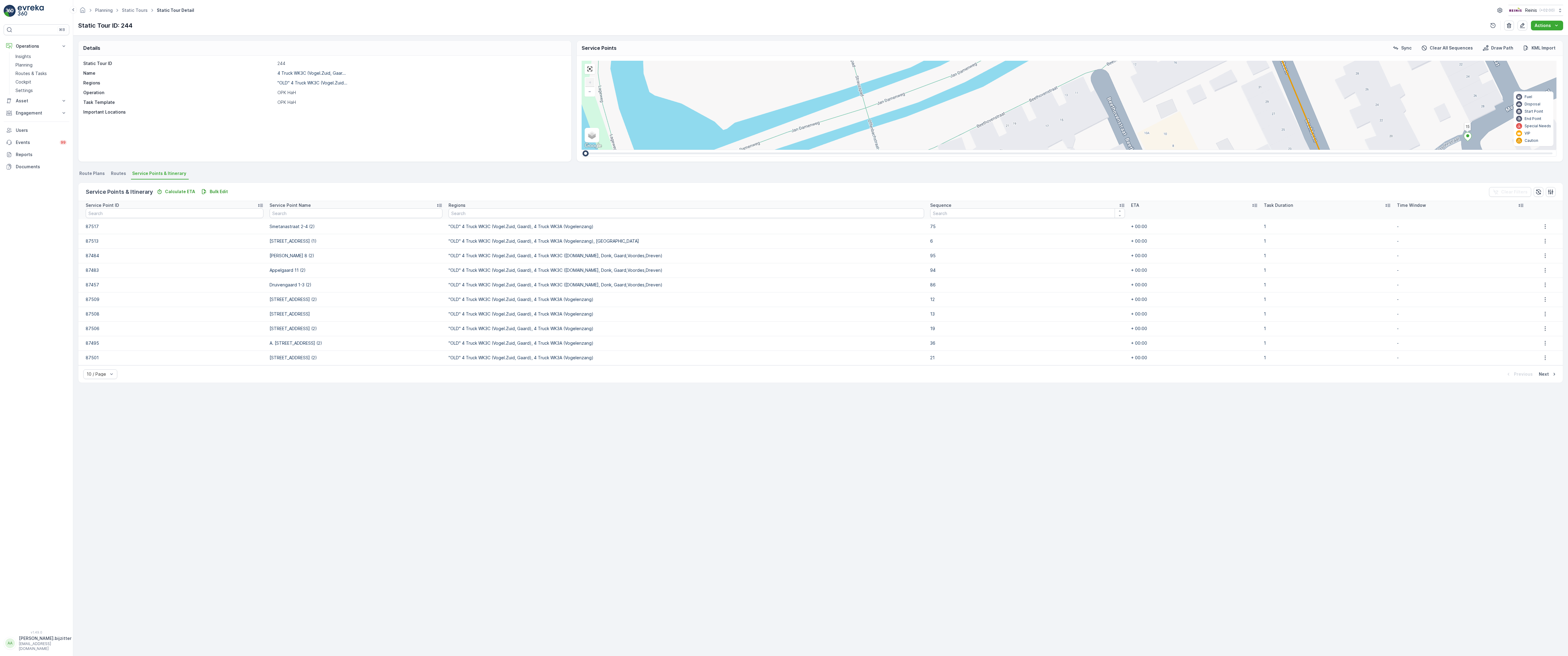
click at [962, 317] on ellipse at bounding box center [963, 318] width 3 height 3
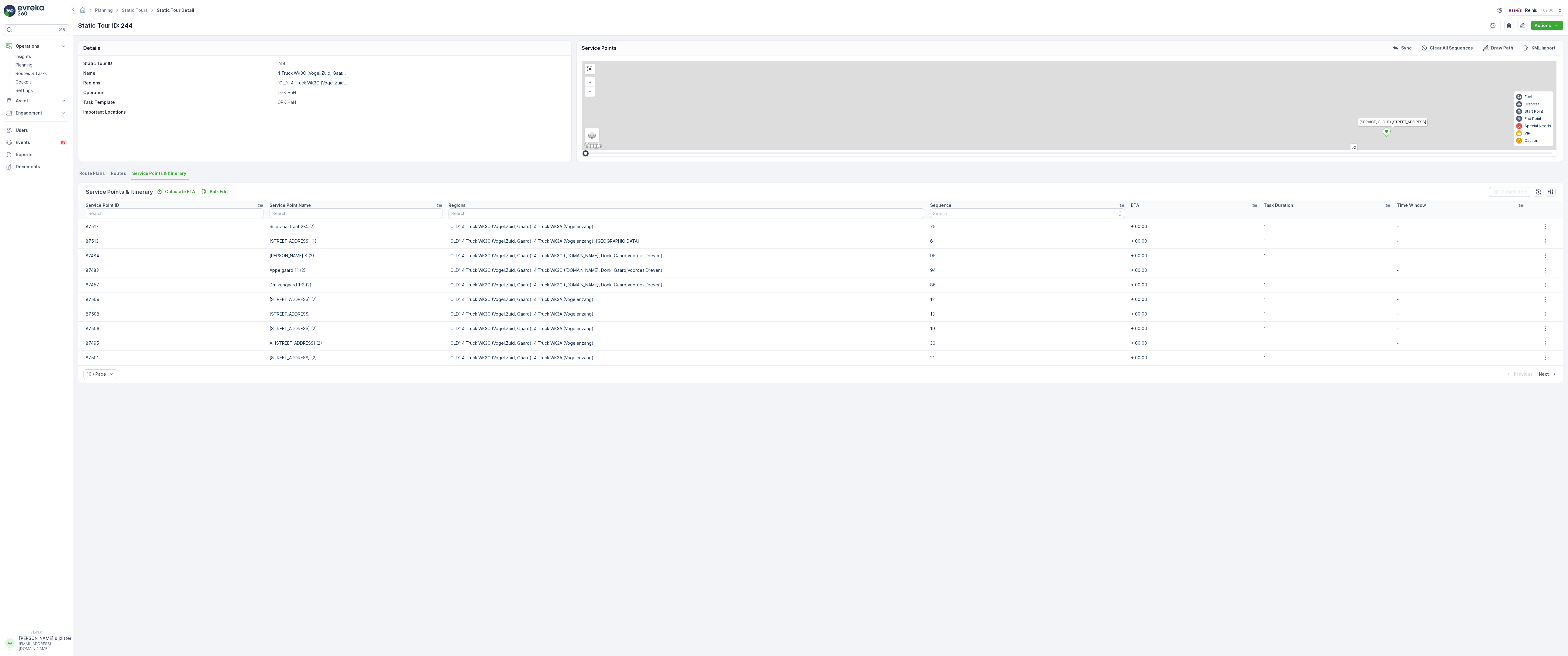
drag, startPoint x: 1151, startPoint y: 235, endPoint x: 1077, endPoint y: 450, distance: 227.4
click at [1077, 150] on div "2 2 2 2 2 2 2 2 2 Voorweg 3 (SERVICE, G-O-P) Hogeweg 89 89 90 80 81 95 99 100 9…" at bounding box center [1068, 104] width 975 height 89
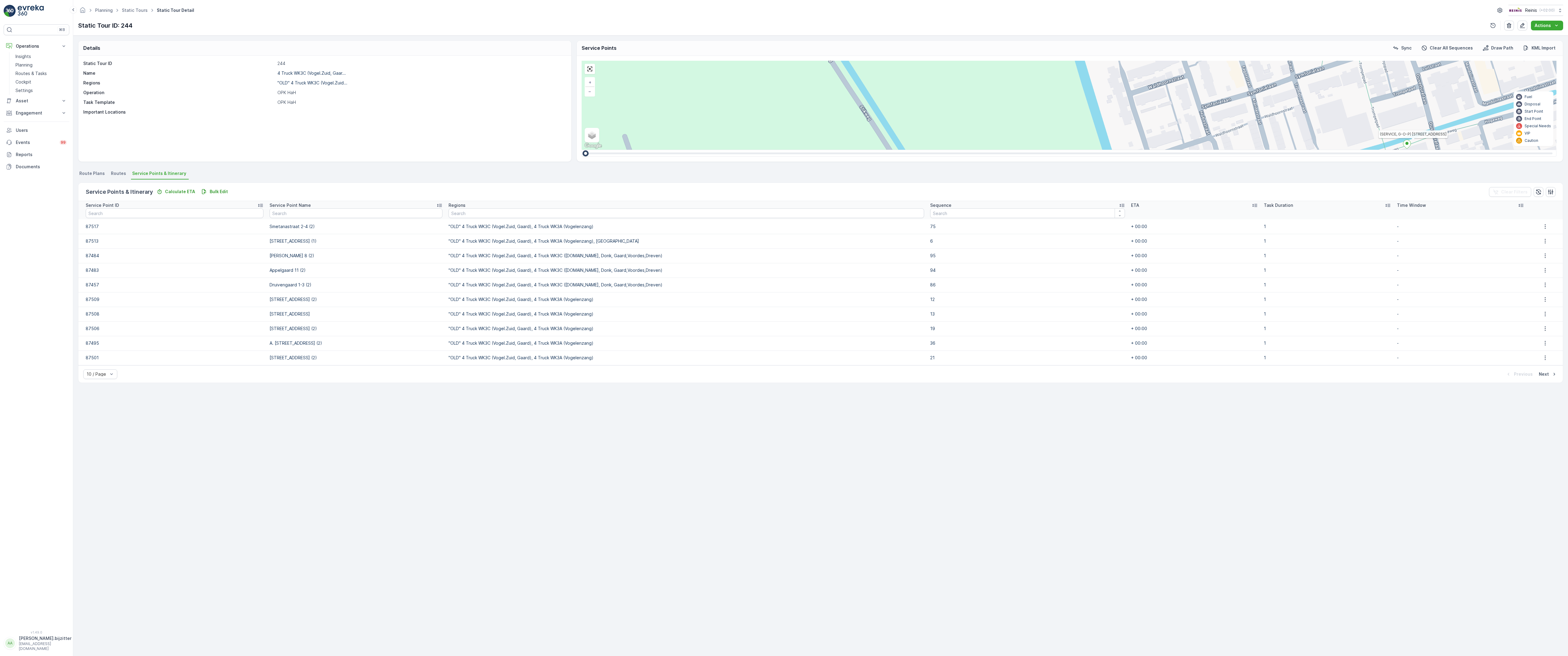
drag, startPoint x: 755, startPoint y: 403, endPoint x: 803, endPoint y: 365, distance: 61.2
click at [803, 150] on div "2 2 2 2 2 2 2 2 2 Voorweg 3 (SERVICE, G-O-P) Hogeweg 89 89 90 80 81 95 99 100 9…" at bounding box center [1068, 104] width 975 height 89
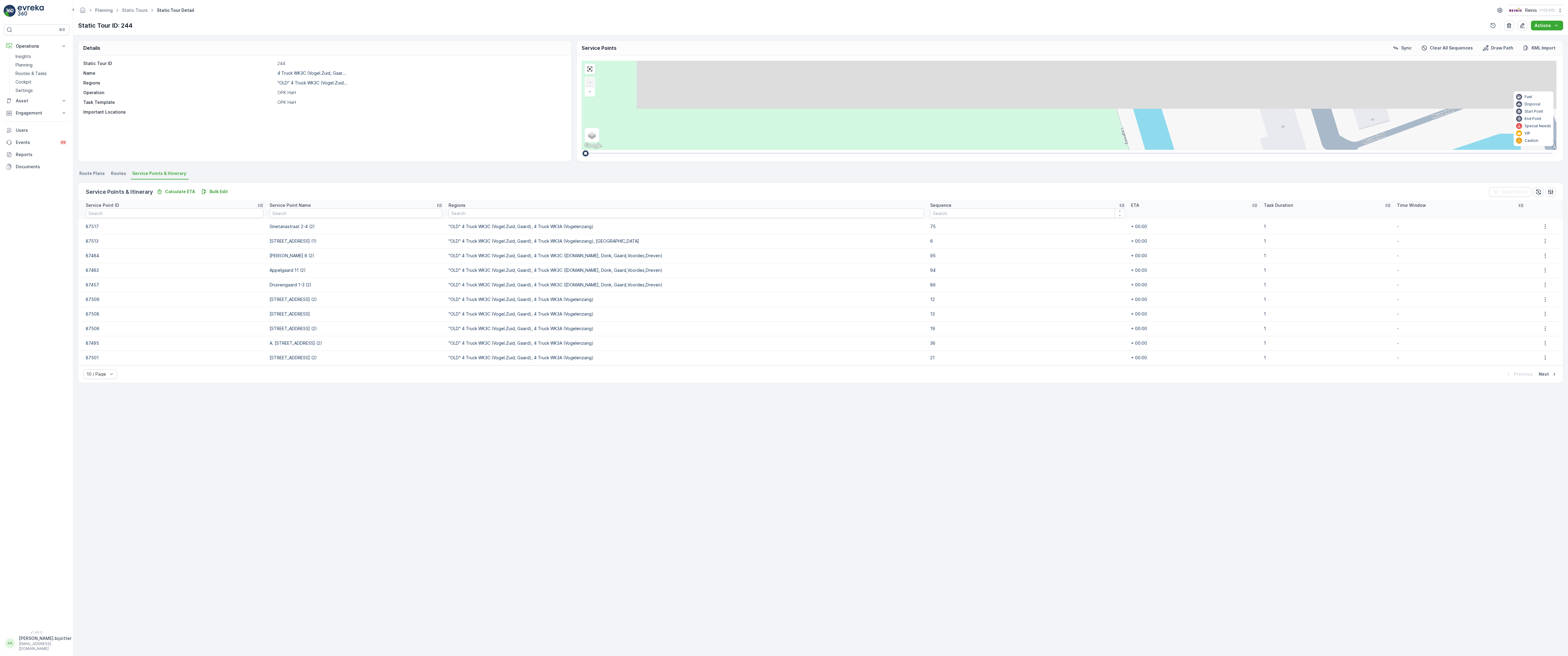
drag, startPoint x: 856, startPoint y: 263, endPoint x: 820, endPoint y: 378, distance: 120.5
click at [820, 150] on div "Voorweg 3 (SERVICE, G-O-P) Hogeweg 89 89 90 80 81 95 99 100 96 93 86 87 79 82 2…" at bounding box center [1068, 104] width 975 height 89
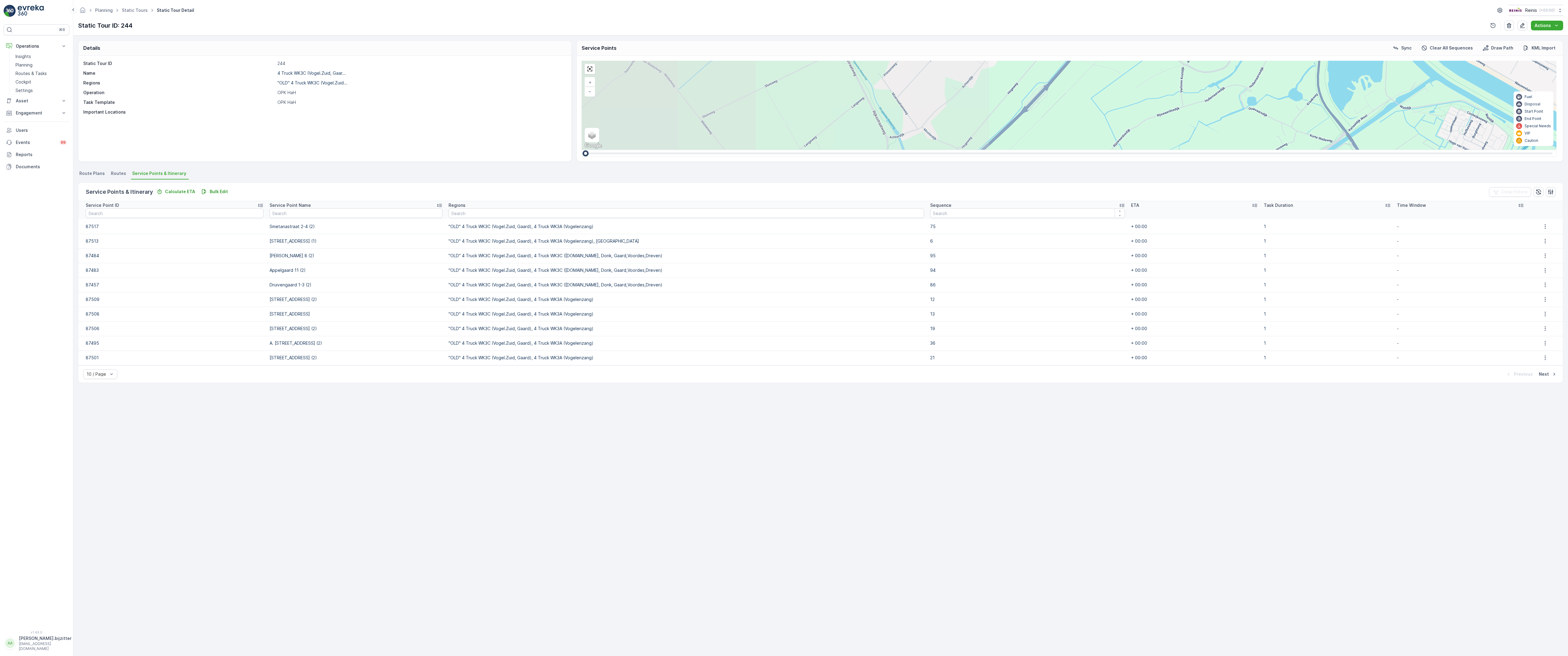
drag, startPoint x: 1438, startPoint y: 527, endPoint x: 1173, endPoint y: 478, distance: 269.5
click at [1173, 150] on div "2 2 2 5 5 7 5 5 5 15 3 5 5 3 8 8 3 6 6 5 Voorweg 3 (SERVICE, G-O-P) [STREET_ADD…" at bounding box center [1068, 104] width 975 height 89
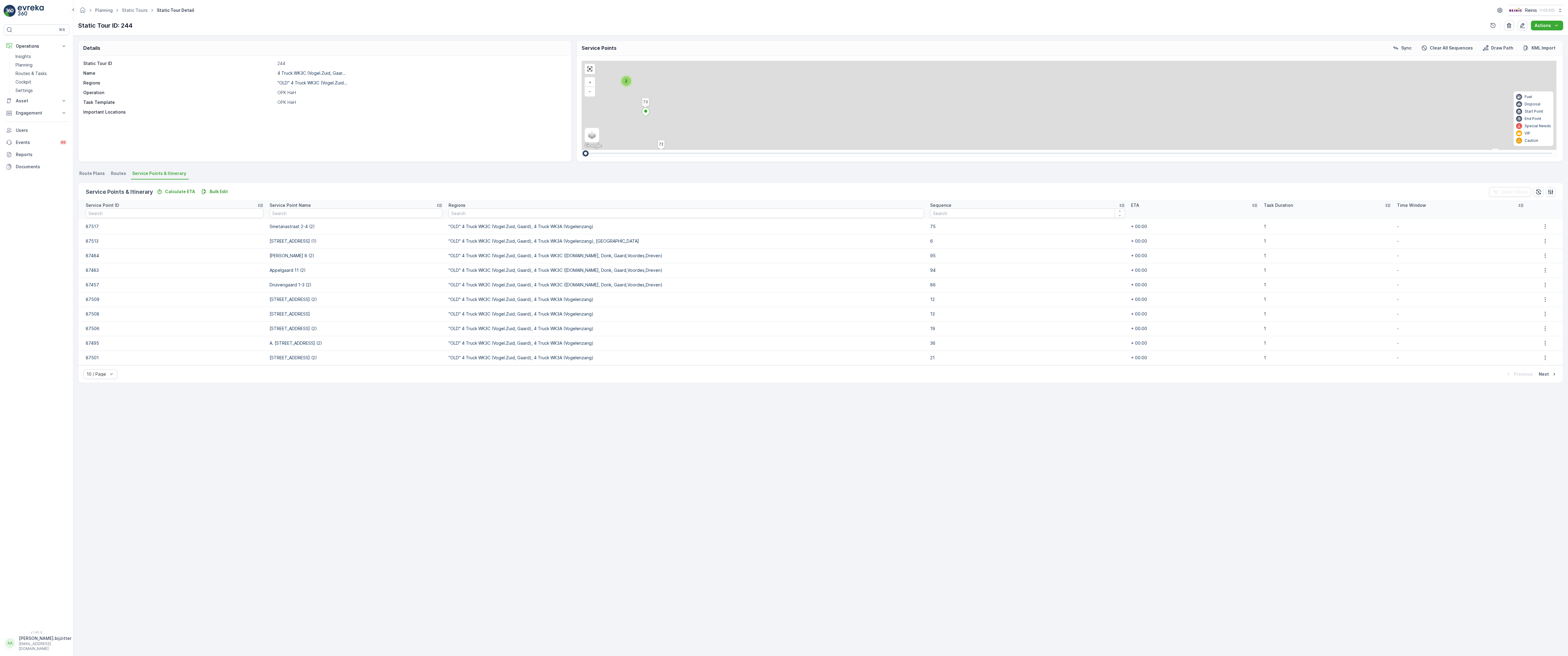
drag, startPoint x: 433, startPoint y: 331, endPoint x: 800, endPoint y: 577, distance: 441.8
click at [800, 150] on div "2 2 2 2 2 2 2 2 2 Voorweg 3 (SERVICE, G-O-P) Hogeweg 89 89 90 80 81 95 99 94 10…" at bounding box center [1068, 104] width 975 height 89
drag, startPoint x: 706, startPoint y: 321, endPoint x: 1259, endPoint y: 652, distance: 644.5
click at [1259, 150] on div "2 2 2 2 2 2 2 2 2 Voorweg 3 (SERVICE, G-O-P) Hogeweg 89 89 90 80 81 95 99 94 10…" at bounding box center [1068, 104] width 975 height 89
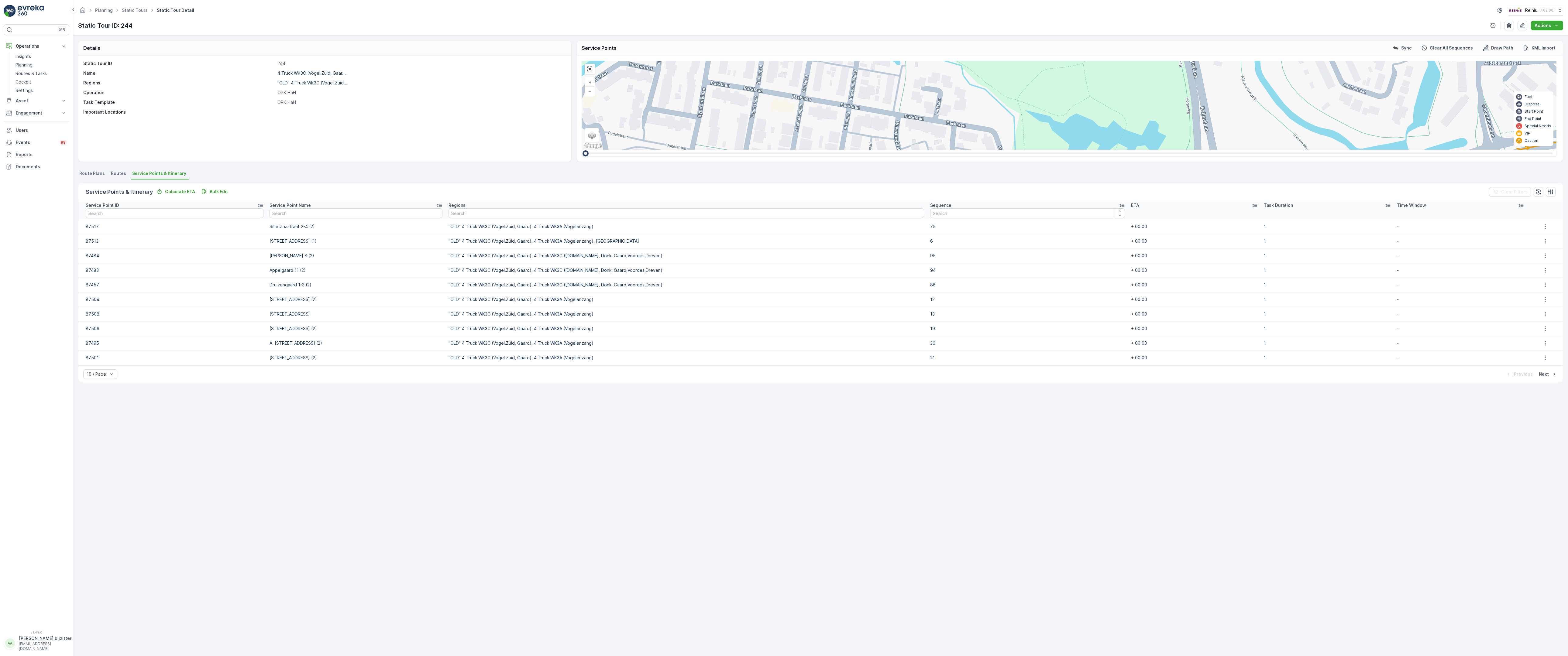
drag, startPoint x: 602, startPoint y: 483, endPoint x: 634, endPoint y: 450, distance: 46.0
click at [634, 150] on div "2 2 2 2 2 2 2 2 2 Voorweg 3 (SERVICE, G-O-P) Hogeweg 89 89 90 80 81 95 99 94 10…" at bounding box center [1068, 104] width 975 height 89
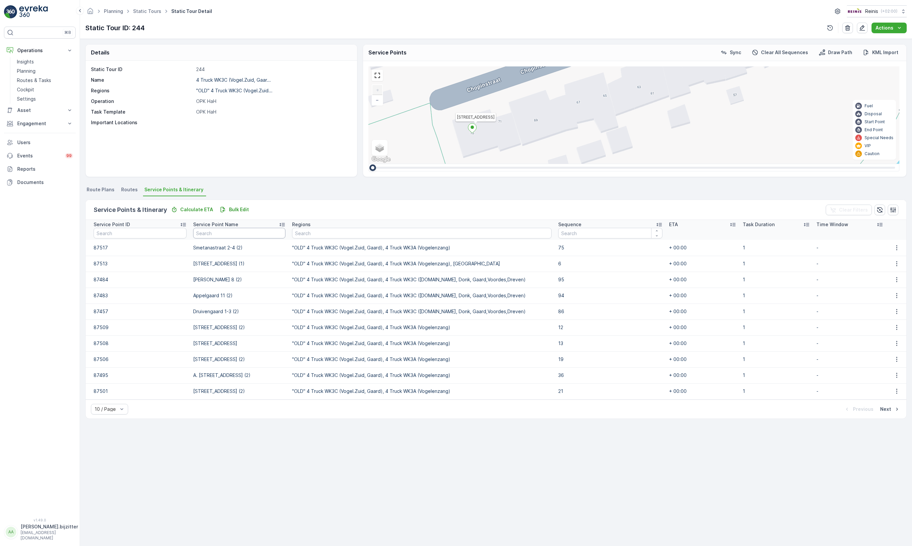
click at [230, 234] on input "text" at bounding box center [239, 233] width 92 height 11
type input "wijn"
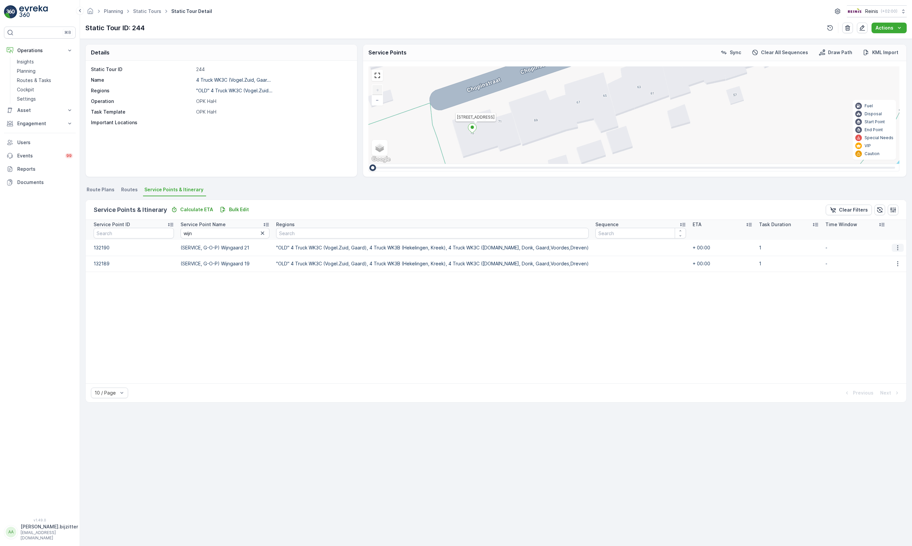
click at [897, 248] on icon "button" at bounding box center [897, 247] width 7 height 7
click at [897, 257] on span "Edit" at bounding box center [899, 258] width 9 height 7
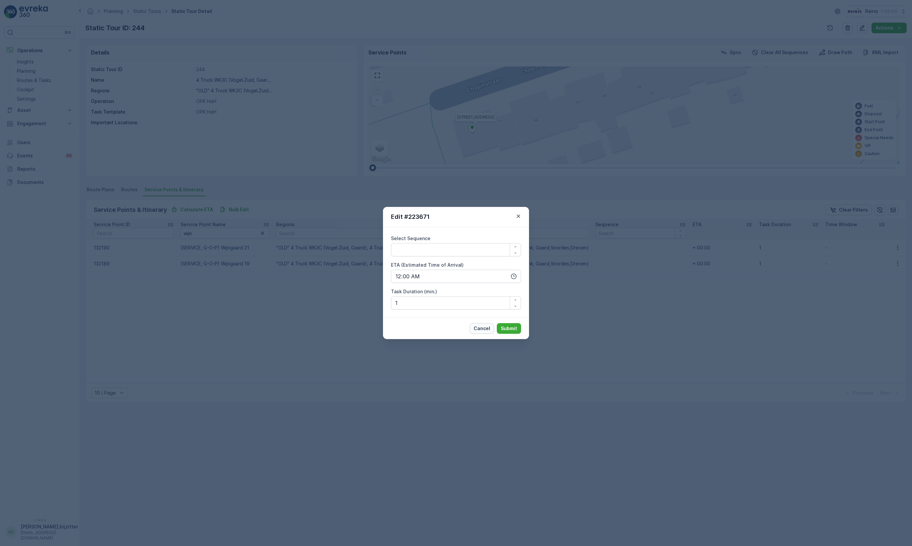
click at [484, 328] on p "Cancel" at bounding box center [482, 328] width 17 height 7
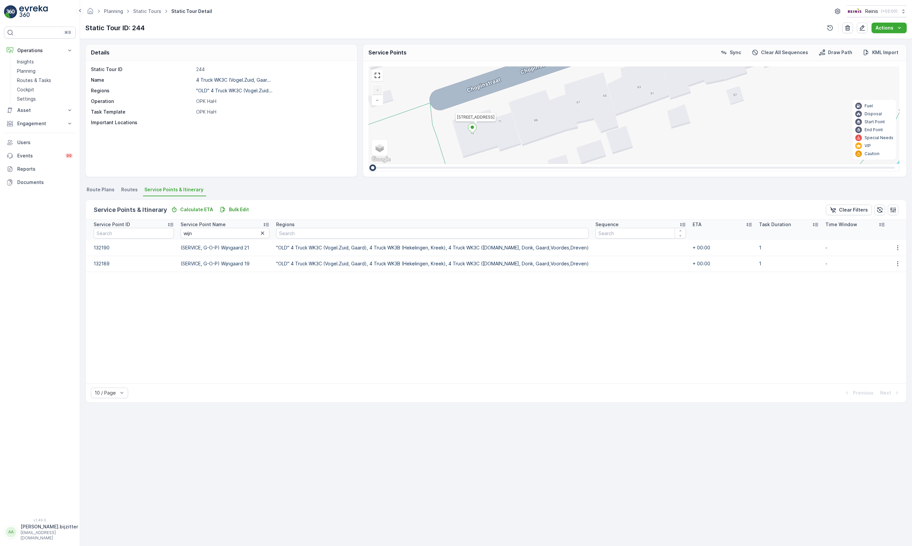
click at [484, 328] on table "Service Point ID Service Point Name wijn Regions Sequence ETA Task Duration Tim…" at bounding box center [496, 301] width 821 height 163
click at [233, 208] on p "Bulk Edit" at bounding box center [239, 209] width 20 height 7
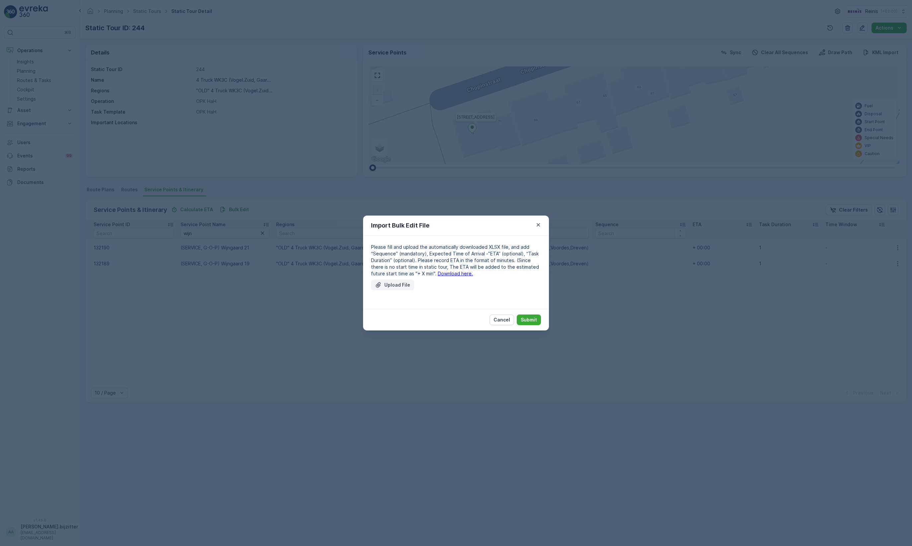
click at [401, 282] on p "Upload File" at bounding box center [397, 284] width 26 height 7
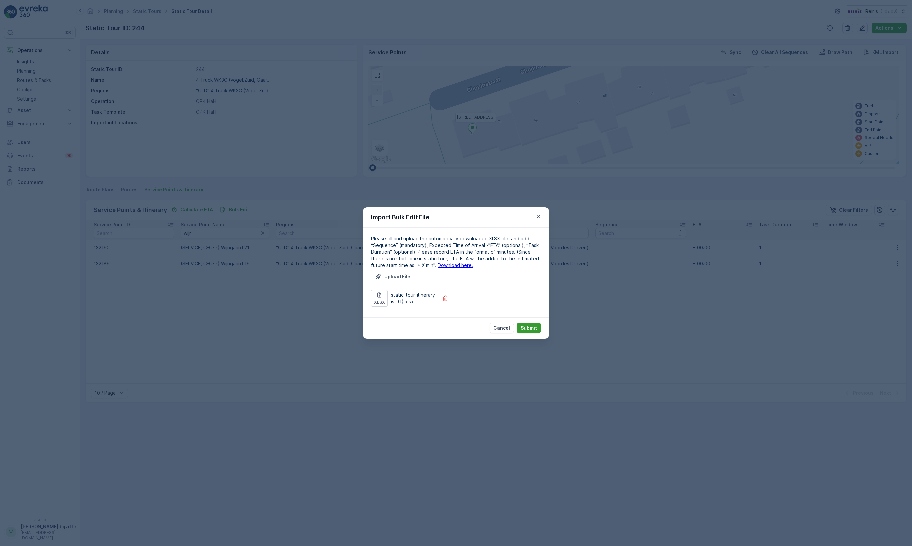
click at [526, 327] on p "Submit" at bounding box center [529, 328] width 16 height 7
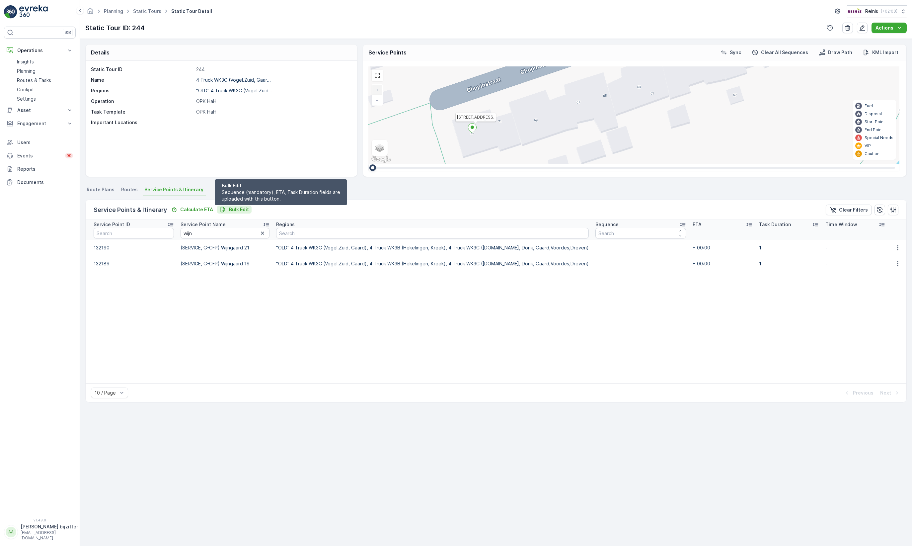
click at [229, 209] on p "Bulk Edit" at bounding box center [239, 209] width 20 height 7
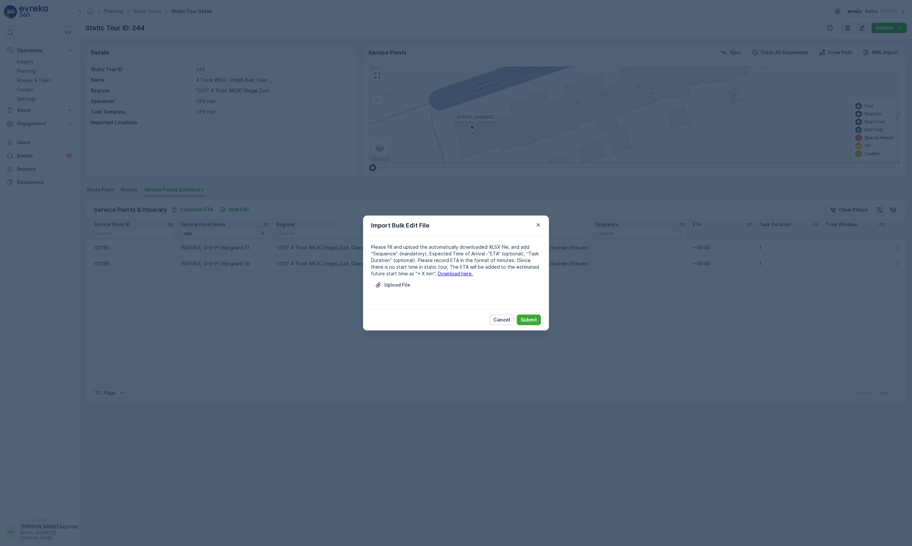
click at [496, 320] on p "Cancel" at bounding box center [502, 319] width 17 height 7
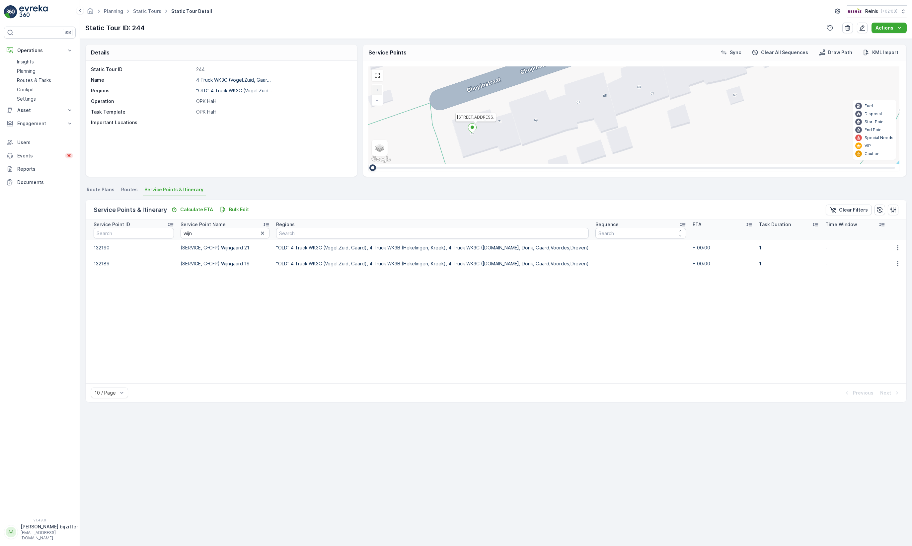
click at [278, 282] on table "Service Point ID Service Point Name wijn Regions Sequence ETA Task Duration Tim…" at bounding box center [496, 301] width 821 height 163
click at [128, 188] on span "Routes" at bounding box center [129, 189] width 17 height 7
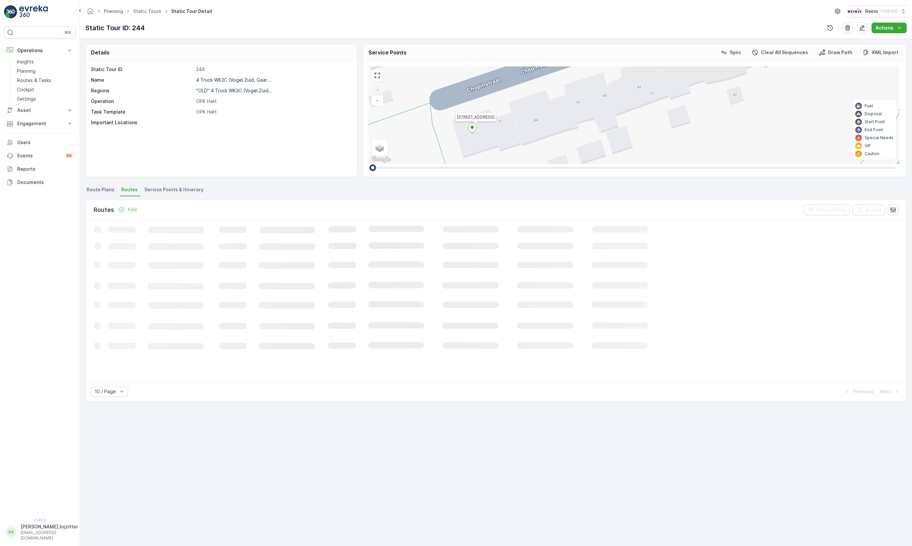
click at [153, 188] on span "Service Points & Itinerary" at bounding box center [173, 189] width 59 height 7
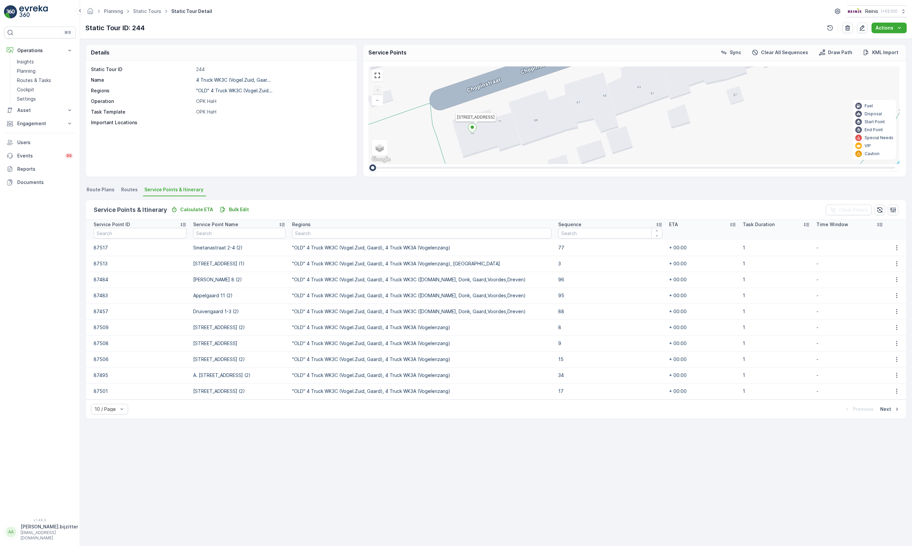
click at [656, 222] on icon at bounding box center [659, 224] width 7 height 7
click at [647, 222] on icon at bounding box center [650, 224] width 7 height 7
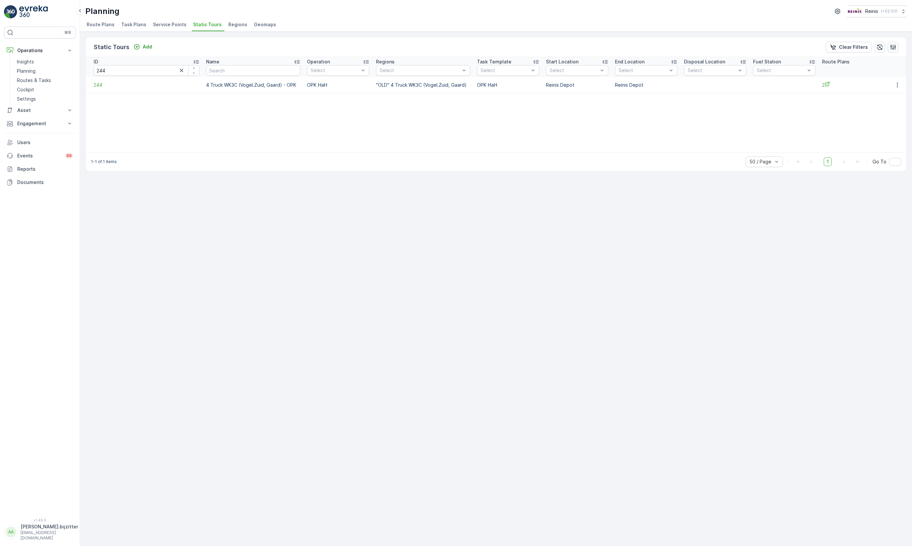
click at [282, 308] on div "Static Tours Add Clear Filters ID 244 Name Operation Select Regions Select Task…" at bounding box center [496, 289] width 832 height 514
click at [111, 71] on input "244" at bounding box center [147, 70] width 106 height 11
type input "238"
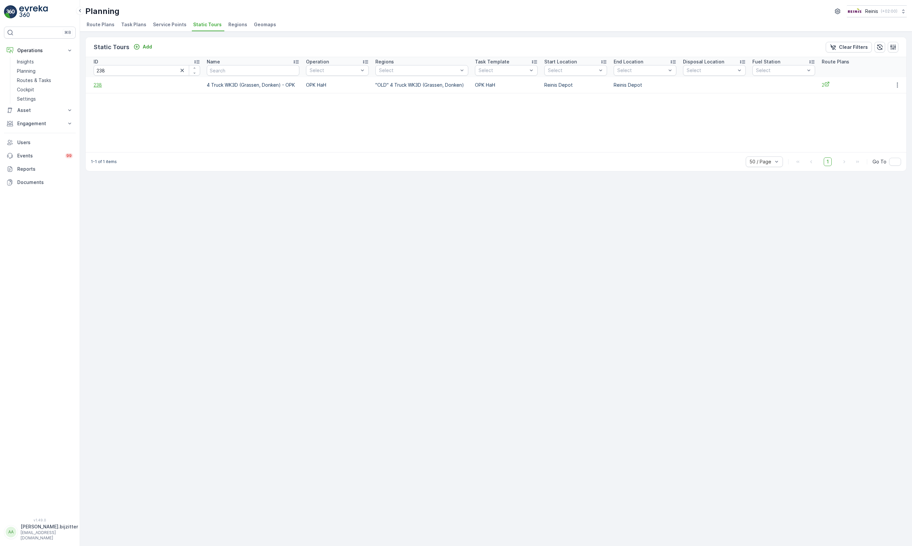
click at [96, 86] on span "238" at bounding box center [147, 85] width 107 height 7
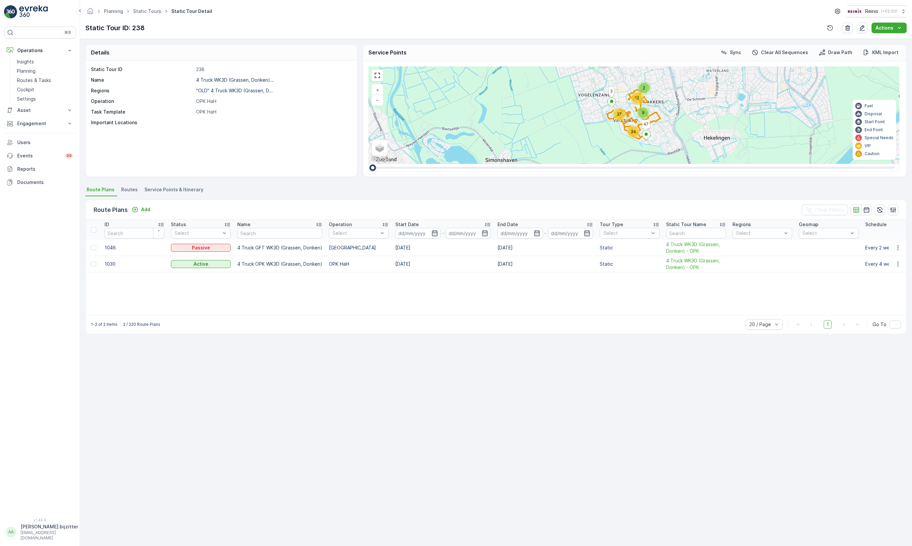
click at [164, 186] on li "Service Points & Itinerary" at bounding box center [174, 190] width 63 height 11
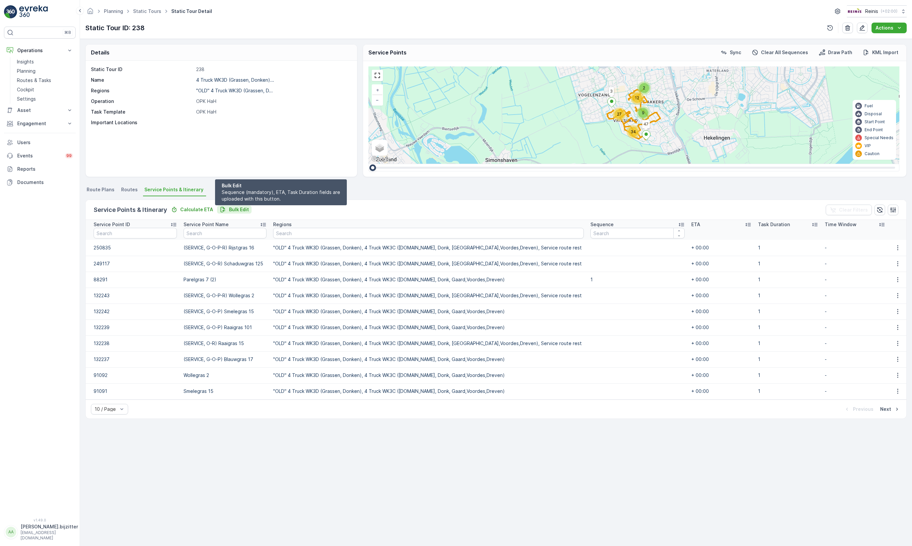
click at [241, 209] on p "Bulk Edit" at bounding box center [239, 209] width 20 height 7
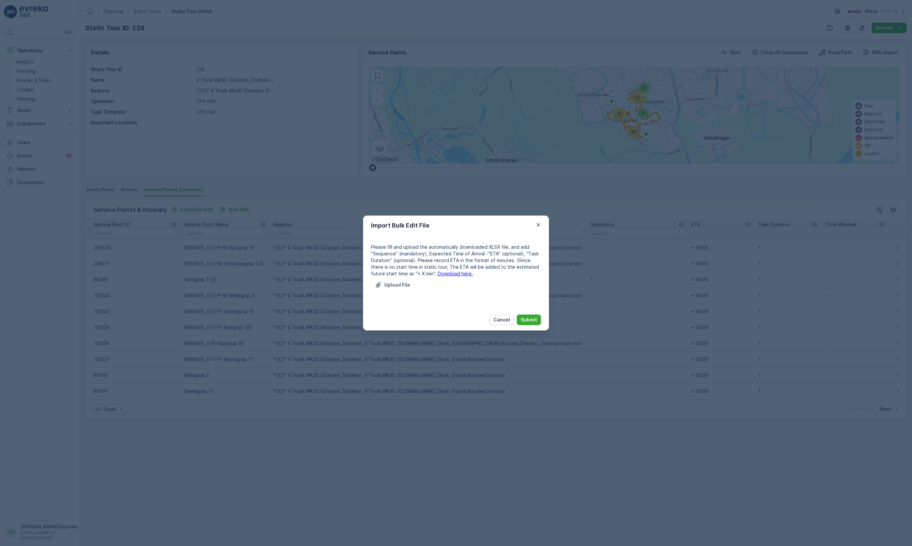
click at [445, 272] on link "Download here." at bounding box center [455, 273] width 35 height 6
click at [498, 320] on p "Cancel" at bounding box center [502, 319] width 17 height 7
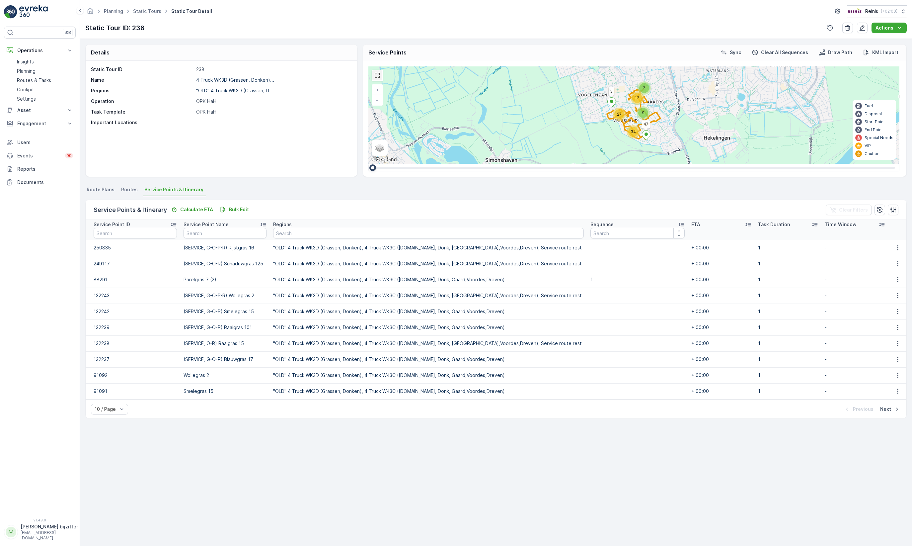
click at [376, 74] on link at bounding box center [377, 75] width 10 height 10
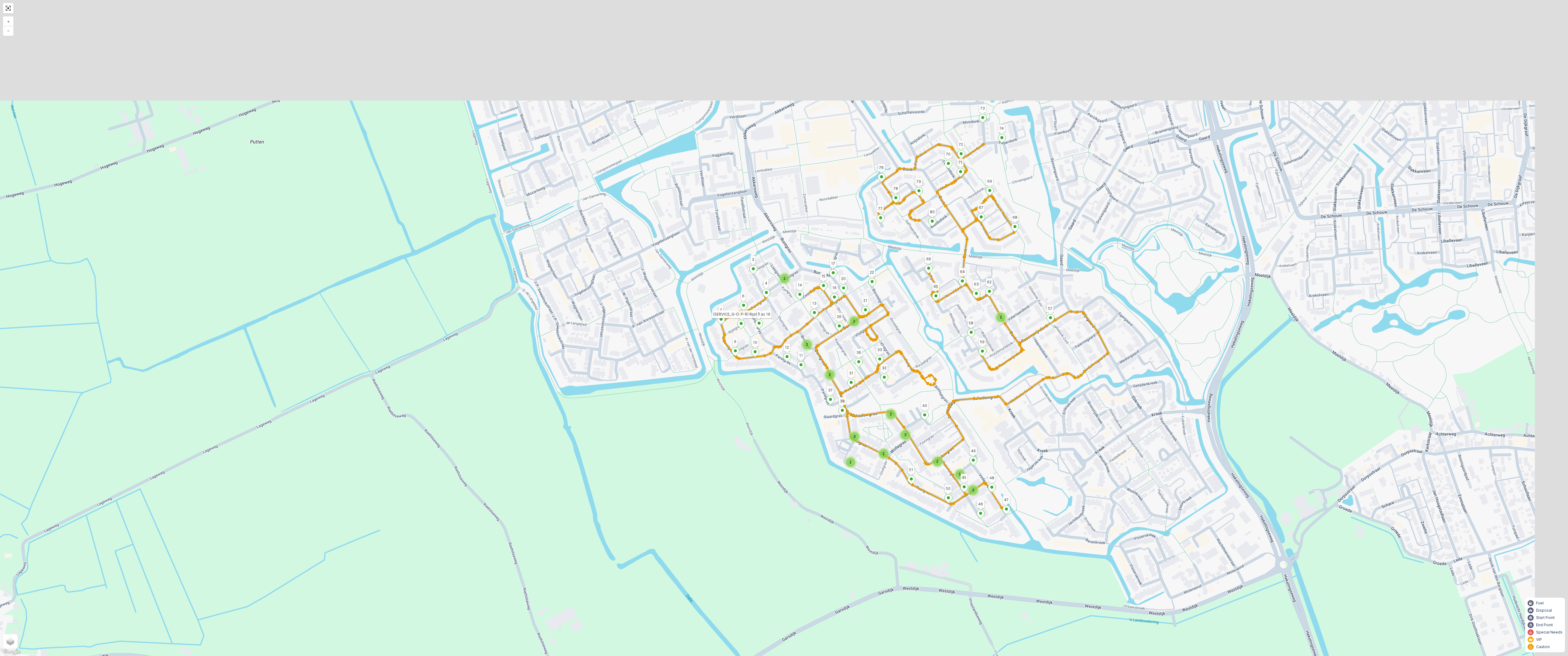
drag, startPoint x: 748, startPoint y: 383, endPoint x: 702, endPoint y: 479, distance: 106.5
click at [702, 479] on div "2 2 2 2 2 2 3 2 2 3 2 5 3 3 47 73 74 68 67 69 77 76 72 71 70 66 80 79 78 22 21 …" at bounding box center [784, 328] width 1568 height 656
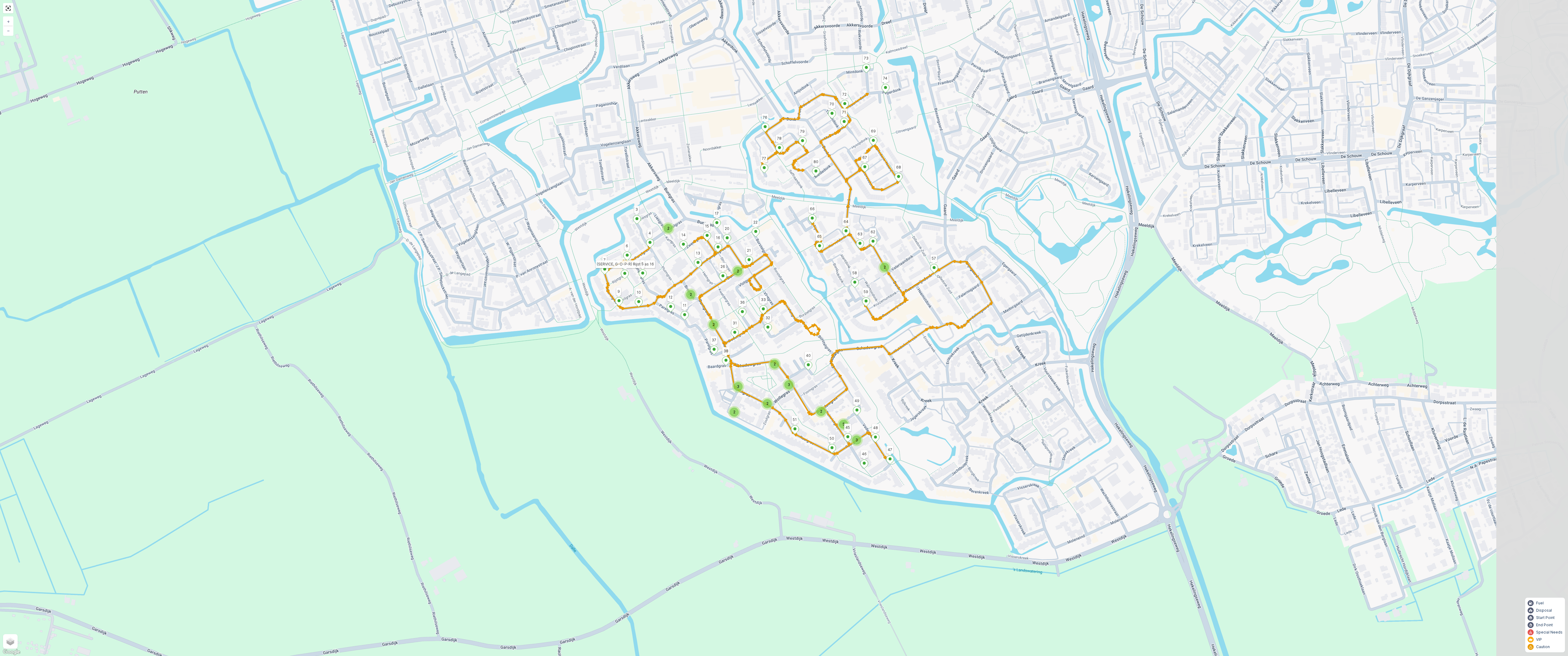
drag, startPoint x: 742, startPoint y: 403, endPoint x: 624, endPoint y: 353, distance: 128.2
click at [624, 353] on div "2 2 2 2 2 2 3 2 2 3 2 5 3 3 47 73 74 68 67 69 77 76 72 71 70 66 80 79 78 22 21 …" at bounding box center [784, 328] width 1568 height 656
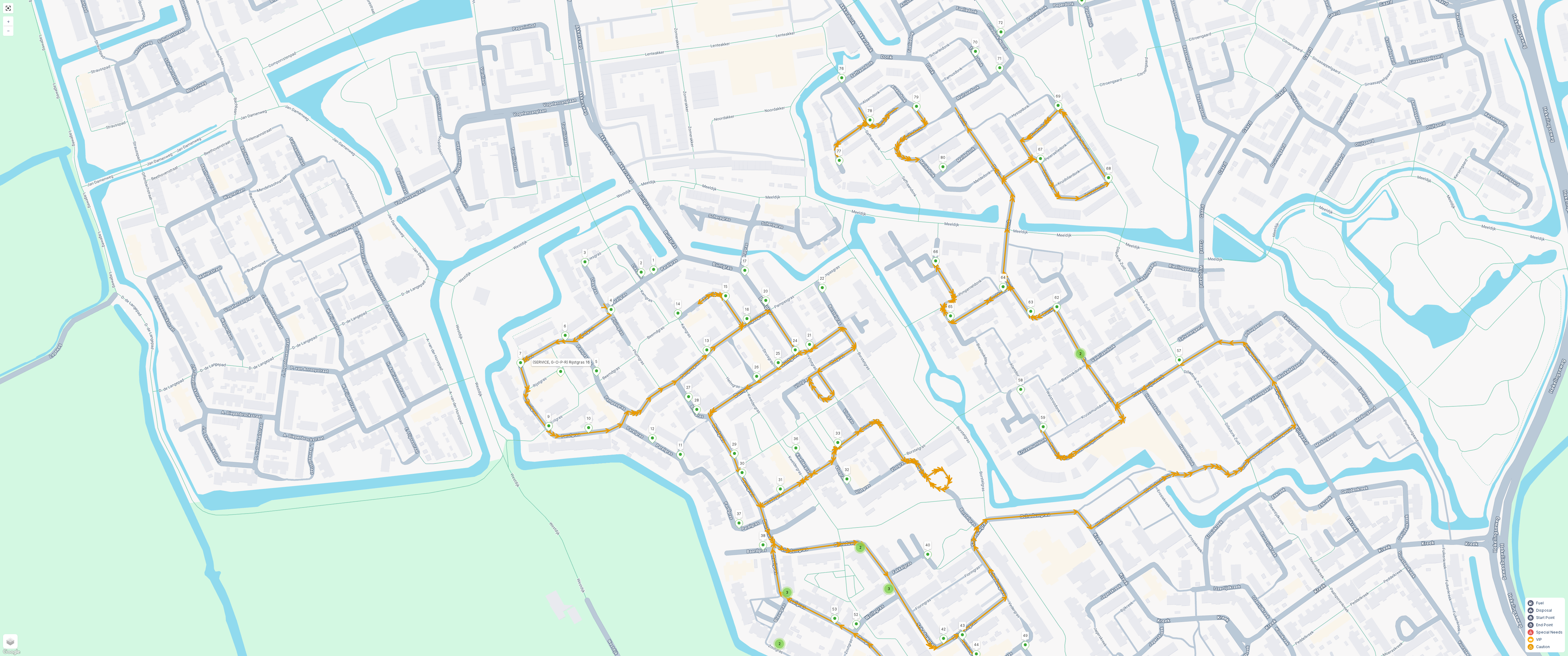
drag, startPoint x: 1214, startPoint y: 189, endPoint x: 1152, endPoint y: 362, distance: 183.8
click at [1152, 362] on div "2 2 3 2 3 2 2 2 3 47 22 57 65 73 74 68 67 69 77 76 72 71 70 66 80 79 78 21 28 2…" at bounding box center [784, 328] width 1568 height 656
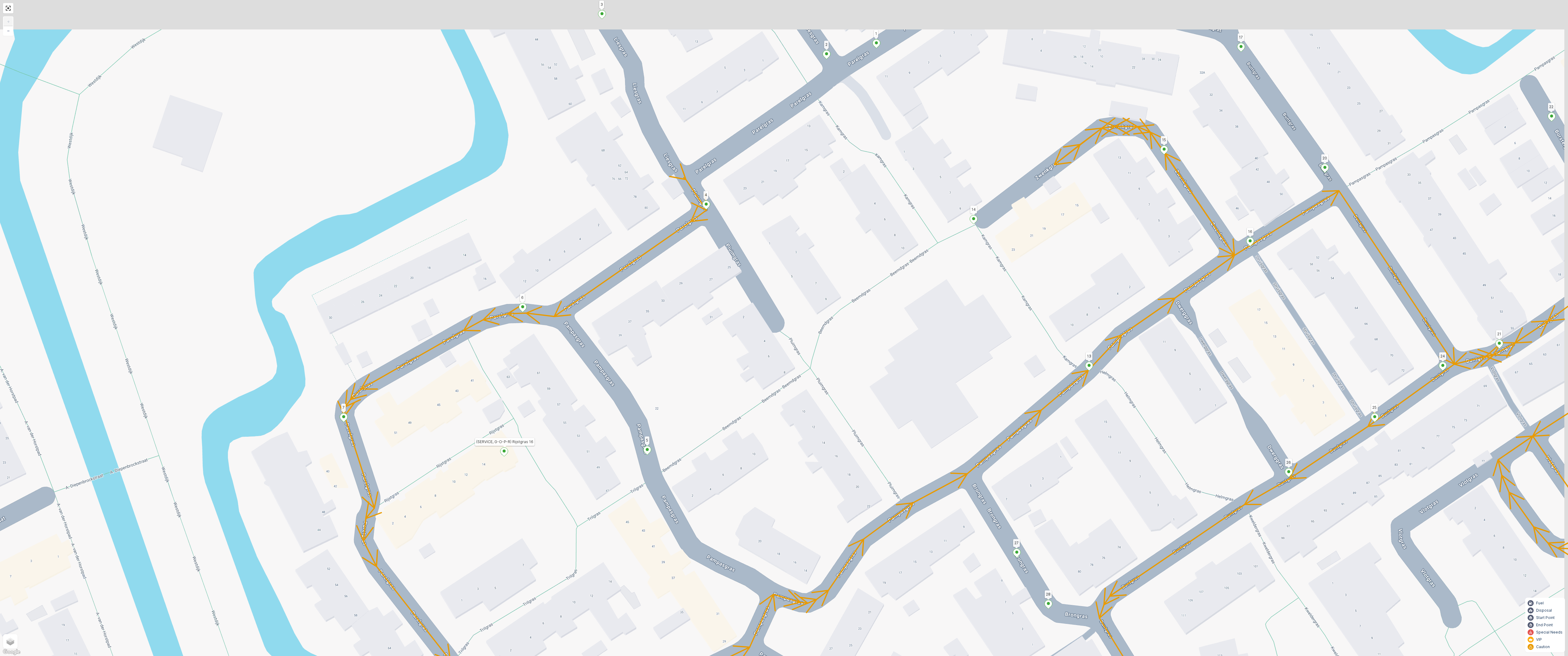
drag, startPoint x: 1076, startPoint y: 245, endPoint x: 951, endPoint y: 389, distance: 190.7
click at [951, 388] on div "2 2 2 2 2 3 47 22 57 65 73 74 68 67 69 77 76 72 71 70 66 80 79 78 21 28 27 26 2…" at bounding box center [784, 328] width 1568 height 656
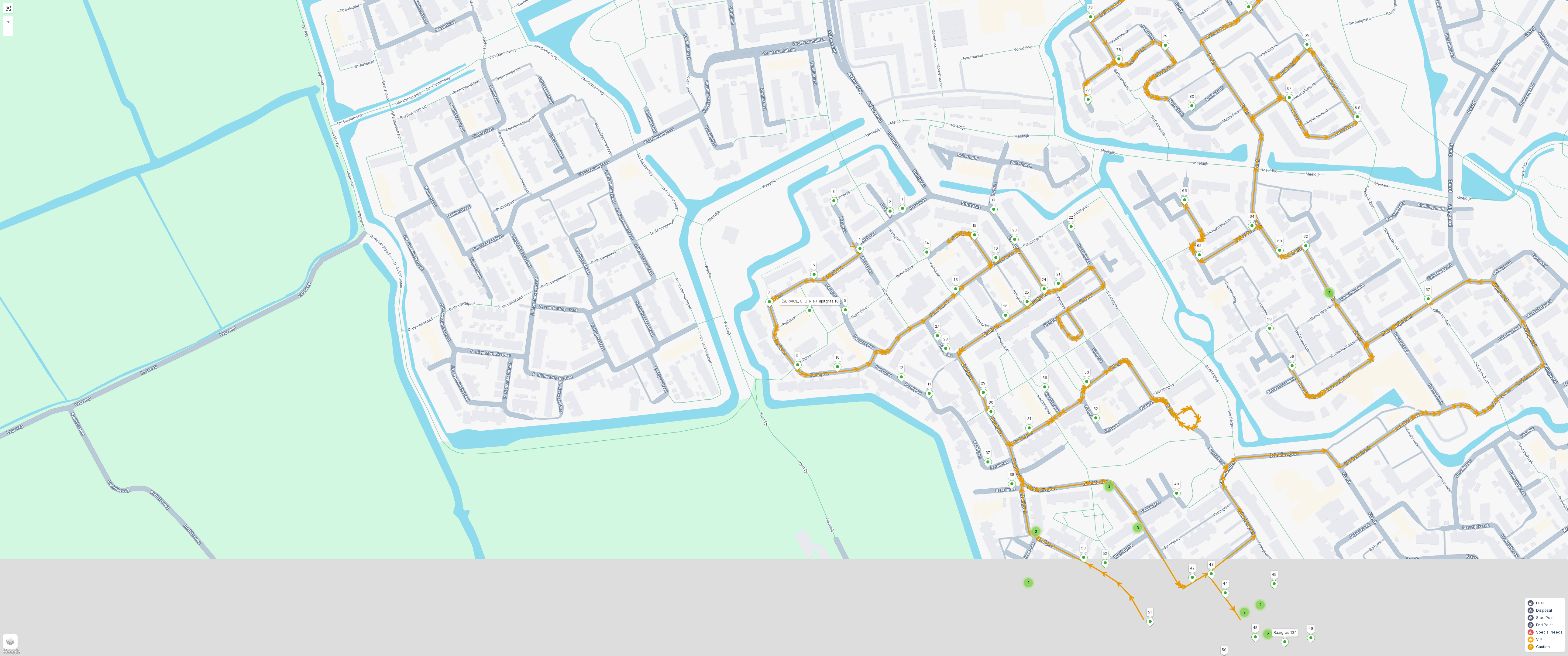
drag, startPoint x: 1035, startPoint y: 447, endPoint x: 985, endPoint y: 228, distance: 224.6
click at [985, 228] on div "2 2 3 2 3 2 2 2 3 47 22 57 65 73 74 68 67 69 77 76 72 71 70 66 80 79 78 21 28 2…" at bounding box center [784, 328] width 1568 height 656
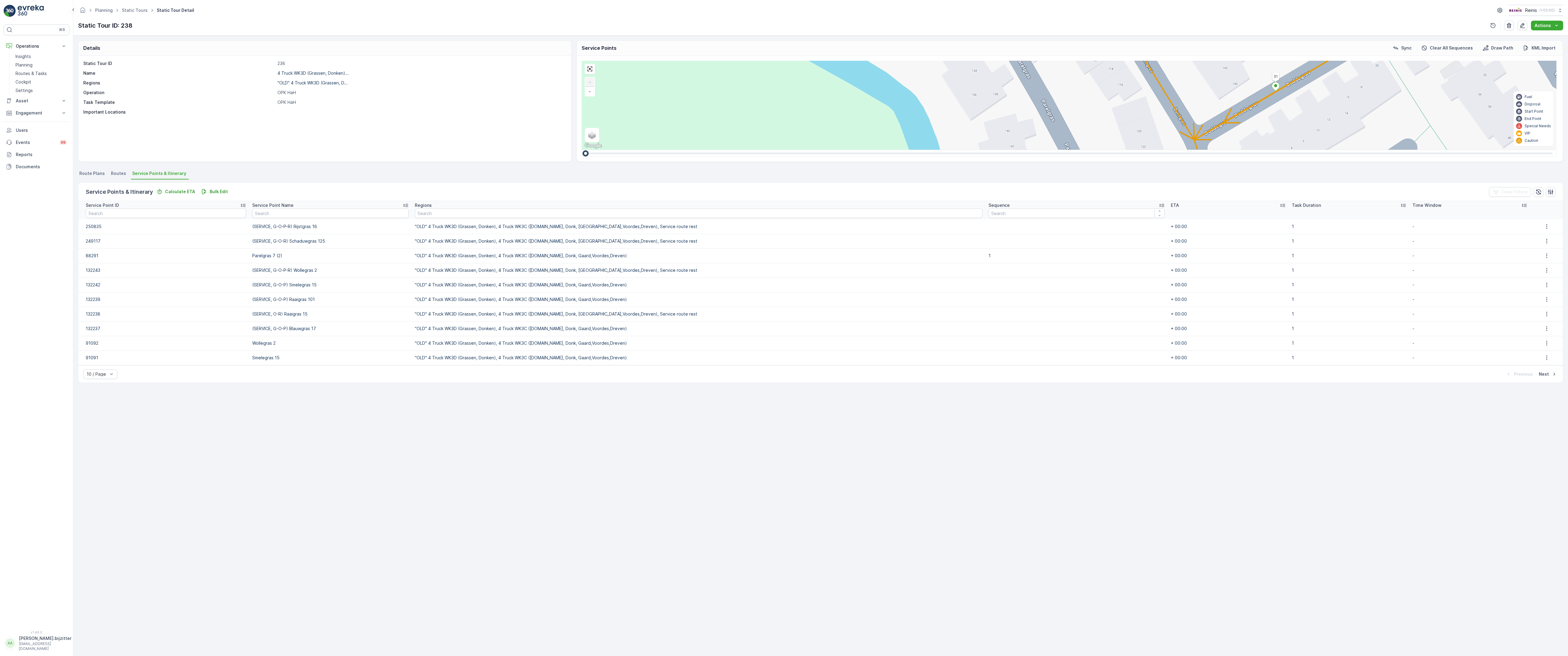
click at [1306, 473] on div "2" at bounding box center [1311, 478] width 9 height 9
click at [1126, 150] on div "2 2 2 2 2 3 47 22 57 65 73 74 68 67 69 77 76 72 71 70 66 80 79 78 21 28 27 26 2…" at bounding box center [1068, 104] width 975 height 89
click at [1306, 473] on div "2" at bounding box center [1311, 478] width 9 height 9
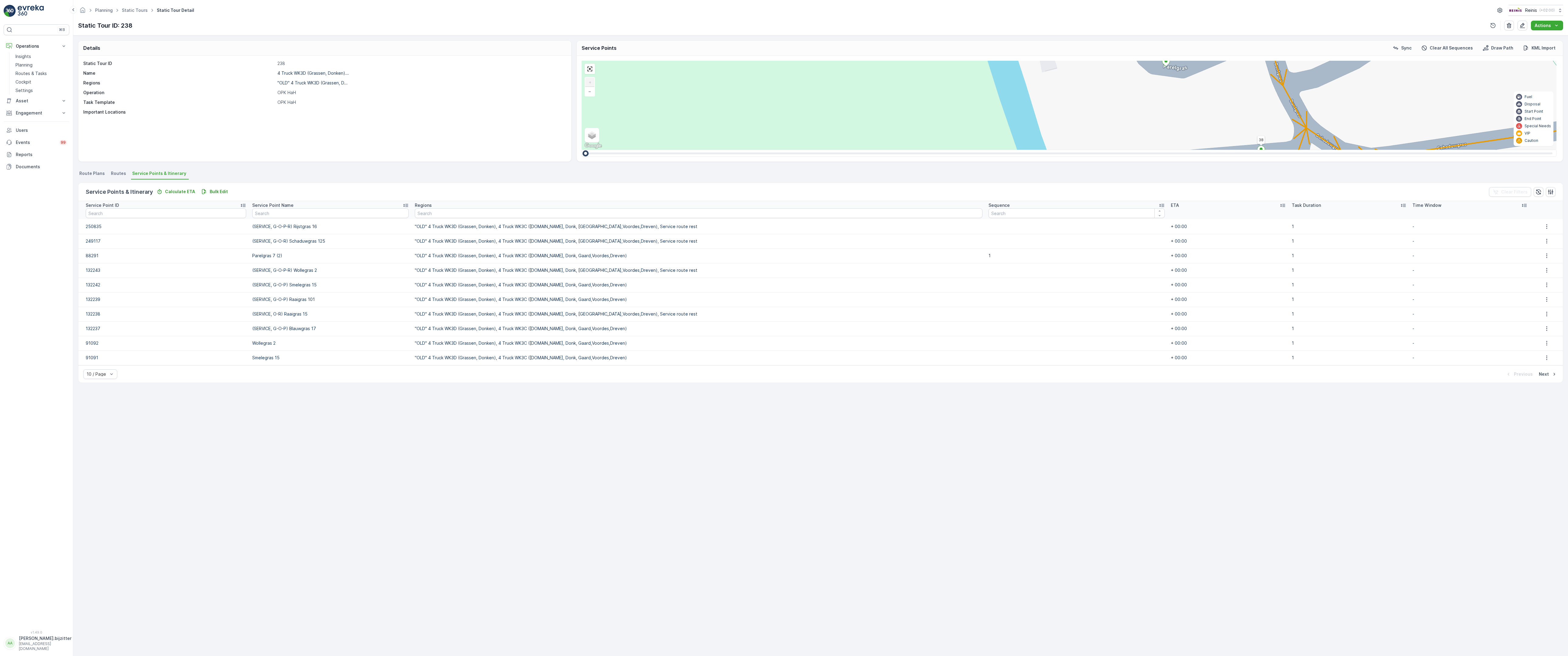
drag, startPoint x: 717, startPoint y: 583, endPoint x: 773, endPoint y: 423, distance: 169.5
click at [773, 150] on div "2 2 2 2 2 3 47 22 57 65 73 74 68 67 69 77 76 72 71 70 66 80 79 78 21 28 27 26 2…" at bounding box center [1068, 104] width 975 height 89
click at [1322, 523] on div "2" at bounding box center [1326, 528] width 9 height 9
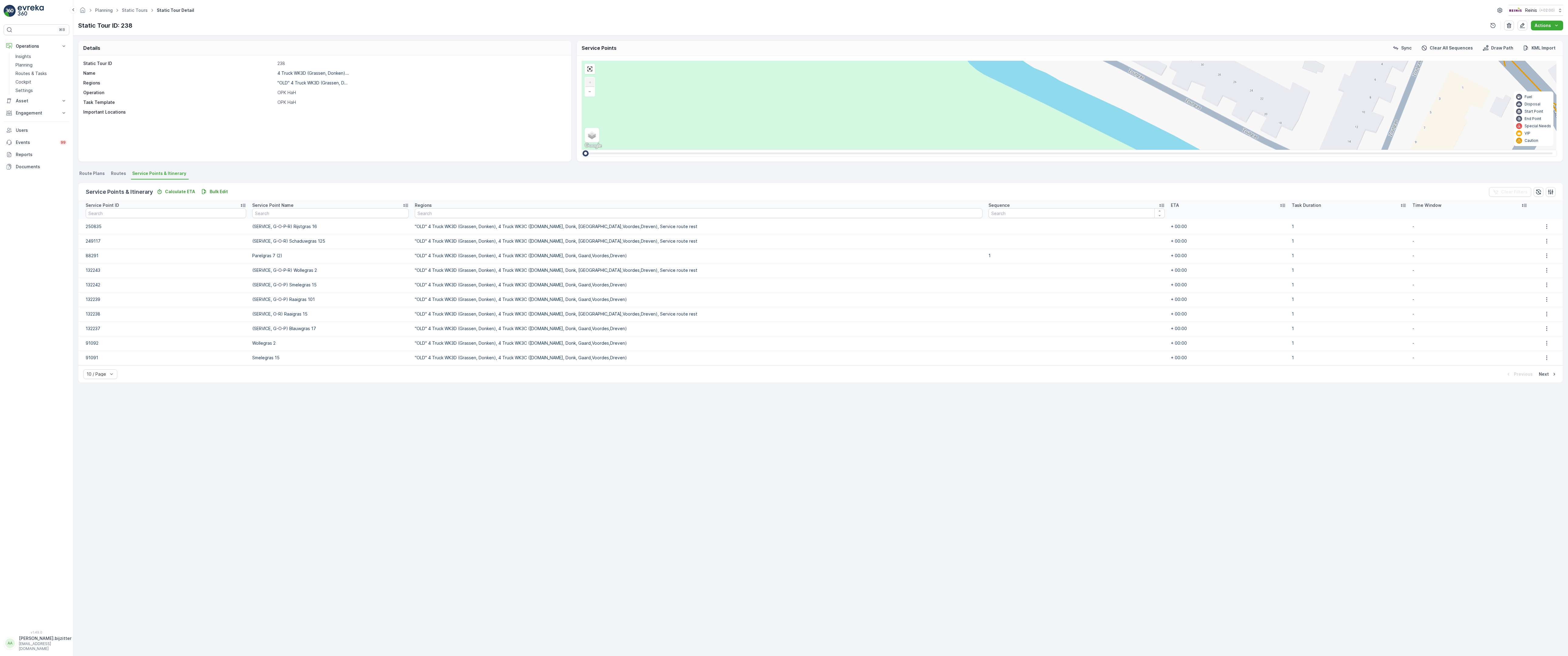
drag, startPoint x: 1271, startPoint y: 560, endPoint x: 1087, endPoint y: 82, distance: 512.2
click at [1087, 82] on div "2 2 2 2 2 3 47 22 57 65 73 74 68 67 69 77 76 72 71 70 66 80 79 78 21 28 27 26 2…" at bounding box center [1068, 104] width 975 height 89
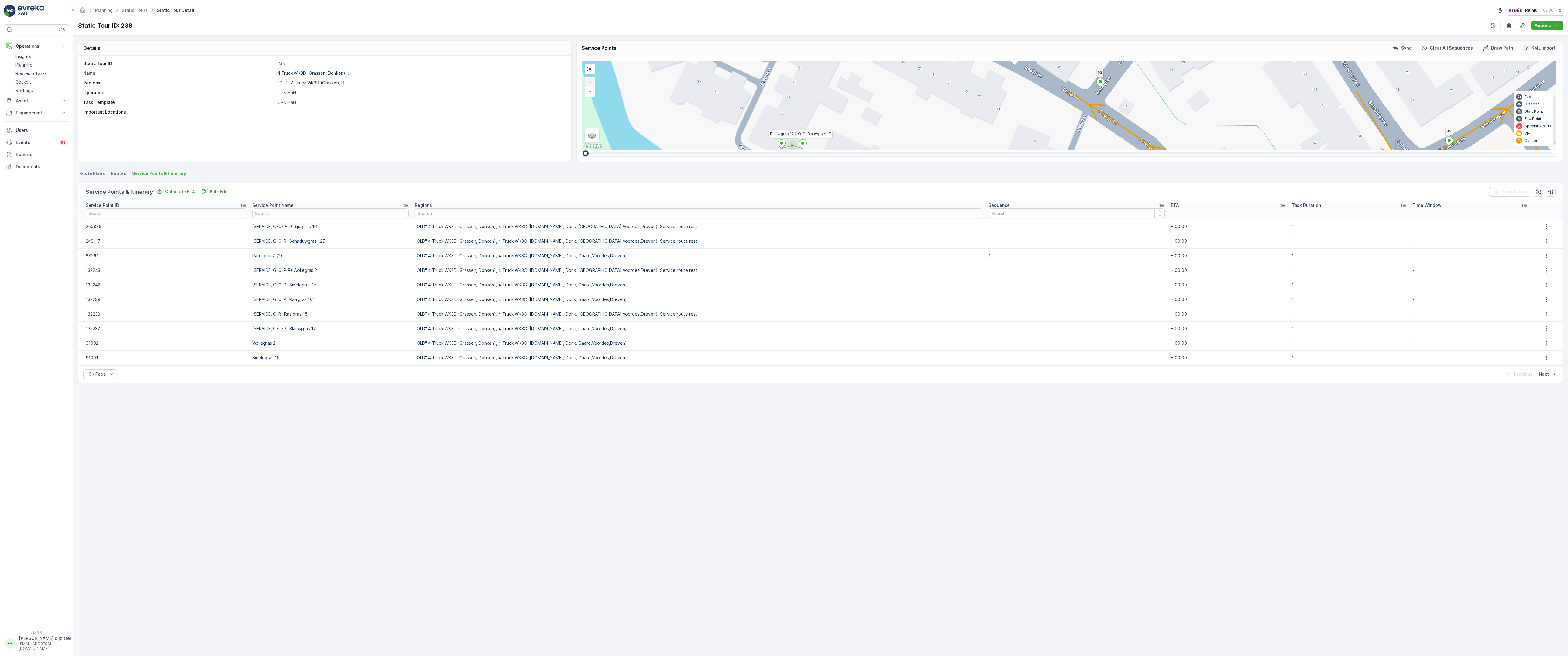
drag, startPoint x: 1164, startPoint y: 307, endPoint x: 764, endPoint y: 415, distance: 414.3
click at [764, 150] on div "2 2 2 2 2 3 47 22 57 65 73 74 68 67 69 77 76 72 71 70 66 80 79 78 21 28 27 26 2…" at bounding box center [1068, 104] width 975 height 89
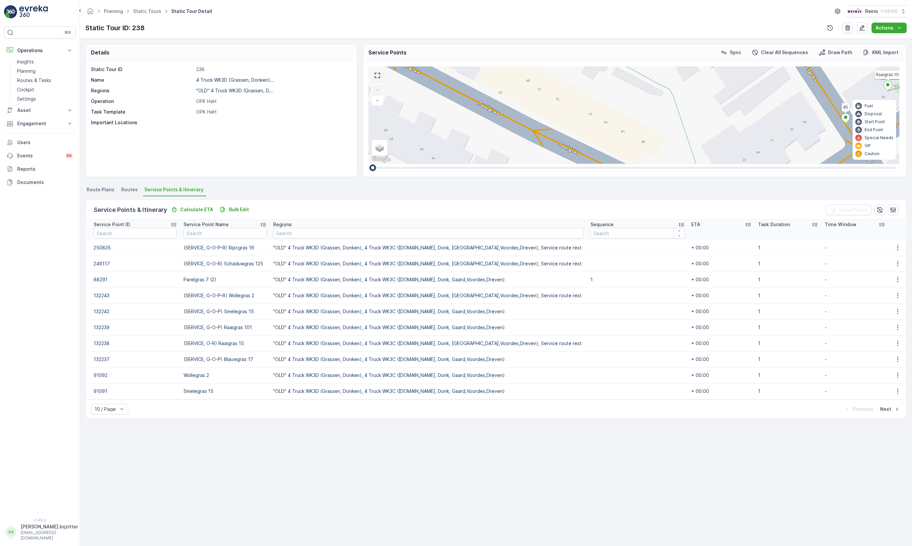
click at [376, 77] on link at bounding box center [377, 75] width 10 height 10
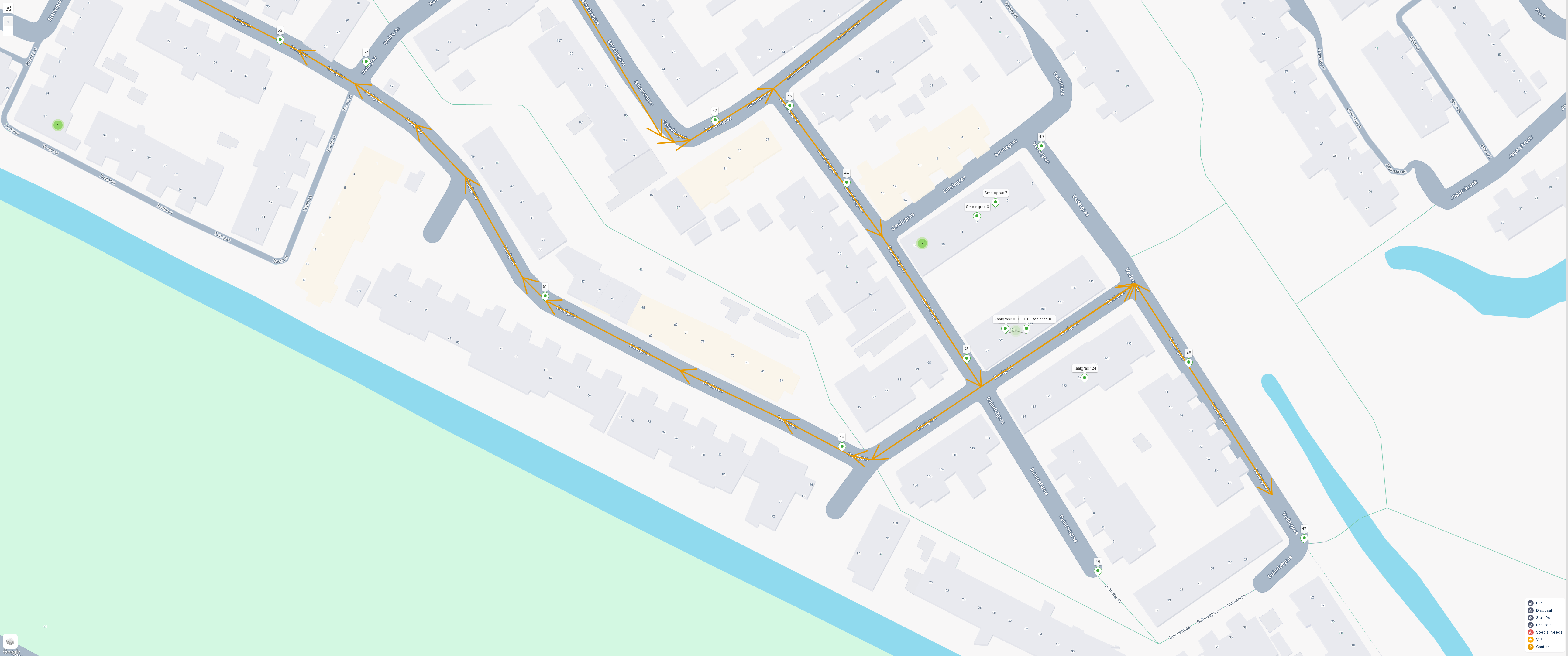
drag, startPoint x: 1014, startPoint y: 232, endPoint x: 1003, endPoint y: 260, distance: 30.1
click at [1003, 260] on div "2 2 2 2 2 3 47 22 57 65 73 74 68 67 69 77 76 72 71 70 66 80 79 78 21 28 27 26 2…" at bounding box center [784, 328] width 1568 height 656
click at [920, 246] on div "2" at bounding box center [922, 243] width 9 height 9
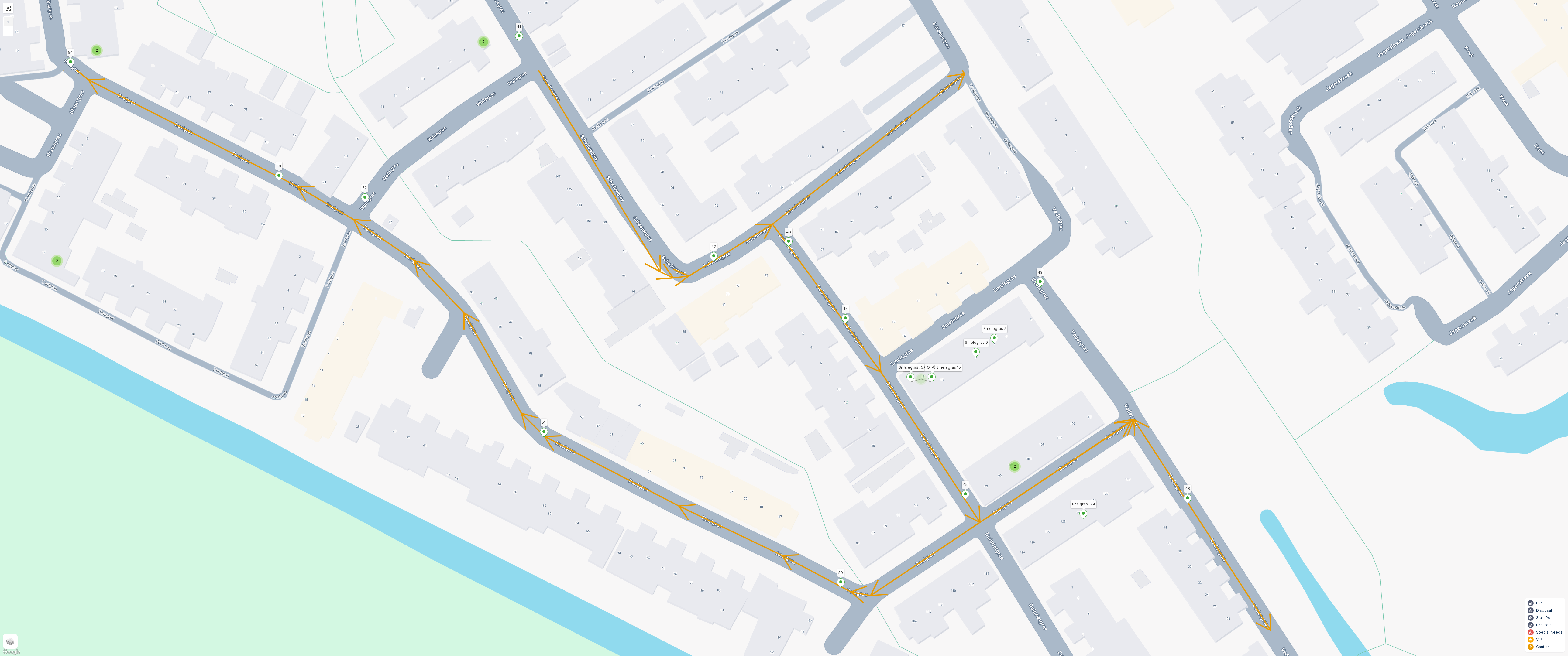
drag, startPoint x: 1002, startPoint y: 242, endPoint x: 1000, endPoint y: 378, distance: 136.0
click at [1000, 378] on div "2 2 2 2 2 3 47 22 57 65 73 74 68 67 69 77 76 72 71 70 66 80 79 78 21 28 27 26 2…" at bounding box center [784, 328] width 1568 height 656
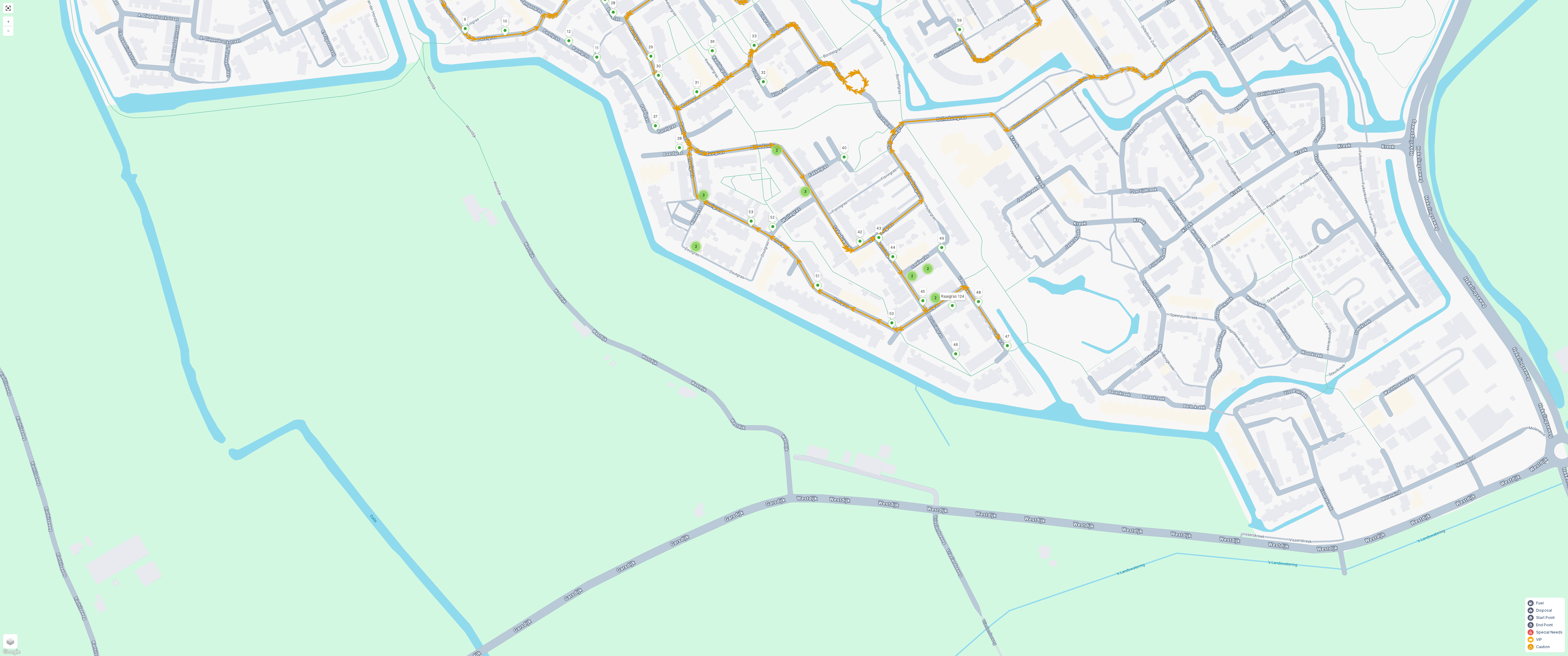
drag, startPoint x: 1085, startPoint y: 192, endPoint x: 1073, endPoint y: 194, distance: 12.2
click at [1073, 194] on div "2 2 3 2 3 2 2 2 3 47 22 57 65 73 74 68 67 69 77 76 72 71 70 66 80 79 78 21 28 2…" at bounding box center [784, 328] width 1568 height 656
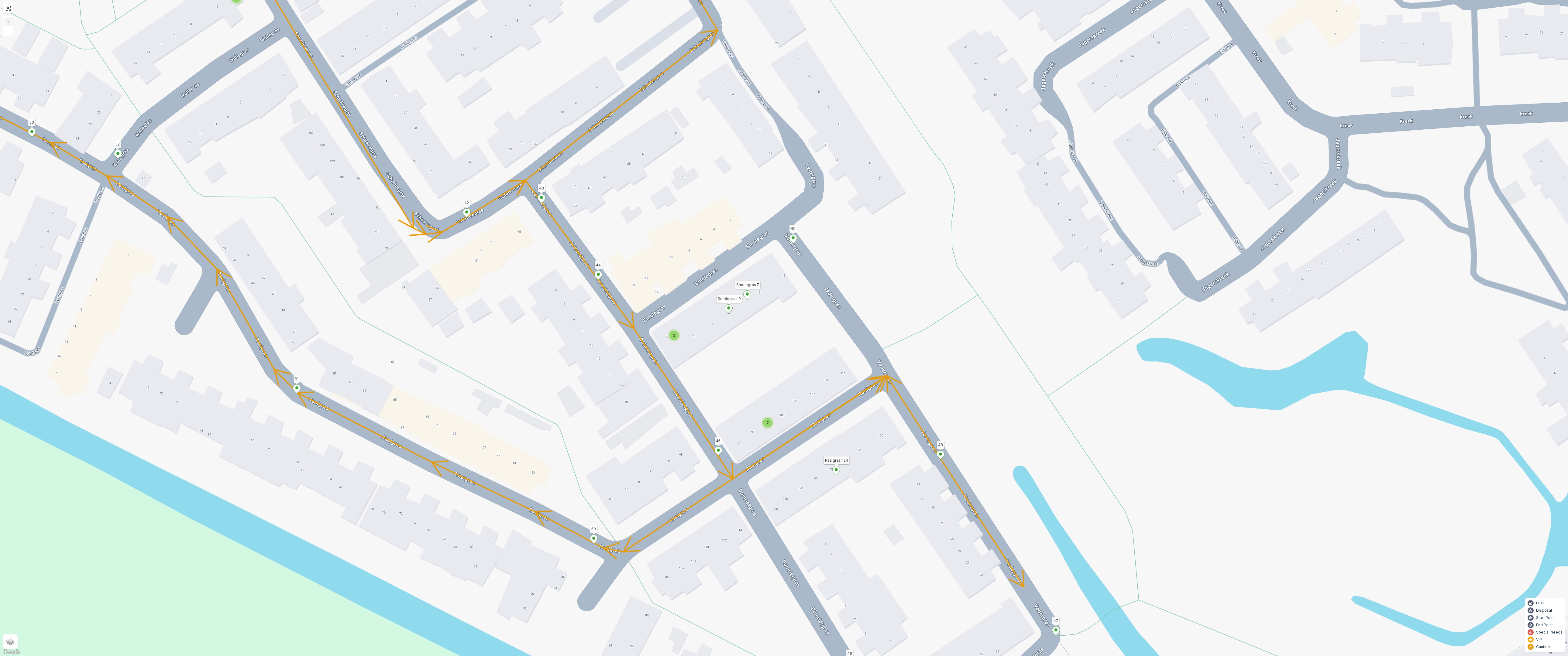
drag, startPoint x: 986, startPoint y: 339, endPoint x: 987, endPoint y: 334, distance: 5.1
click at [987, 334] on div "2 2 2 2 2 3 47 22 57 65 73 74 68 67 69 77 76 72 71 70 66 80 79 78 21 28 27 26 2…" at bounding box center [784, 328] width 1568 height 656
click at [674, 333] on span "2" at bounding box center [674, 335] width 2 height 5
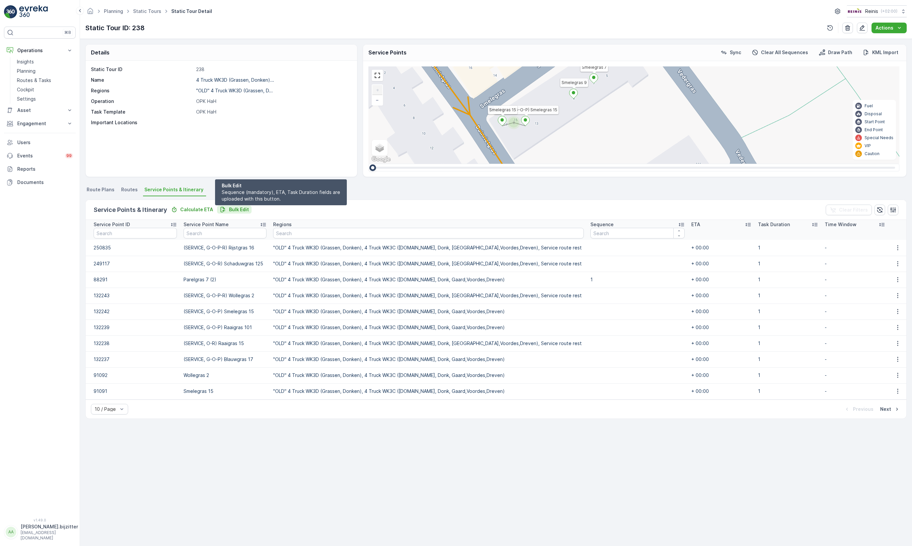
click at [229, 213] on button "Bulk Edit" at bounding box center [234, 209] width 35 height 8
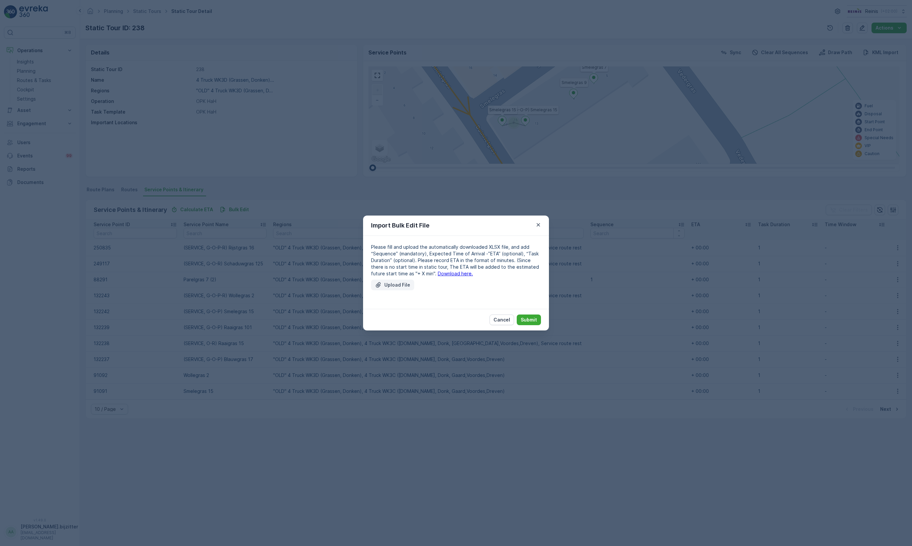
click at [398, 286] on p "Upload File" at bounding box center [397, 284] width 26 height 7
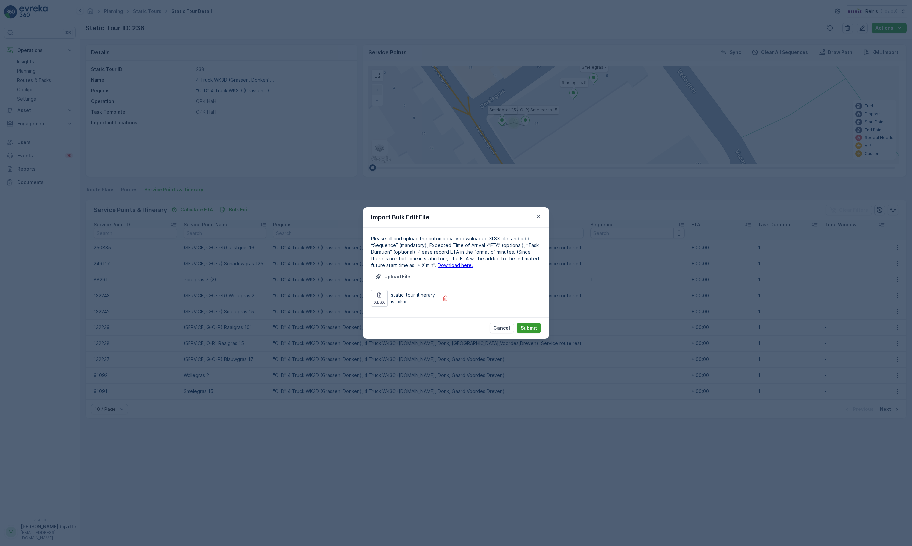
click at [530, 327] on p "Submit" at bounding box center [529, 328] width 16 height 7
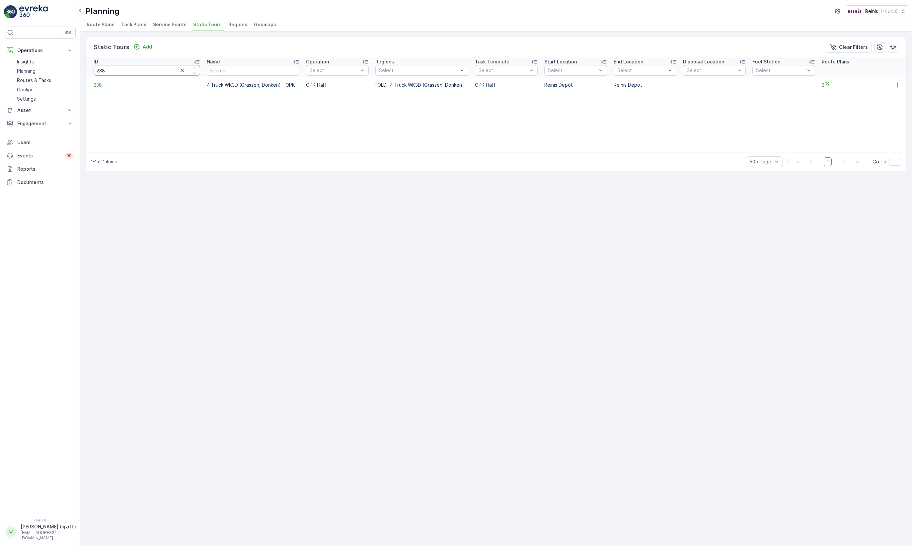
click at [144, 72] on input "238" at bounding box center [147, 70] width 107 height 11
type input "260"
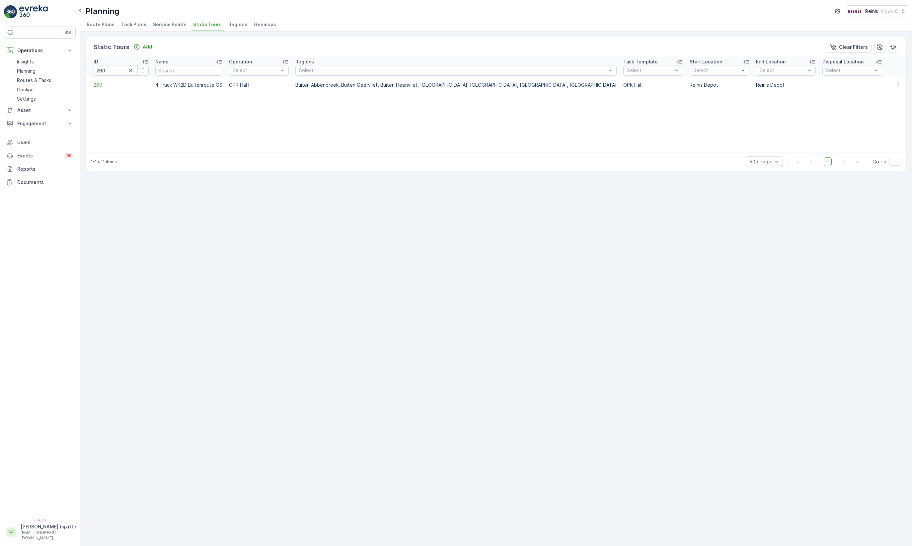
click at [98, 84] on span "260" at bounding box center [121, 85] width 55 height 7
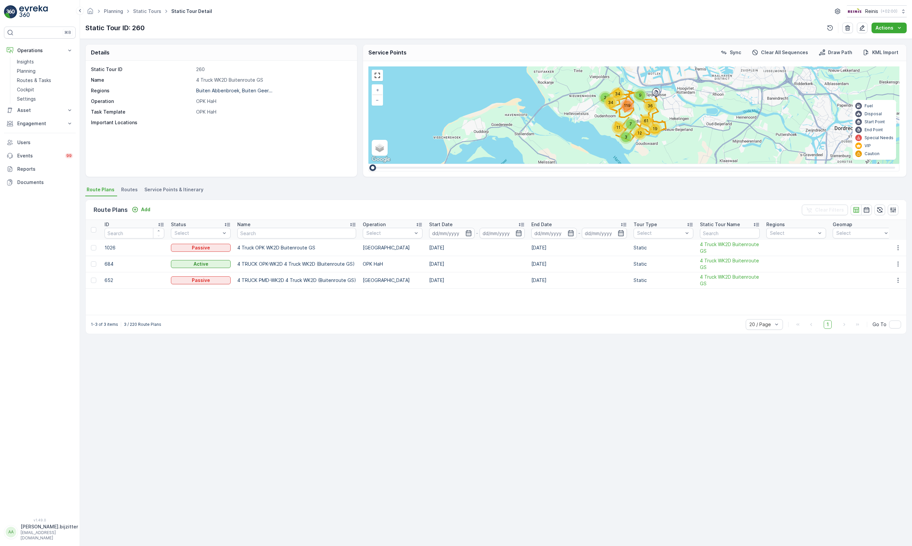
click at [180, 189] on span "Service Points & Itinerary" at bounding box center [173, 189] width 59 height 7
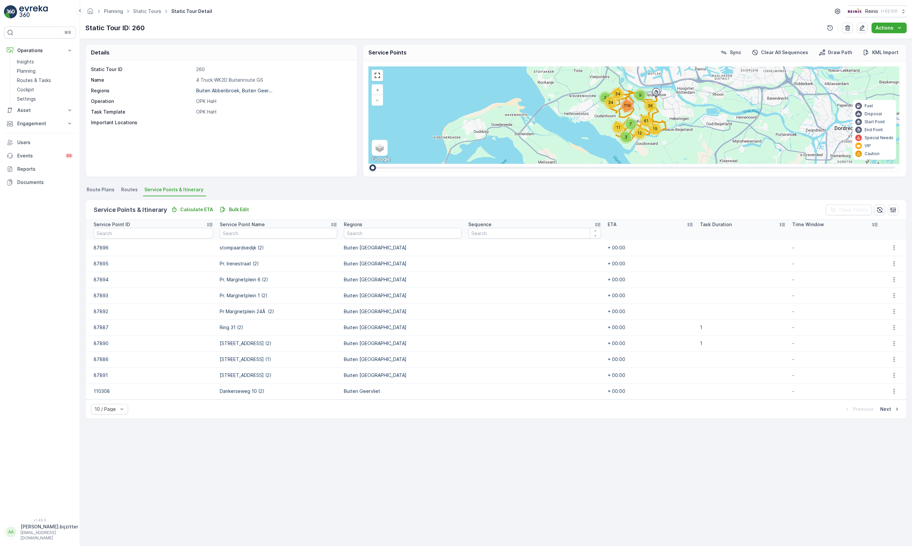
click at [98, 187] on span "Route Plans" at bounding box center [101, 189] width 28 height 7
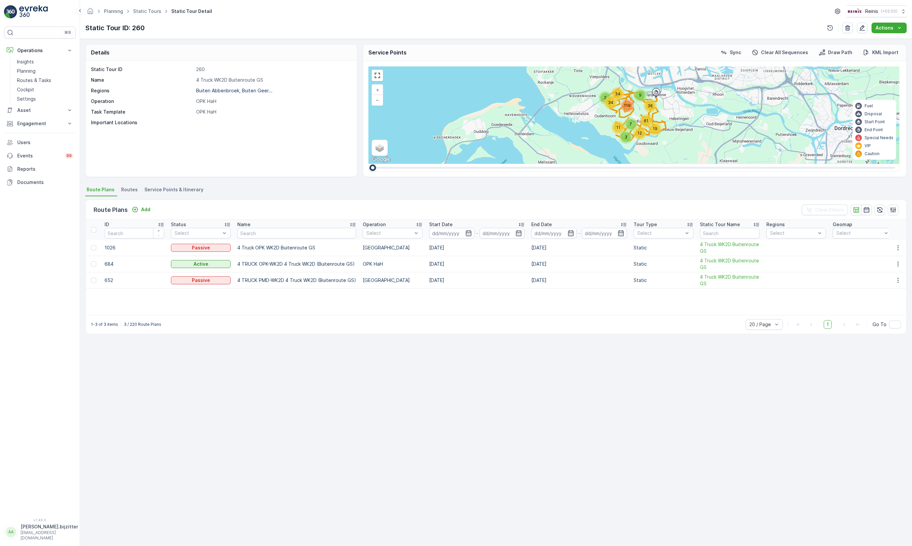
click at [186, 190] on span "Service Points & Itinerary" at bounding box center [173, 189] width 59 height 7
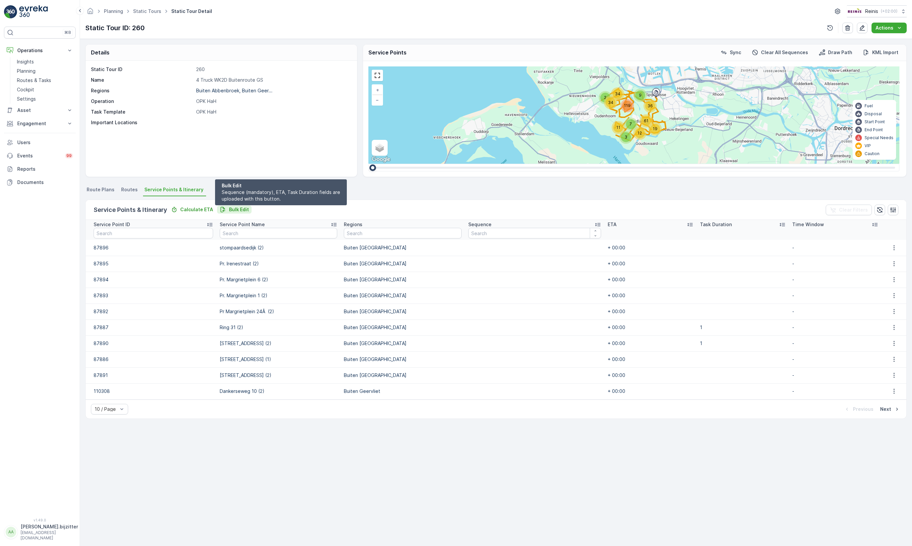
click at [229, 211] on p "Bulk Edit" at bounding box center [239, 209] width 20 height 7
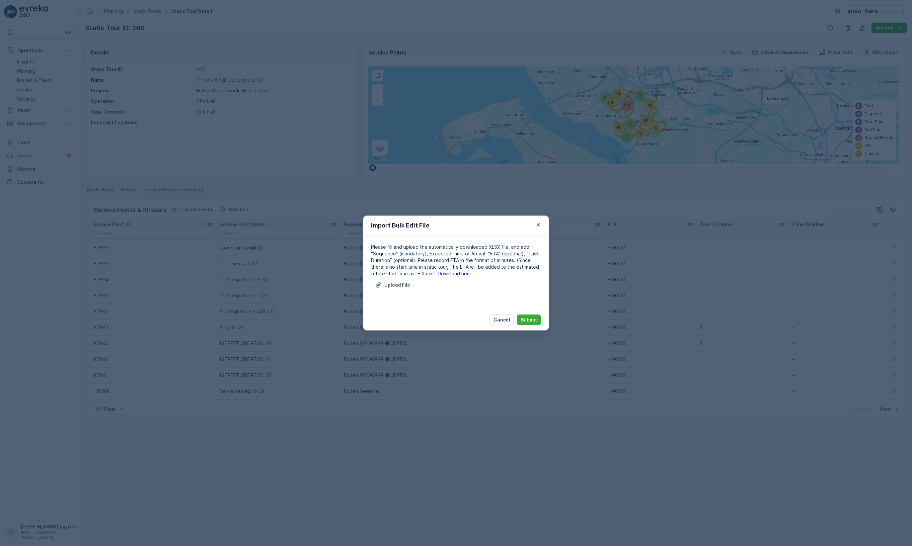
click at [444, 273] on link "Download here." at bounding box center [455, 273] width 35 height 6
click at [506, 317] on p "Cancel" at bounding box center [502, 319] width 17 height 7
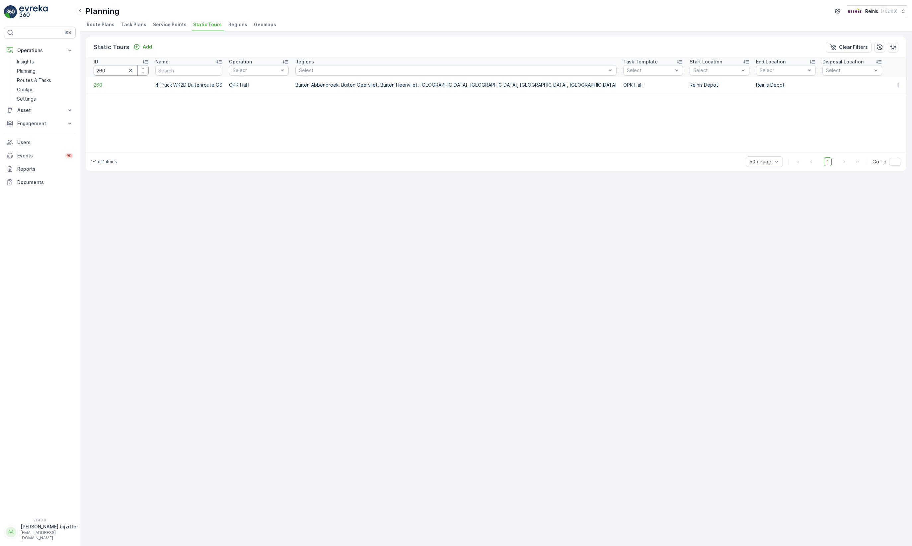
click at [110, 72] on input "260" at bounding box center [121, 70] width 55 height 11
type input "1529"
click at [102, 86] on span "1529" at bounding box center [121, 85] width 55 height 7
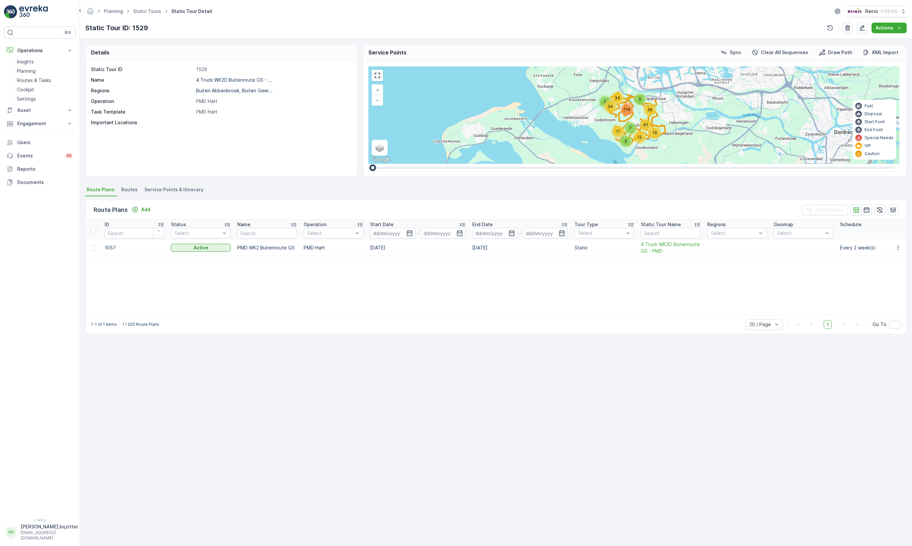
click at [188, 190] on span "Service Points & Itinerary" at bounding box center [173, 189] width 59 height 7
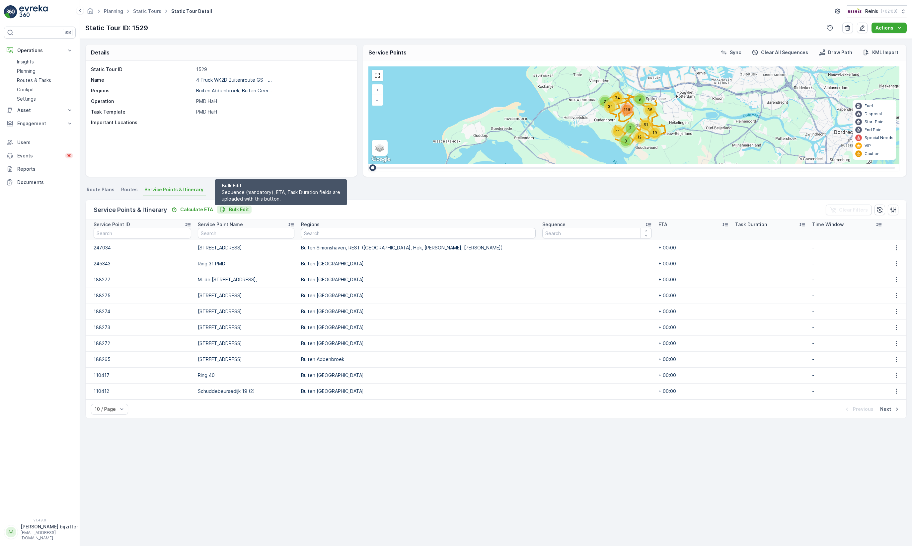
click at [236, 211] on p "Bulk Edit" at bounding box center [239, 209] width 20 height 7
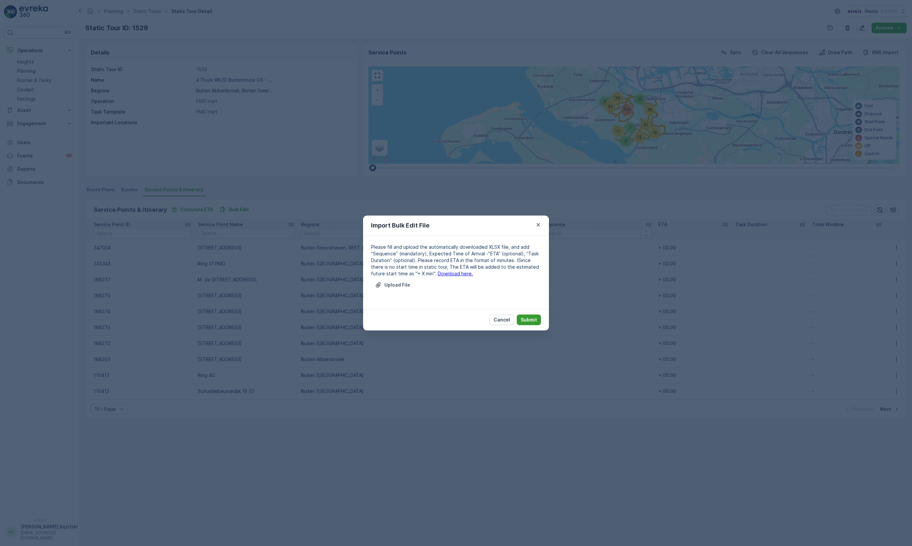
click at [526, 317] on p "Submit" at bounding box center [529, 319] width 16 height 7
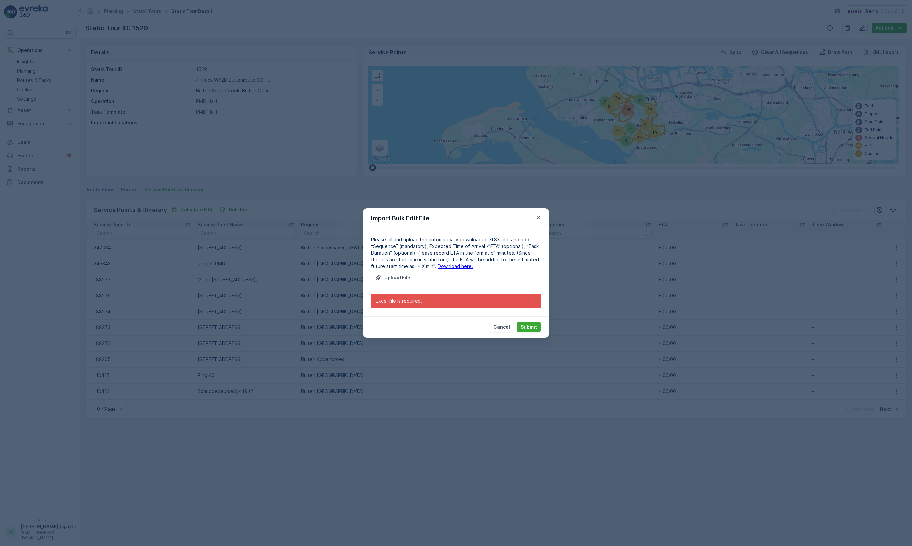
click at [454, 267] on link "Download here." at bounding box center [455, 266] width 35 height 6
click at [500, 328] on p "Cancel" at bounding box center [502, 327] width 17 height 7
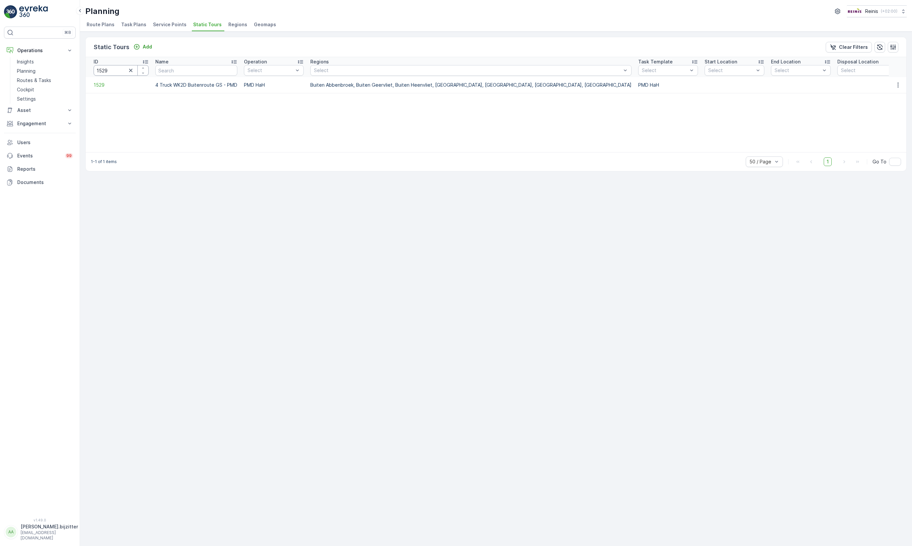
click at [101, 75] on input "1529" at bounding box center [121, 70] width 55 height 11
type input "260"
click at [96, 86] on span "260" at bounding box center [121, 85] width 55 height 7
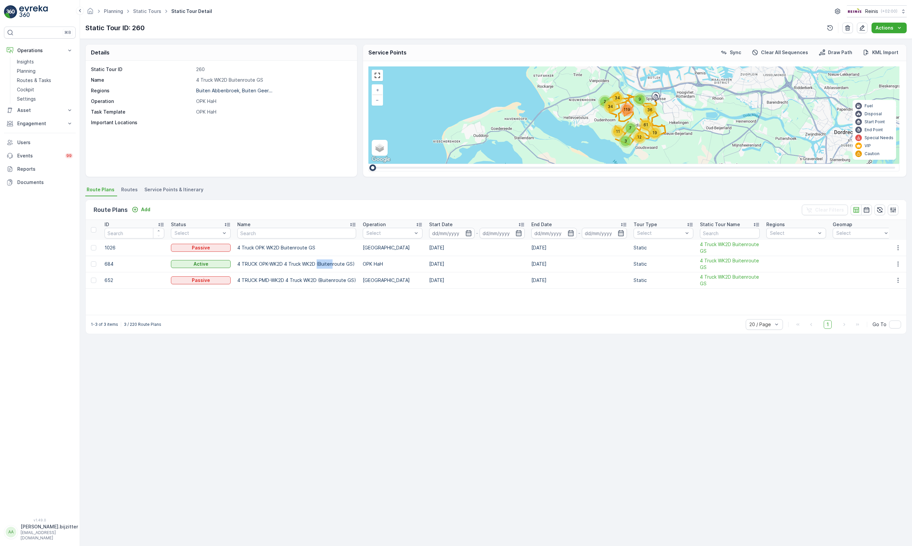
drag, startPoint x: 318, startPoint y: 264, endPoint x: 334, endPoint y: 263, distance: 15.9
click at [334, 263] on td "4 TRUCK OPK-WK2D 4 Truck WK2D (Buitenroute GS)" at bounding box center [296, 264] width 125 height 16
click at [294, 264] on td "4 TRUCK OPK-WK2D 4 Truck WK2D (Buitenroute GS)" at bounding box center [296, 264] width 125 height 16
drag, startPoint x: 237, startPoint y: 264, endPoint x: 285, endPoint y: 263, distance: 47.8
click at [285, 263] on td "4 TRUCK OPK-WK2D 4 Truck WK2D (Buitenroute GS)" at bounding box center [296, 264] width 125 height 16
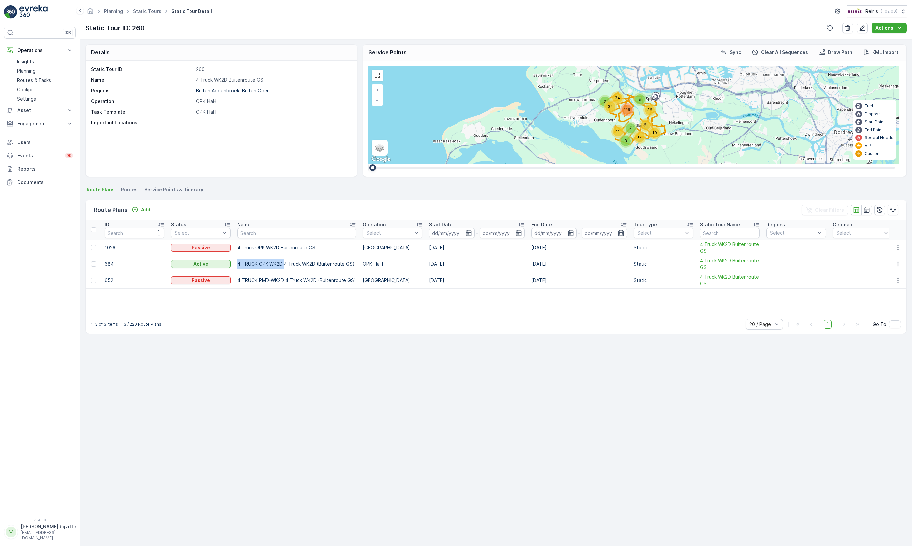
copy td "4 TRUCK OPK-WK2D"
click at [32, 81] on p "Routes & Tasks" at bounding box center [34, 80] width 34 height 7
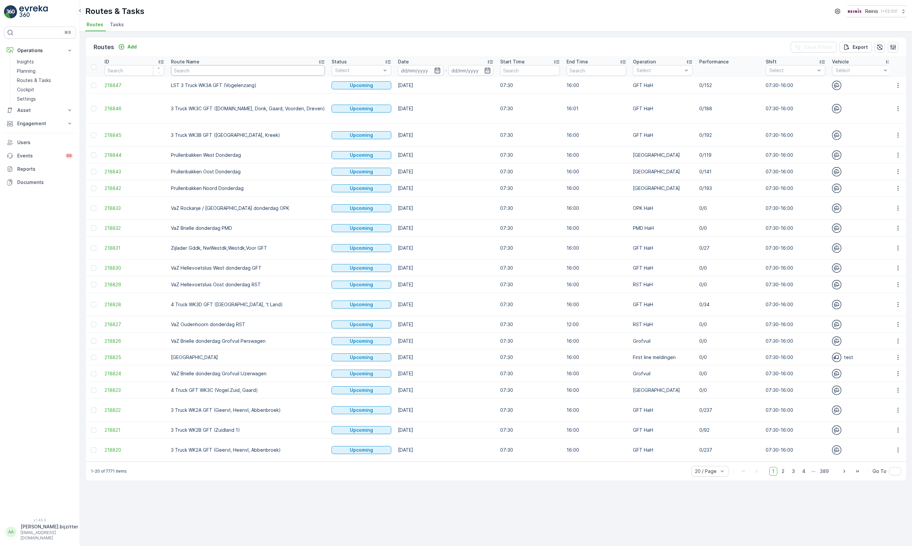
click at [222, 74] on input "text" at bounding box center [248, 70] width 154 height 11
paste input "4 TRUCK OPK-WK2D"
type input "4 TRUCK OPK-WK2D"
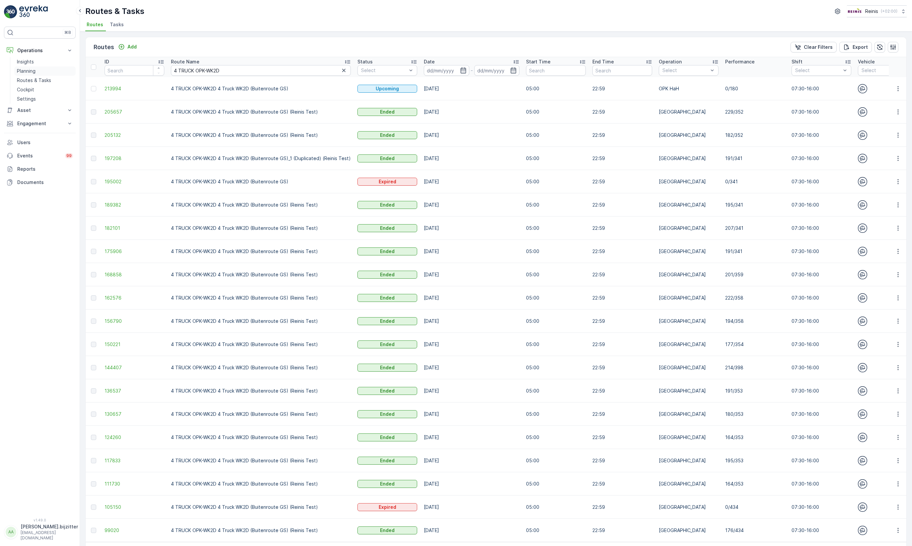
click at [27, 69] on p "Planning" at bounding box center [26, 71] width 19 height 7
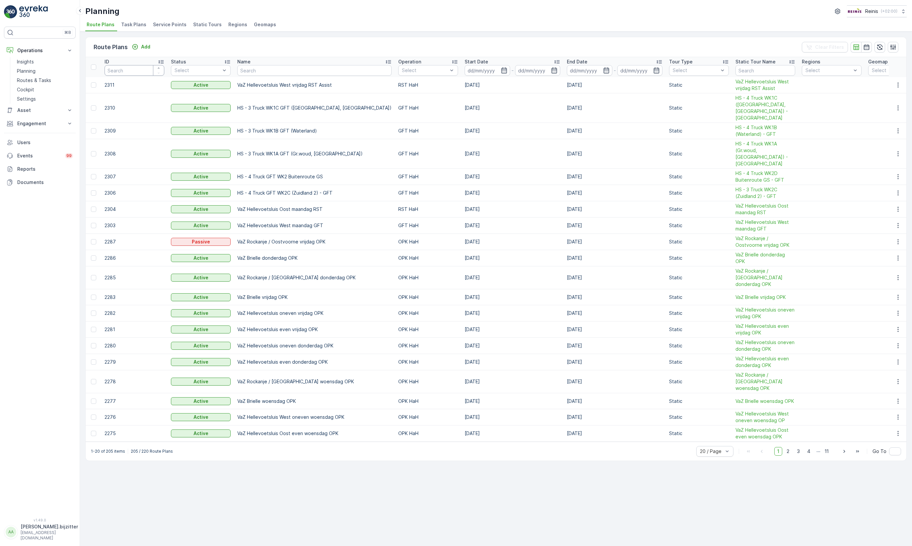
click at [120, 69] on input "number" at bounding box center [135, 70] width 60 height 11
type input "260"
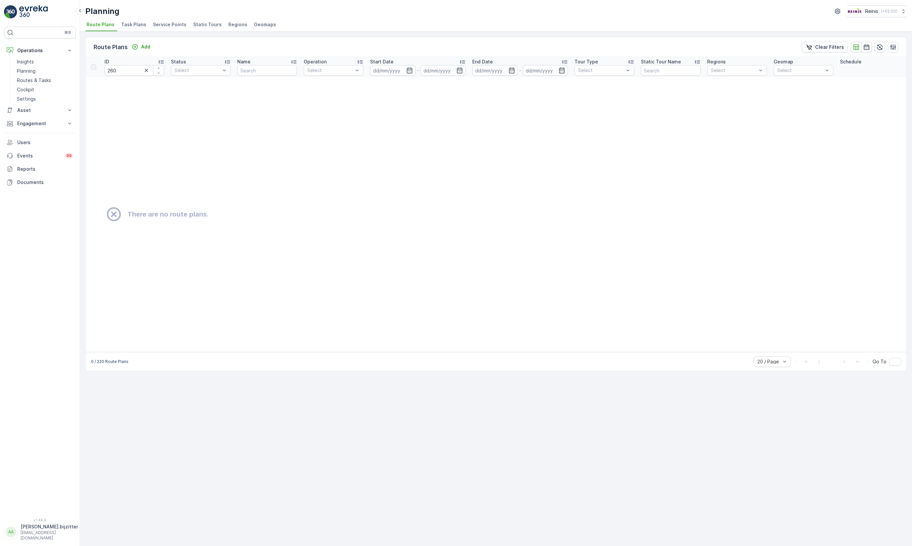
click at [198, 22] on span "Static Tours" at bounding box center [207, 24] width 29 height 7
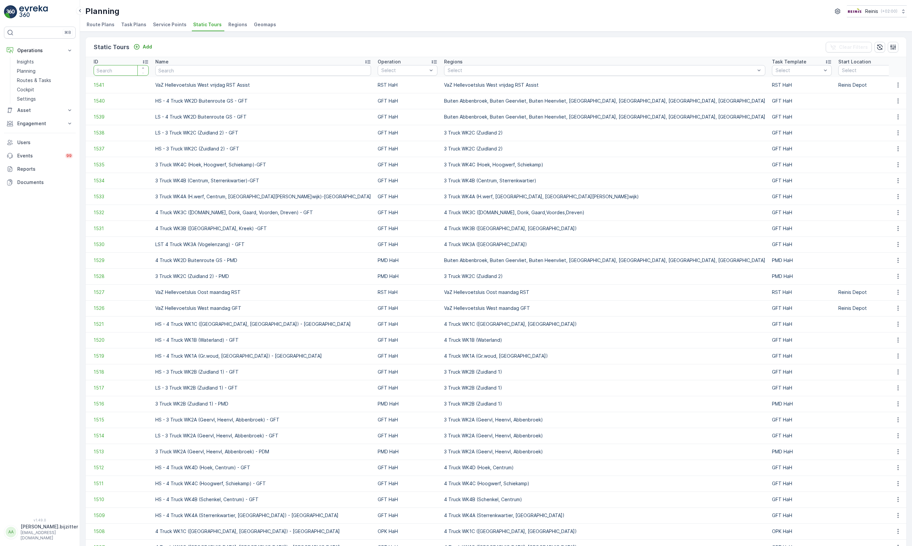
click at [116, 70] on input "number" at bounding box center [121, 70] width 55 height 11
type input "260"
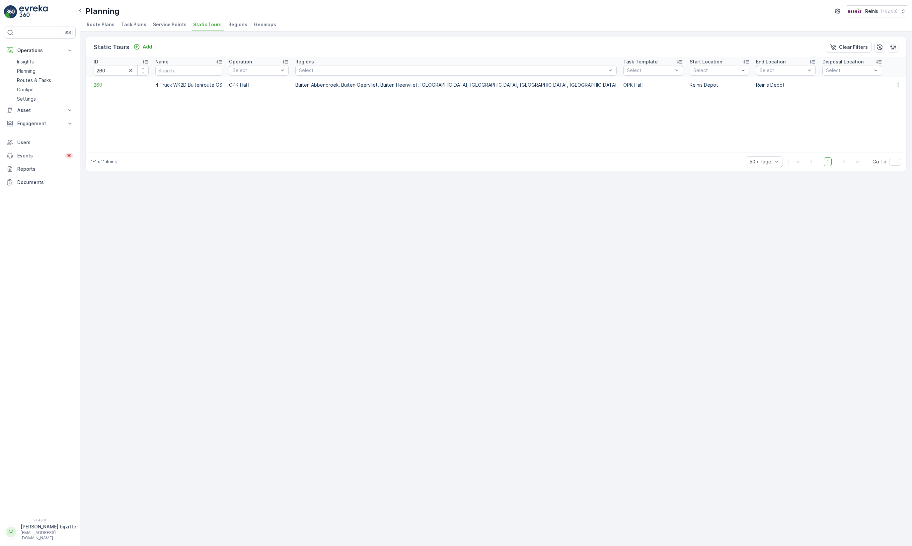
click at [102, 89] on td "260" at bounding box center [119, 85] width 66 height 16
click at [98, 87] on span "260" at bounding box center [121, 85] width 55 height 7
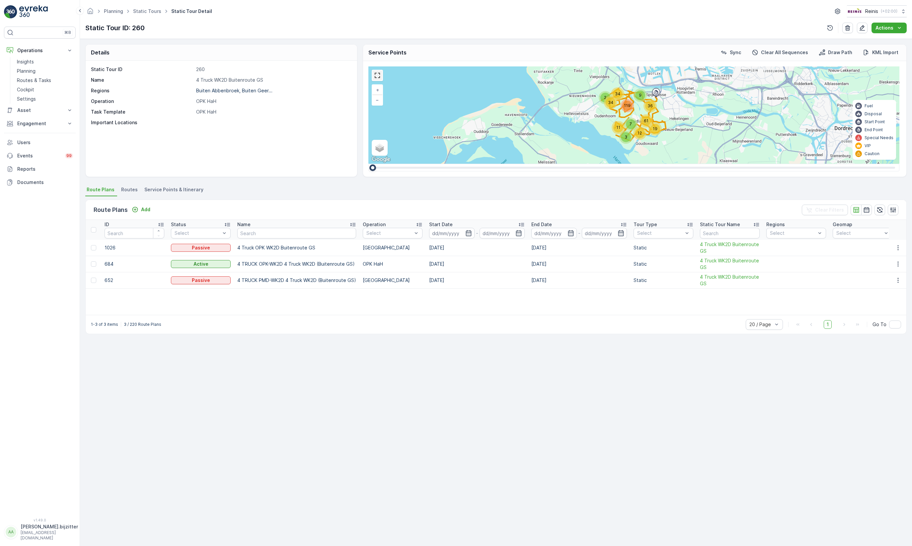
click at [374, 77] on link at bounding box center [377, 75] width 10 height 10
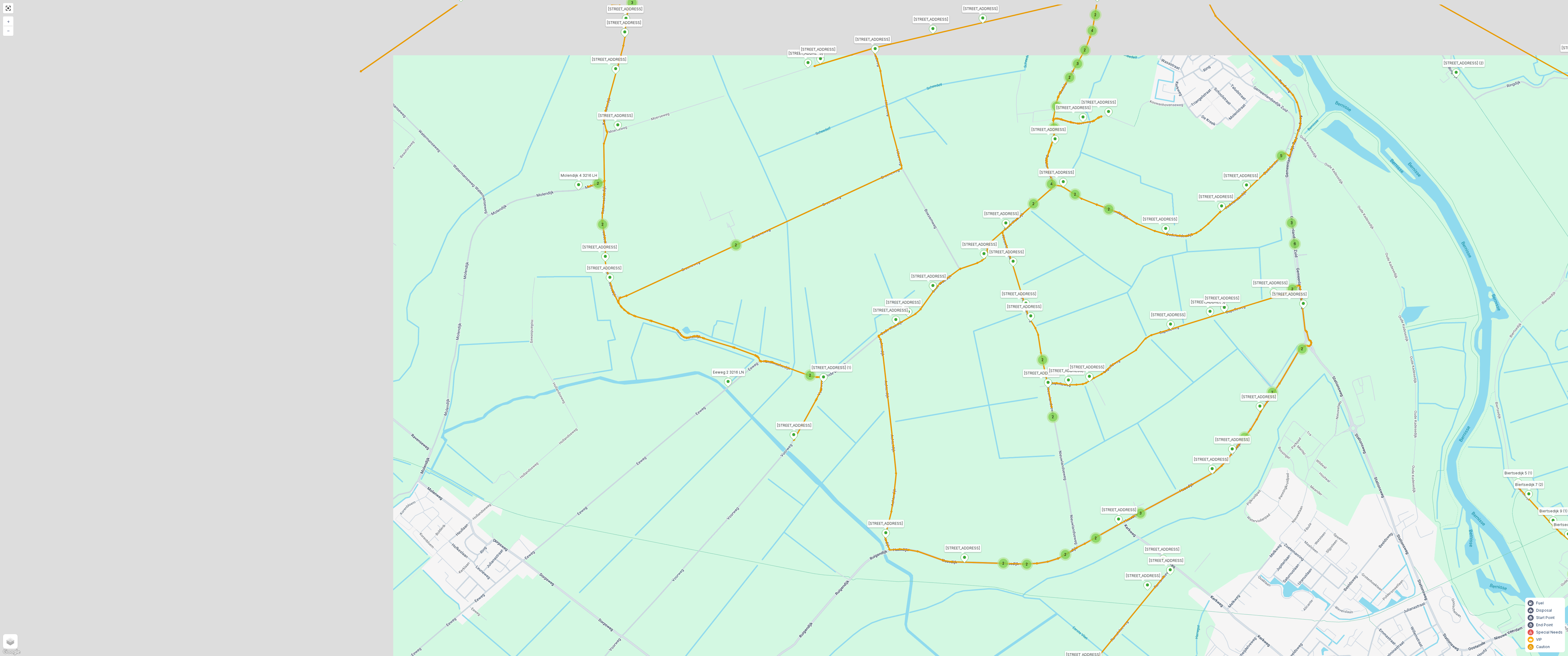
drag, startPoint x: 752, startPoint y: 334, endPoint x: 1162, endPoint y: 403, distance: 415.8
click at [1162, 403] on div "2 3 2 2 2 2 2 3 2 2 2 2 6 2 2 2 2 2 14 2 2 2 3 2 2 4 3 4 2 4 2 2 2 2 2 2 2 2 2 …" at bounding box center [784, 328] width 1568 height 656
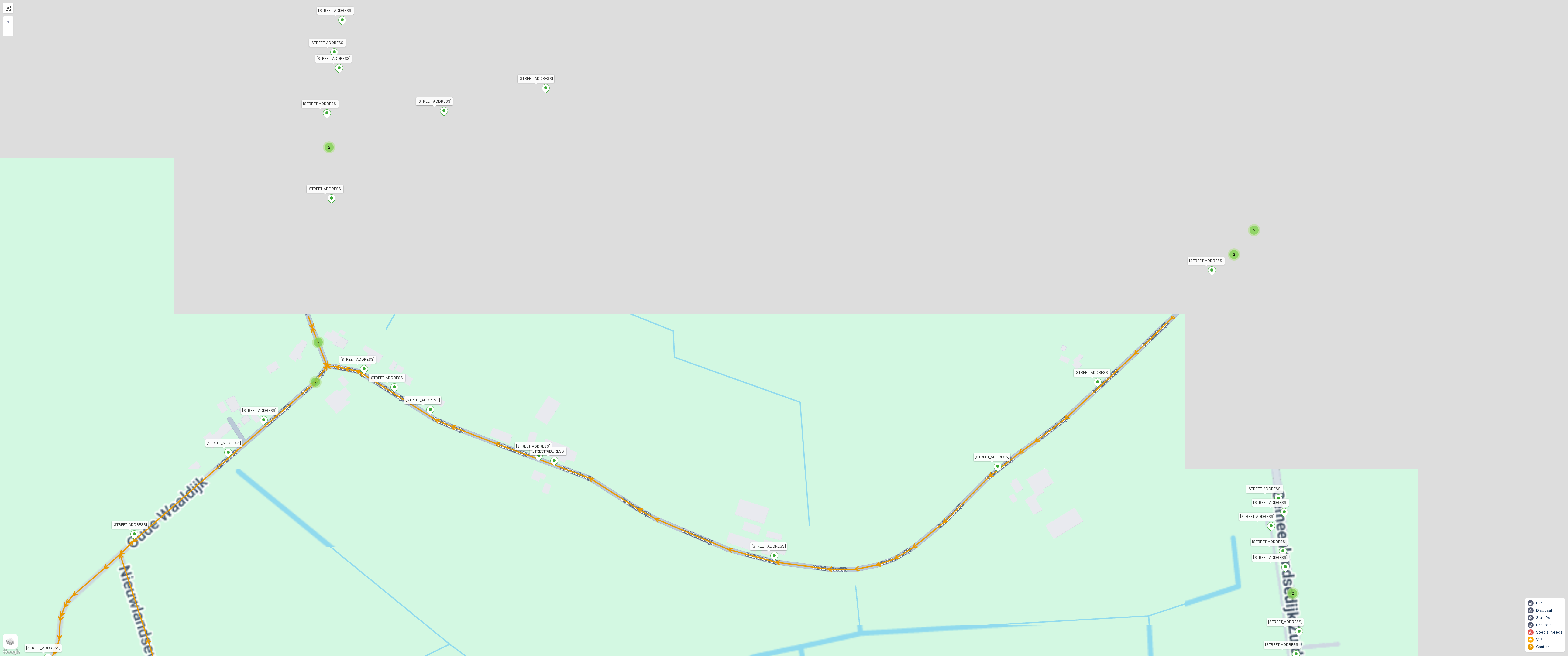
drag, startPoint x: 1141, startPoint y: 253, endPoint x: 692, endPoint y: 636, distance: 590.2
click at [692, 636] on div "2 2 2 2 3 2 2 2 7 6 2 3 3 2 2 3 2 2 2 2 5 2 2 2 2 2 2 2 2 2 2 2 2 2 2 2 2 2 2 K…" at bounding box center [784, 328] width 1568 height 656
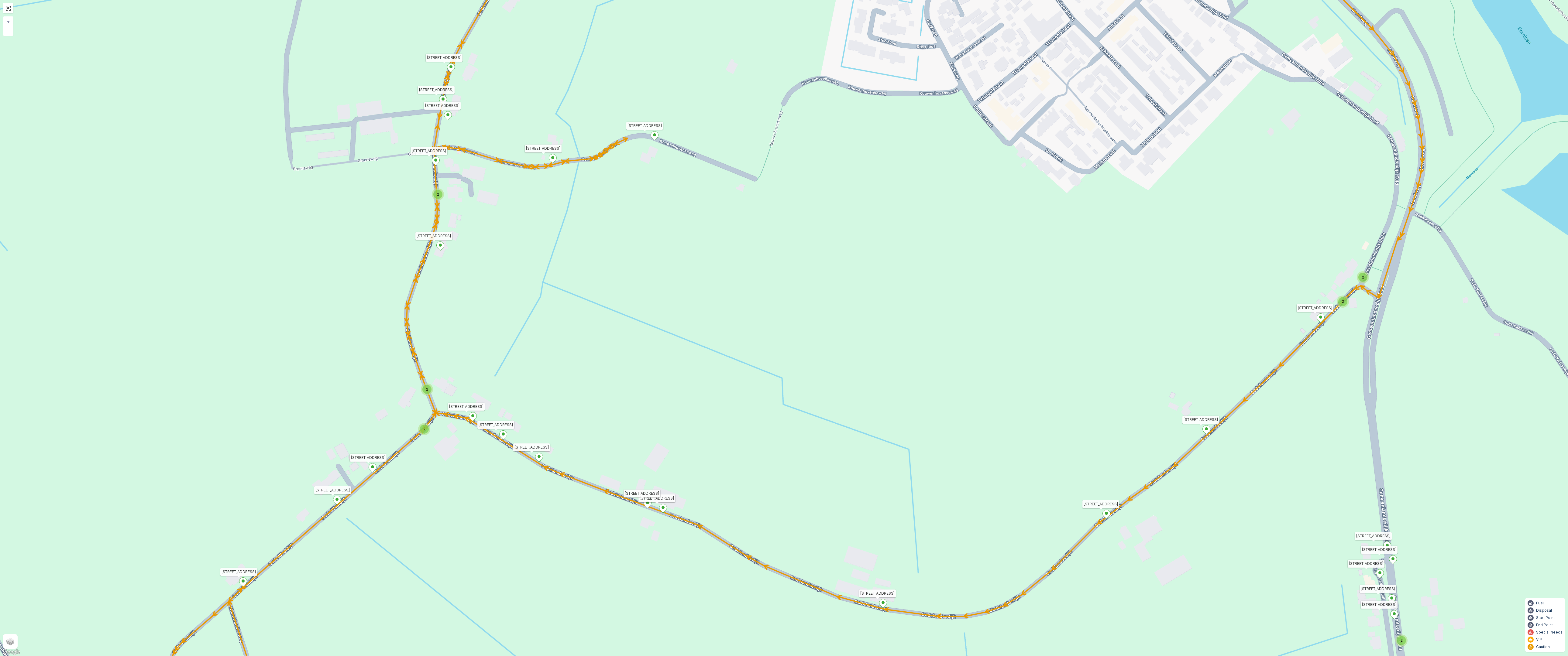
drag, startPoint x: 340, startPoint y: 474, endPoint x: 449, endPoint y: 521, distance: 118.7
click at [449, 521] on div "2 2 2 2 3 2 2 2 7 6 2 3 3 2 2 3 2 2 2 2 5 2 2 2 2 2 2 2 2 2 2 2 2 2 2 2 2 2 2 K…" at bounding box center [784, 328] width 1568 height 656
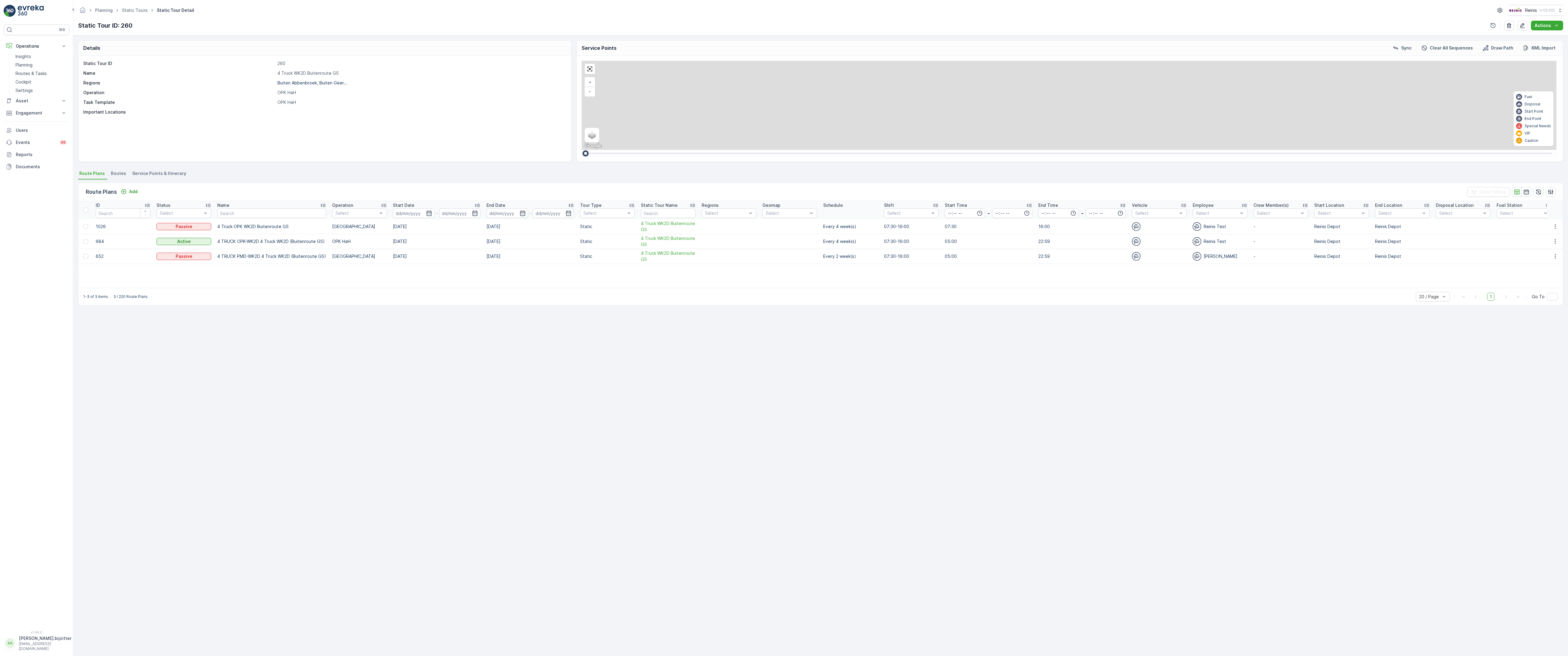
drag, startPoint x: 1282, startPoint y: 303, endPoint x: 1000, endPoint y: 629, distance: 431.0
click at [1000, 150] on div "2 3 2 2 2 2 2 3 2 2 2 2 6 2 2 2 2 2 14 2 2 2 3 2 2 4 3 4 2 4 2 2 2 2 2 2 2 2 2 …" at bounding box center [1068, 104] width 975 height 89
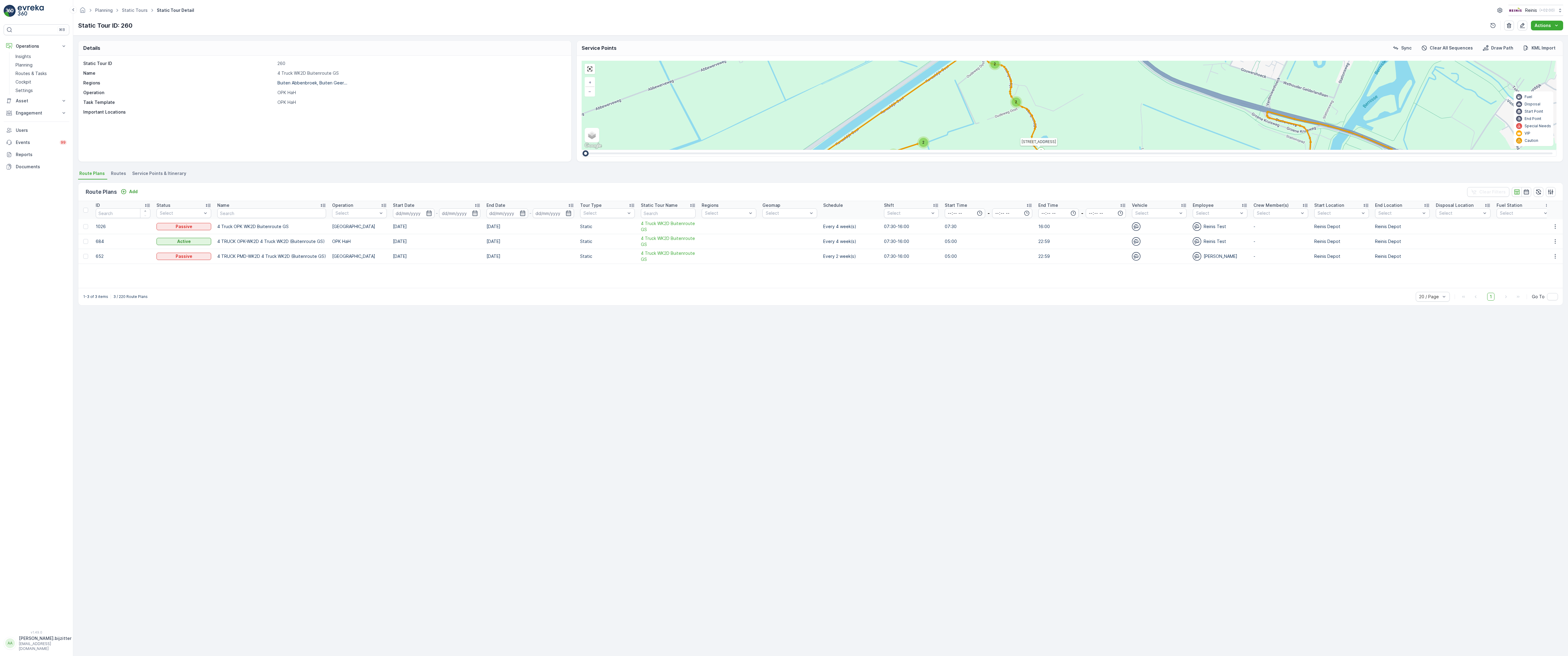
drag, startPoint x: 999, startPoint y: 629, endPoint x: 952, endPoint y: 425, distance: 209.3
click at [952, 150] on div "2 3 2 2 2 2 2 3 2 2 2 2 6 2 2 2 2 2 14 2 2 2 3 2 2 4 3 4 2 4 2 2 2 2 2 2 2 2 2 …" at bounding box center [1068, 104] width 975 height 89
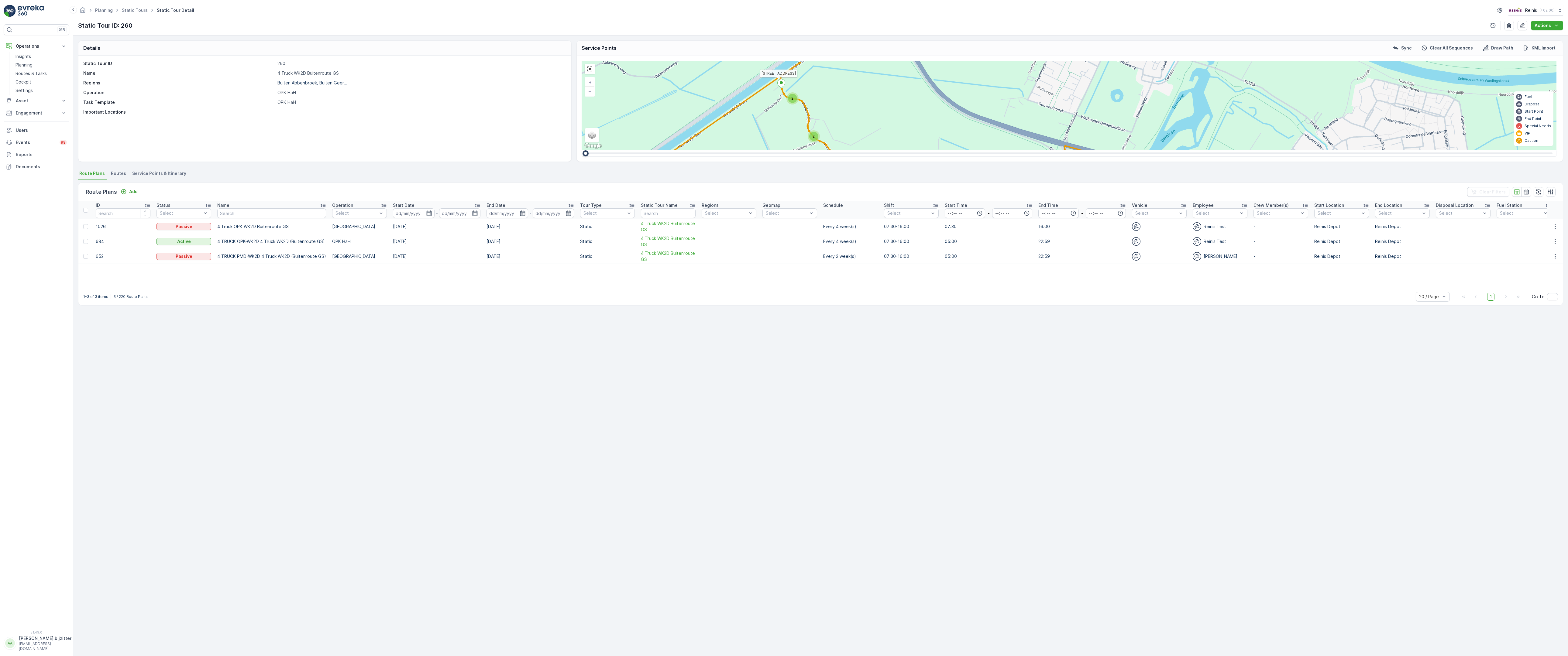
drag, startPoint x: 1089, startPoint y: 434, endPoint x: 887, endPoint y: 468, distance: 204.8
click at [887, 150] on div "2 3 2 2 2 2 2 3 2 2 2 2 6 2 2 2 2 2 14 2 2 2 3 2 2 4 3 4 2 4 2 2 2 2 2 2 2 2 2 …" at bounding box center [1068, 104] width 975 height 89
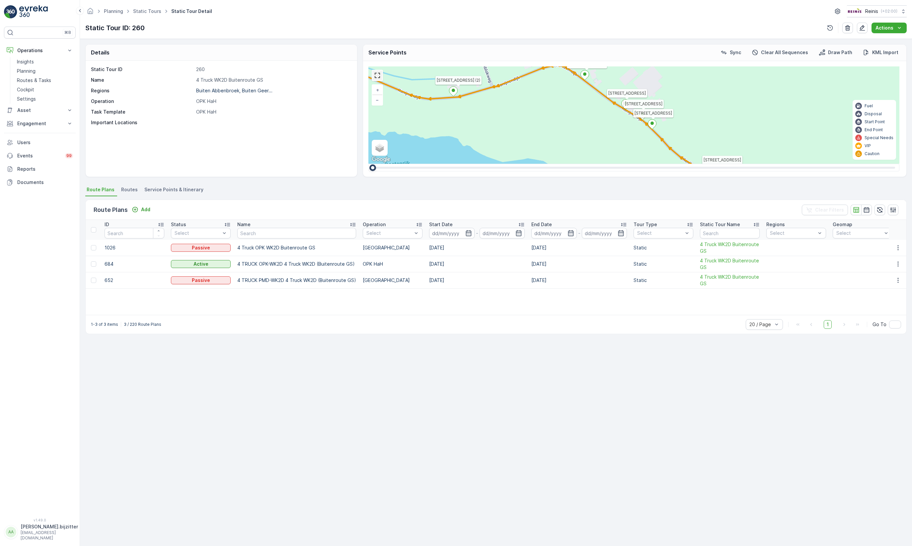
click at [374, 78] on link at bounding box center [377, 75] width 10 height 10
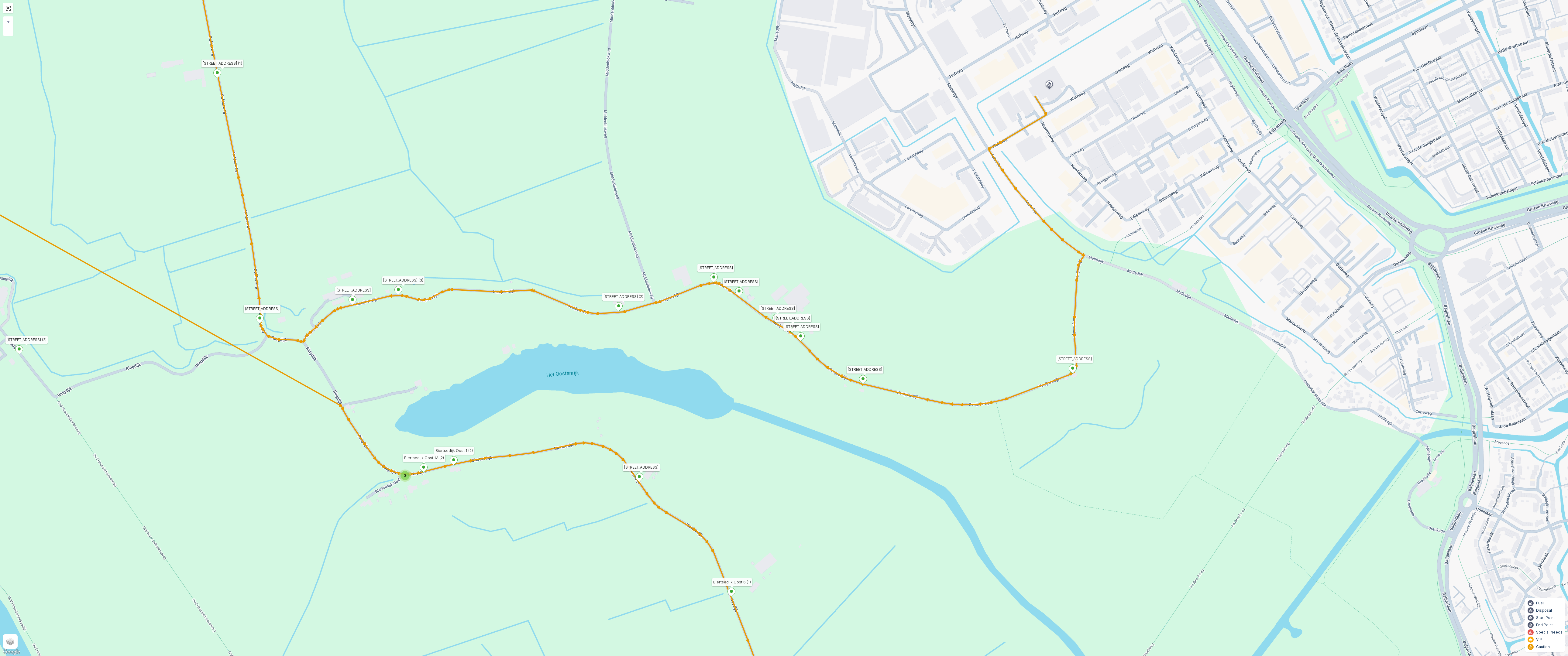
click at [620, 307] on icon at bounding box center [619, 307] width 7 height 9
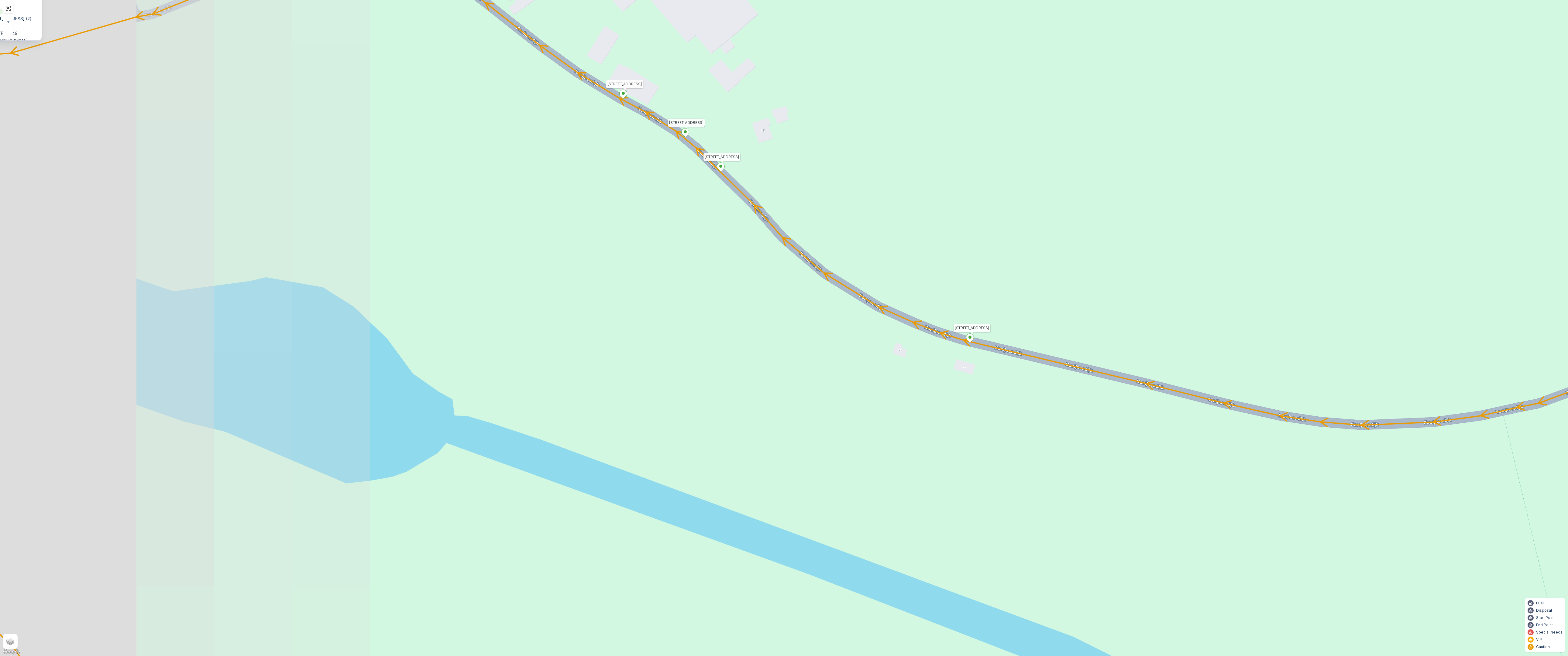
drag, startPoint x: 1033, startPoint y: 459, endPoint x: 1065, endPoint y: 405, distance: 62.8
click at [1065, 405] on div "2 2 2 2 2 2 6 3 3 2 3 2 2 3 2 2 2 4 2 2 2 2 2 2 2 2 2 2 Koekendorpseweg 3 3214 …" at bounding box center [784, 328] width 1568 height 656
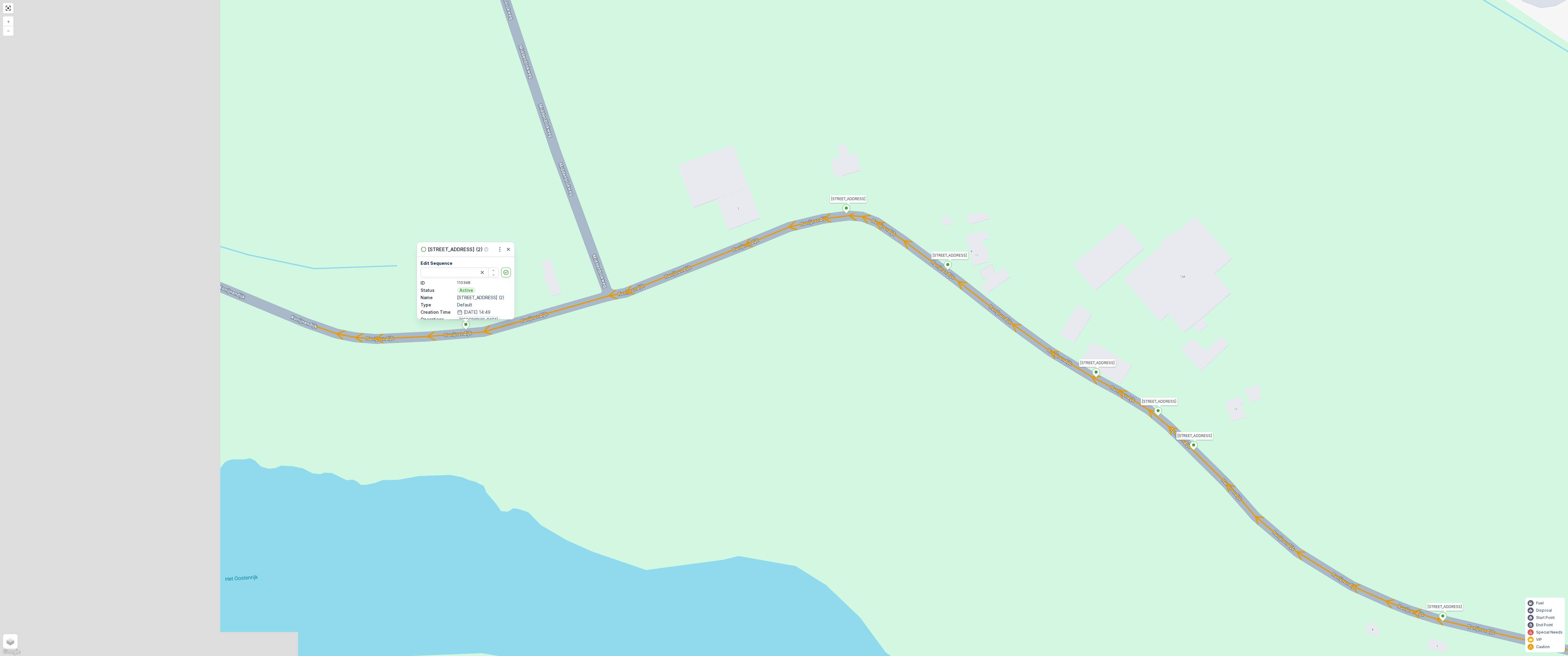
drag, startPoint x: 685, startPoint y: 221, endPoint x: 1157, endPoint y: 500, distance: 548.3
click at [1157, 500] on div "2 2 2 2 2 2 6 3 3 2 3 2 2 3 2 2 2 4 2 2 2 2 2 2 2 2 2 2 Koekendorpseweg 3 3214 …" at bounding box center [784, 328] width 1568 height 656
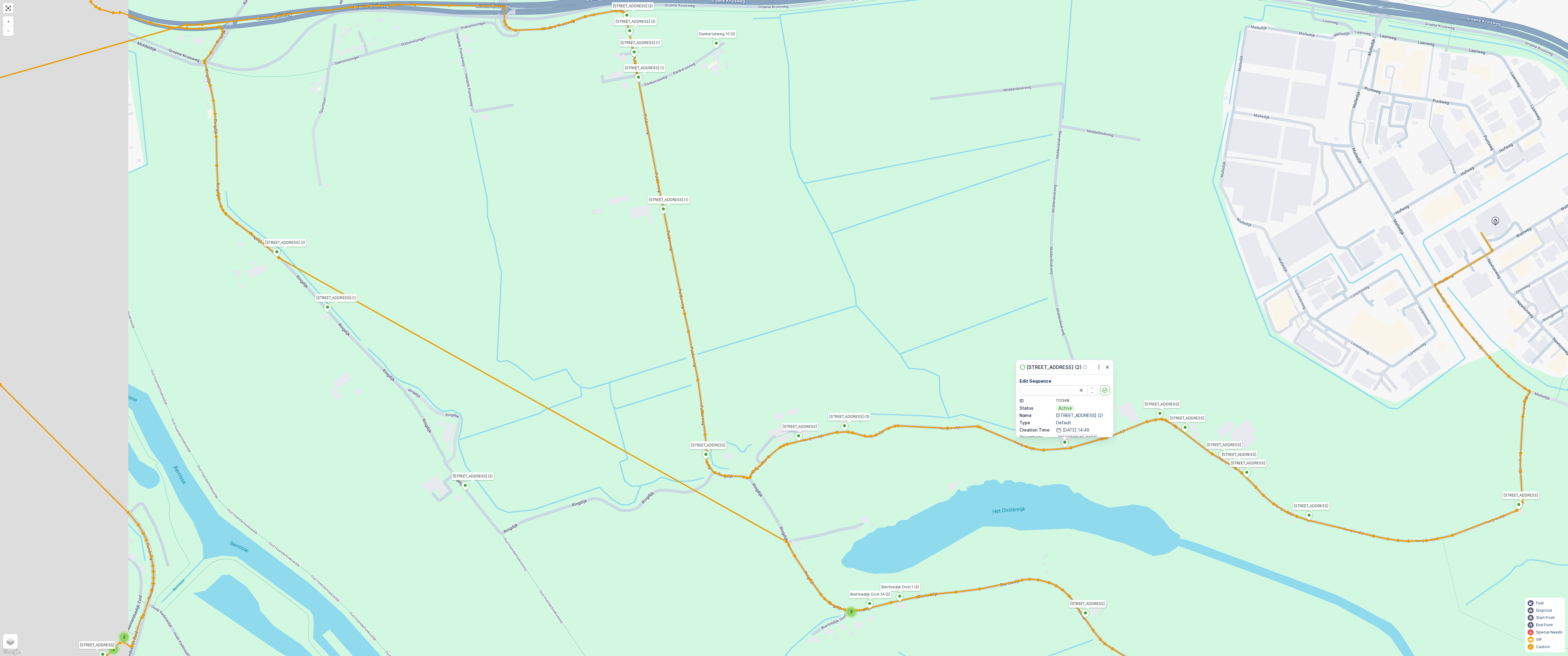
drag, startPoint x: 820, startPoint y: 468, endPoint x: 885, endPoint y: 470, distance: 65.0
click at [885, 470] on div "2 2 2 2 2 6 2 2 2 7 6 2 3 3 2 3 4 2 2 2 2 6 2 2 2 2 2 2 2 2 2 2 2 2 2 2 2 2 2 2…" at bounding box center [784, 328] width 1568 height 656
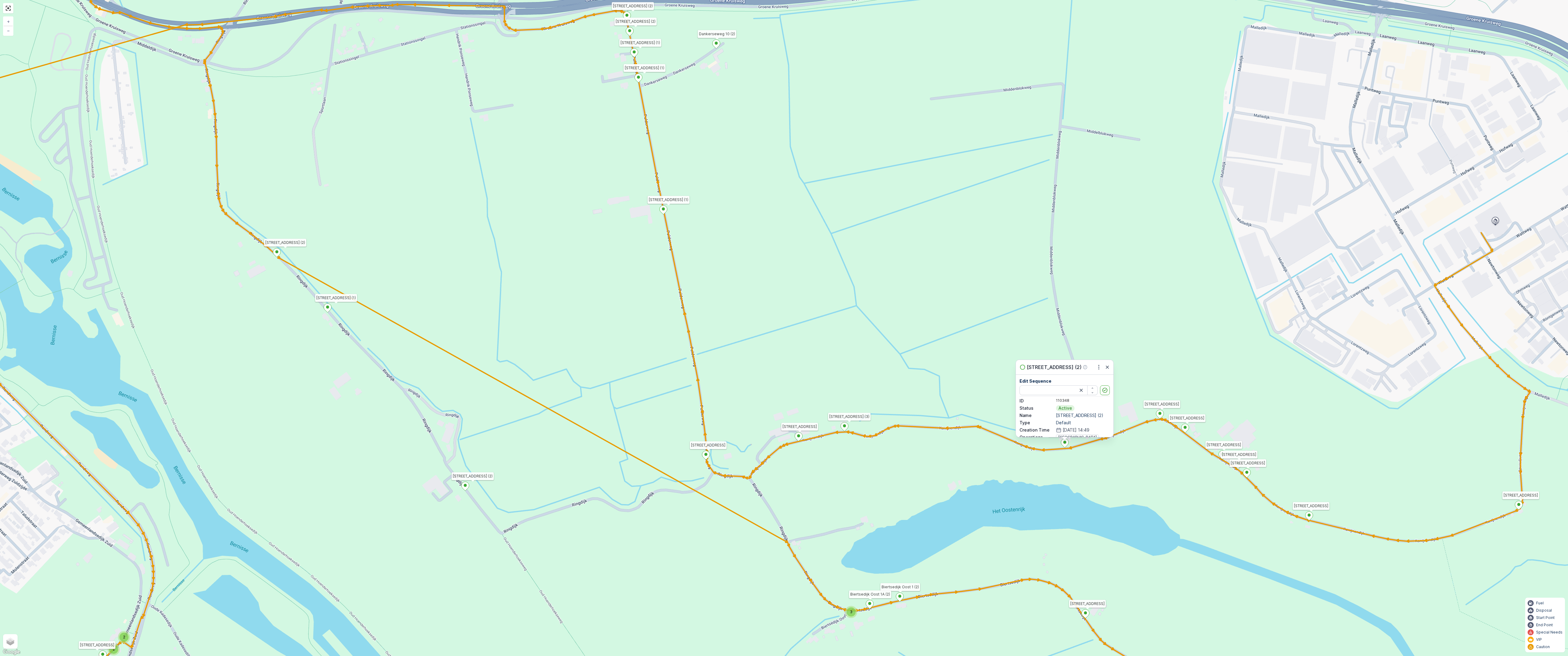
click at [885, 470] on div "2 2 2 2 2 6 2 2 2 7 6 2 3 3 2 3 4 2 2 2 2 6 2 2 2 2 2 2 2 2 2 2 2 2 2 2 2 2 2 2…" at bounding box center [784, 328] width 1568 height 656
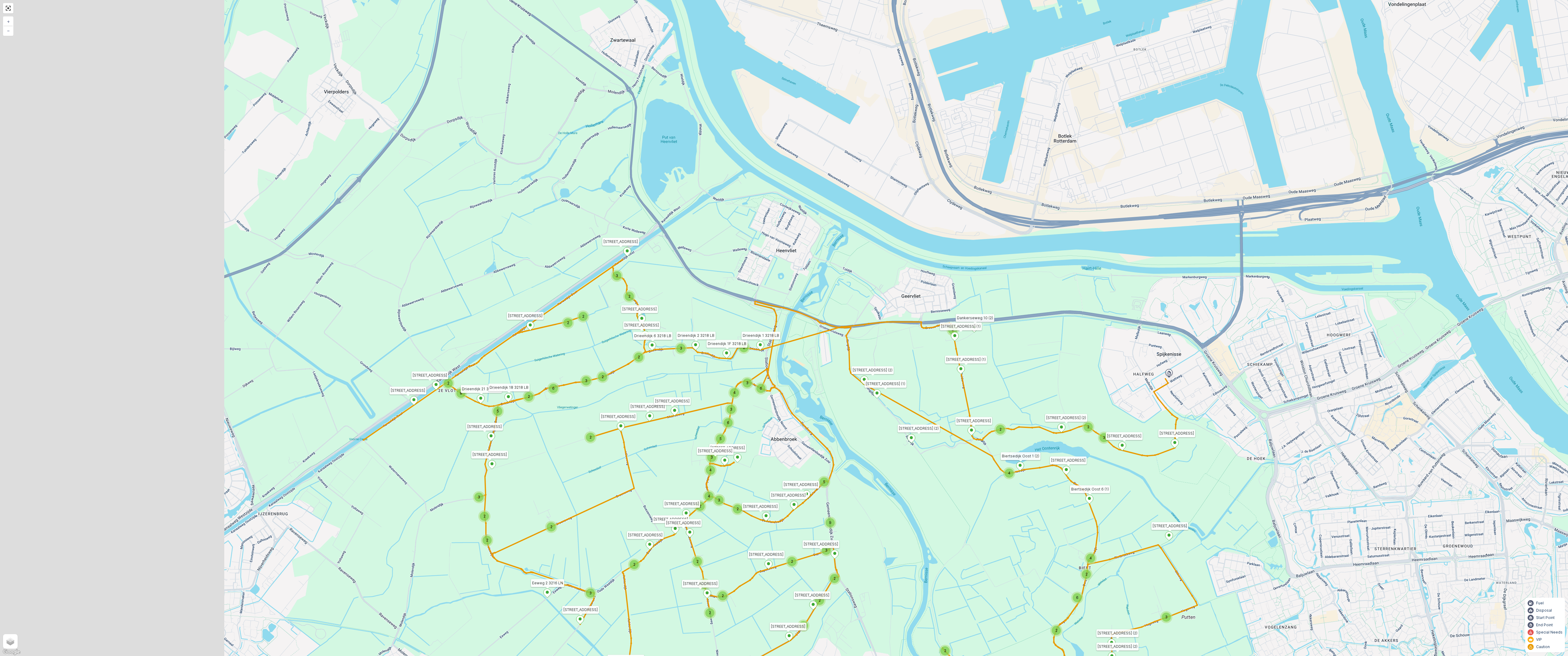
drag, startPoint x: 581, startPoint y: 414, endPoint x: 873, endPoint y: 447, distance: 293.9
click at [873, 447] on div "2 2 3 2 2 2 2 2 3 2 2 3 4 2 2 8 4 3 2 5 2 16 4 2 2 3 2 3 3 3 2 6 2 4 4 2 3 2 2 …" at bounding box center [784, 328] width 1568 height 656
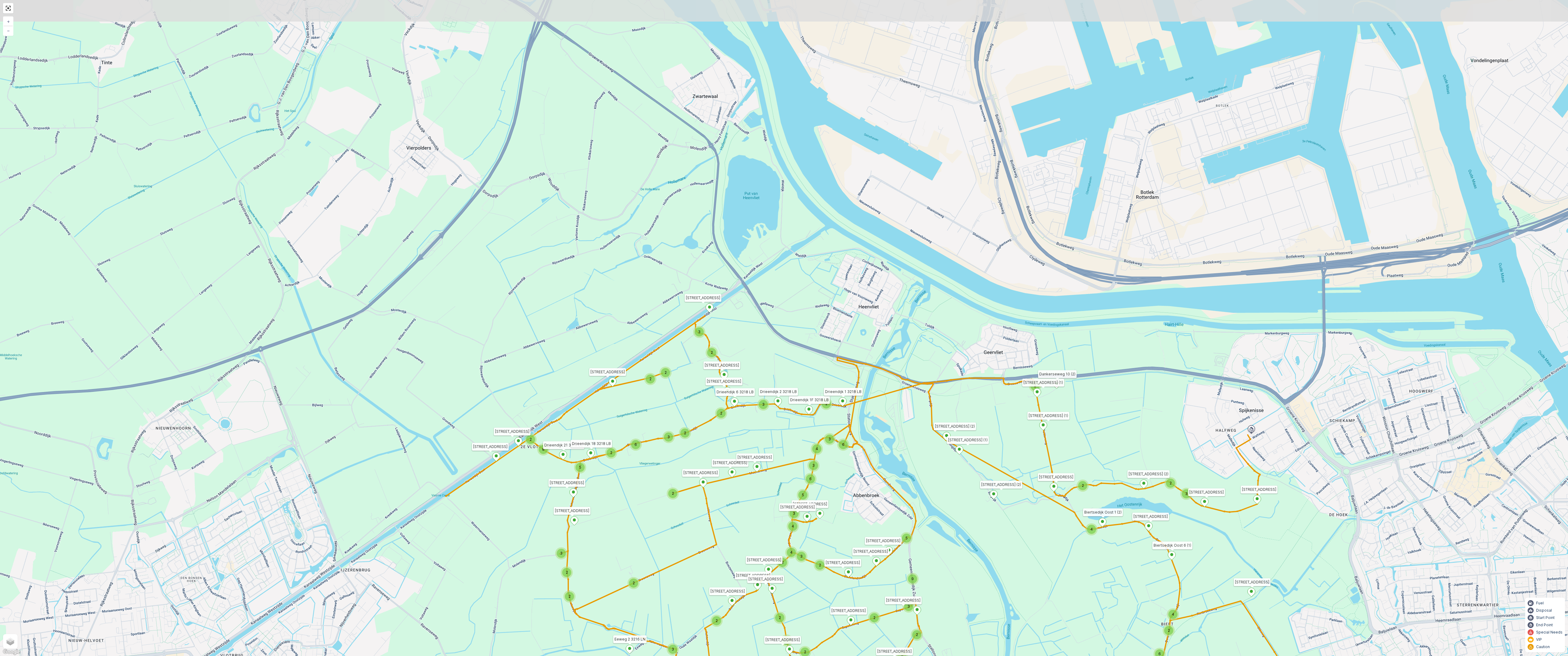
drag, startPoint x: 609, startPoint y: 341, endPoint x: 686, endPoint y: 397, distance: 95.2
click at [686, 397] on div "2 2 3 2 2 2 2 2 3 2 2 3 4 2 2 8 4 3 2 5 2 16 4 2 2 3 2 3 3 3 2 6 2 4 4 2 3 2 2 …" at bounding box center [784, 328] width 1568 height 656
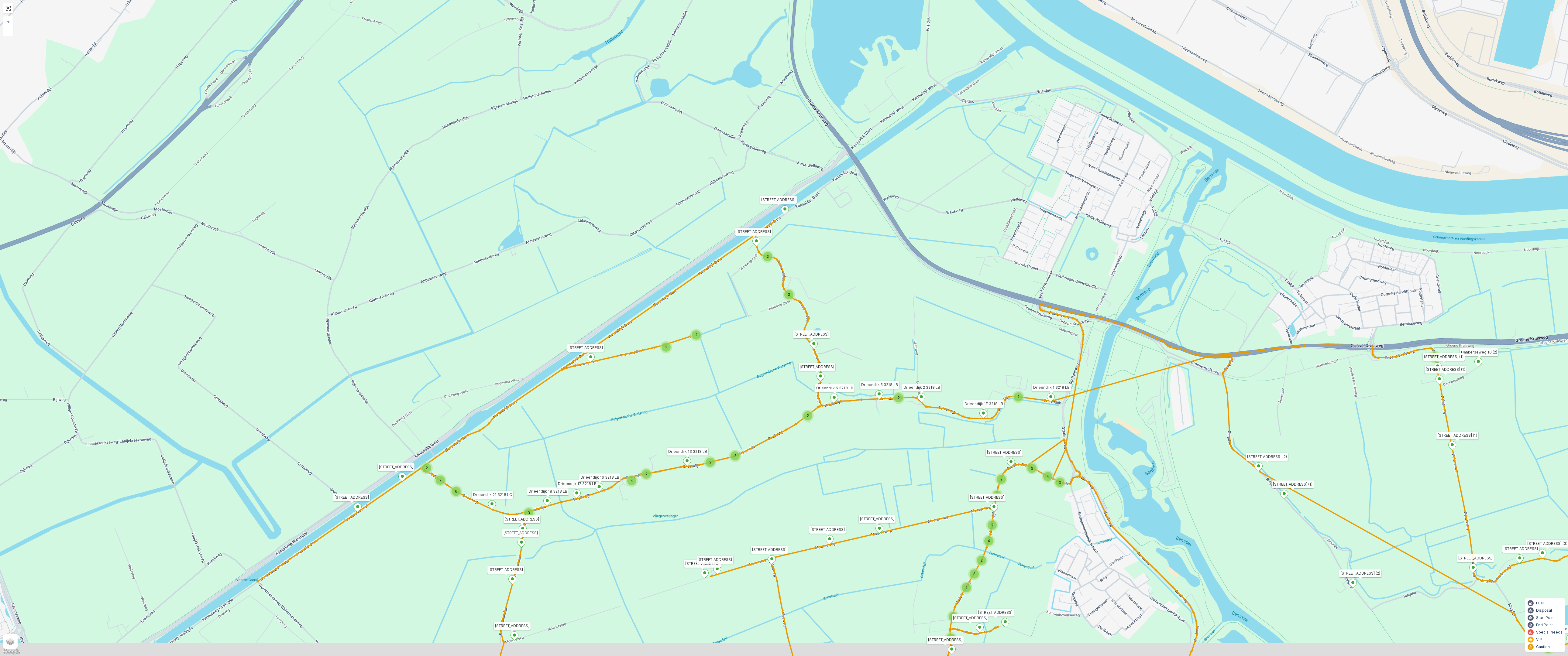
drag, startPoint x: 860, startPoint y: 348, endPoint x: 863, endPoint y: 346, distance: 3.6
click at [863, 346] on div "2 3 2 2 2 2 2 3 2 2 2 2 6 2 2 2 2 2 14 2 2 2 3 2 2 4 3 4 2 4 2 2 2 2 2 2 2 2 2 …" at bounding box center [784, 328] width 1568 height 656
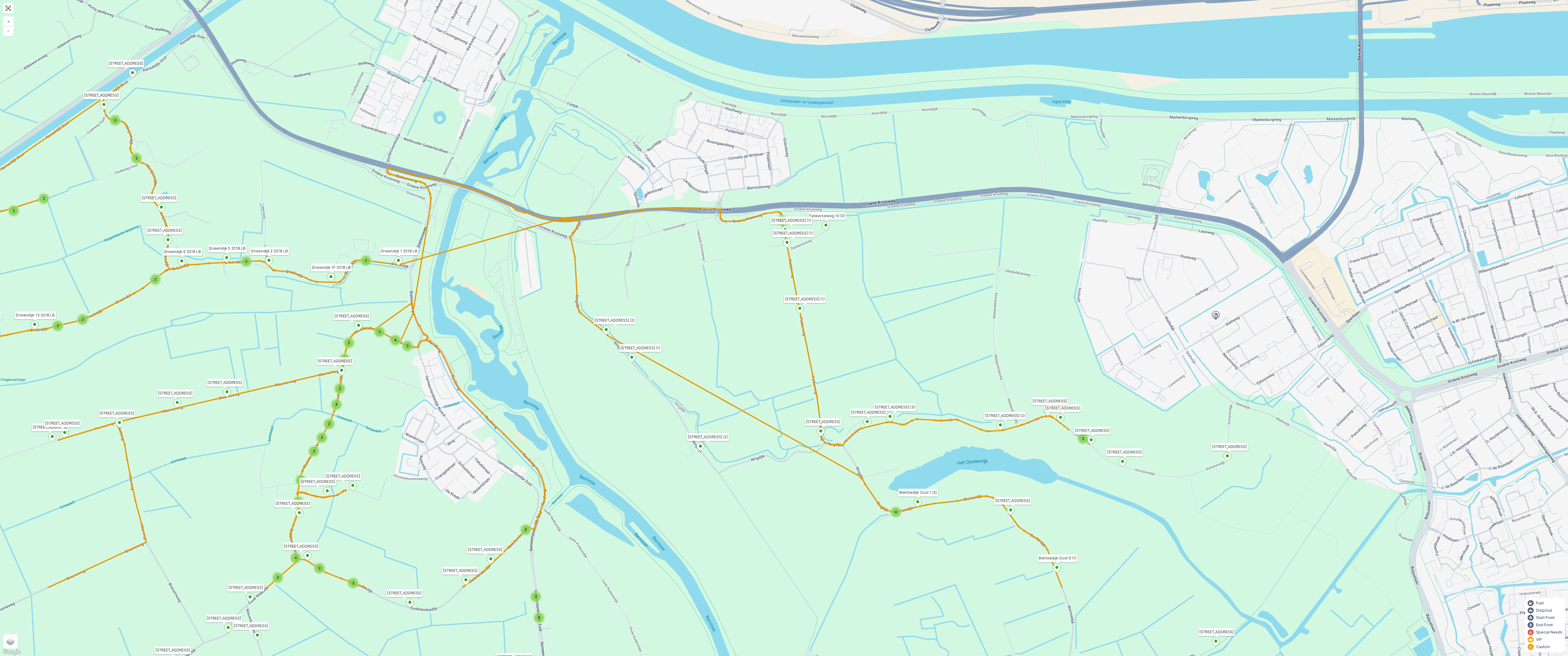
drag, startPoint x: 1363, startPoint y: 469, endPoint x: 708, endPoint y: 336, distance: 668.4
click at [708, 336] on div "2 3 2 2 2 2 2 3 2 2 2 2 6 2 2 2 2 2 14 2 2 2 3 2 2 4 3 4 2 4 2 2 2 2 2 2 2 2 2 …" at bounding box center [784, 328] width 1568 height 656
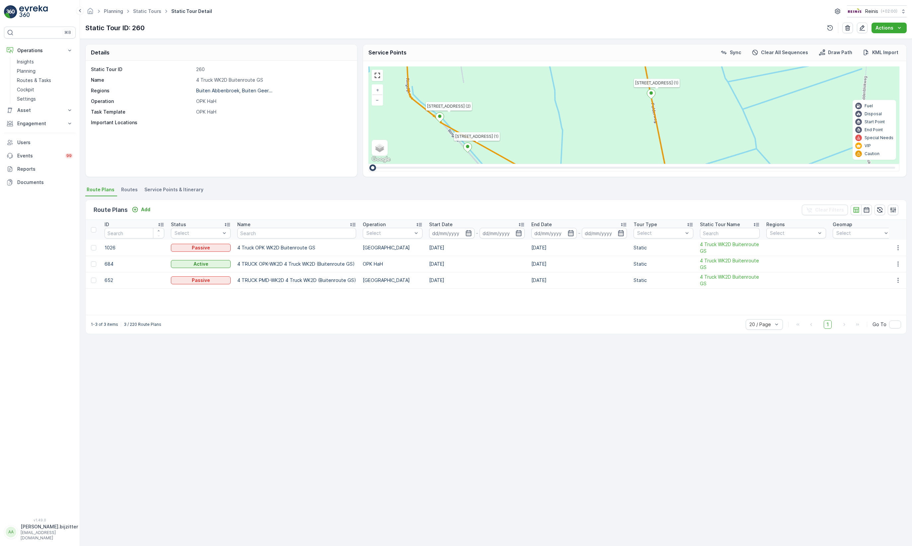
click at [167, 191] on span "Service Points & Itinerary" at bounding box center [173, 189] width 59 height 7
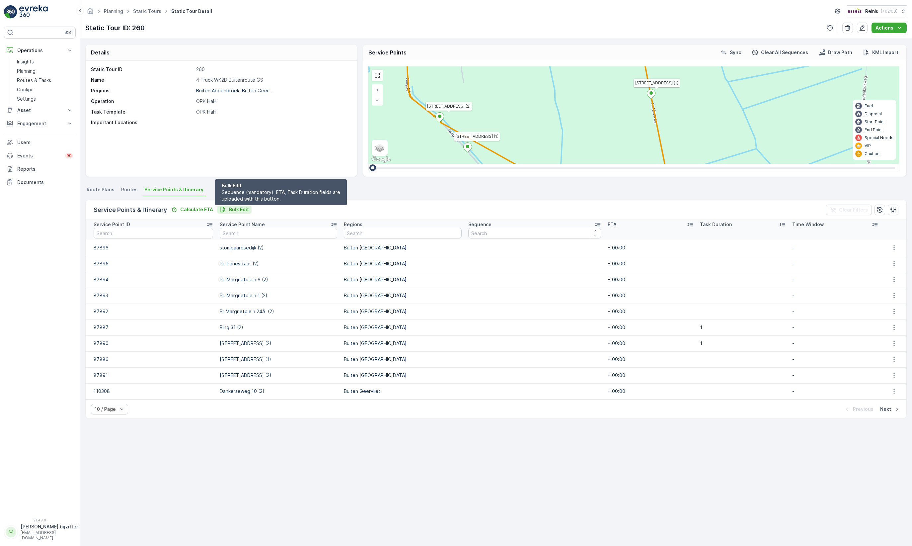
click at [230, 208] on p "Bulk Edit" at bounding box center [239, 209] width 20 height 7
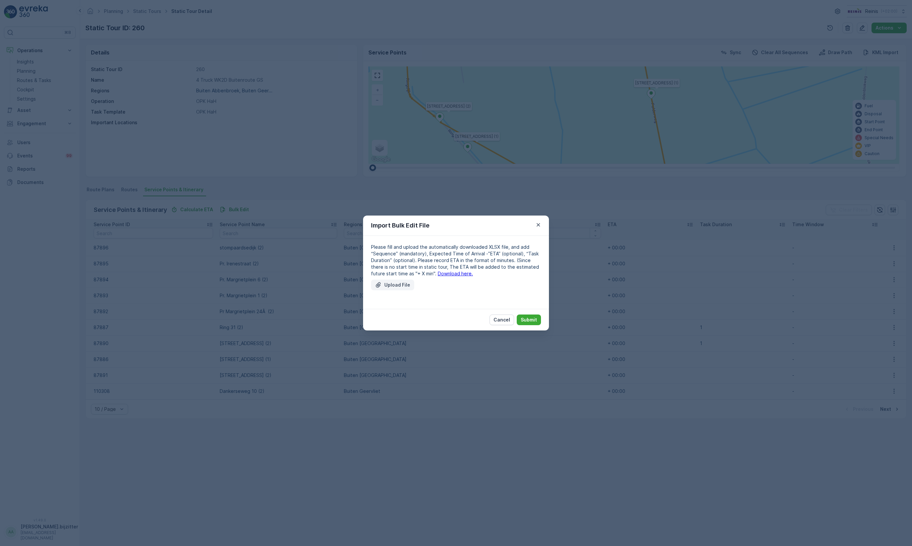
click at [399, 284] on p "Upload File" at bounding box center [397, 284] width 26 height 7
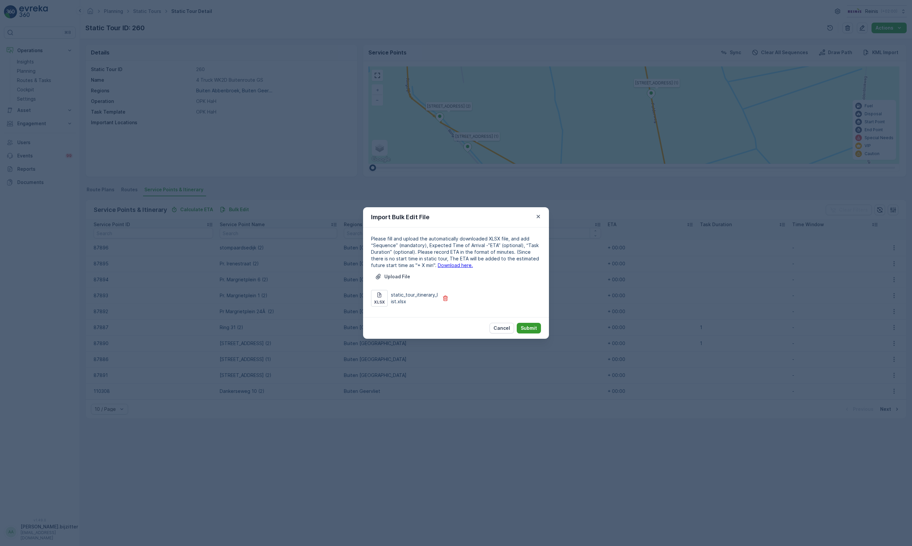
click at [525, 325] on p "Submit" at bounding box center [529, 328] width 16 height 7
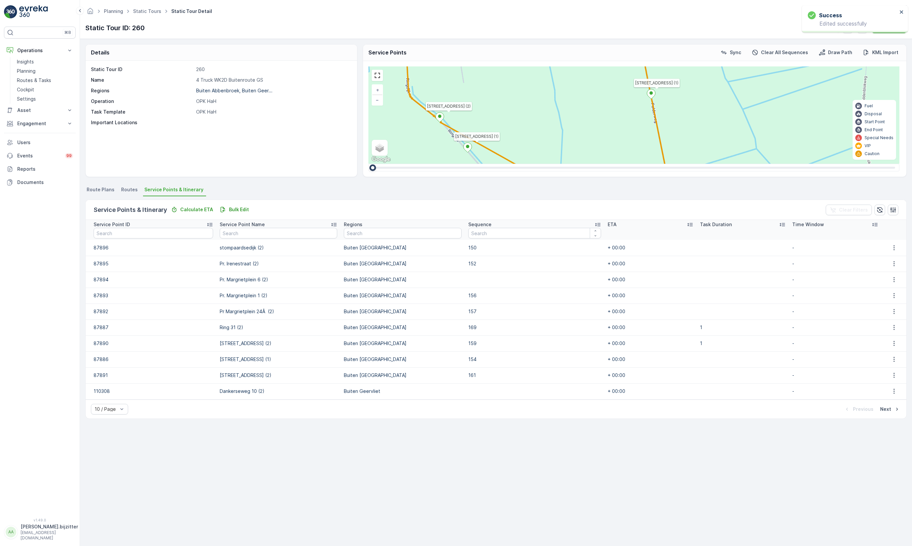
click at [344, 206] on div "Service Points & Itinerary Calculate ETA Bulk Edit Clear Filters" at bounding box center [496, 210] width 821 height 20
click at [49, 530] on p "[PERSON_NAME].bijzitter" at bounding box center [49, 526] width 57 height 7
click at [36, 514] on div "Log Out" at bounding box center [39, 517] width 69 height 9
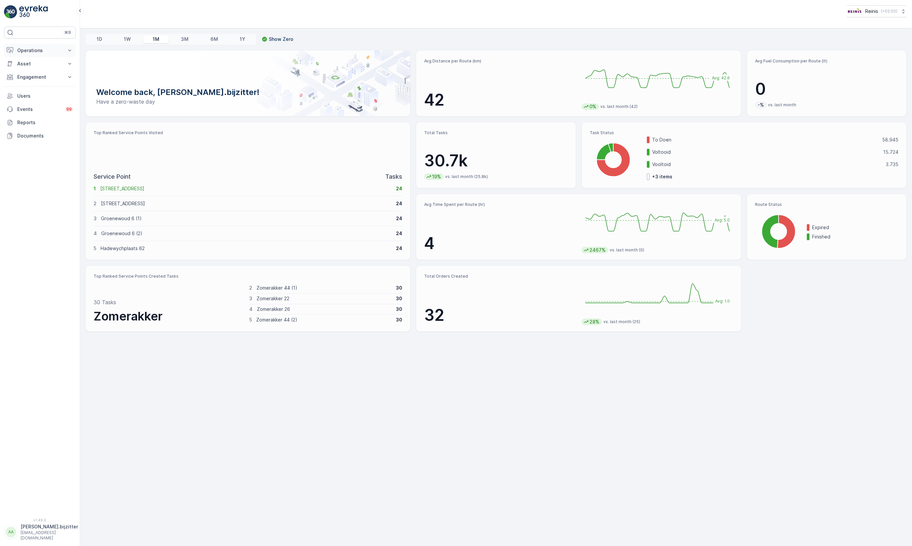
click at [31, 53] on p "Operations" at bounding box center [39, 50] width 45 height 7
click at [34, 70] on p "Planning" at bounding box center [26, 71] width 19 height 7
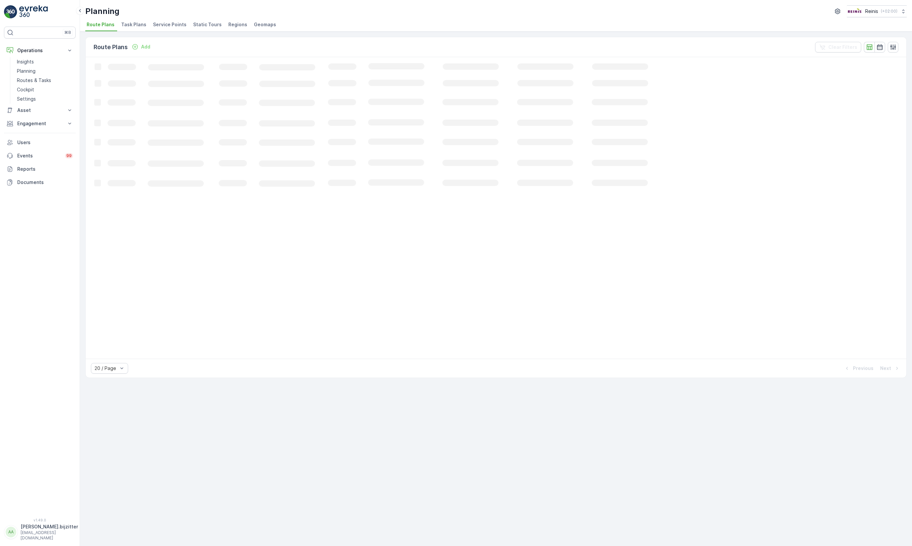
click at [202, 25] on span "Static Tours" at bounding box center [207, 24] width 29 height 7
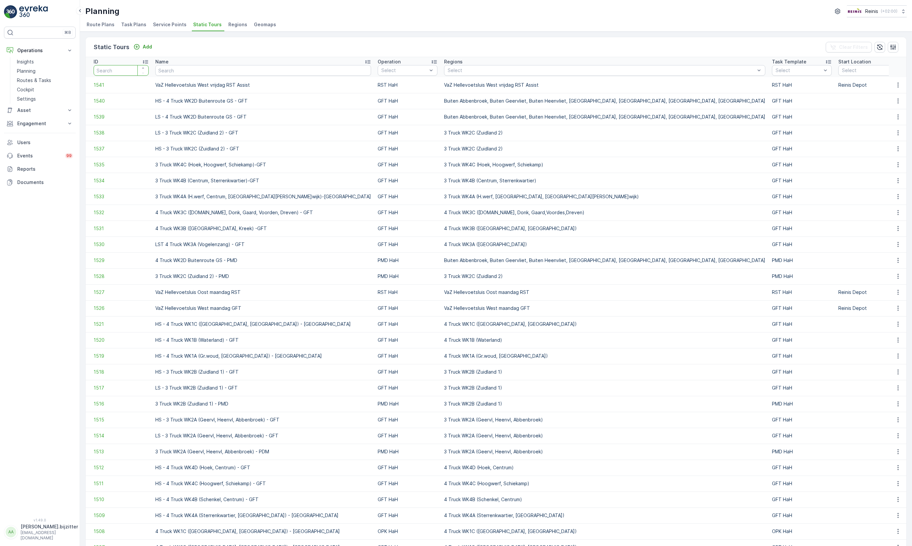
click at [116, 70] on input "number" at bounding box center [121, 70] width 55 height 11
type input "260"
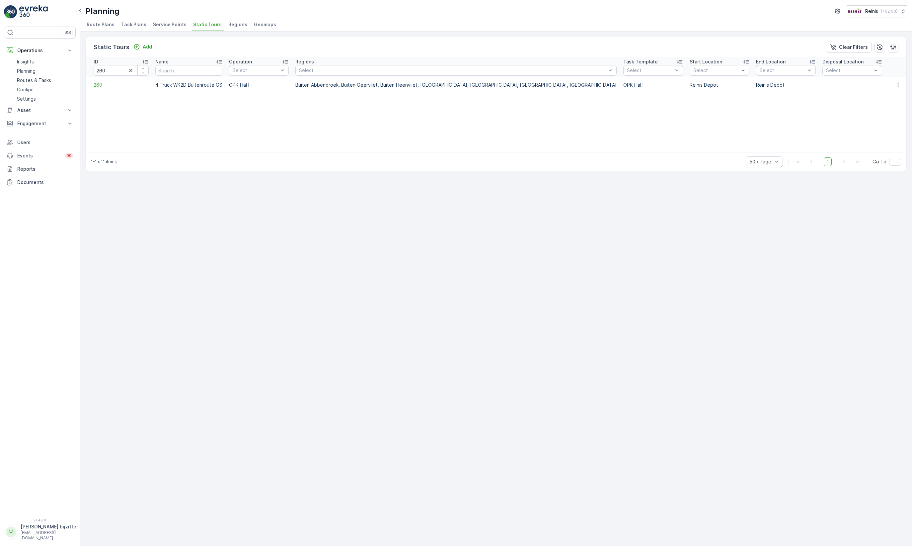
click at [95, 82] on span "260" at bounding box center [121, 85] width 55 height 7
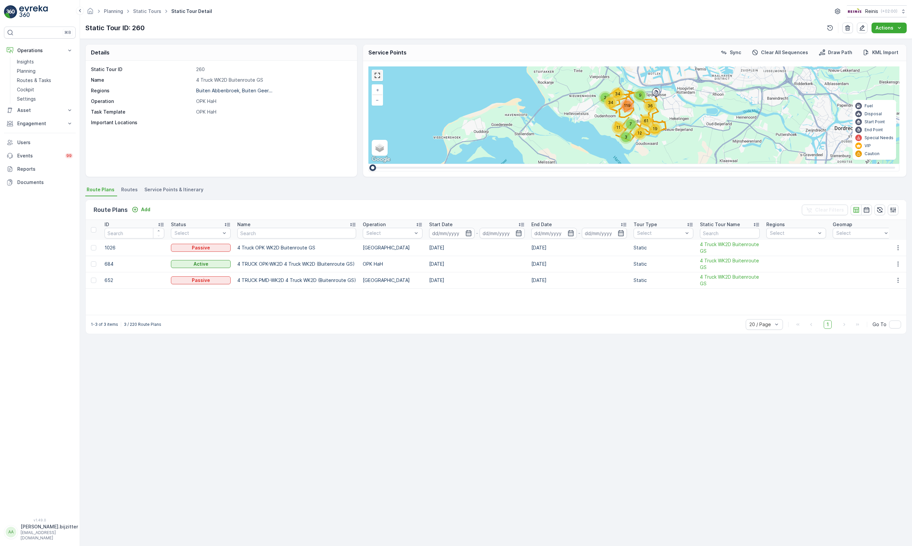
click at [379, 79] on link at bounding box center [377, 75] width 10 height 10
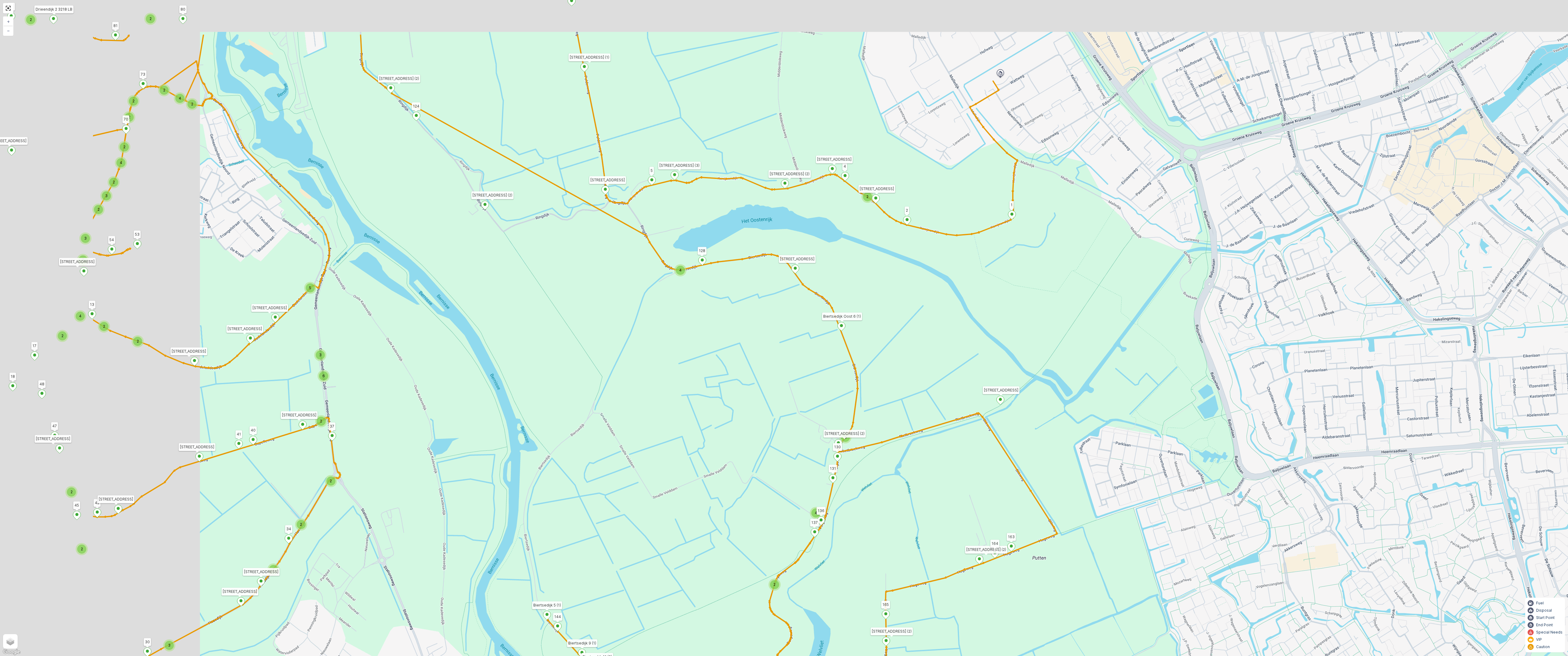
drag, startPoint x: 819, startPoint y: 285, endPoint x: 996, endPoint y: 335, distance: 183.9
click at [835, 335] on div "2 3 2 2 2 2 2 3 2 2 2 2 6 2 2 2 2 2 14 2 2 2 3 2 2 4 3 4 2 4 2 2 2 2 2 2 2 2 2 …" at bounding box center [784, 328] width 1568 height 656
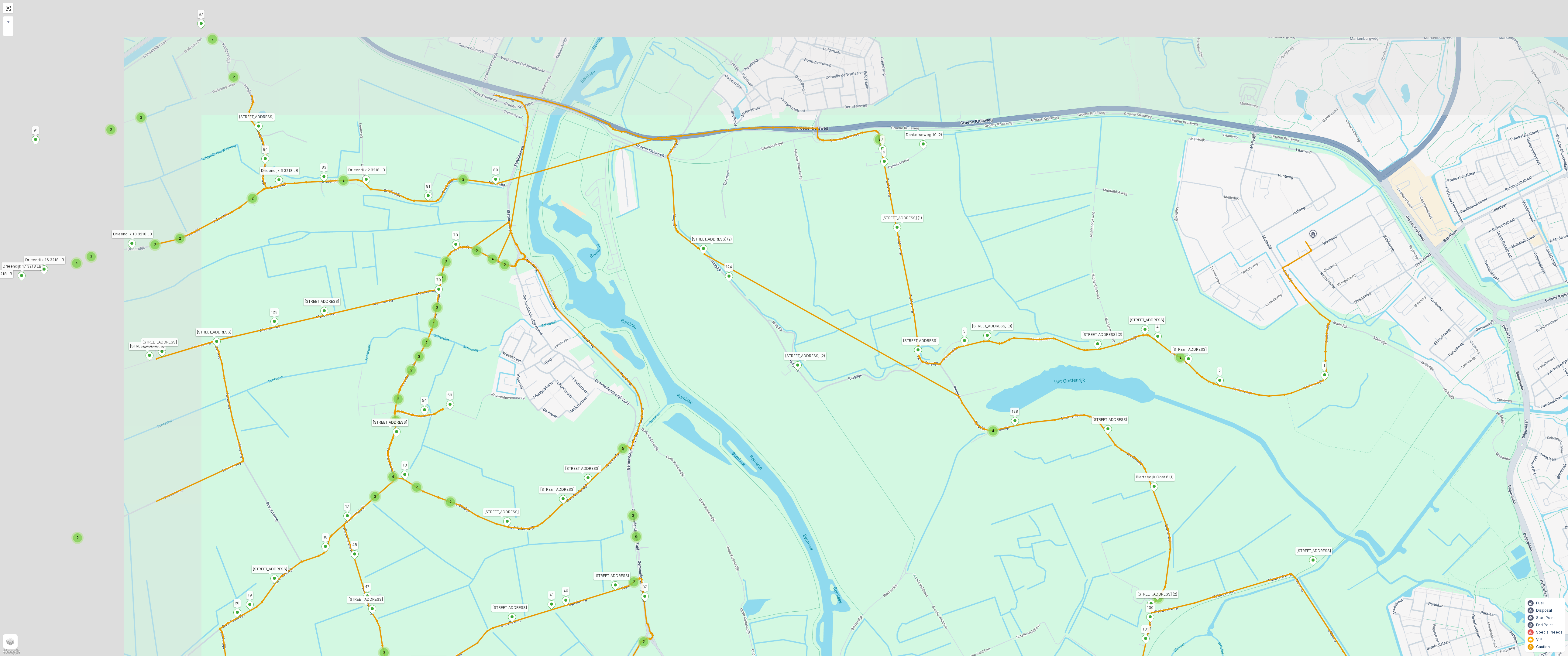
drag, startPoint x: 671, startPoint y: 360, endPoint x: 983, endPoint y: 522, distance: 351.6
click at [835, 499] on div "2 3 2 2 2 2 2 3 2 2 2 2 6 2 2 2 2 2 14 2 2 2 3 2 2 4 3 4 2 4 2 2 2 2 2 2 2 2 2 …" at bounding box center [784, 328] width 1568 height 656
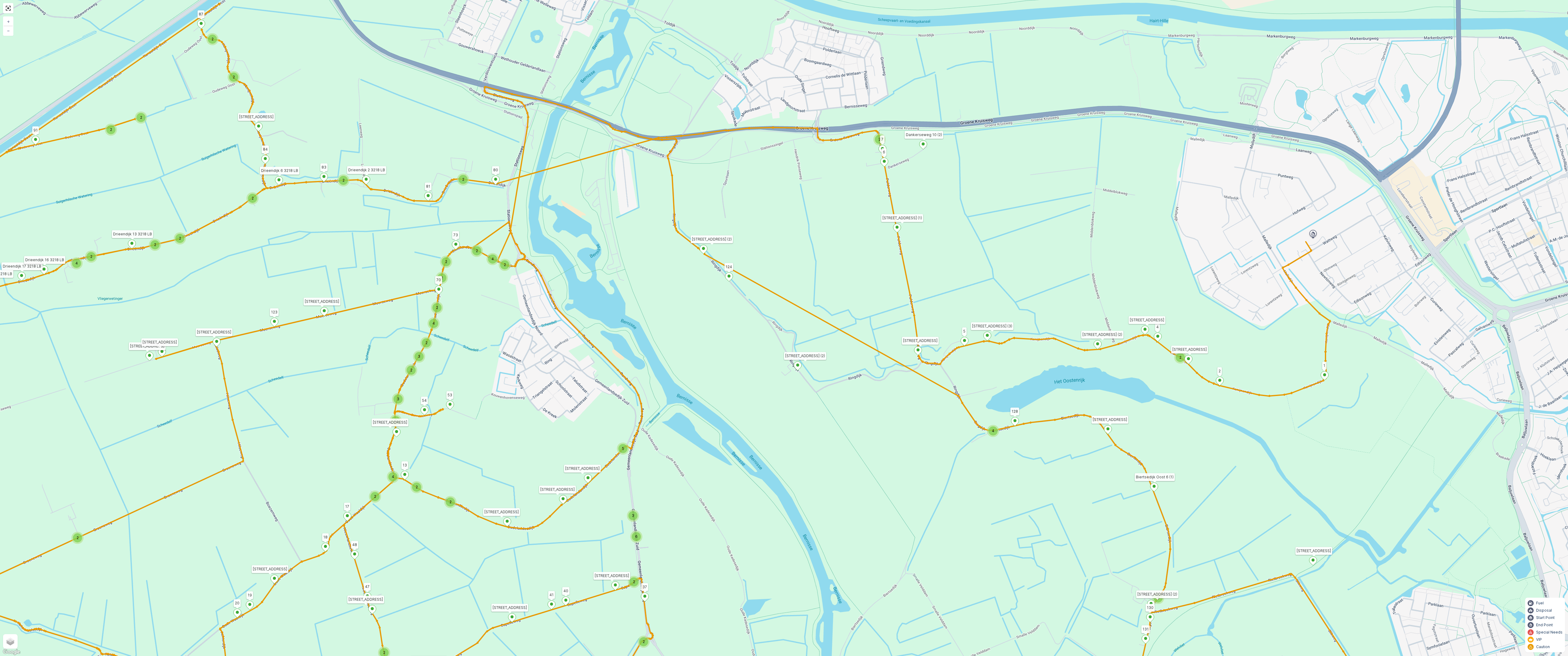
click at [835, 355] on span "2" at bounding box center [1180, 357] width 2 height 5
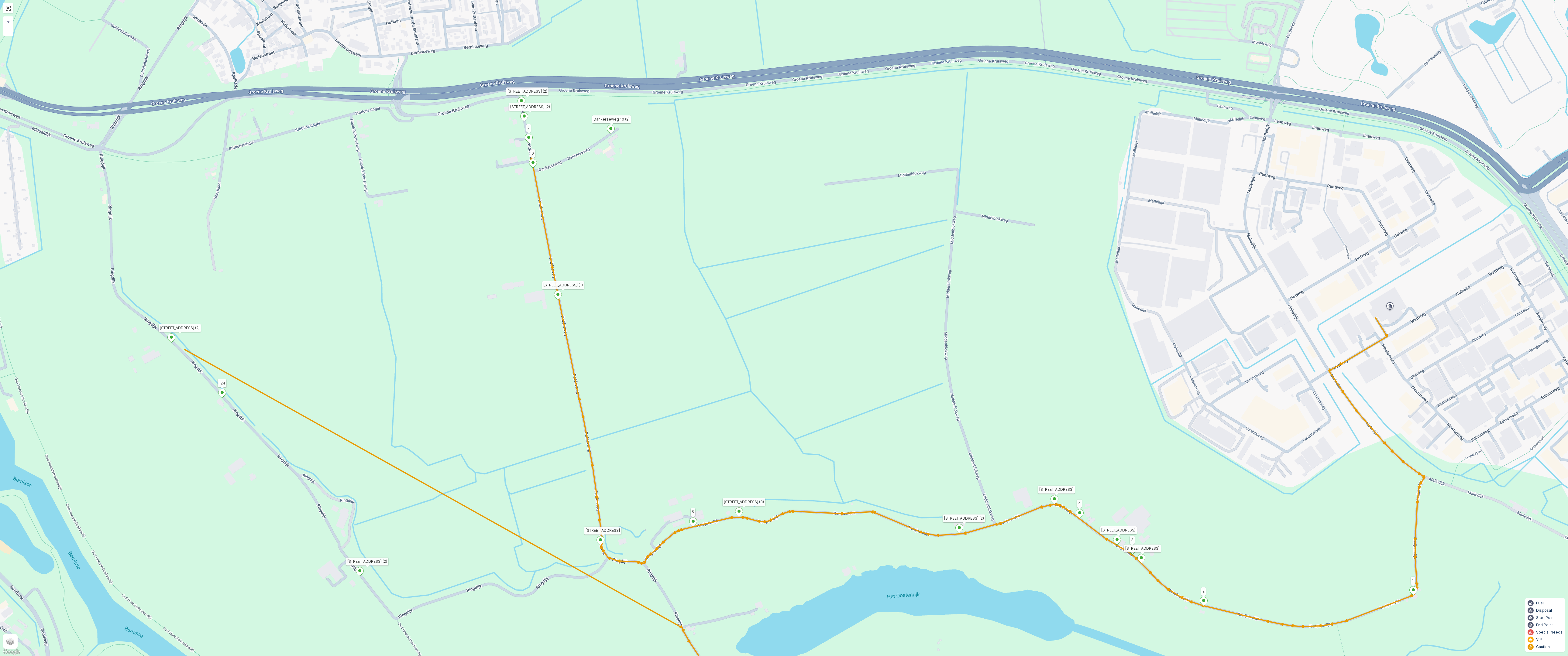
drag, startPoint x: 237, startPoint y: 429, endPoint x: 578, endPoint y: 651, distance: 406.9
click at [578, 499] on div "2 2 2 2 2 6 2 2 2 7 6 2 3 3 2 3 4 2 2 2 2 6 2 2 2 2 2 2 2 2 2 2 2 2 2 2 2 2 2 2…" at bounding box center [784, 328] width 1568 height 656
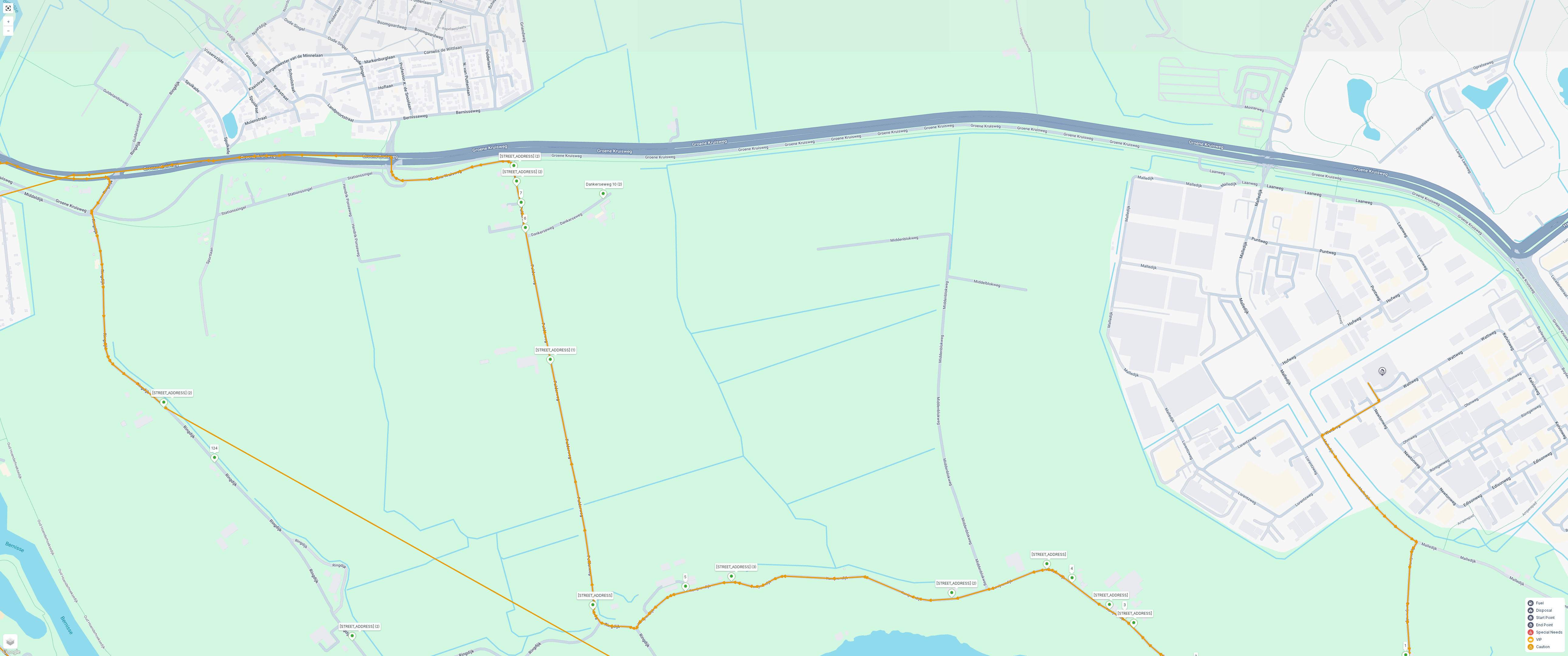
drag, startPoint x: 528, startPoint y: 387, endPoint x: 521, endPoint y: 452, distance: 65.4
click at [521, 452] on div "2 2 2 2 2 6 2 2 2 7 6 2 3 3 2 3 4 2 2 2 2 6 2 2 2 2 2 2 2 2 2 2 2 2 2 2 2 2 2 2…" at bounding box center [784, 328] width 1568 height 656
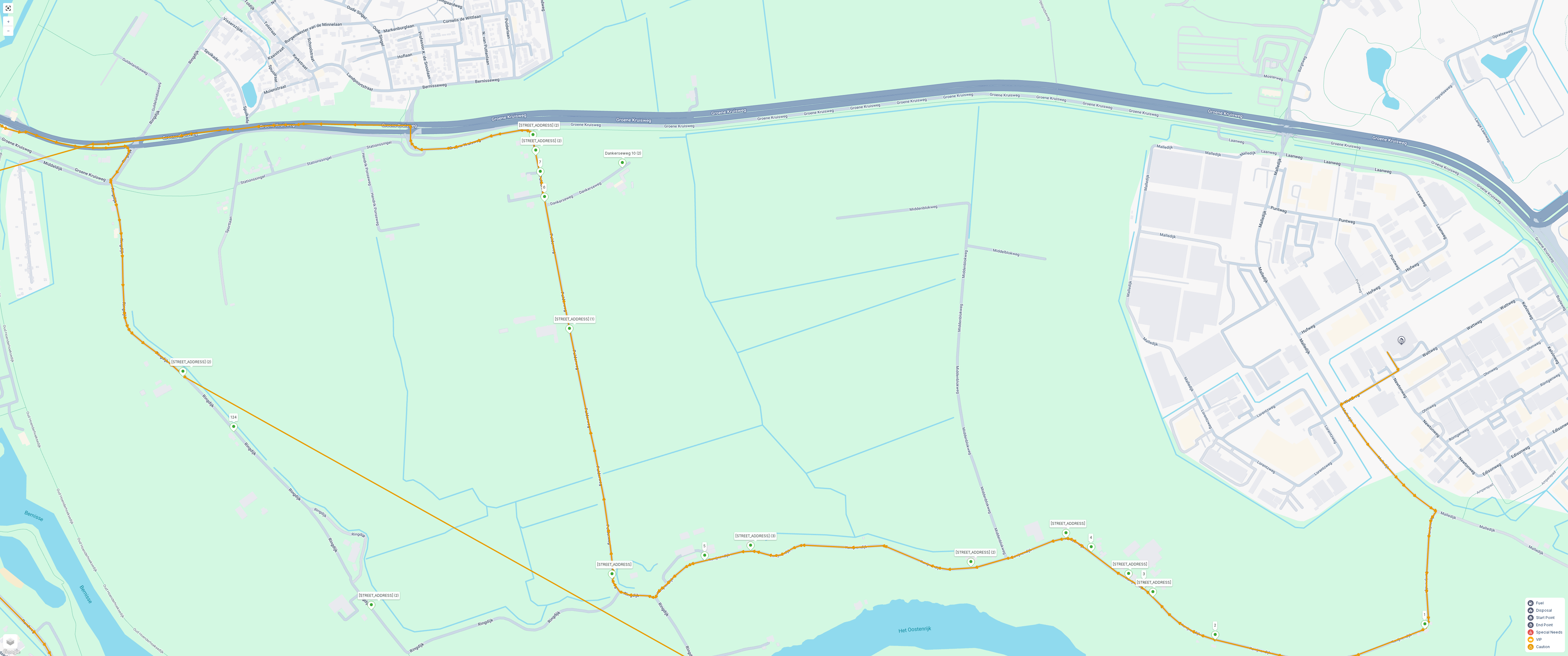
drag, startPoint x: 509, startPoint y: 493, endPoint x: 568, endPoint y: 358, distance: 147.3
click at [567, 368] on div "2 2 2 2 2 6 2 2 2 7 6 2 3 3 2 3 4 2 2 2 2 6 2 2 2 2 2 2 2 2 2 2 2 2 2 2 2 2 2 2…" at bounding box center [784, 328] width 1568 height 656
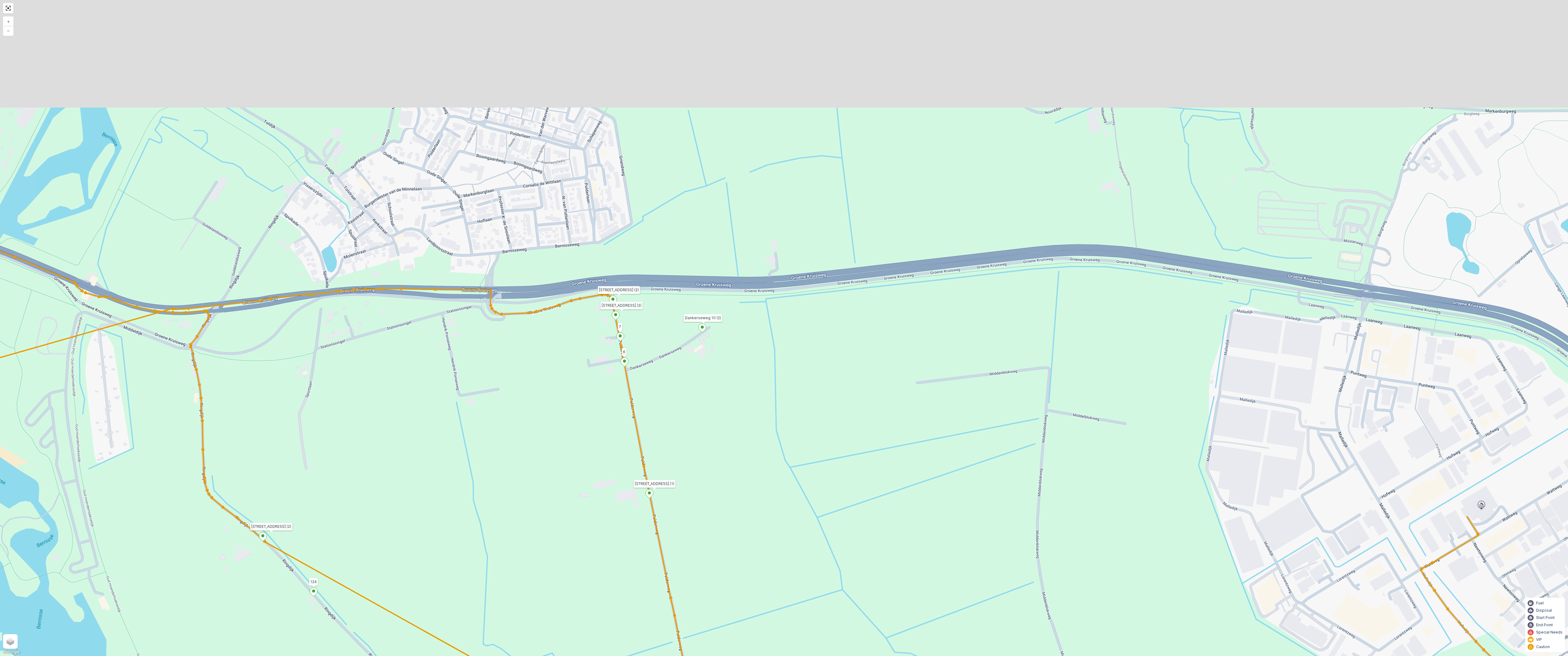
drag, startPoint x: 662, startPoint y: 132, endPoint x: 702, endPoint y: 397, distance: 268.0
click at [702, 397] on div "2 2 2 2 2 6 2 2 2 7 6 2 3 3 2 3 4 2 2 2 2 6 2 2 2 2 2 2 2 2 2 2 2 2 2 2 2 2 2 2…" at bounding box center [784, 328] width 1568 height 656
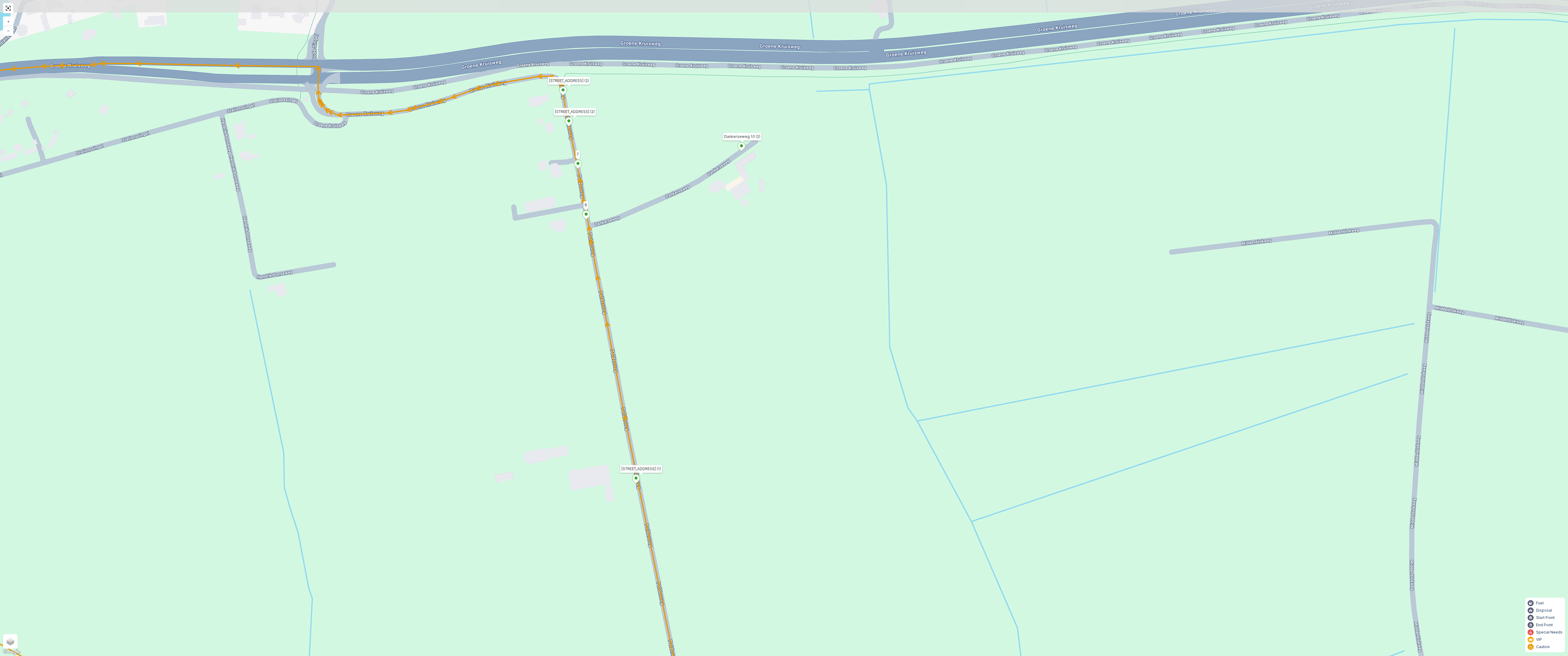
drag, startPoint x: 696, startPoint y: 309, endPoint x: 687, endPoint y: 387, distance: 78.5
click at [687, 387] on div "2 2 2 2 3 2 2 2 7 6 2 3 3 2 2 3 2 2 2 2 5 2 2 2 2 2 2 2 2 2 2 2 2 2 2 2 2 2 2 2…" at bounding box center [784, 328] width 1568 height 656
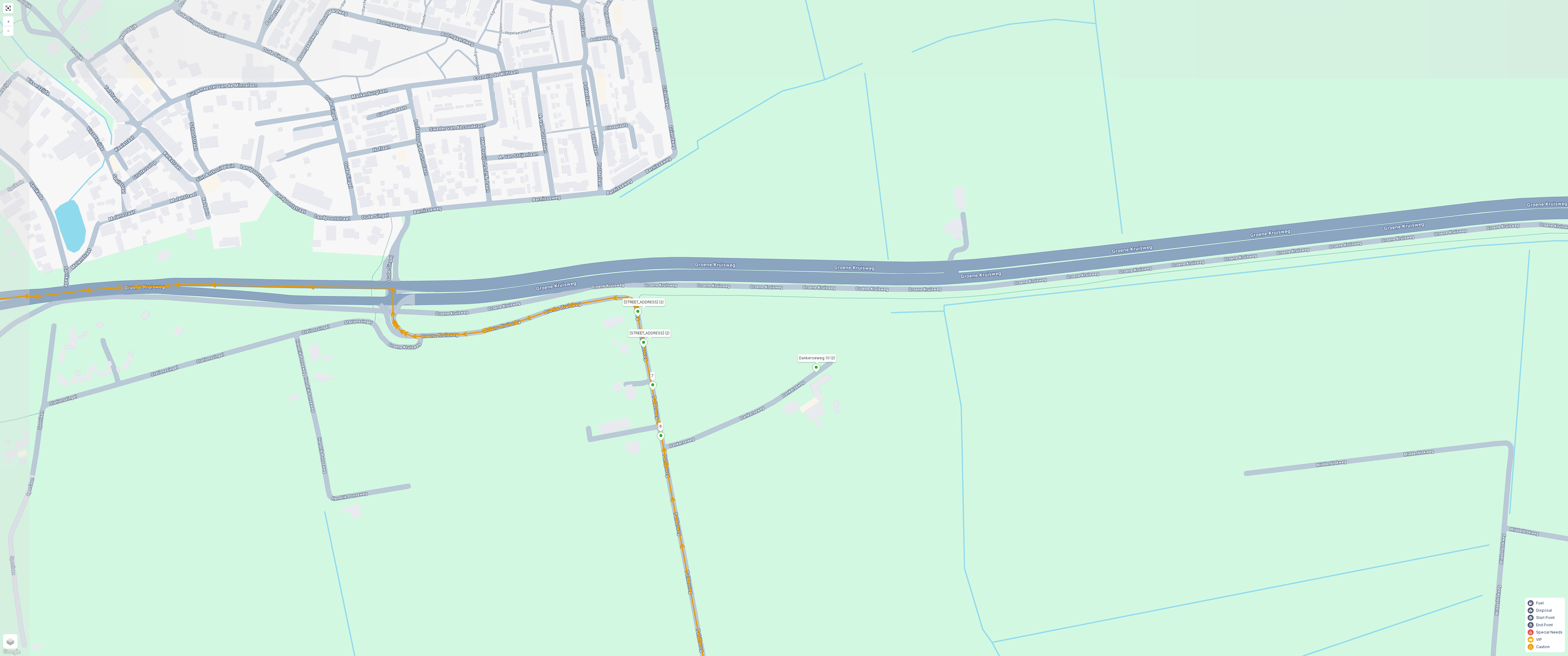
drag, startPoint x: 694, startPoint y: 273, endPoint x: 769, endPoint y: 494, distance: 233.4
click at [769, 494] on div "2 2 2 2 3 2 2 2 7 6 2 3 3 2 2 3 2 2 2 2 5 2 2 2 2 2 2 2 2 2 2 2 2 2 2 2 2 2 2 2…" at bounding box center [784, 328] width 1568 height 656
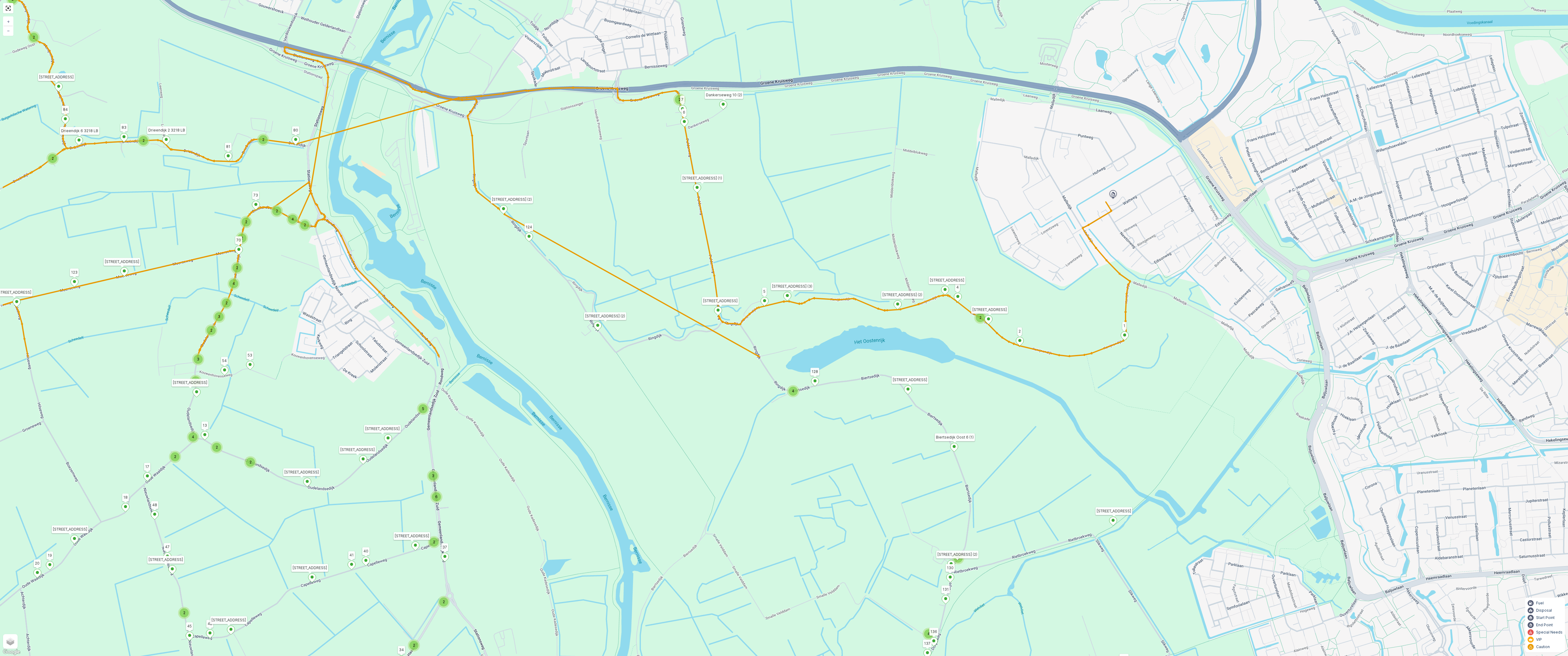
drag, startPoint x: 417, startPoint y: 512, endPoint x: 578, endPoint y: 148, distance: 398.0
click at [578, 148] on div "2 3 2 2 2 2 2 3 2 2 2 2 6 2 2 2 2 2 14 2 2 2 3 2 2 4 3 4 2 4 2 2 2 2 2 2 2 2 2 …" at bounding box center [784, 328] width 1568 height 656
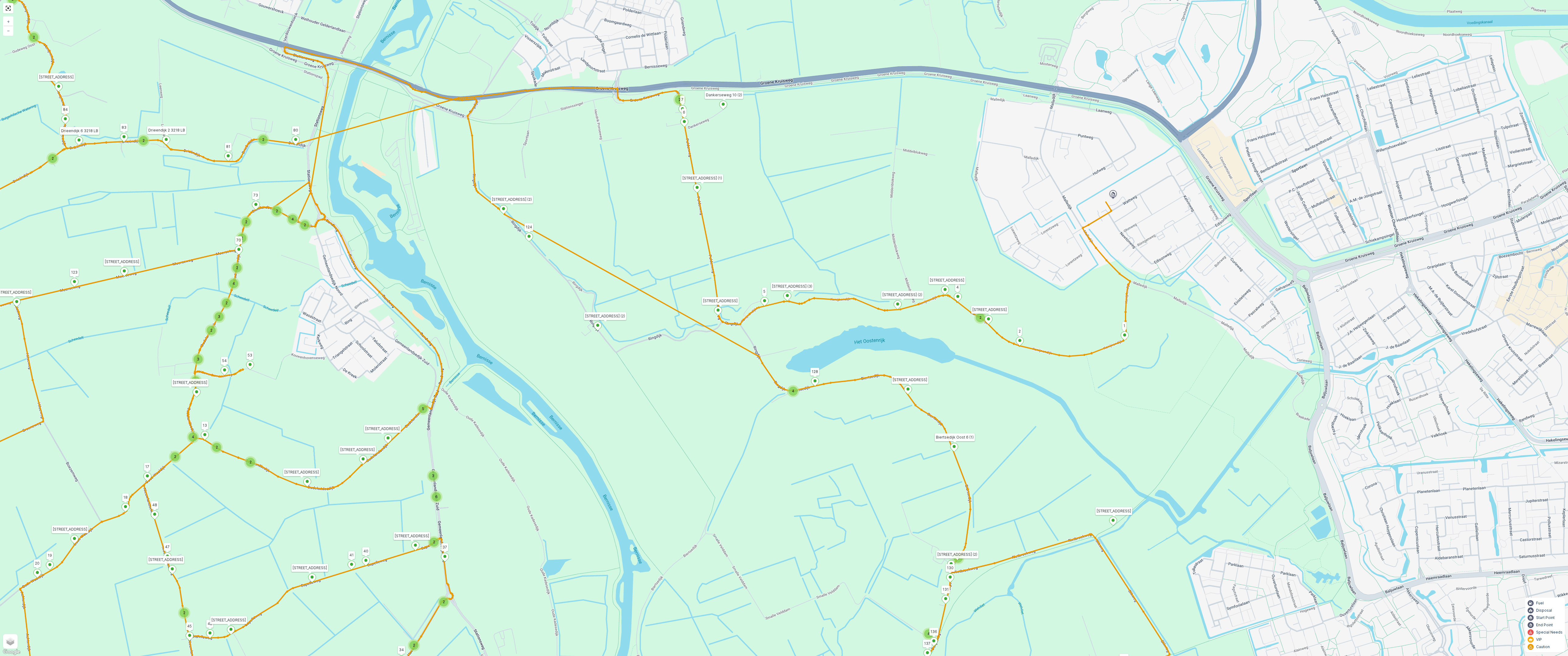
click at [795, 390] on div "4" at bounding box center [793, 391] width 9 height 9
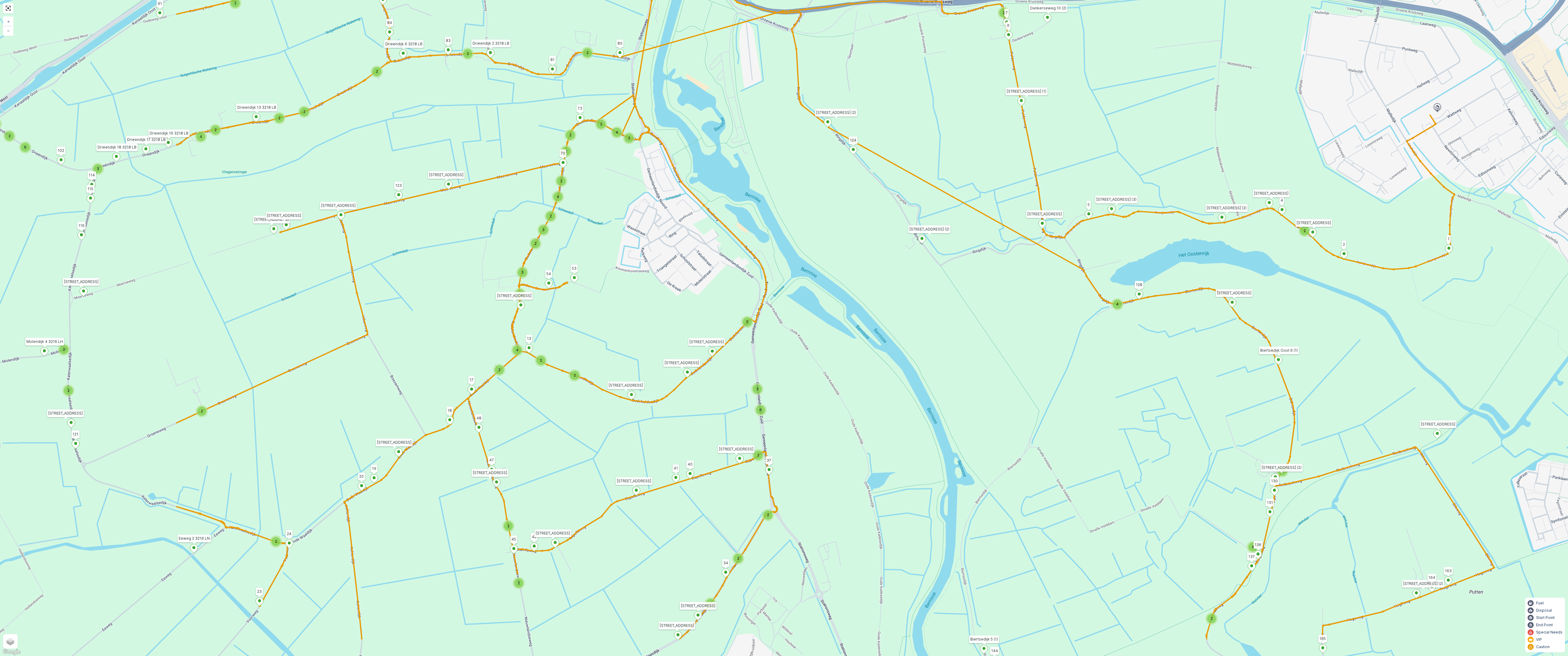
drag, startPoint x: 643, startPoint y: 208, endPoint x: 977, endPoint y: 125, distance: 344.2
click at [835, 125] on div "2 3 2 2 2 2 2 3 2 2 2 2 6 2 2 2 2 2 14 2 2 2 3 2 2 4 3 4 2 4 2 2 2 2 2 2 2 2 2 …" at bounding box center [784, 328] width 1568 height 656
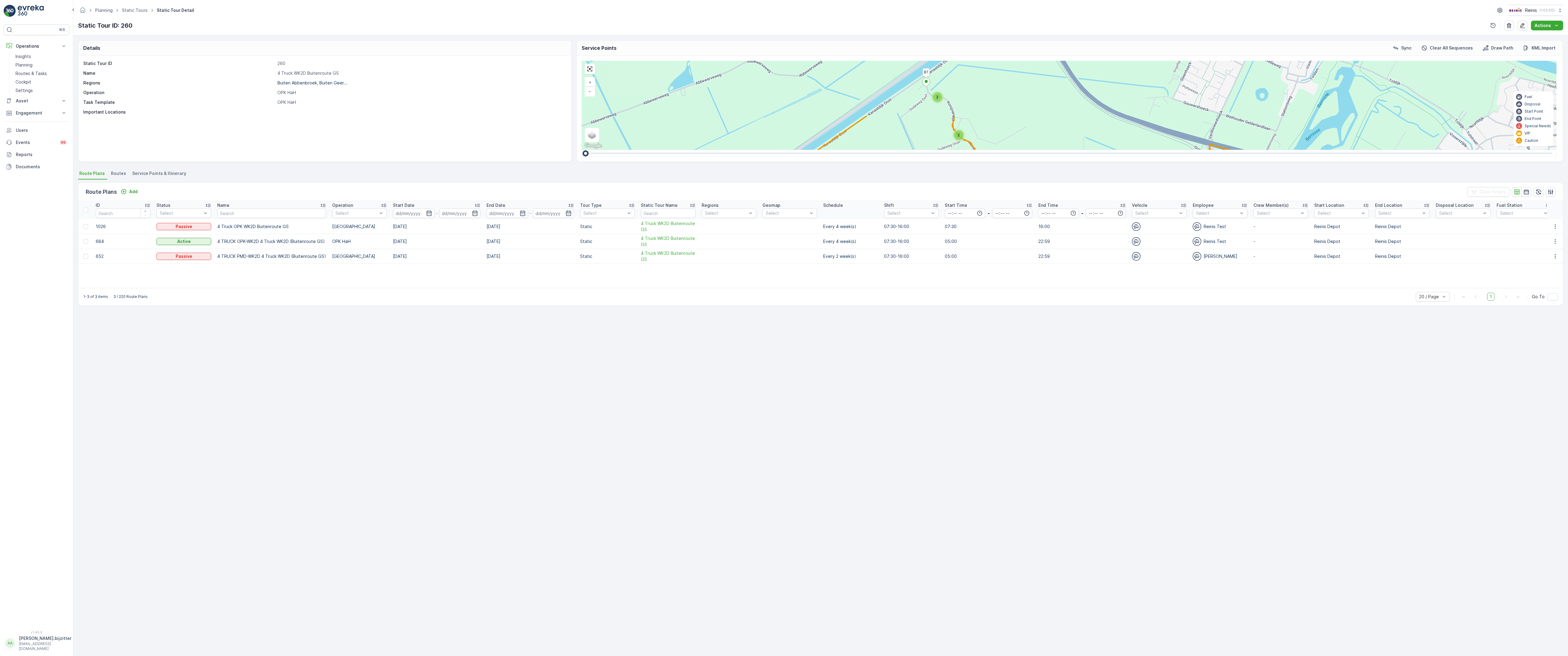
drag, startPoint x: 637, startPoint y: 331, endPoint x: 670, endPoint y: 452, distance: 125.4
click at [670, 150] on div "2 3 2 2 2 2 2 3 2 2 2 2 6 2 2 2 2 2 14 2 2 2 3 2 2 4 3 4 2 4 2 2 2 2 2 2 2 2 2 …" at bounding box center [1068, 104] width 975 height 89
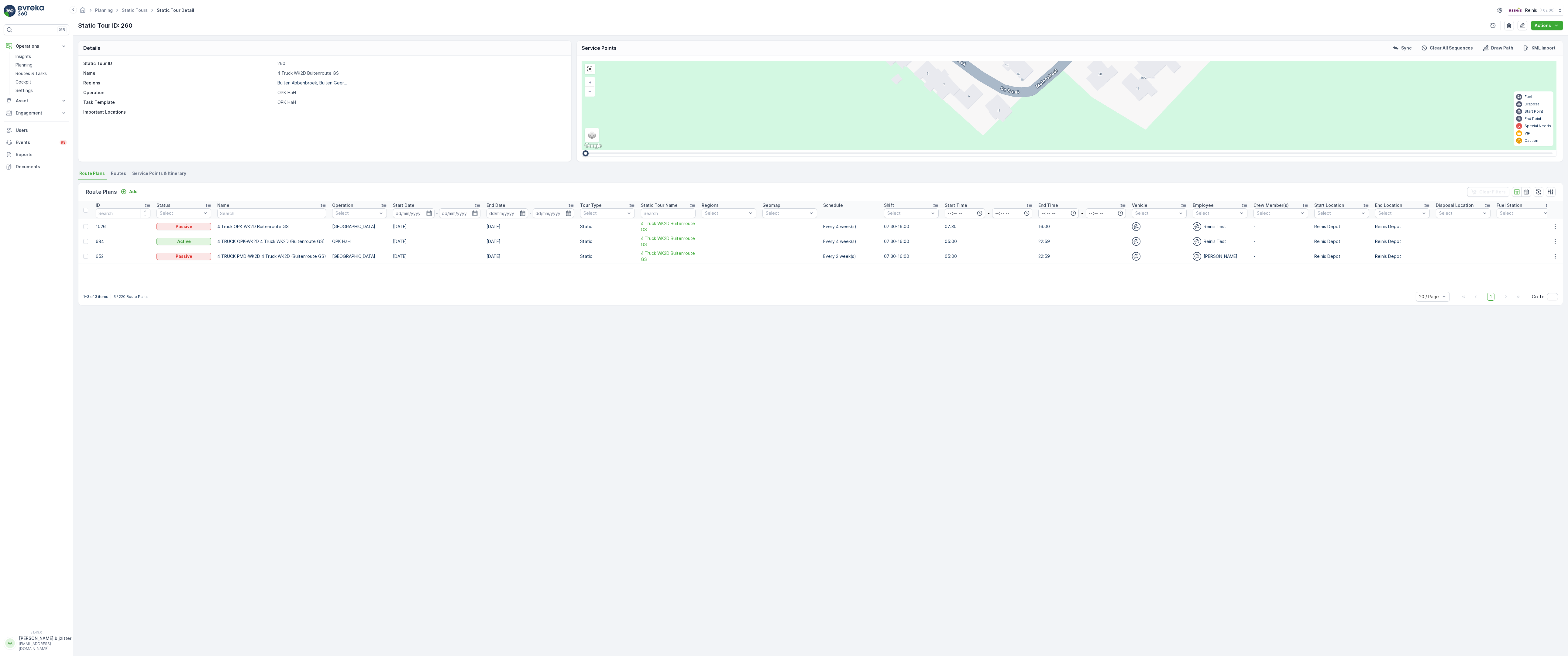
drag, startPoint x: 752, startPoint y: 478, endPoint x: 816, endPoint y: 196, distance: 289.2
click at [816, 150] on div "2 2 2 2 2 2 6 3 3 2 3 2 2 3 2 2 2 4 2 2 2 2 2 2 2 2 2 2 222 213 [STREET_ADDRESS…" at bounding box center [1068, 104] width 975 height 89
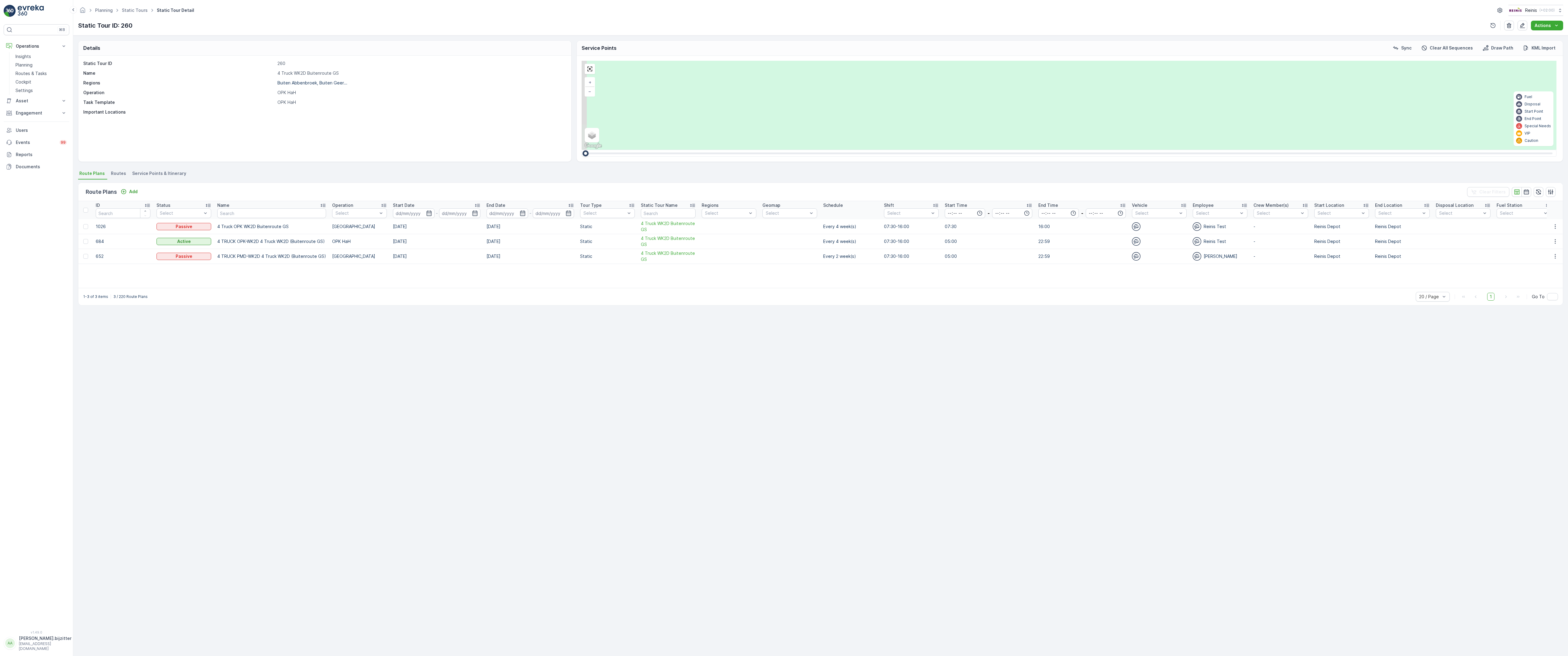
drag, startPoint x: 945, startPoint y: 379, endPoint x: 1028, endPoint y: 265, distance: 141.0
click at [1028, 150] on div "2 2 2 2 2 2 6 3 3 2 3 2 2 3 2 2 2 4 2 2 2 2 2 2 2 2 2 2 222 213 [STREET_ADDRESS…" at bounding box center [1068, 104] width 975 height 89
drag, startPoint x: 953, startPoint y: 374, endPoint x: 989, endPoint y: 299, distance: 83.2
click at [989, 150] on div "2 2 2 2 2 2 6 3 3 2 3 2 2 3 2 2 2 4 2 2 2 2 2 2 2 2 2 2 222 213 [STREET_ADDRESS…" at bounding box center [1068, 104] width 975 height 89
drag, startPoint x: 988, startPoint y: 300, endPoint x: 973, endPoint y: 325, distance: 29.2
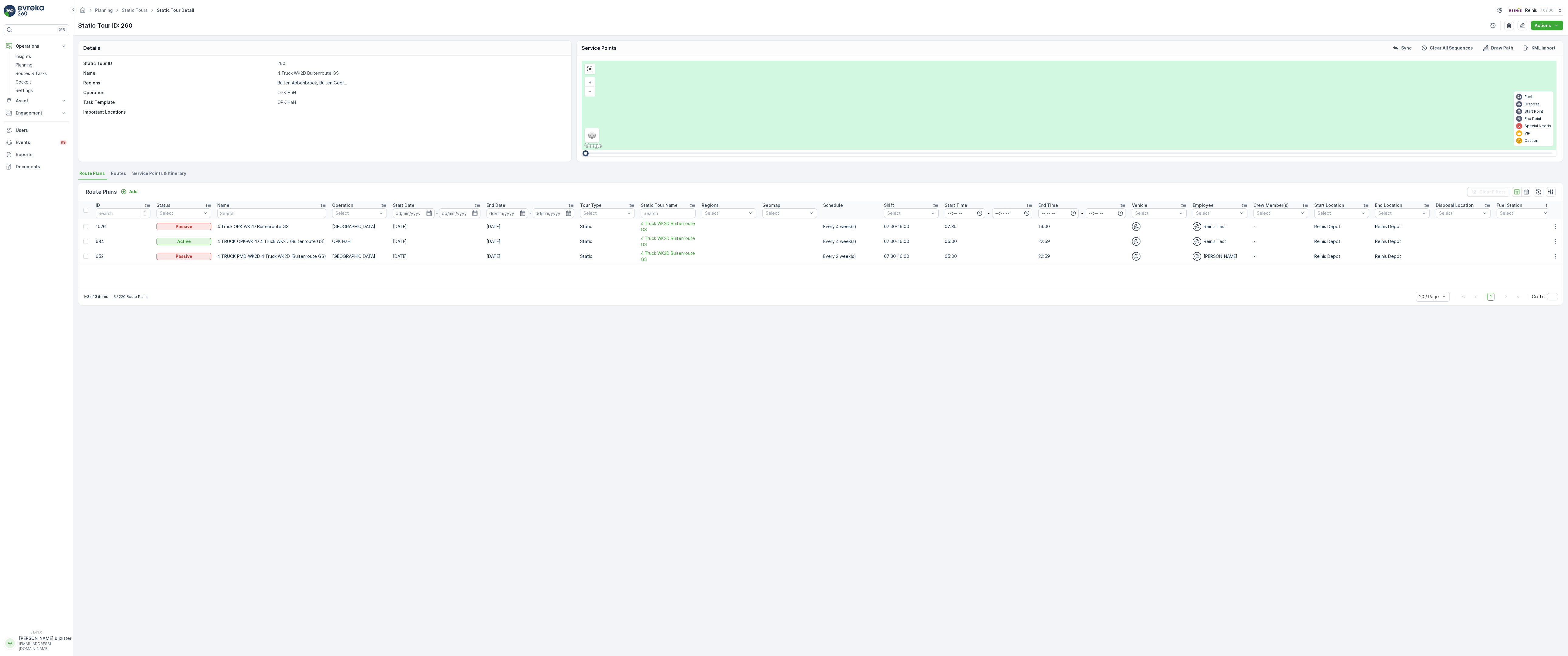
click at [973, 150] on div "2 2 2 2 2 2 6 3 3 2 3 2 2 3 2 2 2 4 2 2 2 2 2 2 2 2 2 2 222 213 [STREET_ADDRESS…" at bounding box center [1068, 104] width 975 height 89
drag, startPoint x: 502, startPoint y: 419, endPoint x: 813, endPoint y: 245, distance: 356.4
click at [813, 150] on div "2 2 2 2 2 2 6 3 3 2 3 2 2 3 2 2 2 4 2 2 2 2 2 2 2 2 2 2 222 213 [STREET_ADDRESS…" at bounding box center [1068, 104] width 975 height 89
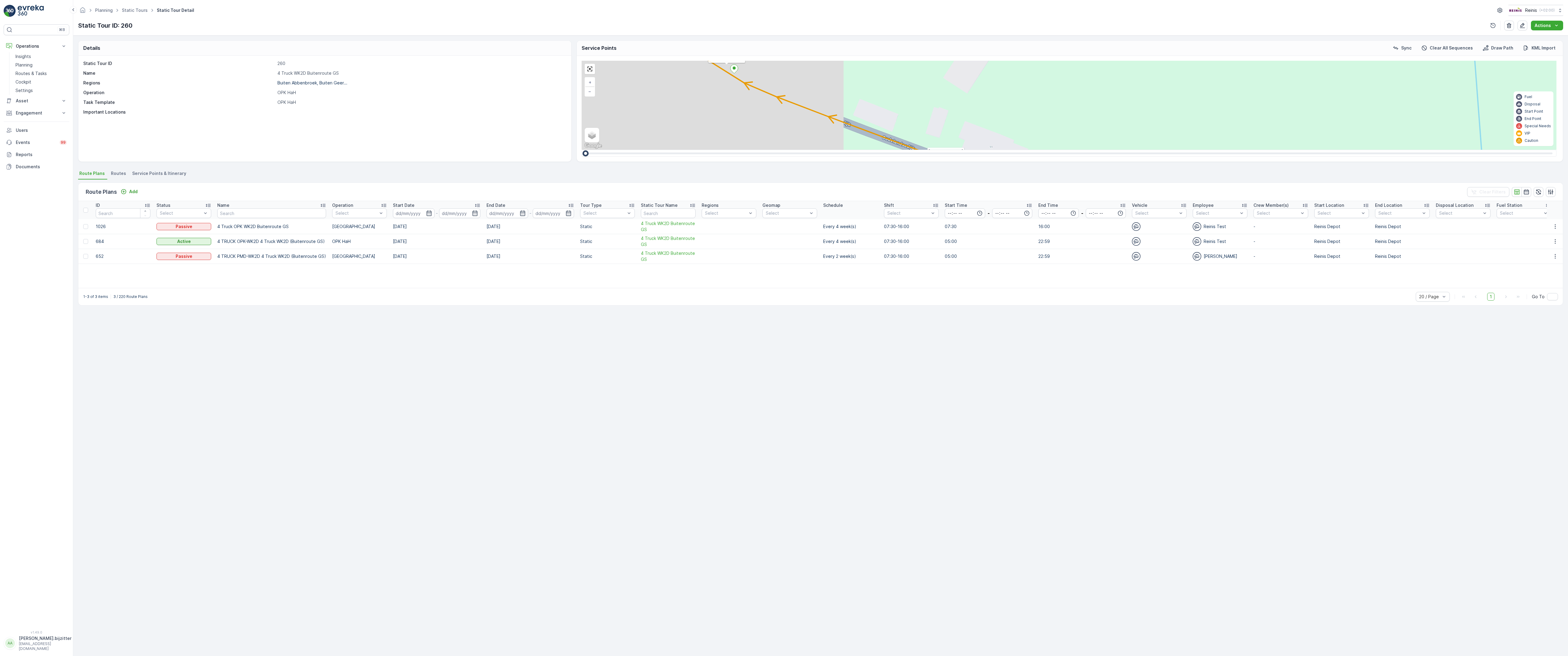
drag, startPoint x: 423, startPoint y: 344, endPoint x: 688, endPoint y: 211, distance: 296.5
click at [688, 150] on div "2 2 2 2 2 2 6 3 3 2 3 2 2 3 2 2 2 4 2 2 2 2 2 2 2 2 2 2 222 213 [STREET_ADDRESS…" at bounding box center [1068, 104] width 975 height 89
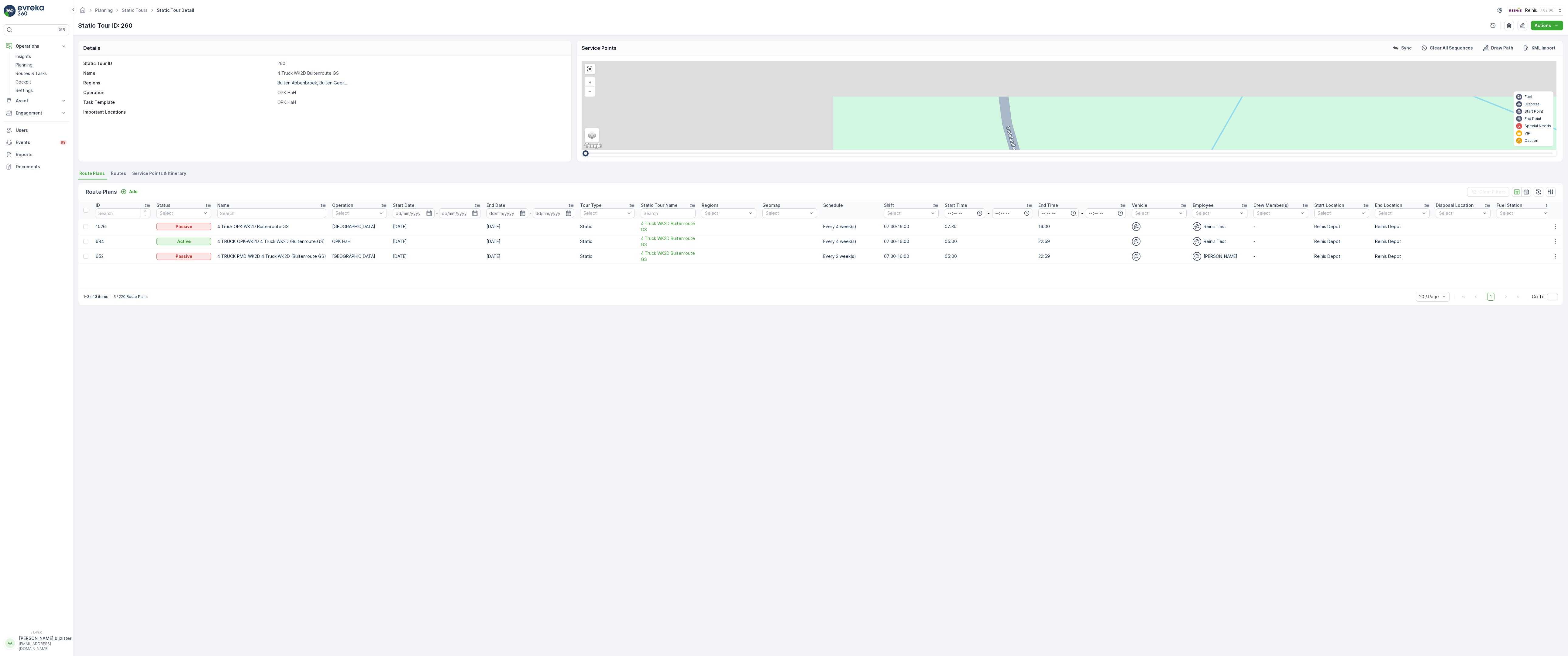
drag, startPoint x: 418, startPoint y: 220, endPoint x: 953, endPoint y: 522, distance: 614.4
click at [953, 150] on div "2 2 2 2 2 2 6 3 3 2 3 2 2 3 2 2 2 4 2 2 2 2 2 2 2 2 2 2 222 213 [STREET_ADDRESS…" at bounding box center [1068, 104] width 975 height 89
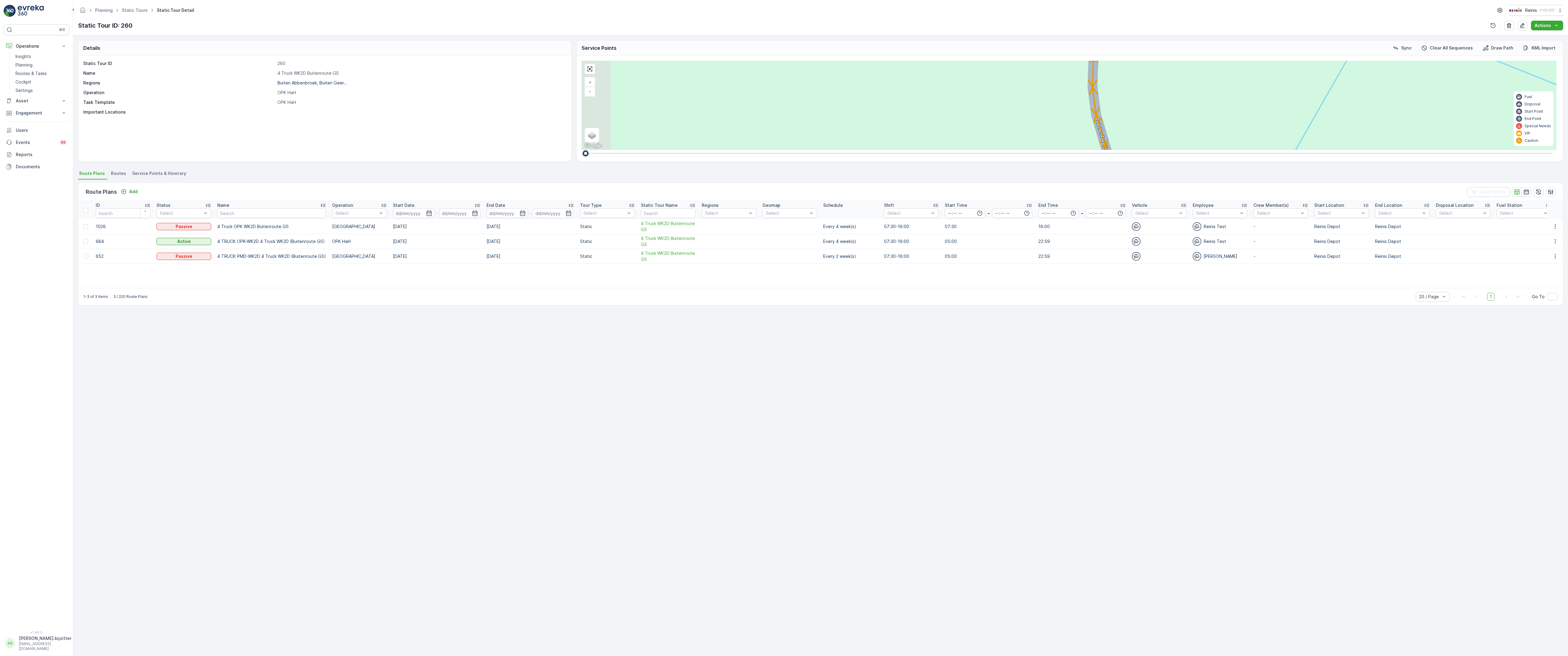
drag, startPoint x: 397, startPoint y: 347, endPoint x: 487, endPoint y: 338, distance: 90.4
click at [581, 150] on div "2 2 2 2 2 2 6 3 3 2 3 2 2 3 2 2 2 4 2 2 2 2 2 2 2 2 2 2 222 213 [STREET_ADDRESS…" at bounding box center [1068, 104] width 975 height 89
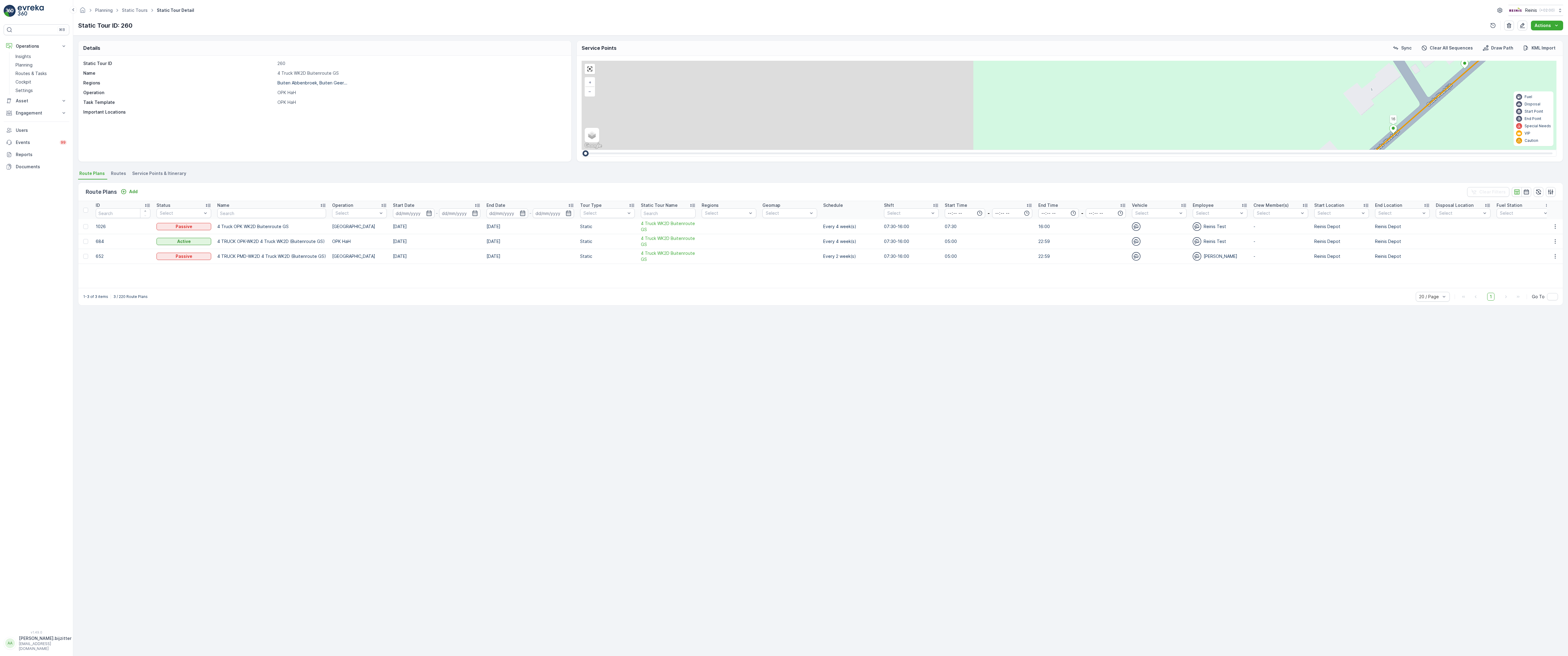
drag, startPoint x: 365, startPoint y: 450, endPoint x: 805, endPoint y: 131, distance: 543.5
click at [805, 131] on div "2 2 2 2 2 2 6 3 3 2 3 2 2 3 2 2 2 4 2 2 2 2 2 2 2 2 2 2 222 213 [STREET_ADDRESS…" at bounding box center [1068, 104] width 975 height 89
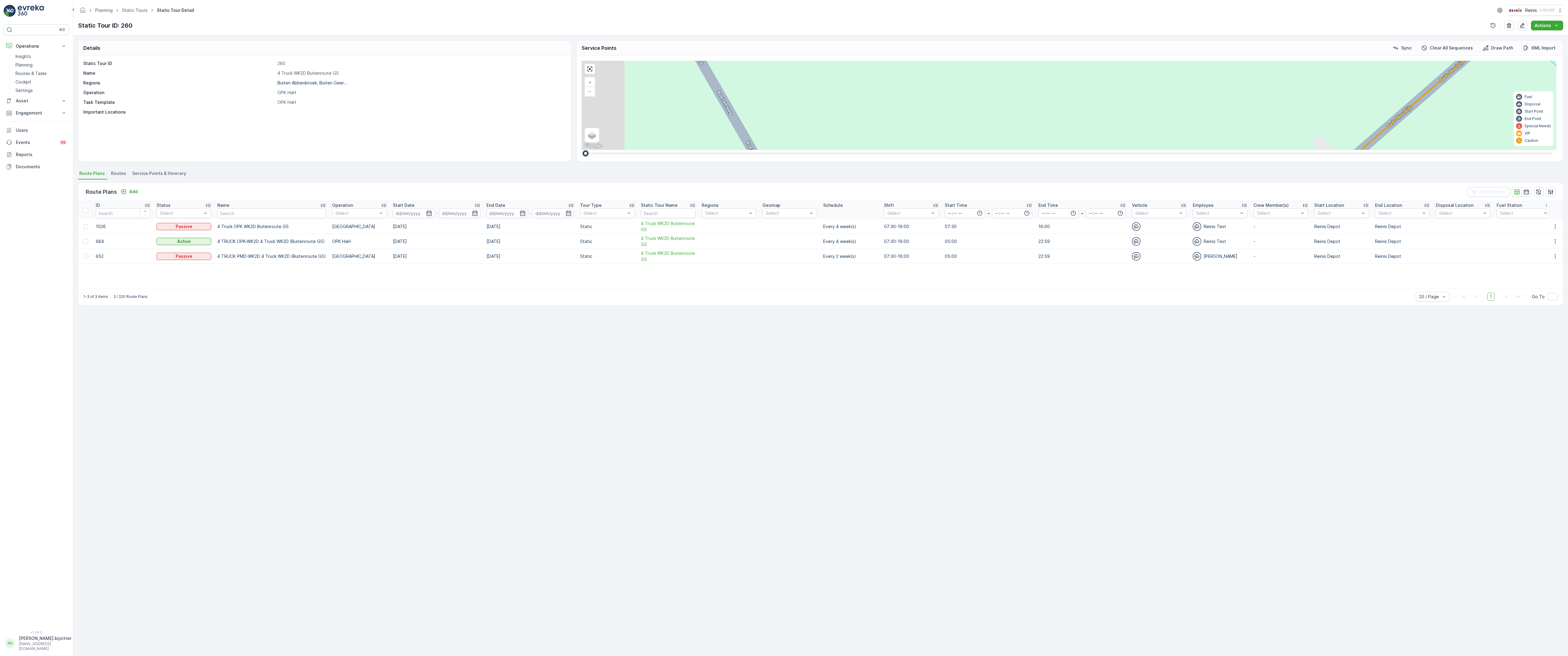
drag, startPoint x: 549, startPoint y: 407, endPoint x: 754, endPoint y: 190, distance: 298.5
click at [750, 150] on div "2 2 2 2 2 2 6 3 3 2 3 2 2 3 2 2 2 4 2 2 2 2 2 2 2 2 2 2 222 213 [STREET_ADDRESS…" at bounding box center [1068, 104] width 975 height 89
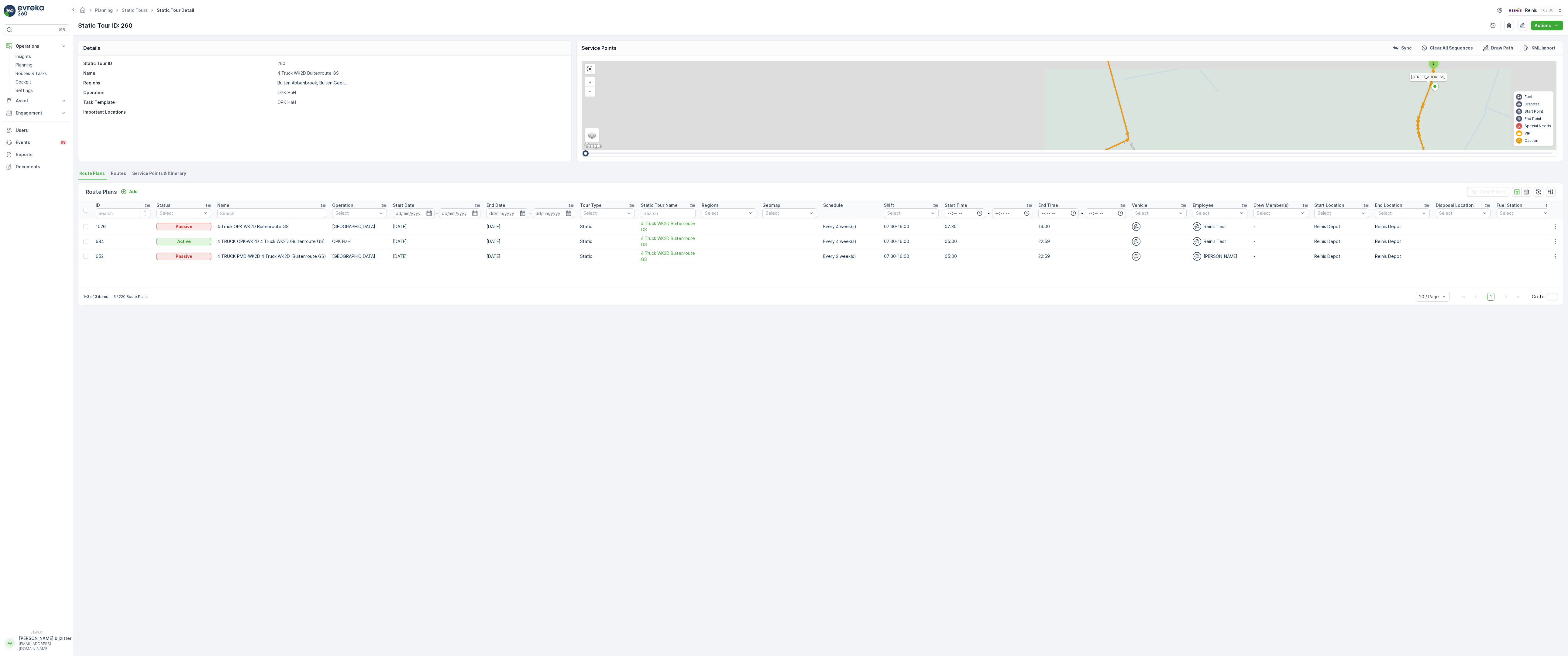
click at [651, 150] on div "2 2 2 2 2 6 2 2 2 7 6 2 3 3 2 3 4 2 2 2 2 6 2 2 2 2 2 2 2 2 2 2 2 2 2 2 2 2 2 2…" at bounding box center [1068, 104] width 975 height 89
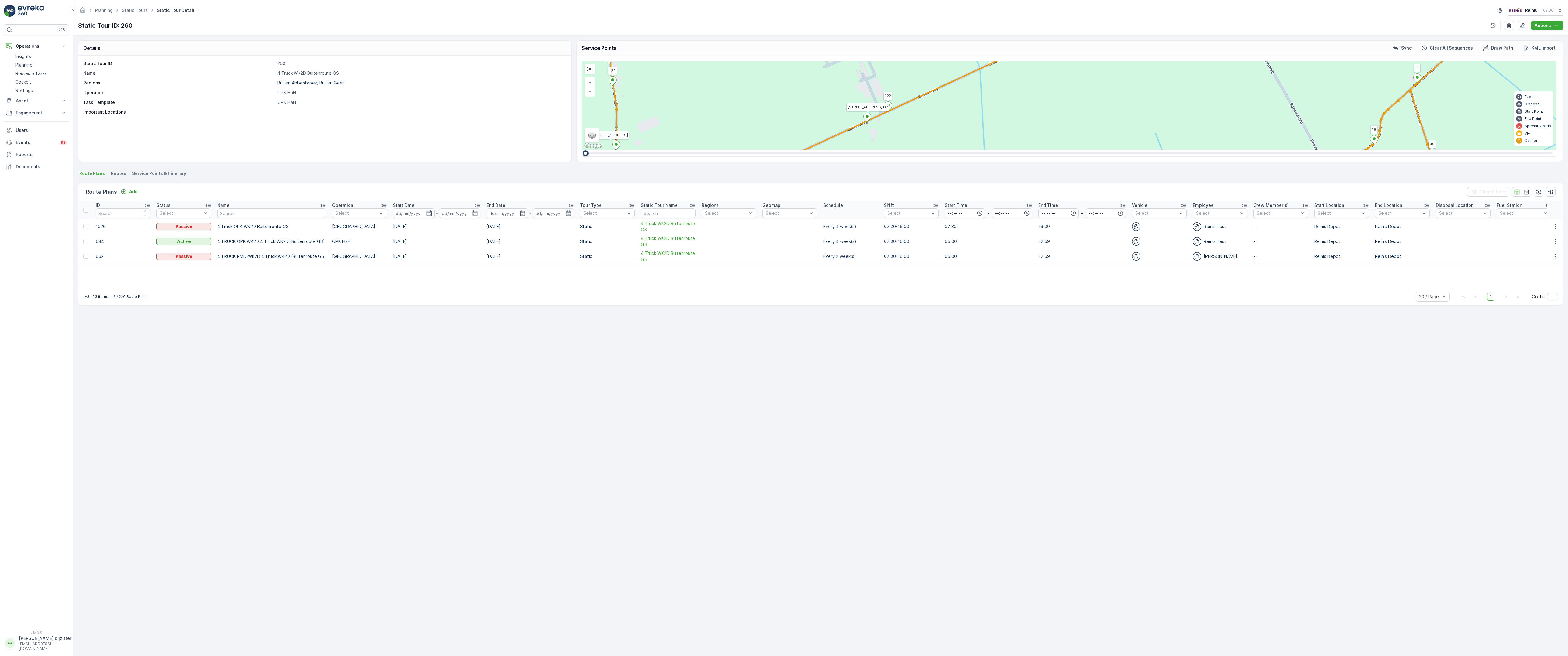
drag, startPoint x: 573, startPoint y: 455, endPoint x: 642, endPoint y: 292, distance: 177.0
click at [642, 150] on div "2 2 2 2 2 6 2 2 2 7 6 2 3 3 2 3 4 2 2 2 2 6 2 2 2 2 2 2 2 2 2 2 2 2 2 2 2 2 2 2…" at bounding box center [1068, 104] width 975 height 89
click at [1021, 372] on div "2" at bounding box center [1025, 377] width 9 height 9
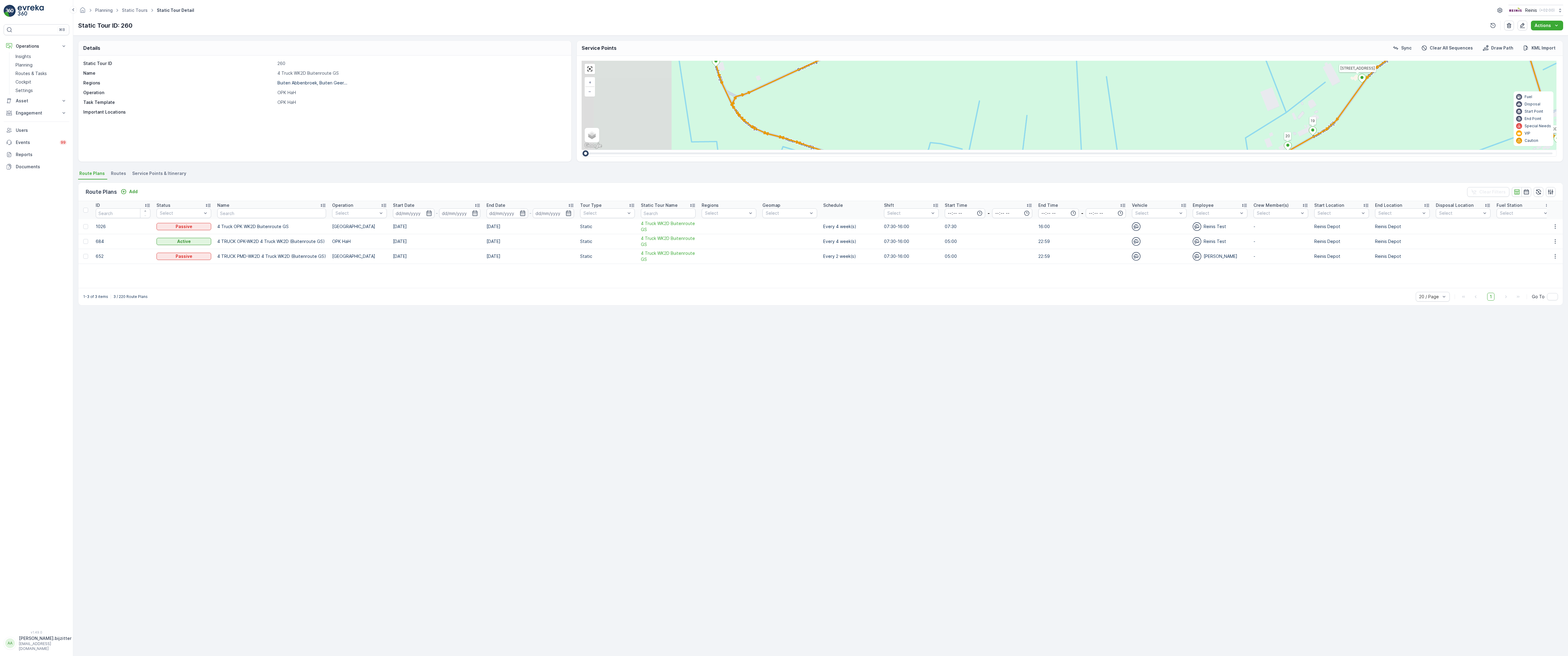
click at [581, 150] on div "2 2 2 2 2 6 2 2 2 7 6 2 3 3 2 3 4 2 2 2 2 6 2 2 2 2 2 2 2 2 2 2 2 2 2 2 2 2 2 2…" at bounding box center [1068, 104] width 975 height 89
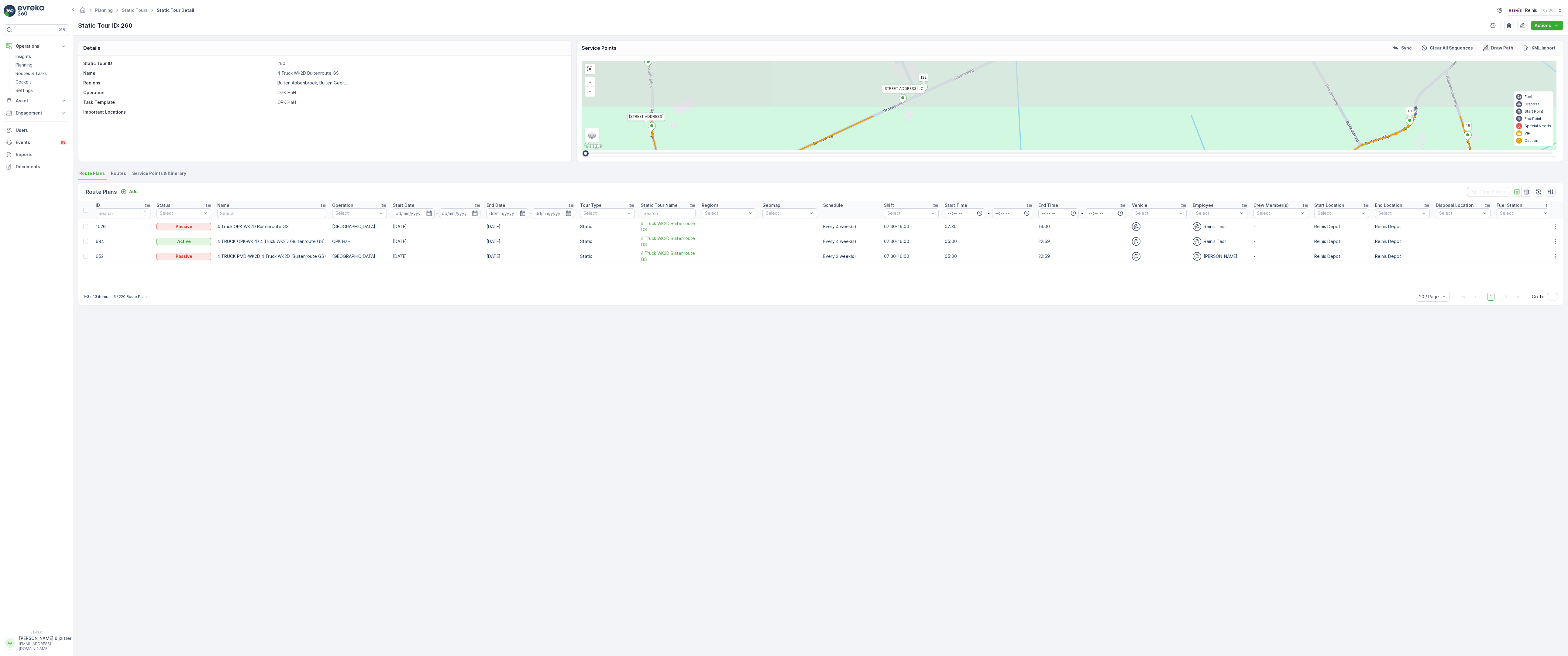
drag, startPoint x: 618, startPoint y: 246, endPoint x: 535, endPoint y: 367, distance: 146.7
click at [581, 150] on div "2 2 2 2 2 6 2 2 2 7 6 2 3 3 2 3 4 2 2 2 2 6 2 2 2 2 2 2 2 2 2 2 2 2 2 2 2 2 2 2…" at bounding box center [1068, 104] width 975 height 89
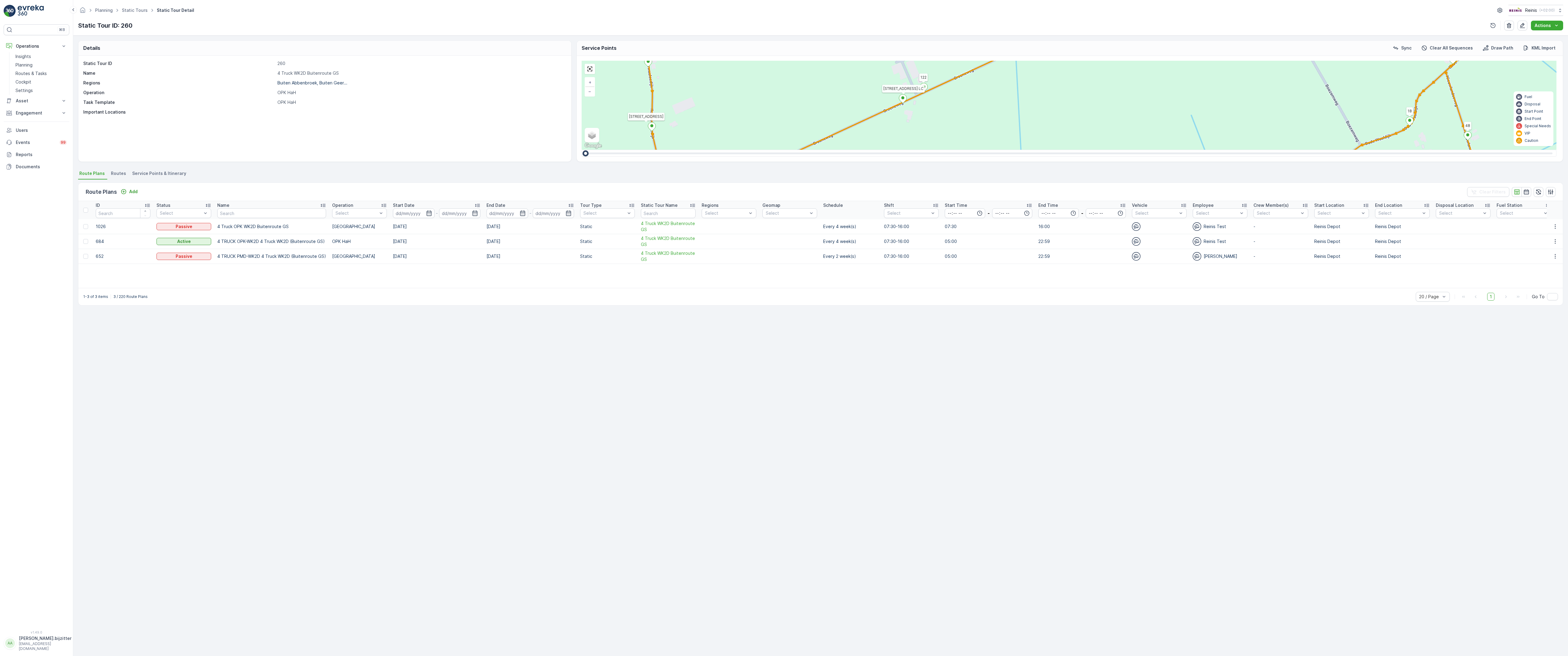
click at [1060, 356] on span "2" at bounding box center [1061, 358] width 2 height 5
drag, startPoint x: 359, startPoint y: 145, endPoint x: 345, endPoint y: 165, distance: 24.4
click at [581, 150] on div "2 2 2 2 2 6 2 2 2 7 6 2 3 3 2 3 4 2 2 2 2 6 2 2 2 2 2 2 2 2 2 2 2 2 2 2 2 2 2 2…" at bounding box center [1068, 104] width 975 height 89
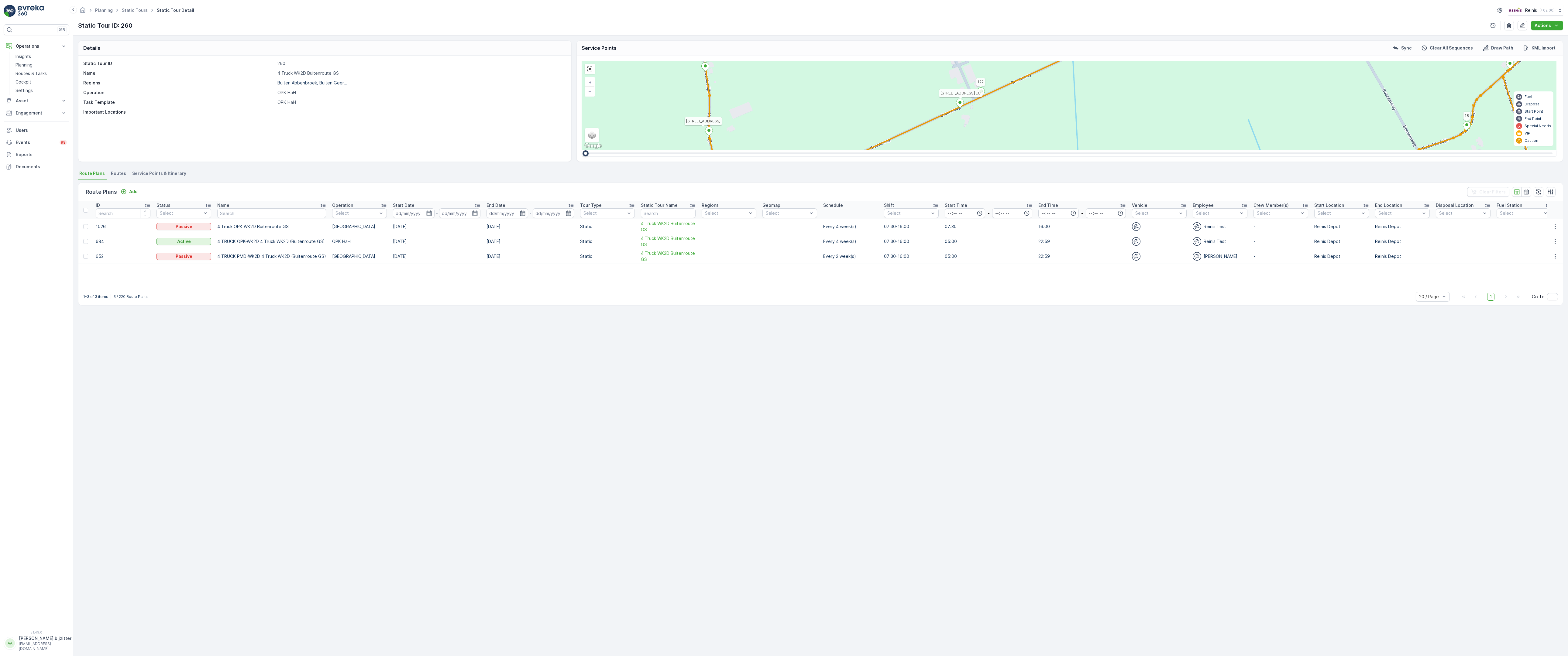
drag, startPoint x: 541, startPoint y: 451, endPoint x: 608, endPoint y: 436, distance: 68.7
click at [608, 150] on div "2 2 2 2 2 6 2 2 2 7 6 2 3 3 2 3 4 2 2 2 2 6 2 2 2 2 2 2 2 2 2 2 2 2 2 2 2 2 2 2…" at bounding box center [1068, 104] width 975 height 89
click at [584, 150] on div "2 2 2 2 2 6 2 2 2 7 6 2 3 3 2 3 4 2 2 2 2 6 2 2 2 2 2 2 2 2 2 2 2 2 2 2 2 2 2 2…" at bounding box center [1068, 104] width 975 height 89
click at [1117, 360] on span "2" at bounding box center [1118, 362] width 2 height 5
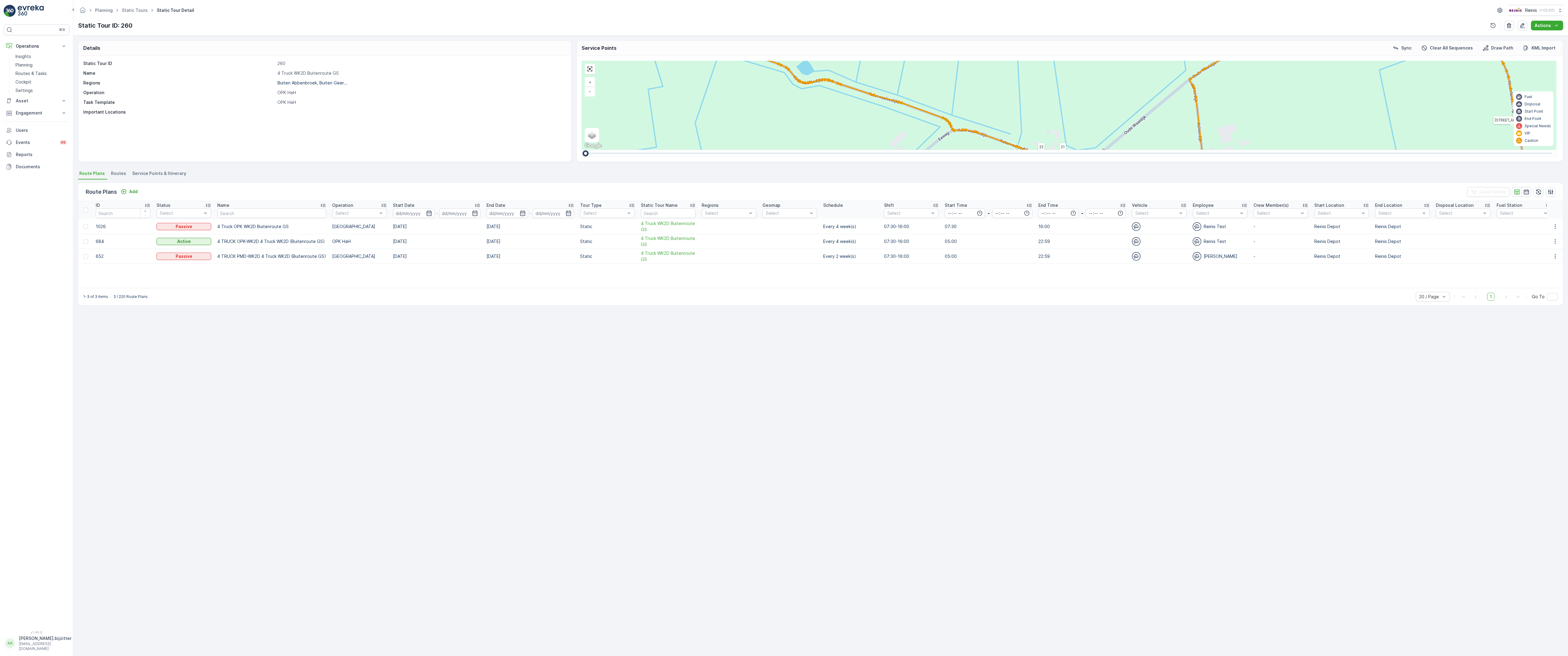
drag, startPoint x: 714, startPoint y: 532, endPoint x: 633, endPoint y: 298, distance: 247.6
click at [634, 150] on div "2 2 2 2 2 6 2 2 2 7 6 2 3 3 2 3 4 2 2 2 2 6 2 2 2 2 2 2 2 2 2 2 2 2 2 2 2 2 2 2…" at bounding box center [1068, 104] width 975 height 89
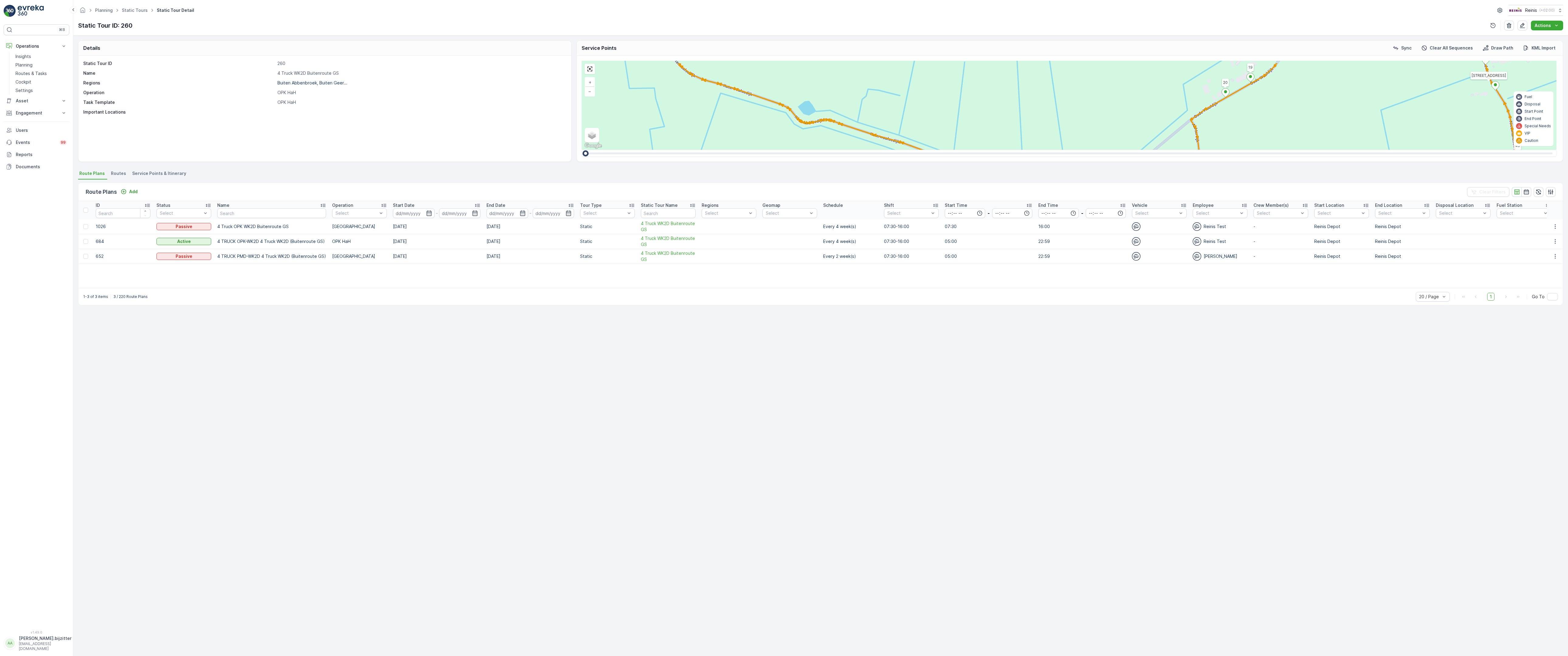
drag, startPoint x: 675, startPoint y: 305, endPoint x: 690, endPoint y: 372, distance: 68.7
click at [690, 150] on div "2 2 2 2 2 6 2 2 2 7 6 2 3 3 2 3 4 2 2 2 2 6 2 2 2 2 2 2 2 2 2 2 2 2 2 2 2 2 2 2…" at bounding box center [1068, 104] width 975 height 89
drag, startPoint x: 838, startPoint y: 446, endPoint x: 760, endPoint y: 403, distance: 89.1
click at [760, 150] on div "2 2 2 2 2 6 2 2 2 7 6 2 3 3 2 3 4 2 2 2 2 6 2 2 2 2 2 2 2 2 2 2 2 2 2 2 2 2 2 2…" at bounding box center [1068, 104] width 975 height 89
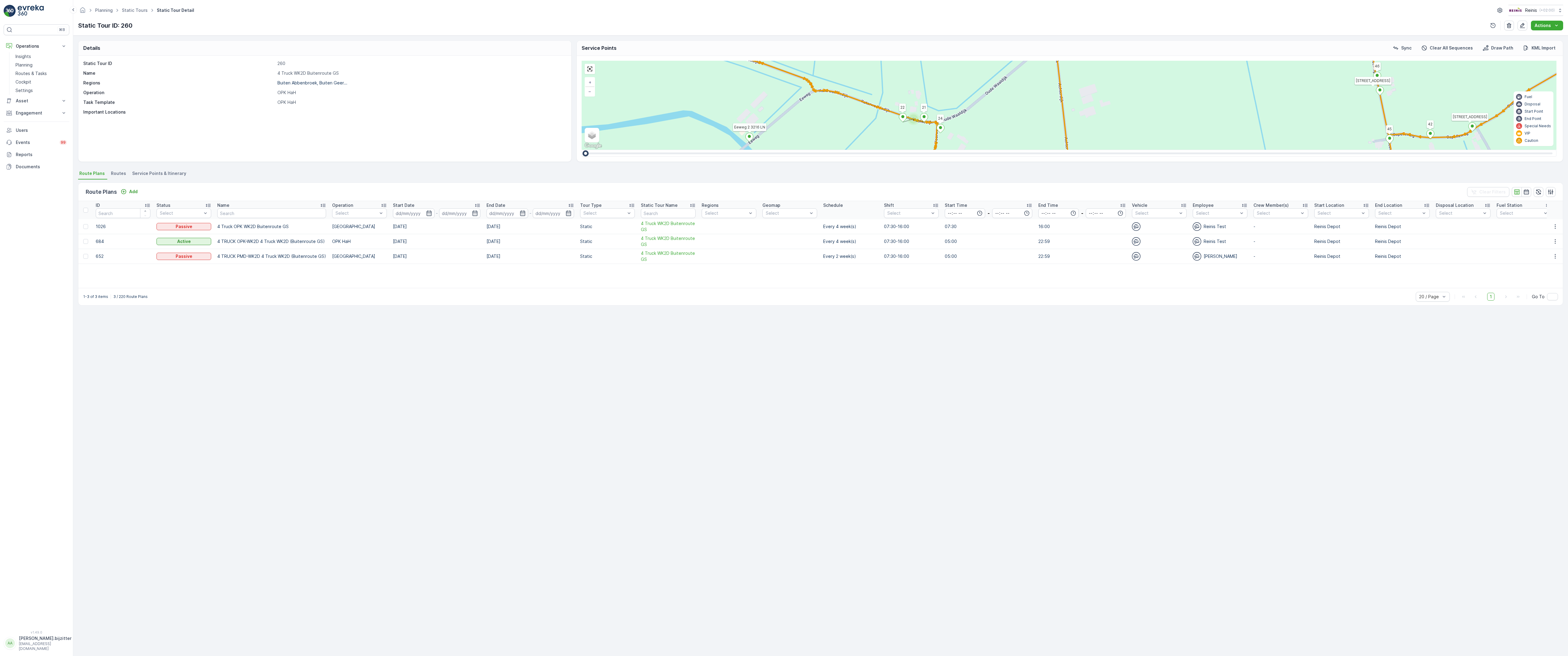
drag, startPoint x: 874, startPoint y: 482, endPoint x: 766, endPoint y: 431, distance: 119.4
click at [812, 150] on div "2 2 2 2 2 6 2 2 2 7 6 2 3 3 2 3 4 2 2 2 2 6 2 2 2 2 2 2 2 2 2 2 2 2 2 2 2 2 2 2…" at bounding box center [1068, 104] width 975 height 89
click at [1346, 494] on span "2" at bounding box center [1346, 496] width 2 height 5
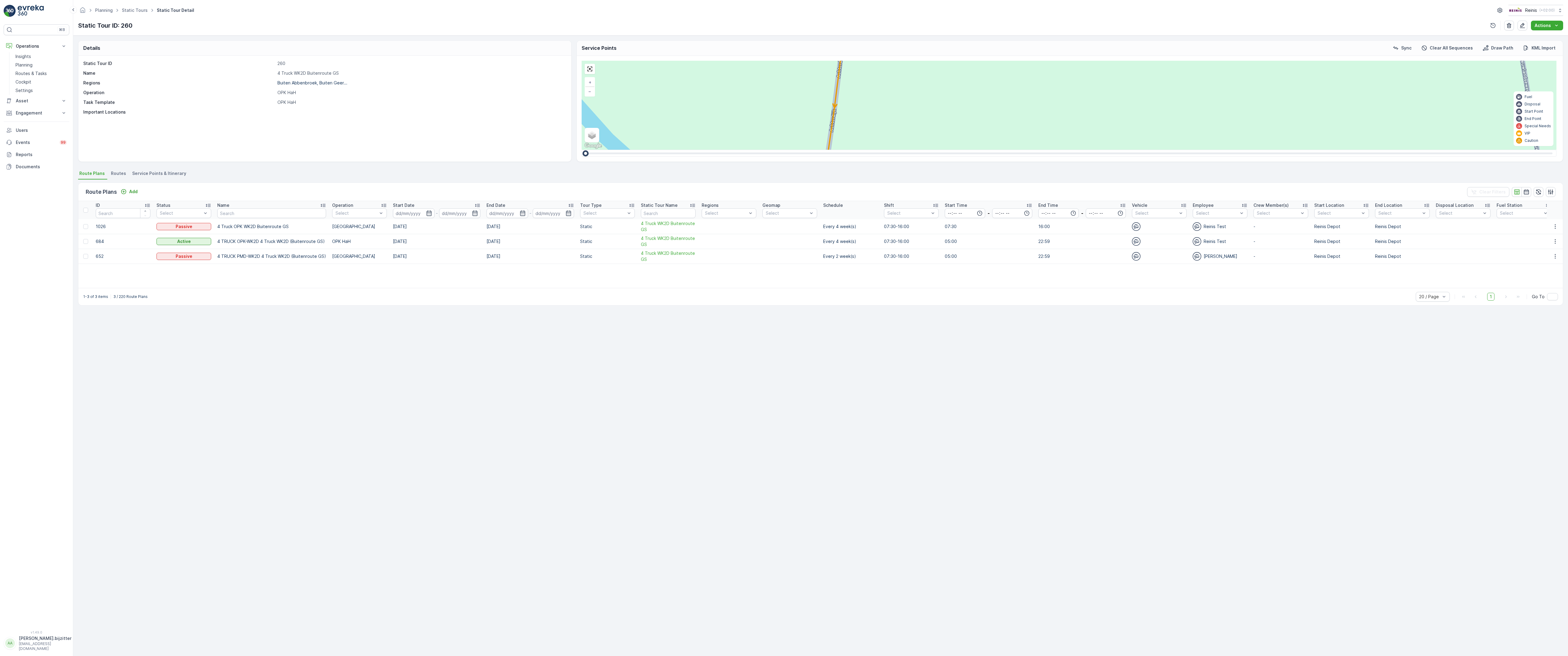
click at [1355, 381] on icon at bounding box center [1358, 385] width 7 height 9
click at [776, 150] on div "2 2 2 2 3 2 2 2 7 6 2 3 3 2 2 3 2 2 2 2 5 2 2 2 2 2 2 2 2 2 2 2 2 2 2 2 2 2 2 2…" at bounding box center [1068, 104] width 975 height 89
drag, startPoint x: 1051, startPoint y: 284, endPoint x: 906, endPoint y: 350, distance: 159.3
click at [906, 150] on div "2 2 2 2 3 2 2 2 7 6 2 3 3 2 2 3 2 2 2 2 5 2 2 2 2 2 2 2 2 2 2 2 2 2 2 2 2 2 2 2…" at bounding box center [1068, 104] width 975 height 89
drag, startPoint x: 1054, startPoint y: 330, endPoint x: 908, endPoint y: 394, distance: 159.4
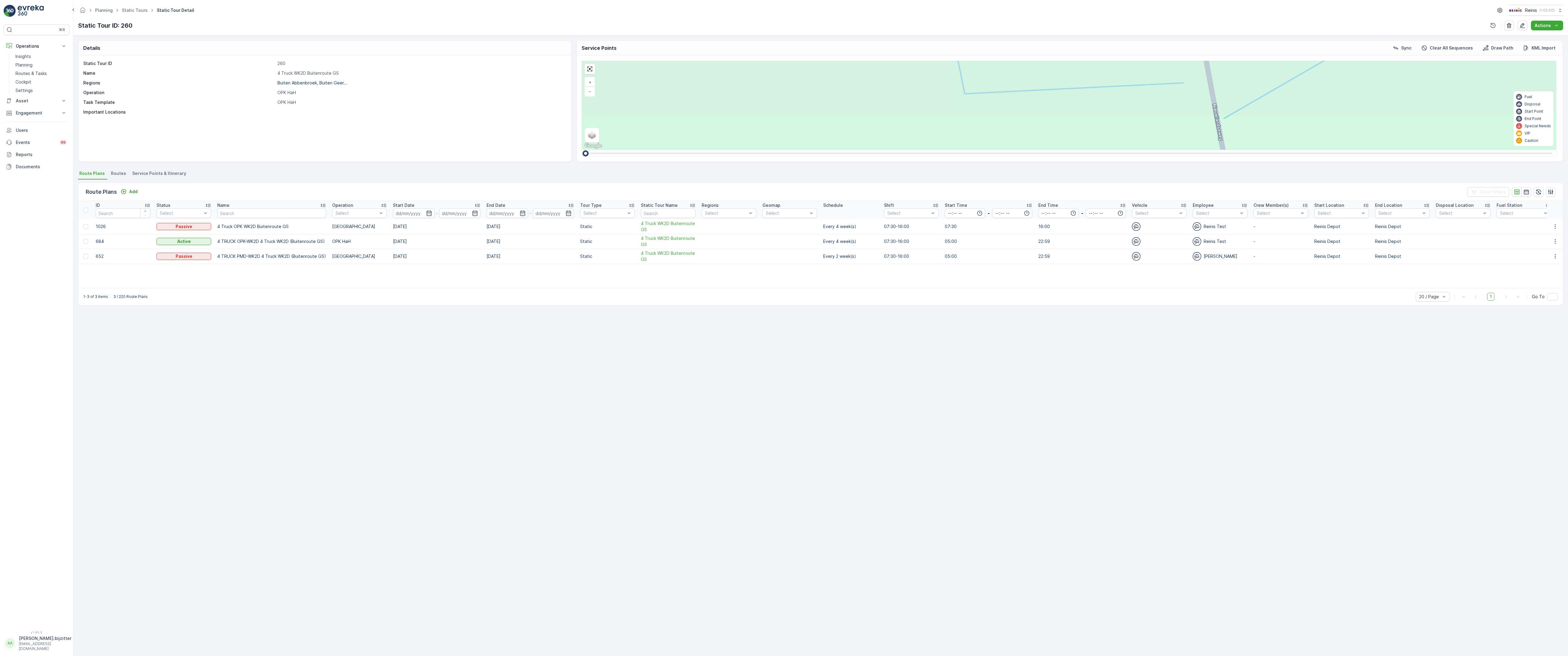
click at [908, 150] on div "2 2 2 2 3 2 2 2 7 6 2 3 3 2 2 3 2 2 2 2 5 2 2 2 2 2 2 2 2 2 2 2 2 2 2 2 2 2 2 2…" at bounding box center [1068, 104] width 975 height 89
click at [1511, 314] on div "2" at bounding box center [1516, 318] width 9 height 9
drag, startPoint x: 1076, startPoint y: 263, endPoint x: 919, endPoint y: 415, distance: 218.5
click at [919, 150] on div "2 2 2 2 2 2 6 3 3 2 3 2 2 3 2 2 2 4 2 2 2 2 2 2 2 2 2 2 222 213 Schoutsweg 2 32…" at bounding box center [1068, 104] width 975 height 89
drag, startPoint x: 1063, startPoint y: 369, endPoint x: 676, endPoint y: 396, distance: 387.9
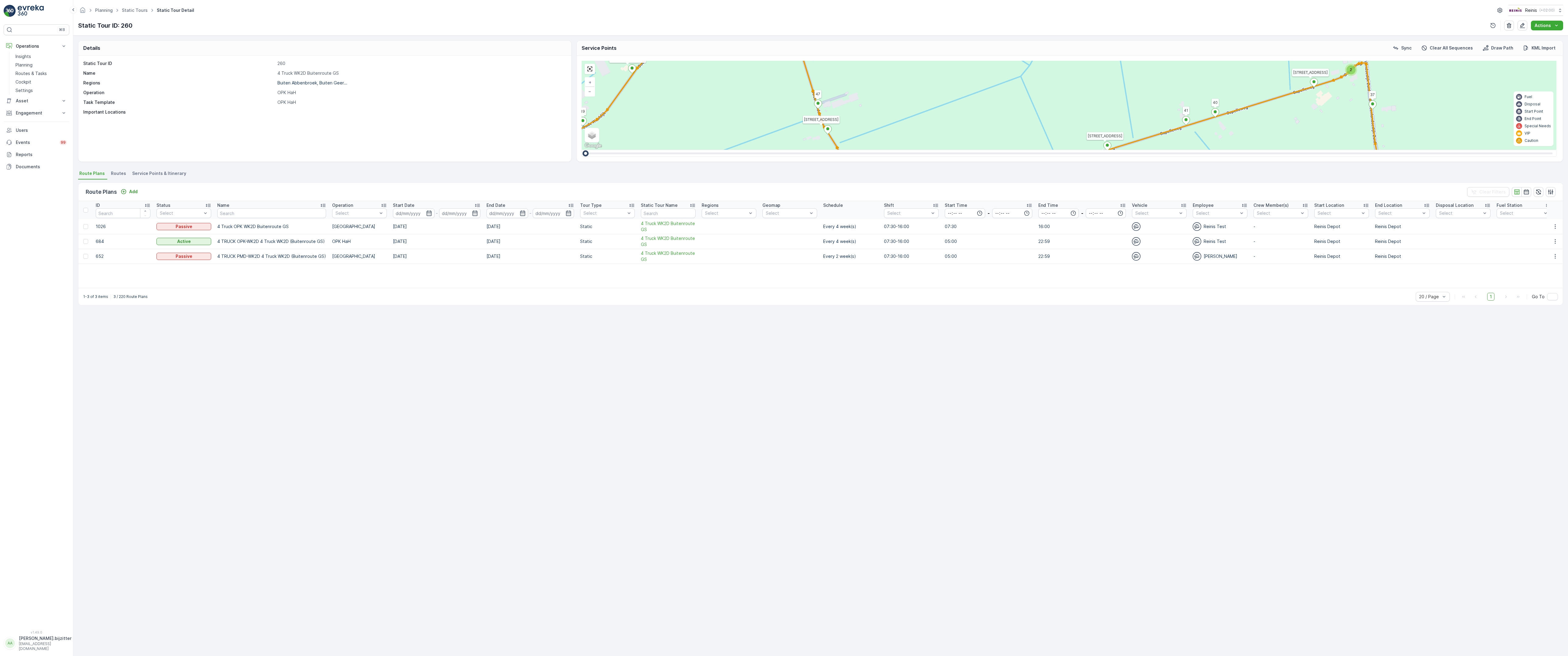
click at [676, 150] on div "2 2 2 2 2 6 2 2 2 7 6 2 3 3 2 3 4 2 2 2 2 6 2 2 2 2 2 2 2 2 2 2 2 2 2 2 2 2 2 2…" at bounding box center [1068, 104] width 975 height 89
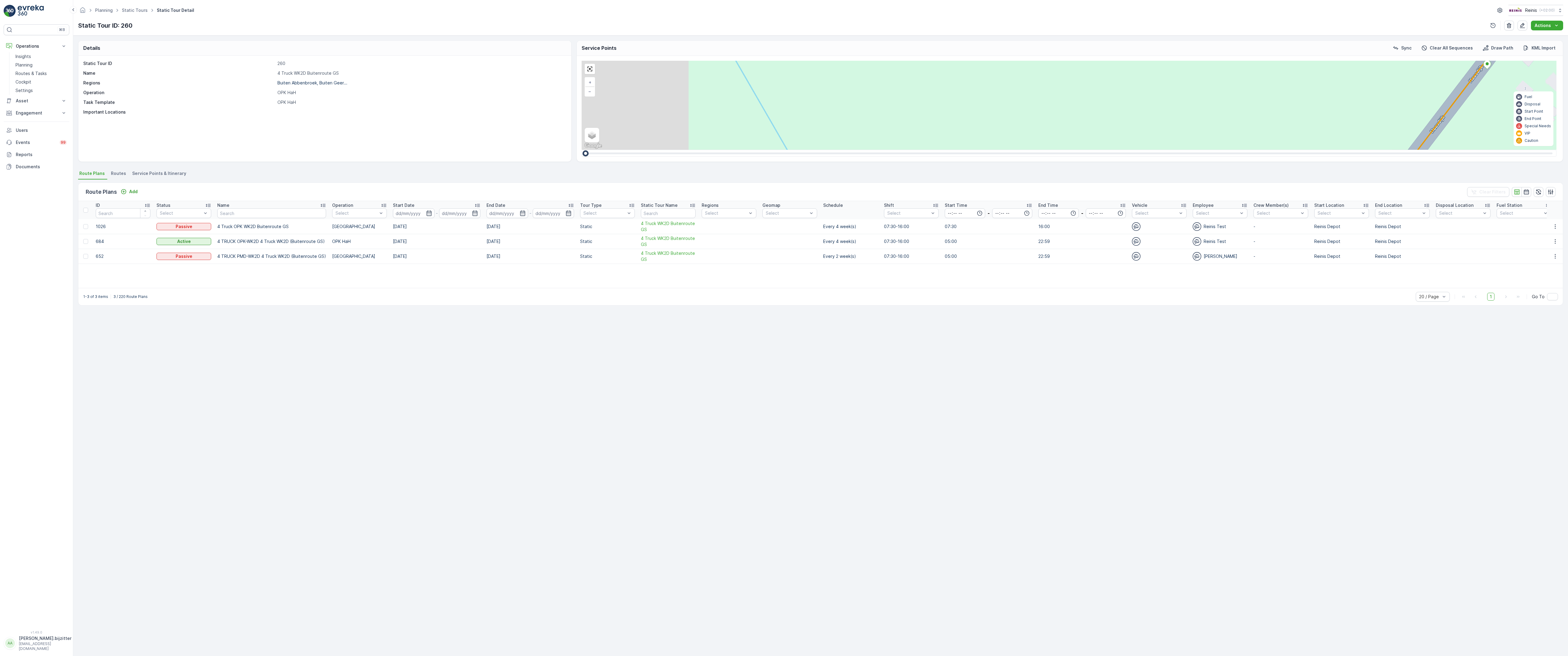
drag, startPoint x: 618, startPoint y: 396, endPoint x: 777, endPoint y: 332, distance: 171.4
click at [777, 150] on div "2 2 2 2 2 2 6 3 3 2 3 2 2 3 2 2 2 4 2 2 2 2 2 2 2 2 2 2 222 213 Schoutsweg 2 32…" at bounding box center [1068, 104] width 975 height 89
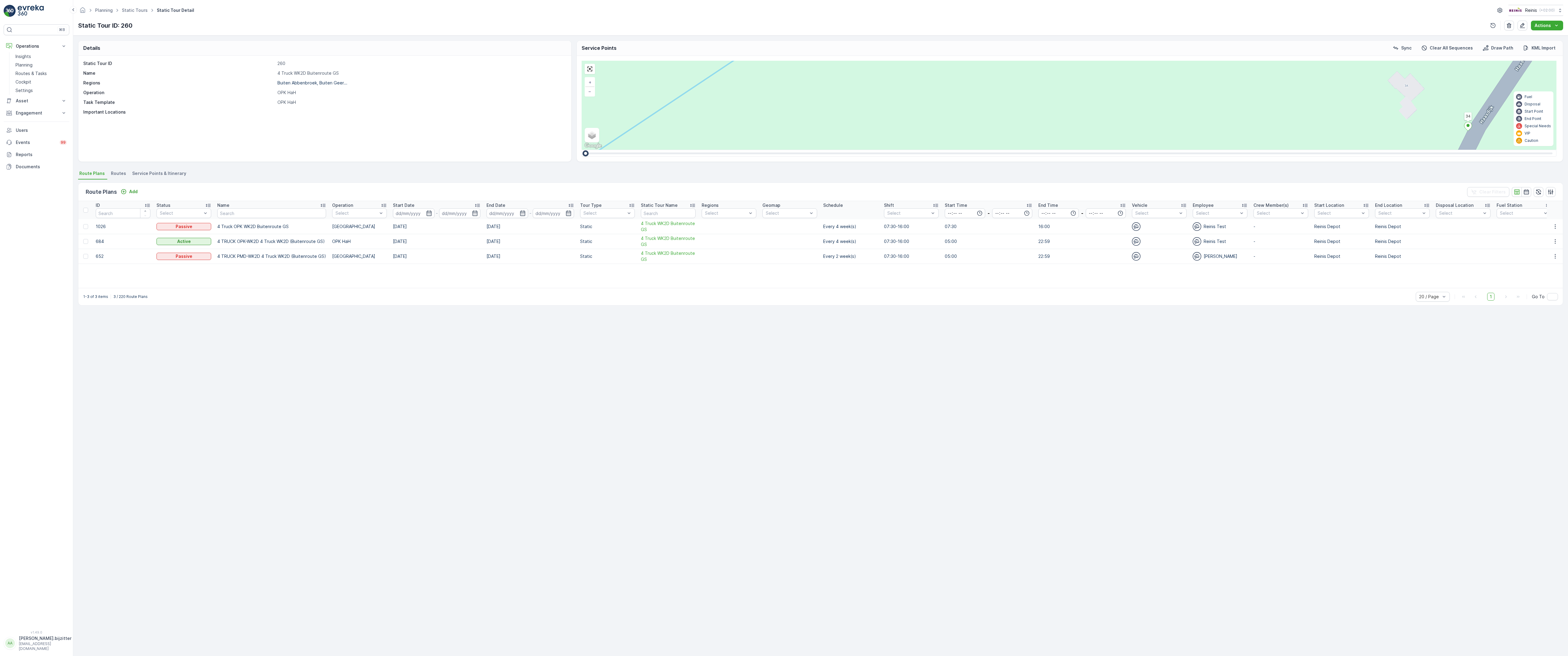
drag, startPoint x: 860, startPoint y: 213, endPoint x: 698, endPoint y: 519, distance: 346.2
click at [698, 150] on div "2 2 2 2 2 2 6 3 3 2 3 2 2 3 2 2 2 4 2 2 2 2 2 2 2 2 2 2 222 213 Schoutsweg 2 32…" at bounding box center [1068, 104] width 975 height 89
drag, startPoint x: 862, startPoint y: 303, endPoint x: 826, endPoint y: 359, distance: 66.6
click at [826, 150] on div "2 2 2 2 2 2 6 3 3 2 3 2 2 3 2 2 2 4 2 2 2 2 2 2 2 2 2 2 222 213 Schoutsweg 2 32…" at bounding box center [1068, 104] width 975 height 89
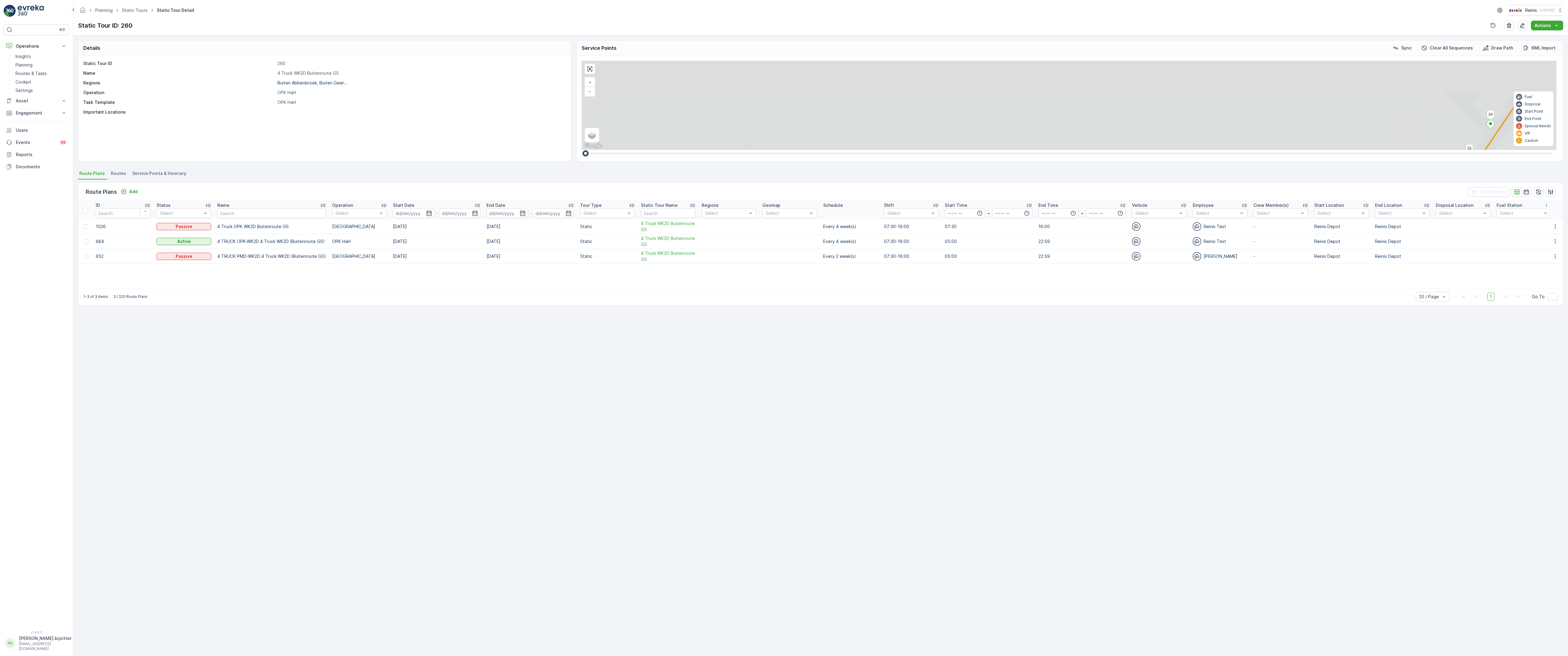
drag, startPoint x: 859, startPoint y: 198, endPoint x: 704, endPoint y: 511, distance: 349.3
click at [704, 150] on div "2 2 2 2 2 2 6 3 3 2 3 2 2 3 2 2 2 4 2 2 2 2 2 2 2 2 2 2 222 213 Schoutsweg 2 32…" at bounding box center [1068, 104] width 975 height 89
drag, startPoint x: 901, startPoint y: 372, endPoint x: 732, endPoint y: 637, distance: 314.3
click at [731, 150] on div "2 2 2 2 2 2 6 3 3 2 3 2 2 3 2 2 2 4 2 2 2 2 2 2 2 2 2 2 222 213 Schoutsweg 2 32…" at bounding box center [1068, 104] width 975 height 89
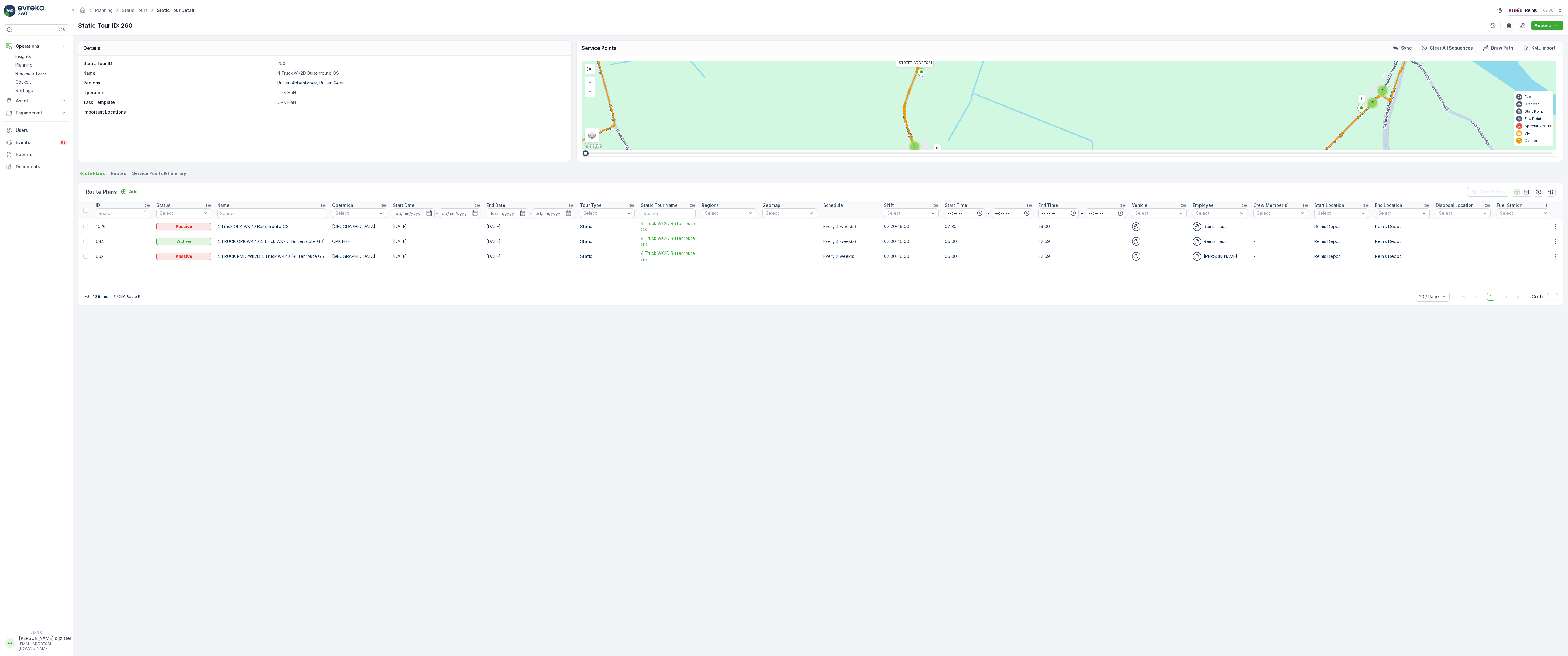
click at [1414, 484] on span "2" at bounding box center [1415, 486] width 2 height 5
click at [1355, 571] on span "2" at bounding box center [1356, 573] width 2 height 5
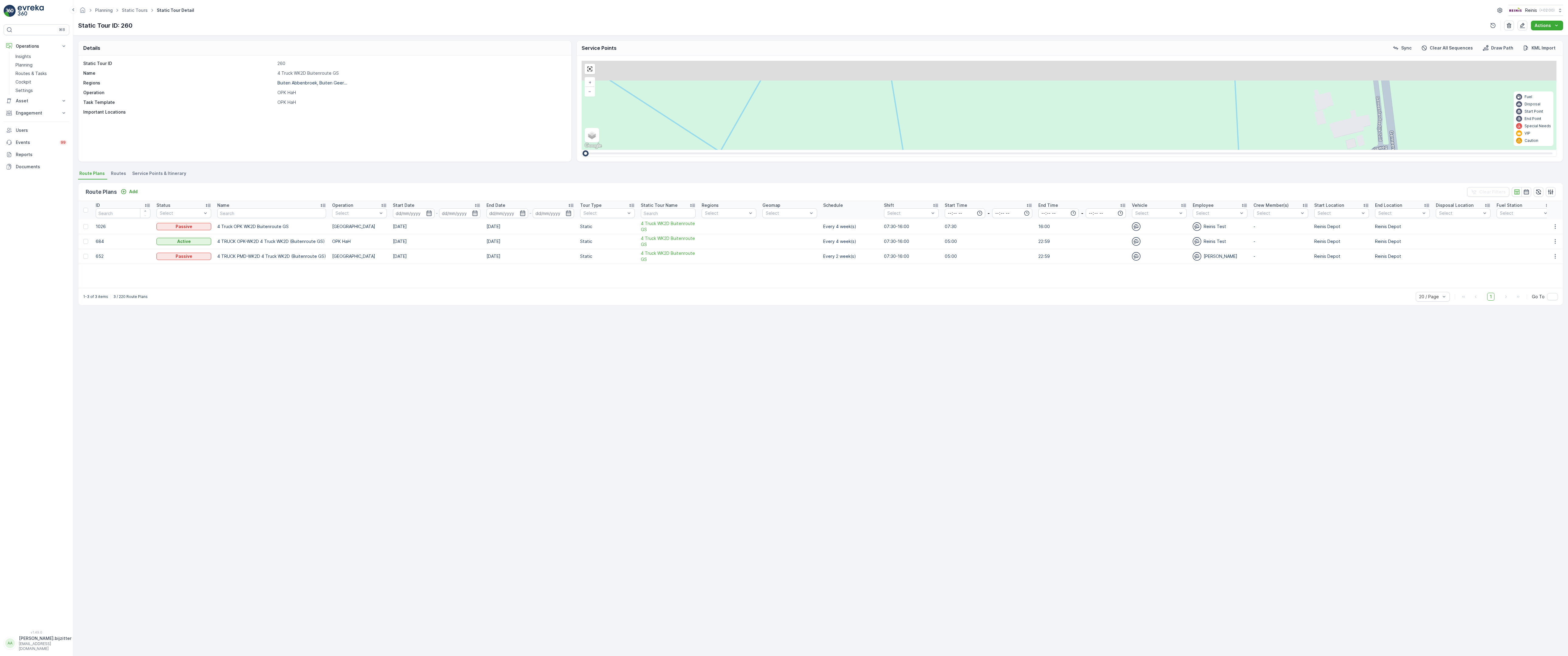
drag, startPoint x: 864, startPoint y: 280, endPoint x: 778, endPoint y: 471, distance: 209.5
click at [778, 150] on div "2 2 2 2 3 2 2 2 7 6 2 3 3 2 2 3 2 2 2 2 5 2 2 2 2 2 2 2 2 2 2 2 2 2 2 2 2 2 2 2…" at bounding box center [1068, 104] width 975 height 89
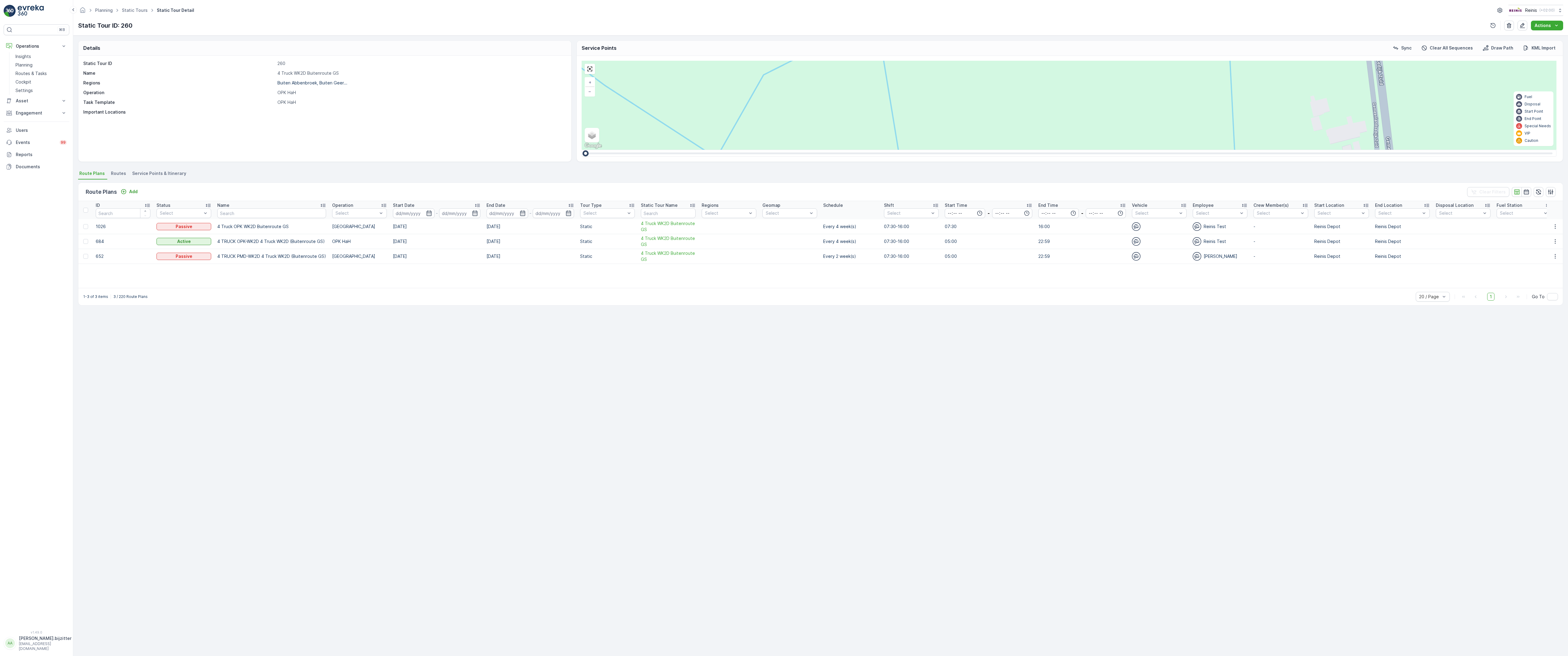
click at [1397, 403] on span "2" at bounding box center [1398, 405] width 2 height 5
click at [1407, 402] on ellipse at bounding box center [1408, 403] width 3 height 3
click at [839, 150] on div "2 2 2 2 3 2 2 2 7 6 2 3 3 2 2 3 2 2 2 2 5 2 2 2 2 2 2 2 2 2 2 2 2 2 2 2 2 2 2 2…" at bounding box center [1068, 104] width 975 height 89
click at [1393, 401] on div "2" at bounding box center [1398, 405] width 9 height 9
click at [1383, 400] on icon at bounding box center [1387, 404] width 7 height 9
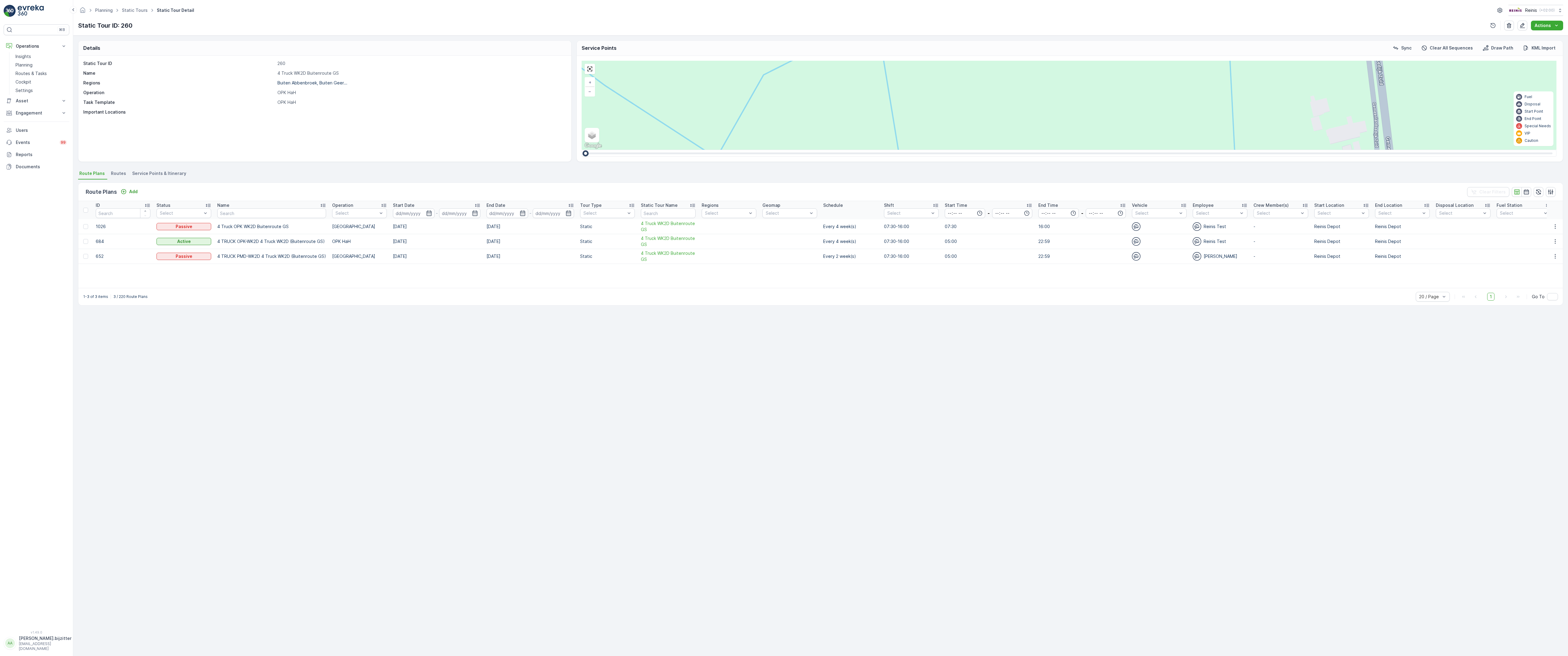
click at [820, 150] on div "2 2 2 2 3 2 2 2 7 6 2 3 3 2 2 3 2 2 2 2 5 2 2 2 2 2 2 2 2 2 2 2 2 2 2 2 2 2 2 2…" at bounding box center [1068, 104] width 975 height 89
click at [1393, 401] on div "2" at bounding box center [1398, 405] width 9 height 9
click at [1405, 400] on icon at bounding box center [1409, 404] width 7 height 9
click at [1386, 402] on ellipse at bounding box center [1387, 403] width 3 height 3
click at [684, 150] on div "2 2 2 2 3 2 2 2 7 6 2 3 3 2 2 3 2 2 2 2 5 2 2 2 2 2 2 2 2 2 2 2 2 2 2 2 2 2 2 2…" at bounding box center [1068, 104] width 975 height 89
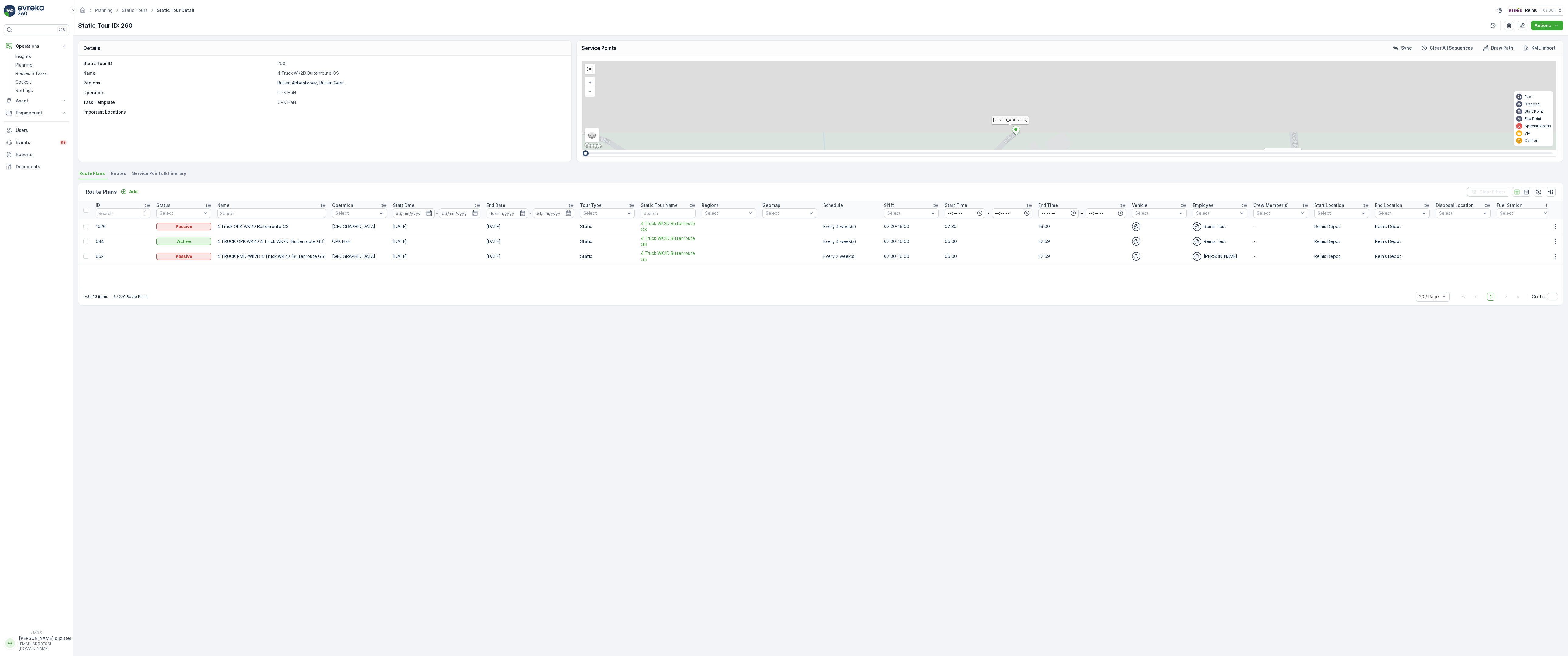
drag, startPoint x: 711, startPoint y: 191, endPoint x: 654, endPoint y: 462, distance: 276.9
click at [652, 150] on div "2 2 2 2 3 2 2 2 7 6 2 3 3 2 2 3 2 2 2 2 5 2 2 2 2 2 2 2 2 2 2 2 2 2 2 2 2 2 2 2…" at bounding box center [1068, 104] width 975 height 89
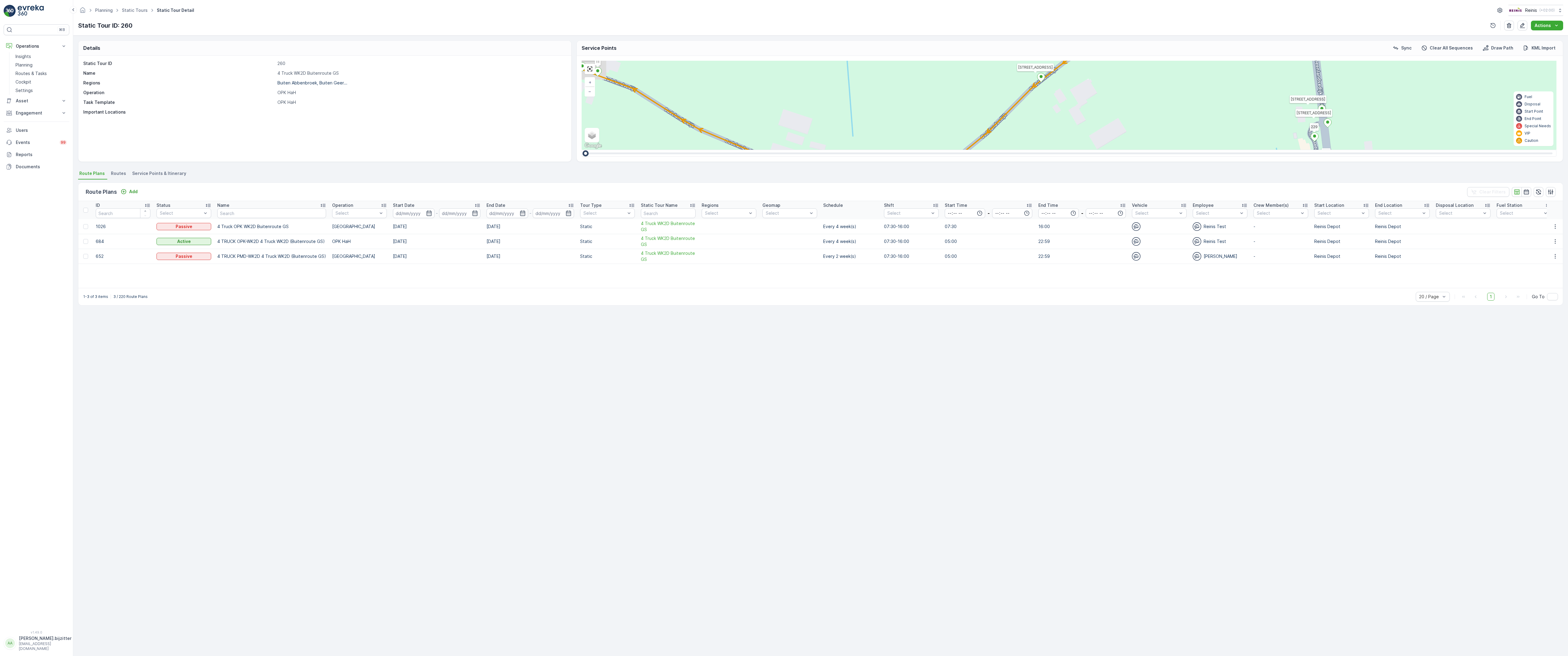
drag, startPoint x: 690, startPoint y: 341, endPoint x: 717, endPoint y: 287, distance: 60.4
click at [717, 150] on div "2 2 2 2 3 2 2 2 7 6 2 3 3 2 2 3 2 2 2 2 5 2 2 2 2 2 2 2 2 2 2 2 2 2 2 2 2 2 2 2…" at bounding box center [1068, 104] width 975 height 89
click at [1324, 387] on span "2" at bounding box center [1325, 389] width 2 height 5
drag, startPoint x: 761, startPoint y: 387, endPoint x: 907, endPoint y: 285, distance: 178.1
click at [907, 150] on div "2 2 2 2 2 2 6 3 3 2 3 2 2 3 2 2 2 4 2 2 2 2 2 2 2 2 2 2 222 213 [STREET_ADDRESS…" at bounding box center [1068, 104] width 975 height 89
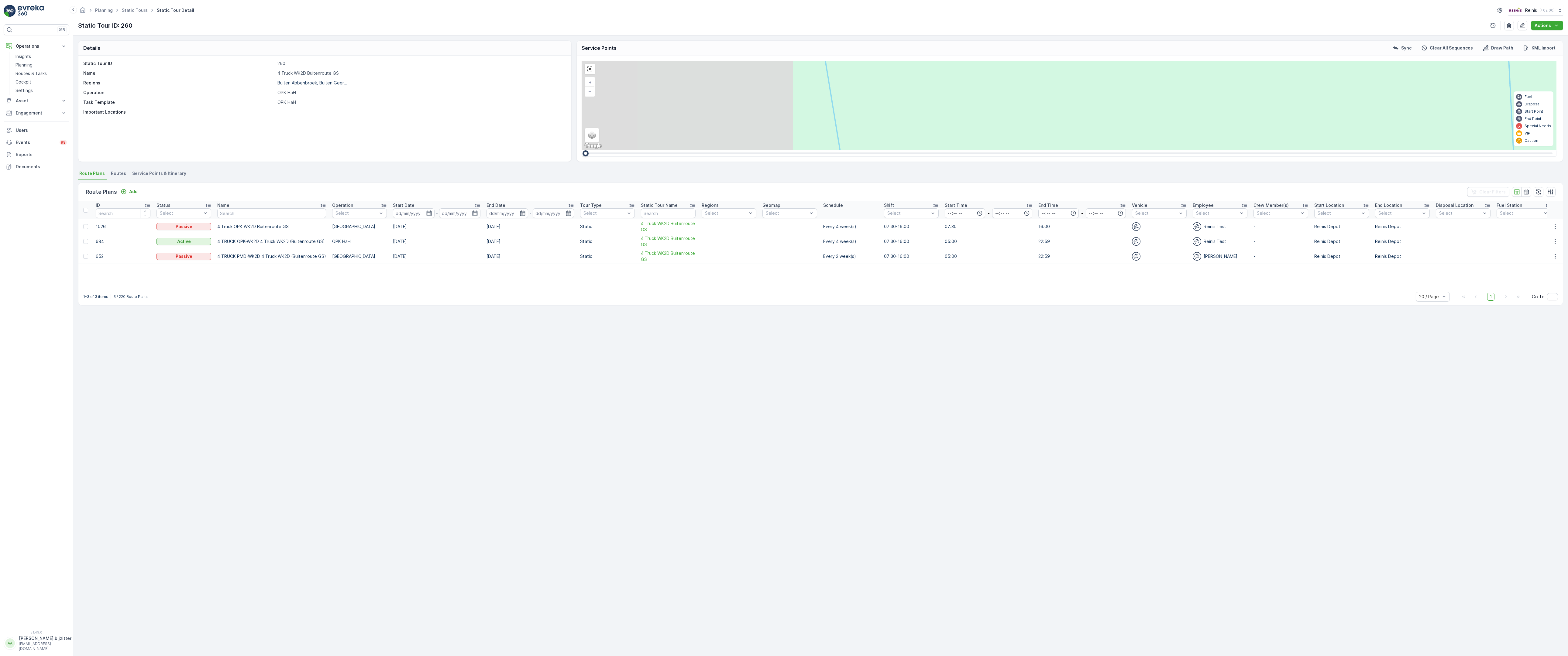
drag, startPoint x: 377, startPoint y: 302, endPoint x: 660, endPoint y: 192, distance: 303.6
click at [657, 150] on div "2 2 2 2 2 2 6 3 3 2 3 2 2 3 2 2 2 4 2 2 2 2 2 2 2 2 2 2 222 213 [STREET_ADDRESS…" at bounding box center [1068, 104] width 975 height 89
drag, startPoint x: 409, startPoint y: 316, endPoint x: 688, endPoint y: 176, distance: 312.2
click at [688, 150] on div "2 2 2 2 2 2 6 3 3 2 3 2 2 3 2 2 2 4 2 2 2 2 2 2 2 2 2 2 222 213 [STREET_ADDRESS…" at bounding box center [1068, 104] width 975 height 89
drag, startPoint x: 582, startPoint y: 367, endPoint x: 784, endPoint y: 274, distance: 222.4
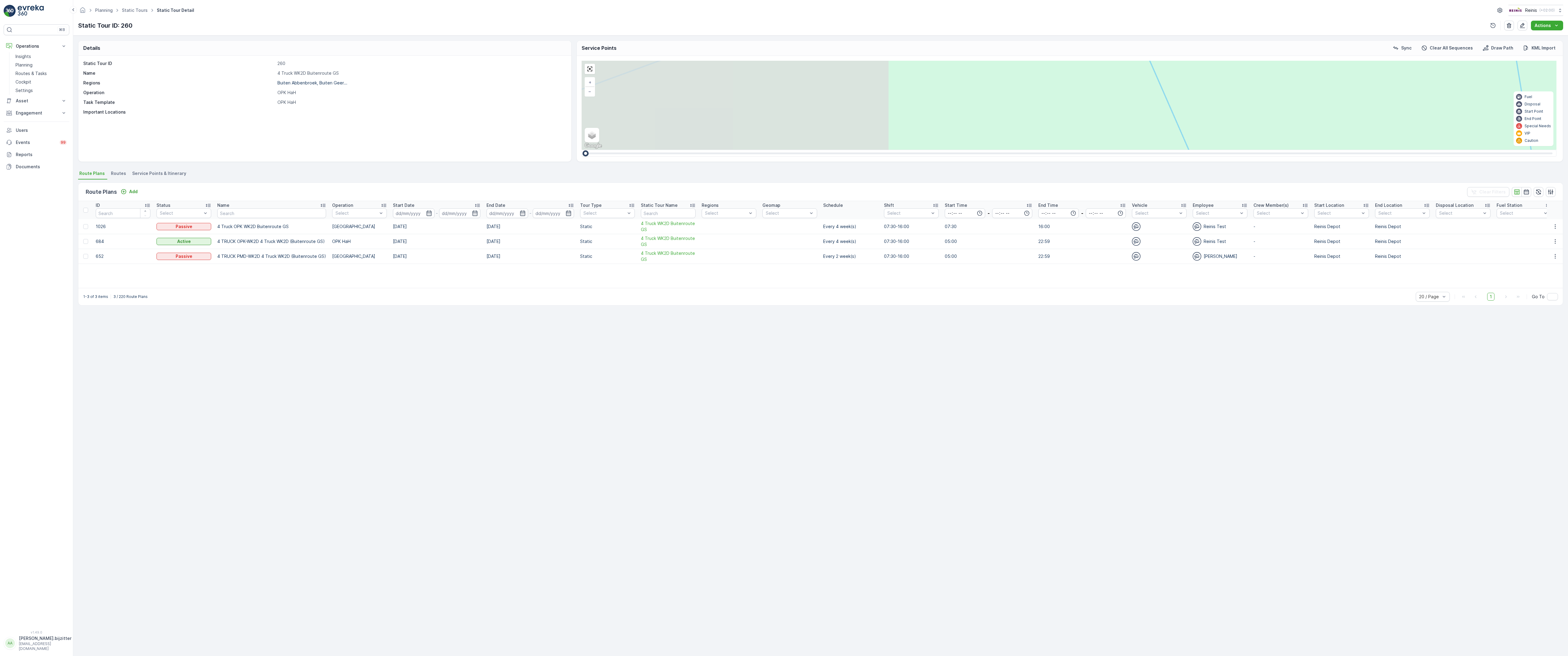
click at [784, 150] on div "2 2 2 2 2 2 6 3 3 2 3 2 2 3 2 2 2 4 2 2 2 2 2 2 2 2 2 2 222 213 [STREET_ADDRESS…" at bounding box center [1068, 104] width 975 height 89
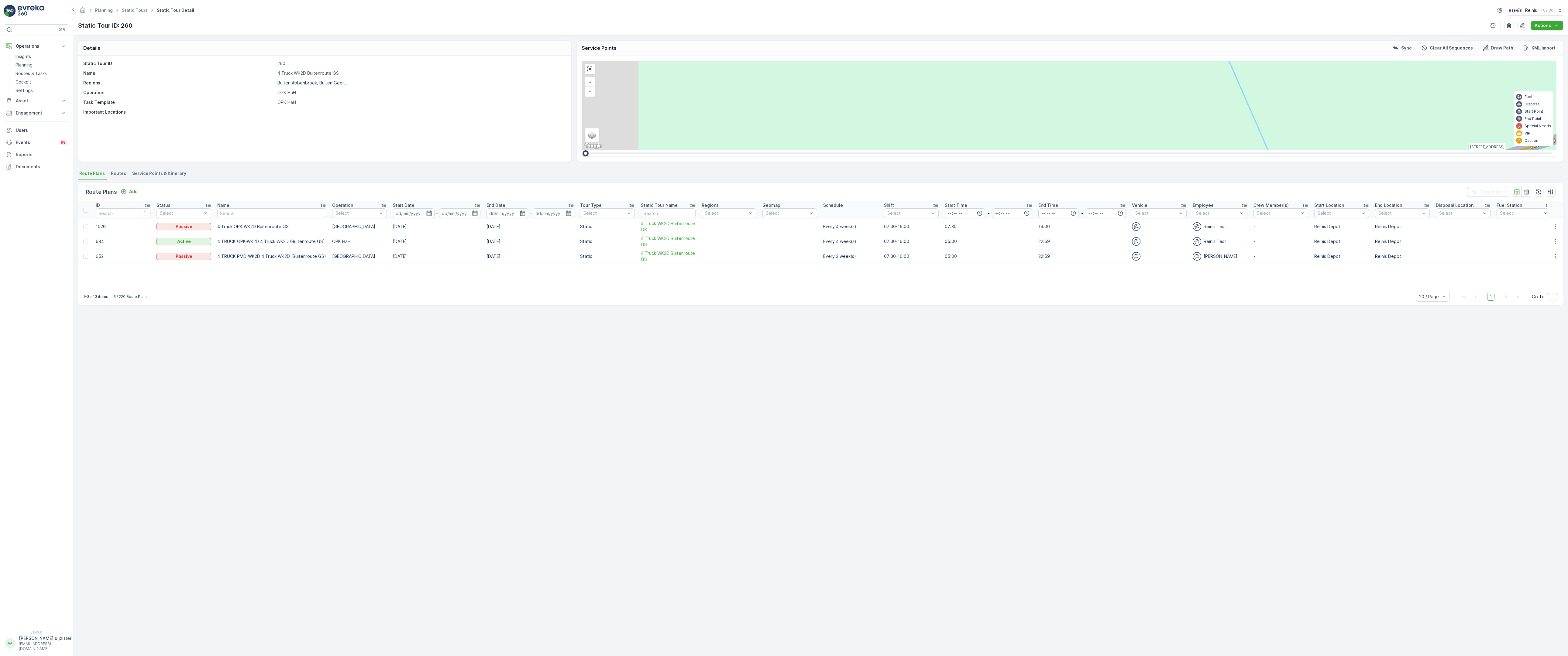
drag, startPoint x: 504, startPoint y: 426, endPoint x: 905, endPoint y: 233, distance: 445.0
click at [888, 150] on div "2 2 2 2 2 2 6 3 3 2 3 2 2 3 2 2 2 4 2 2 2 2 2 2 2 2 2 2 222 213 [STREET_ADDRESS…" at bounding box center [1068, 104] width 975 height 89
drag, startPoint x: 427, startPoint y: 235, endPoint x: 866, endPoint y: 360, distance: 456.4
click at [866, 150] on div "2 2 2 2 2 2 6 3 3 2 3 2 2 3 2 2 2 4 2 2 2 2 2 2 2 2 2 2 222 213 [STREET_ADDRESS…" at bounding box center [1068, 104] width 975 height 89
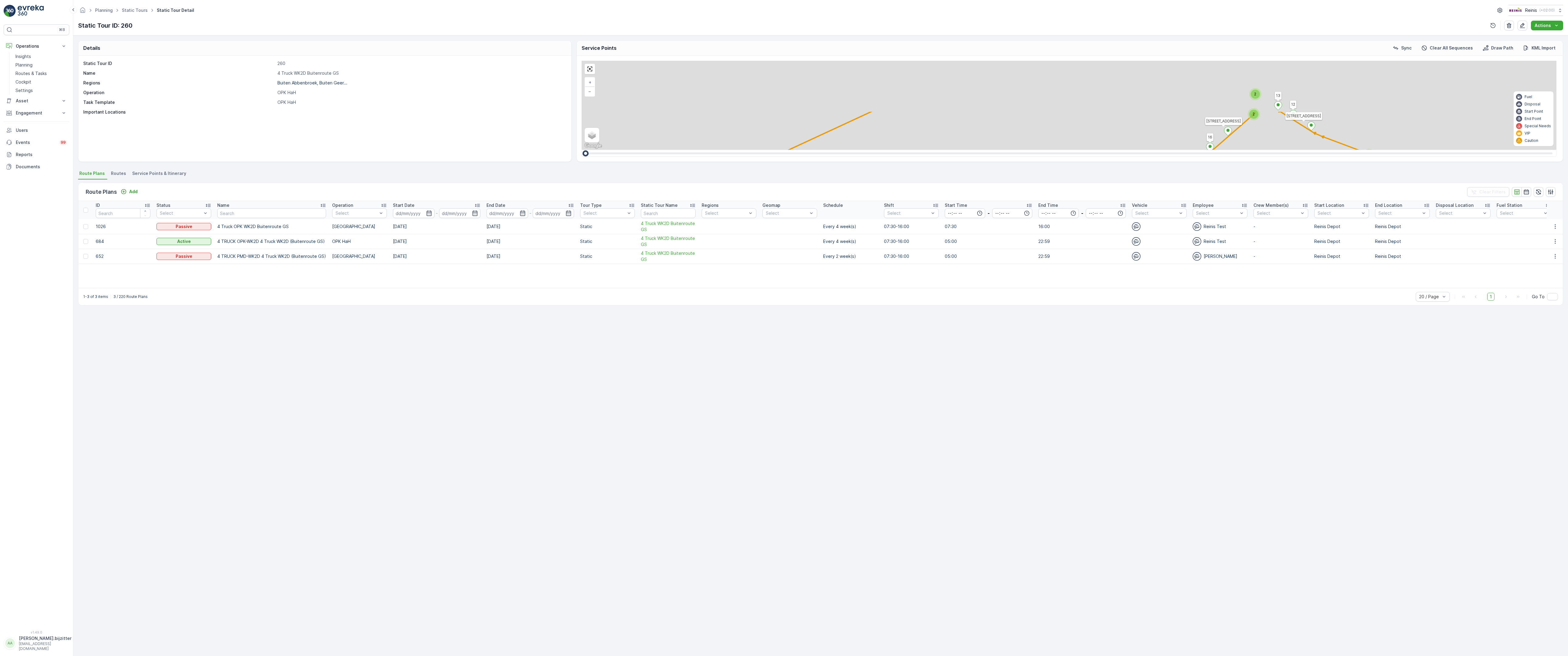
drag, startPoint x: 535, startPoint y: 257, endPoint x: 609, endPoint y: 421, distance: 179.9
click at [609, 150] on div "2 2 2 2 2 6 2 2 2 7 6 2 3 3 2 3 4 2 2 2 2 6 2 2 2 2 2 2 2 2 2 2 2 2 2 2 2 2 2 2…" at bounding box center [1068, 104] width 975 height 89
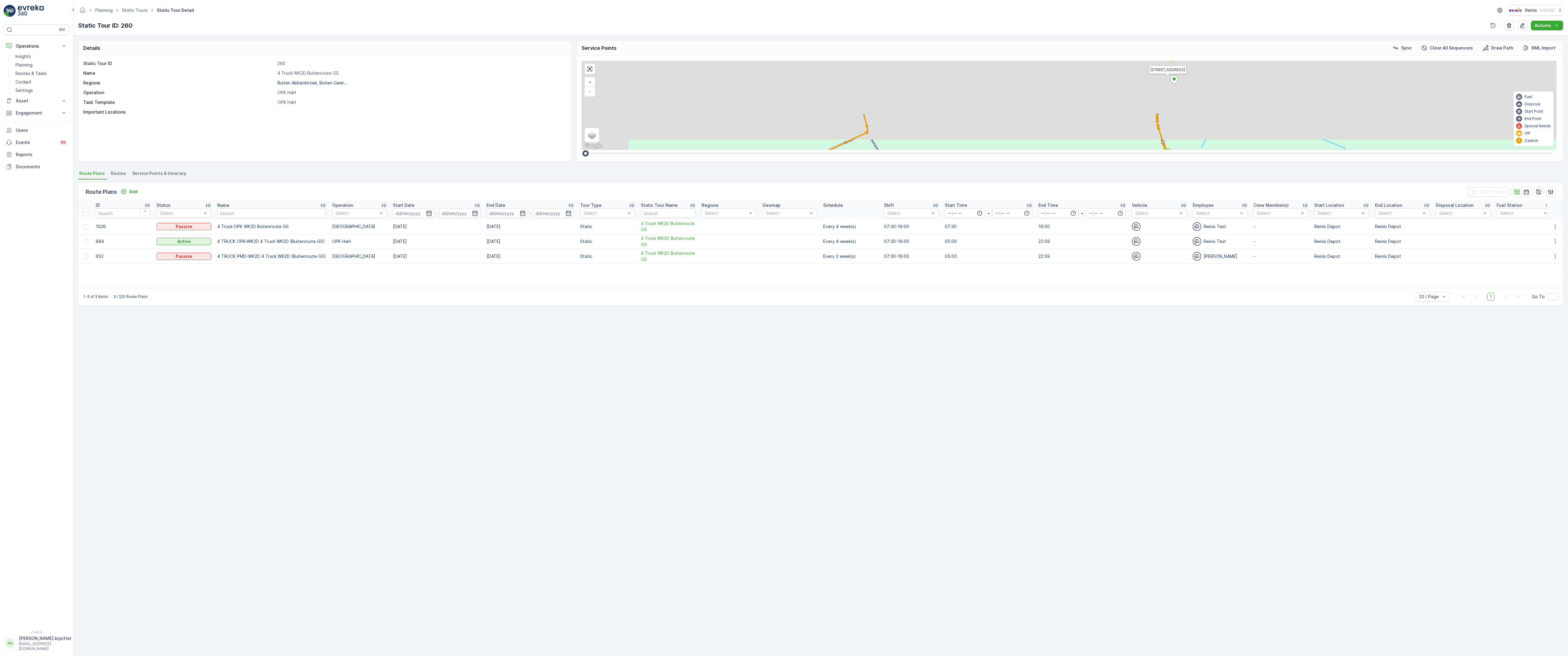
drag, startPoint x: 483, startPoint y: 206, endPoint x: 595, endPoint y: 335, distance: 170.8
click at [597, 150] on div "2 2 2 2 2 6 2 2 2 7 6 2 3 3 2 3 4 2 2 2 2 6 2 2 2 2 2 2 2 2 2 2 2 2 2 2 2 2 2 2…" at bounding box center [1068, 104] width 975 height 89
drag, startPoint x: 643, startPoint y: 213, endPoint x: 633, endPoint y: 610, distance: 397.1
click at [633, 150] on div "2 2 2 2 2 2 6 3 3 2 3 2 2 3 2 2 2 4 2 2 2 2 2 2 2 2 2 2 222 213 [STREET_ADDRESS…" at bounding box center [1068, 104] width 975 height 89
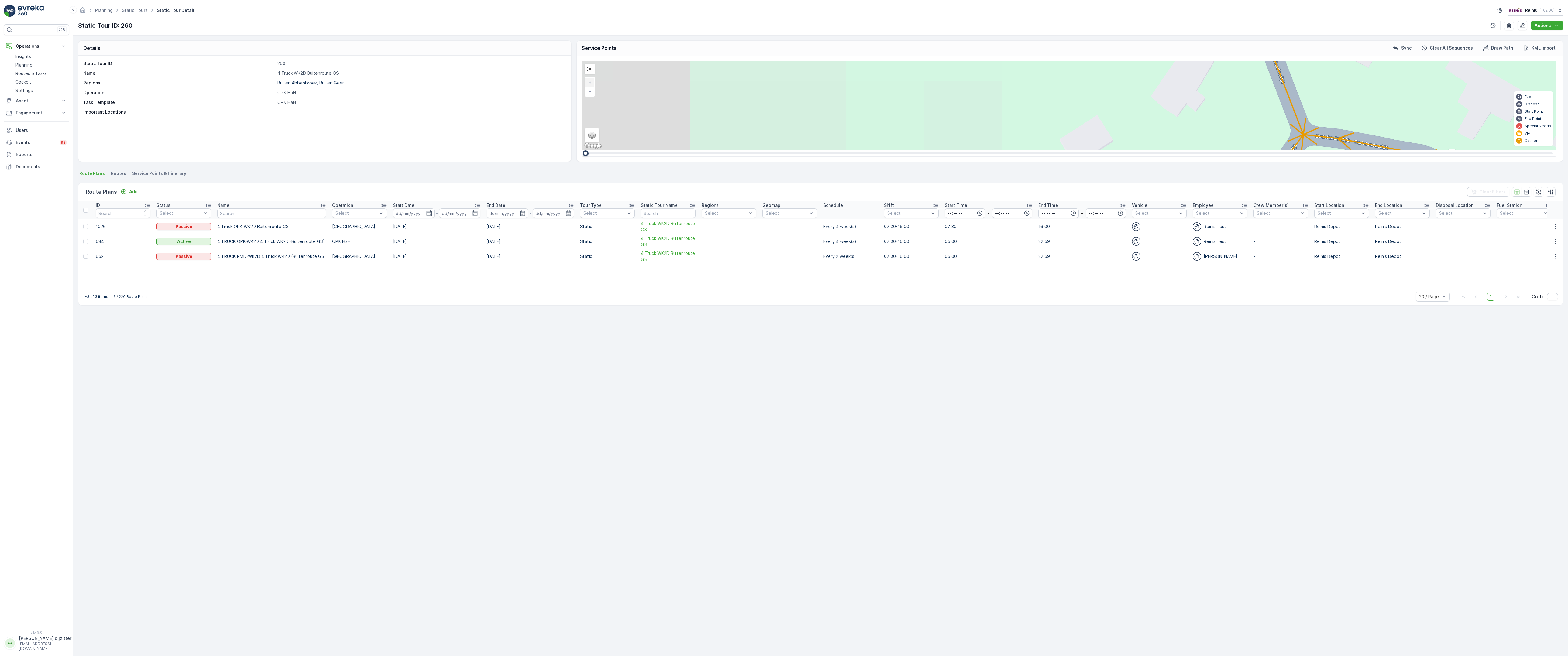
drag, startPoint x: 136, startPoint y: 278, endPoint x: 636, endPoint y: 67, distance: 542.7
click at [636, 67] on div "2 2 2 6 3 3 2 3 2 2 2 2 2 2 2 2 2 222 213 [STREET_ADDRESS] 3214 LM 209 Breedewe…" at bounding box center [1068, 104] width 975 height 89
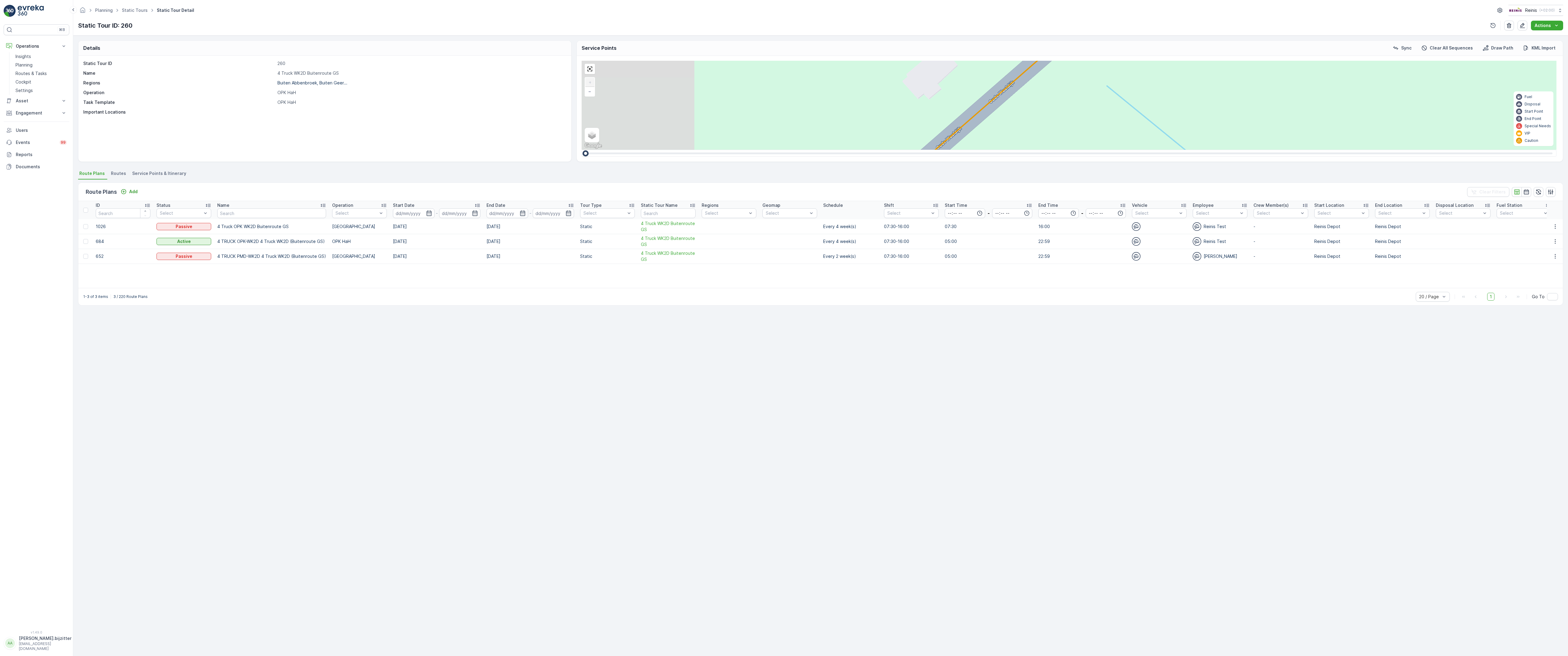
drag, startPoint x: 574, startPoint y: 313, endPoint x: 671, endPoint y: 70, distance: 261.6
click at [671, 70] on div "2 2 2 6 3 3 2 3 2 2 2 2 2 2 2 2 2 222 213 [STREET_ADDRESS] 3214 LM 209 Breedewe…" at bounding box center [1068, 104] width 975 height 89
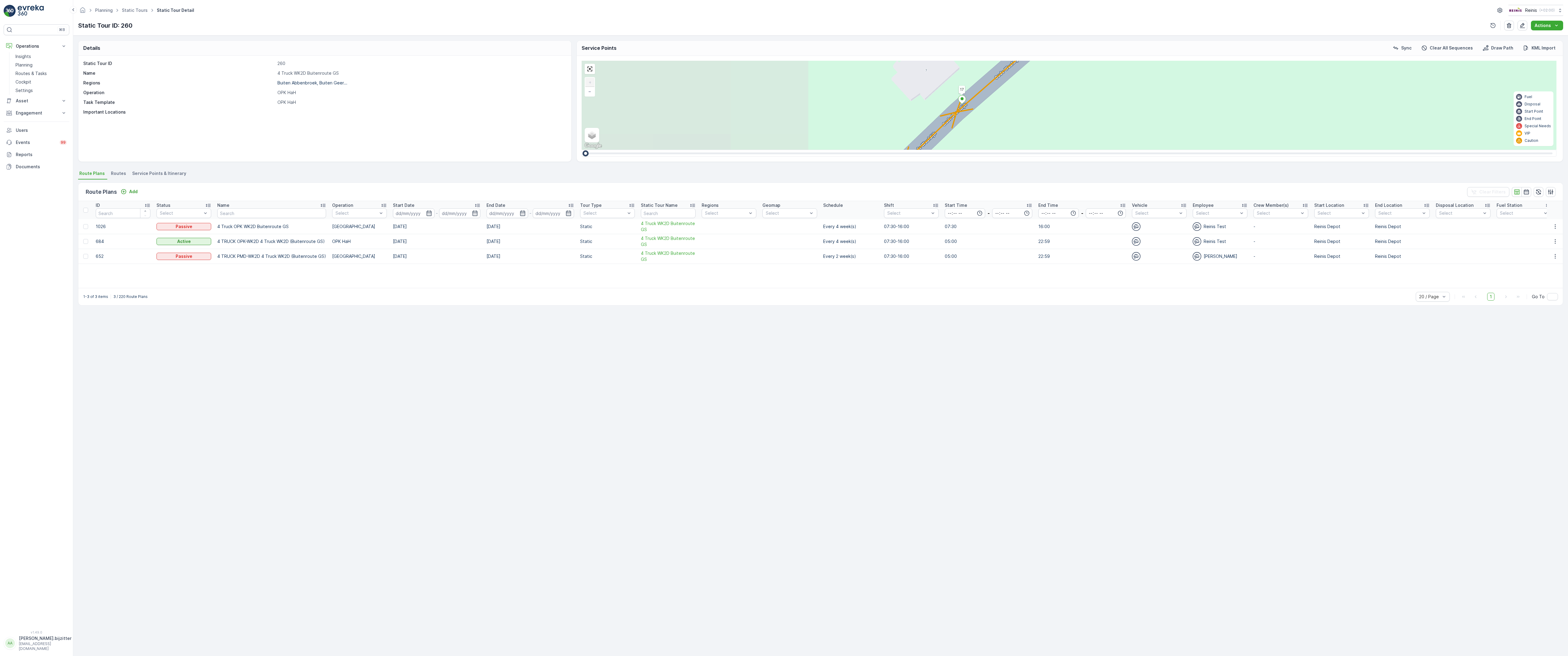
drag, startPoint x: 522, startPoint y: 235, endPoint x: 623, endPoint y: 145, distance: 135.3
click at [623, 145] on div "2 2 2 6 3 3 2 3 2 2 2 2 2 2 2 2 2 222 213 [STREET_ADDRESS] 3214 LM 209 Breedewe…" at bounding box center [1068, 104] width 975 height 89
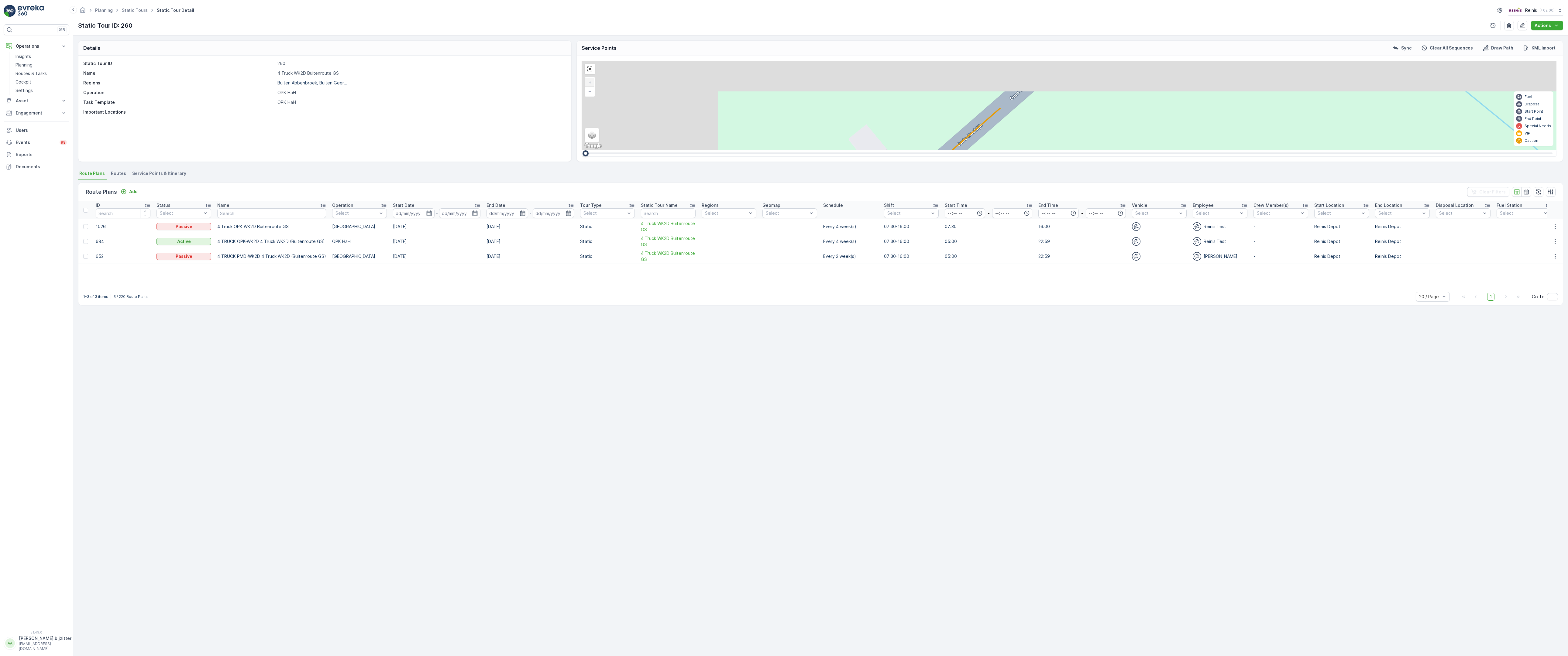
drag, startPoint x: 659, startPoint y: 414, endPoint x: 561, endPoint y: 575, distance: 188.5
click at [581, 150] on div "2 2 2 6 3 3 2 3 2 2 2 2 2 2 2 2 2 222 213 [STREET_ADDRESS] 3214 LM 209 Breedewe…" at bounding box center [1068, 104] width 975 height 89
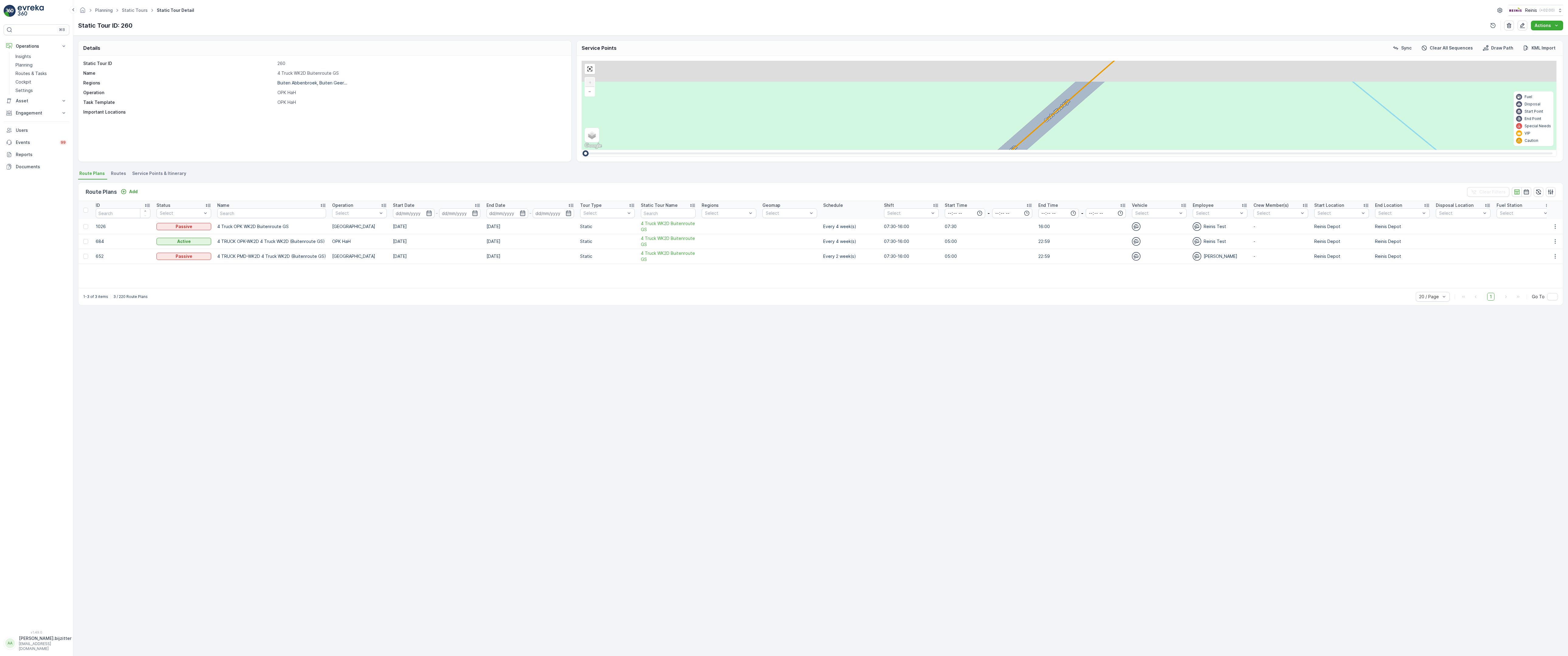
drag, startPoint x: 714, startPoint y: 156, endPoint x: 519, endPoint y: 496, distance: 392.0
click at [581, 150] on div "2 2 2 6 3 3 2 3 2 2 2 2 2 2 2 2 2 222 213 [STREET_ADDRESS] 3214 LM 209 Breedewe…" at bounding box center [1068, 104] width 975 height 89
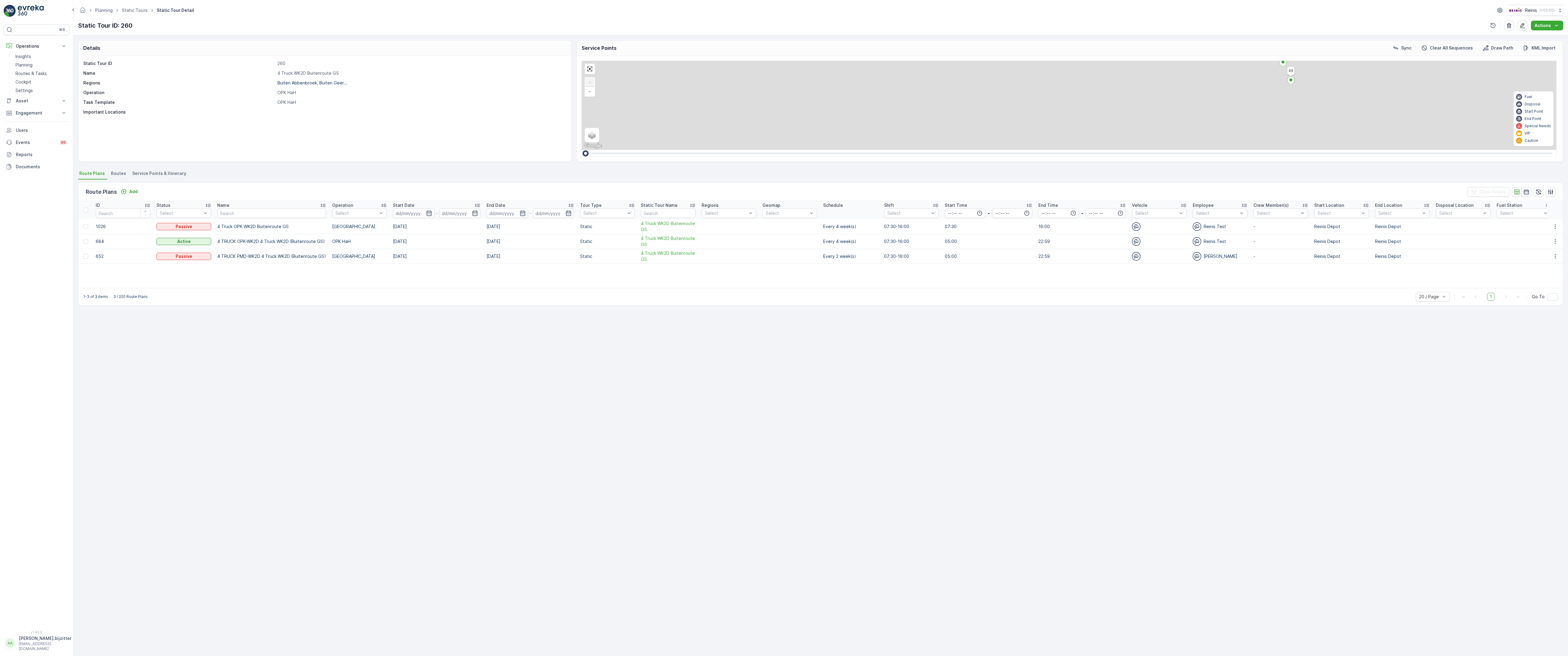
drag, startPoint x: 765, startPoint y: 209, endPoint x: 509, endPoint y: 611, distance: 476.6
click at [581, 150] on div "2 2 2 6 3 3 2 3 2 2 2 2 2 2 2 2 2 222 213 [STREET_ADDRESS] 3214 LM 209 Breedewe…" at bounding box center [1068, 104] width 975 height 89
drag, startPoint x: 579, startPoint y: 326, endPoint x: 612, endPoint y: 489, distance: 166.3
click at [612, 150] on div "2 2 2 6 3 3 2 3 2 2 2 2 2 2 2 2 2 222 213 [STREET_ADDRESS] 3214 LM 209 Breedewe…" at bounding box center [1068, 104] width 975 height 89
drag, startPoint x: 584, startPoint y: 245, endPoint x: 506, endPoint y: 577, distance: 341.0
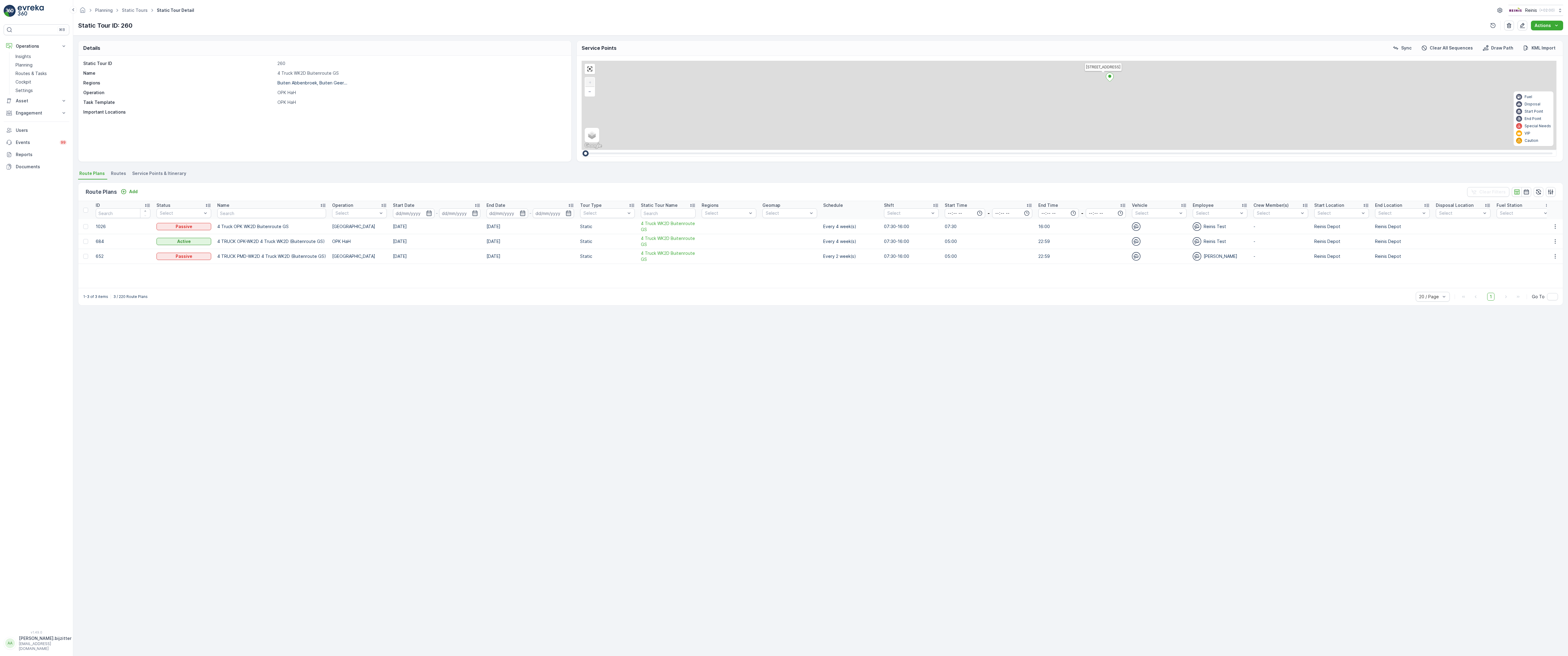
click at [581, 150] on div "2 2 2 6 3 3 2 3 2 2 2 2 2 2 2 2 2 222 213 [STREET_ADDRESS] 3214 LM 209 Breedewe…" at bounding box center [1068, 104] width 975 height 89
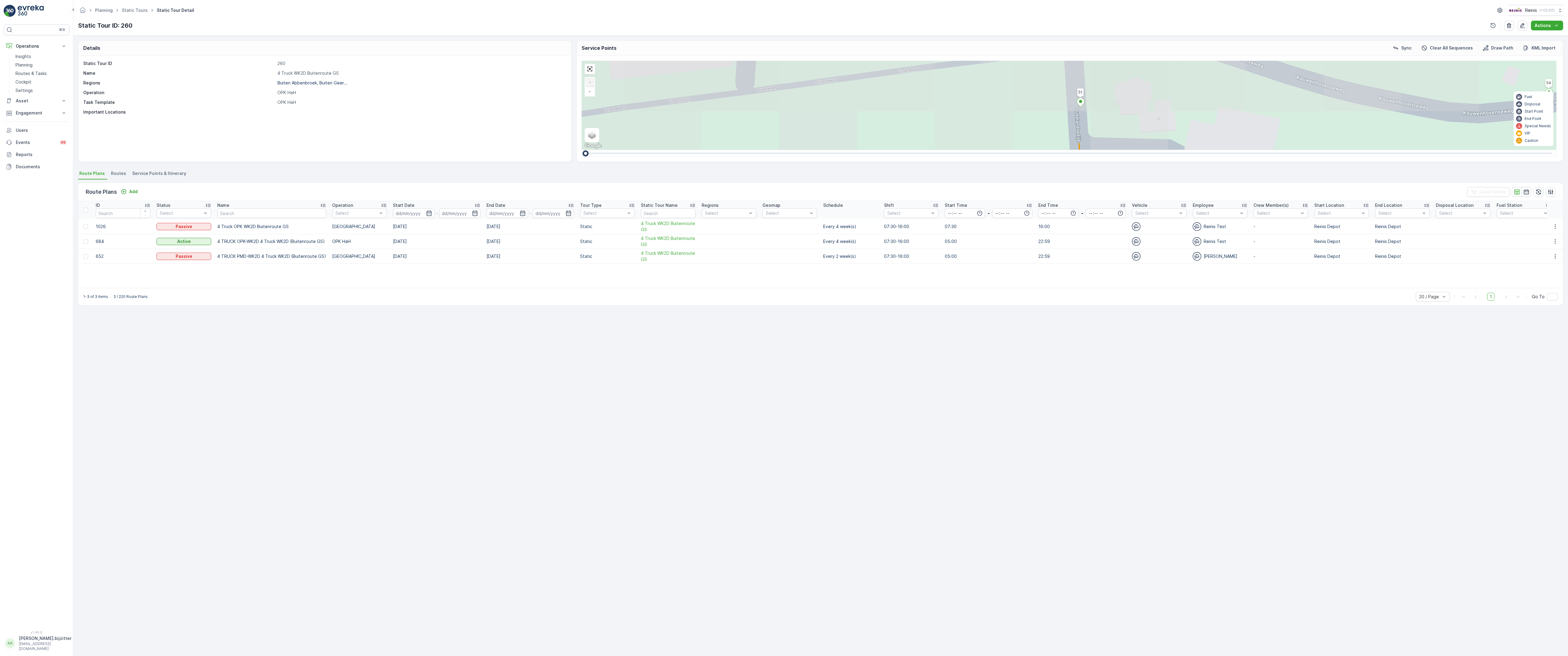
drag, startPoint x: 574, startPoint y: 338, endPoint x: 559, endPoint y: 468, distance: 130.9
click at [581, 150] on div "2 2 2 6 3 3 2 3 2 2 2 2 2 2 2 2 2 222 213 [STREET_ADDRESS] 3214 LM 209 Breedewe…" at bounding box center [1068, 104] width 975 height 89
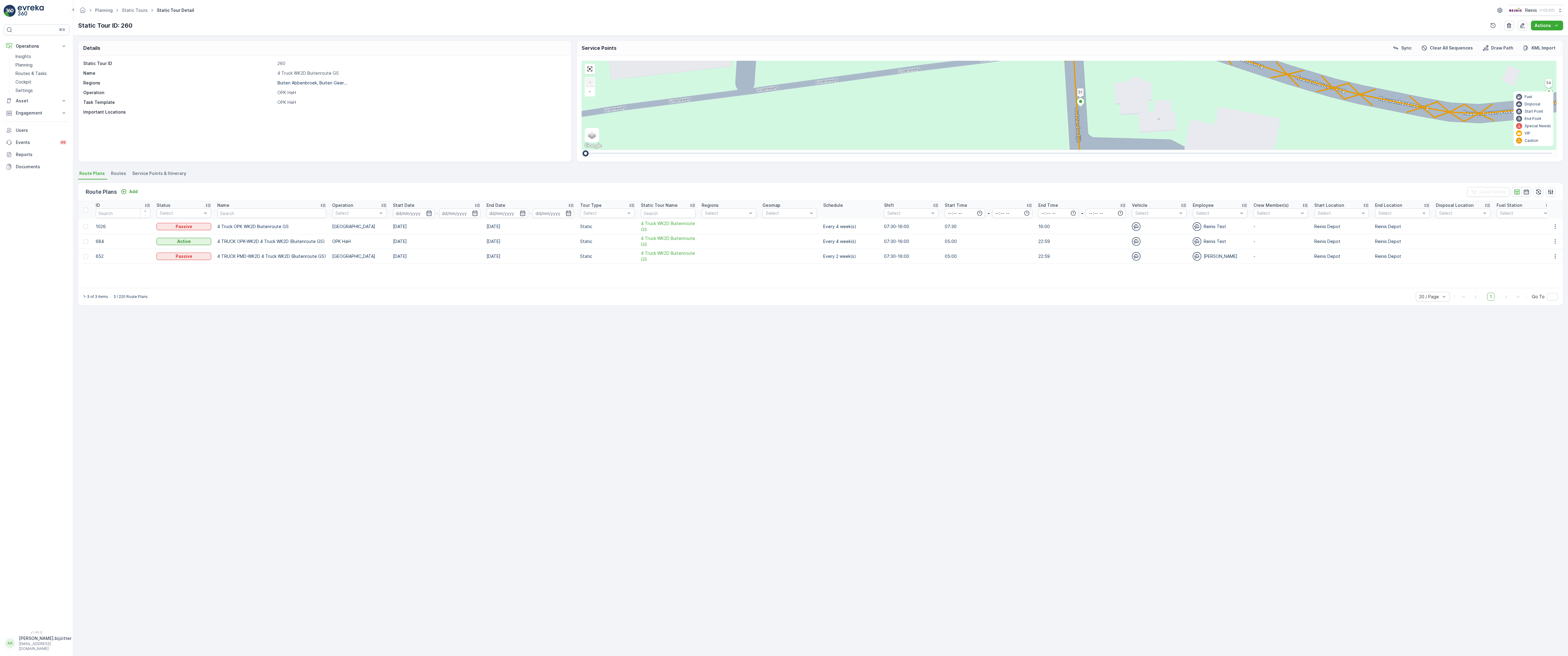
click at [1095, 439] on icon at bounding box center [1098, 444] width 8 height 9
click at [581, 150] on div "2 2 2 6 3 3 2 3 2 2 2 2 2 2 2 2 2 222 213 [STREET_ADDRESS] 3214 LM 209 Breedewe…" at bounding box center [1068, 104] width 975 height 89
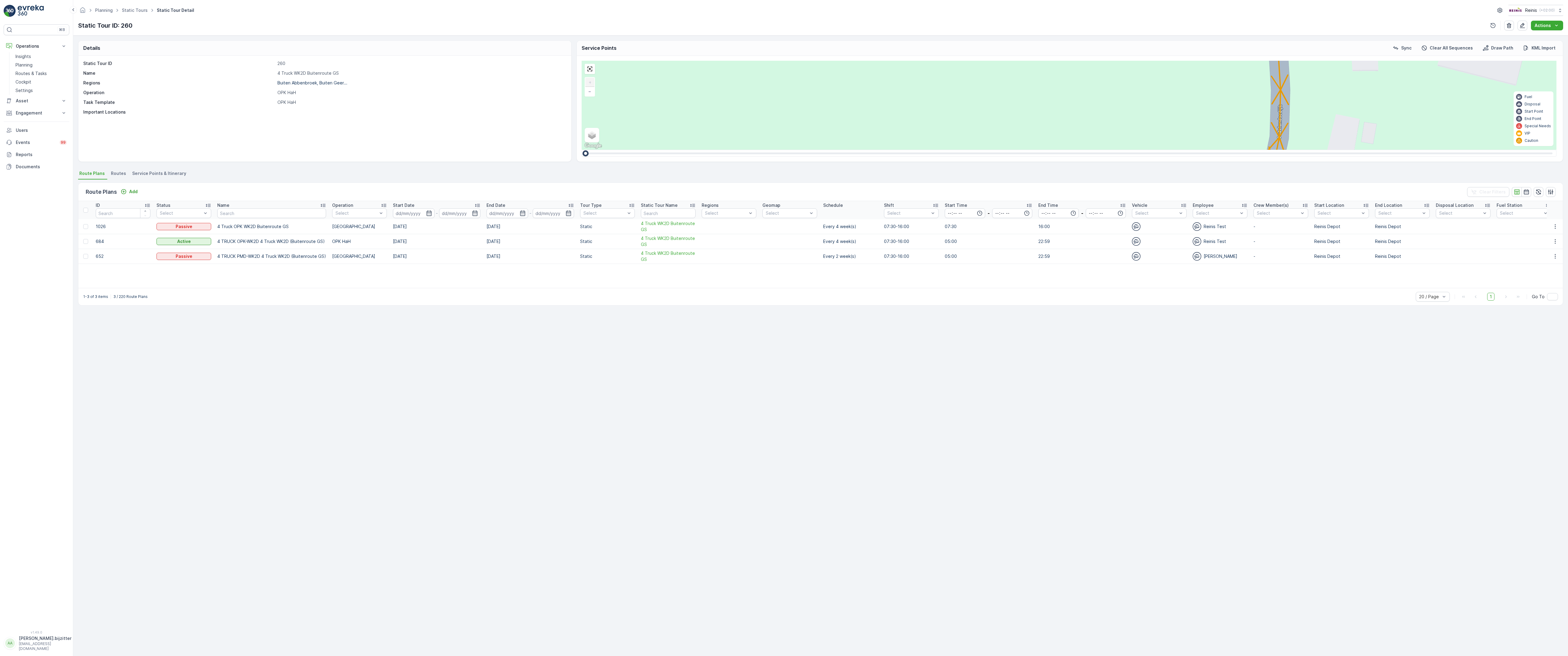
drag, startPoint x: 559, startPoint y: 495, endPoint x: 748, endPoint y: 315, distance: 261.0
click at [748, 150] on div "2 2 2 6 3 3 2 3 2 2 2 2 2 2 2 2 2 222 213 [STREET_ADDRESS] 3214 LM 209 Breedewe…" at bounding box center [1068, 104] width 975 height 89
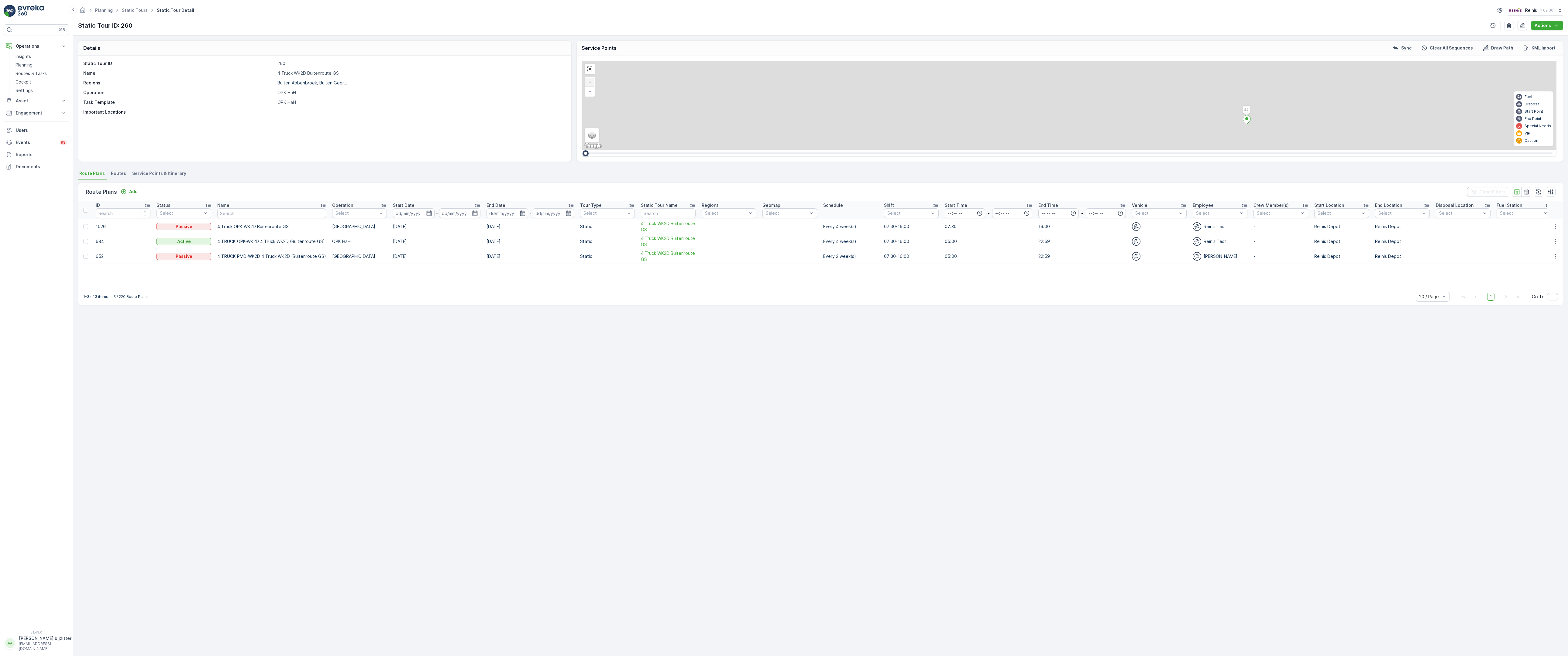
drag, startPoint x: 784, startPoint y: 214, endPoint x: 719, endPoint y: 551, distance: 343.2
click at [719, 150] on div "2 2 2 6 3 3 2 3 2 2 2 2 2 2 2 2 2 222 213 [STREET_ADDRESS] 3214 LM 209 Breedewe…" at bounding box center [1068, 104] width 975 height 89
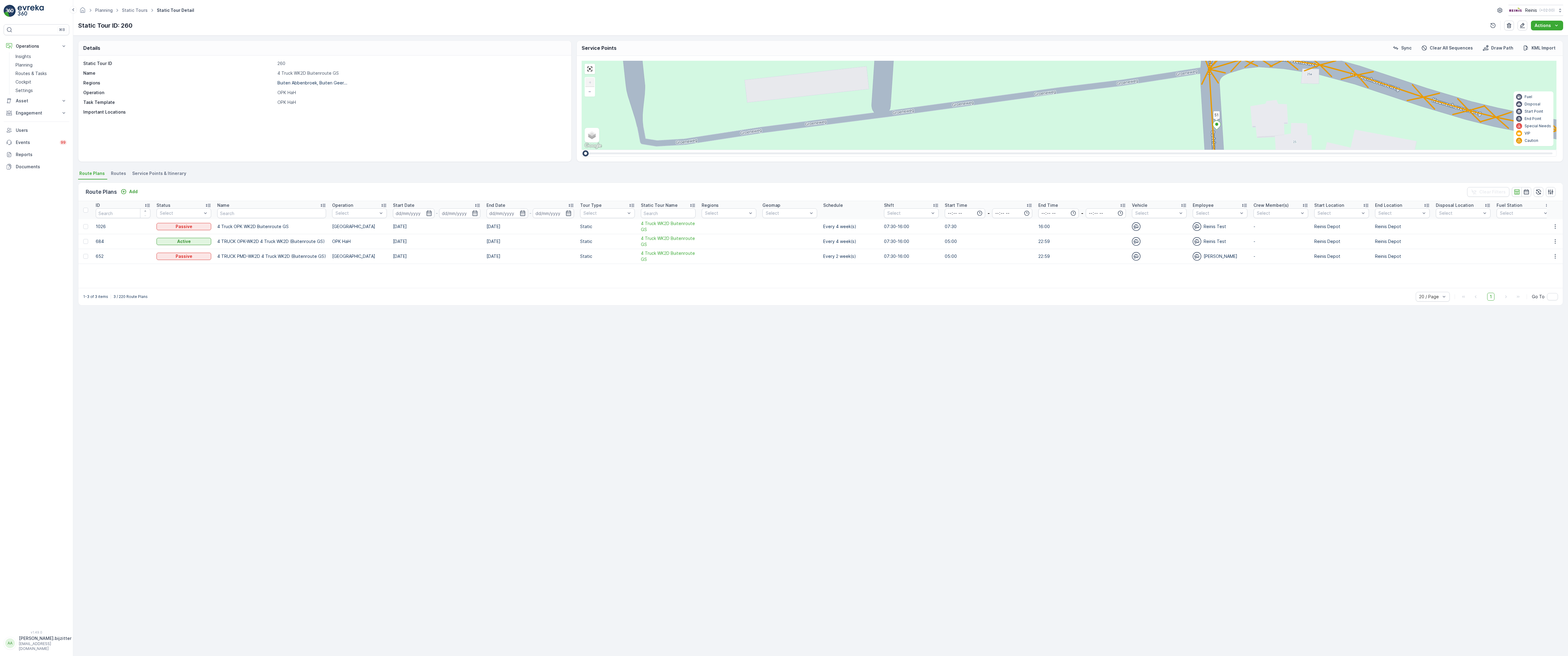
drag, startPoint x: 749, startPoint y: 434, endPoint x: 766, endPoint y: 259, distance: 175.8
click at [766, 150] on div "2 2 2 6 3 3 2 3 2 2 2 2 2 2 2 2 2 222 213 [STREET_ADDRESS] 3214 LM 209 Breedewe…" at bounding box center [1068, 104] width 975 height 89
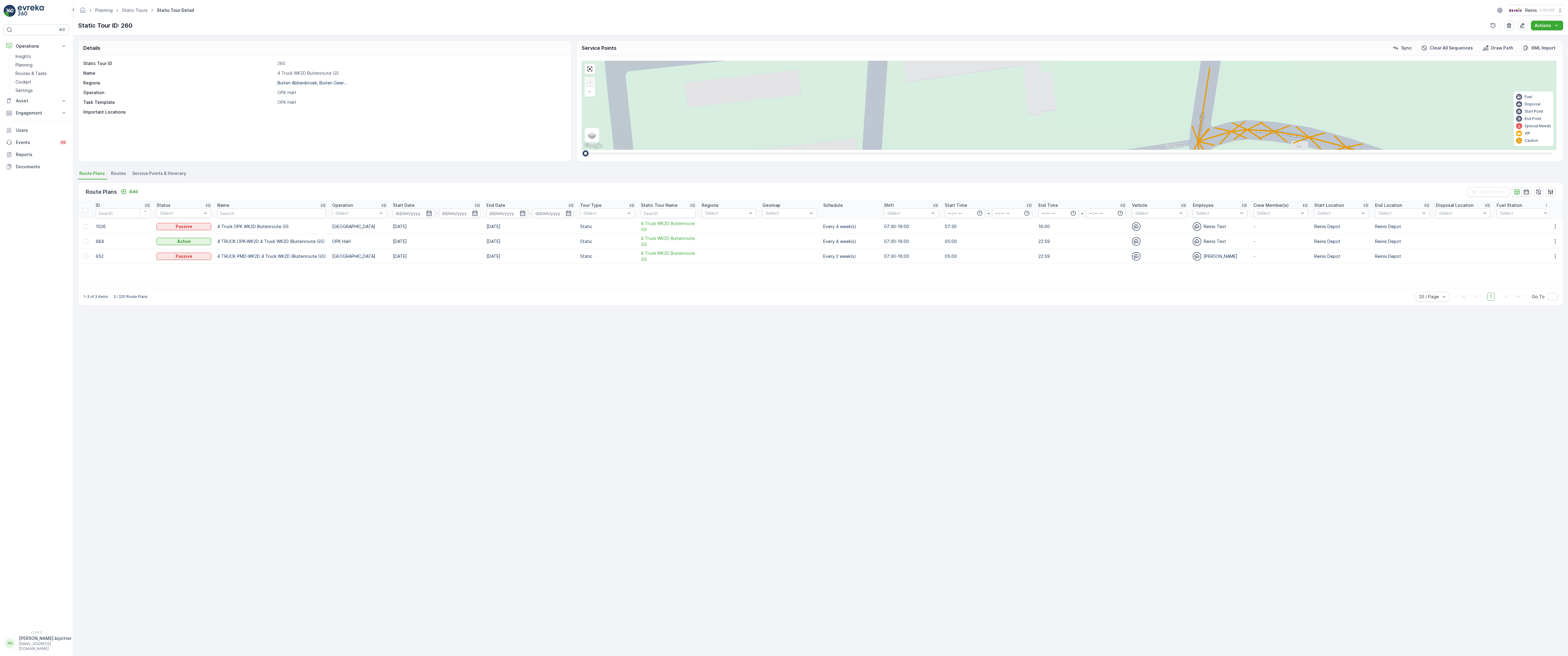
drag, startPoint x: 799, startPoint y: 448, endPoint x: 788, endPoint y: 521, distance: 73.8
click at [788, 150] on div "2 2 2 6 3 3 2 3 2 2 2 2 2 2 2 2 2 222 213 [STREET_ADDRESS] 3214 LM 209 Breedewe…" at bounding box center [1068, 104] width 975 height 89
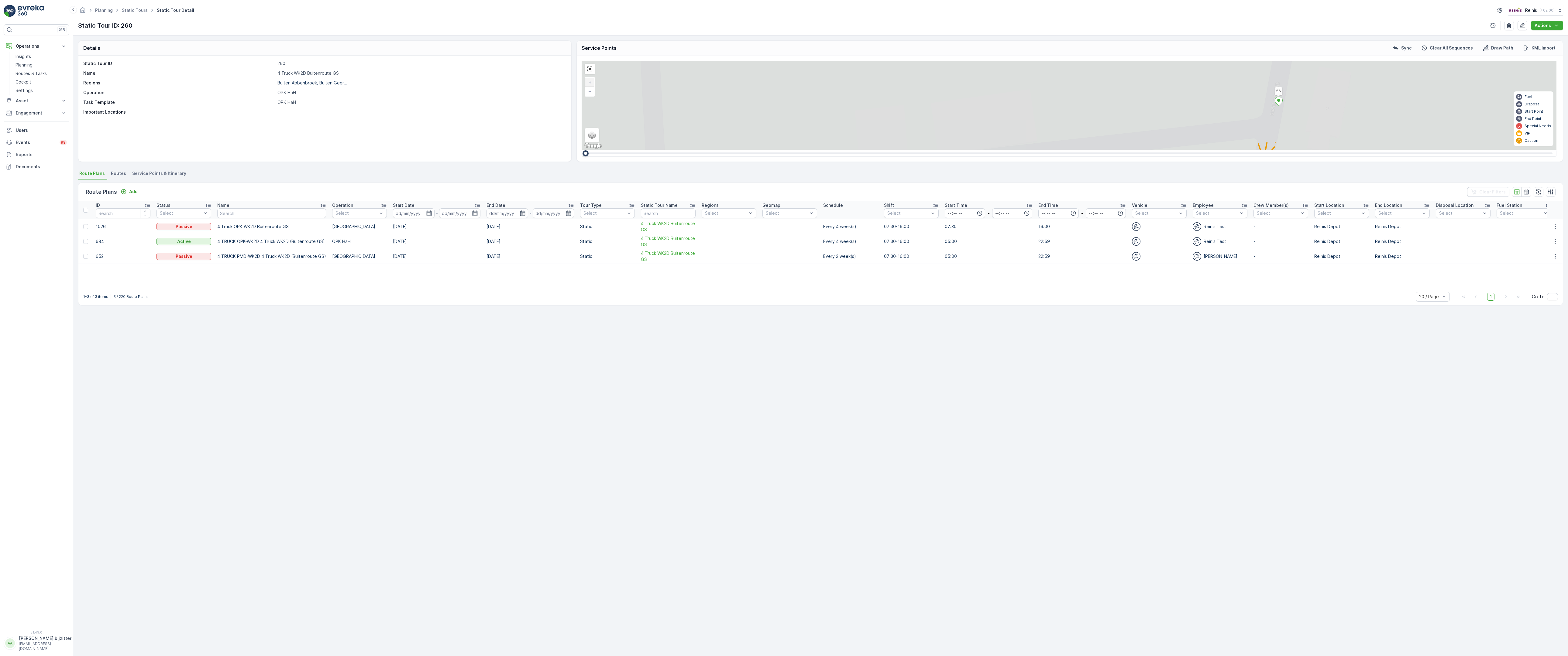
drag, startPoint x: 721, startPoint y: 369, endPoint x: 765, endPoint y: 516, distance: 153.4
click at [765, 150] on div "2 2 2 6 3 3 2 3 2 2 2 2 2 2 2 2 2 222 213 [STREET_ADDRESS] 3214 LM 209 Breedewe…" at bounding box center [1068, 104] width 975 height 89
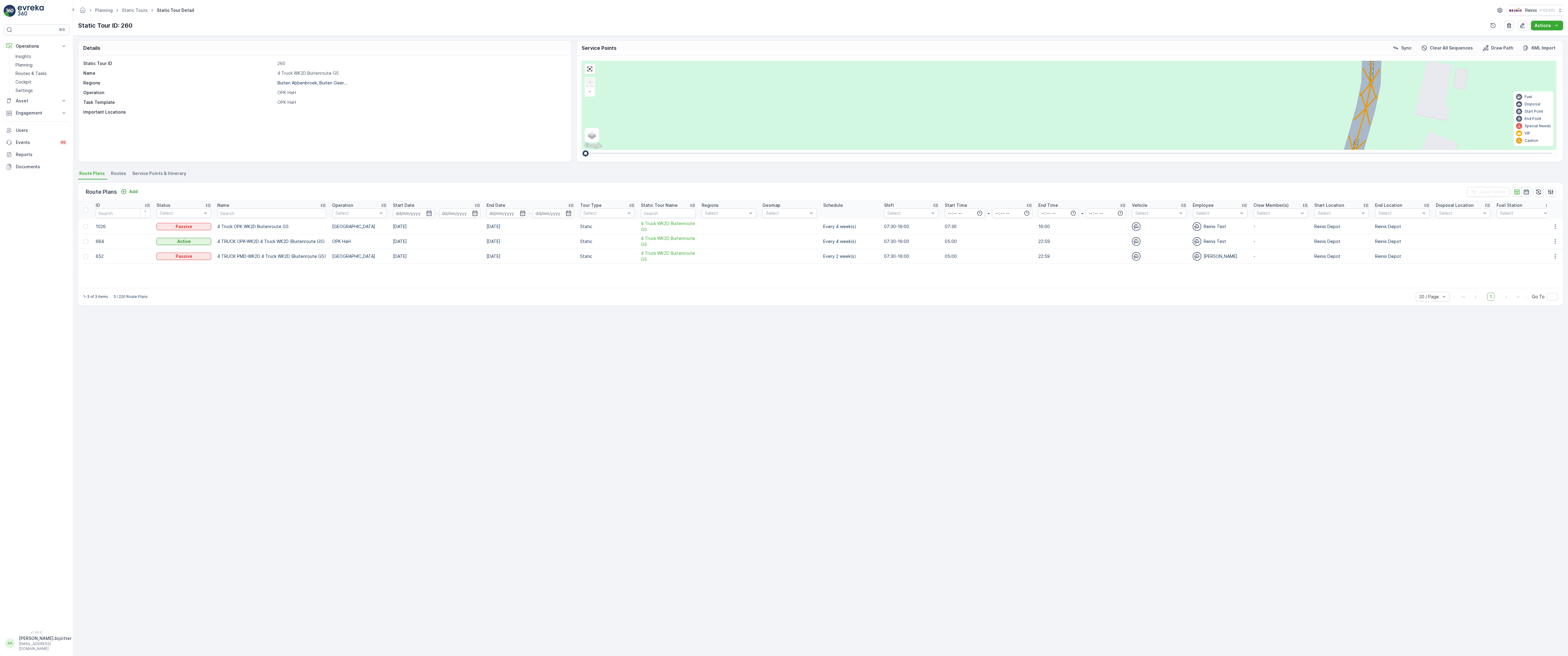
drag, startPoint x: 729, startPoint y: 467, endPoint x: 842, endPoint y: 0, distance: 480.5
click at [842, 60] on div "2 2 2 6 3 3 2 3 2 2 2 2 2 2 2 2 2 222 213 [STREET_ADDRESS] 3214 LM 209 Breedewe…" at bounding box center [1068, 104] width 975 height 89
drag, startPoint x: 869, startPoint y: 561, endPoint x: 789, endPoint y: 655, distance: 123.4
click at [789, 150] on div "2 2 2 6 3 3 2 3 2 2 2 2 2 2 2 2 2 222 213 [STREET_ADDRESS] 3214 LM 209 Breedewe…" at bounding box center [1068, 104] width 975 height 89
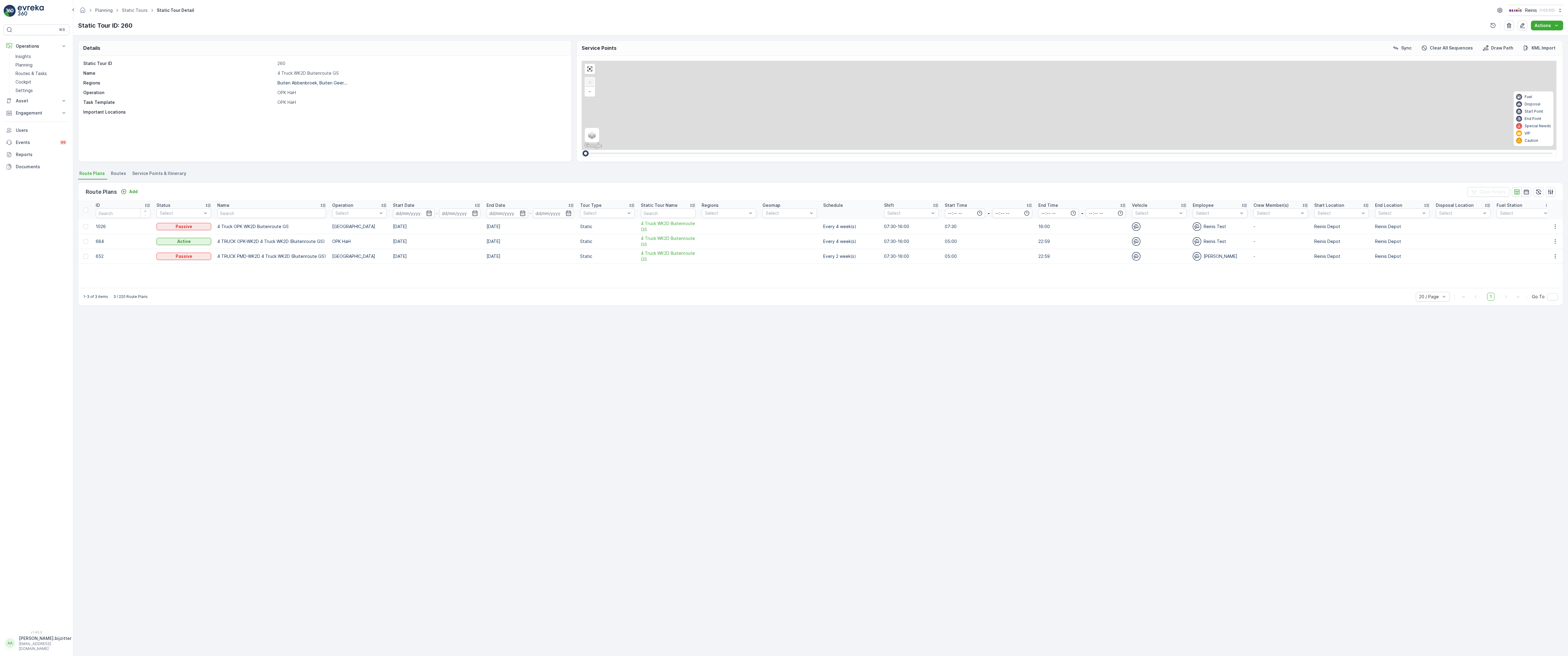
drag, startPoint x: 727, startPoint y: 312, endPoint x: 709, endPoint y: 535, distance: 223.7
click at [709, 150] on div "2 2 2 6 3 3 2 3 2 2 2 2 2 2 2 2 2 222 213 [STREET_ADDRESS] 3214 LM 209 Breedewe…" at bounding box center [1068, 104] width 975 height 89
drag, startPoint x: 906, startPoint y: 317, endPoint x: 856, endPoint y: 550, distance: 238.3
click at [856, 150] on div "2 2 2 6 3 3 2 3 2 2 2 2 2 2 2 2 2 222 213 [STREET_ADDRESS] 3214 LM 209 Breedewe…" at bounding box center [1068, 104] width 975 height 89
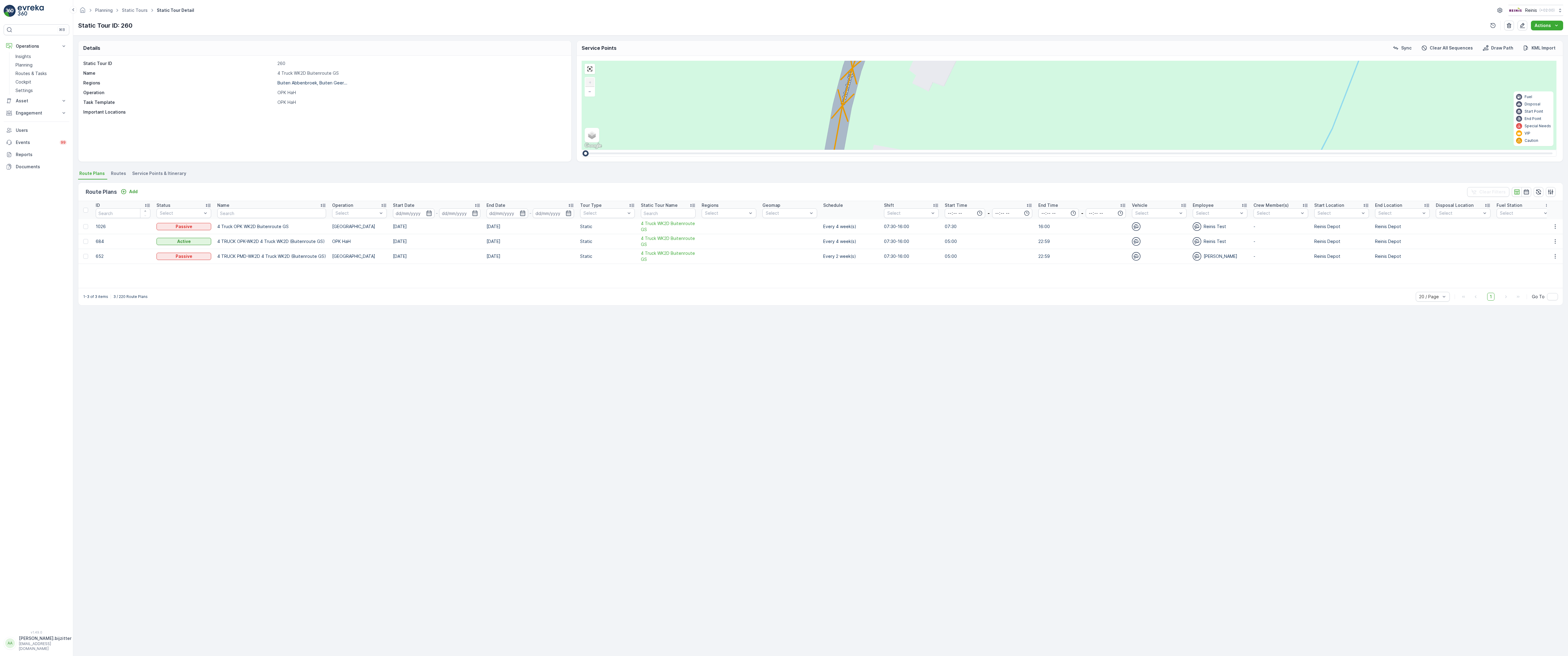
drag, startPoint x: 1487, startPoint y: 362, endPoint x: 1072, endPoint y: 370, distance: 415.1
click at [1072, 150] on div "2 2 2 6 3 3 2 3 2 2 2 2 2 2 2 2 2 222 213 [STREET_ADDRESS] 3214 LM 209 Breedewe…" at bounding box center [1068, 104] width 975 height 89
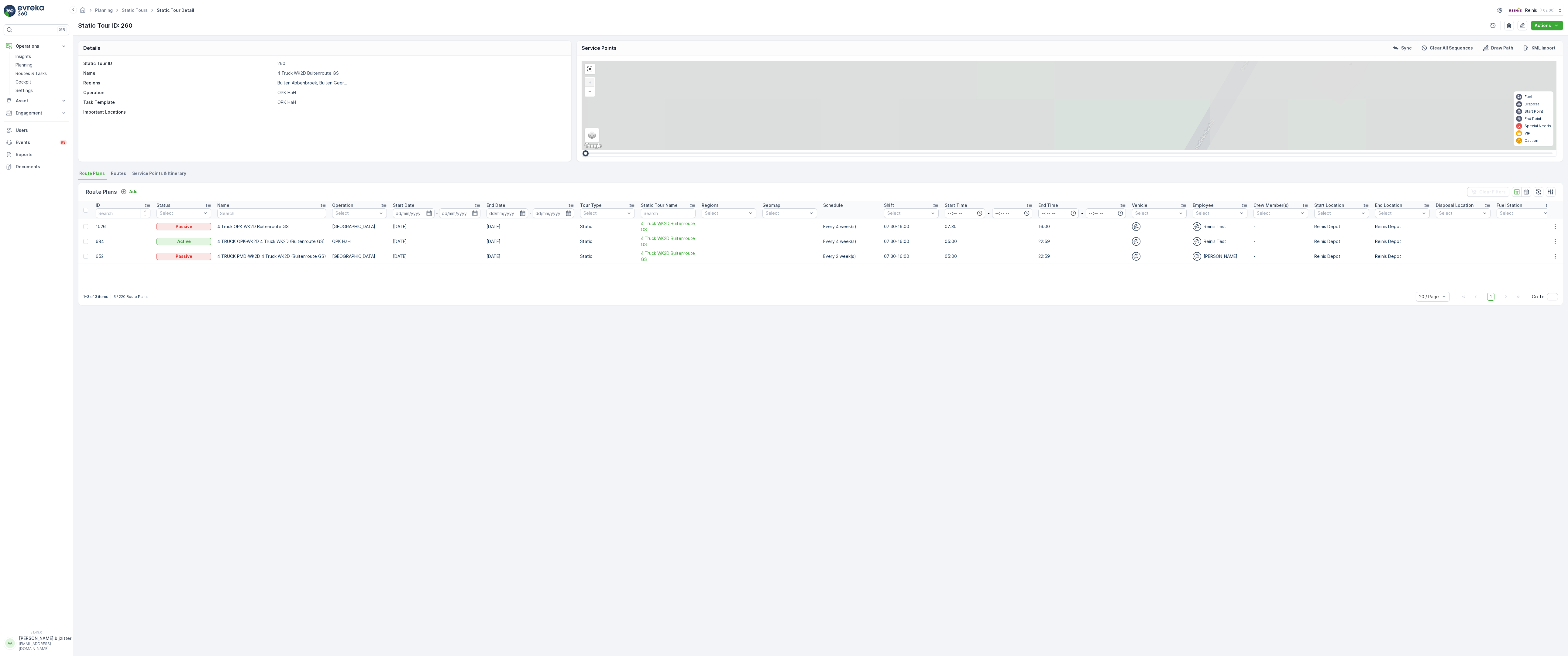
drag, startPoint x: 381, startPoint y: 366, endPoint x: 621, endPoint y: 655, distance: 375.7
click at [621, 150] on div "2 2 2 6 3 3 2 3 2 2 2 2 2 2 2 2 2 222 213 [STREET_ADDRESS] 3214 LM 209 Breedewe…" at bounding box center [1068, 104] width 975 height 89
drag, startPoint x: 638, startPoint y: 288, endPoint x: 494, endPoint y: 605, distance: 348.2
click at [581, 150] on div "2 2 2 6 3 3 2 3 2 2 2 2 2 2 2 2 2 222 213 [STREET_ADDRESS] 3214 LM 209 Breedewe…" at bounding box center [1068, 104] width 975 height 89
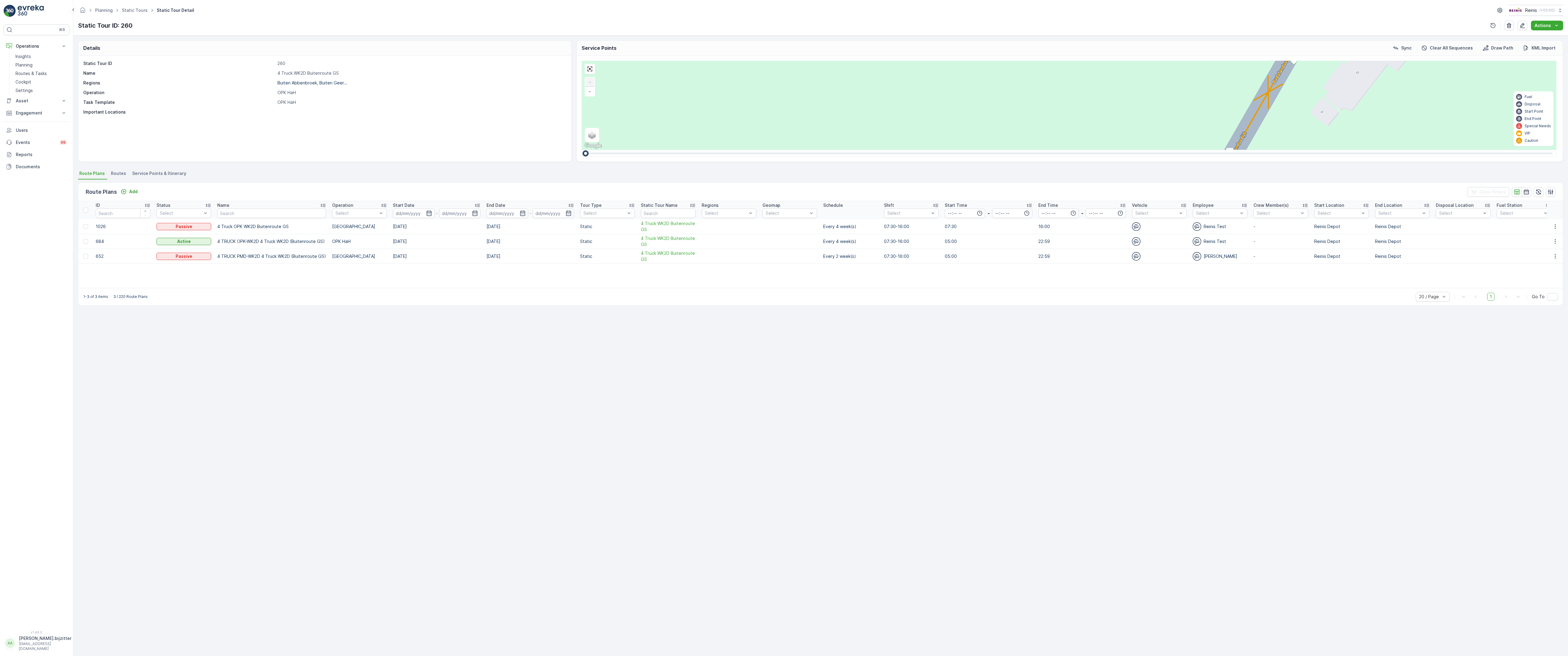
drag, startPoint x: 626, startPoint y: 511, endPoint x: 575, endPoint y: 620, distance: 120.3
click at [592, 150] on div "2 2 2 6 3 3 2 3 2 2 2 2 2 2 2 2 2 222 213 [STREET_ADDRESS] 3214 LM 209 Breedewe…" at bounding box center [1068, 104] width 975 height 89
drag, startPoint x: 663, startPoint y: 545, endPoint x: 605, endPoint y: 560, distance: 59.9
click at [616, 150] on div "2 2 2 6 3 3 2 3 2 2 2 2 2 2 2 2 2 222 213 [STREET_ADDRESS] 3214 LM 209 Breedewe…" at bounding box center [1068, 104] width 975 height 89
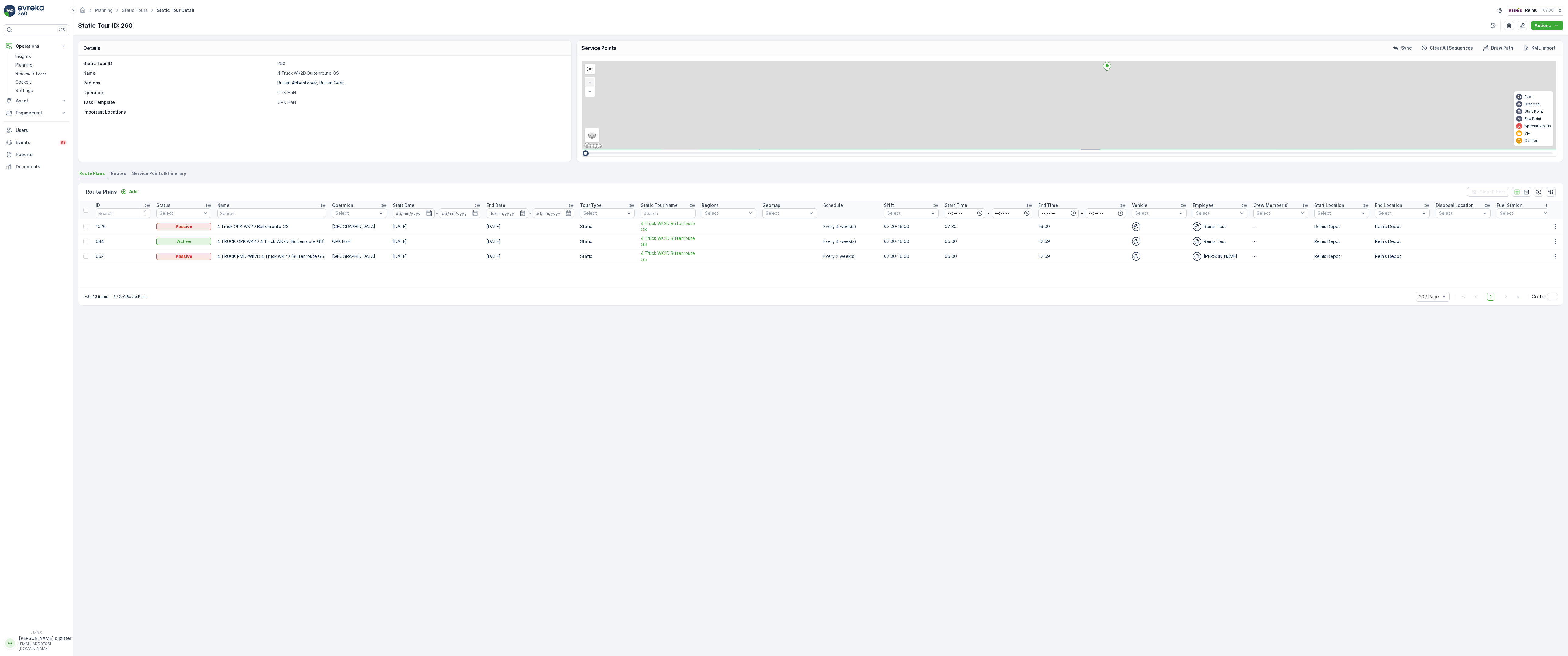
drag, startPoint x: 688, startPoint y: 193, endPoint x: 626, endPoint y: 398, distance: 214.2
click at [626, 150] on div "2 2 2 6 3 3 2 3 2 2 2 2 2 2 2 2 2 222 213 [STREET_ADDRESS] 3214 LM 209 Breedewe…" at bounding box center [1068, 104] width 975 height 89
drag, startPoint x: 752, startPoint y: 131, endPoint x: 690, endPoint y: 501, distance: 375.2
click at [690, 150] on div "2 2 2 6 3 3 2 3 2 2 2 2 2 2 2 2 2 222 213 [STREET_ADDRESS] 3214 LM 209 Breedewe…" at bounding box center [1068, 104] width 975 height 89
drag, startPoint x: 622, startPoint y: 227, endPoint x: 596, endPoint y: 508, distance: 282.2
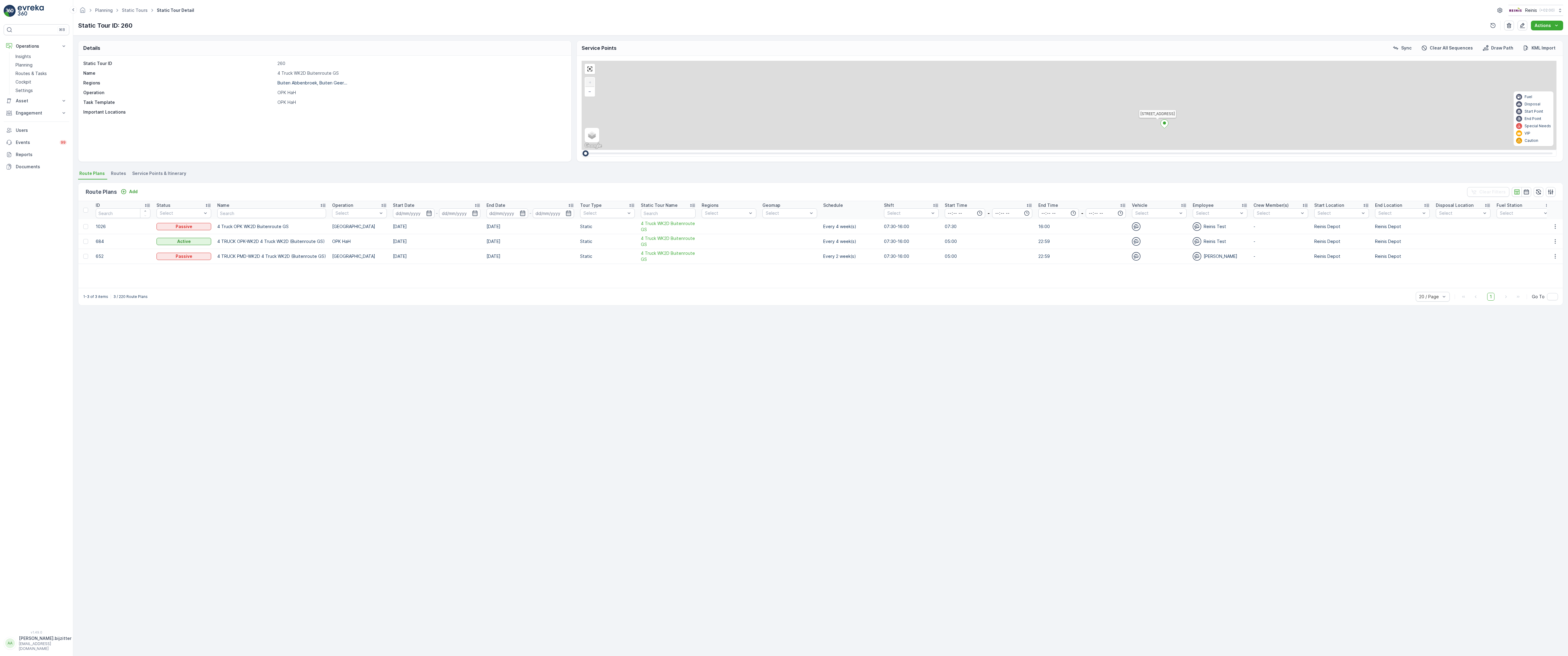
click at [596, 150] on div "2 2 2 6 3 3 2 3 2 2 2 2 2 2 2 2 2 222 213 [STREET_ADDRESS] 3214 LM 209 Breedewe…" at bounding box center [1068, 104] width 975 height 89
drag, startPoint x: 617, startPoint y: 263, endPoint x: 557, endPoint y: 539, distance: 282.4
click at [581, 150] on div "2 2 2 6 3 3 2 3 2 2 2 2 2 2 2 2 2 222 213 [STREET_ADDRESS] 3214 LM 209 Breedewe…" at bounding box center [1068, 104] width 975 height 89
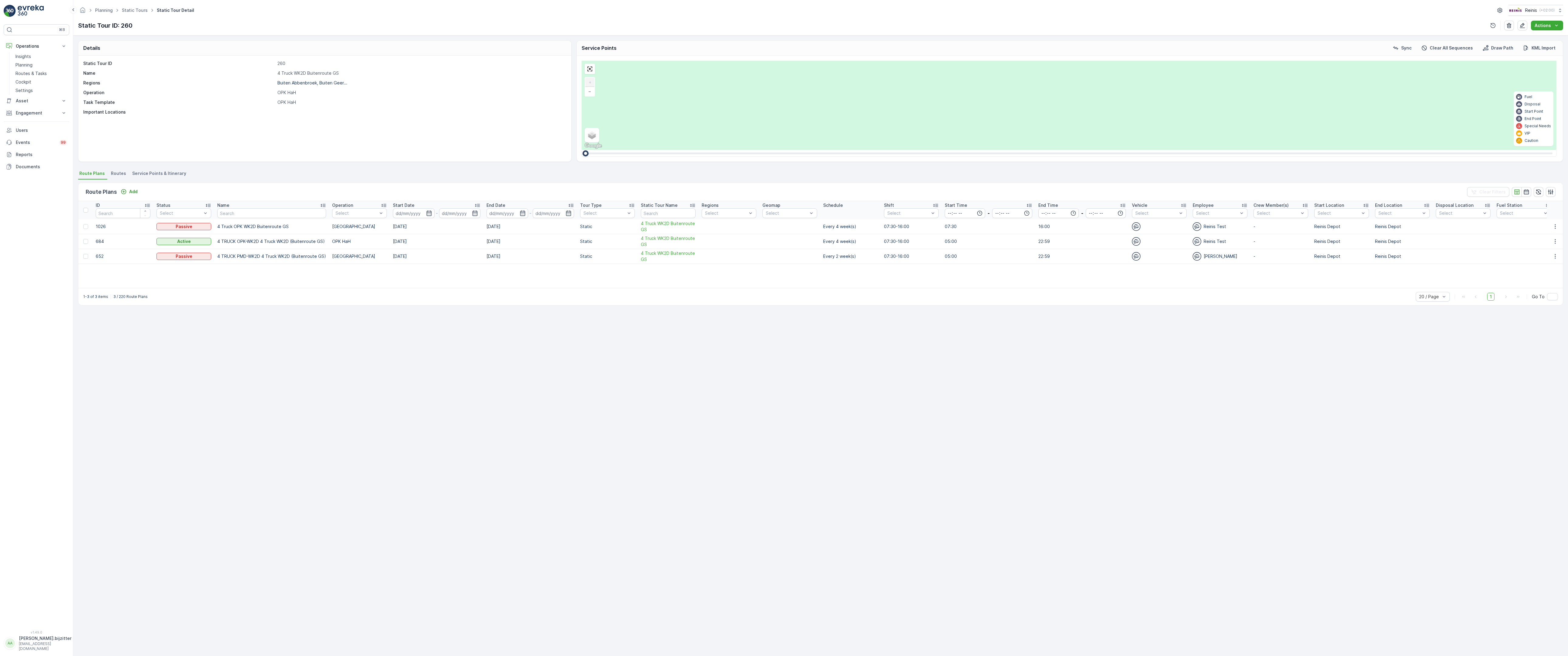
drag, startPoint x: 895, startPoint y: 210, endPoint x: 817, endPoint y: 238, distance: 82.9
click at [817, 150] on div "2 2 2 6 3 3 2 3 2 2 2 2 2 2 2 2 2 222 213 [STREET_ADDRESS] 3214 LM 209 Breedewe…" at bounding box center [1068, 104] width 975 height 89
drag, startPoint x: 1013, startPoint y: 445, endPoint x: 813, endPoint y: 310, distance: 241.3
click at [813, 150] on div "2 2 2 6 3 3 2 3 2 2 2 2 2 2 2 2 2 222 213 [STREET_ADDRESS] 3214 LM 209 Breedewe…" at bounding box center [1068, 104] width 975 height 89
drag, startPoint x: 1314, startPoint y: 430, endPoint x: 837, endPoint y: 71, distance: 597.0
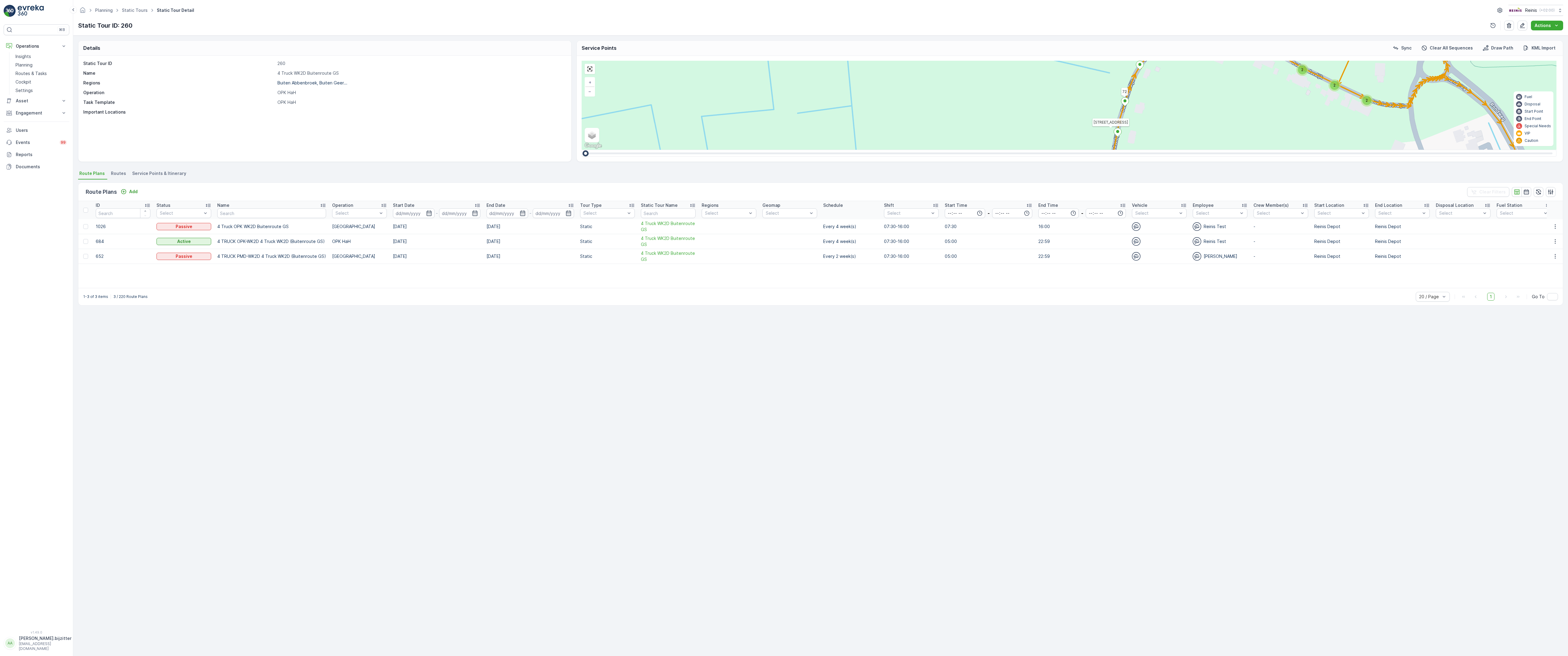
click at [837, 71] on div "2 2 2 2 3 2 2 2 7 6 2 3 3 2 2 3 2 2 2 2 5 2 2 2 2 2 2 2 2 2 2 2 2 2 2 2 2 2 2 2…" at bounding box center [1068, 104] width 975 height 89
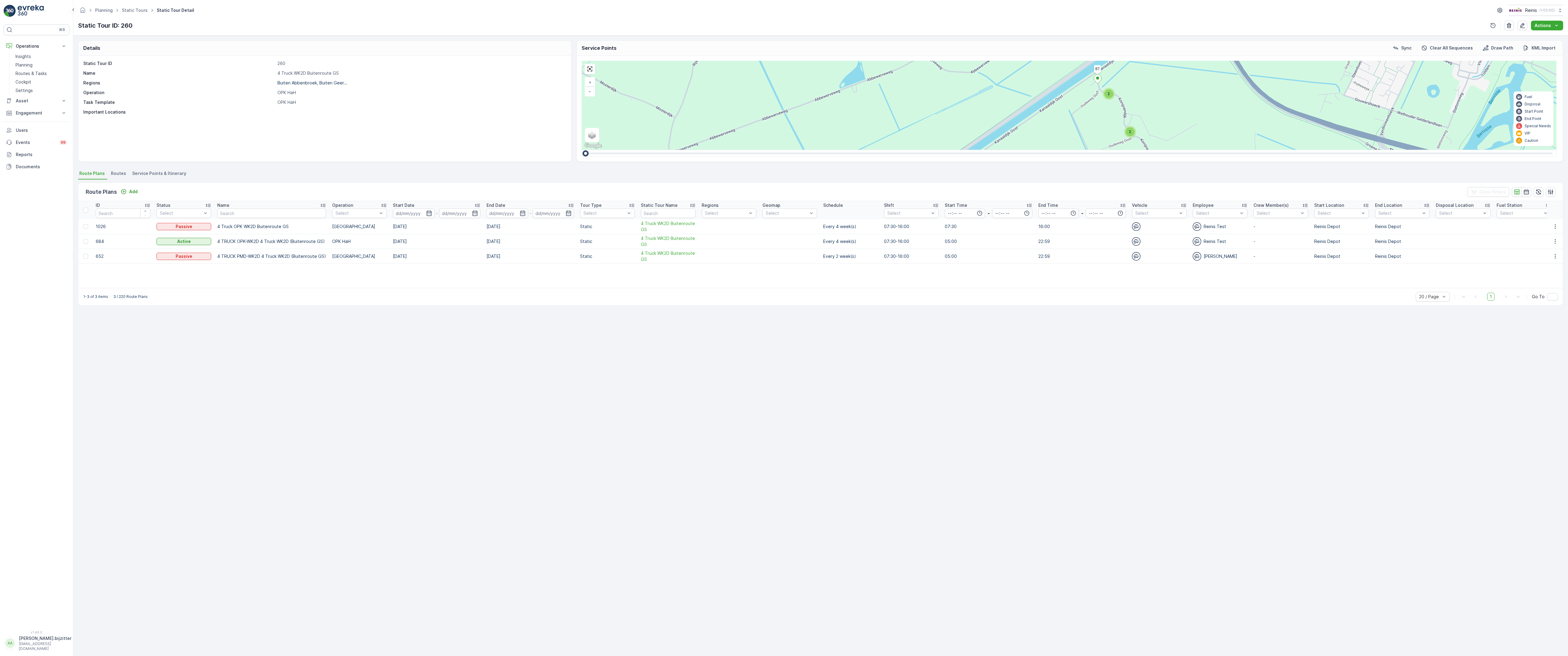
drag, startPoint x: 834, startPoint y: 110, endPoint x: 829, endPoint y: 284, distance: 174.1
click at [829, 150] on div "2 3 2 2 2 2 2 3 2 2 2 2 6 2 2 2 2 2 14 2 2 2 3 2 2 4 3 4 2 4 2 2 2 2 2 2 2 2 2 …" at bounding box center [1068, 104] width 975 height 89
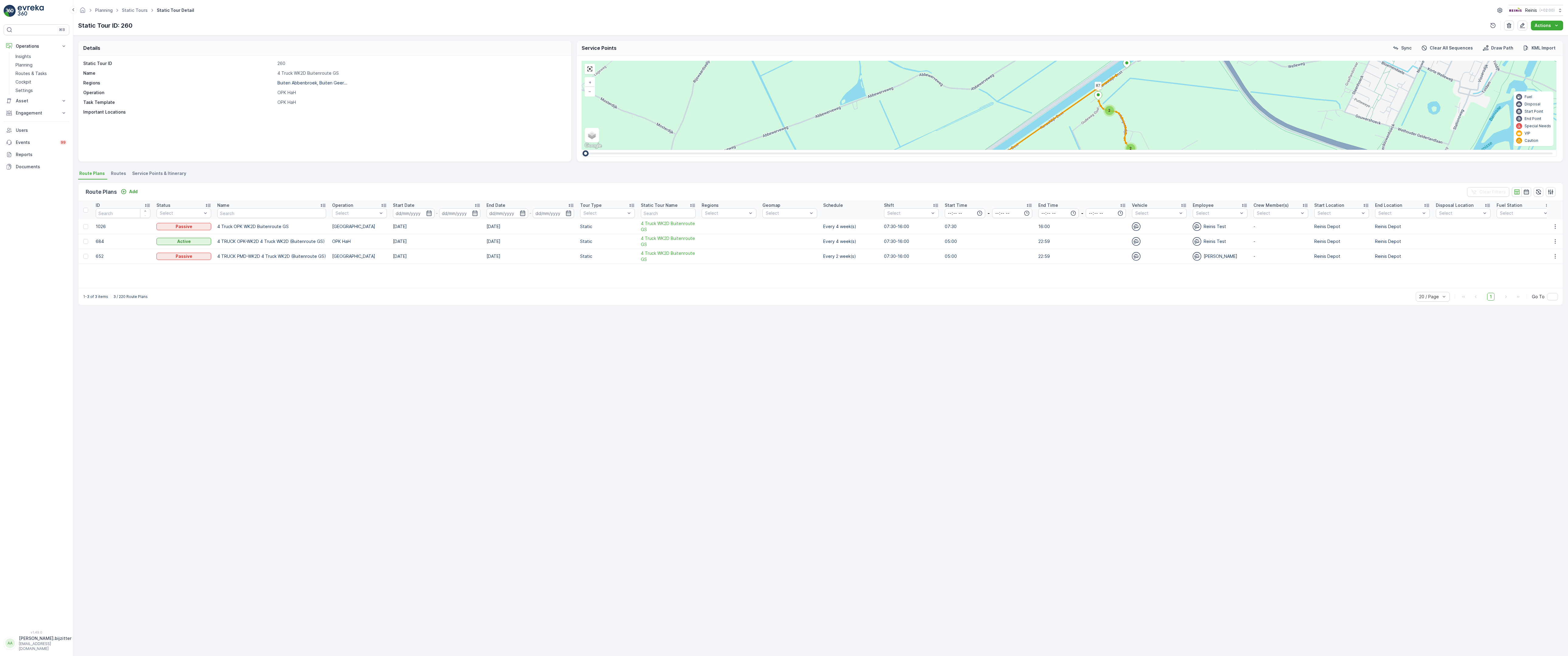
drag, startPoint x: 809, startPoint y: 193, endPoint x: 822, endPoint y: 265, distance: 73.2
click at [822, 150] on div "2 3 2 2 2 2 2 3 2 2 2 2 6 2 2 2 2 2 14 2 2 2 3 2 2 4 3 4 2 4 2 2 2 2 2 2 2 2 2 …" at bounding box center [1068, 104] width 975 height 89
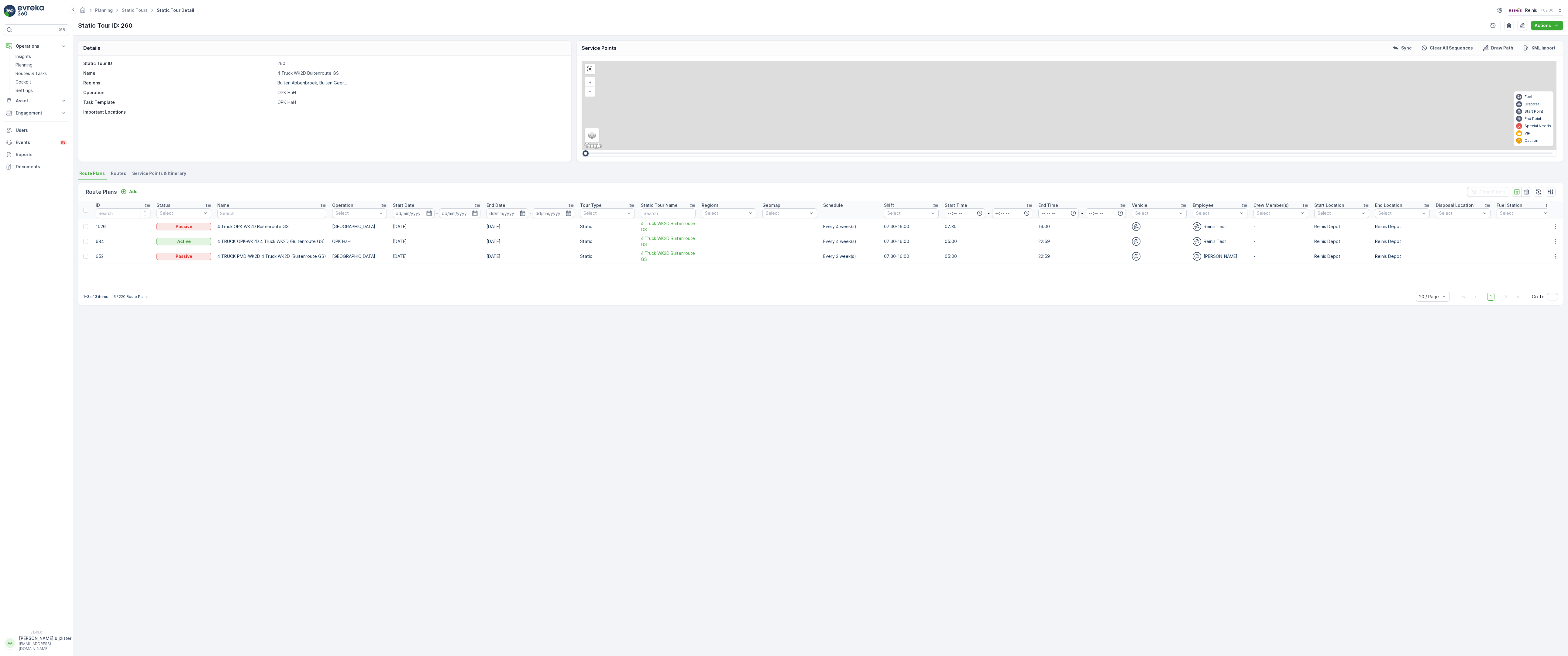
drag, startPoint x: 766, startPoint y: 226, endPoint x: 1113, endPoint y: 385, distance: 381.7
click at [1114, 150] on div "2 2 2 2 2 2 6 3 3 2 3 2 2 3 2 2 2 4 2 2 2 2 2 2 2 2 2 2 222 213 Schoutsweg 2 32…" at bounding box center [1068, 104] width 975 height 89
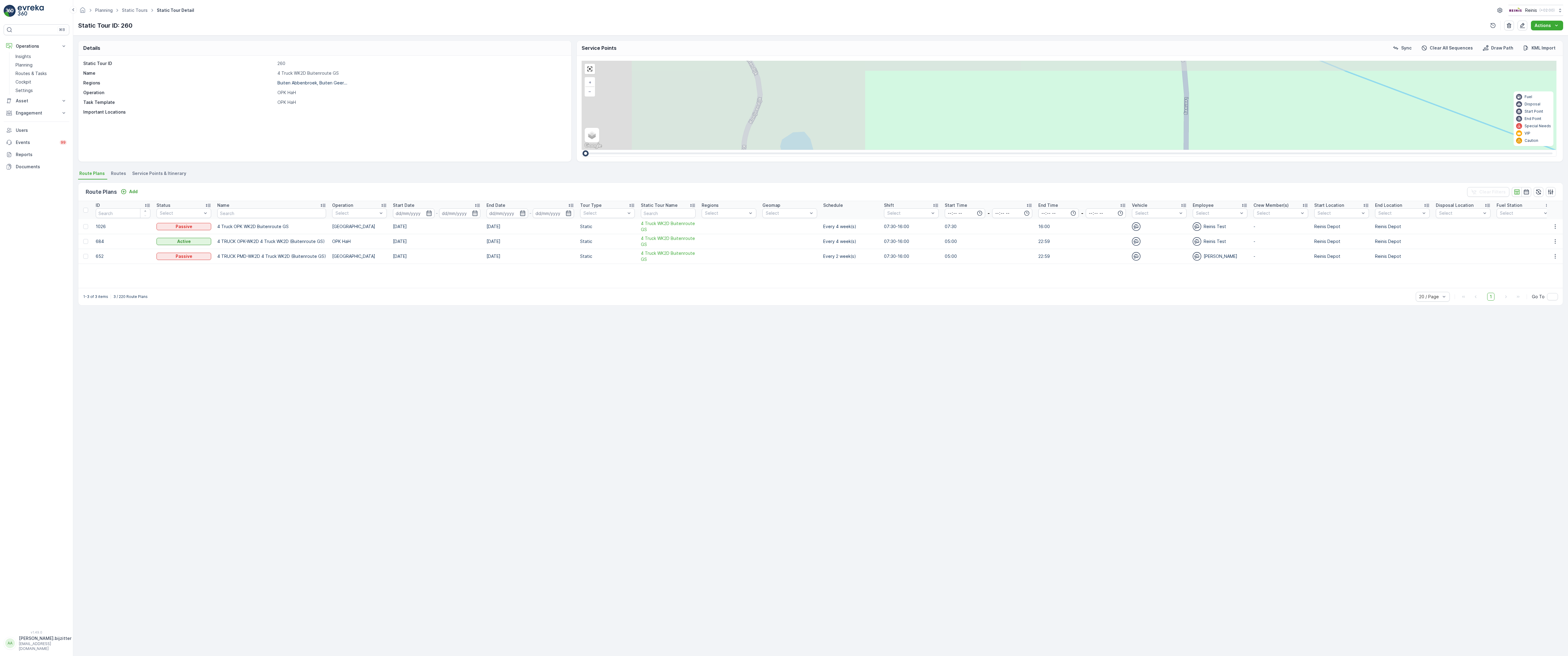
drag, startPoint x: 343, startPoint y: 310, endPoint x: 865, endPoint y: 371, distance: 525.6
click at [865, 150] on div "2 2 2 2 3 2 2 2 7 6 2 3 3 2 2 3 2 2 2 2 5 2 2 2 2 2 2 2 2 2 2 2 2 2 2 2 2 2 2 2…" at bounding box center [1068, 104] width 975 height 89
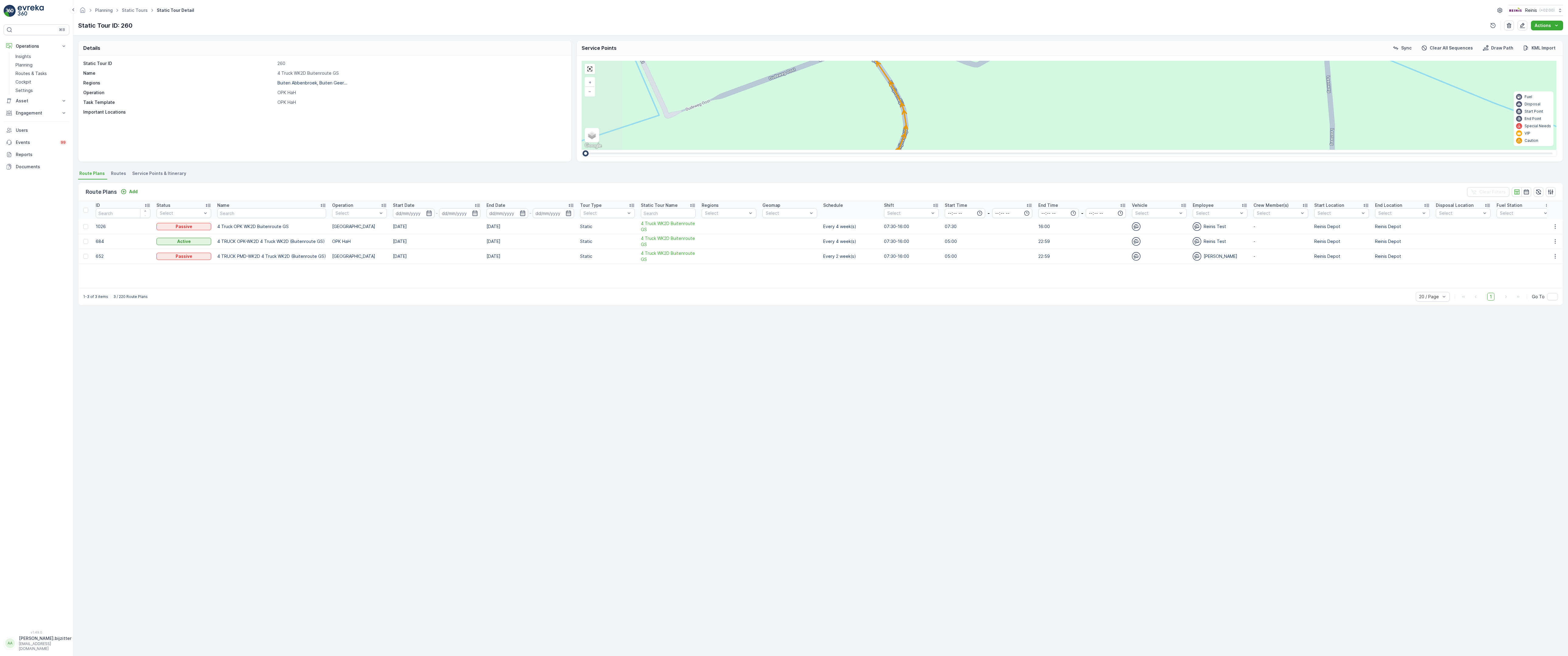
drag, startPoint x: 445, startPoint y: 419, endPoint x: 591, endPoint y: 450, distance: 149.3
click at [591, 150] on div "2 2 2 2 3 2 2 2 7 6 2 3 3 2 2 3 2 2 2 2 5 2 2 2 2 2 2 2 2 2 2 2 2 2 2 2 2 2 2 2…" at bounding box center [1068, 104] width 975 height 89
drag, startPoint x: 472, startPoint y: 231, endPoint x: 568, endPoint y: 382, distance: 178.9
click at [581, 150] on div "2 2 2 2 3 2 2 2 7 6 2 3 3 2 2 3 2 2 2 2 5 2 2 2 2 2 2 2 2 2 2 2 2 2 2 2 2 2 2 2…" at bounding box center [1068, 104] width 975 height 89
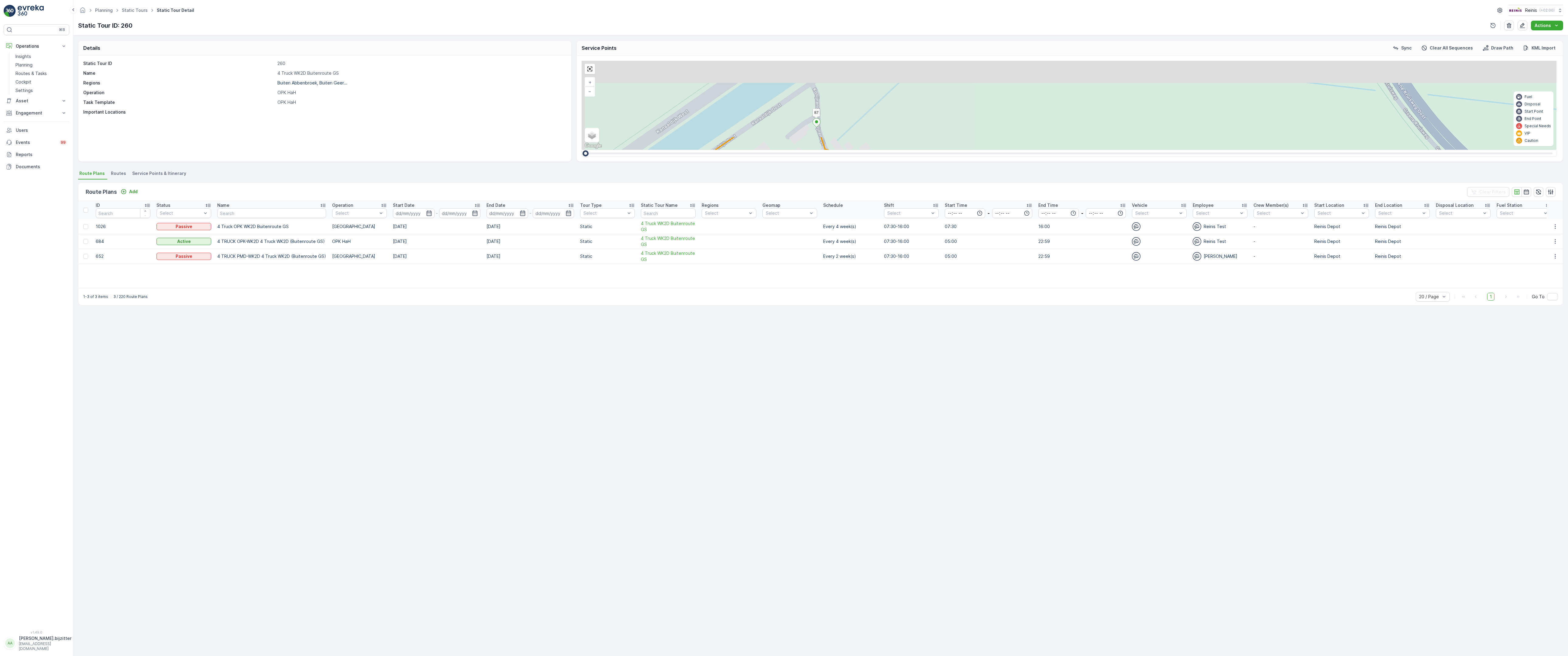
drag, startPoint x: 355, startPoint y: 266, endPoint x: 380, endPoint y: 430, distance: 165.9
click at [581, 150] on div "2 2 2 2 3 2 2 2 7 6 2 3 3 2 2 3 2 2 2 2 5 2 2 2 2 2 2 2 2 2 2 2 2 2 2 2 2 2 2 2…" at bounding box center [1068, 104] width 975 height 89
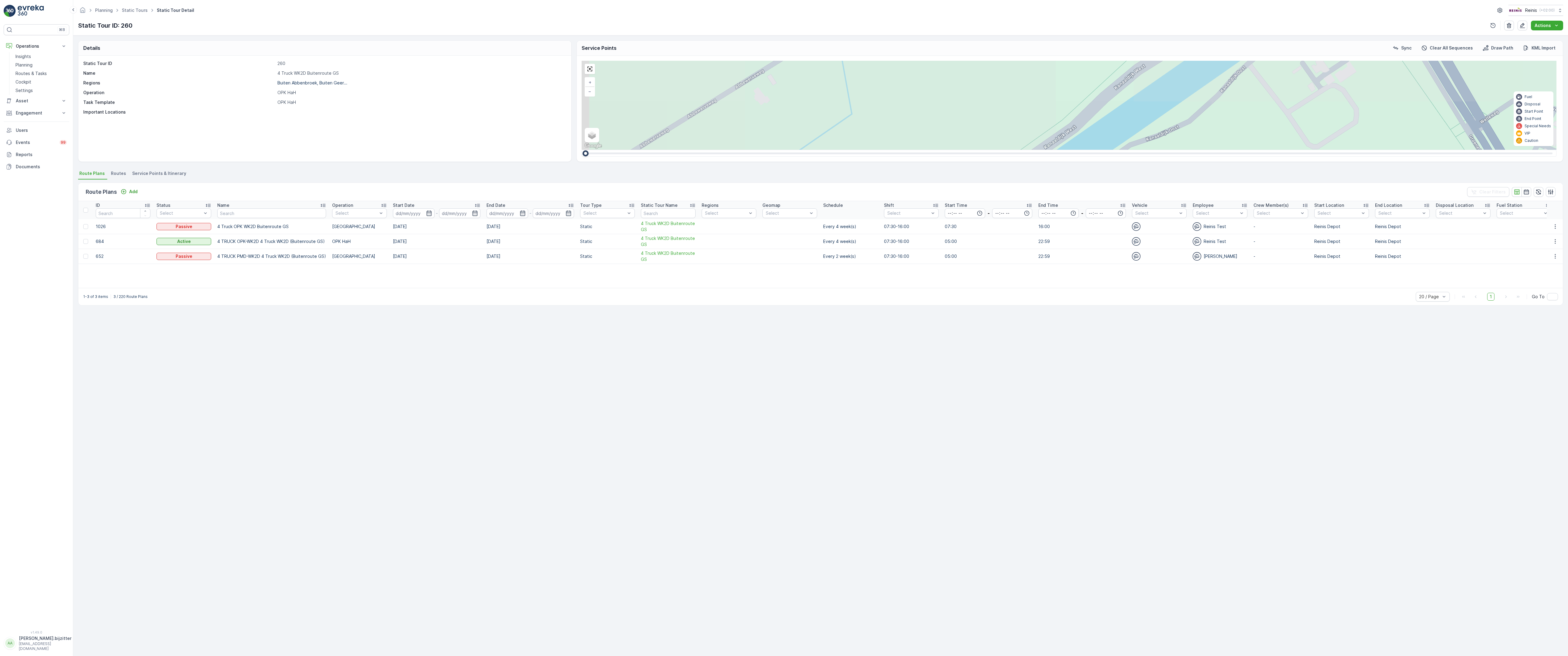
drag, startPoint x: 325, startPoint y: 300, endPoint x: 456, endPoint y: 410, distance: 171.1
click at [581, 150] on div "2 2 2 2 3 2 2 2 7 6 2 3 3 2 2 3 2 2 2 2 5 2 2 2 2 2 2 2 2 2 2 2 2 2 2 2 2 2 2 2…" at bounding box center [1068, 104] width 975 height 89
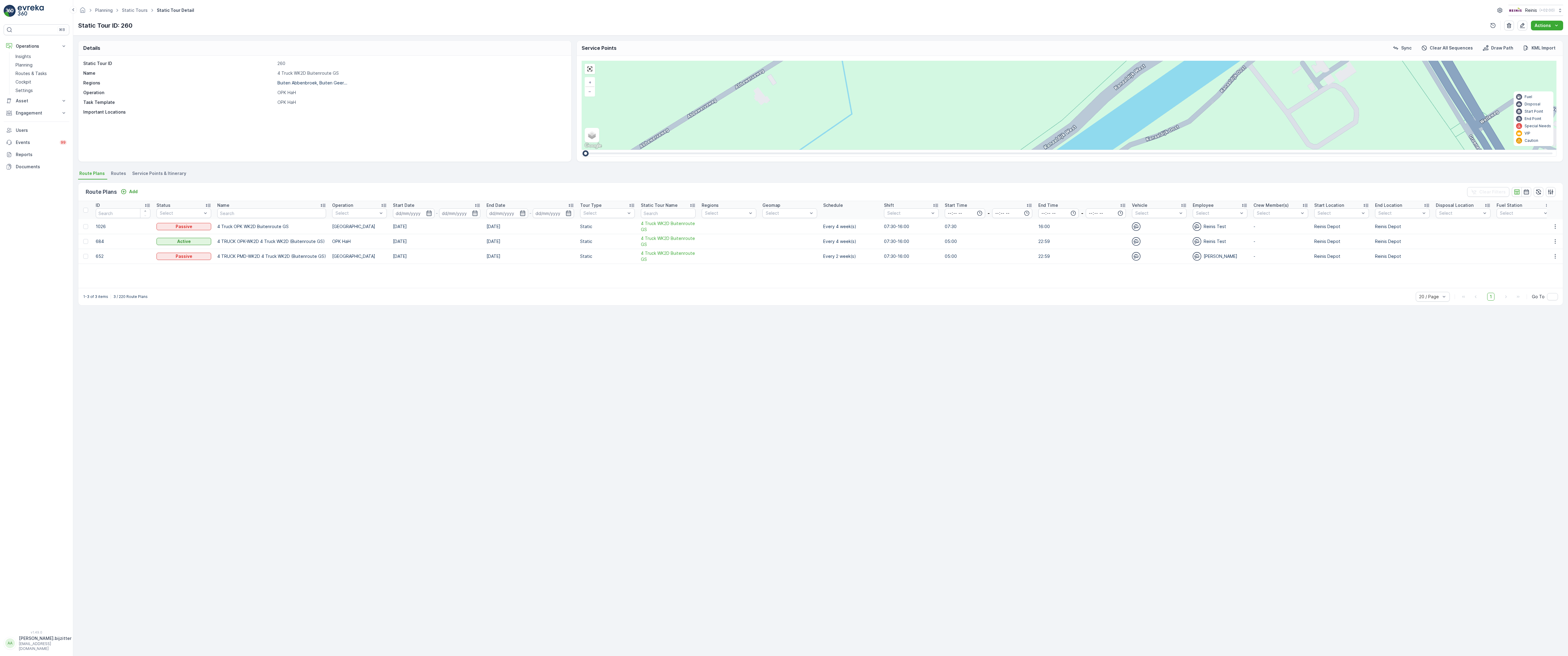
click at [1021, 340] on span "2" at bounding box center [1022, 342] width 2 height 5
click at [1028, 337] on icon at bounding box center [1032, 341] width 7 height 9
click at [1010, 339] on ellipse at bounding box center [1011, 339] width 3 height 3
click at [581, 150] on div "2 2 2 2 3 2 2 2 7 6 2 3 3 2 2 3 2 2 2 2 5 2 2 2 2 2 2 2 2 2 2 2 2 2 2 2 2 2 2 2…" at bounding box center [1068, 104] width 975 height 89
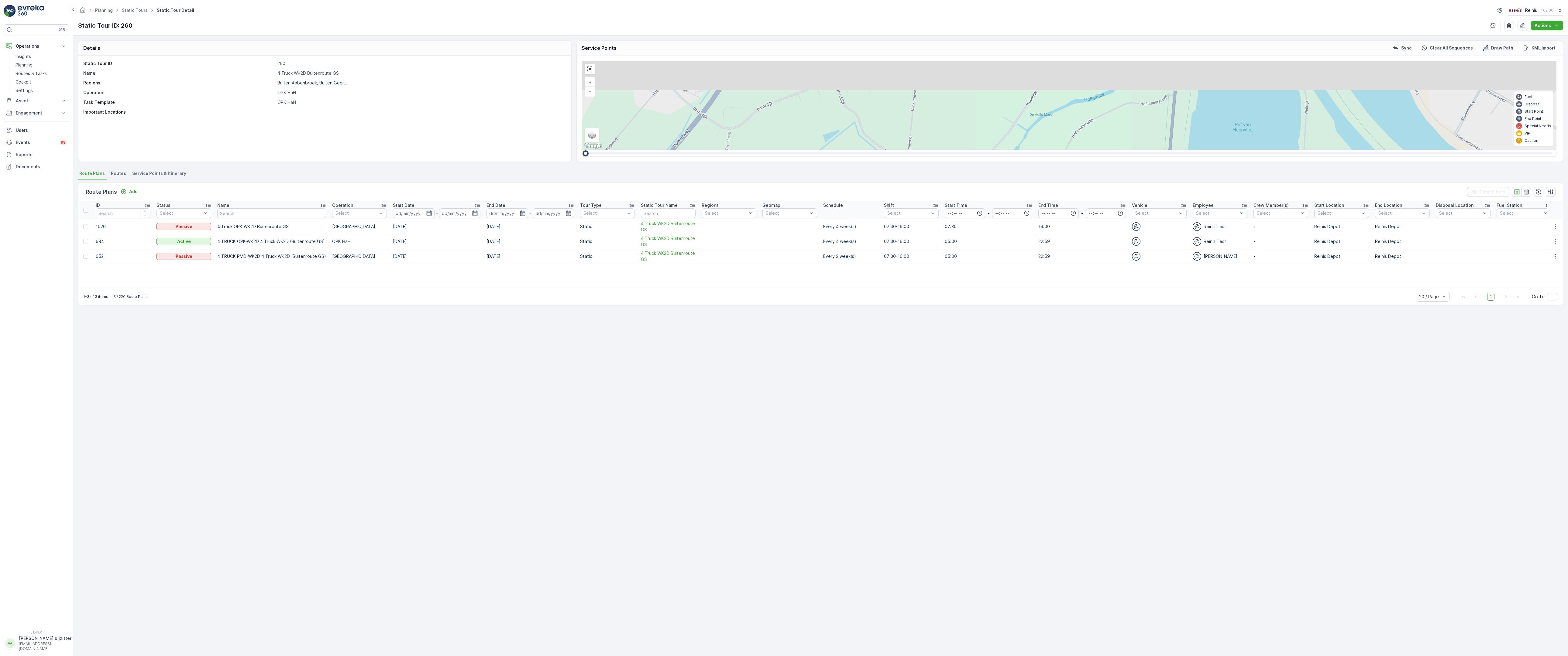
drag, startPoint x: 665, startPoint y: 192, endPoint x: 583, endPoint y: 322, distance: 153.7
click at [583, 150] on div "2 3 2 2 2 2 2 3 2 2 2 2 6 2 2 2 2 2 14 2 2 2 3 2 2 4 3 4 2 4 2 2 2 2 2 2 2 2 2 …" at bounding box center [1068, 104] width 975 height 89
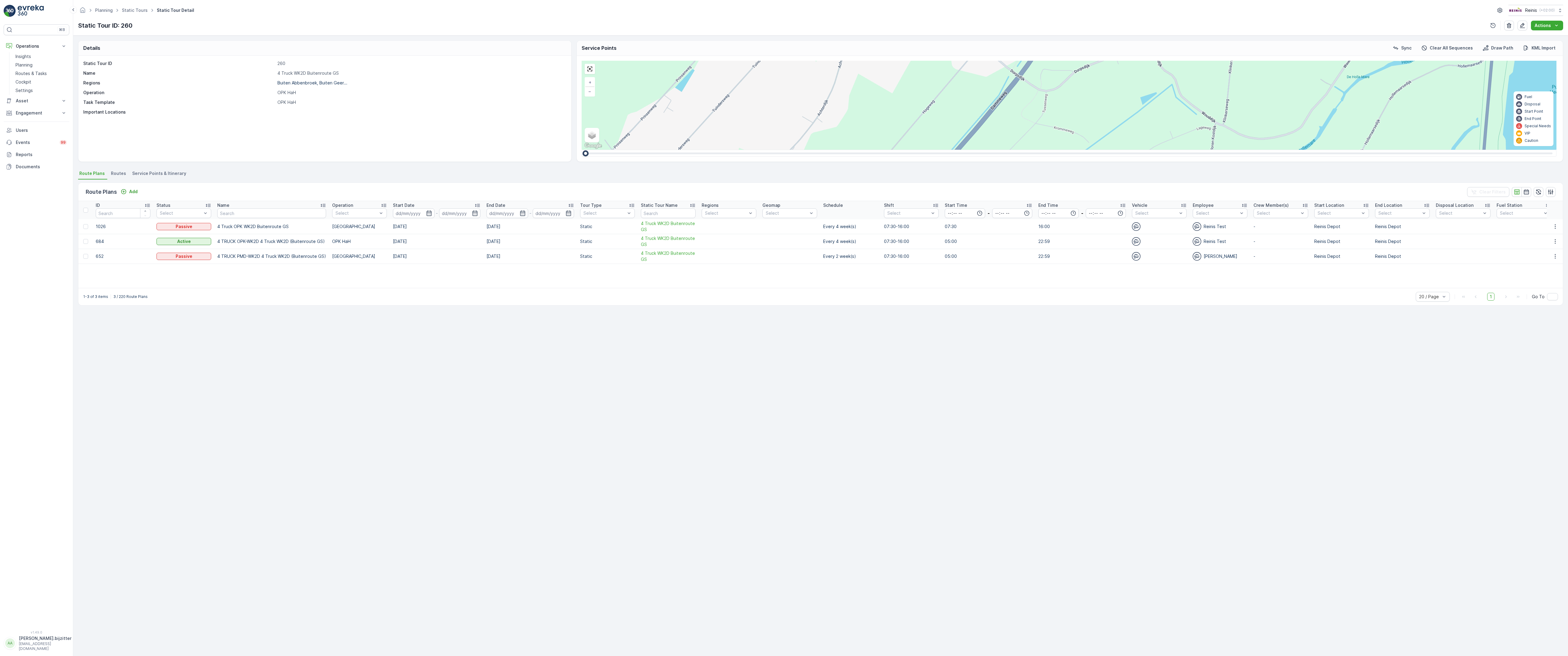
drag, startPoint x: 883, startPoint y: 461, endPoint x: 849, endPoint y: 422, distance: 51.7
click at [849, 150] on div "2 3 2 2 2 2 2 3 2 2 2 2 6 2 2 2 2 2 14 2 2 2 3 2 2 4 3 4 2 4 2 2 2 2 2 2 2 2 2 …" at bounding box center [1068, 104] width 975 height 89
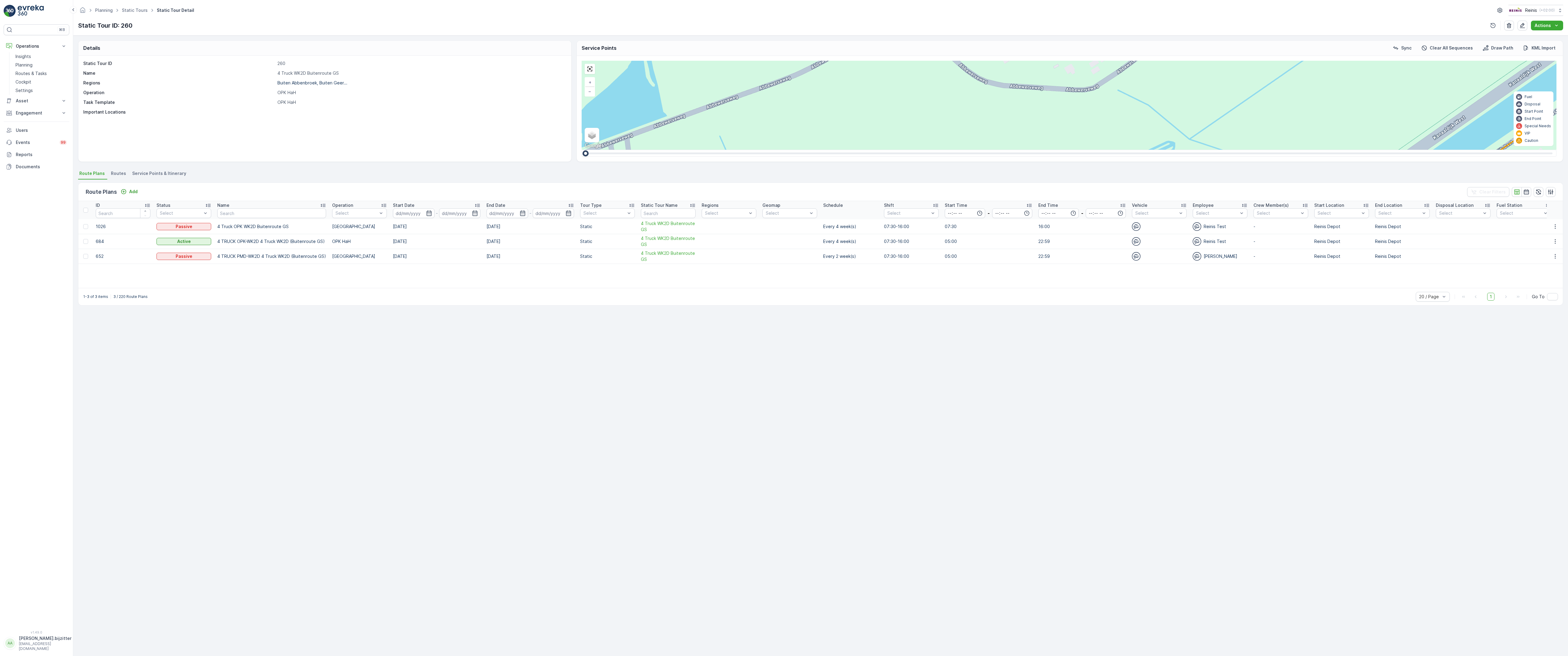
drag, startPoint x: 947, startPoint y: 309, endPoint x: 888, endPoint y: 445, distance: 148.2
click at [888, 150] on div "2 2 2 2 3 2 2 2 7 6 2 3 3 2 2 3 2 2 2 2 5 2 2 2 2 2 2 2 2 2 2 2 2 2 2 2 2 2 2 2…" at bounding box center [1068, 104] width 975 height 89
click at [1348, 484] on div "2" at bounding box center [1353, 489] width 9 height 9
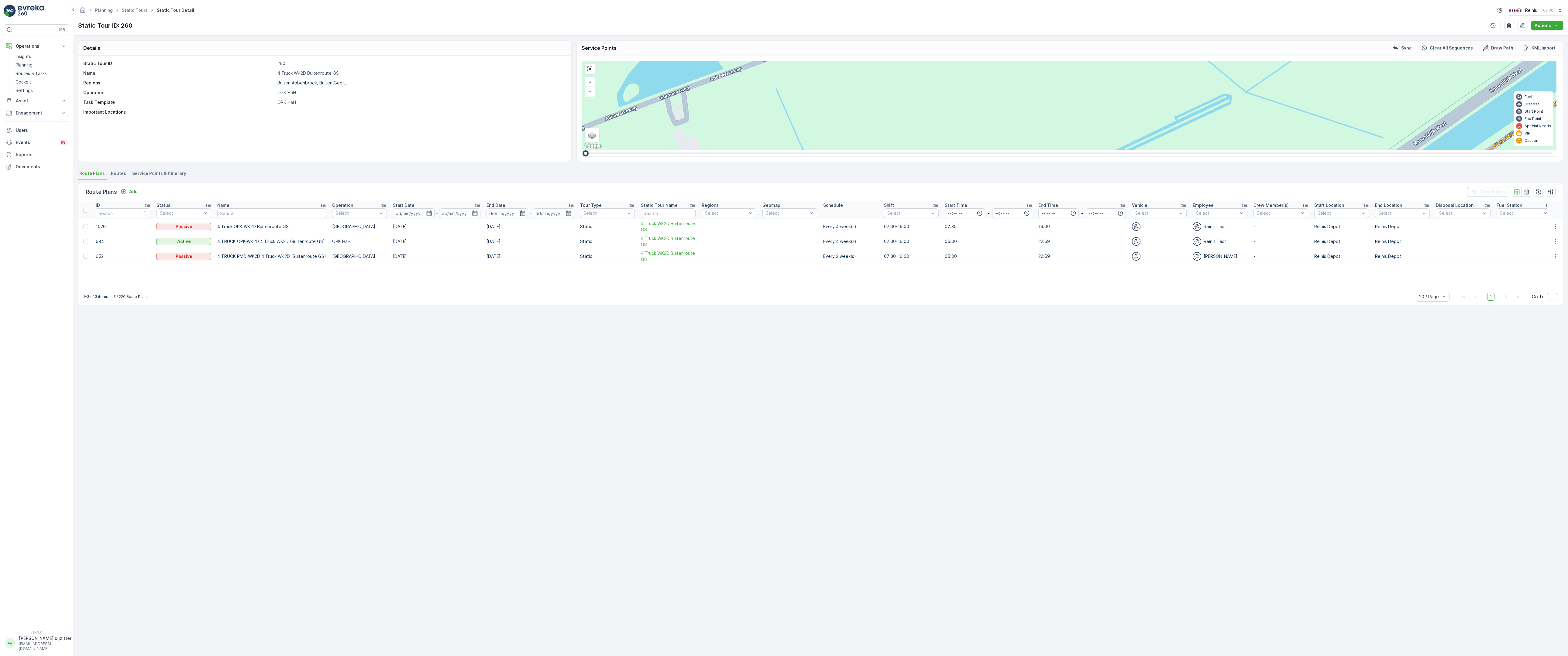
drag, startPoint x: 716, startPoint y: 460, endPoint x: 772, endPoint y: 413, distance: 73.1
click at [772, 150] on div "2 2 2 2 3 2 2 2 7 6 2 3 3 2 2 3 2 2 2 2 5 2 2 2 2 2 2 2 2 2 2 2 2 2 2 2 2 2 2 2…" at bounding box center [1068, 104] width 975 height 89
click at [664, 150] on div "2 2 2 2 3 2 2 2 7 6 2 3 3 2 2 3 2 2 2 2 5 2 2 2 2 2 2 2 2 2 2 2 2 2 2 2 2 2 2 2…" at bounding box center [1068, 104] width 975 height 89
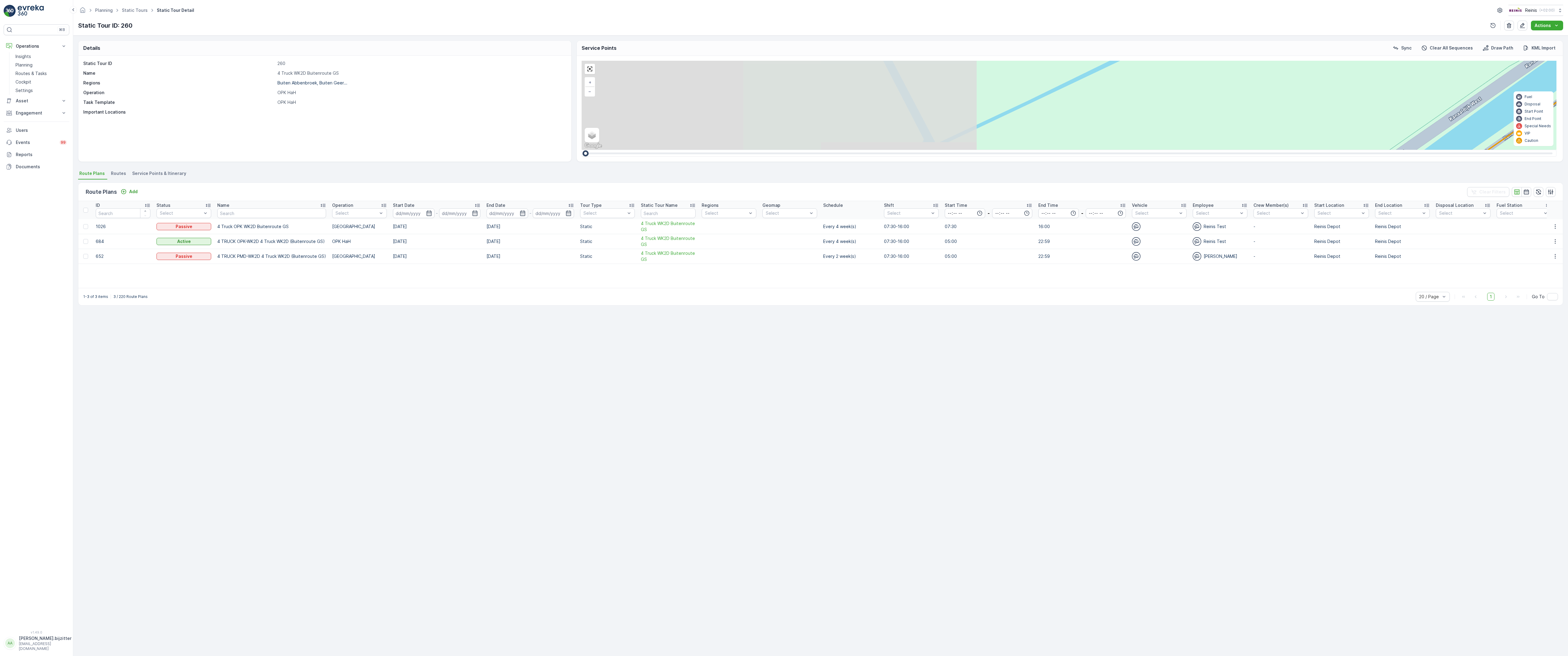
drag, startPoint x: 547, startPoint y: 493, endPoint x: 1017, endPoint y: 165, distance: 573.1
click at [1017, 150] on div "2 2 2 2 3 2 2 2 7 6 2 3 3 2 2 3 2 2 2 2 5 2 2 2 2 2 2 2 2 2 2 2 2 2 2 2 2 2 2 2…" at bounding box center [1068, 104] width 975 height 89
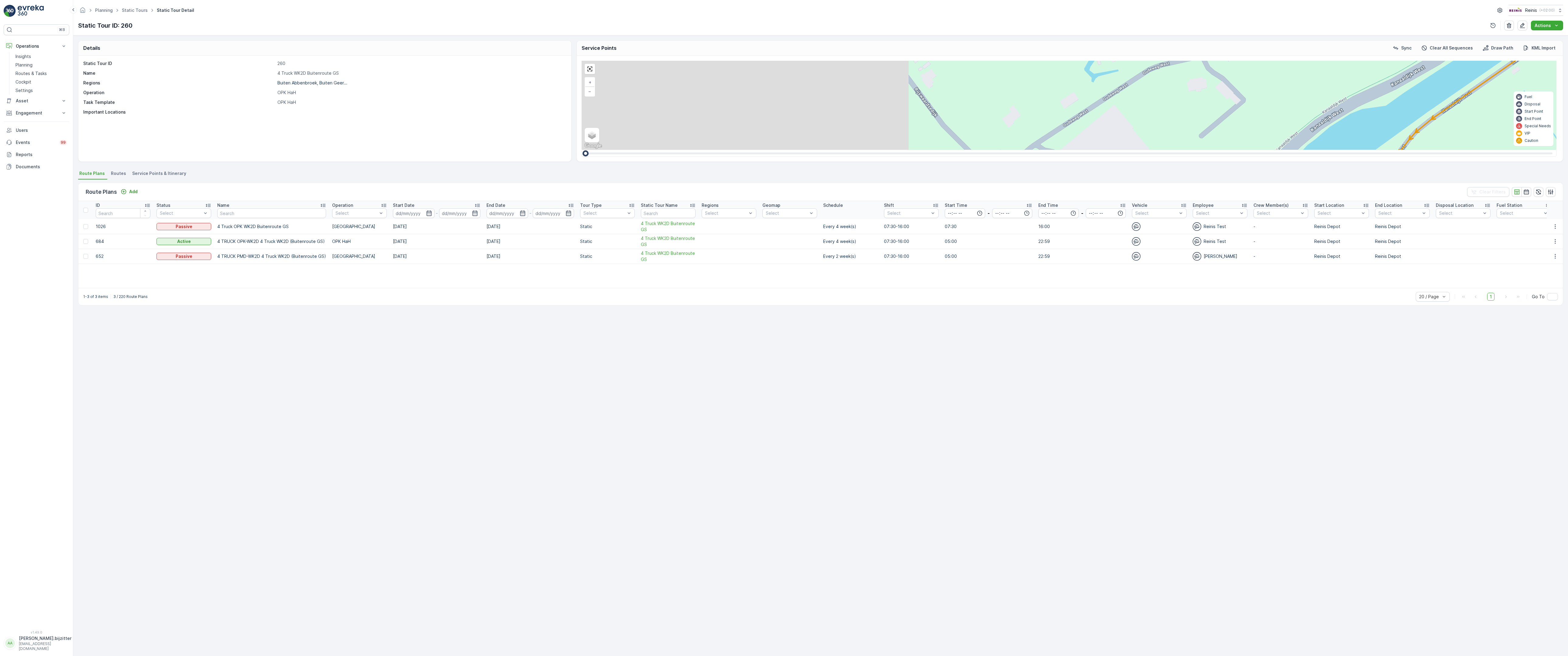
drag, startPoint x: 736, startPoint y: 325, endPoint x: 1083, endPoint y: 14, distance: 466.0
click at [1083, 60] on div "2 2 2 2 3 2 2 2 7 6 2 3 3 2 2 3 2 2 2 2 5 2 2 2 2 2 2 2 2 2 2 2 2 2 2 2 2 2 2 2…" at bounding box center [1068, 104] width 975 height 89
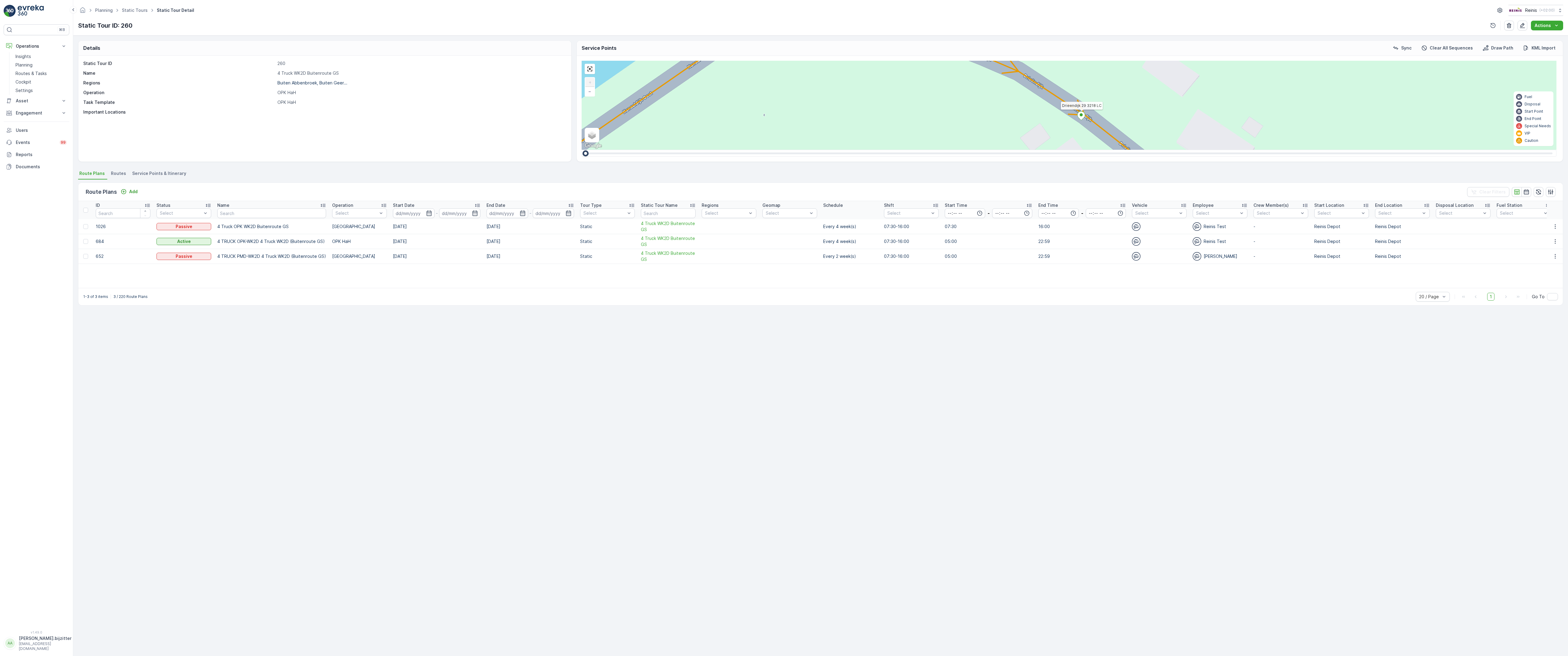
drag, startPoint x: 1310, startPoint y: 396, endPoint x: 765, endPoint y: 84, distance: 628.0
click at [765, 84] on div "2 2 2 6 3 3 2 3 2 2 2 2 2 2 2 2 2 222 213 [STREET_ADDRESS] 3214 LM 209 Breedewe…" at bounding box center [1068, 104] width 975 height 89
click at [1375, 329] on span "2" at bounding box center [1376, 331] width 2 height 5
click at [1391, 338] on div "2" at bounding box center [1396, 342] width 9 height 9
click at [806, 150] on div "2 2 2 6 3 3 2 3 2 2 2 2 2 2 2 2 2 222 213 [STREET_ADDRESS] 3214 LM 209 Breedewe…" at bounding box center [1068, 104] width 975 height 89
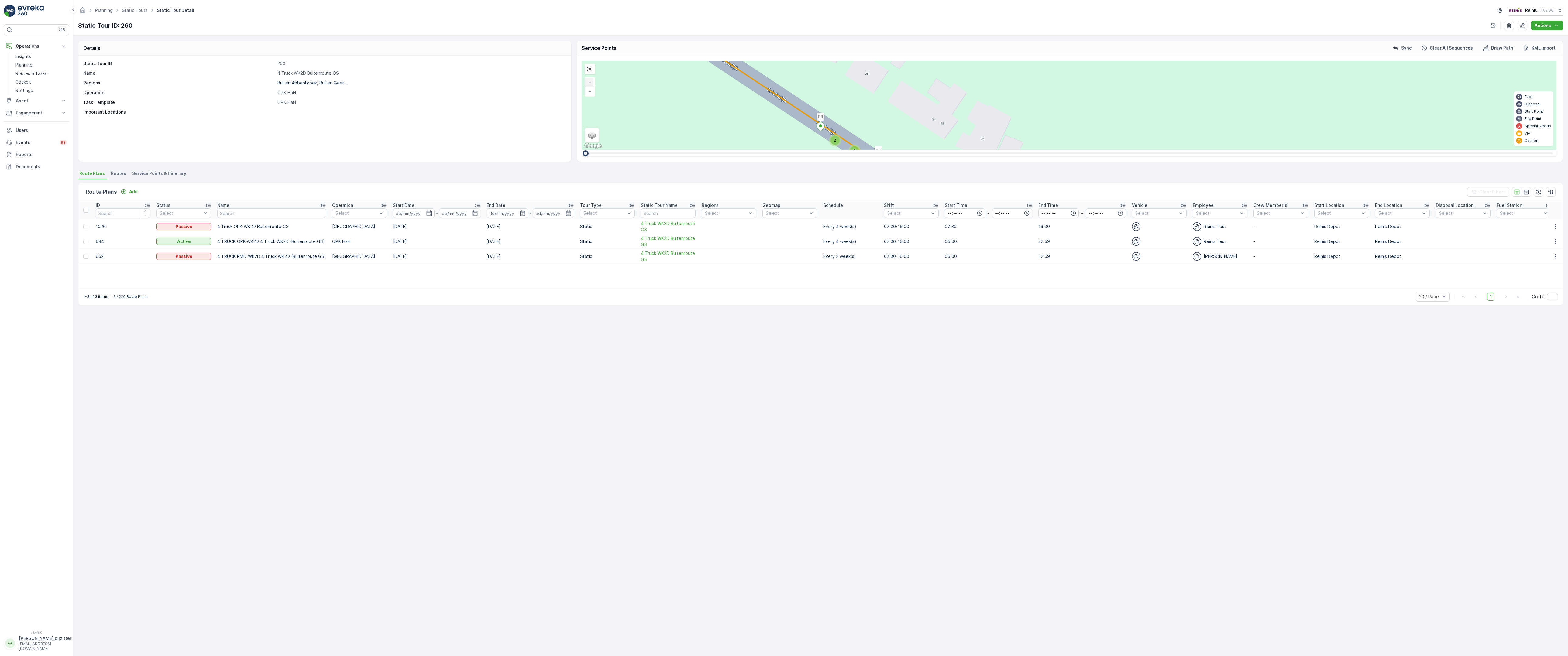
drag, startPoint x: 1236, startPoint y: 424, endPoint x: 695, endPoint y: 231, distance: 574.4
click at [695, 150] on div "2 2 2 6 3 3 2 3 2 2 2 2 2 2 2 2 2 222 213 [STREET_ADDRESS] 3214 LM 209 Breedewe…" at bounding box center [1068, 104] width 975 height 89
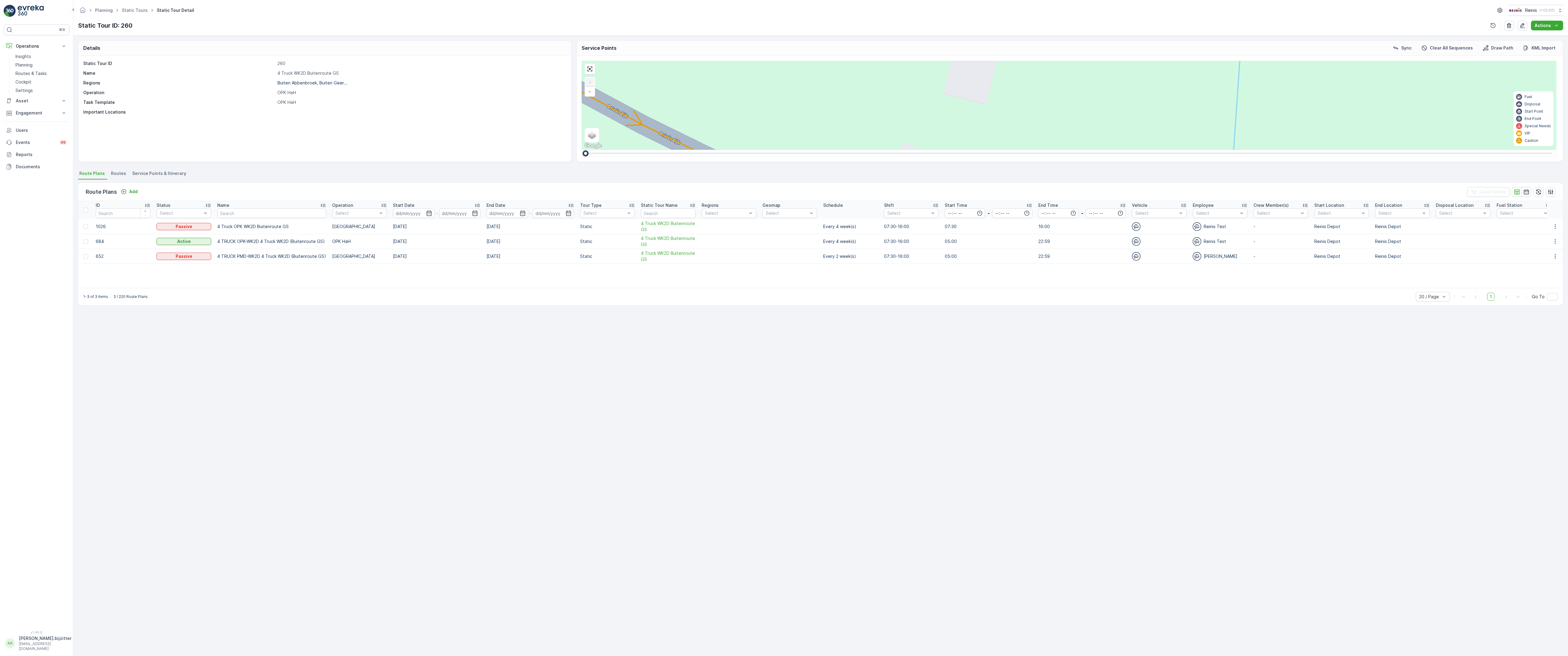
drag, startPoint x: 1291, startPoint y: 398, endPoint x: 880, endPoint y: 265, distance: 432.0
click at [880, 150] on div "2 2 2 6 3 3 2 3 2 2 2 2 2 2 2 2 2 222 213 [STREET_ADDRESS] 3214 LM 209 Breedewe…" at bounding box center [1068, 104] width 975 height 89
drag, startPoint x: 1286, startPoint y: 282, endPoint x: 1018, endPoint y: 347, distance: 275.8
click at [1018, 150] on div "2 2 2 6 3 3 2 3 2 2 2 2 2 2 2 2 2 222 213 [STREET_ADDRESS] 3214 LM 209 Breedewe…" at bounding box center [1068, 104] width 975 height 89
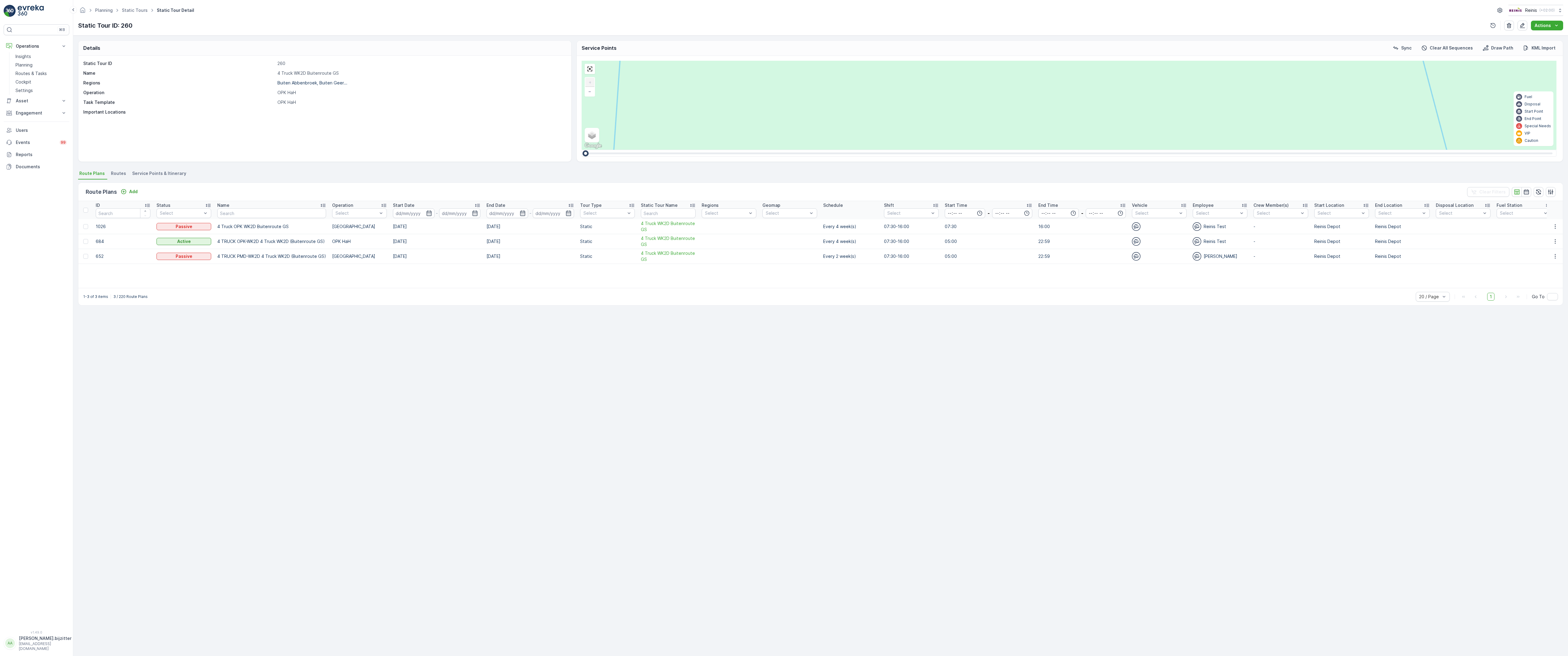
click at [979, 419] on div "2" at bounding box center [983, 424] width 9 height 9
drag, startPoint x: 815, startPoint y: 367, endPoint x: 630, endPoint y: 411, distance: 190.2
click at [630, 150] on div "2 2 2 6 3 3 2 3 2 2 2 2 2 2 2 2 2 222 213 [STREET_ADDRESS] 3214 LM 209 Breedewe…" at bounding box center [1068, 104] width 975 height 89
drag, startPoint x: 1405, startPoint y: 212, endPoint x: 969, endPoint y: 418, distance: 482.2
click at [969, 150] on div "2 2 2 6 3 3 2 3 2 2 2 2 2 2 2 2 2 222 213 [STREET_ADDRESS] 3214 LM 209 Breedewe…" at bounding box center [1068, 104] width 975 height 89
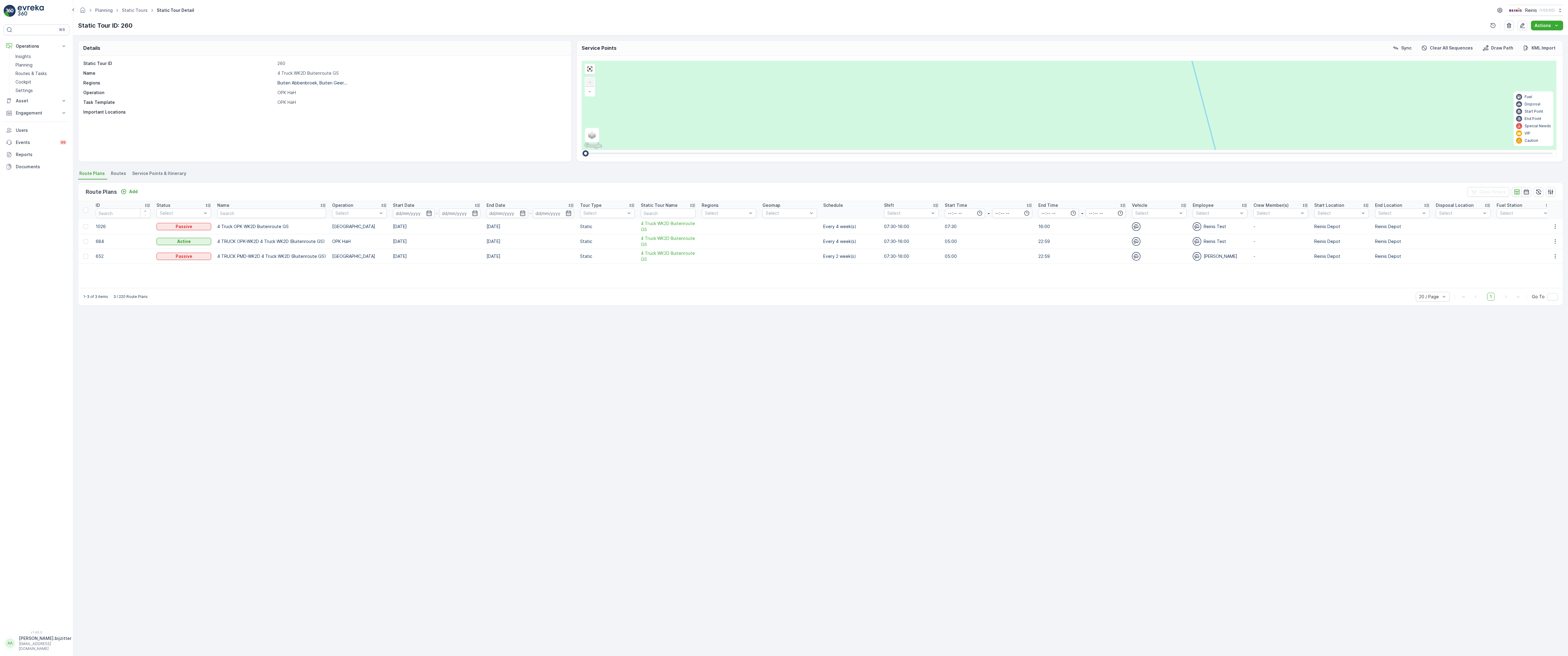
drag, startPoint x: 939, startPoint y: 420, endPoint x: 1366, endPoint y: 309, distance: 441.2
click at [1366, 150] on div "2 2 2 6 3 3 2 3 2 2 2 2 2 2 2 2 2 222 213 [STREET_ADDRESS] 3214 LM 209 Breedewe…" at bounding box center [1068, 104] width 975 height 89
drag, startPoint x: 1350, startPoint y: 279, endPoint x: 872, endPoint y: 416, distance: 497.2
click at [872, 150] on div "2 2 2 6 3 3 2 3 2 2 2 2 2 2 2 2 2 222 213 [STREET_ADDRESS] 3214 LM 209 Breedewe…" at bounding box center [1068, 104] width 975 height 89
drag, startPoint x: 1235, startPoint y: 244, endPoint x: 1119, endPoint y: 280, distance: 121.5
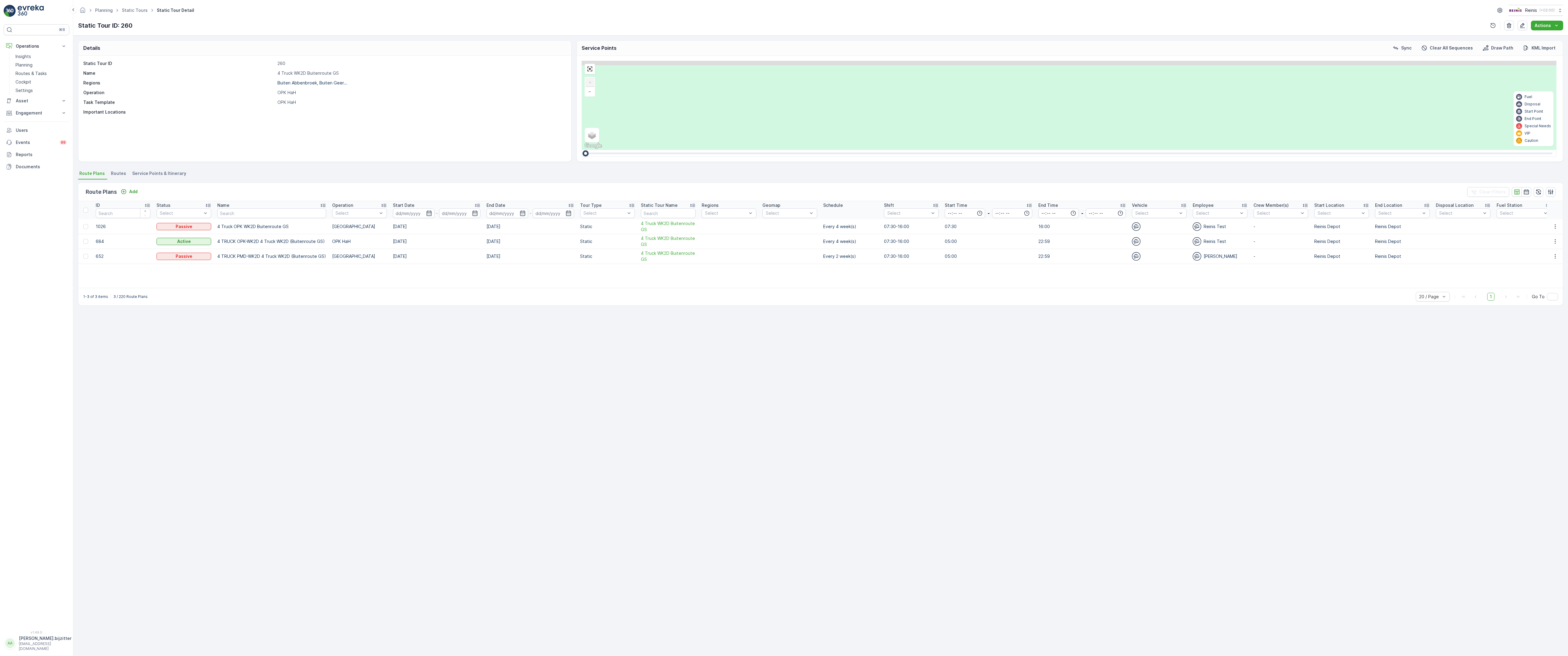
click at [1119, 150] on div "2 2 2 6 3 3 2 3 2 2 2 2 2 2 2 2 2 222 213 [STREET_ADDRESS] 3214 LM 209 Breedewe…" at bounding box center [1068, 104] width 975 height 89
drag, startPoint x: 1477, startPoint y: 160, endPoint x: 1069, endPoint y: 300, distance: 431.4
click at [1069, 150] on div "2 2 2 6 3 3 2 3 2 2 2 2 2 2 2 2 2 222 213 [STREET_ADDRESS] 3214 LM 209 Breedewe…" at bounding box center [1068, 104] width 975 height 89
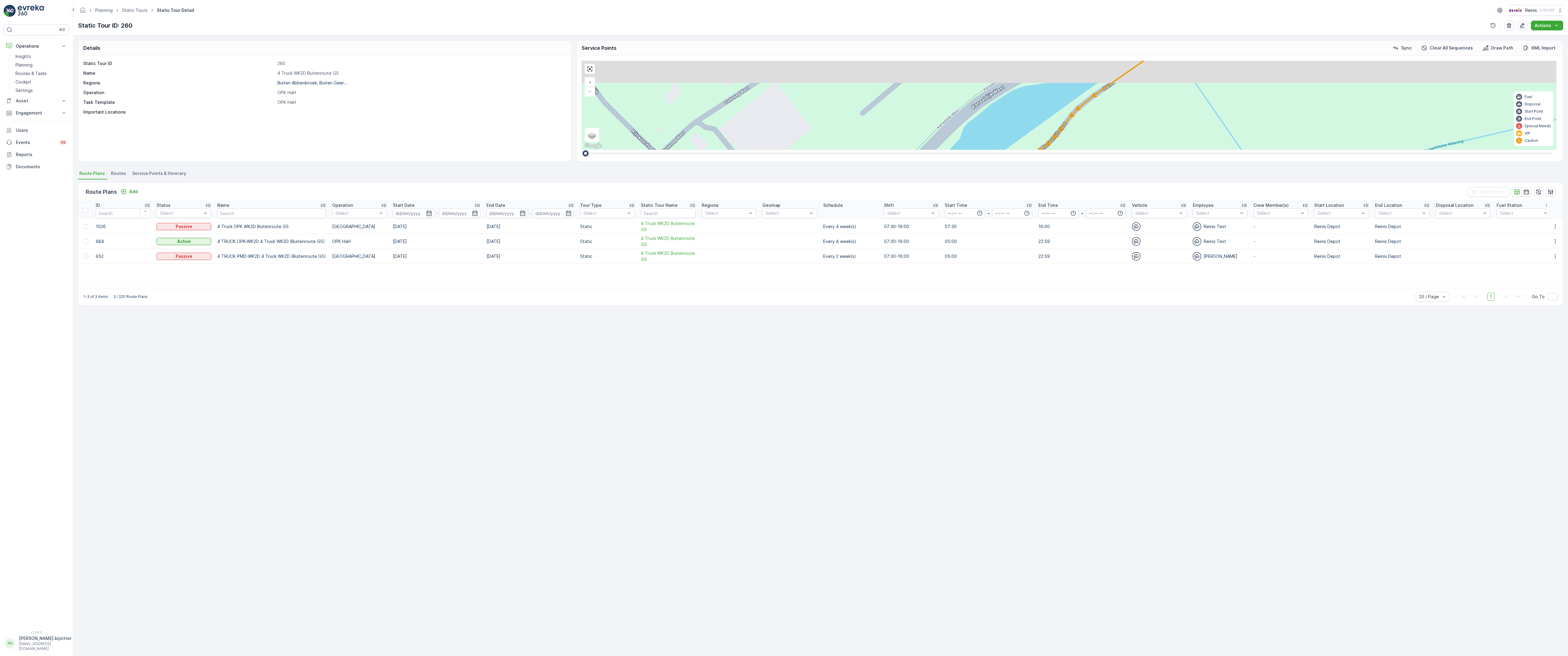
drag, startPoint x: 1218, startPoint y: 255, endPoint x: 1144, endPoint y: 292, distance: 82.7
click at [1144, 150] on div "2 2 2 2 3 2 2 2 7 6 2 3 3 2 2 3 2 2 2 2 5 2 2 2 2 2 2 2 2 2 2 2 2 2 2 2 2 2 2 2…" at bounding box center [1068, 104] width 975 height 89
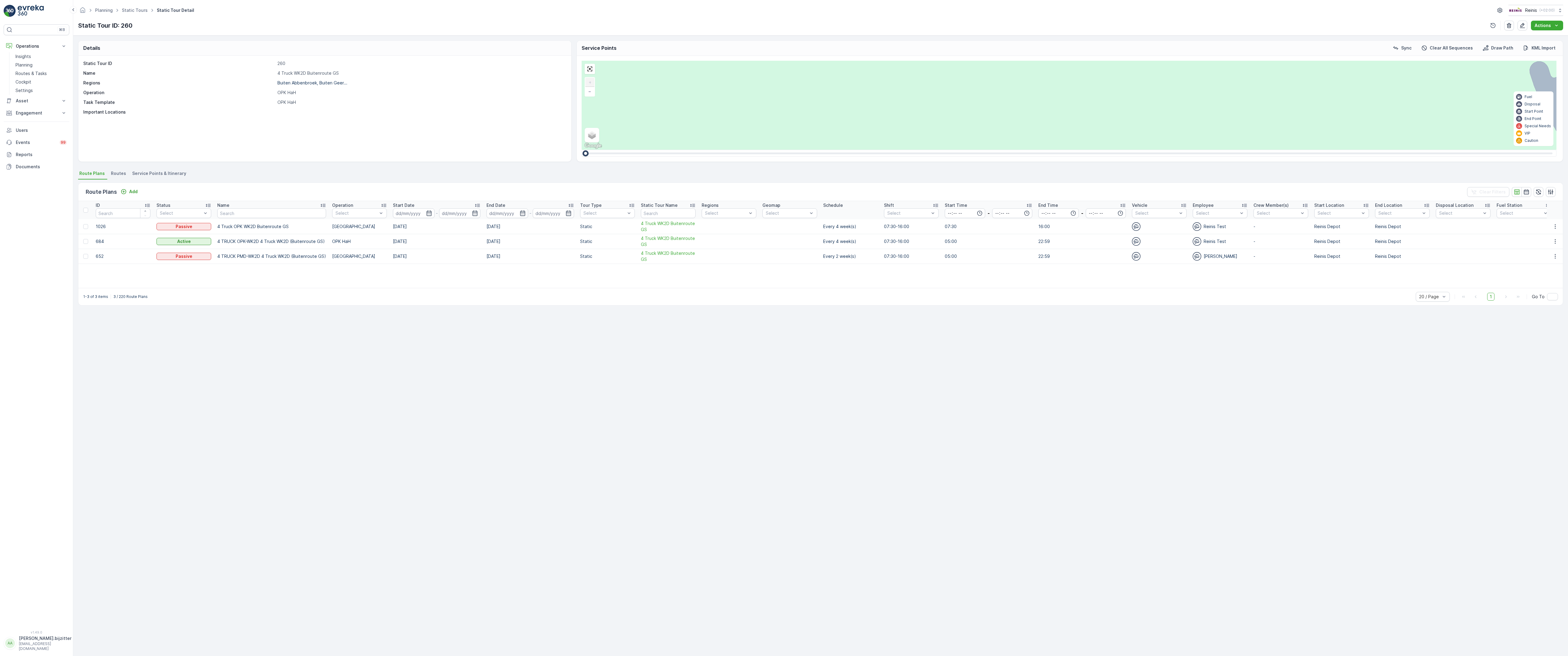
drag, startPoint x: 1119, startPoint y: 294, endPoint x: 1056, endPoint y: 298, distance: 63.1
click at [1056, 150] on div "2 2 2 6 3 3 2 3 2 2 2 2 2 2 2 2 2 222 213 [STREET_ADDRESS] 3214 LM 209 Breedewe…" at bounding box center [1068, 104] width 975 height 89
drag, startPoint x: 1203, startPoint y: 259, endPoint x: 945, endPoint y: 351, distance: 273.9
click at [945, 150] on div "2 2 2 6 3 3 2 3 2 2 2 2 2 2 2 2 2 222 213 [STREET_ADDRESS] 3214 LM 209 Breedewe…" at bounding box center [1068, 104] width 975 height 89
drag, startPoint x: 1212, startPoint y: 354, endPoint x: 921, endPoint y: 389, distance: 293.1
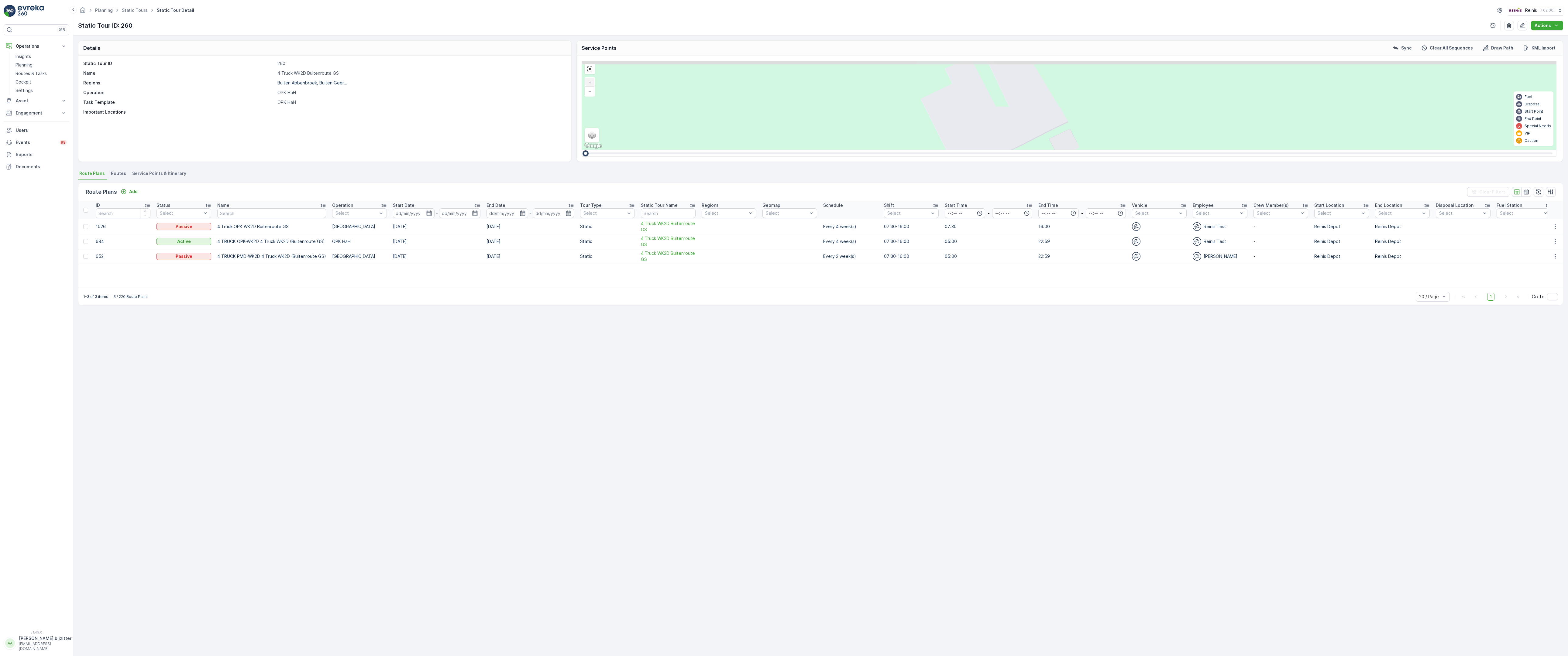
click at [921, 150] on div "2 2 2 6 3 3 2 3 2 2 2 2 2 2 2 2 2 222 213 [STREET_ADDRESS] 3214 LM 209 Breedewe…" at bounding box center [1068, 104] width 975 height 89
drag, startPoint x: 1364, startPoint y: 313, endPoint x: 922, endPoint y: 372, distance: 445.9
click at [922, 150] on div "2 2 2 6 3 3 2 3 2 2 2 2 2 2 2 2 2 222 213 [STREET_ADDRESS] 3214 LM 209 Breedewe…" at bounding box center [1068, 104] width 975 height 89
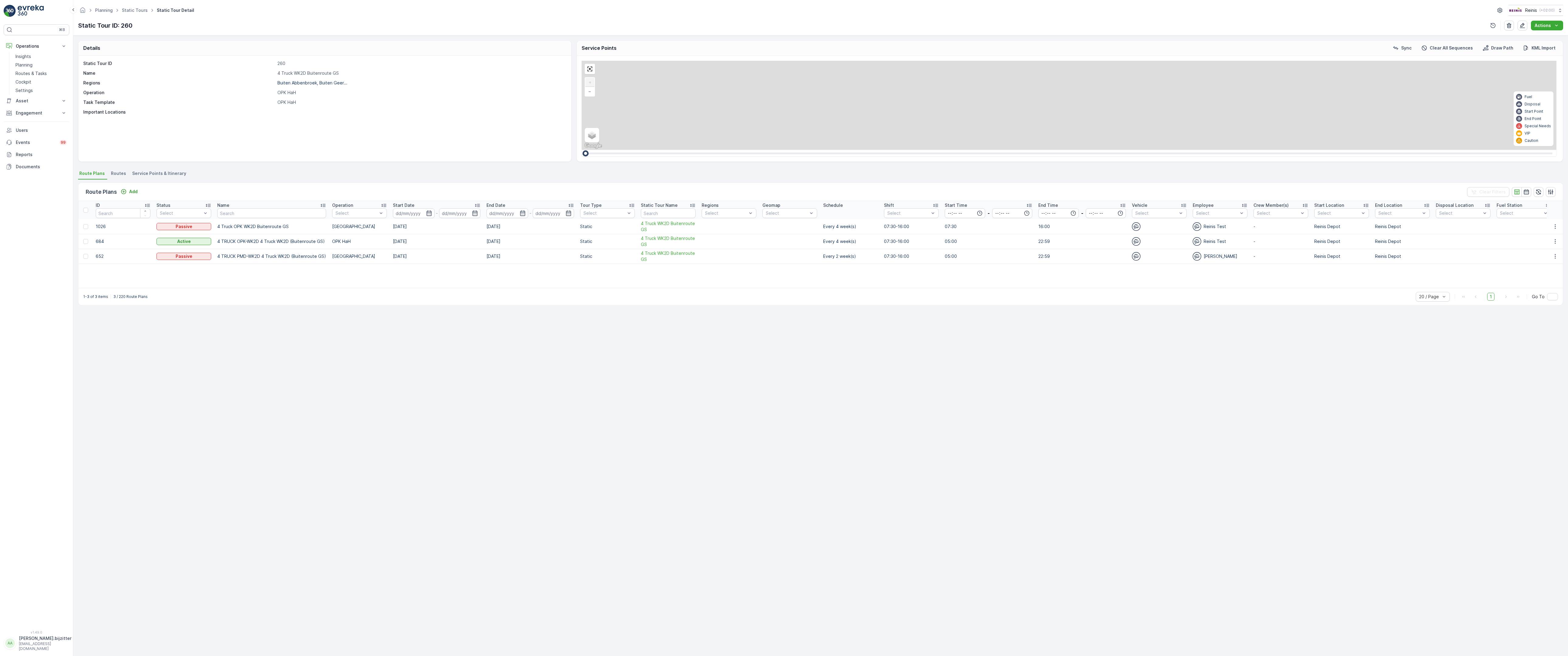
drag, startPoint x: 1125, startPoint y: 387, endPoint x: 992, endPoint y: 434, distance: 141.1
click at [1001, 150] on div "2 2 2 6 3 3 2 3 2 2 2 2 2 2 2 2 2 222 213 [STREET_ADDRESS] 3214 LM 209 Breedewe…" at bounding box center [1068, 104] width 975 height 89
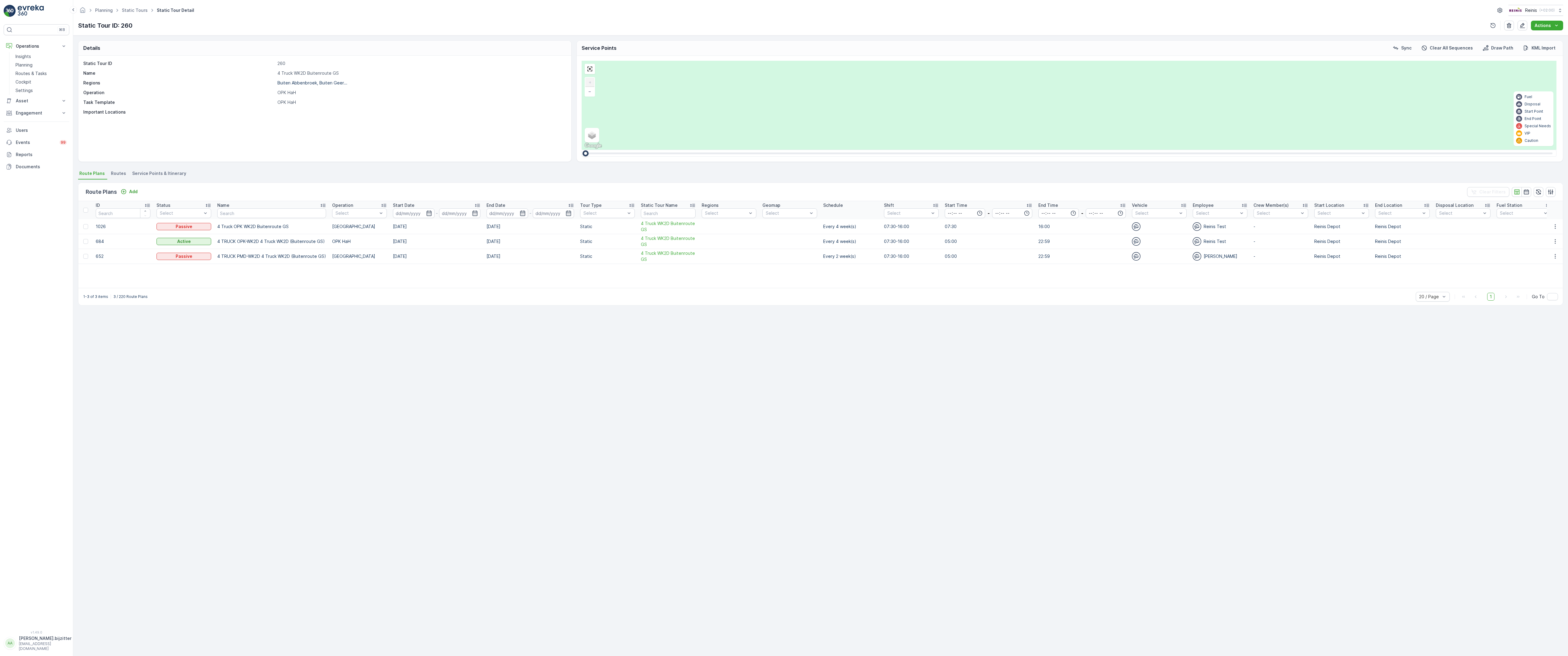
click at [1567, 371] on div "2" at bounding box center [1596, 375] width 9 height 9
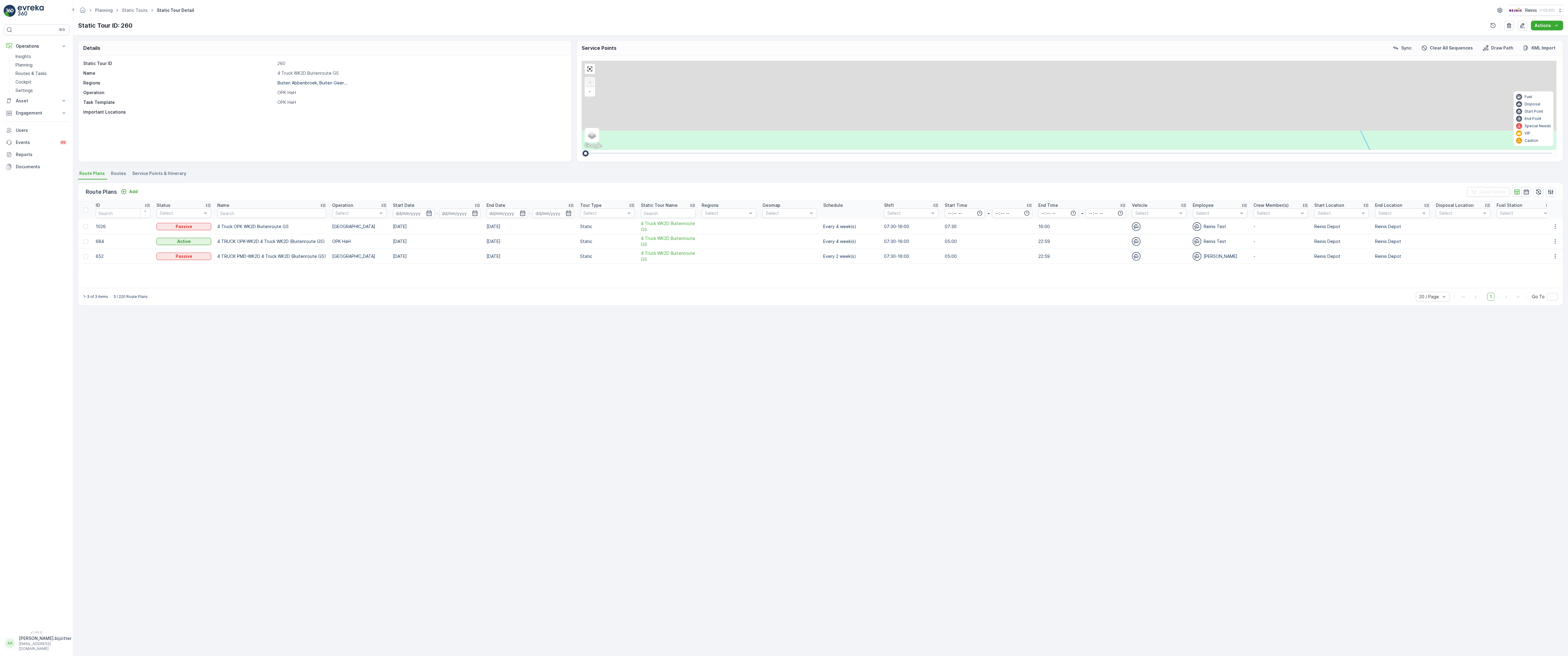
drag, startPoint x: 1119, startPoint y: 341, endPoint x: 664, endPoint y: 540, distance: 496.6
click at [664, 150] on div "2 2 2 6 3 3 2 3 2 2 2 2 2 2 2 2 2 222 213 [STREET_ADDRESS] 3214 LM 209 Breedewe…" at bounding box center [1068, 104] width 975 height 89
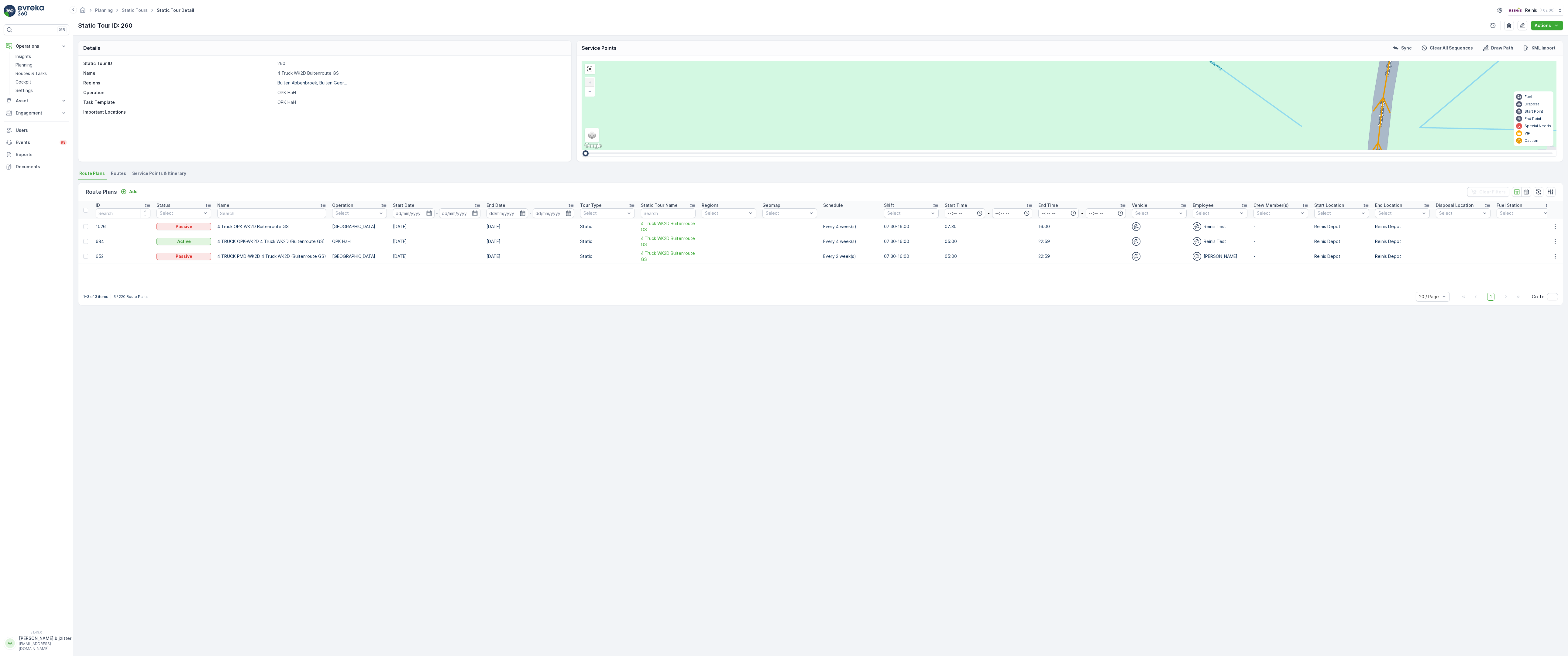
click at [581, 150] on div "2 2 2 6 3 3 2 3 2 2 2 2 2 2 2 2 2 222 213 [STREET_ADDRESS] 3214 LM 209 Breedewe…" at bounding box center [1068, 104] width 975 height 89
